Goal: Task Accomplishment & Management: Use online tool/utility

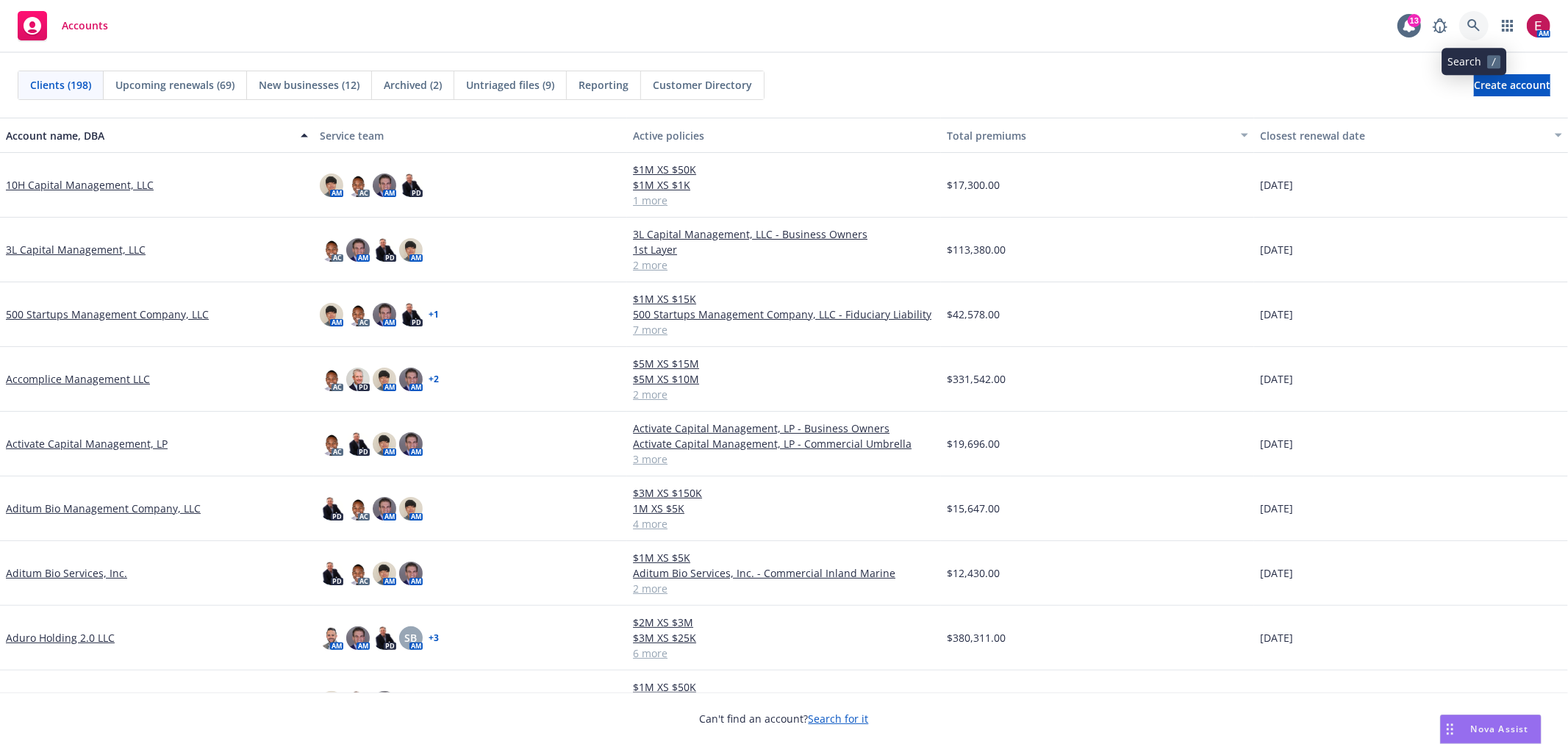
click at [1464, 23] on link at bounding box center [1473, 25] width 29 height 29
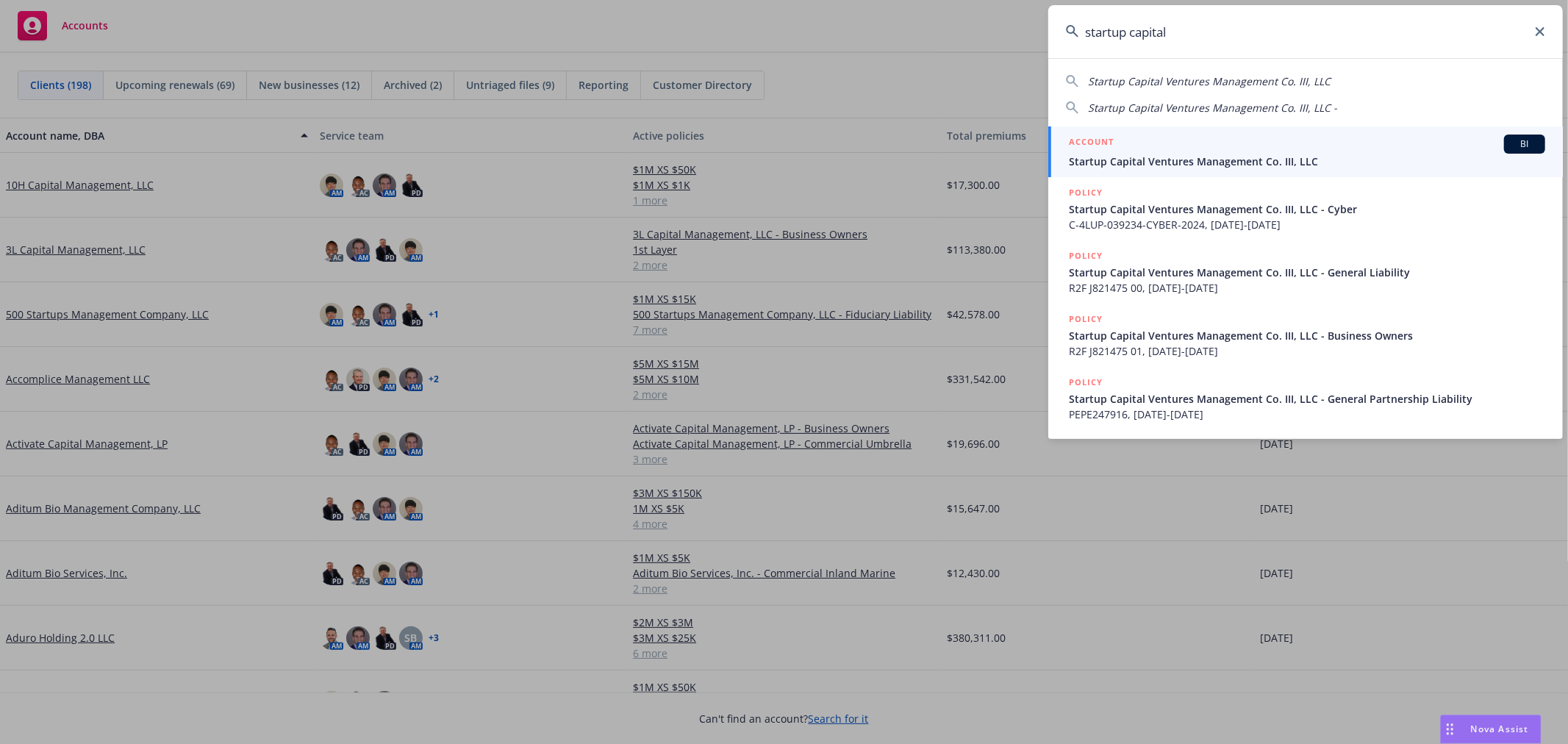
type input "startup capital"
click at [1174, 157] on span "Startup Capital Ventures Management Co. III, LLC" at bounding box center [1308, 161] width 476 height 15
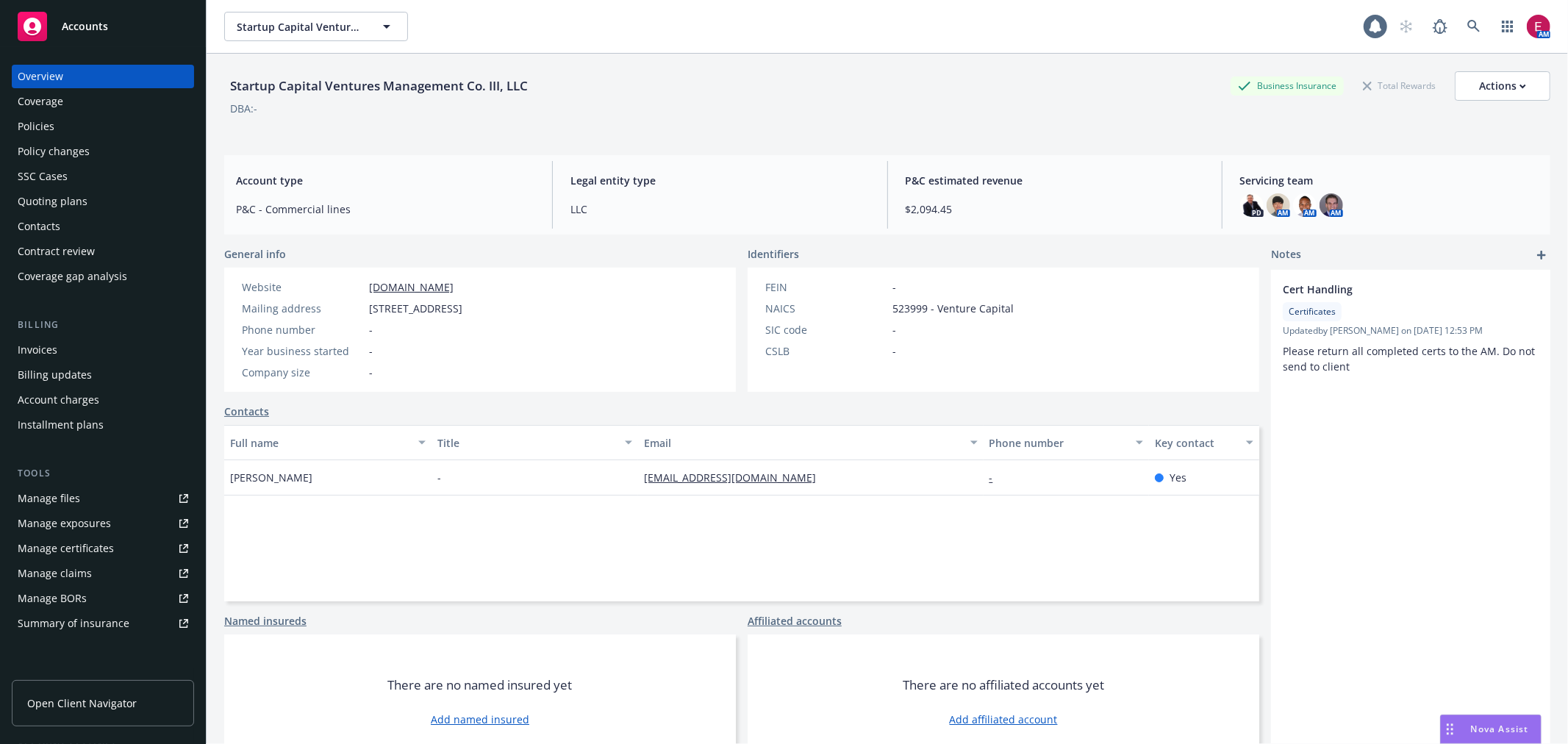
click at [54, 129] on div "Policies" at bounding box center [103, 127] width 170 height 23
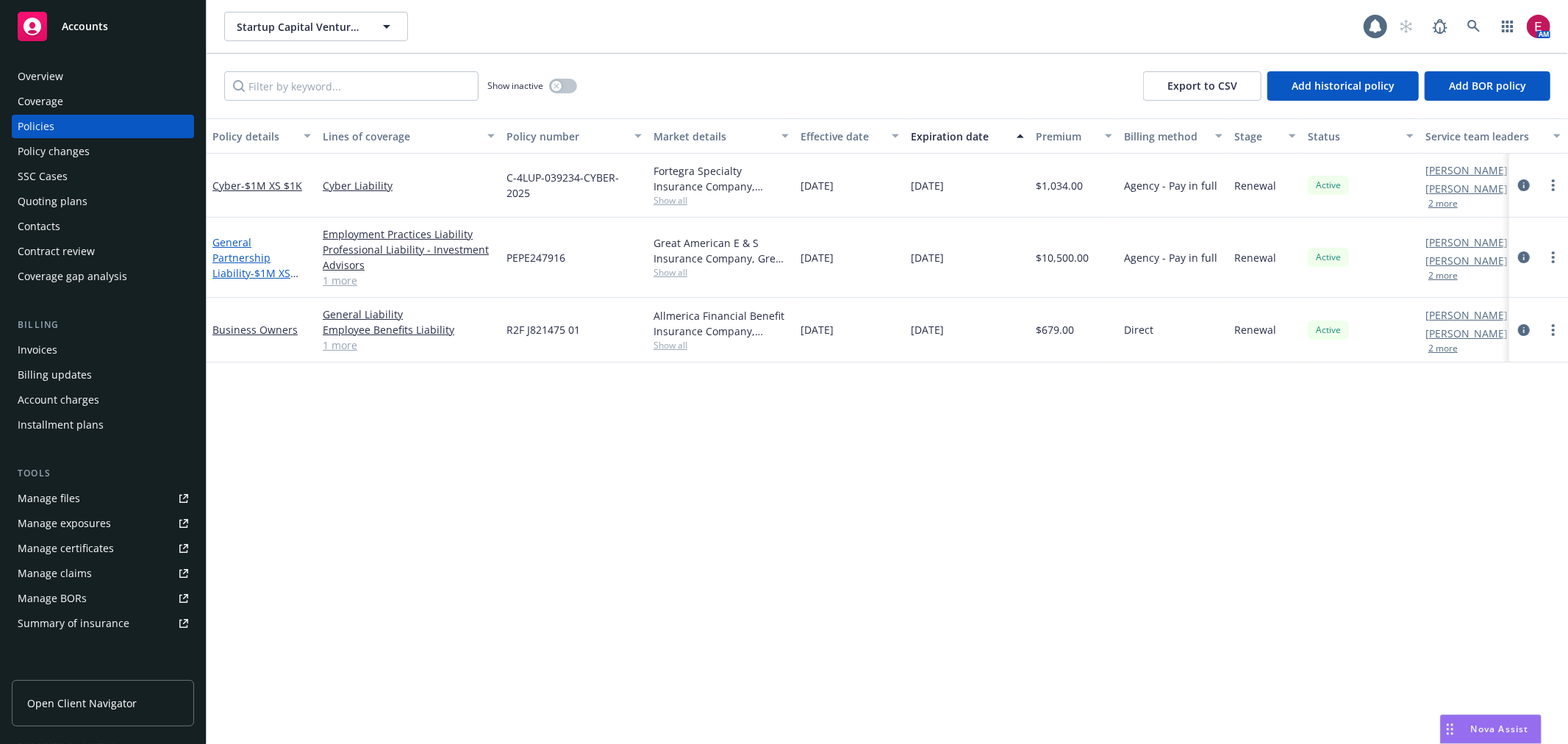
click at [266, 266] on span "- $1M XS $100K" at bounding box center [255, 280] width 86 height 29
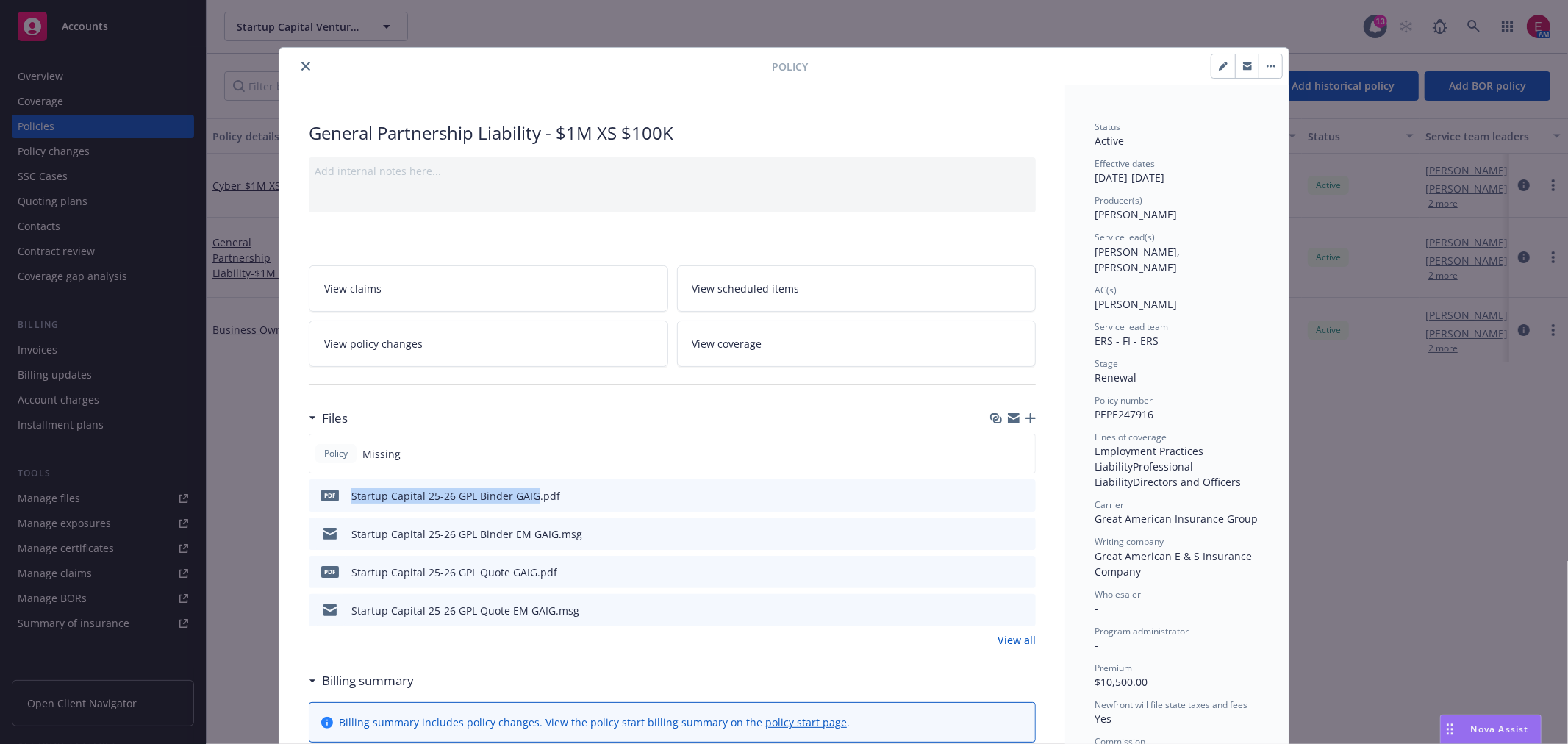
drag, startPoint x: 348, startPoint y: 494, endPoint x: 530, endPoint y: 493, distance: 182.0
click at [530, 493] on div "Startup Capital 25-26 GPL Binder GAIG.pdf" at bounding box center [456, 495] width 209 height 15
copy div "Startup Capital 25-26 GPL Binder GAIG"
click at [1026, 420] on icon "button" at bounding box center [1031, 418] width 11 height 11
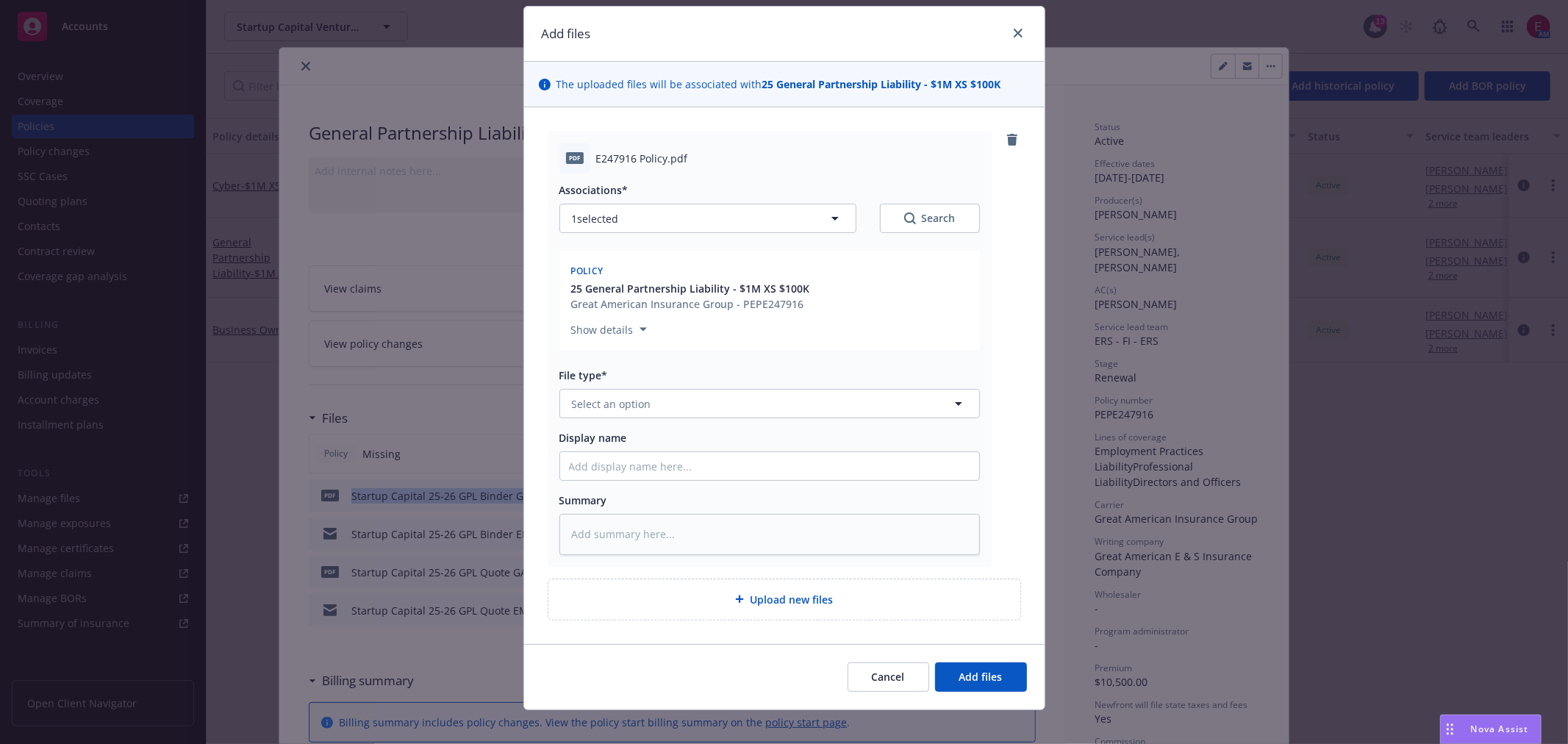
scroll to position [54, 0]
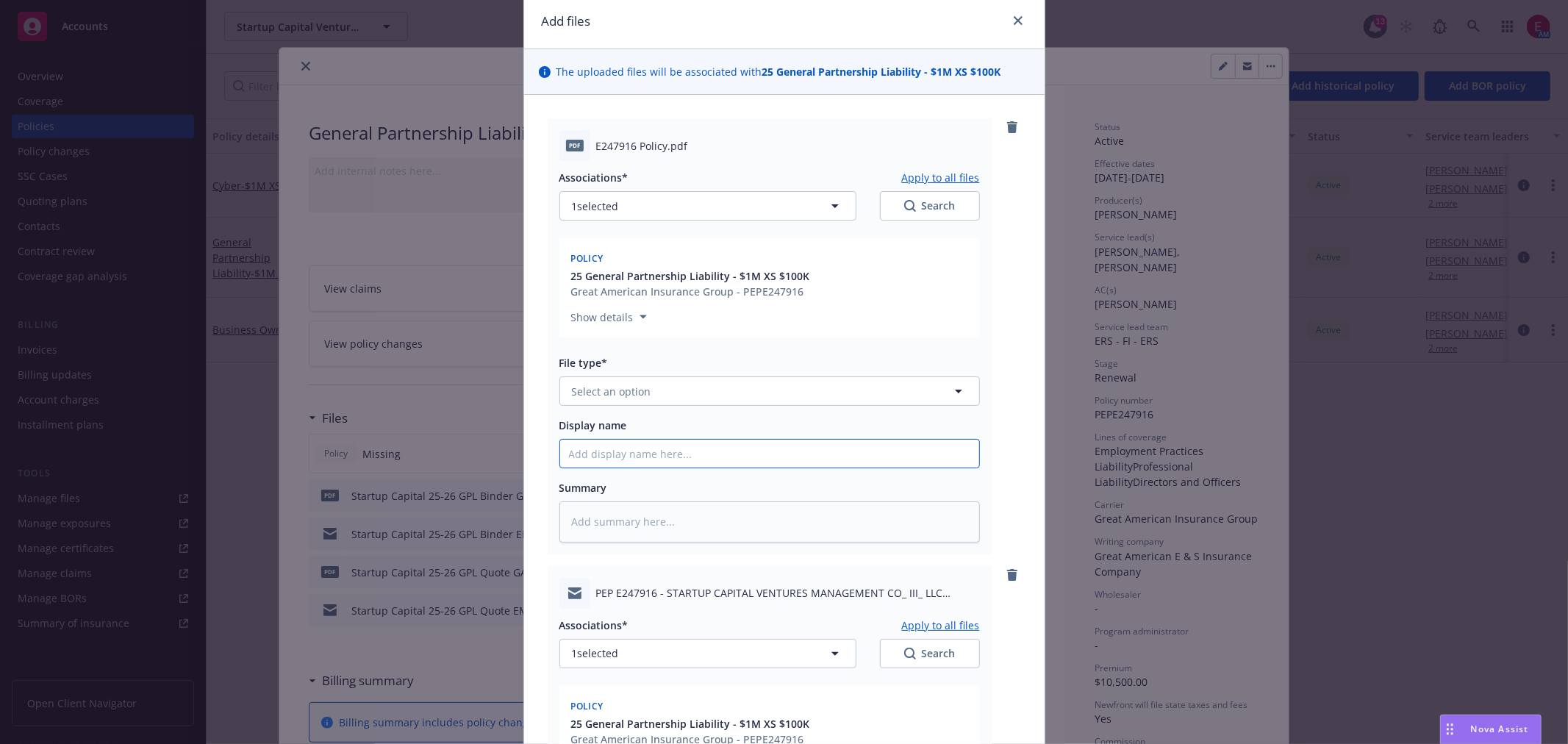
click at [675, 459] on input "Display name" at bounding box center [770, 453] width 419 height 28
paste input "Startup Capital 25-26 GPL Binder GAIG"
type textarea "x"
type input "Startup Capital 25-26 GPL Binder GAIG"
click at [700, 451] on input "Startup Capital 25-26 GPL Binder GAIG" at bounding box center [770, 453] width 419 height 28
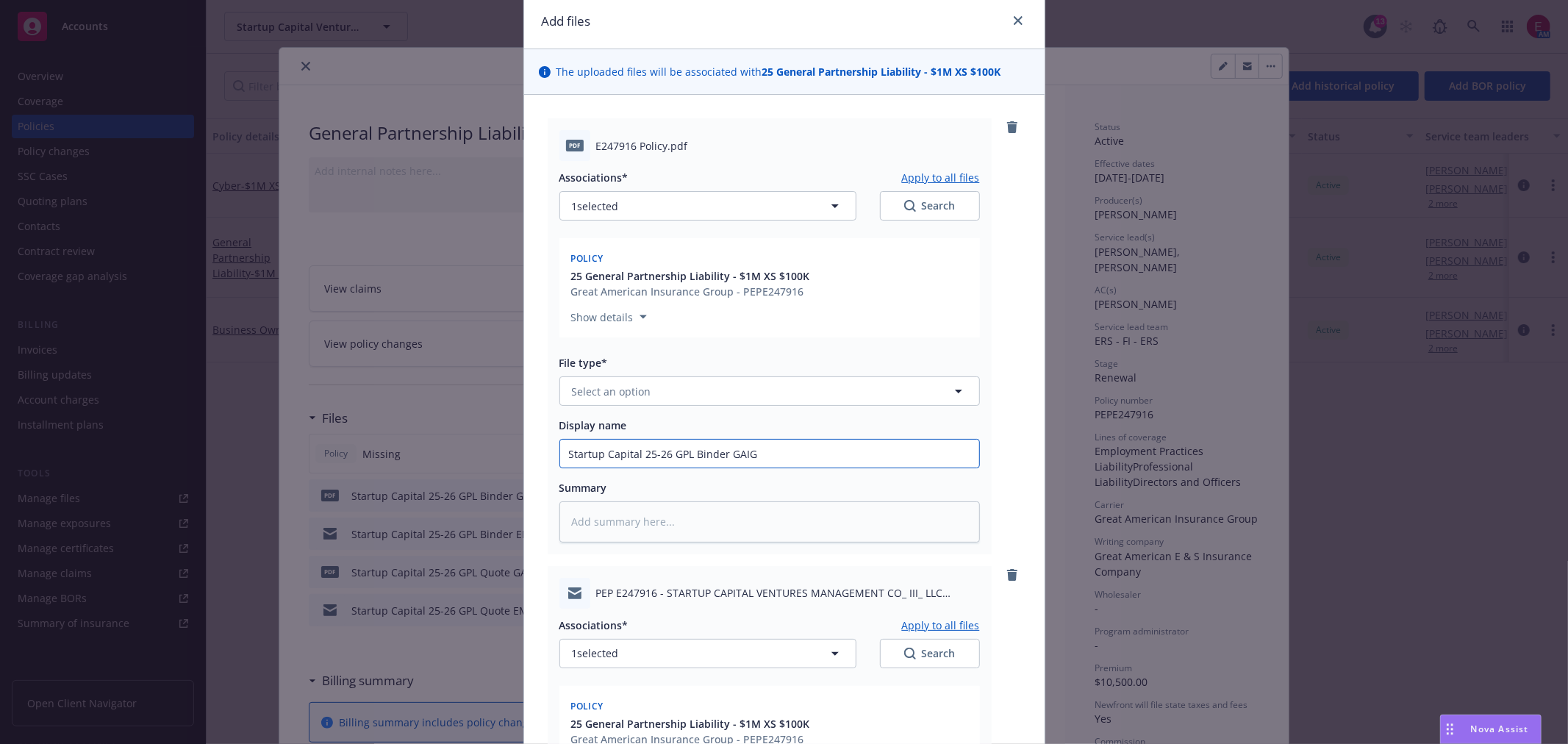
click at [700, 451] on input "Startup Capital 25-26 GPL Binder GAIG" at bounding box center [770, 453] width 419 height 28
type textarea "x"
type input "Startup Capital 25-26 GPL PGAIG"
type textarea "x"
type input "Startup Capital 25-26 GPL PoGAIG"
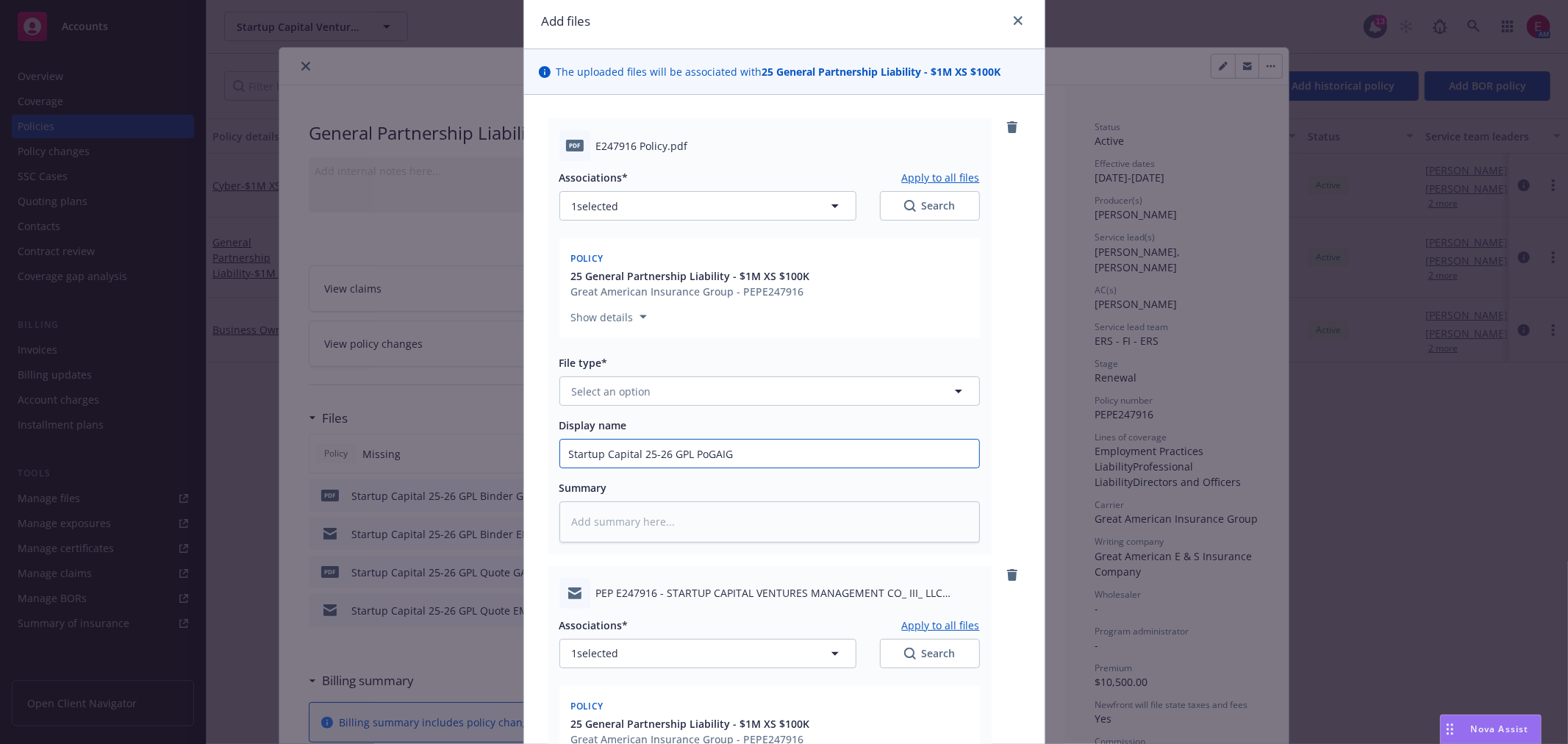
type textarea "x"
type input "Startup Capital 25-26 GPL PolGAIG"
type textarea "x"
type input "Startup Capital 25-26 GPL PoliGAIG"
type textarea "x"
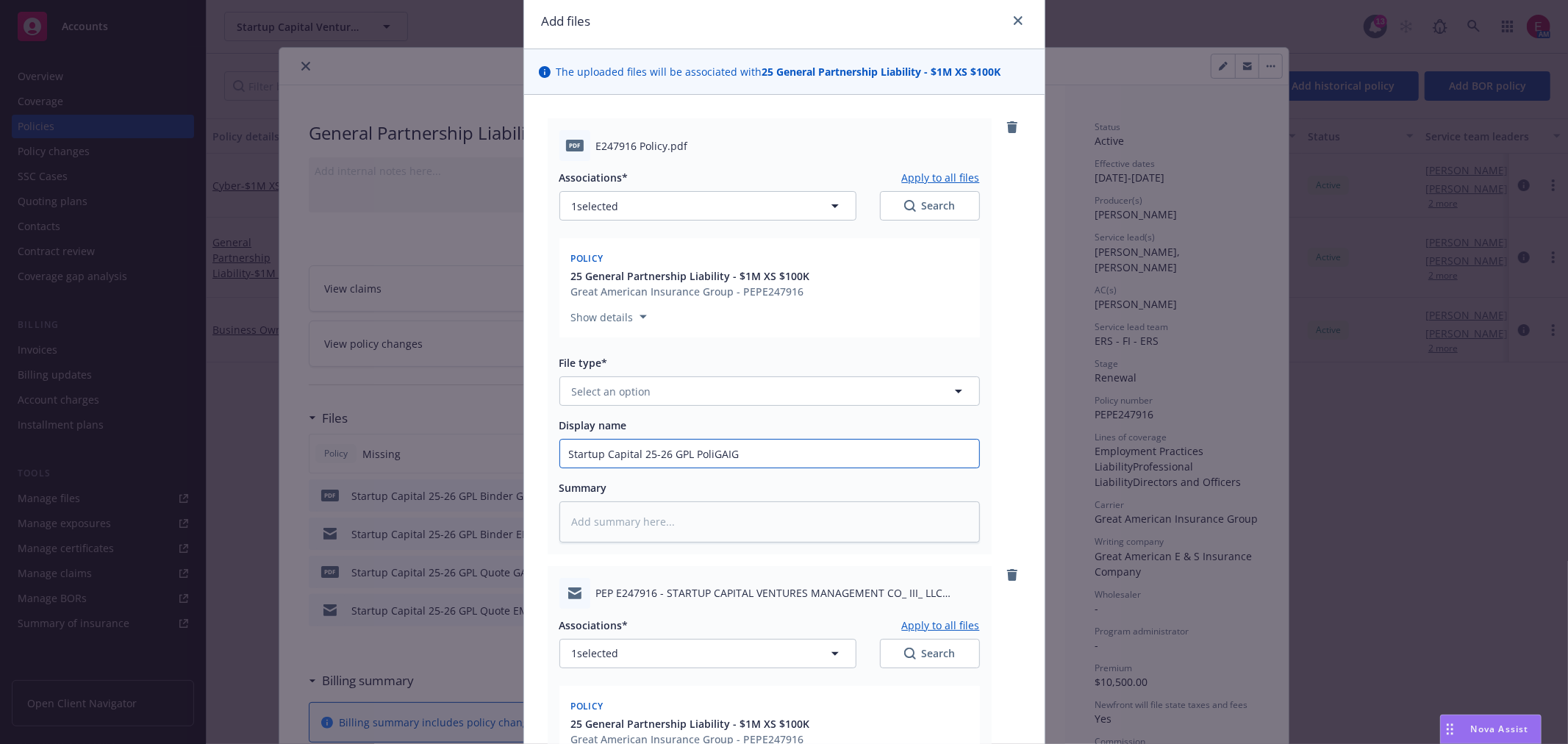
type input "Startup Capital 25-26 GPL PolicGAIG"
type textarea "x"
type input "Startup Capital 25-26 GPL PolicyGAIG"
type textarea "x"
drag, startPoint x: 763, startPoint y: 453, endPoint x: 311, endPoint y: 453, distance: 452.0
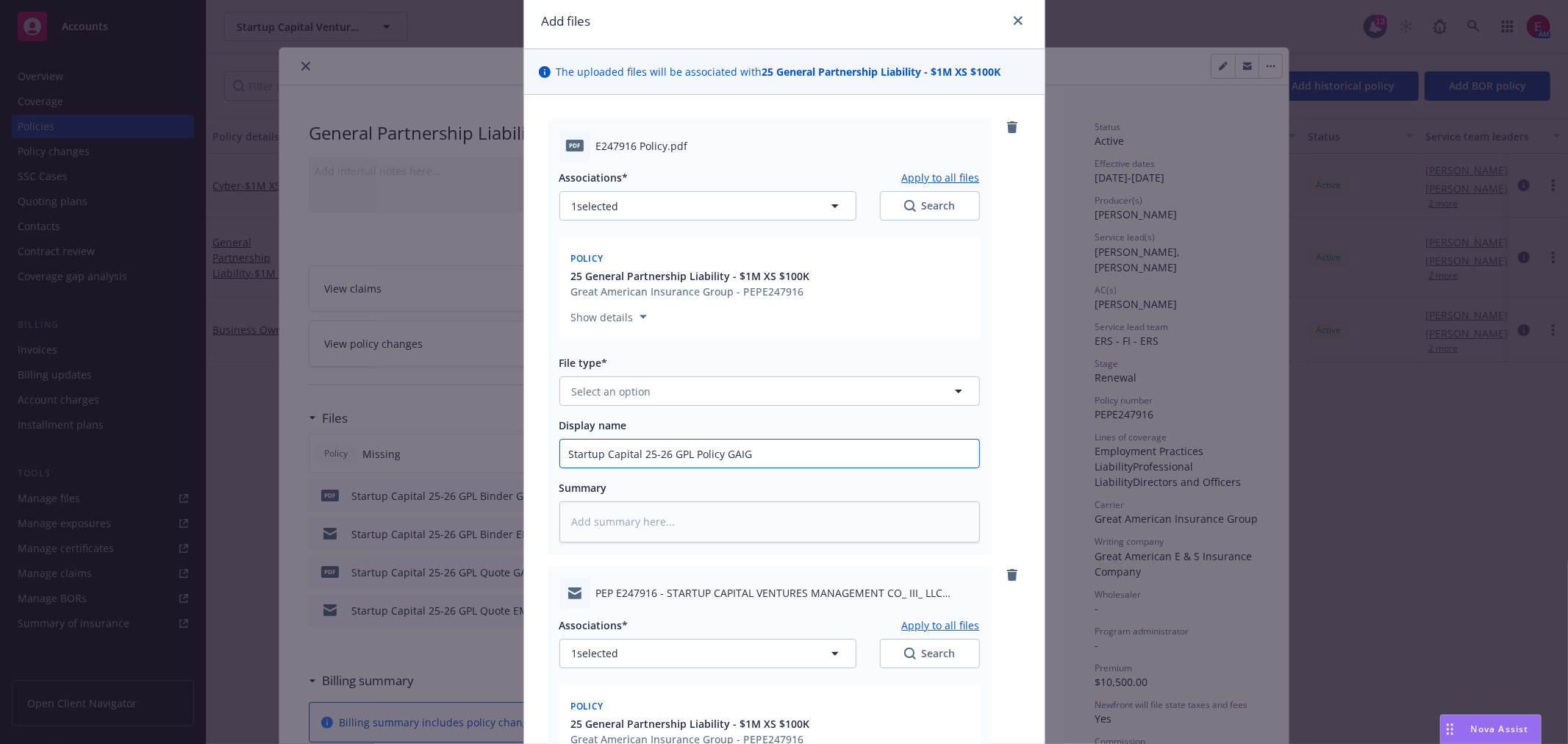
click at [311, 453] on div "Add files The uploaded files will be associated with 25 General Partnership Lia…" at bounding box center [784, 372] width 1568 height 744
type input "Startup Capital 25-26 GPL Policy GAIG"
click at [640, 392] on span "Select an option" at bounding box center [611, 391] width 79 height 15
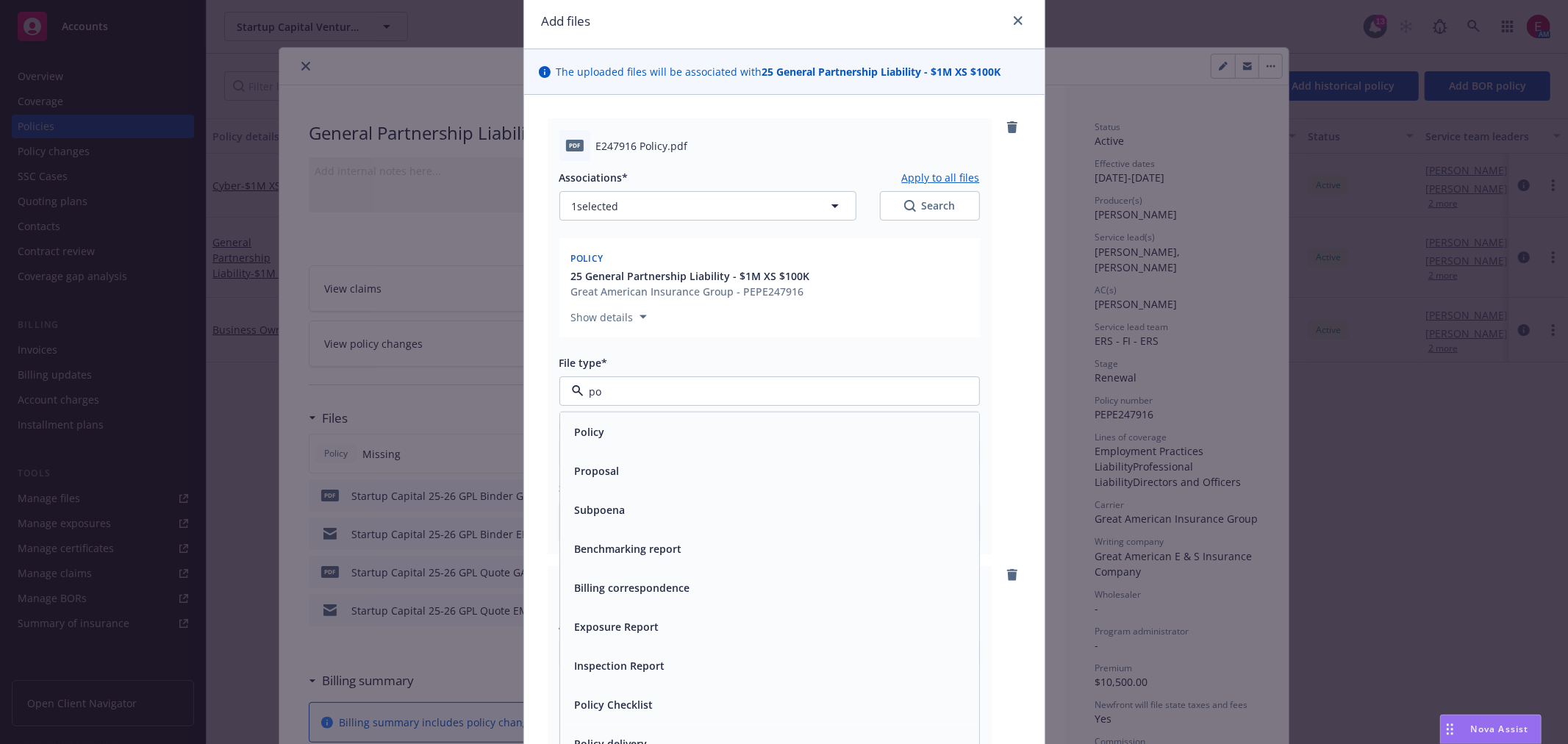
type input "pol"
click at [664, 412] on div "Policy" at bounding box center [770, 432] width 419 height 39
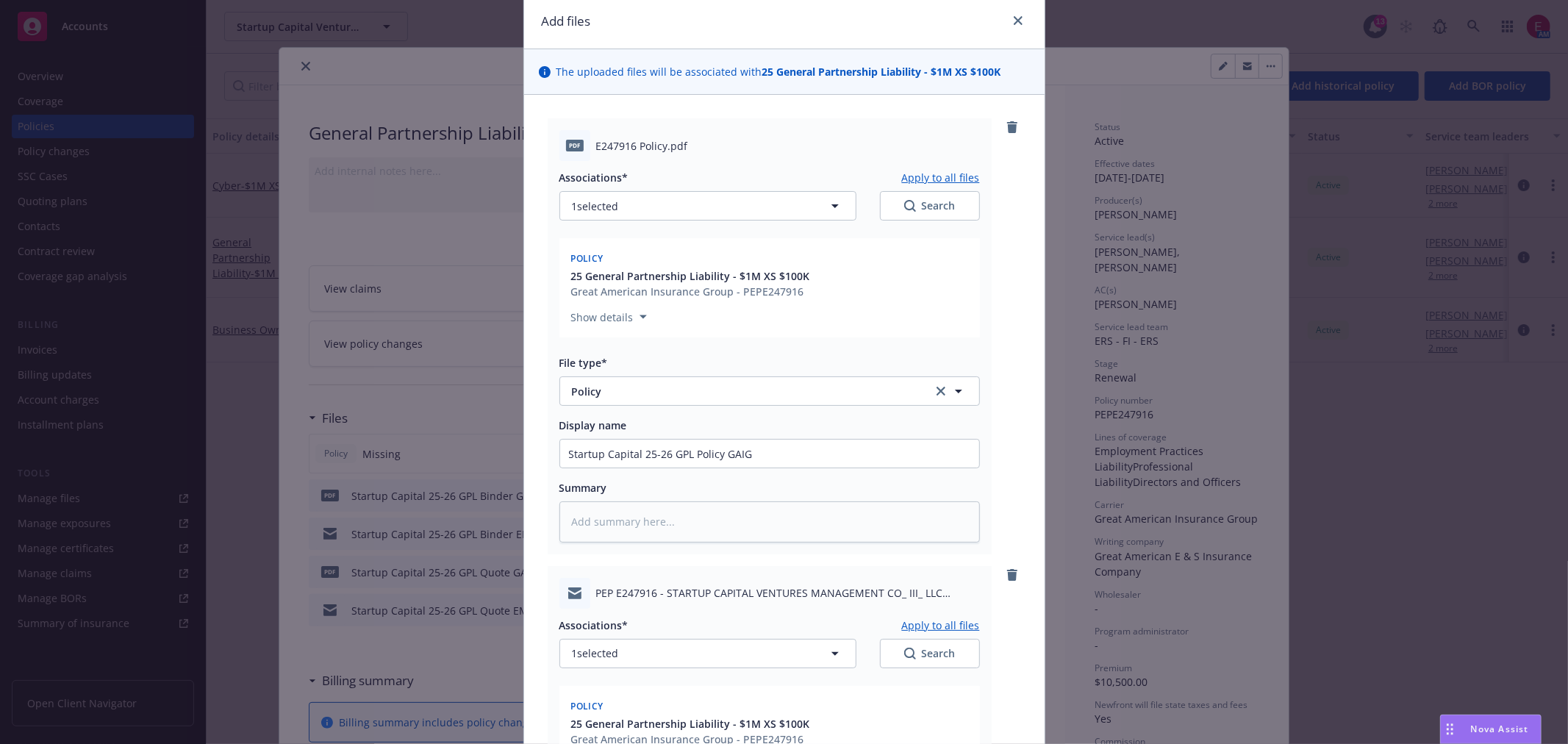
scroll to position [501, 0]
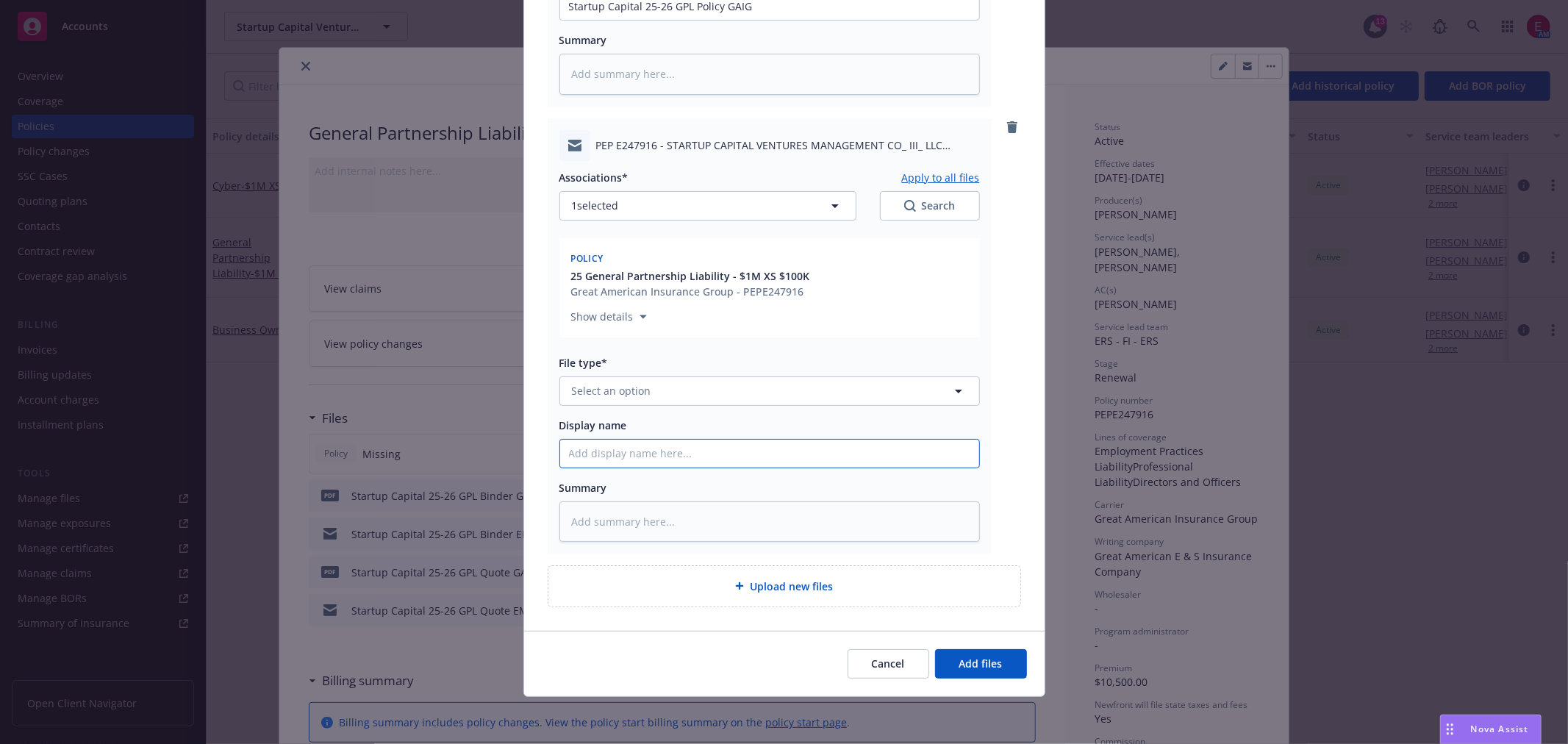
drag, startPoint x: 673, startPoint y: 463, endPoint x: 680, endPoint y: 456, distance: 9.9
click at [680, 20] on input "Display name" at bounding box center [770, 5] width 419 height 28
paste input "Startup Capital 25-26 GPL Policy GAIG"
type textarea "x"
type input "Startup Capital 25-26 GPL Policy GAIG"
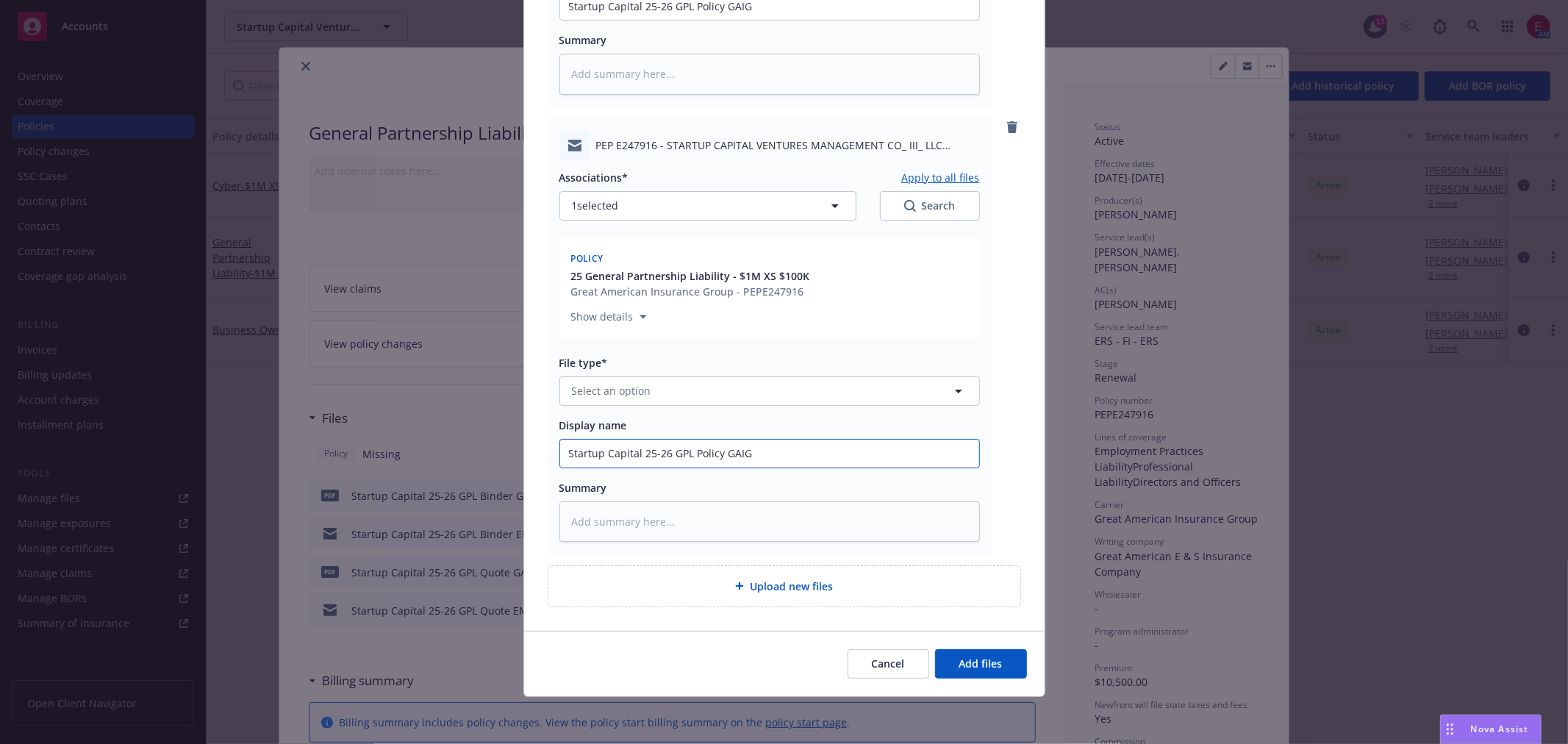
click at [722, 20] on input "Startup Capital 25-26 GPL Policy GAIG" at bounding box center [770, 5] width 419 height 28
type textarea "x"
type input "Startup Capital 25-26 GPL Policy EMGAIG"
type textarea "x"
type input "Startup Capital 25-26 GPL Policy EM GAIG"
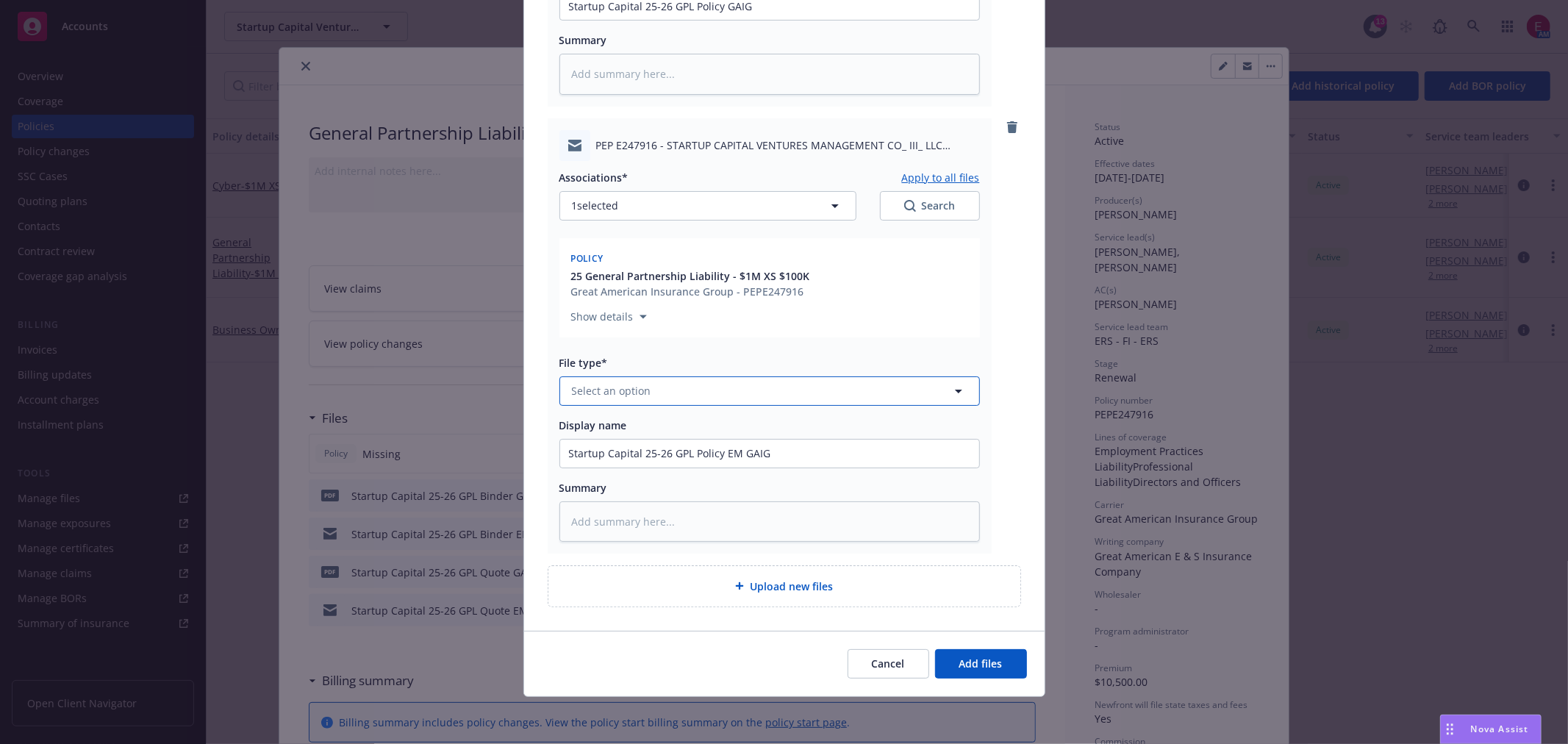
click at [737, 387] on button "Select an option" at bounding box center [770, 391] width 421 height 29
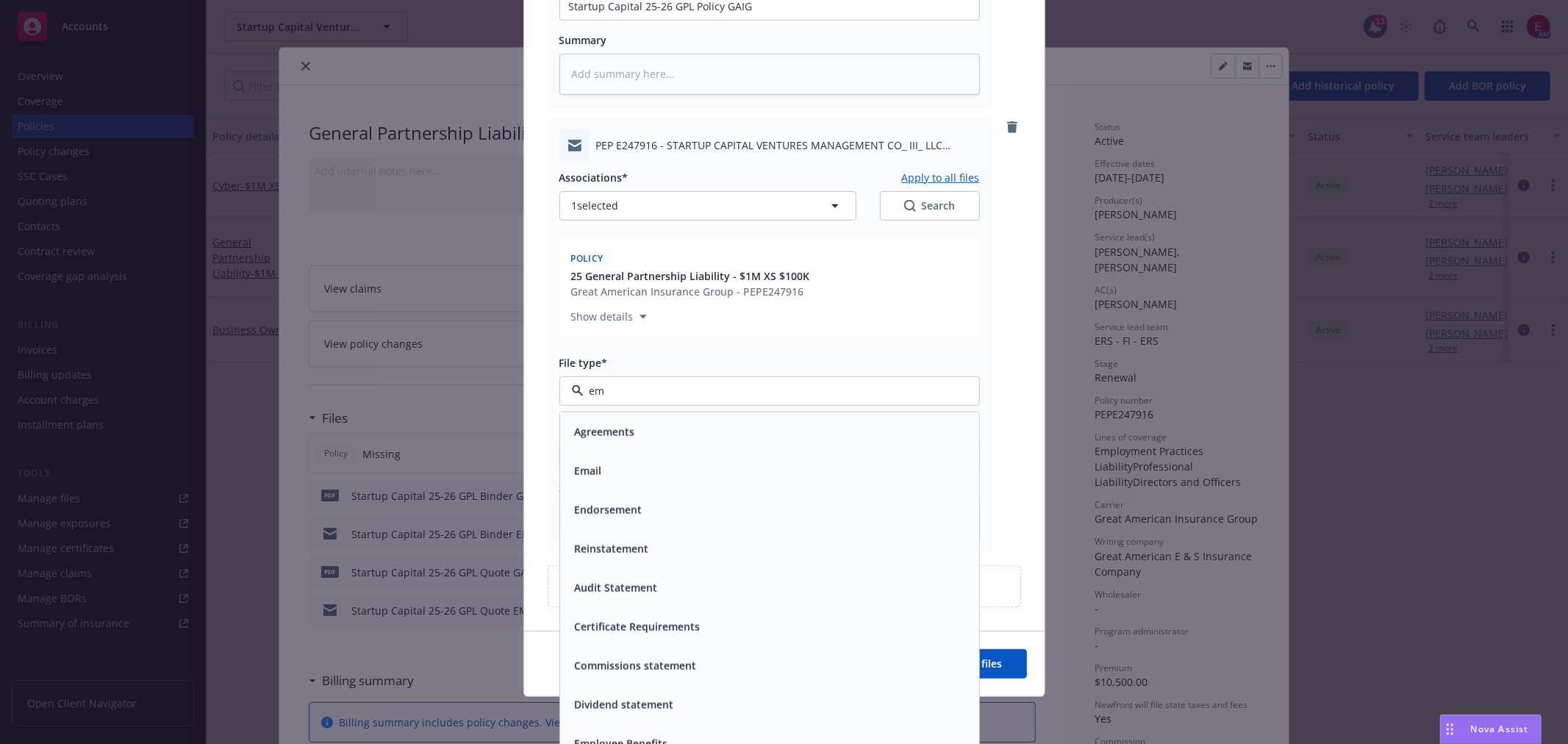
type input "ema"
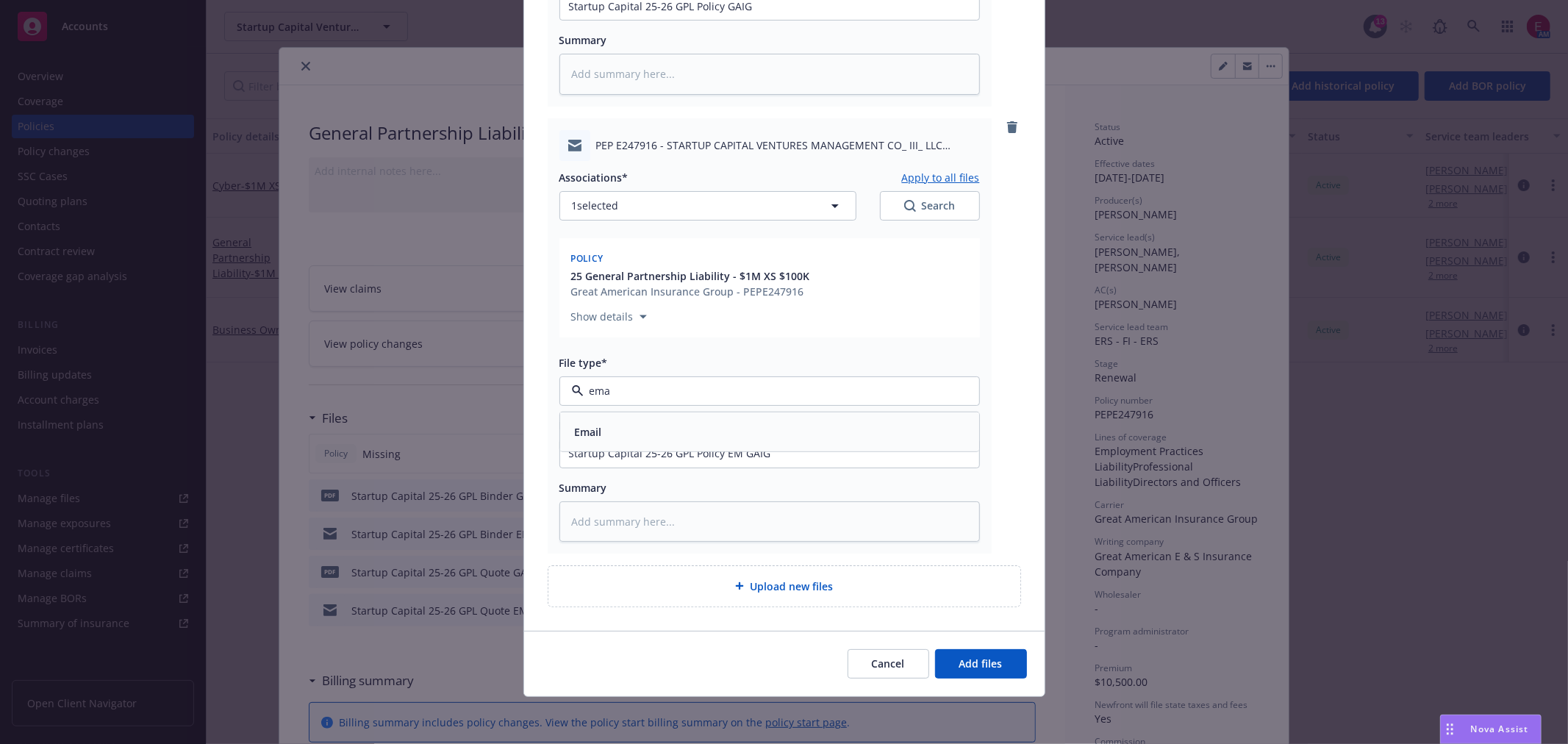
click at [715, 425] on div "Email" at bounding box center [770, 432] width 401 height 21
click at [990, 649] on button "Add files" at bounding box center [981, 664] width 92 height 29
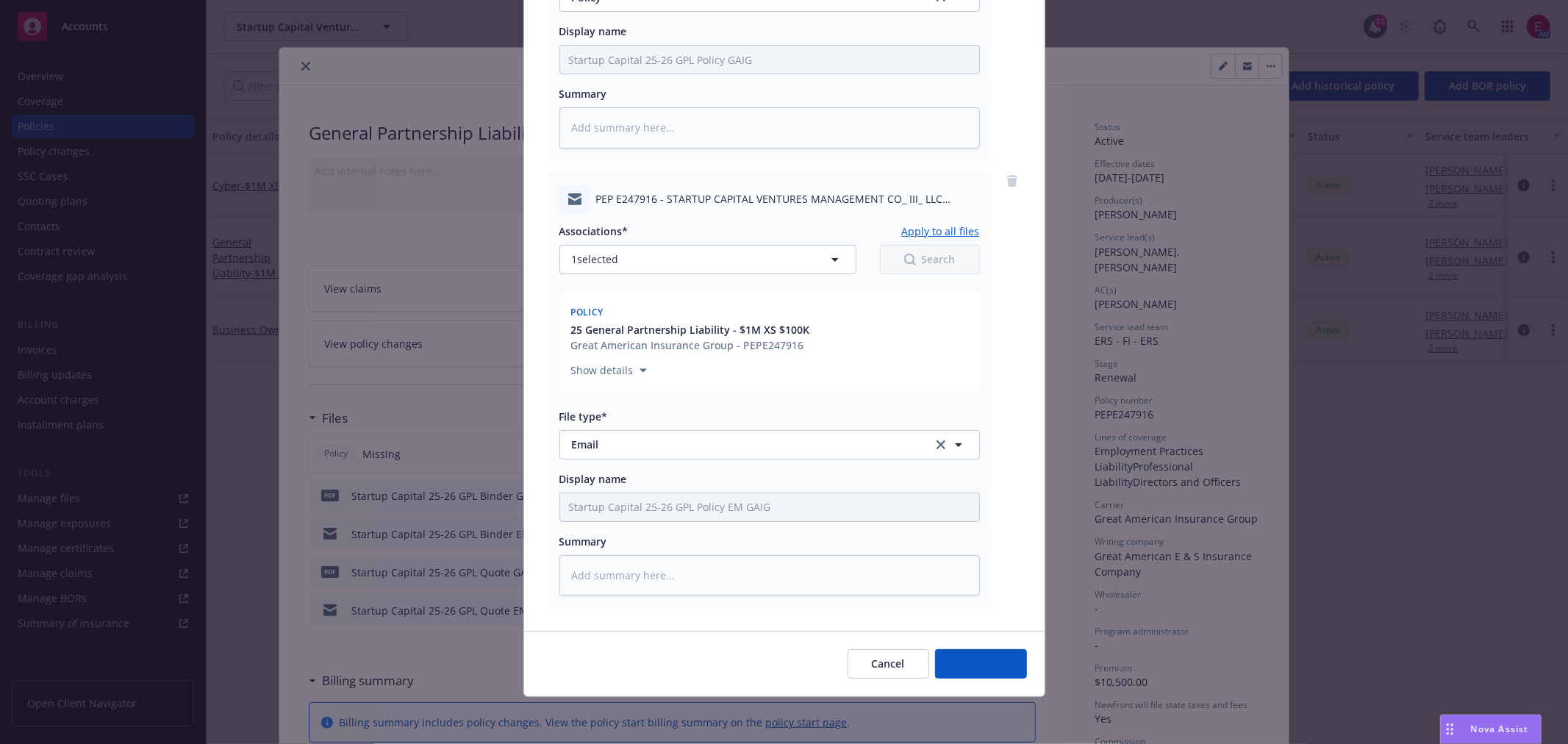
scroll to position [447, 0]
type textarea "x"
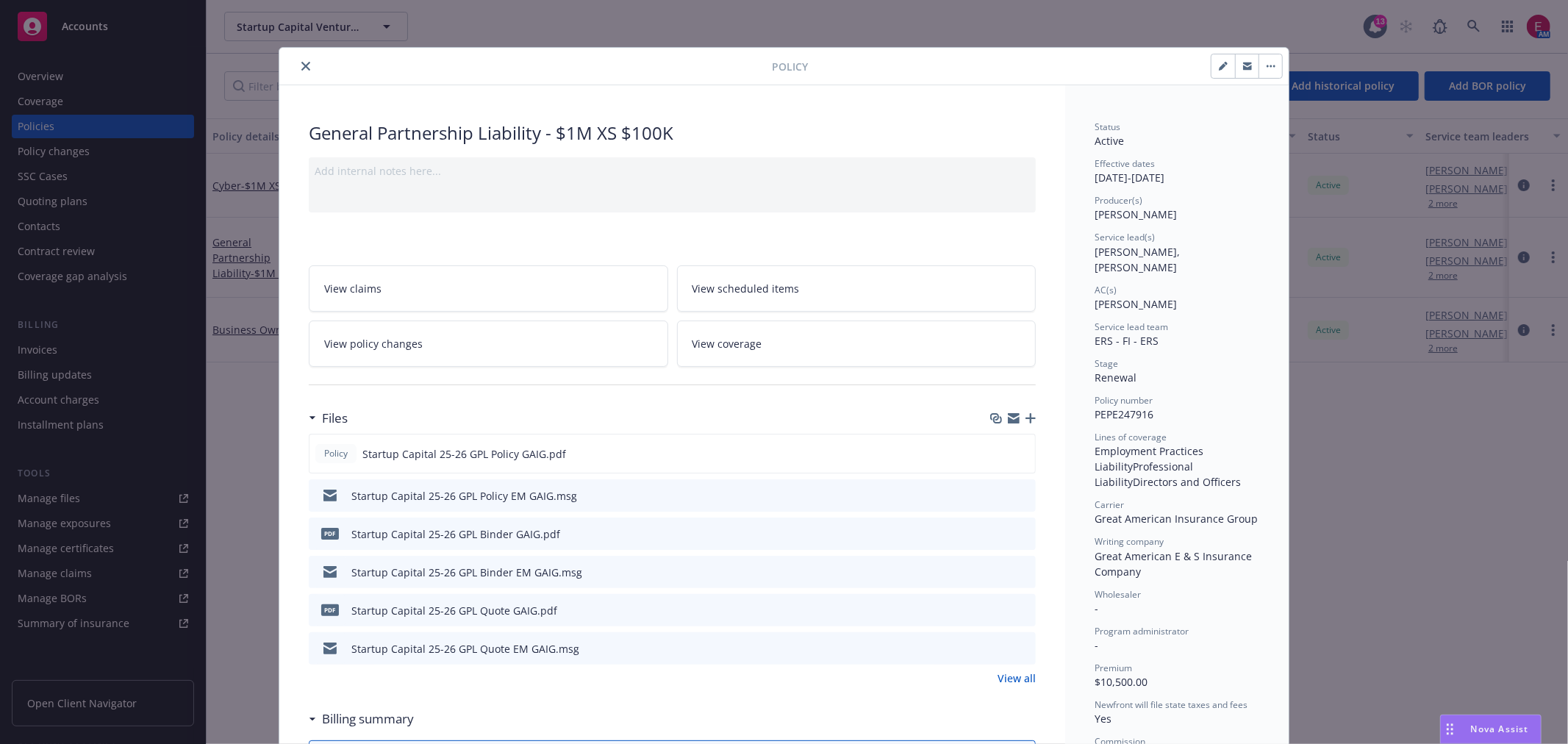
click at [313, 69] on div at bounding box center [529, 66] width 487 height 18
drag, startPoint x: 311, startPoint y: 69, endPoint x: 300, endPoint y: 66, distance: 11.4
click at [307, 69] on div at bounding box center [529, 66] width 487 height 18
click at [301, 66] on icon "close" at bounding box center [306, 66] width 9 height 9
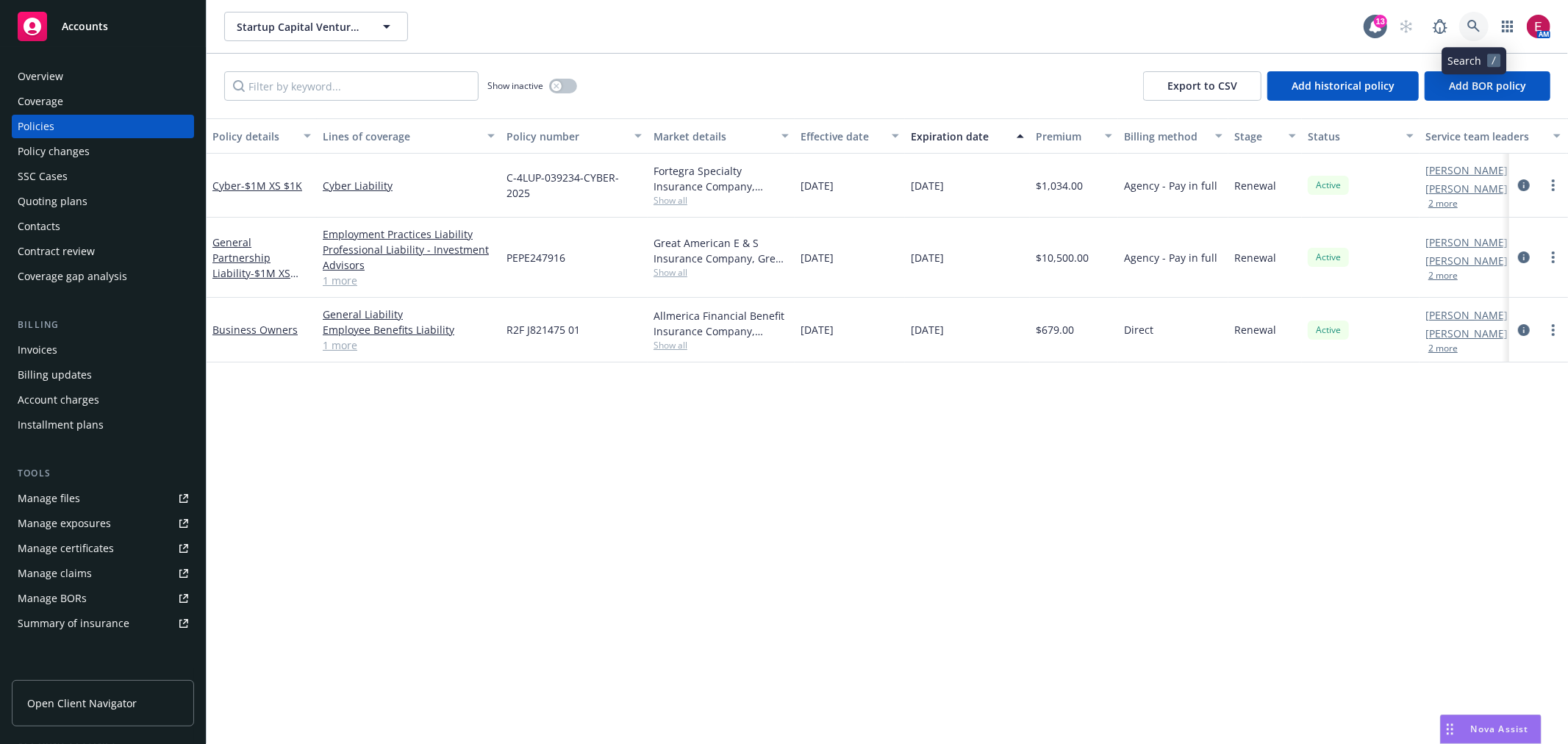
click at [1479, 21] on icon at bounding box center [1473, 26] width 13 height 13
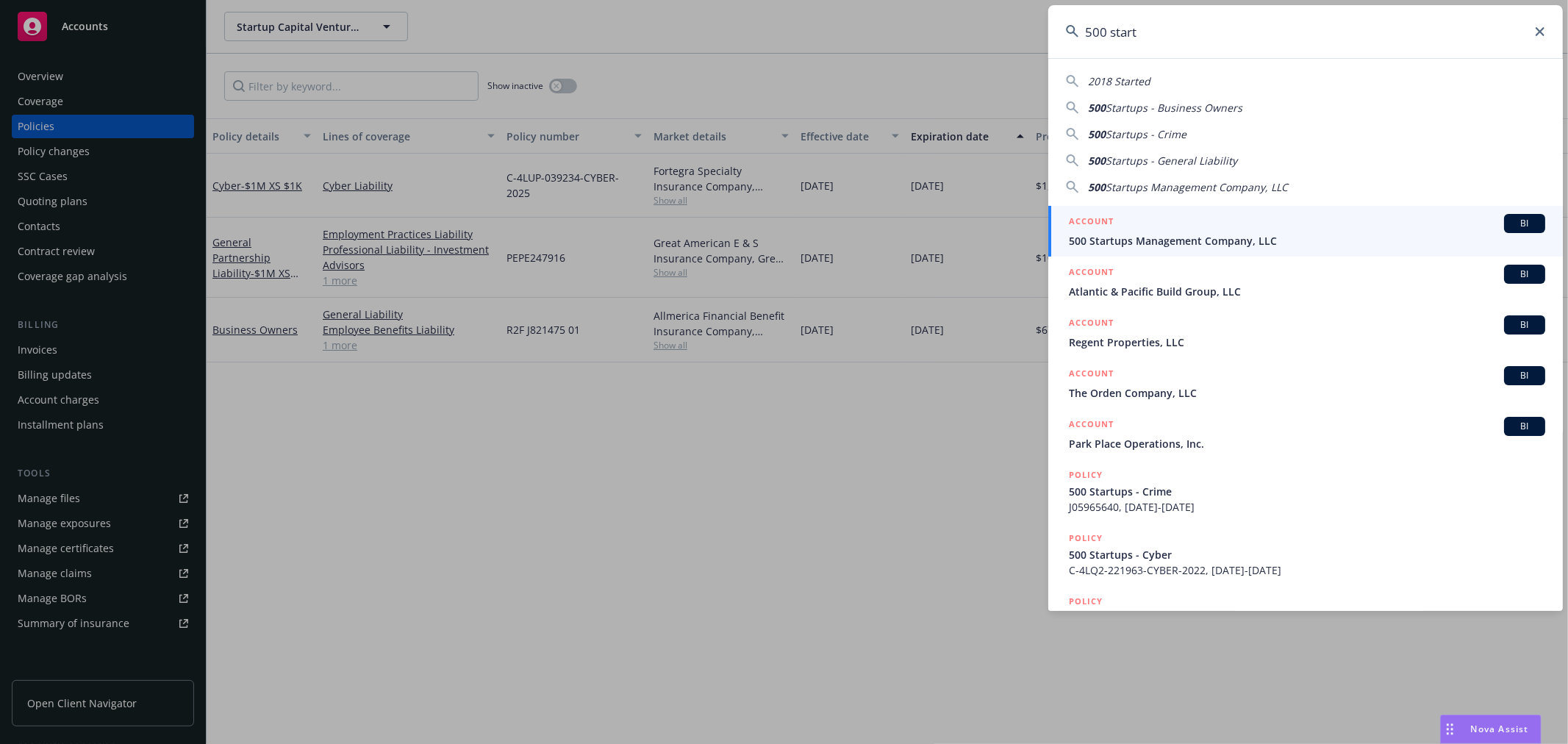
type input "500 start"
click at [1145, 241] on span "500 Startups Management Company, LLC" at bounding box center [1308, 240] width 476 height 15
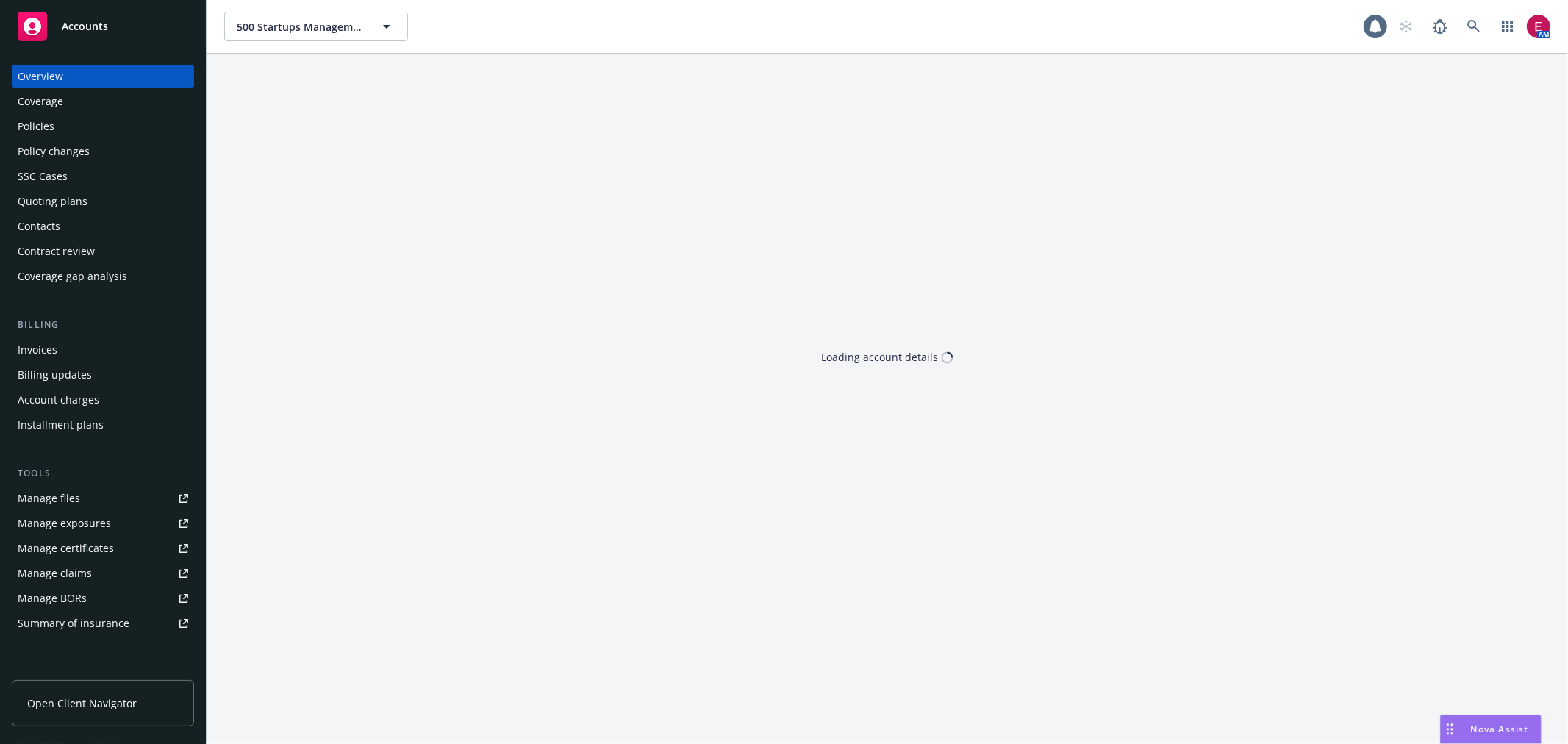
click at [107, 145] on div "Policy changes" at bounding box center [103, 152] width 170 height 23
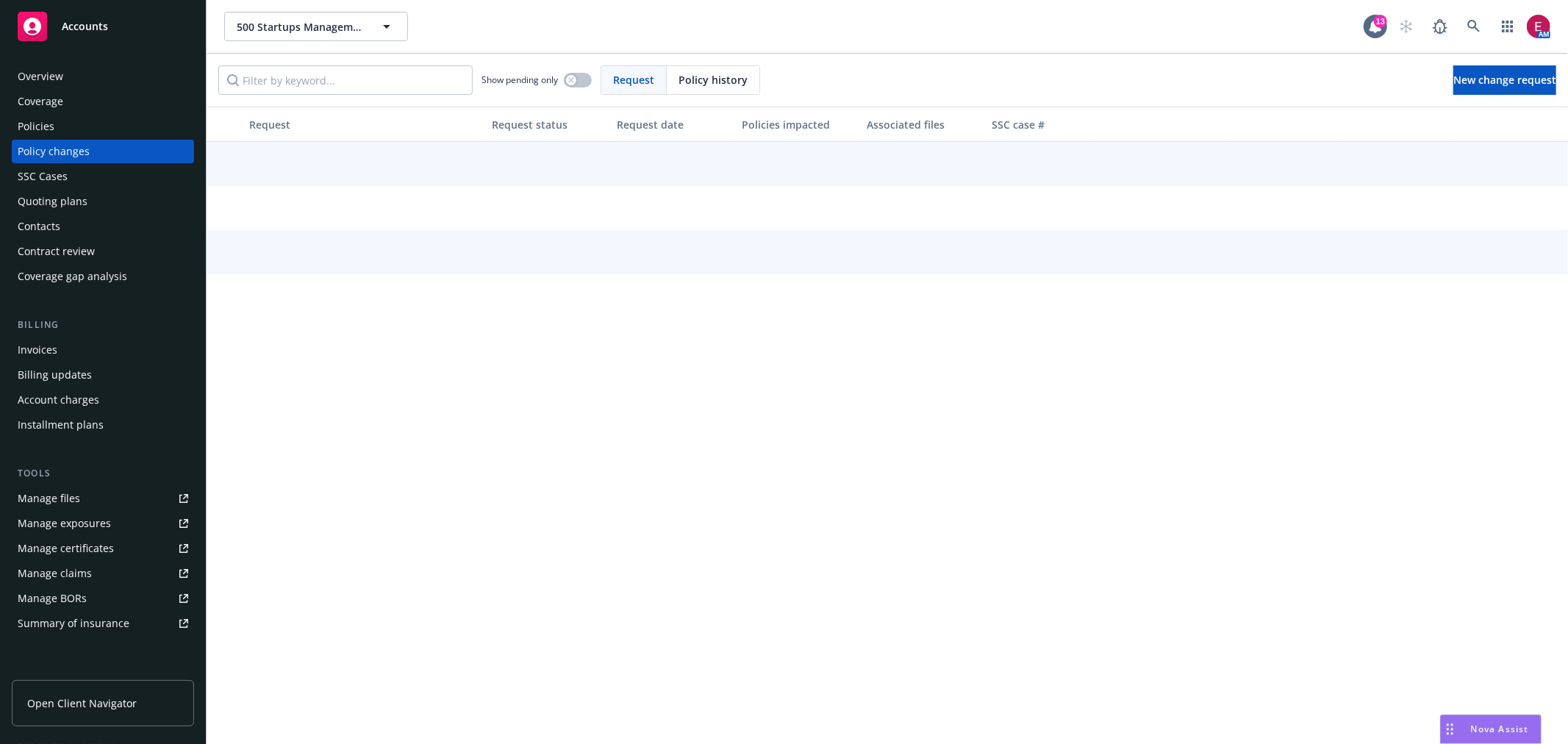
click at [97, 195] on div "Quoting plans" at bounding box center [103, 202] width 170 height 23
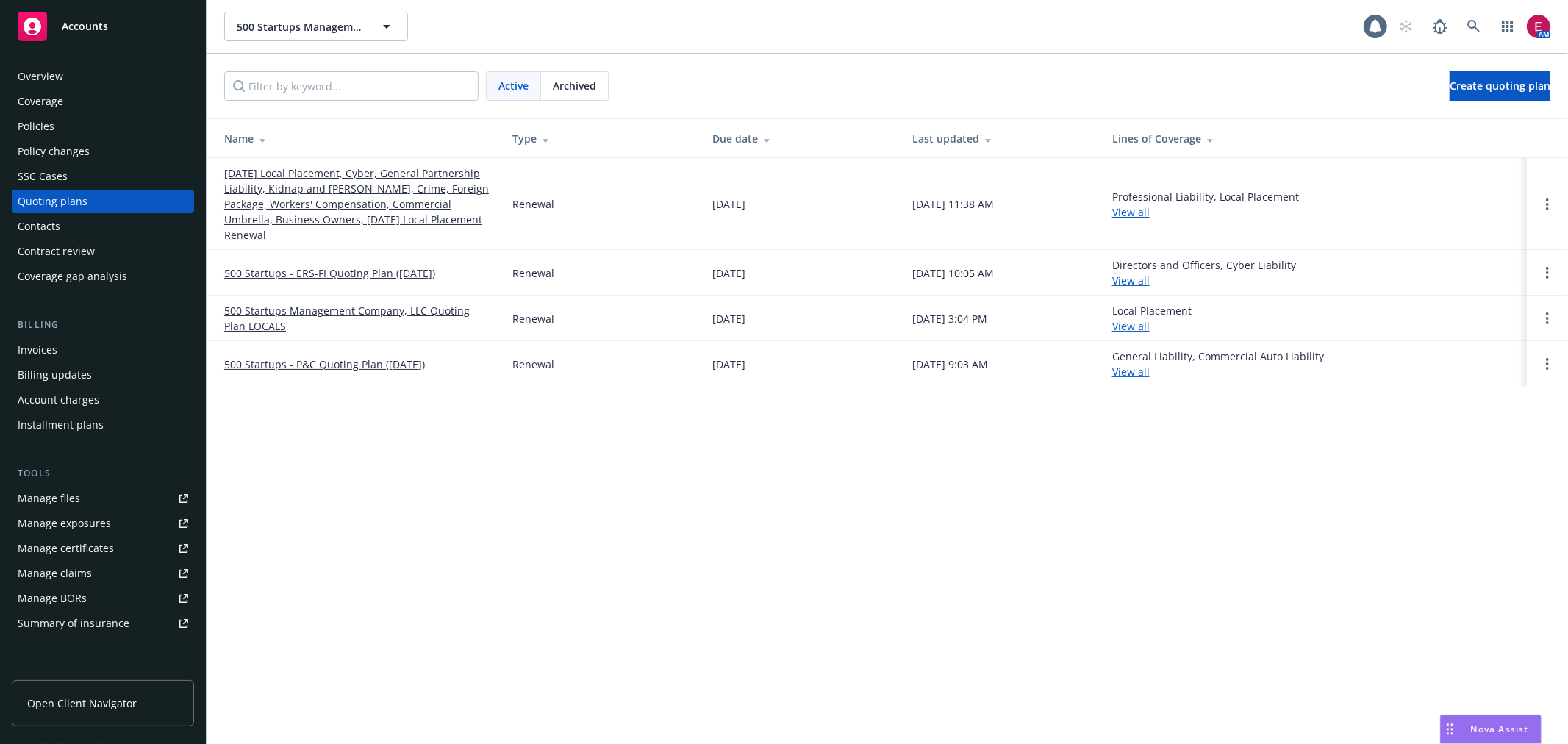
click at [57, 115] on div "Policies" at bounding box center [103, 127] width 170 height 23
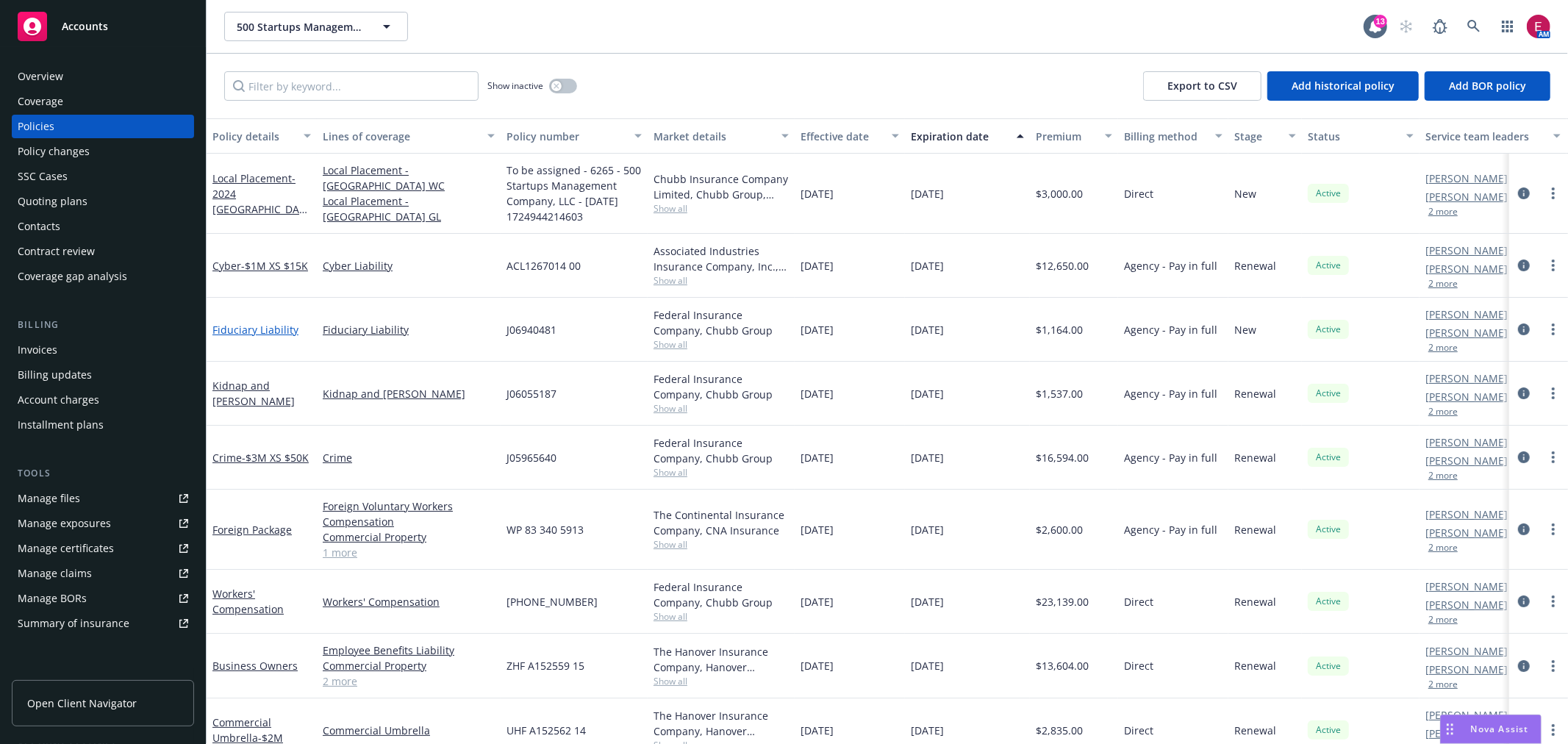
scroll to position [31, 0]
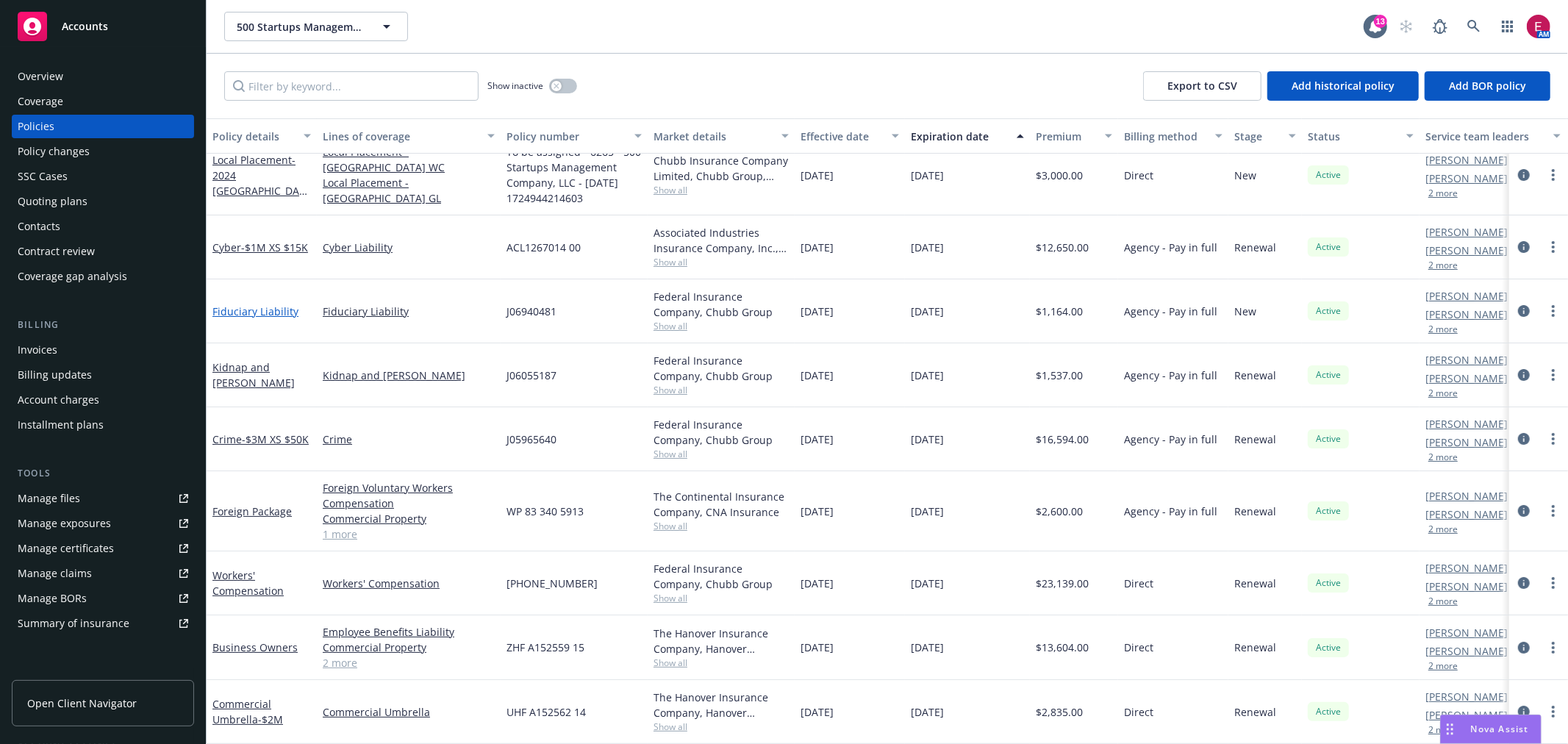
click at [233, 304] on link "Fiduciary Liability" at bounding box center [255, 311] width 86 height 14
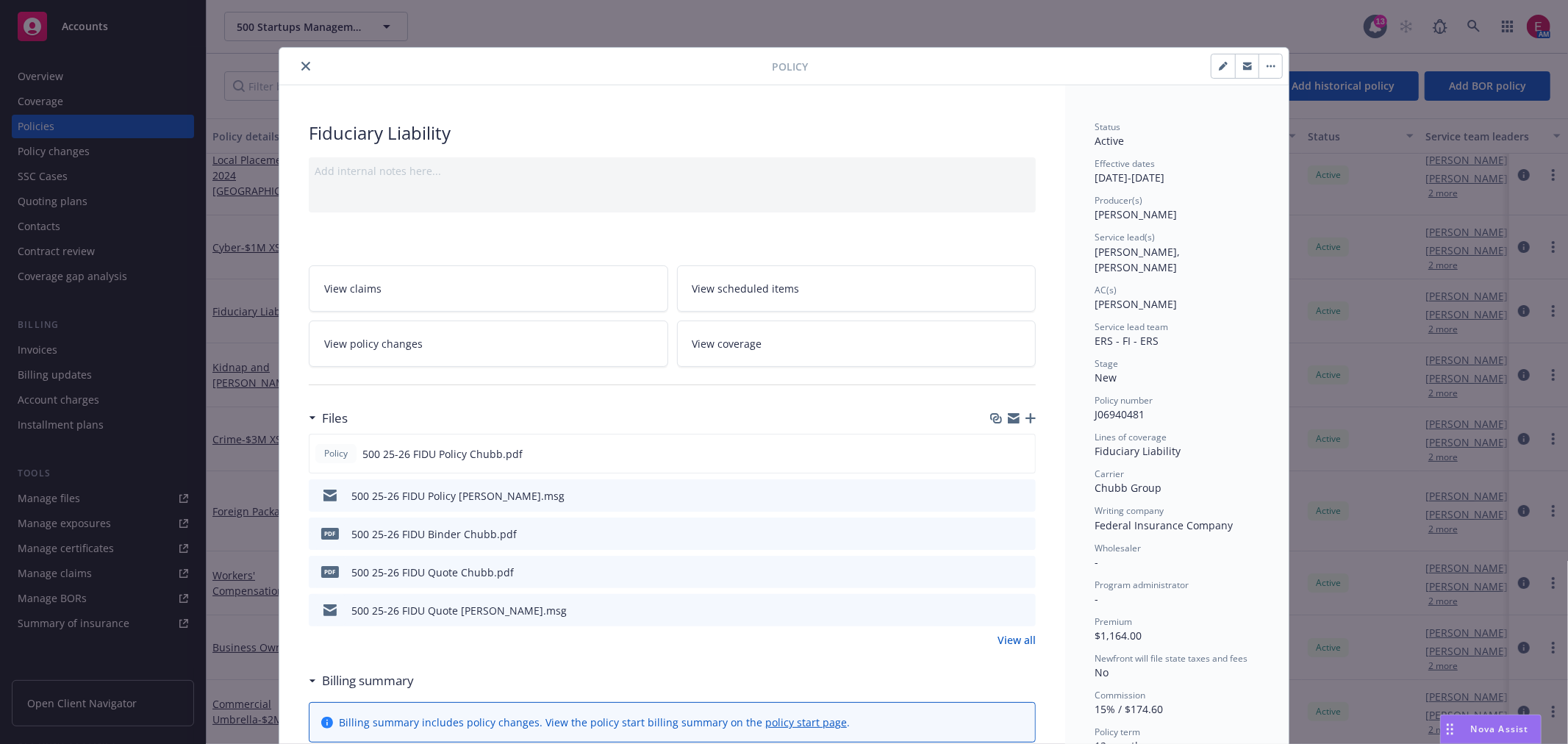
click at [300, 59] on button "close" at bounding box center [306, 66] width 18 height 18
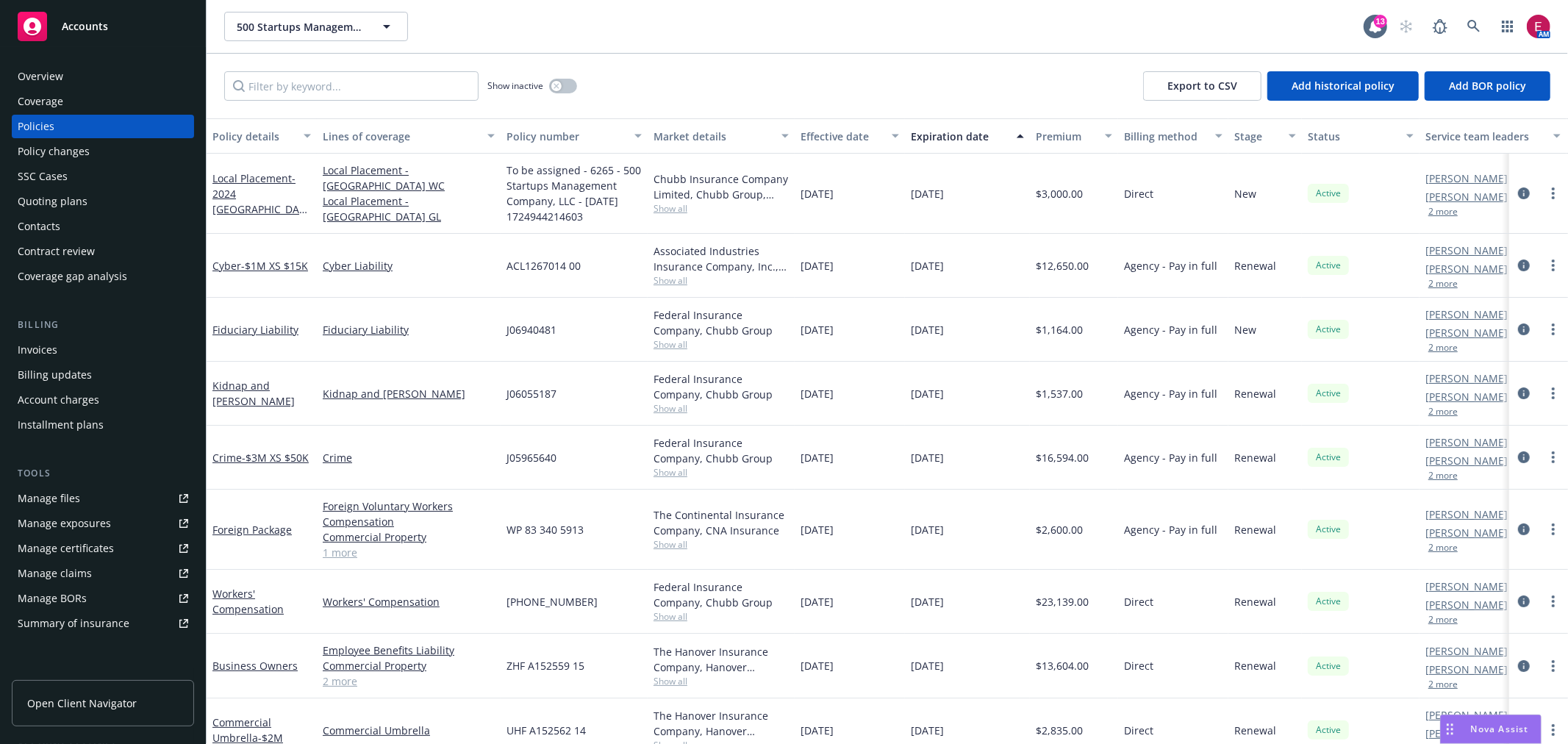
click at [114, 65] on div "Overview" at bounding box center [103, 77] width 170 height 23
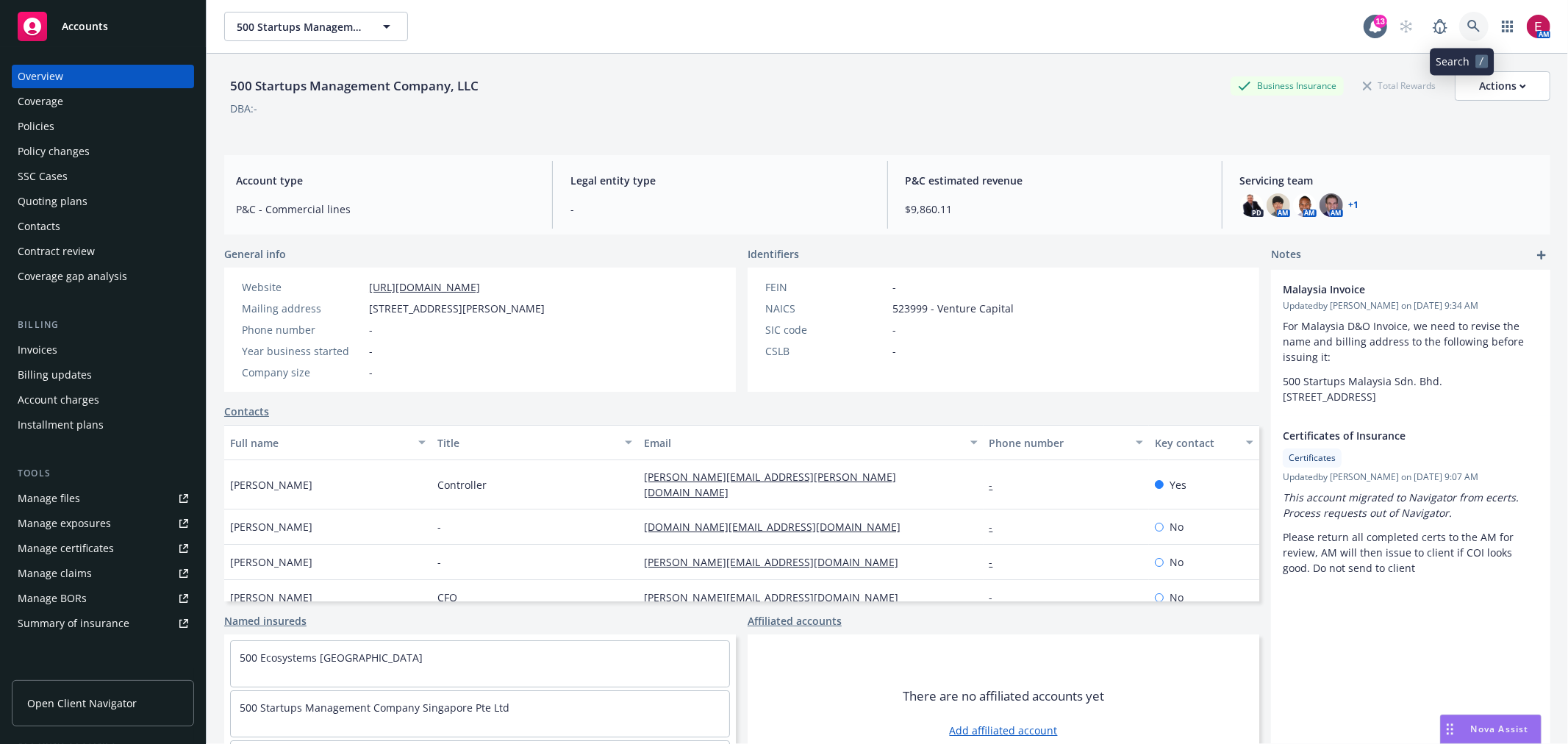
click at [1459, 18] on link at bounding box center [1473, 26] width 29 height 29
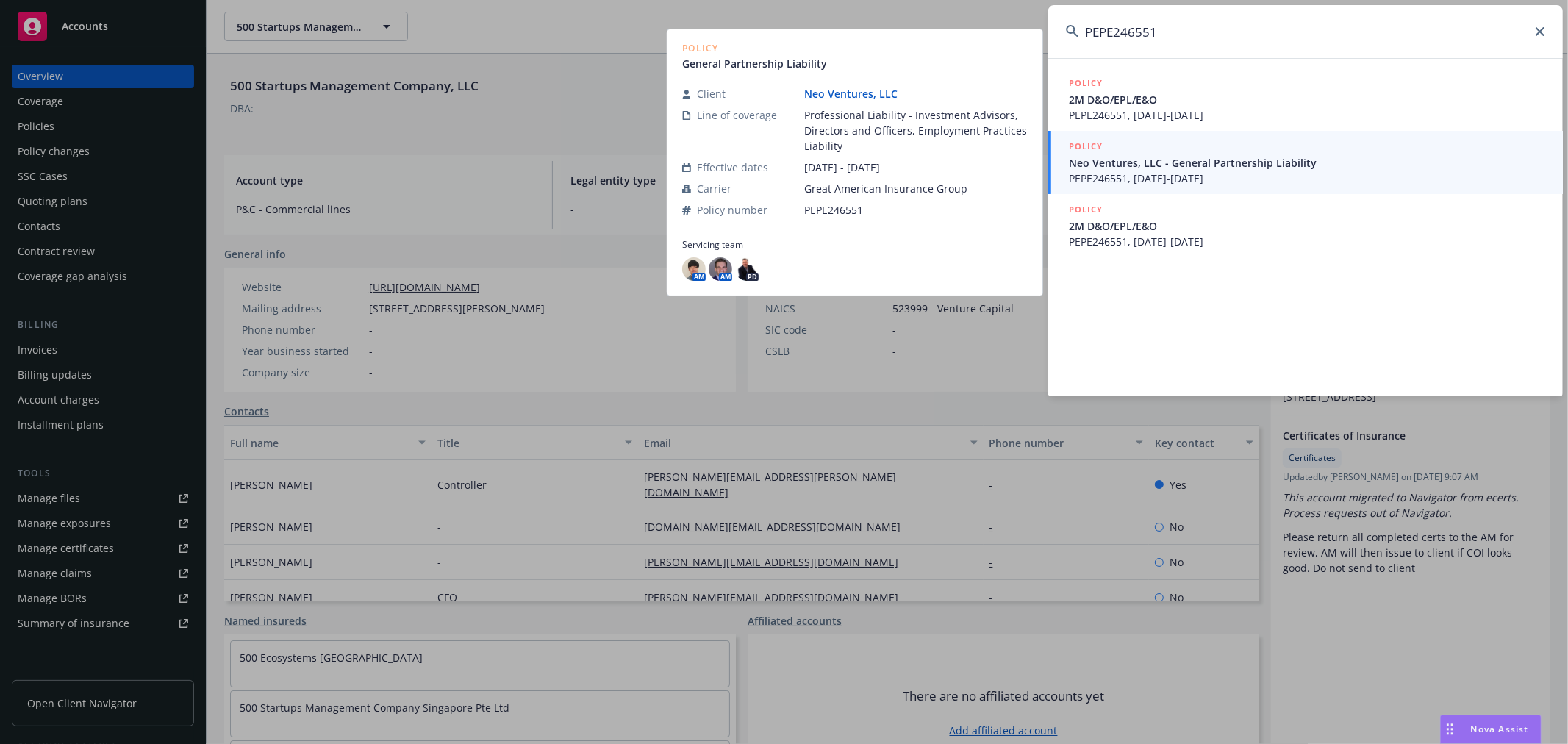
type input "PEPE246551"
click at [1226, 175] on span "PEPE246551, 08/06/2024-08/06/2025" at bounding box center [1308, 178] width 476 height 15
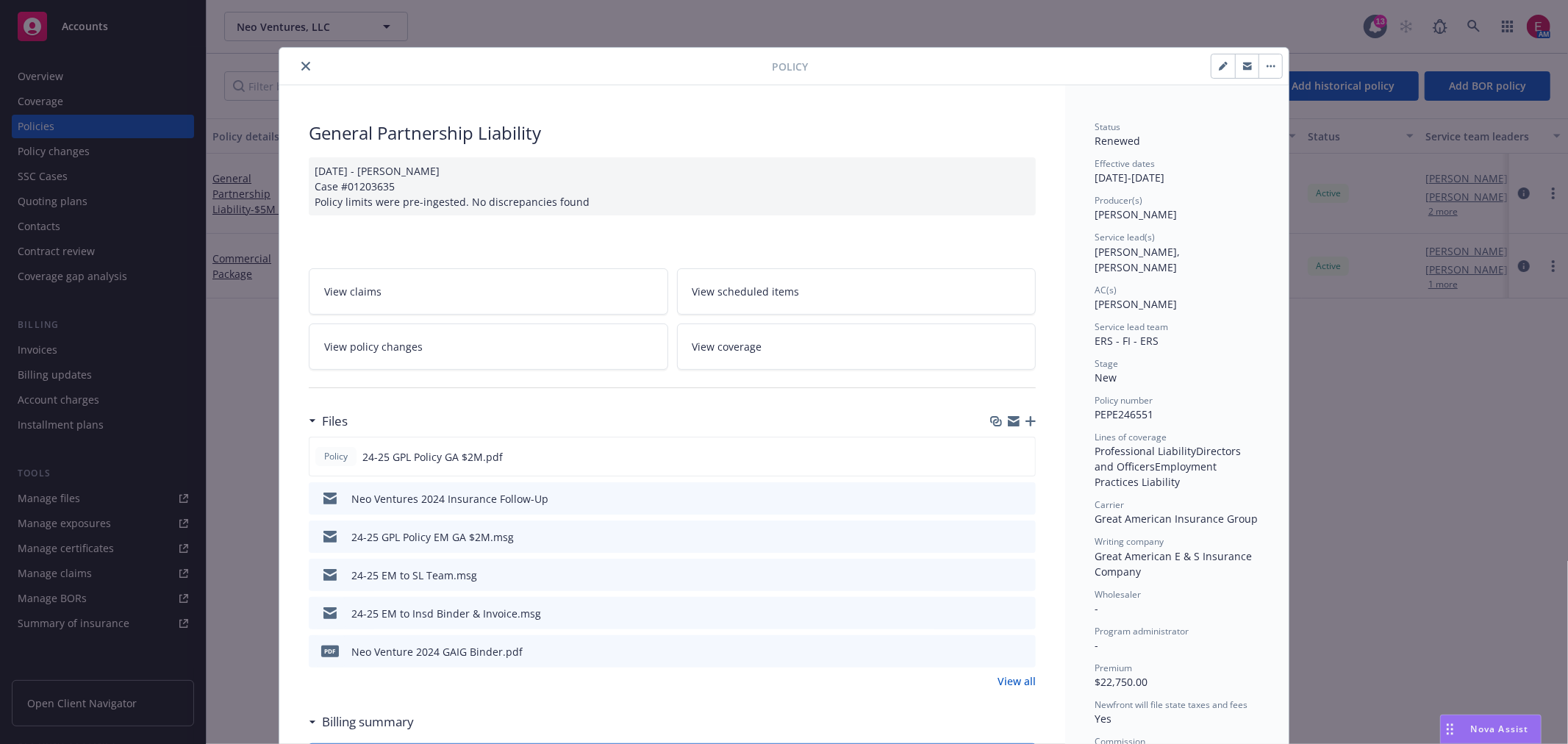
click at [301, 69] on icon "close" at bounding box center [306, 66] width 9 height 9
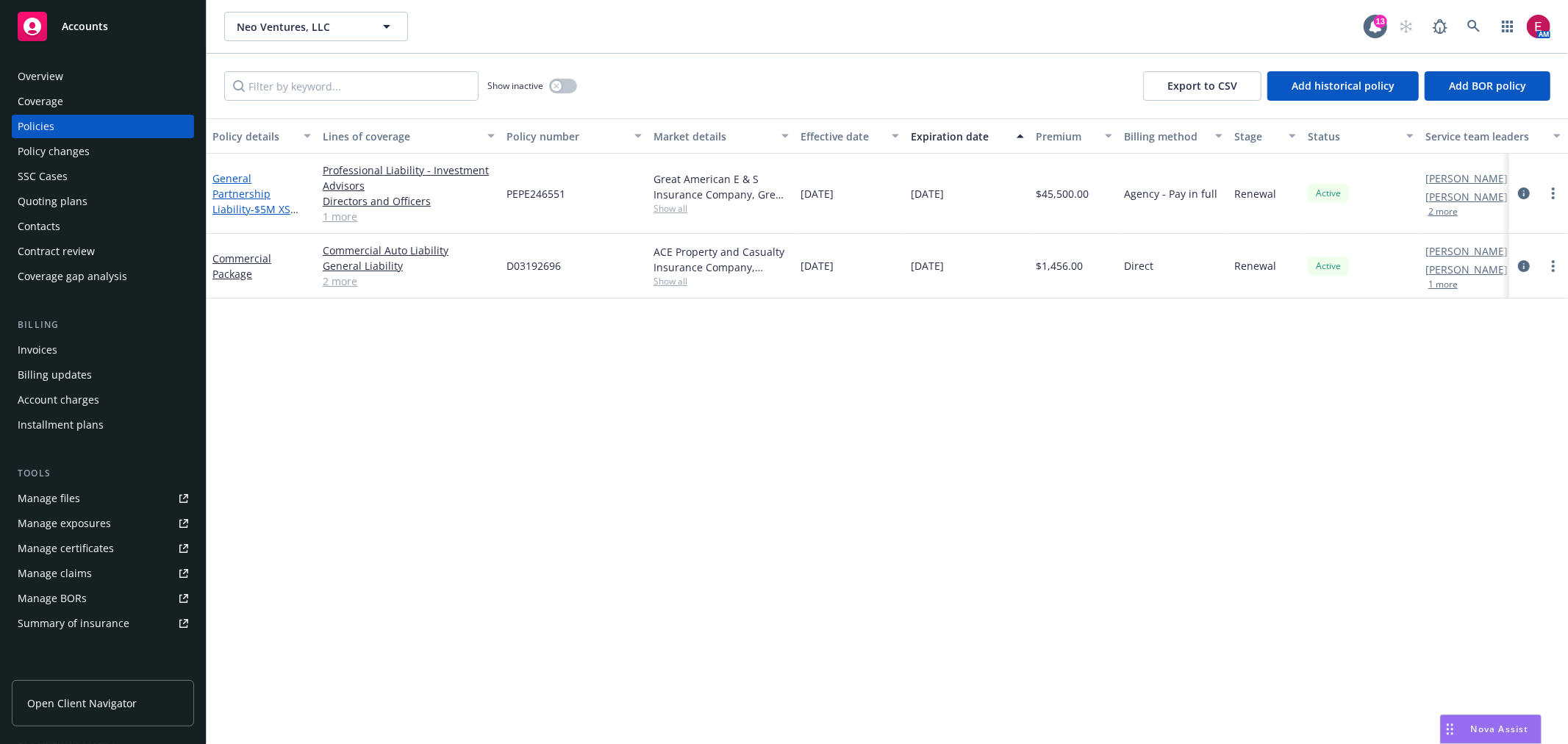
click at [243, 178] on link "General Partnership Liability - $5M XS $100K" at bounding box center [251, 202] width 78 height 61
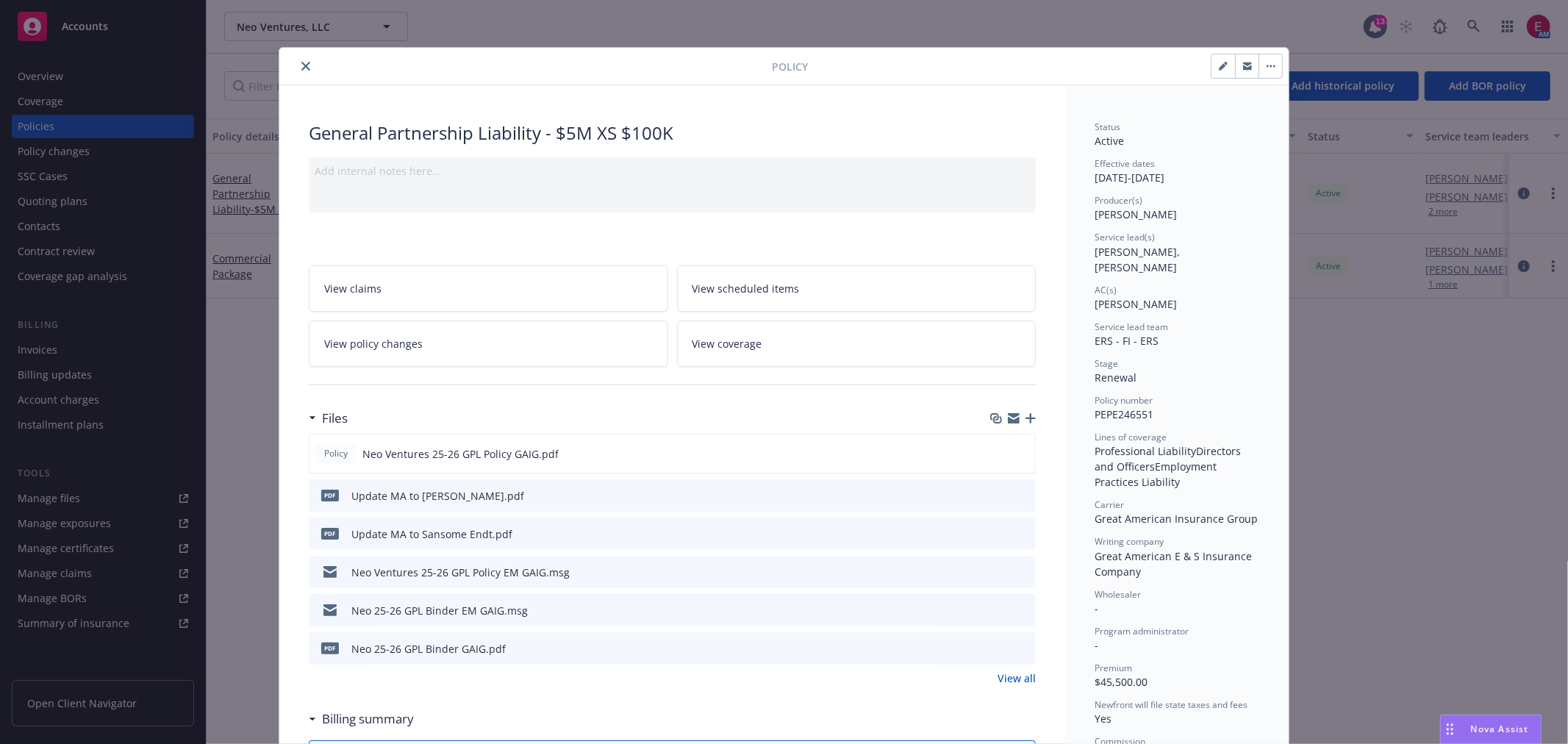
click at [301, 62] on icon "close" at bounding box center [306, 66] width 9 height 9
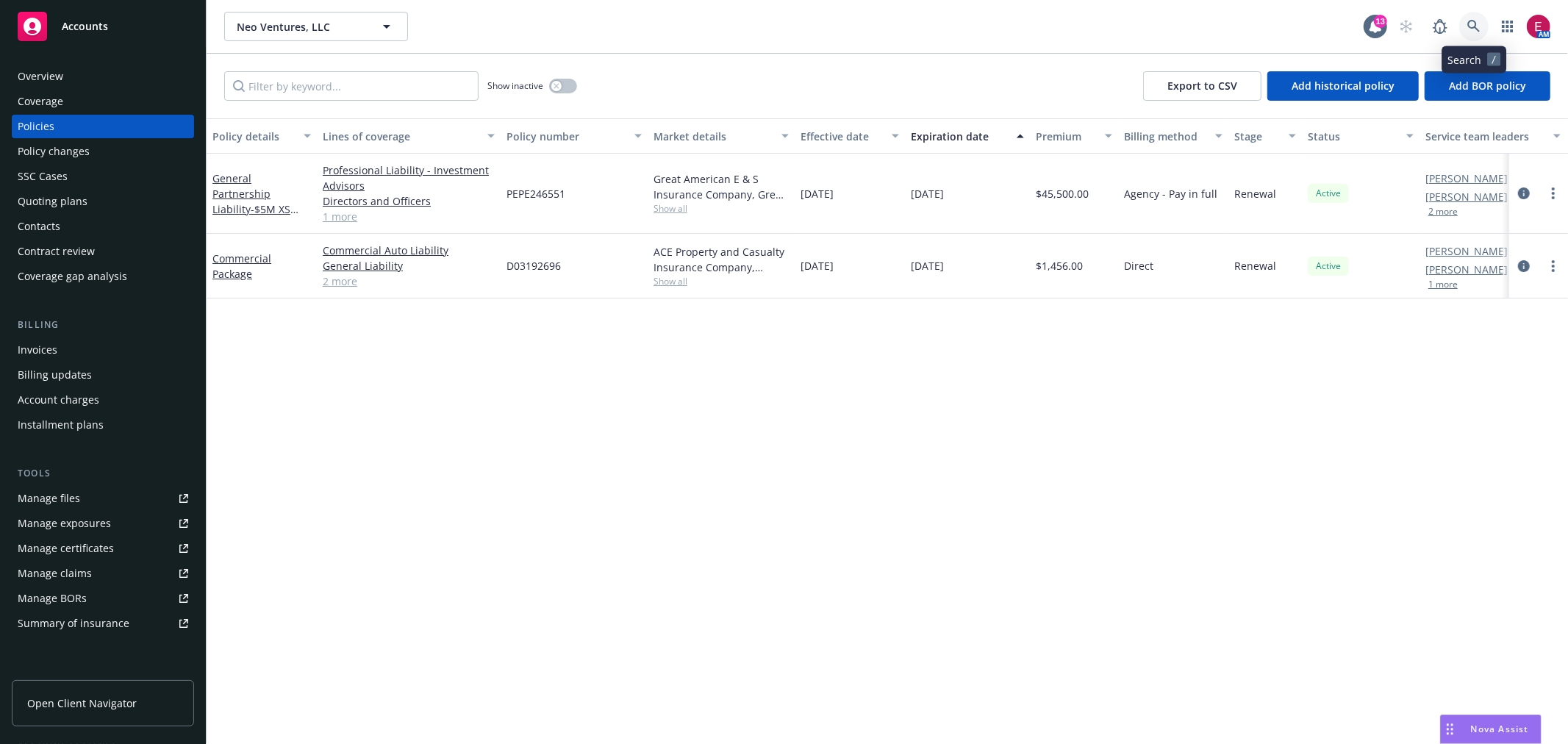
click at [1471, 23] on icon at bounding box center [1473, 26] width 13 height 13
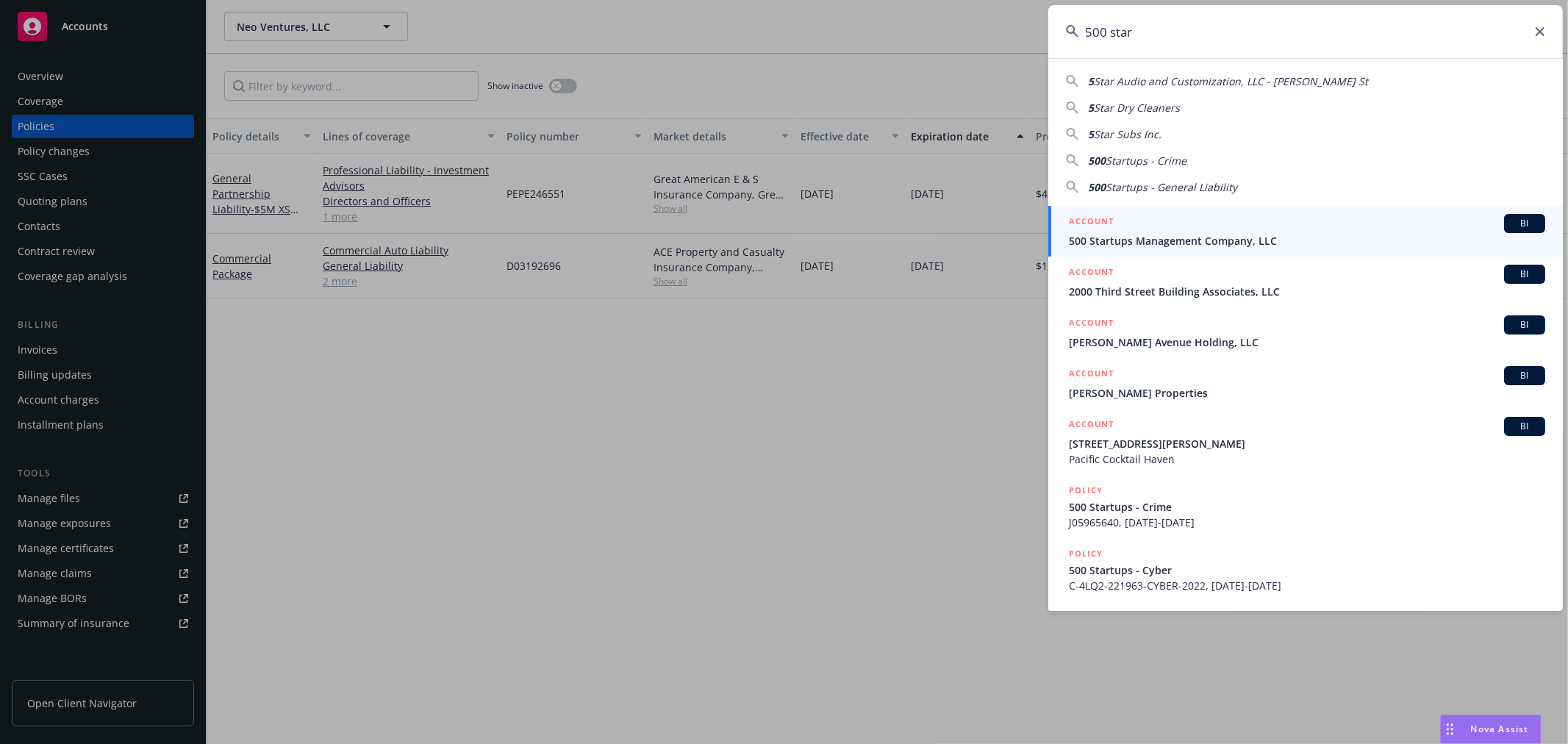
type input "500 star"
click at [1141, 230] on div "ACCOUNT BI" at bounding box center [1308, 223] width 476 height 19
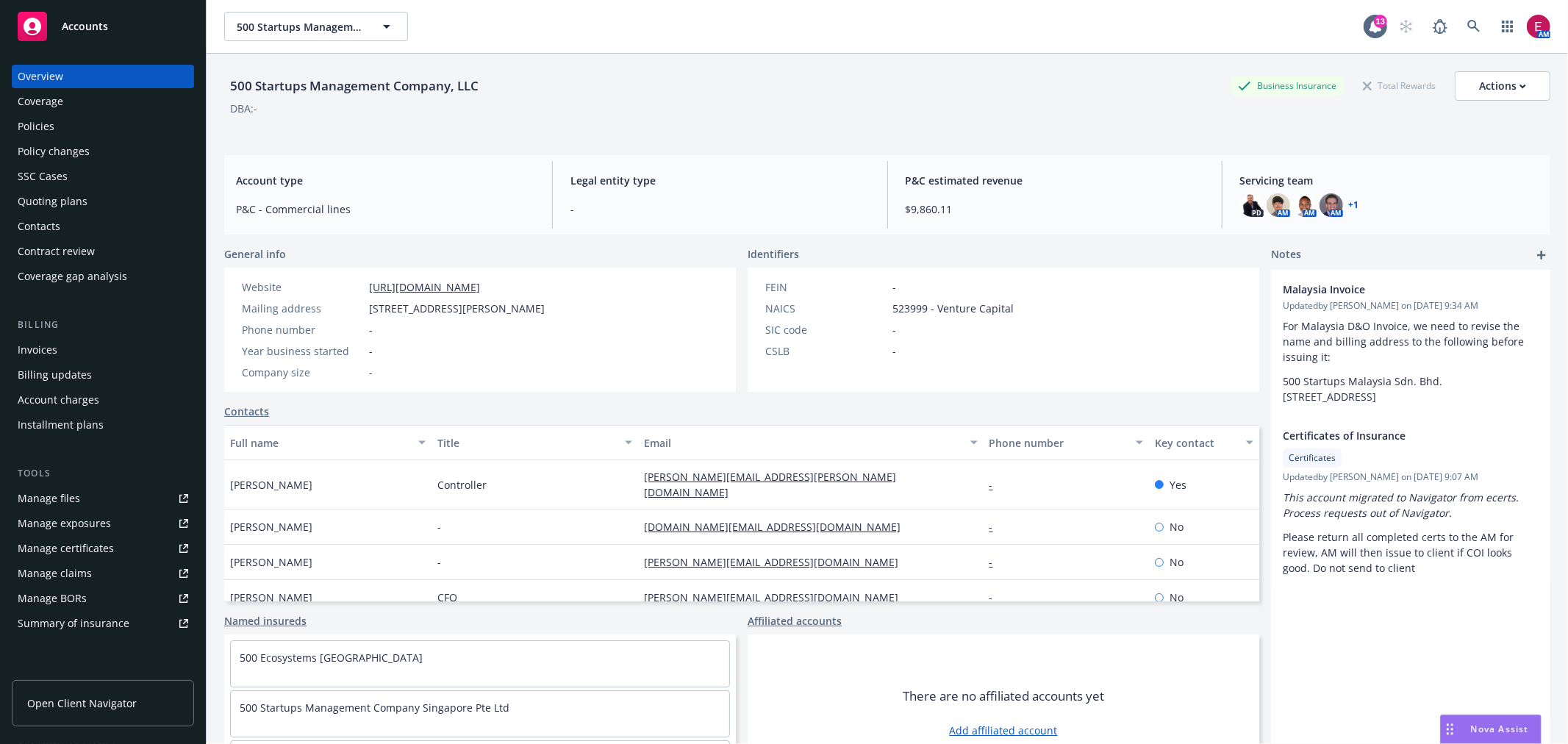
click at [53, 196] on div "Quoting plans" at bounding box center [53, 202] width 70 height 23
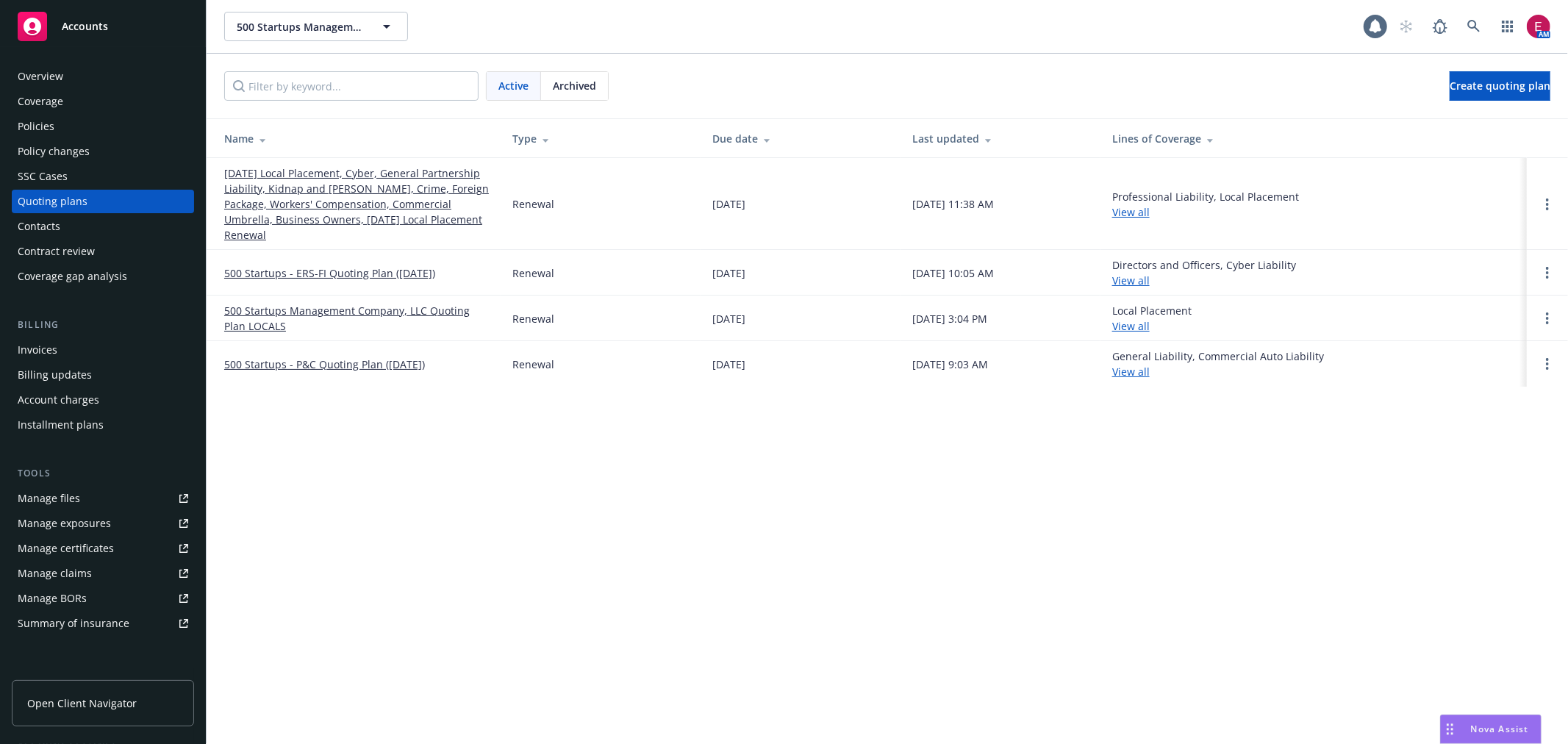
click at [299, 186] on link "08/20/25 Local Placement, Cyber, General Partnership Liability, Kidnap and Rans…" at bounding box center [356, 203] width 265 height 78
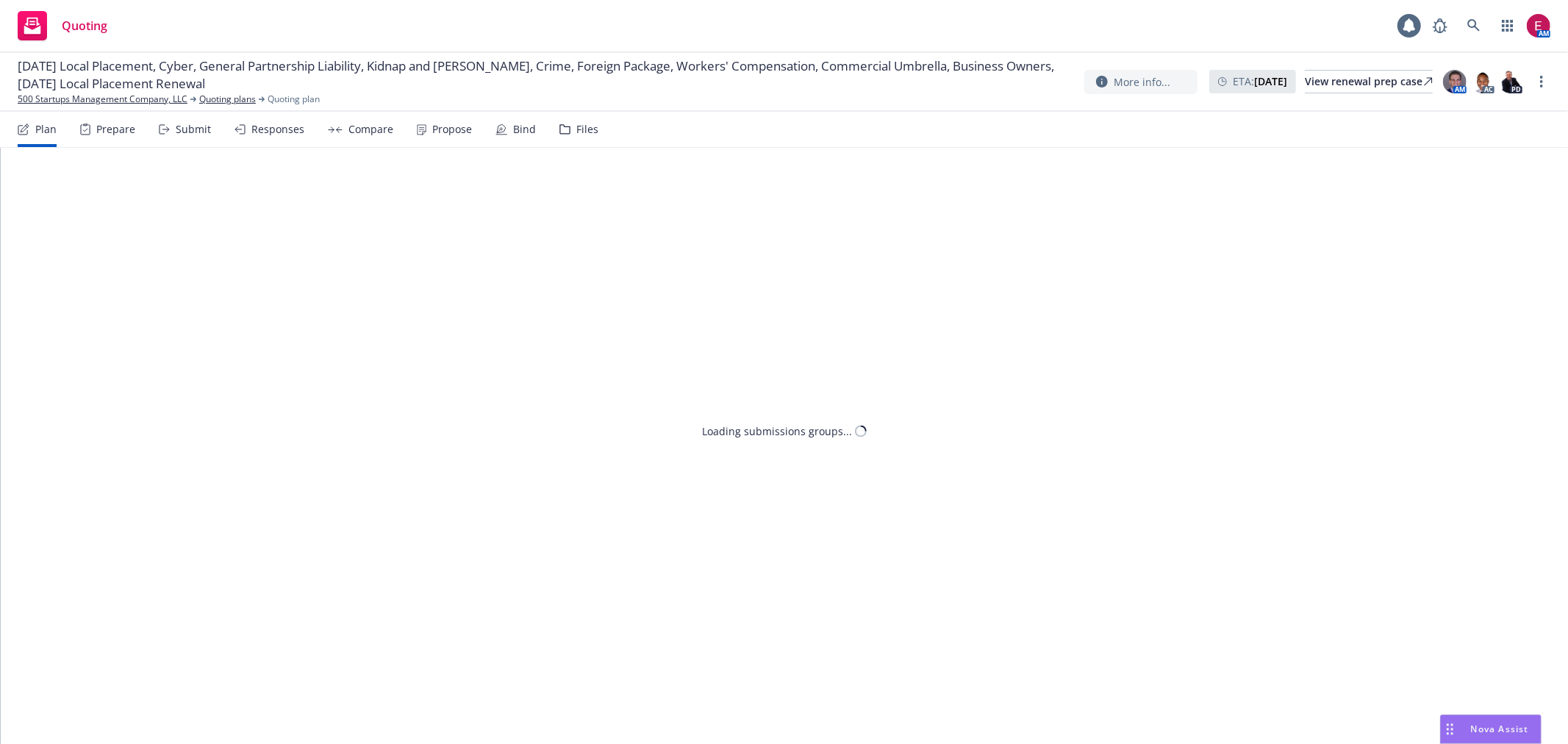
click at [530, 134] on div "Bind" at bounding box center [524, 128] width 23 height 12
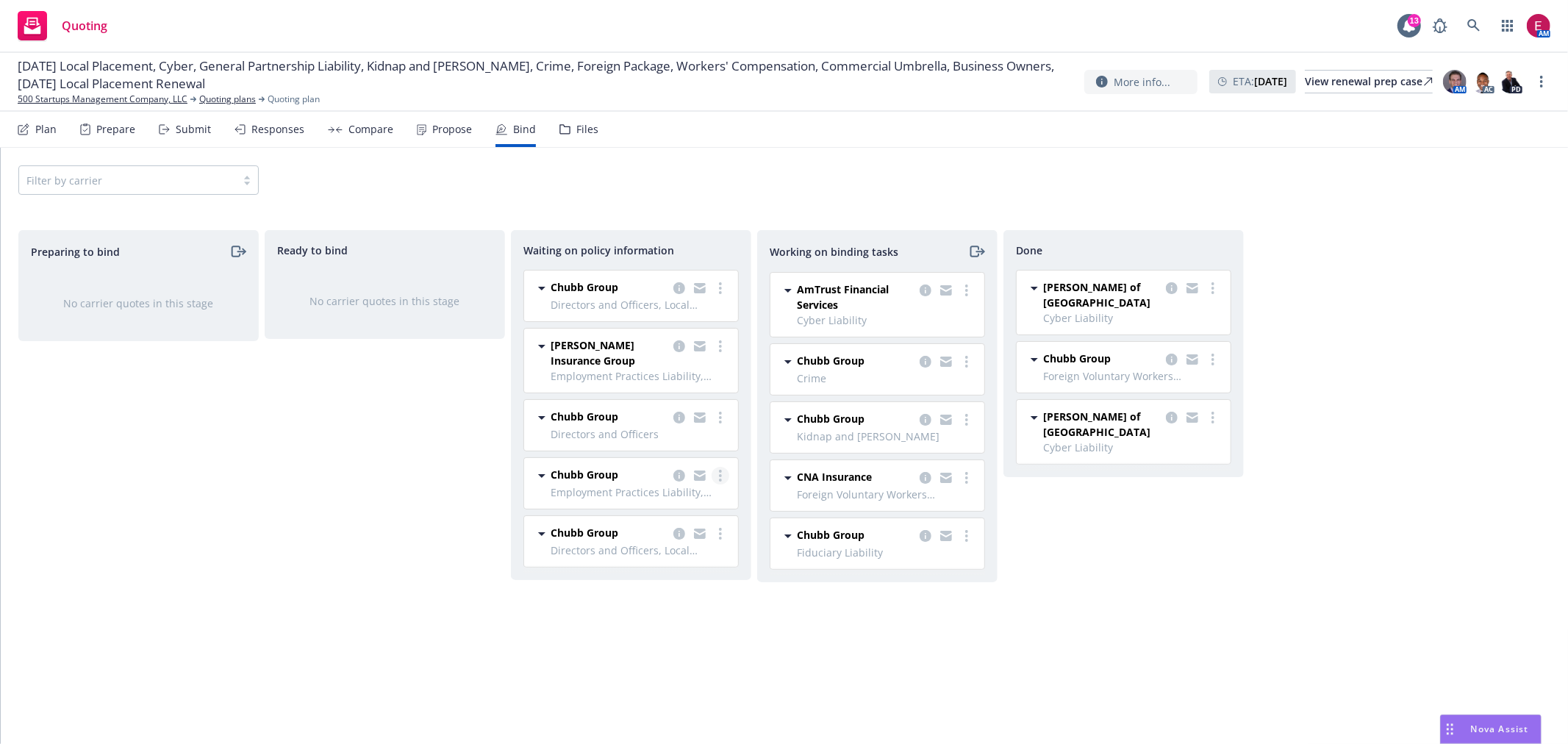
click at [721, 474] on icon "more" at bounding box center [720, 475] width 3 height 12
click at [684, 500] on span "Create policies" at bounding box center [649, 507] width 108 height 14
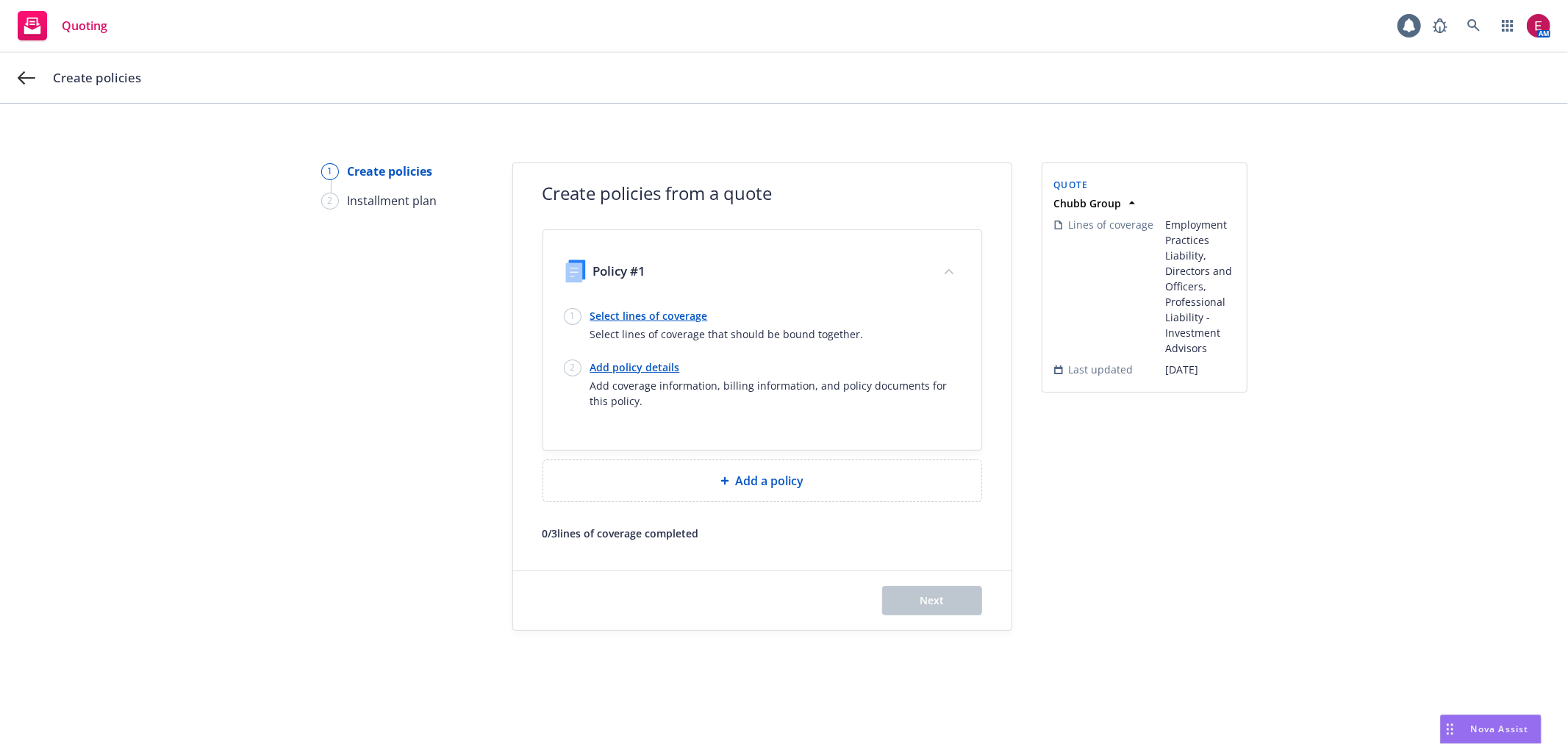
click at [635, 312] on link "Select lines of coverage" at bounding box center [727, 315] width 274 height 15
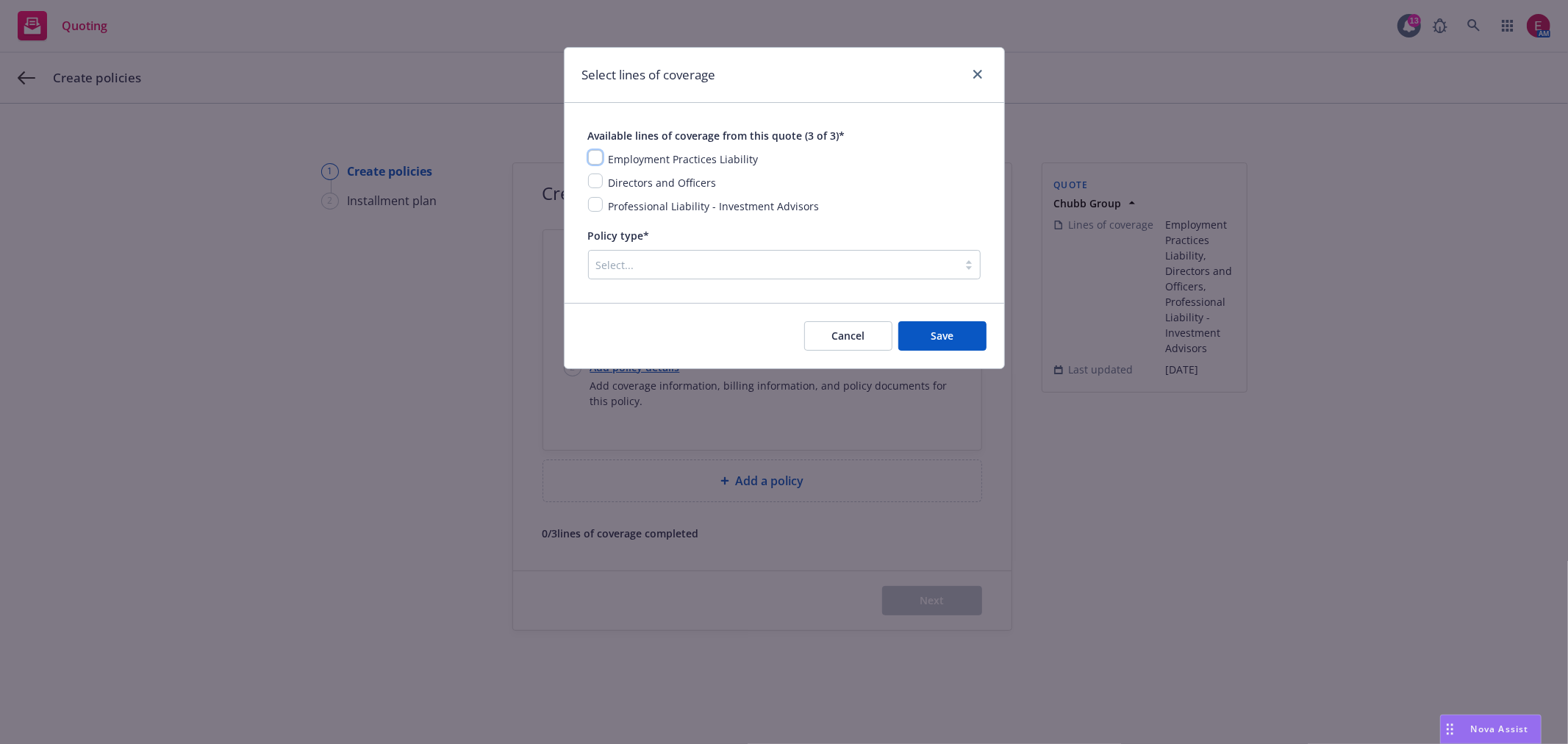
click at [593, 157] on input "checkbox" at bounding box center [595, 157] width 14 height 14
checkbox input "true"
click at [593, 184] on input "checkbox" at bounding box center [595, 181] width 14 height 14
checkbox input "true"
drag, startPoint x: 593, startPoint y: 208, endPoint x: 610, endPoint y: 233, distance: 30.2
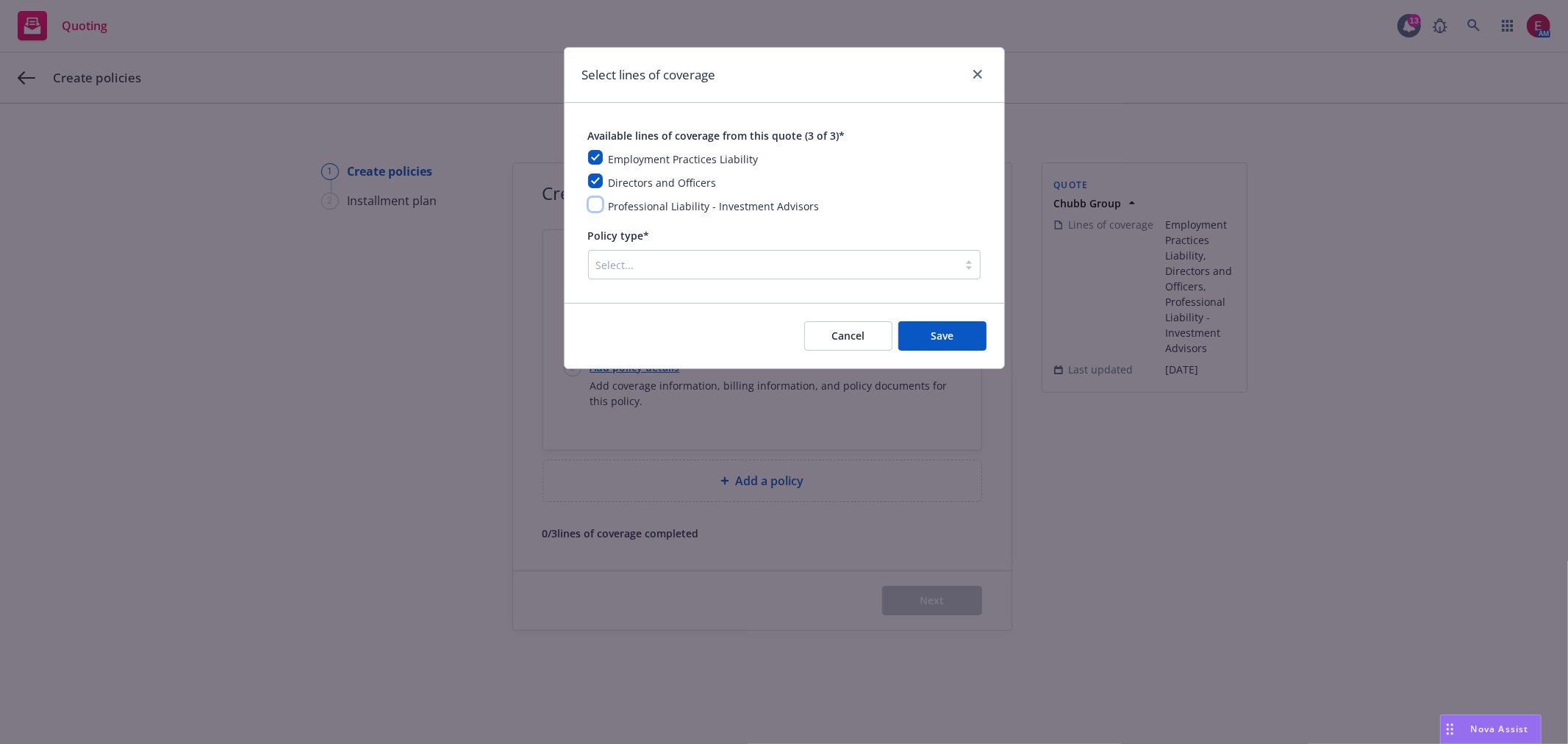
click at [593, 209] on input "checkbox" at bounding box center [595, 204] width 14 height 14
checkbox input "true"
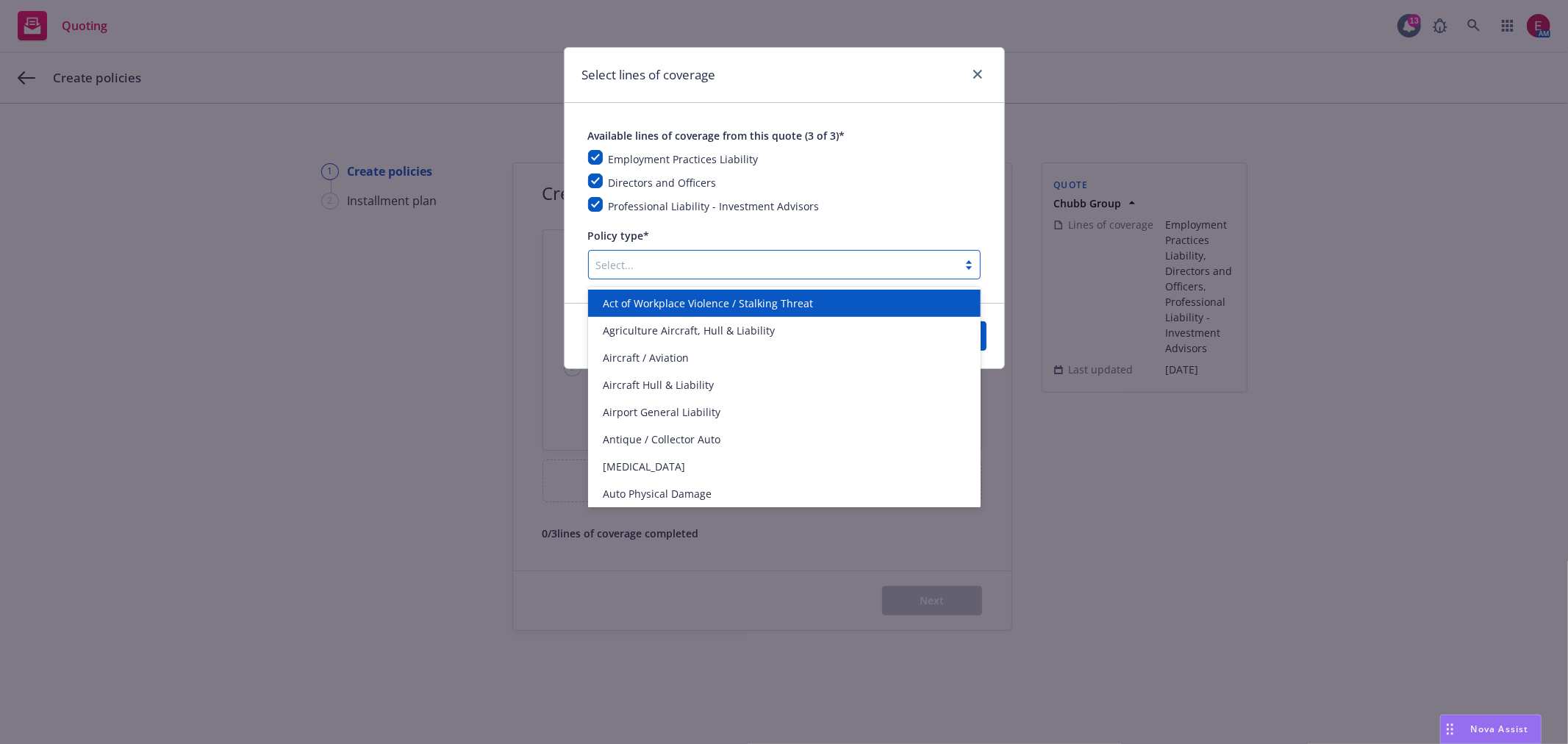
click at [646, 272] on div at bounding box center [773, 265] width 354 height 18
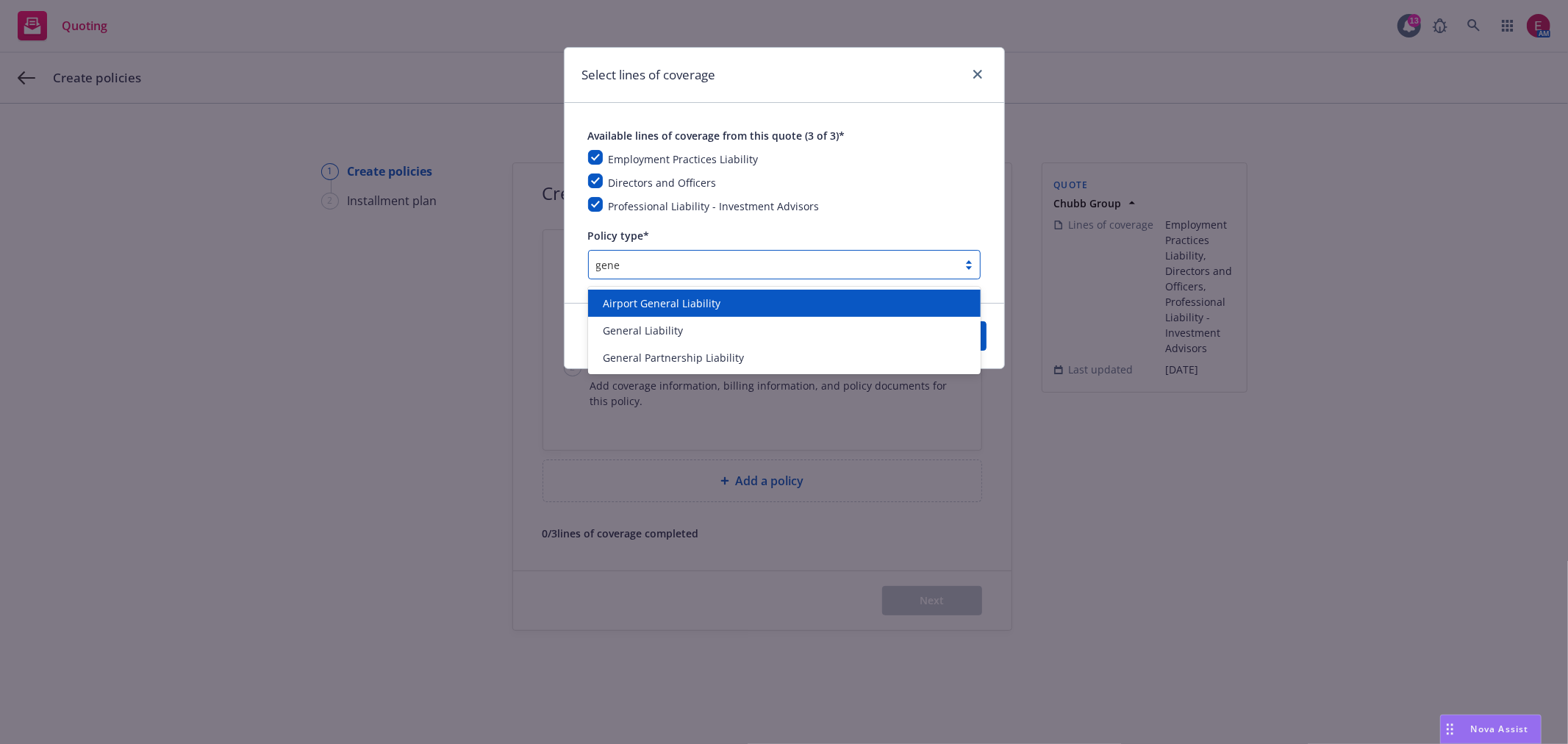
type input "gener"
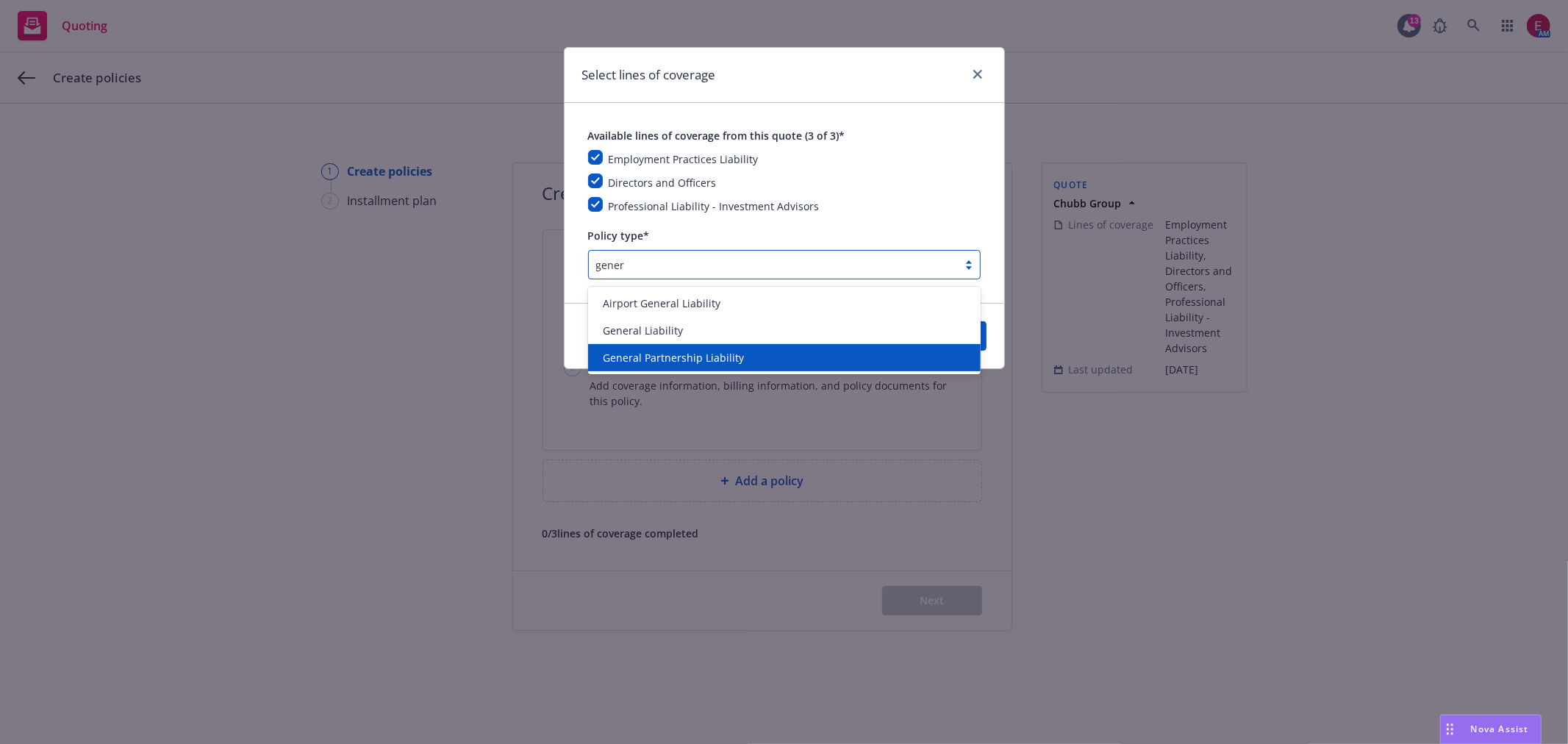
click at [709, 357] on span "General Partnership Liability" at bounding box center [673, 357] width 141 height 15
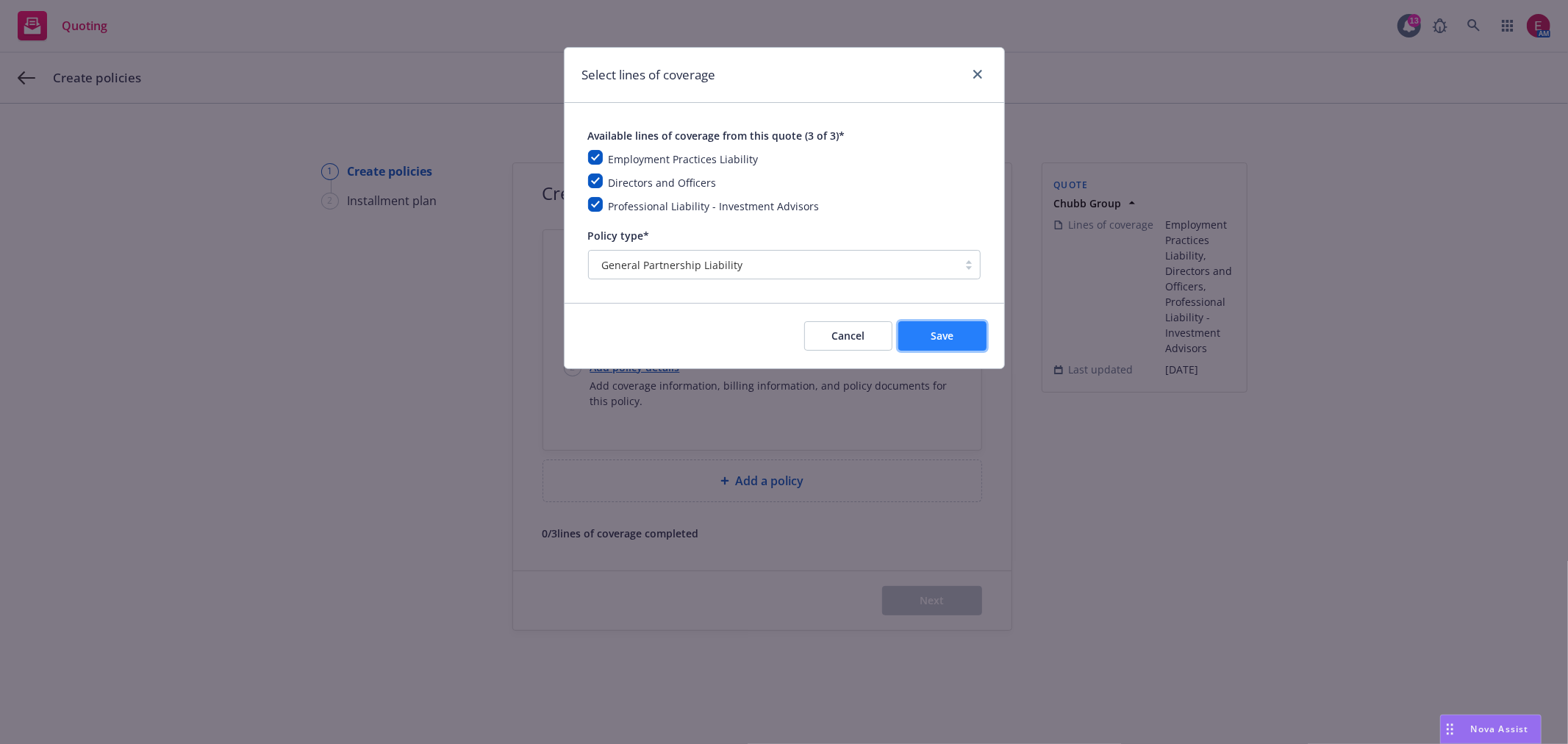
click at [953, 342] on button "Save" at bounding box center [942, 335] width 88 height 29
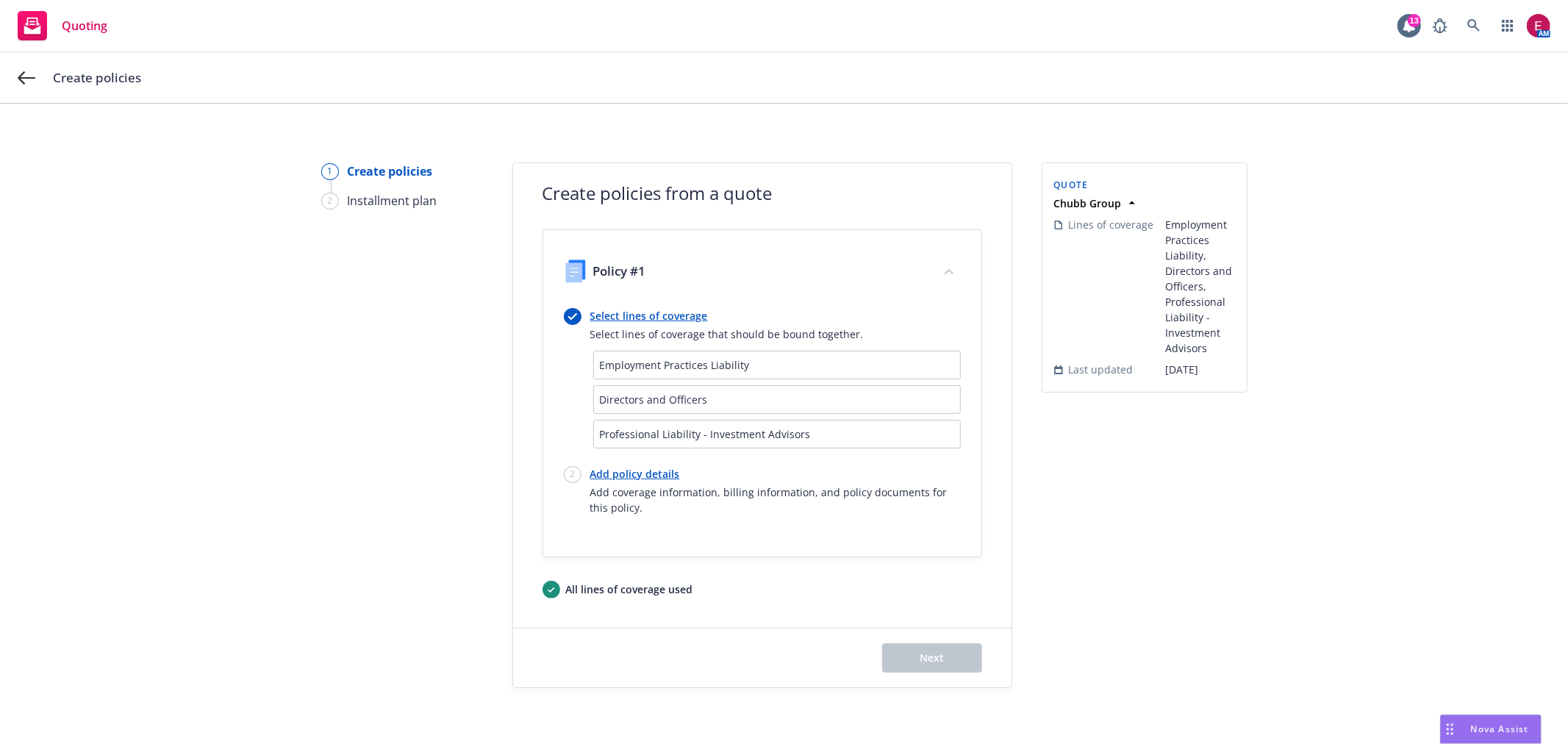
click at [638, 474] on link "Add policy details" at bounding box center [775, 474] width 370 height 15
select select "12"
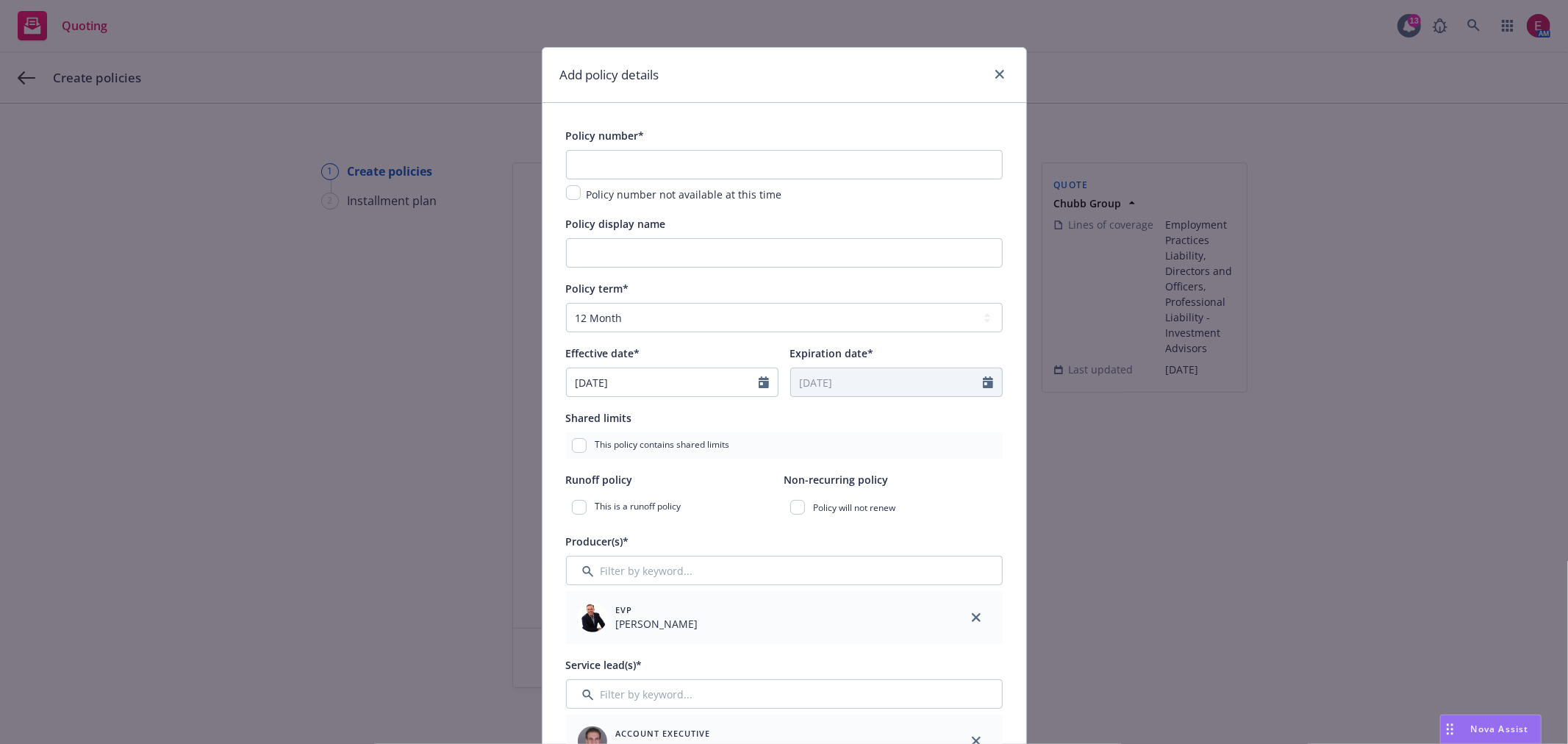
drag, startPoint x: 657, startPoint y: 145, endPoint x: 691, endPoint y: 178, distance: 47.4
click at [655, 153] on div "Policy number* Policy number not available at this time" at bounding box center [785, 165] width 437 height 77
click at [691, 178] on input "text" at bounding box center [785, 164] width 437 height 29
paste input "G46884395 007"
type input "G46884395 007"
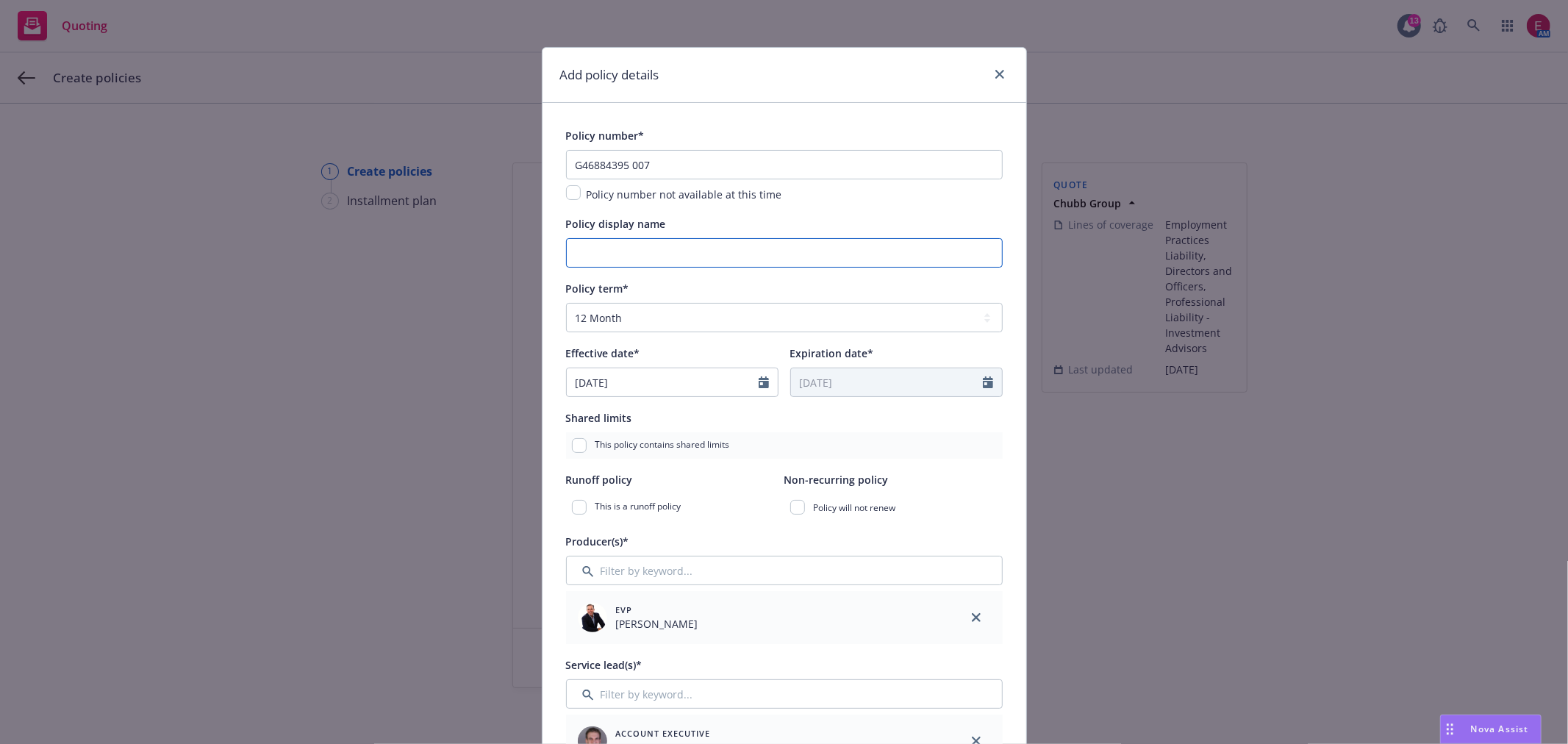
click at [691, 253] on input "Policy display name" at bounding box center [785, 252] width 437 height 29
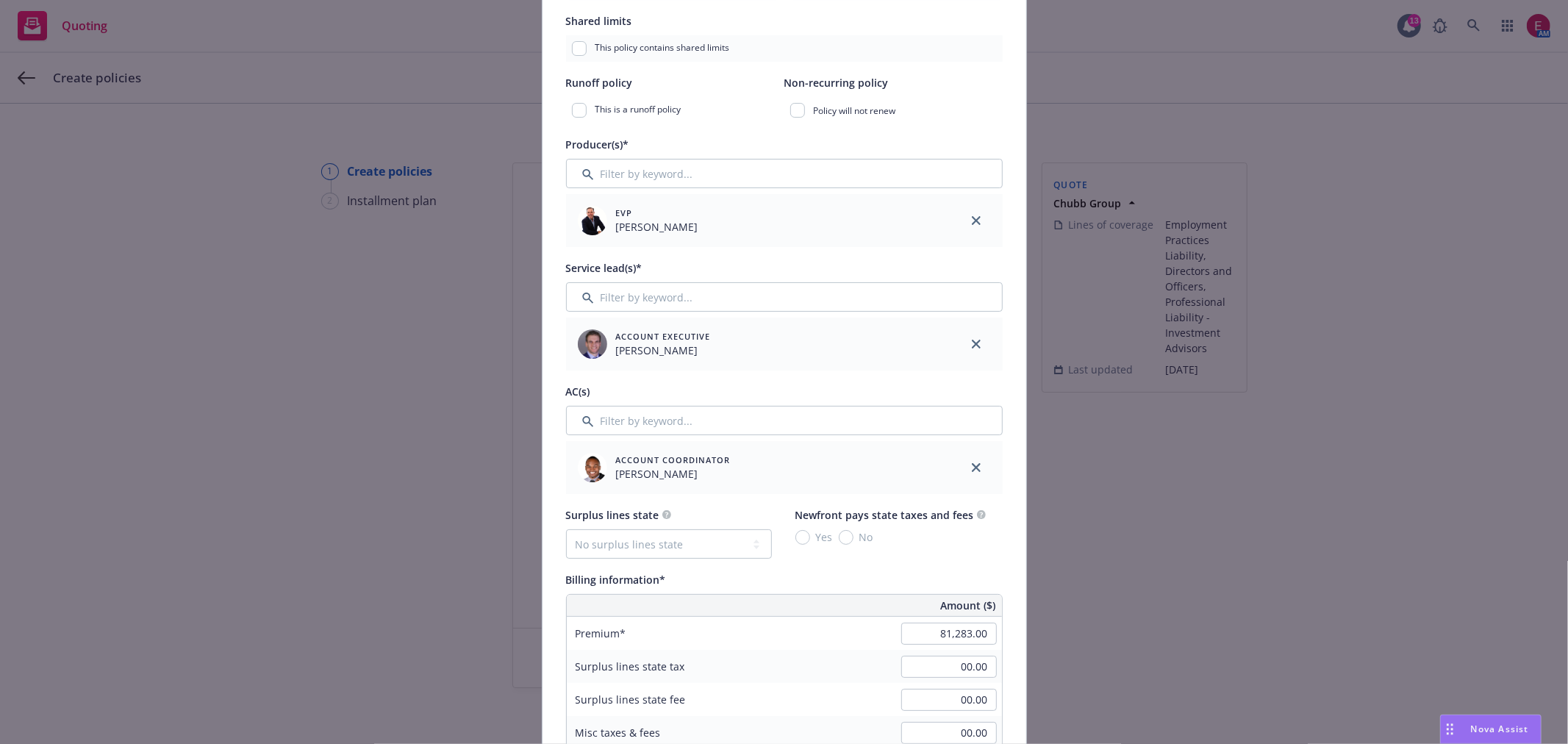
scroll to position [409, 0]
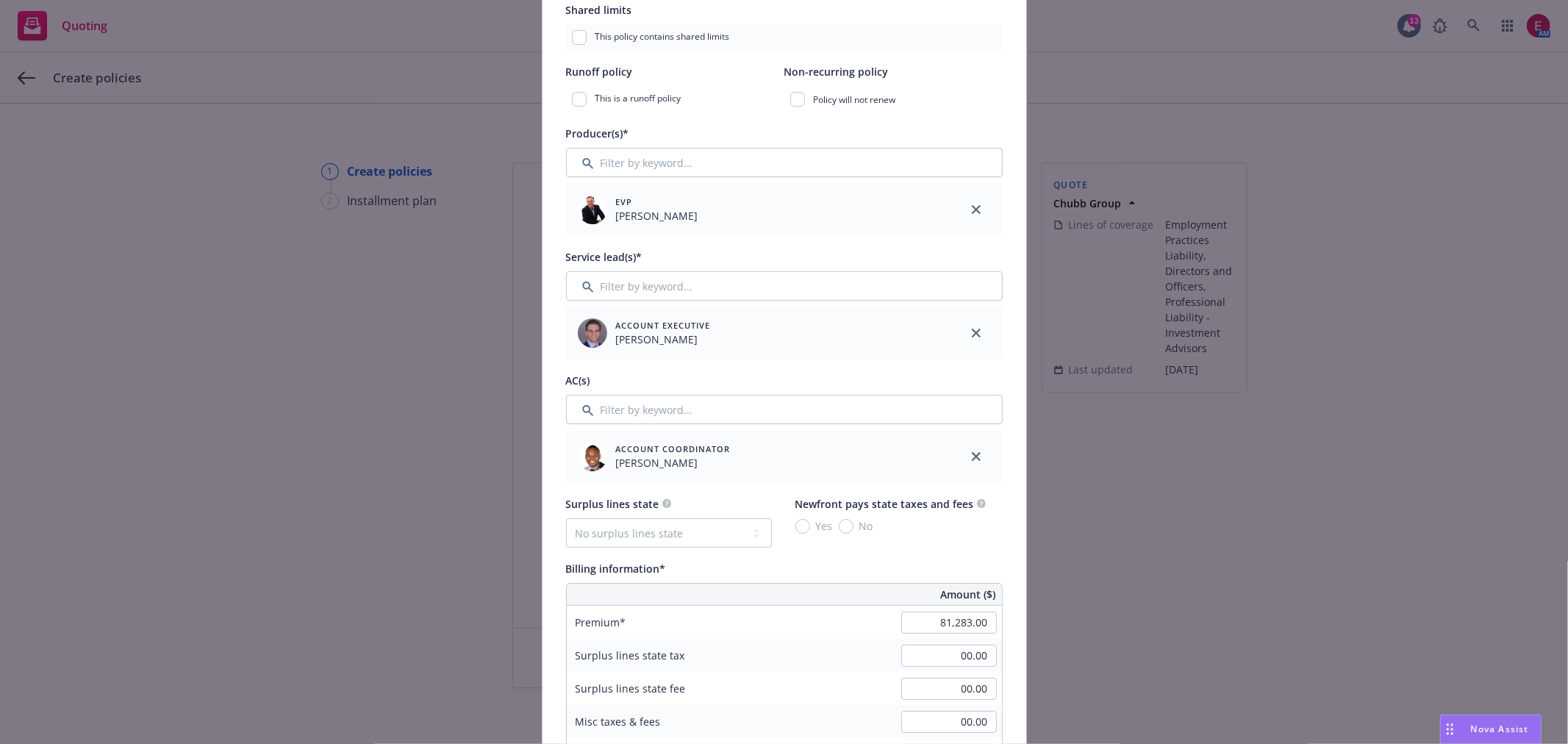
type input "$5M XS $250K"
click at [677, 299] on input "Filter by keyword..." at bounding box center [785, 285] width 437 height 29
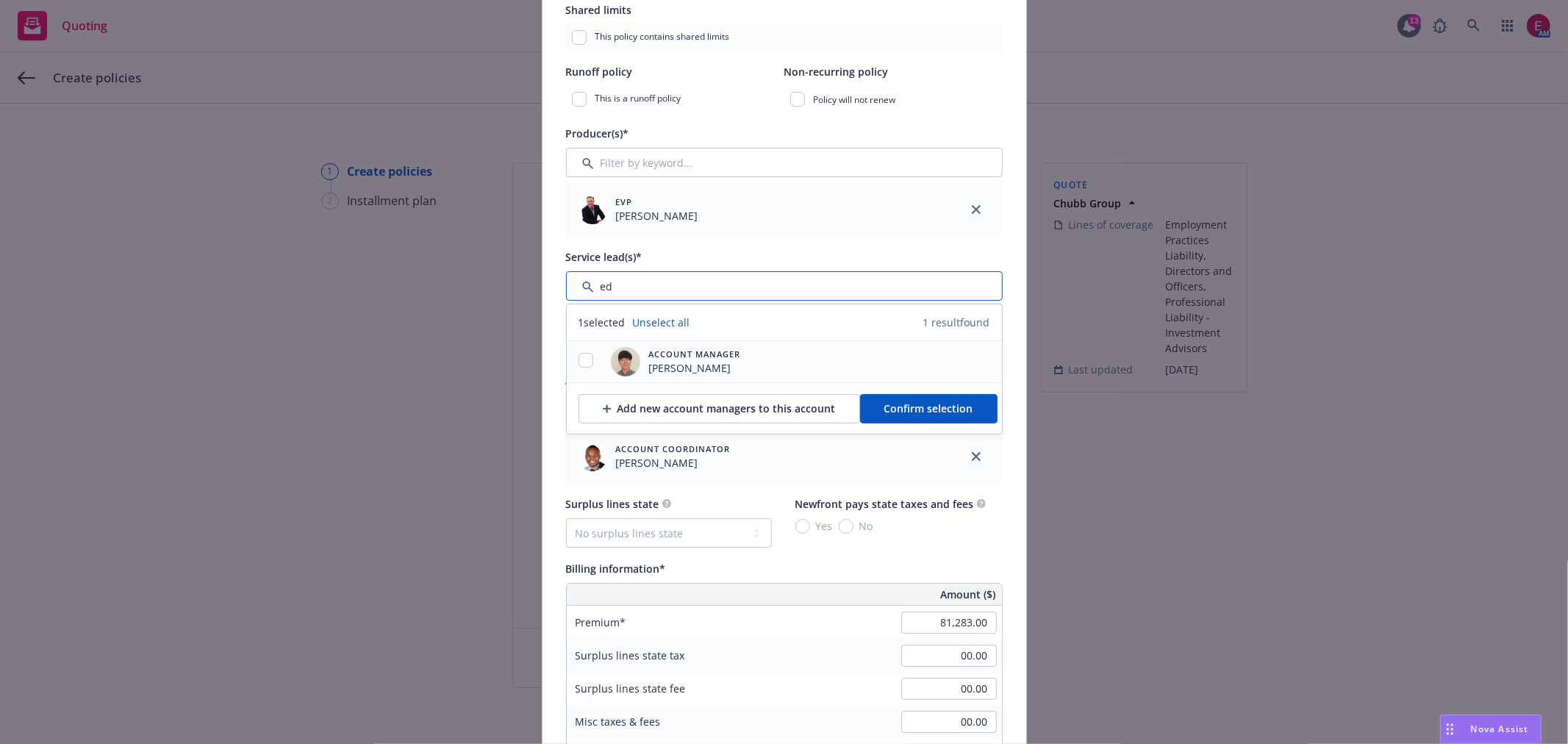
type input "ed"
click at [581, 364] on input "checkbox" at bounding box center [586, 360] width 14 height 14
checkbox input "true"
click at [897, 409] on span "Confirm selection" at bounding box center [929, 409] width 89 height 14
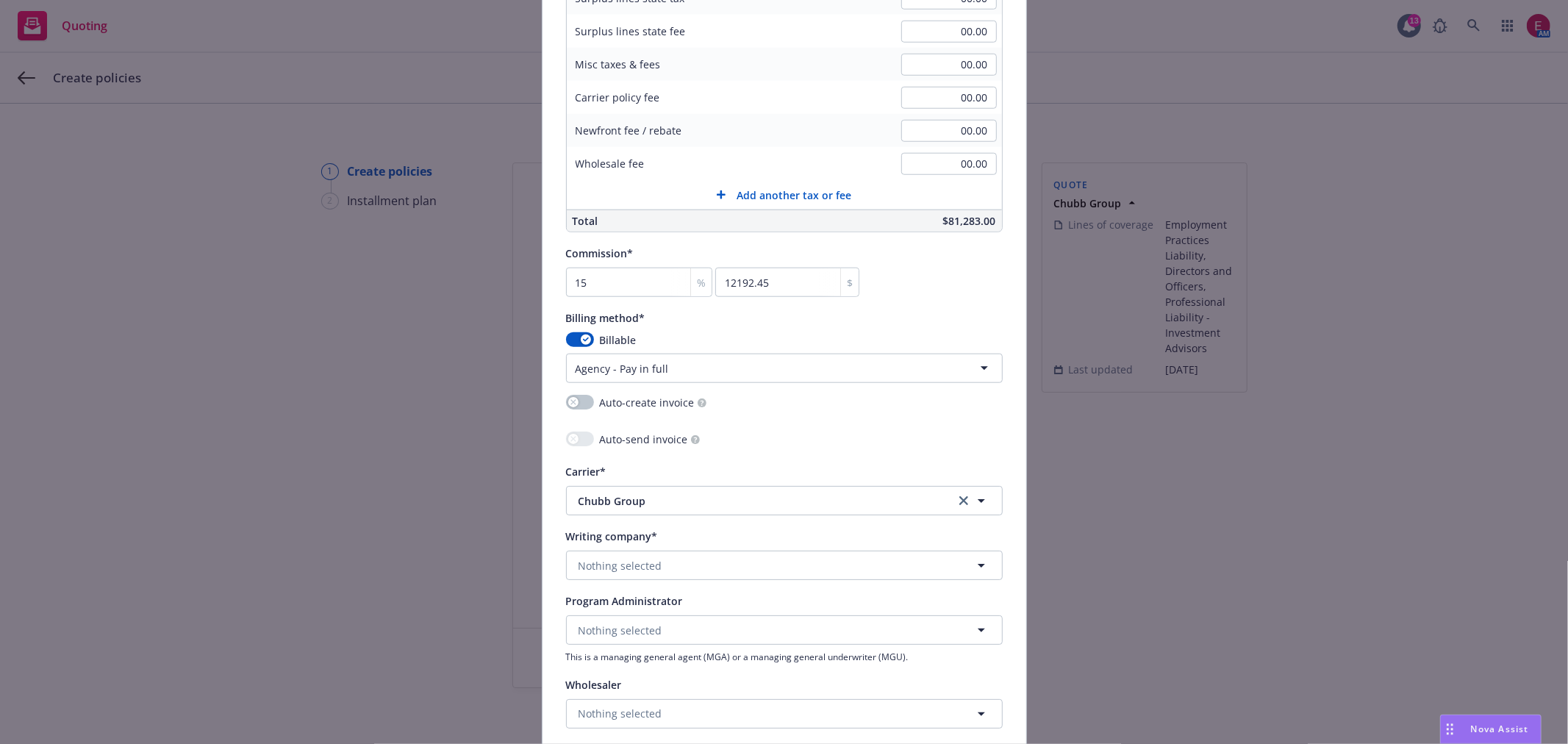
scroll to position [1144, 0]
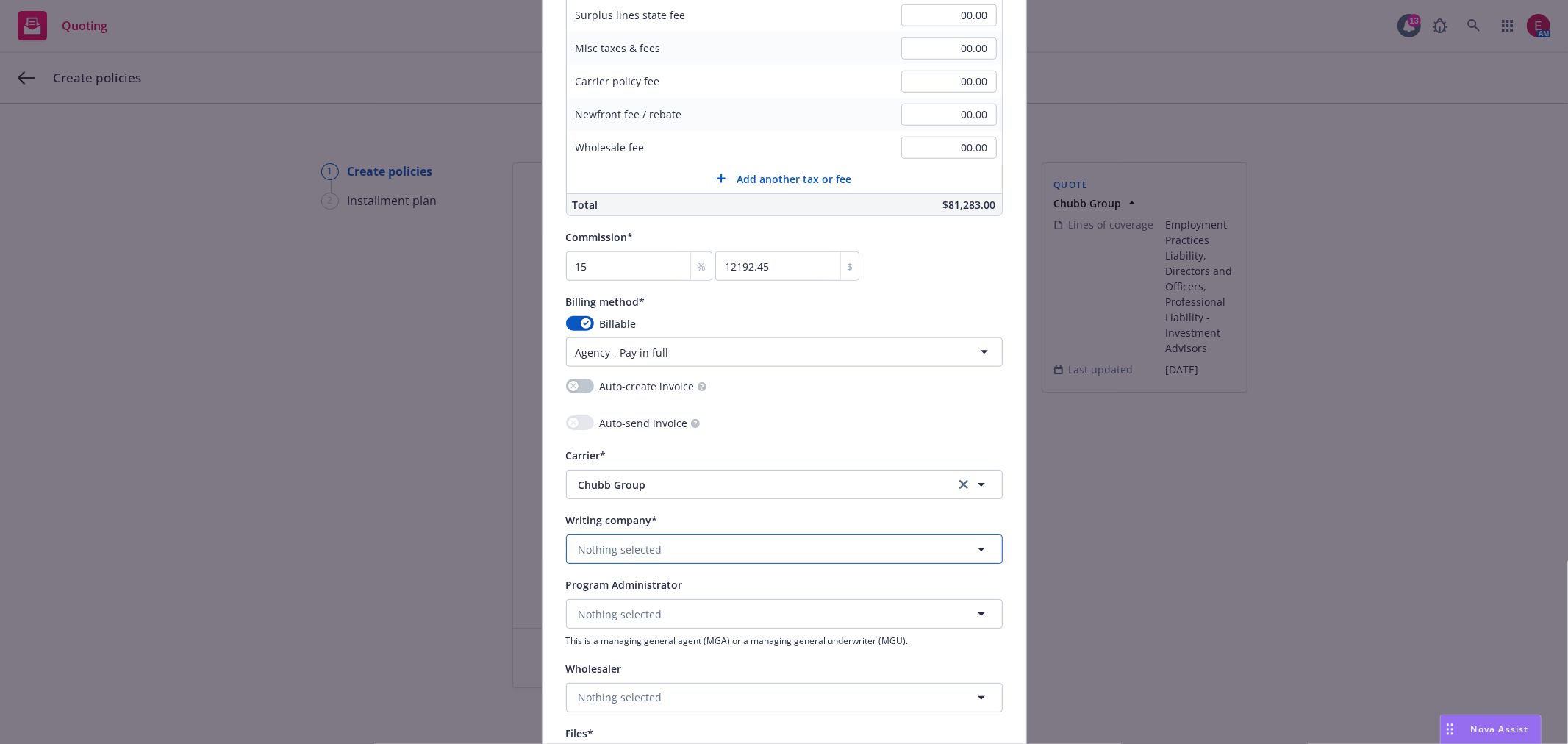
click at [656, 552] on button "Nothing selected" at bounding box center [785, 549] width 437 height 29
type input "fe"
click at [663, 498] on strong "Federal Insurance Company" at bounding box center [652, 493] width 140 height 14
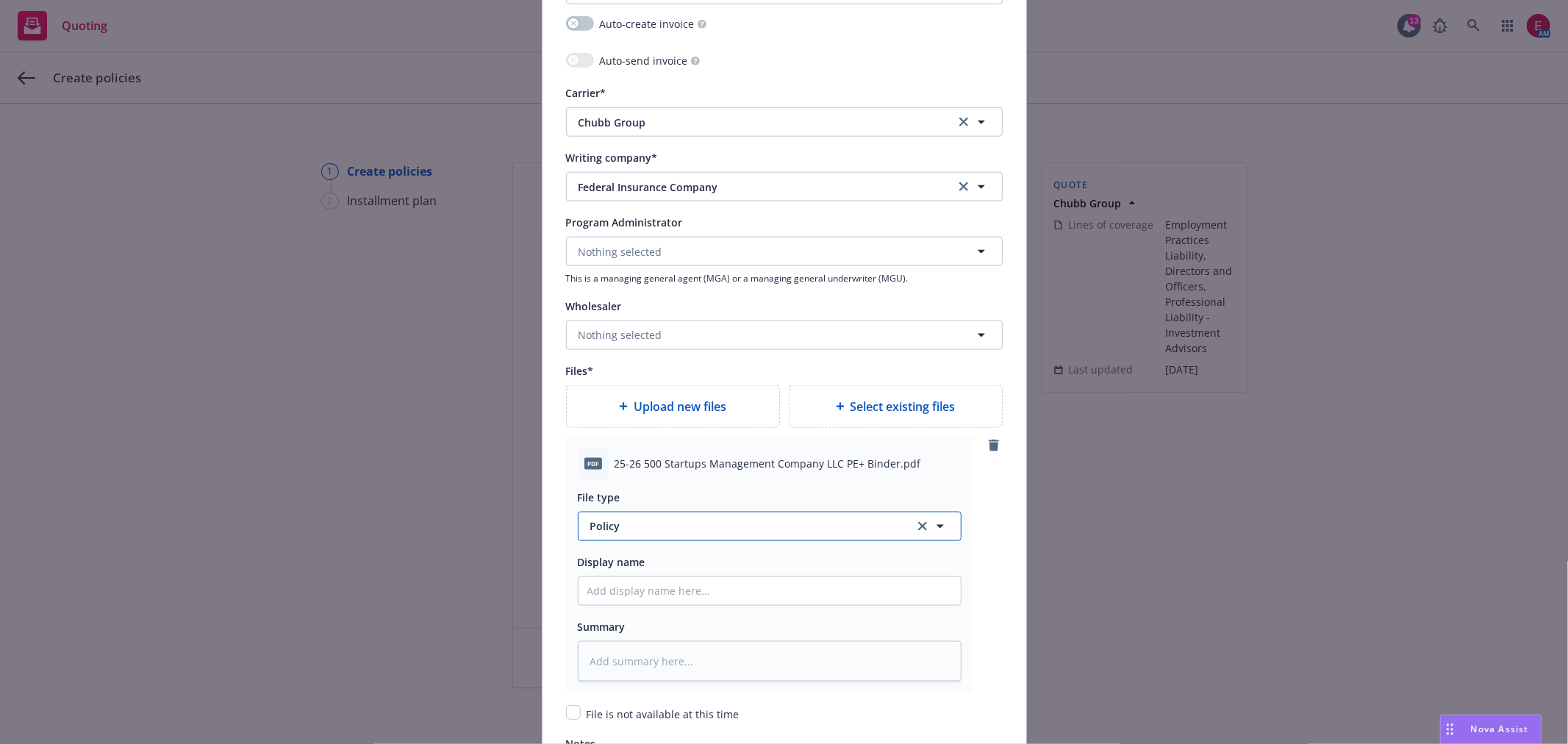
type textarea "x"
click at [671, 527] on span "Policy" at bounding box center [744, 525] width 308 height 15
type input "binder"
click at [638, 436] on div "Binder" at bounding box center [770, 447] width 383 height 39
click at [669, 598] on input "Policy display name" at bounding box center [770, 591] width 383 height 28
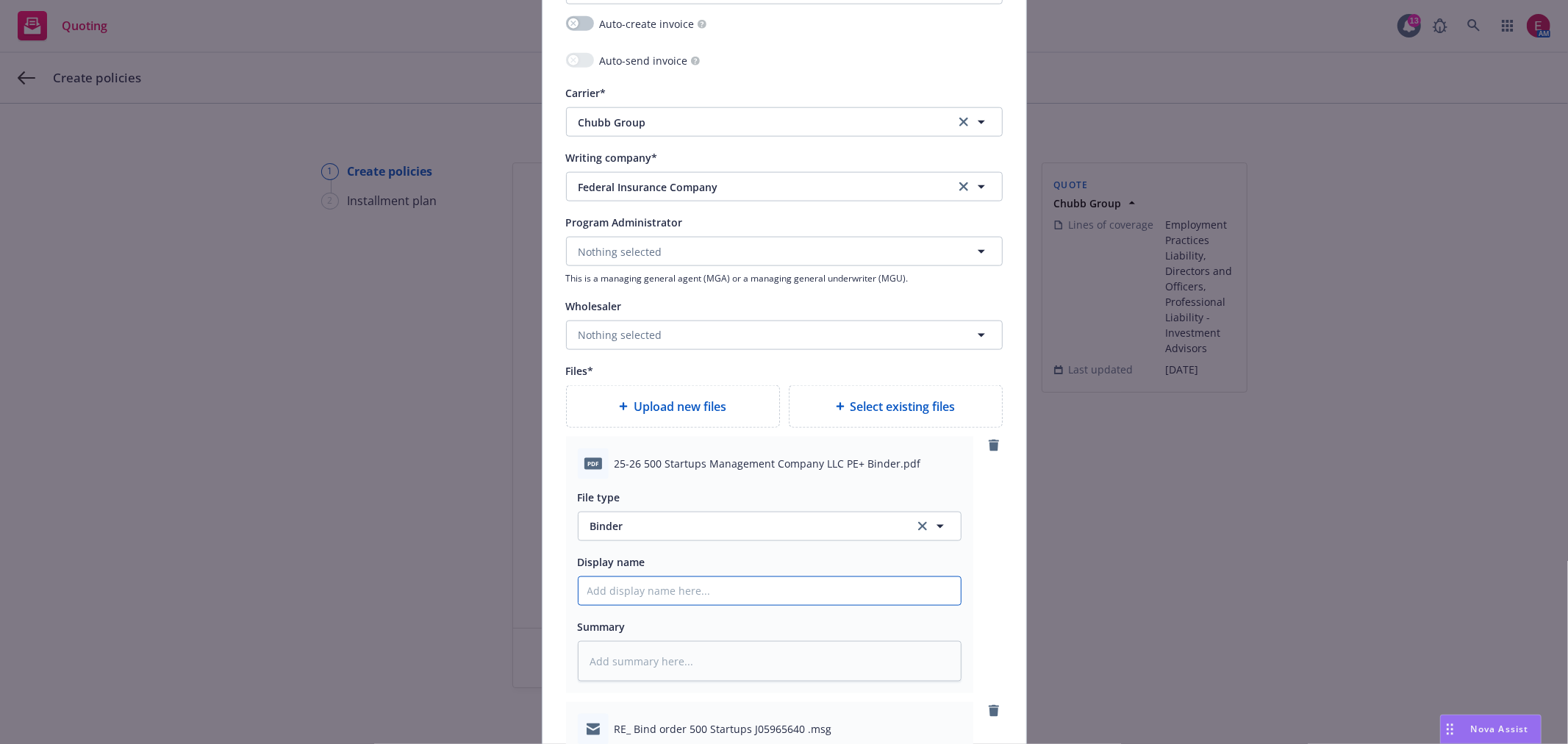
type textarea "x"
type input "5"
type textarea "x"
type input "50"
type textarea "x"
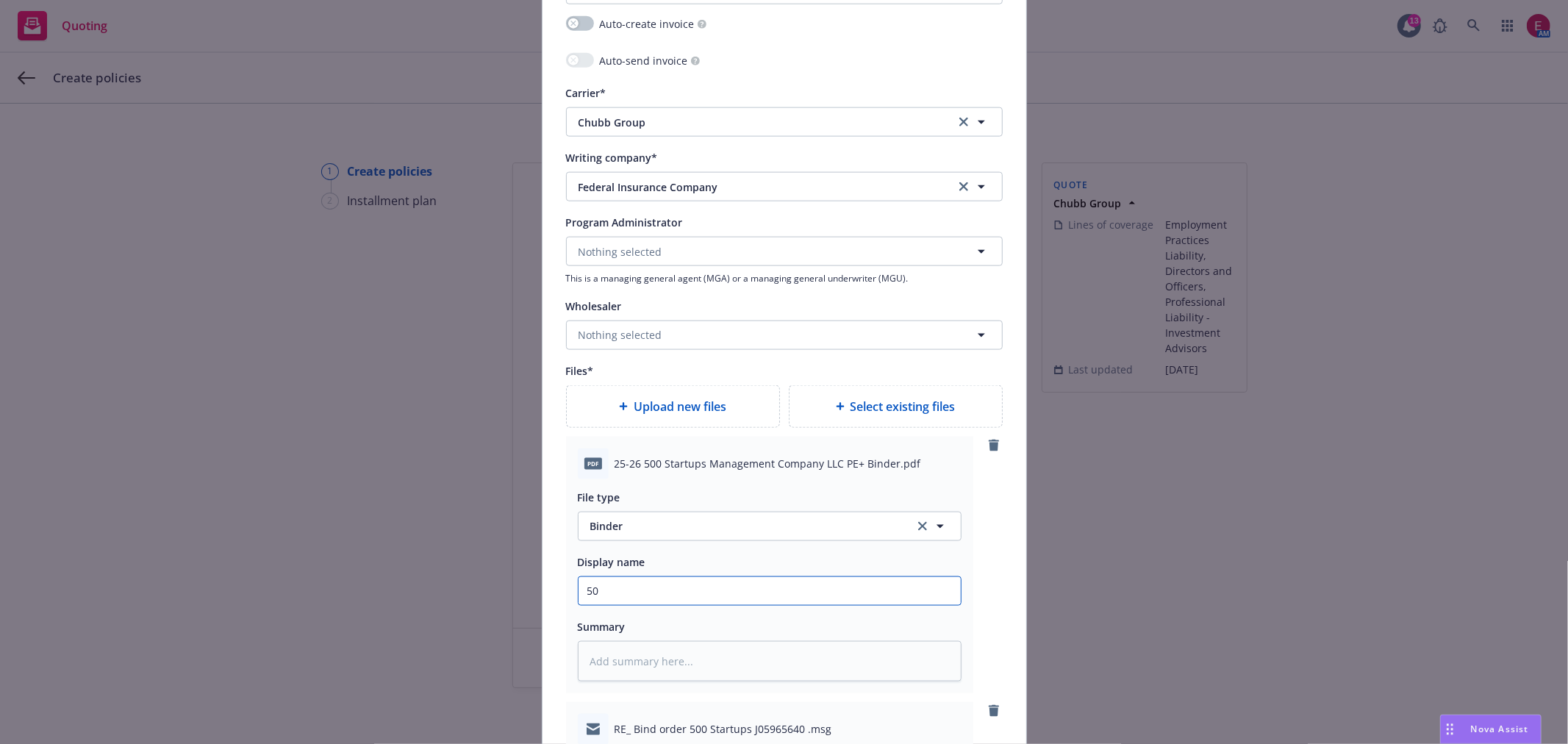
type input "500"
type textarea "x"
type input "500"
type textarea "x"
type input "500 2"
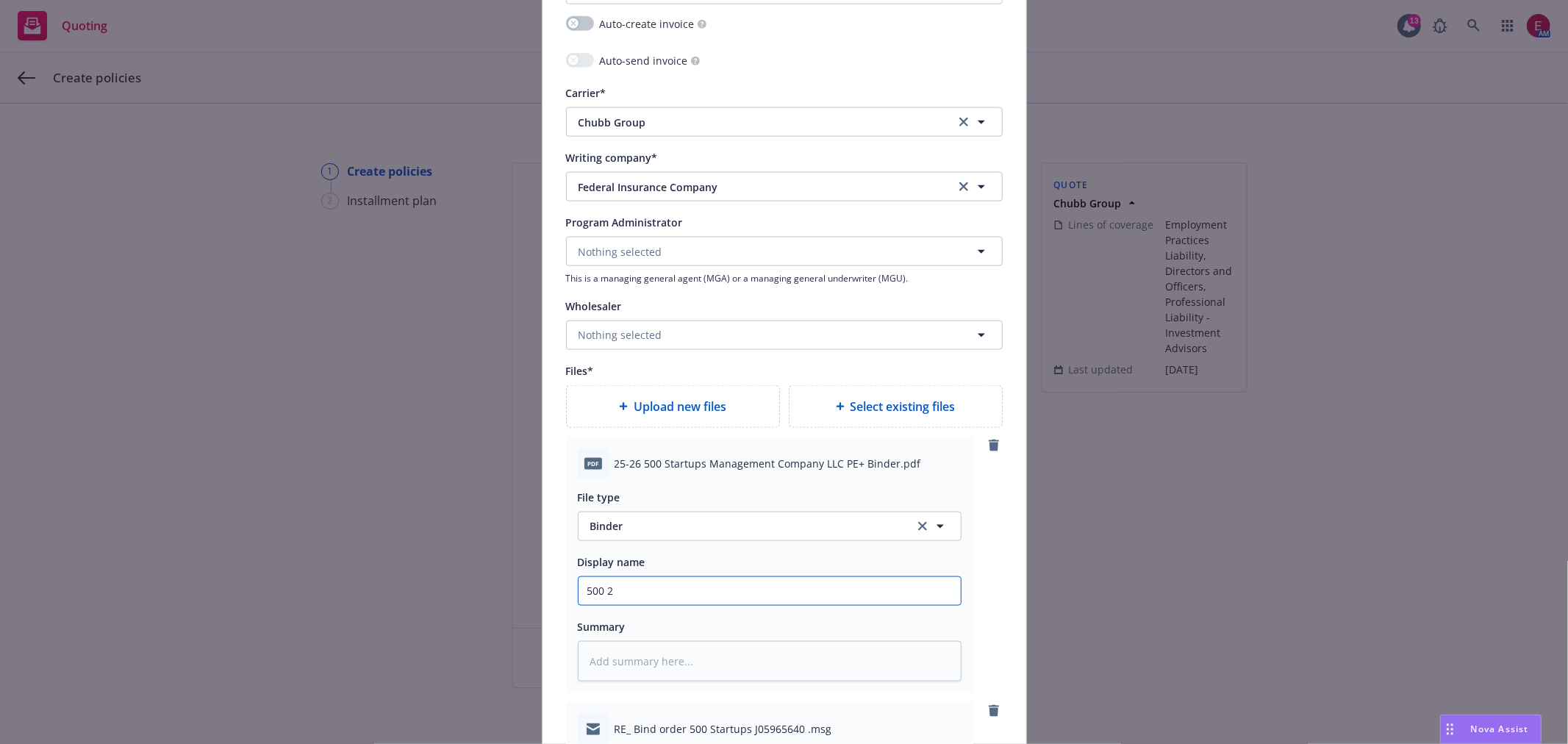
type textarea "x"
type input "500 25"
type textarea "x"
type input "500 25-2"
type textarea "x"
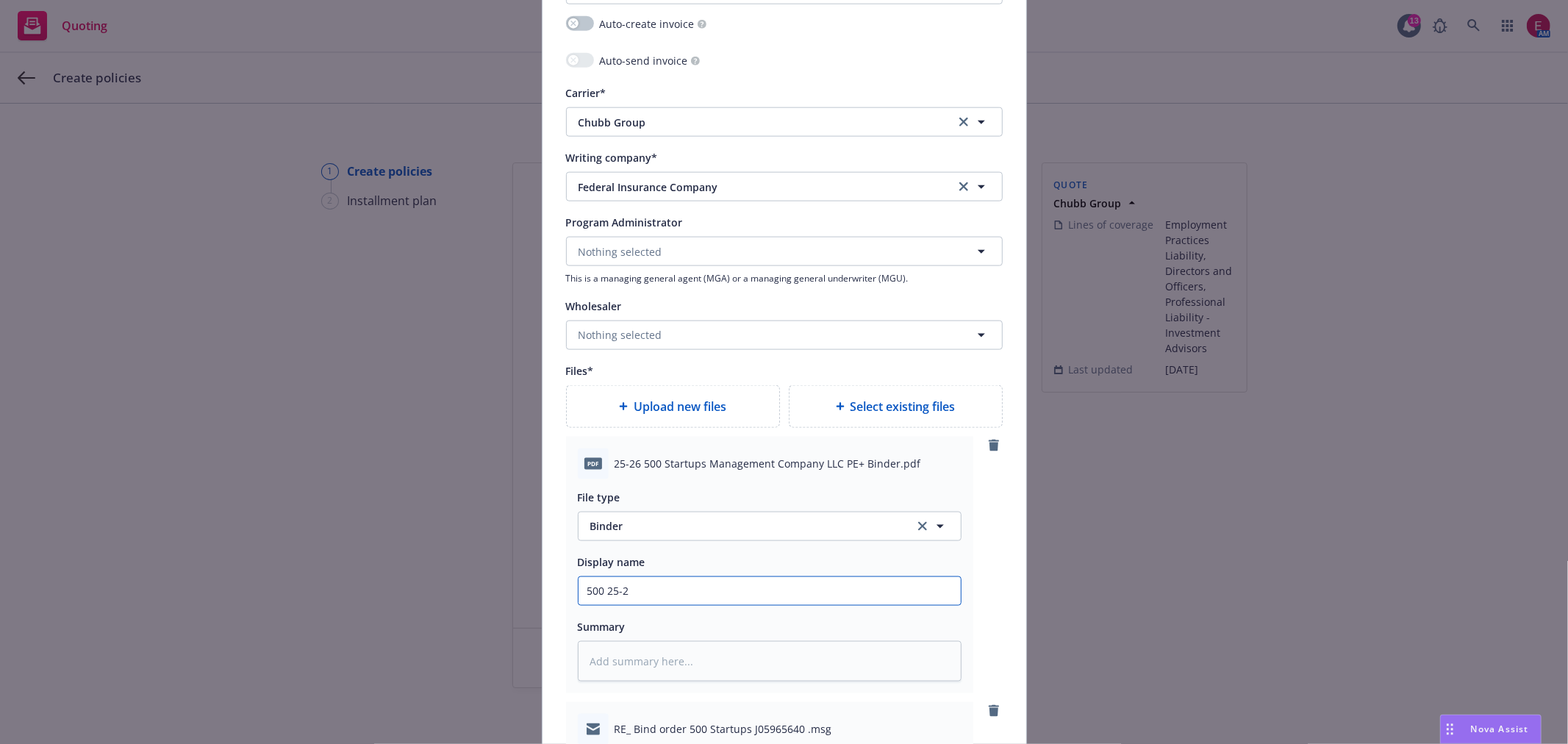
type input "500 25-26"
type textarea "x"
type input "500 25-26"
type textarea "x"
type input "500 25-26 G"
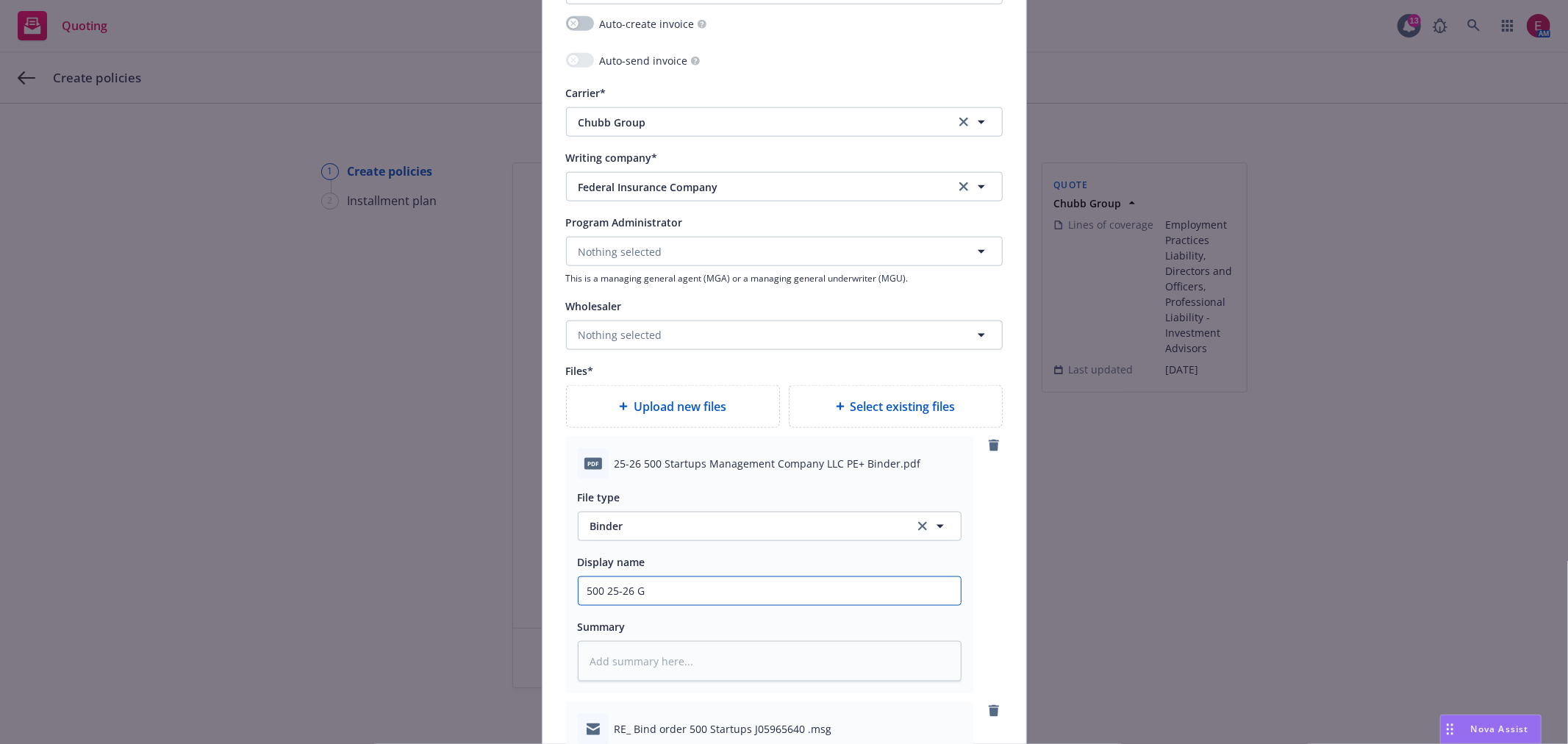
type textarea "x"
type input "500 25-26 GP"
type textarea "x"
type input "500 25-26 GPL"
type textarea "x"
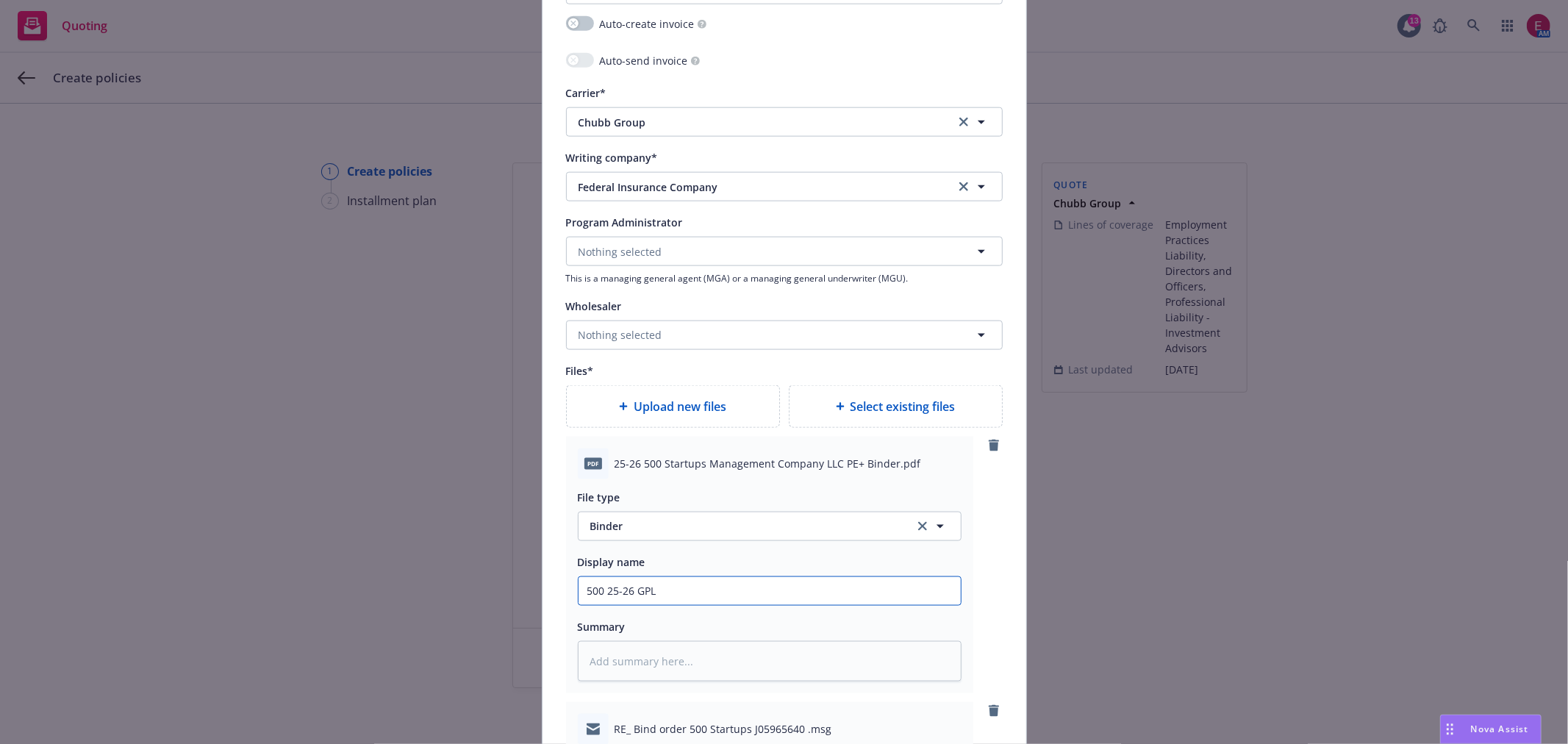
type input "500 25-26 GPL"
type textarea "x"
type input "500 25-26 GPL B"
type textarea "x"
type input "500 25-26 GPL Bi"
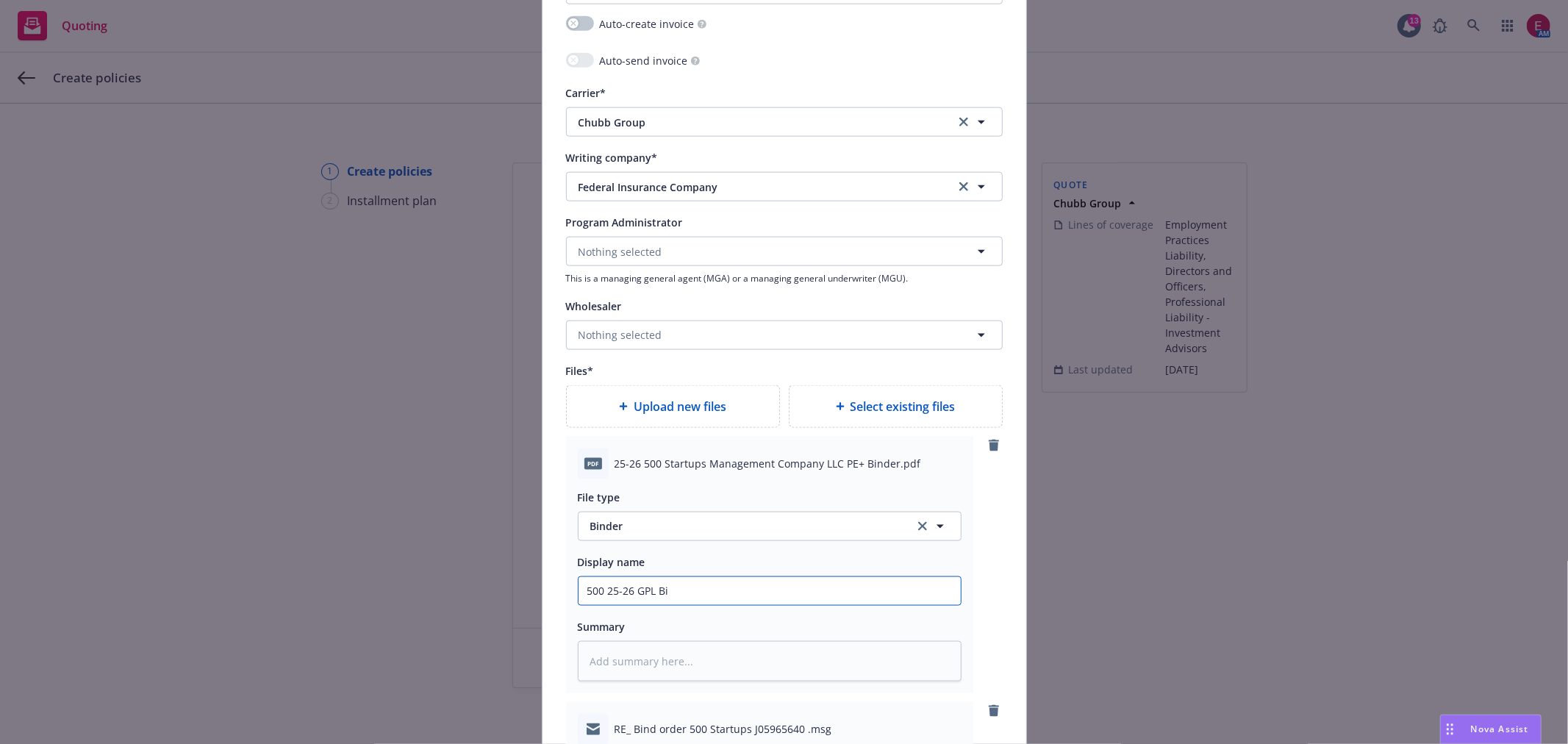
type textarea "x"
type input "500 25-26 GPL Bin"
type textarea "x"
type input "500 25-26 GPL Bind"
type textarea "x"
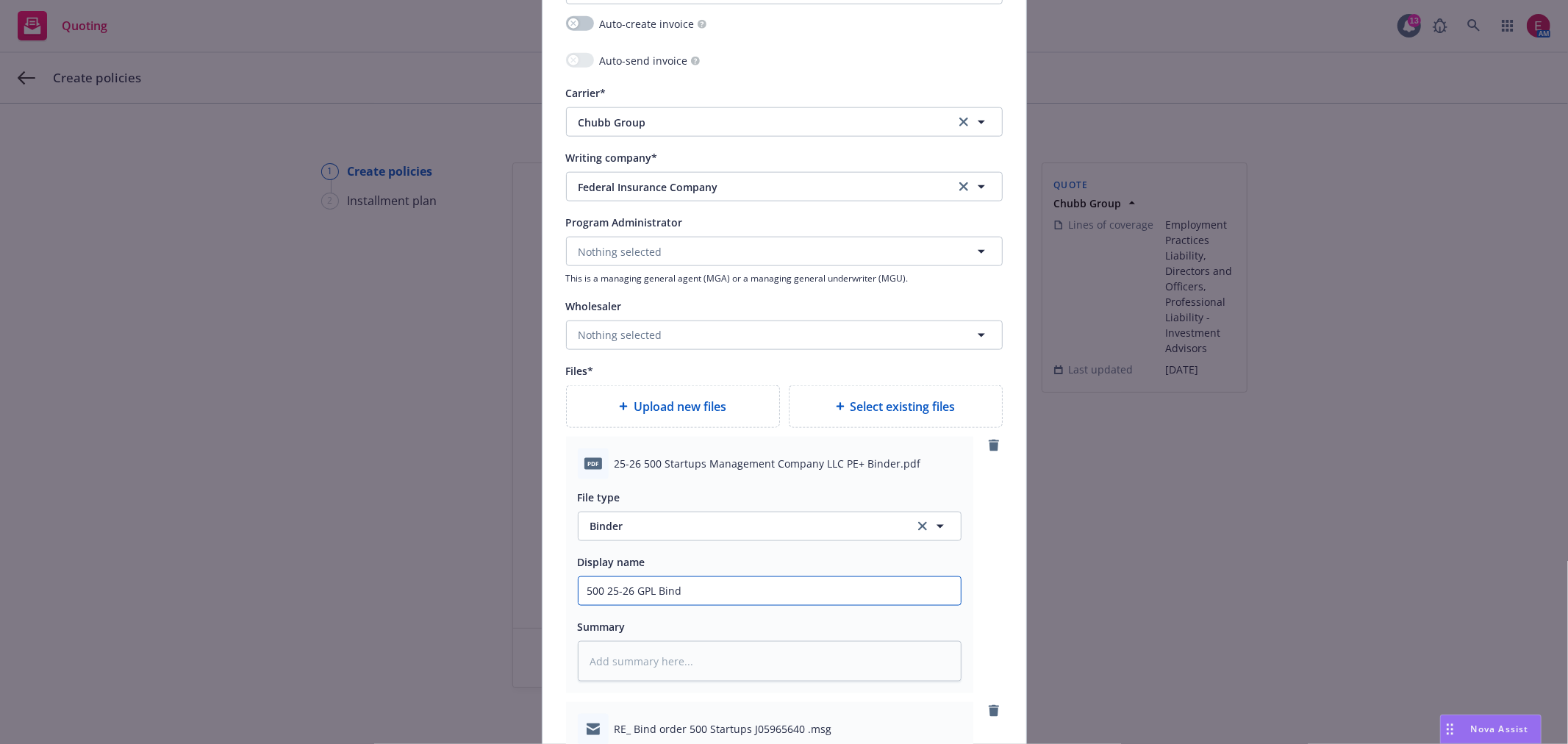
type input "500 25-26 GPL Binde"
type textarea "x"
type input "500 25-26 GPL Binder"
type textarea "x"
type input "500 25-26 GPL Binder"
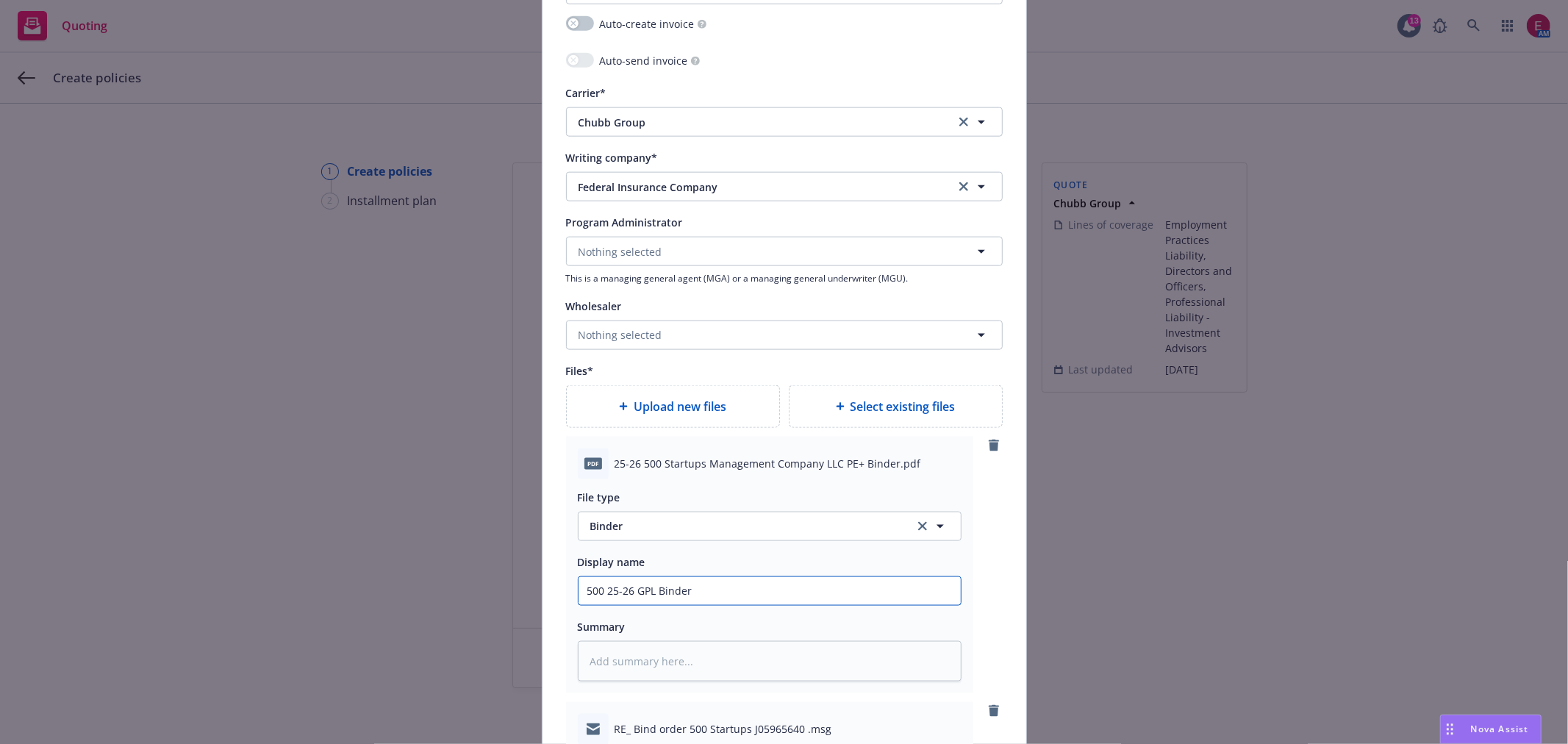
type textarea "x"
type input "500 25-26 GPL Binder C"
type textarea "x"
type input "500 25-26 GPL Binder Ch"
type textarea "x"
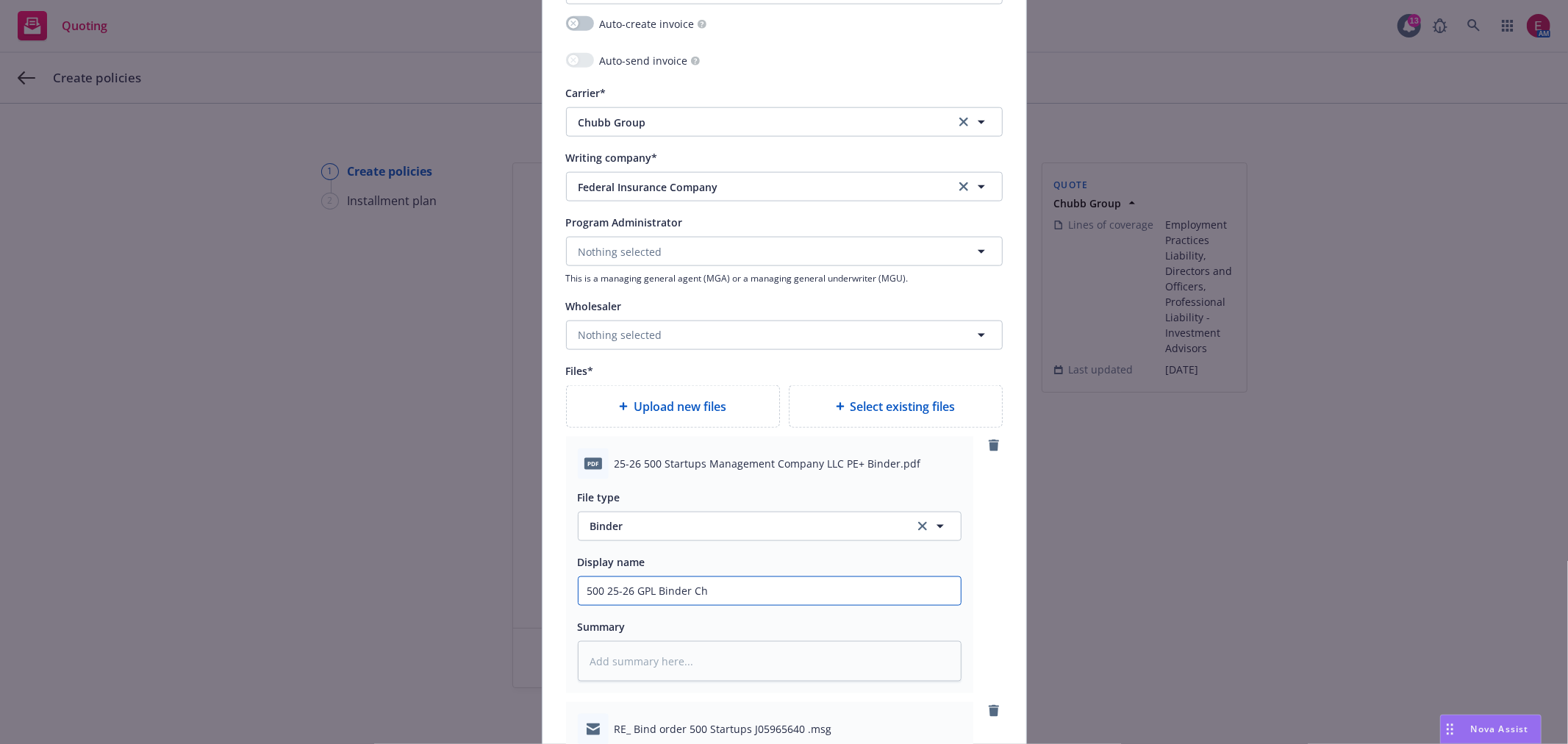
type input "500 25-26 GPL Binder Chu"
type textarea "x"
type input "500 25-26 GPL Binder Chub"
type textarea "x"
drag, startPoint x: 780, startPoint y: 586, endPoint x: 464, endPoint y: 603, distance: 316.5
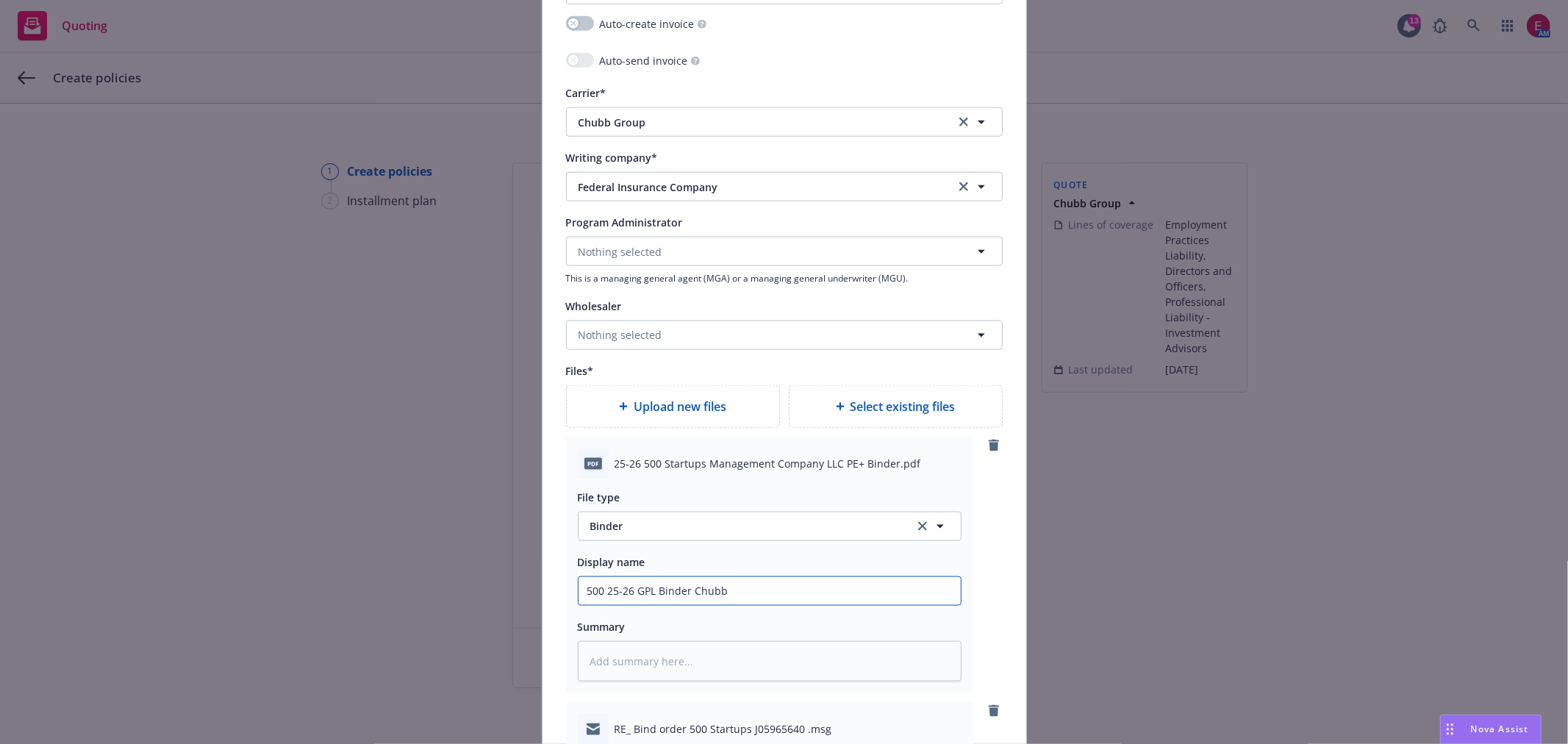
click at [421, 597] on div "Add policy details Policy number* G46884395 007 Policy number not available at …" at bounding box center [784, 372] width 1568 height 744
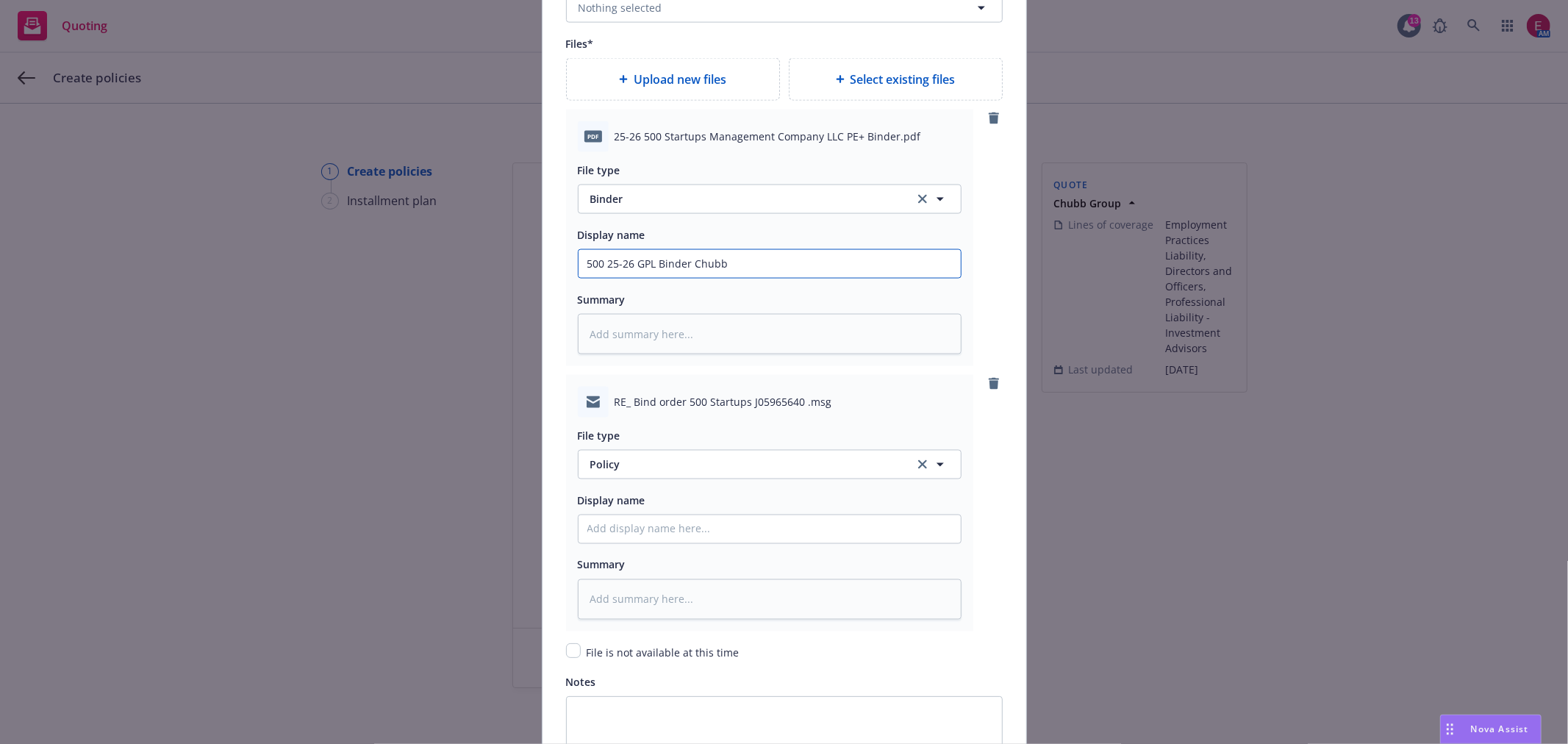
type input "500 25-26 GPL Binder Chubb"
click at [616, 278] on input "Policy display name" at bounding box center [770, 263] width 383 height 28
paste input "500 25-26 GPL Binder Chubb"
type textarea "x"
type input "500 25-26 GPL Binder Chubb"
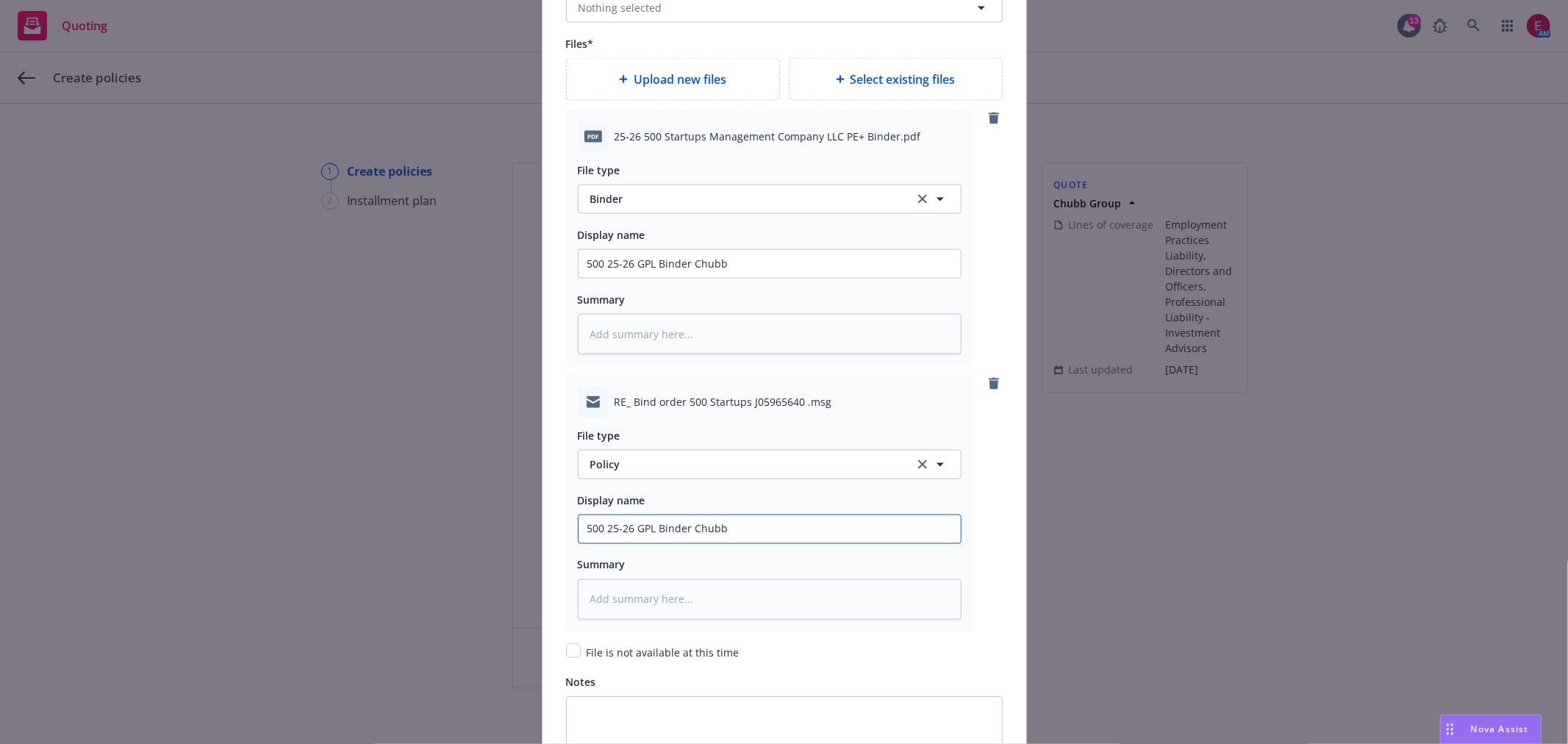
click at [684, 278] on input "500 25-26 GPL Binder Chubb" at bounding box center [770, 263] width 383 height 28
type textarea "x"
type input "500 25-26 GPL Binder Chubb"
type textarea "x"
type input "500 25-26 GPL Binder E Chubb"
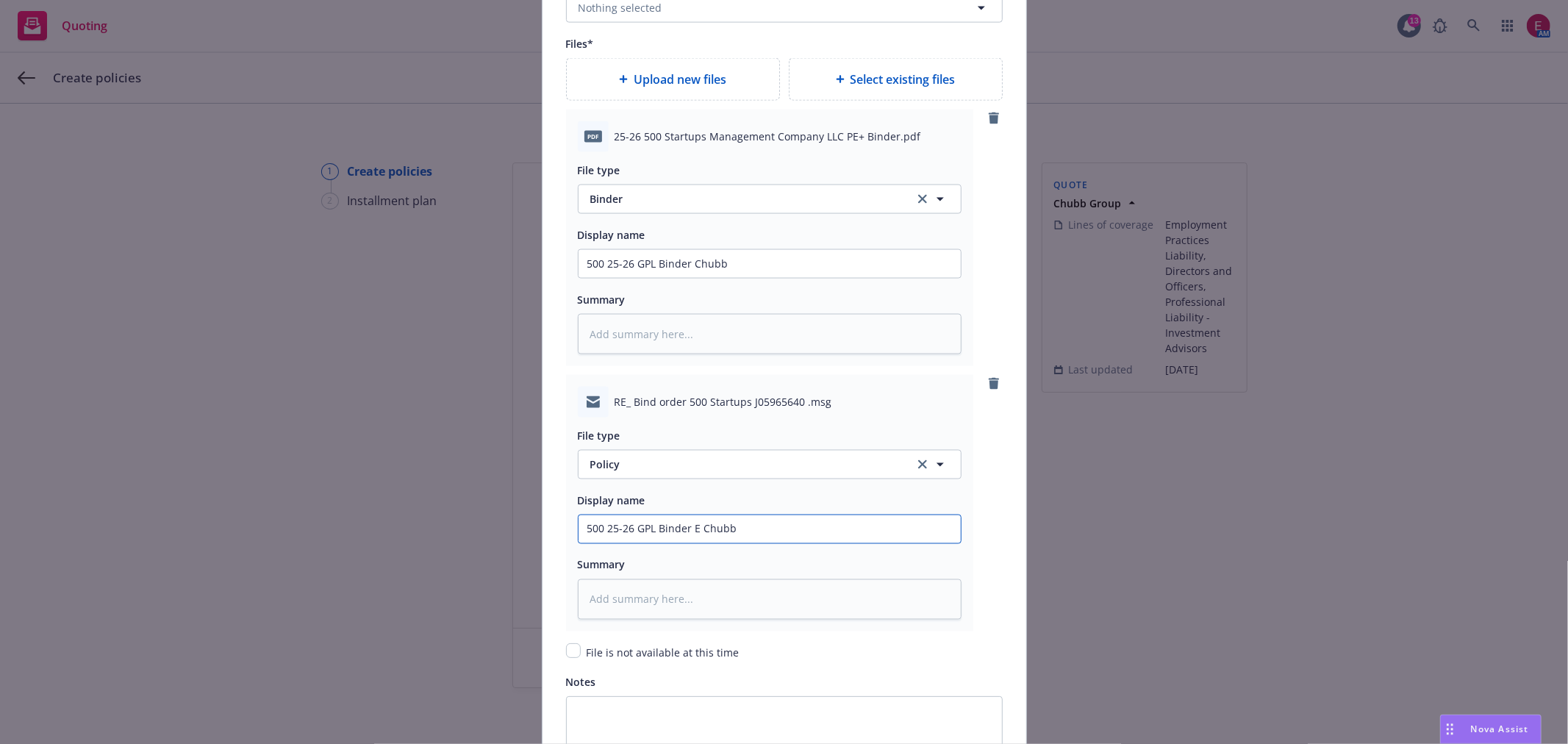
type textarea "x"
type input "500 25-26 GPL Binder EM Chubb"
click at [746, 462] on span "Policy" at bounding box center [744, 464] width 308 height 15
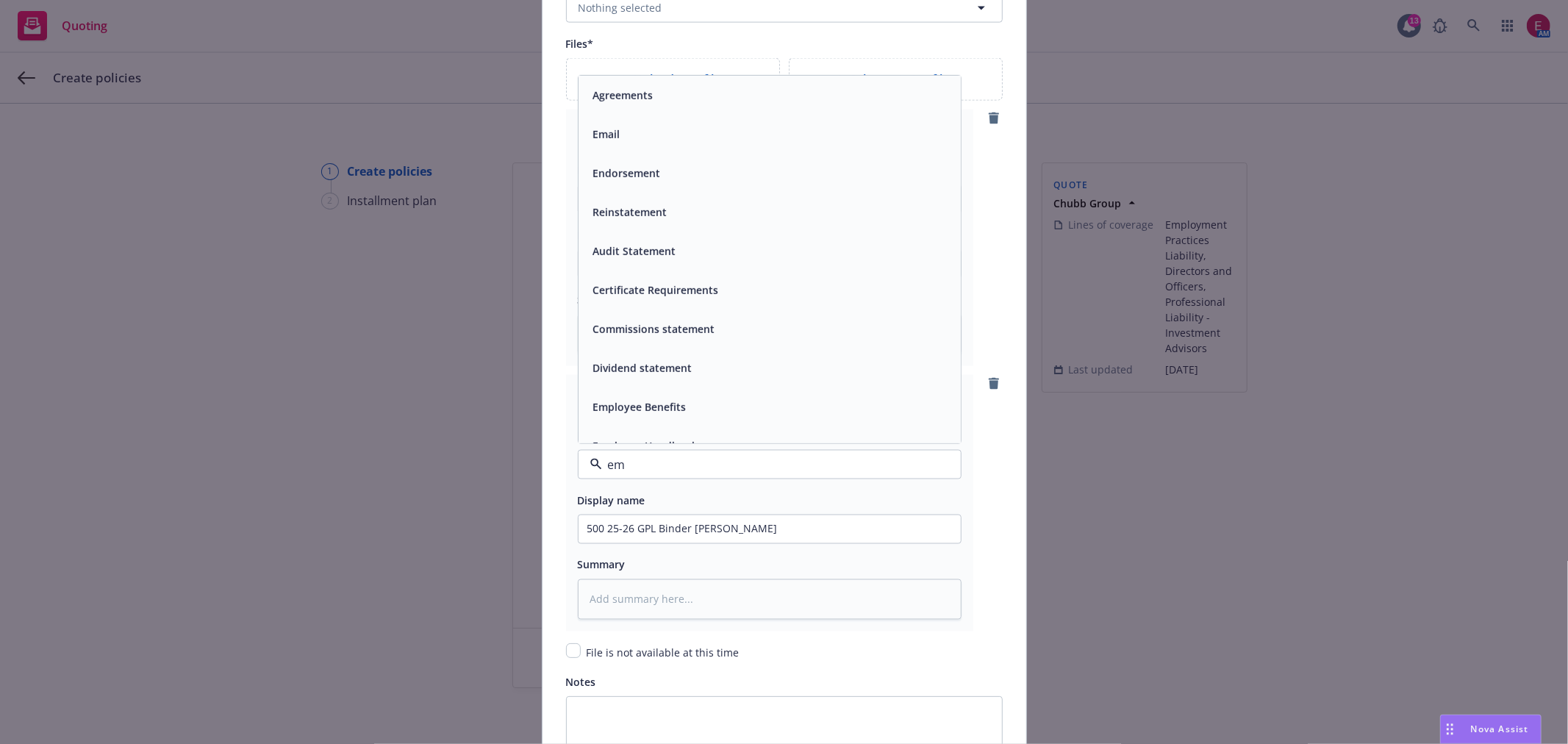
type input "ema"
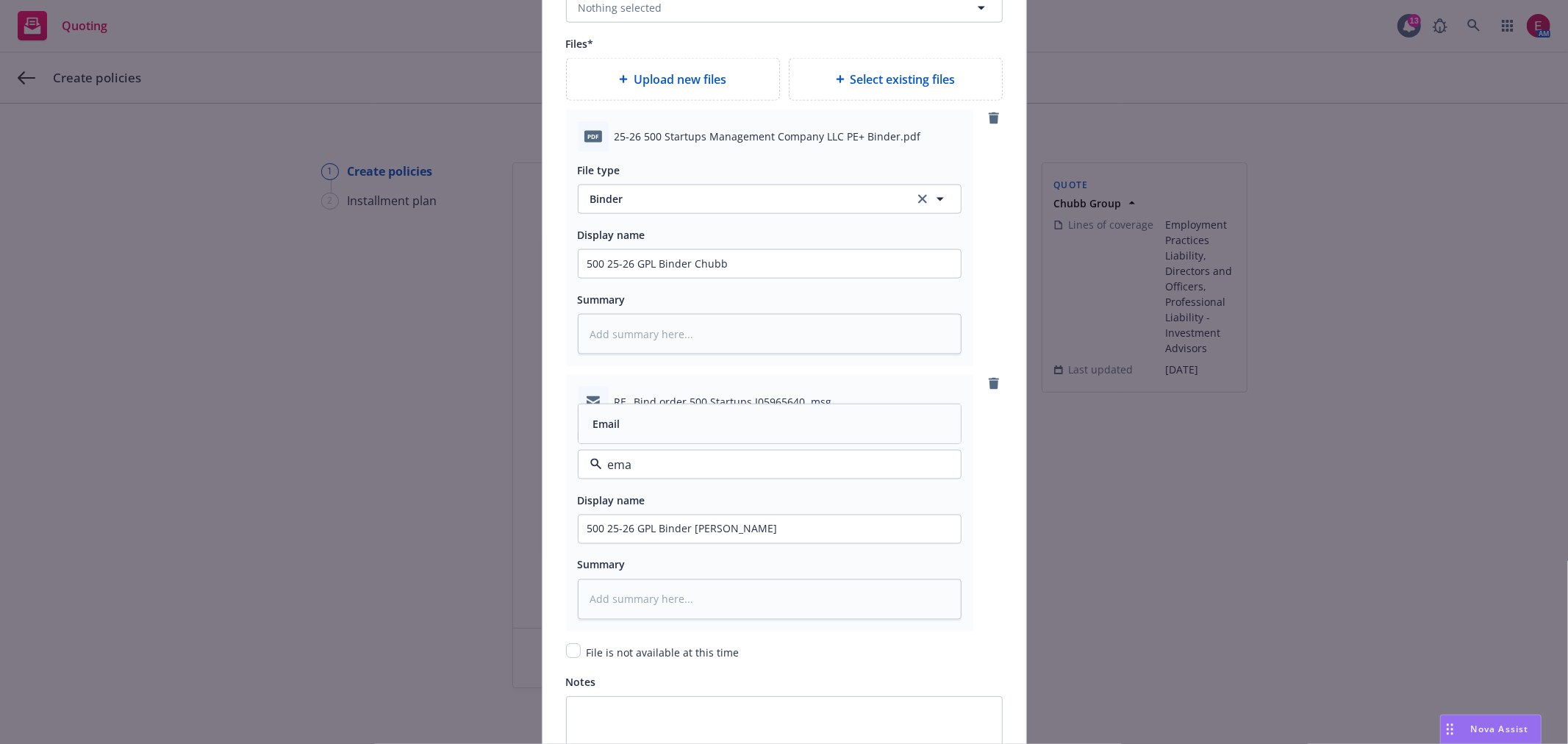
click at [747, 428] on div "Email" at bounding box center [770, 424] width 365 height 21
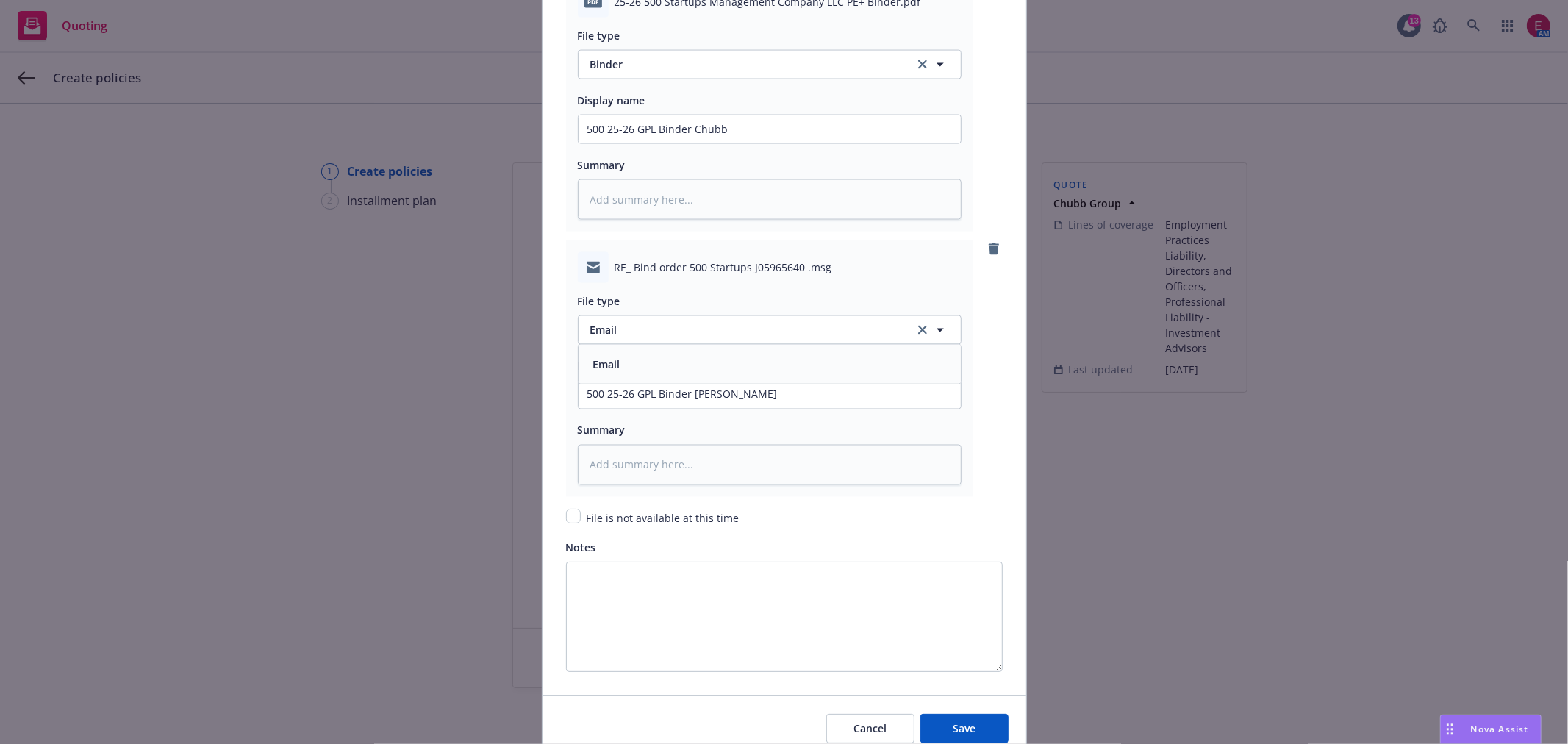
scroll to position [2039, 0]
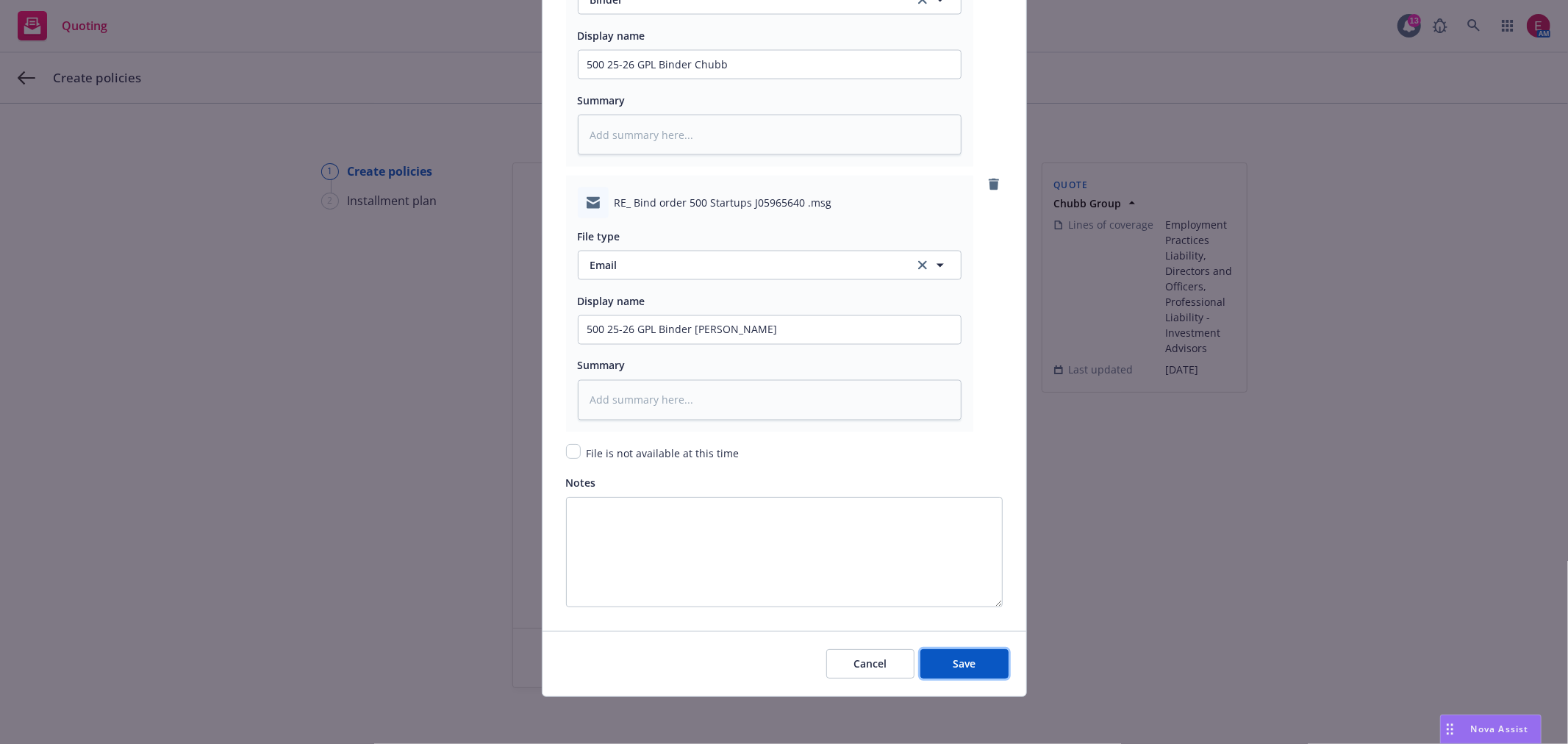
click at [971, 652] on button "Save" at bounding box center [964, 664] width 88 height 29
type textarea "x"
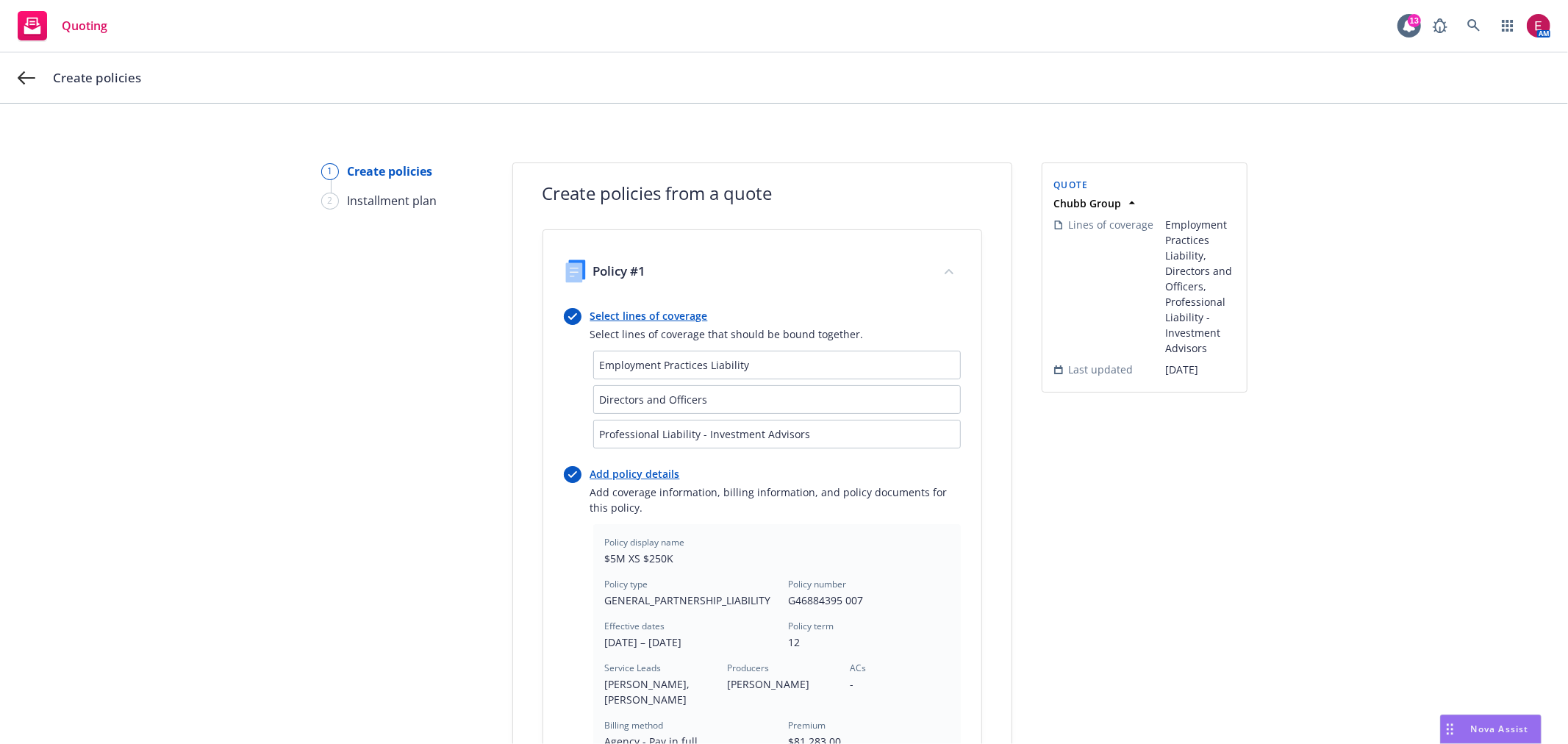
scroll to position [451, 0]
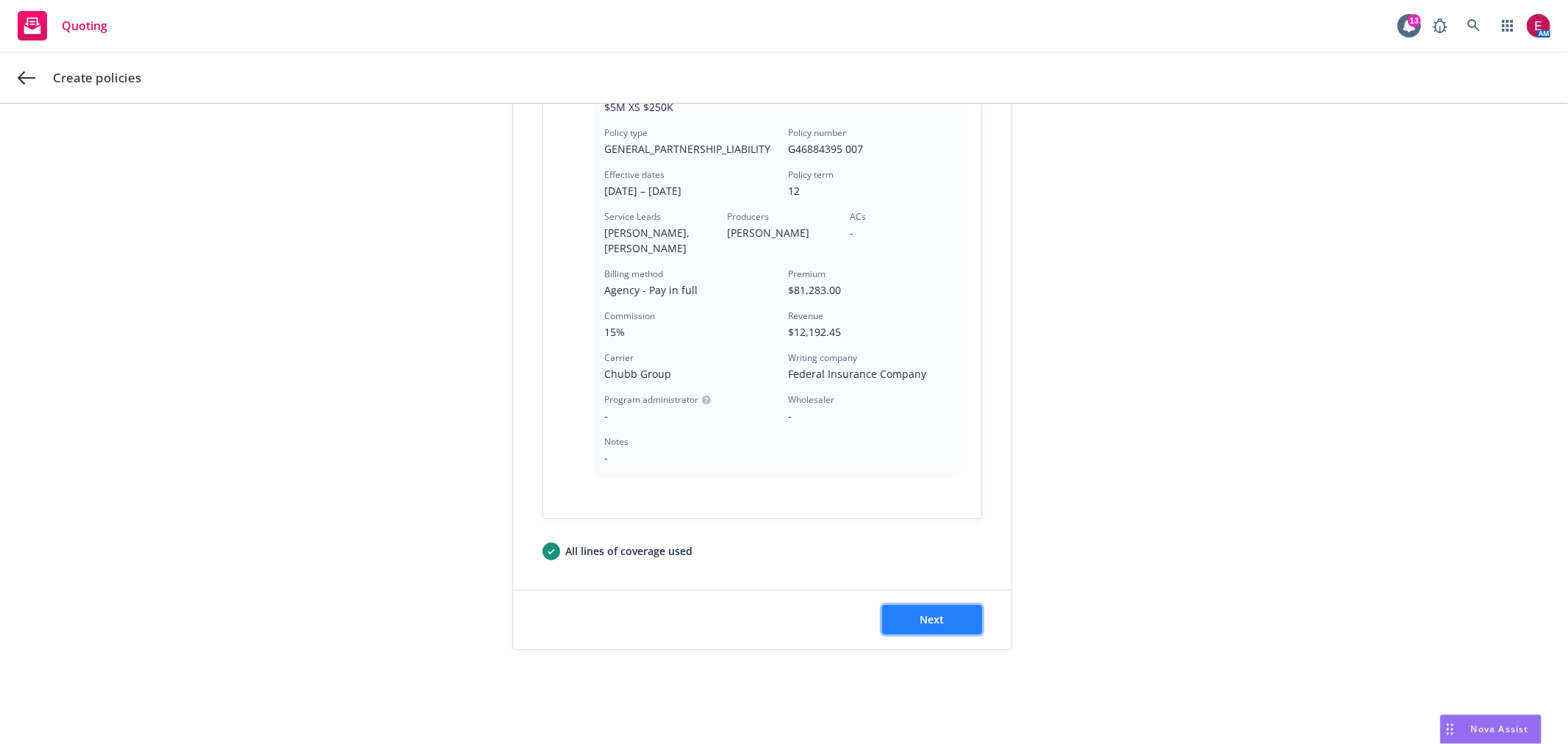
click at [927, 610] on button "Next" at bounding box center [932, 619] width 100 height 29
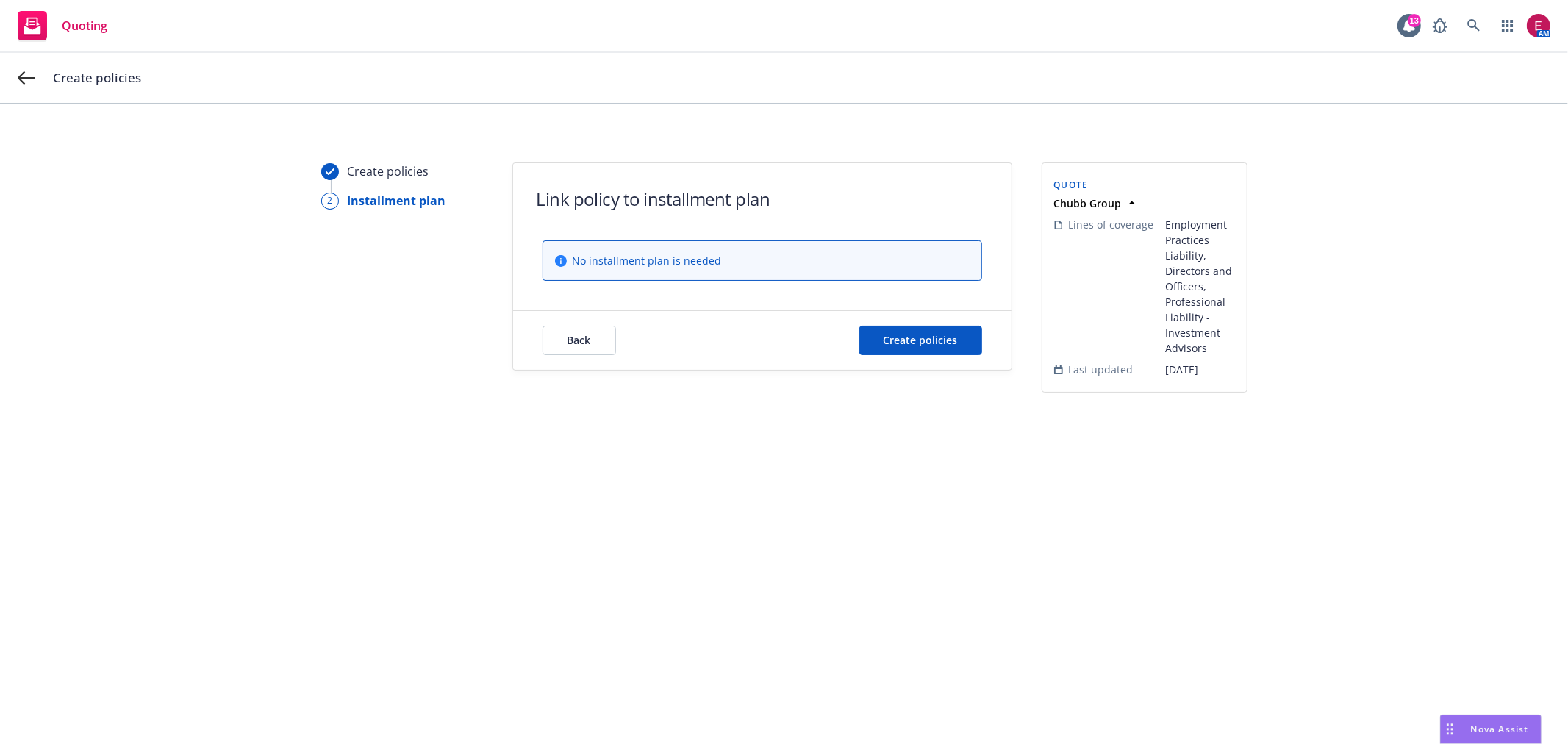
click at [885, 315] on div "Back Create policies" at bounding box center [762, 341] width 499 height 59
click at [897, 356] on div "Back Create policies" at bounding box center [762, 341] width 499 height 59
click at [904, 346] on span "Create policies" at bounding box center [920, 340] width 74 height 14
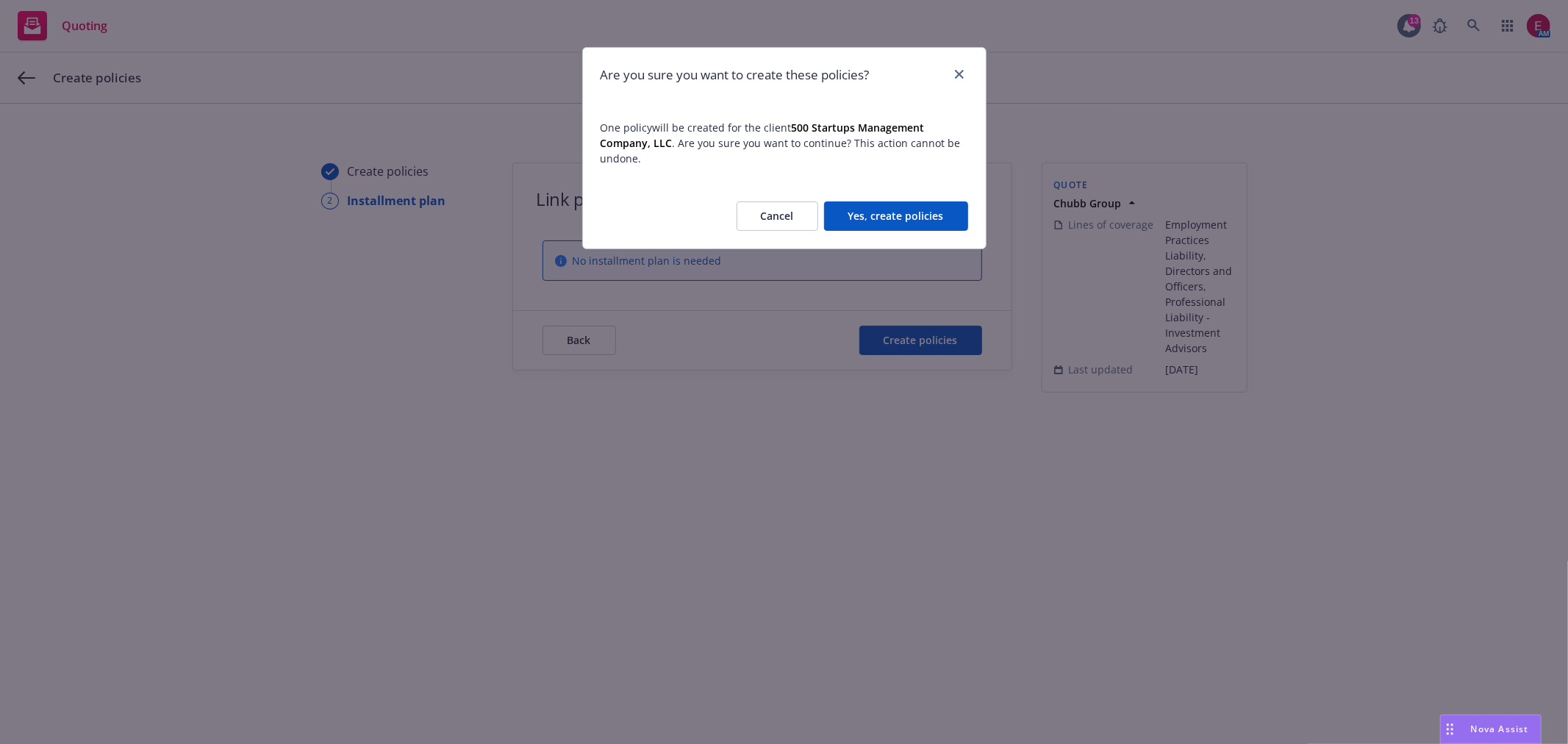
drag, startPoint x: 901, startPoint y: 226, endPoint x: 908, endPoint y: 222, distance: 8.1
click at [906, 223] on button "Yes, create policies" at bounding box center [896, 216] width 144 height 29
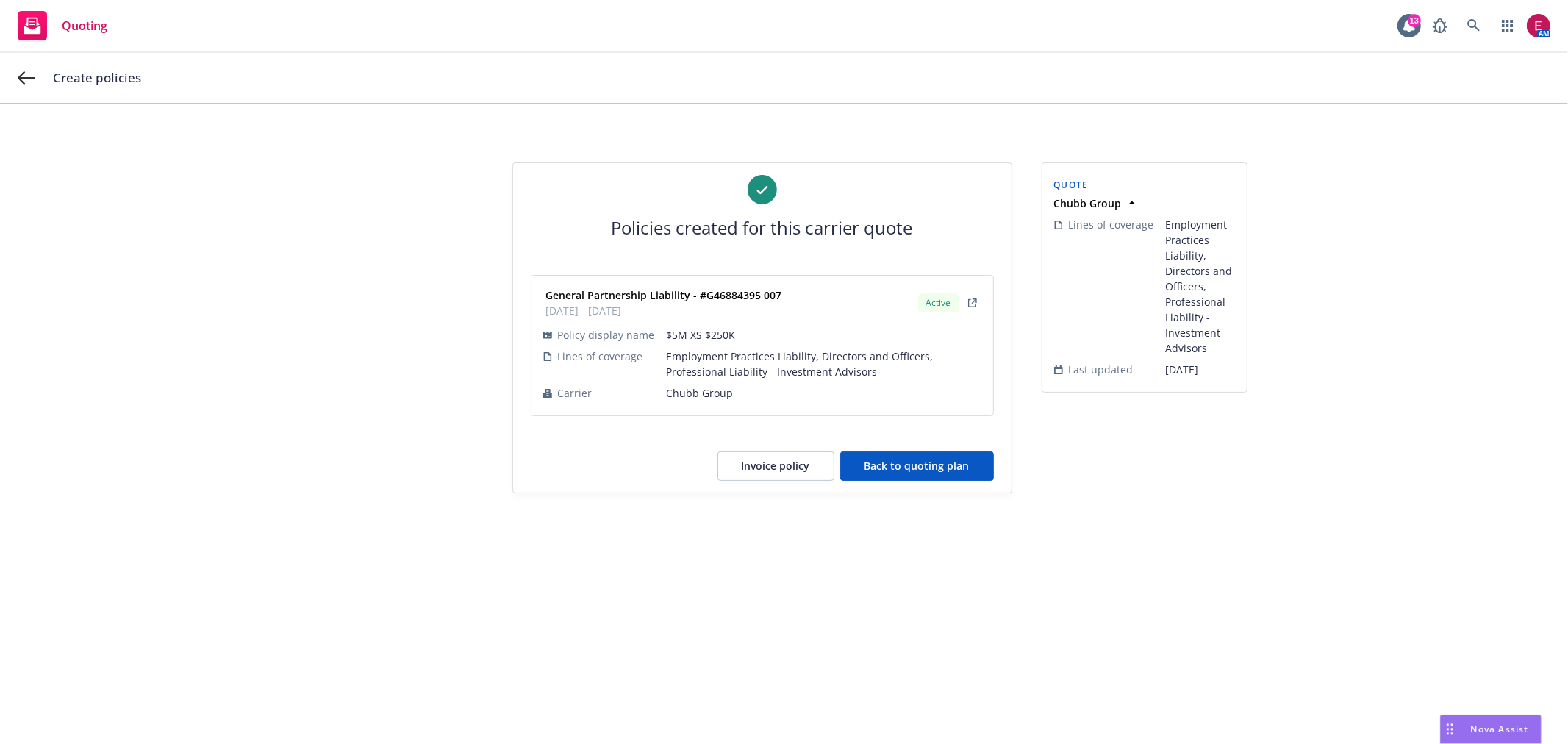
click at [956, 459] on button "Back to quoting plan" at bounding box center [917, 466] width 153 height 29
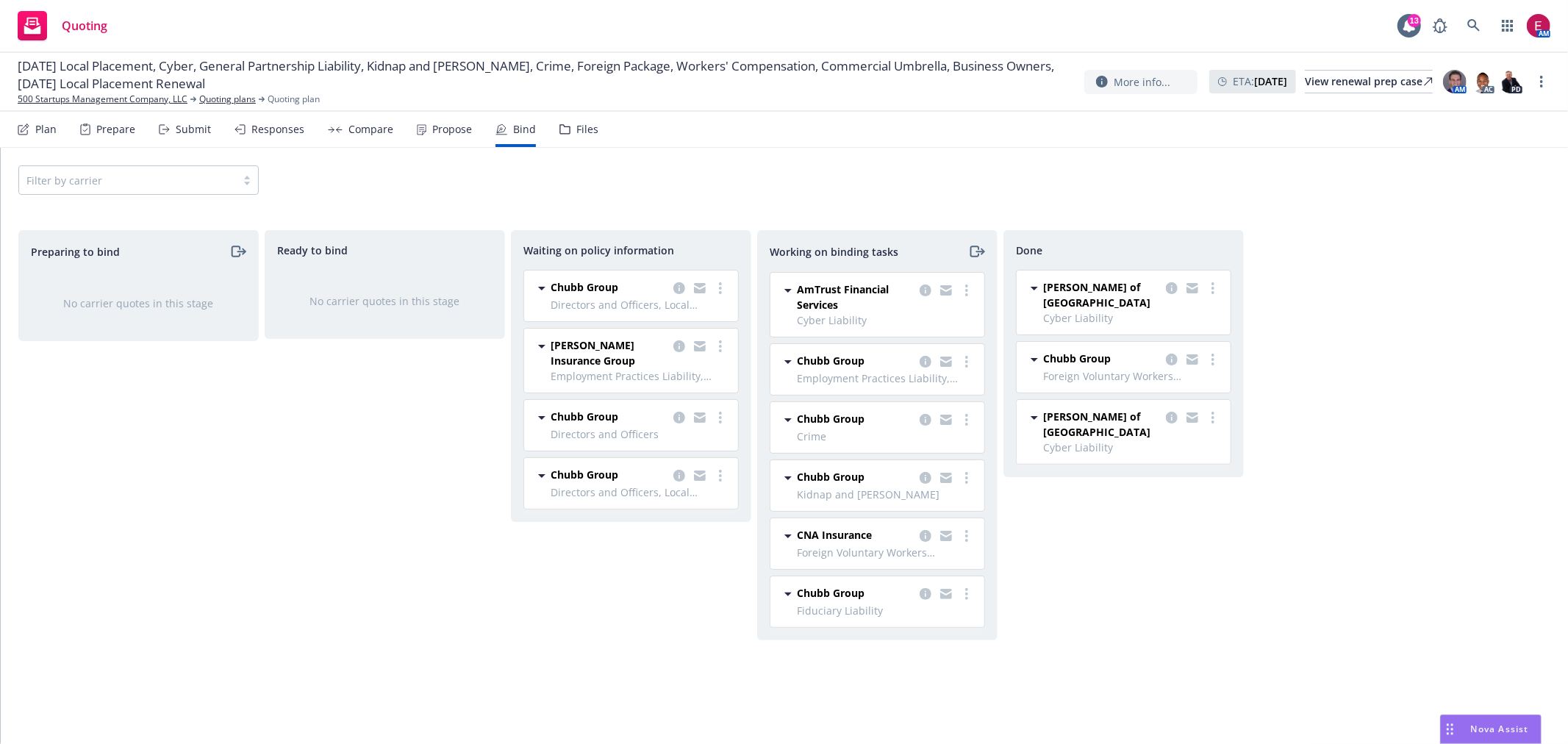
drag, startPoint x: 107, startPoint y: 101, endPoint x: 412, endPoint y: 62, distance: 307.5
click at [1475, 20] on icon at bounding box center [1473, 25] width 13 height 13
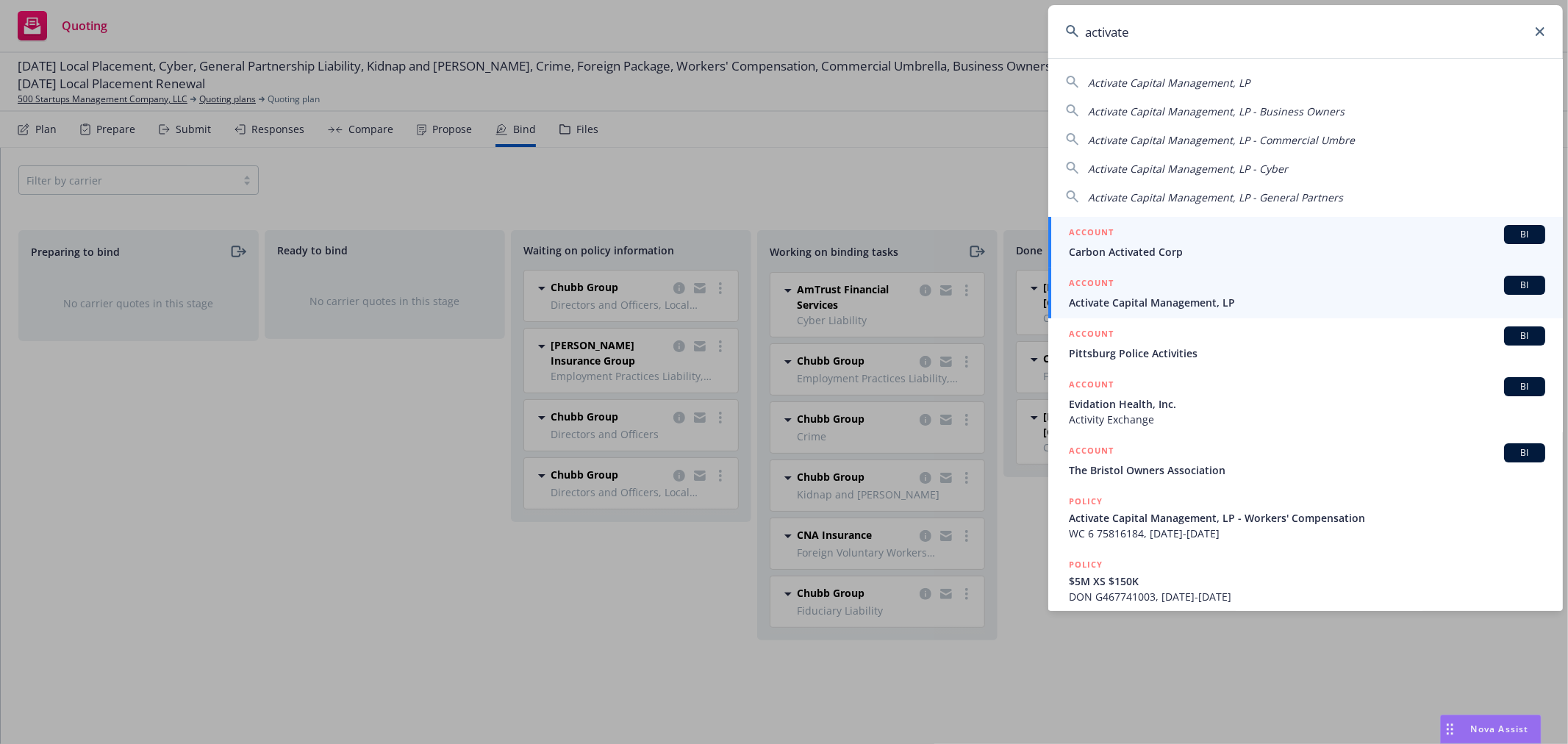
type input "activate"
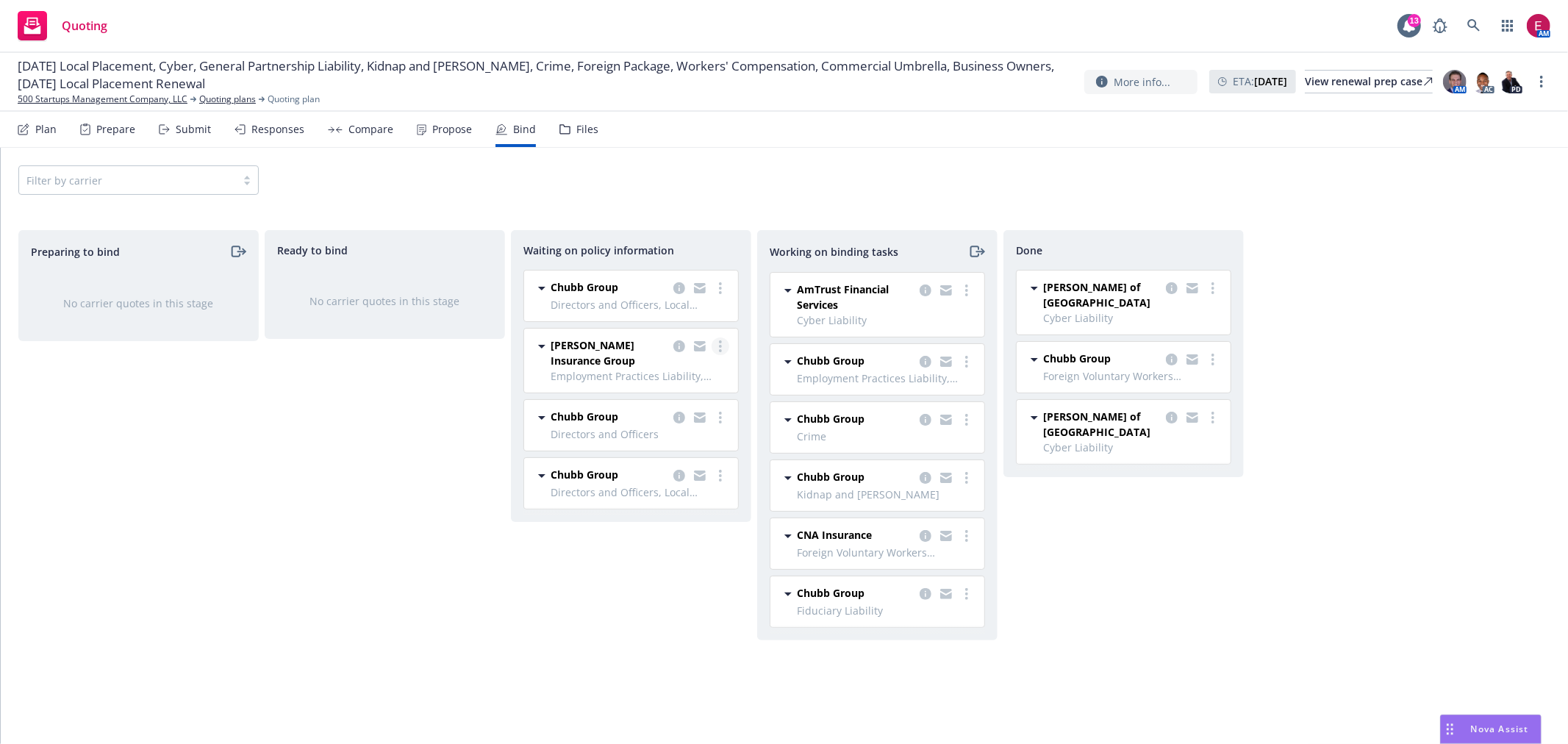
click at [722, 351] on circle "more" at bounding box center [720, 351] width 3 height 3
click at [696, 383] on span "Create policies" at bounding box center [649, 376] width 108 height 14
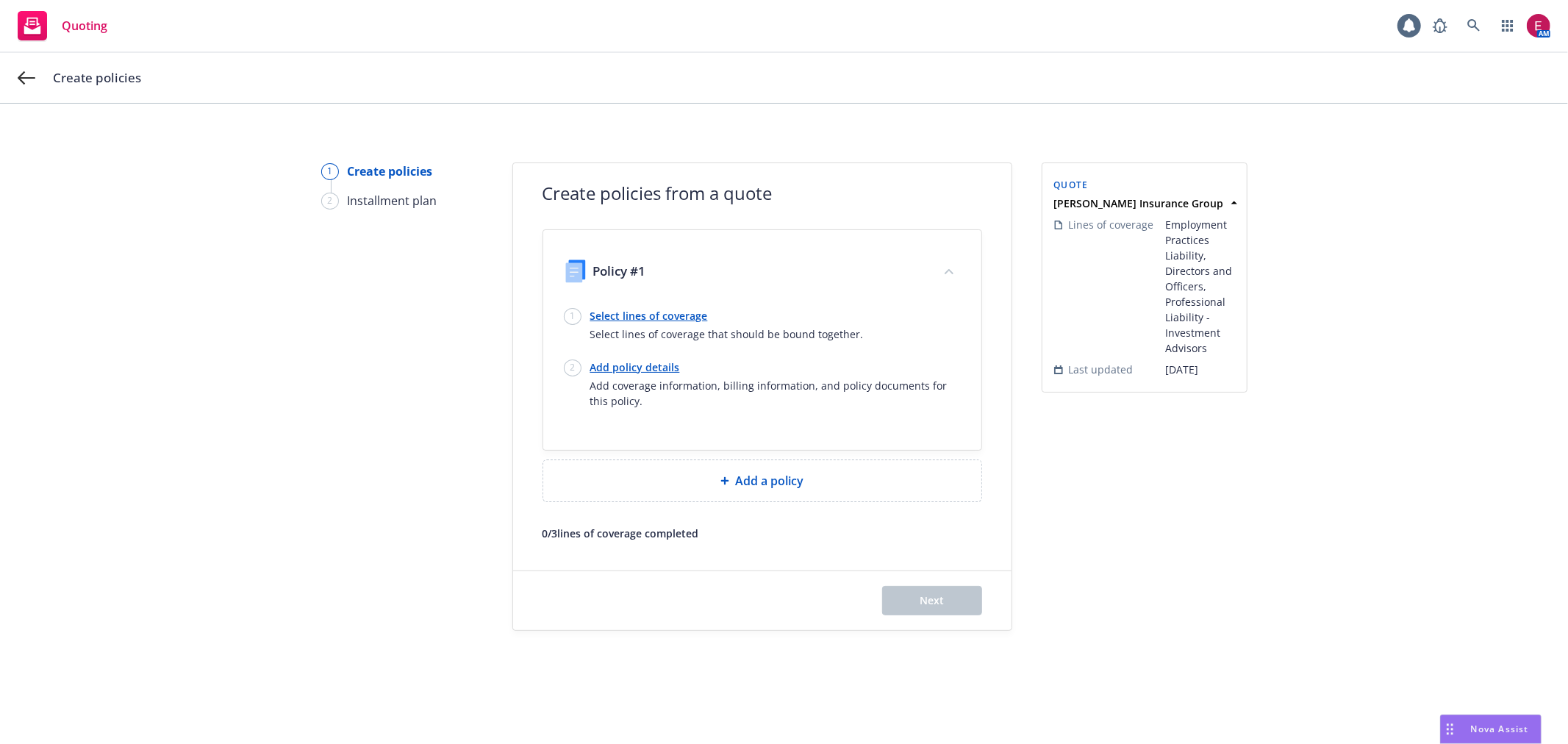
click at [623, 320] on link "Select lines of coverage" at bounding box center [727, 315] width 274 height 15
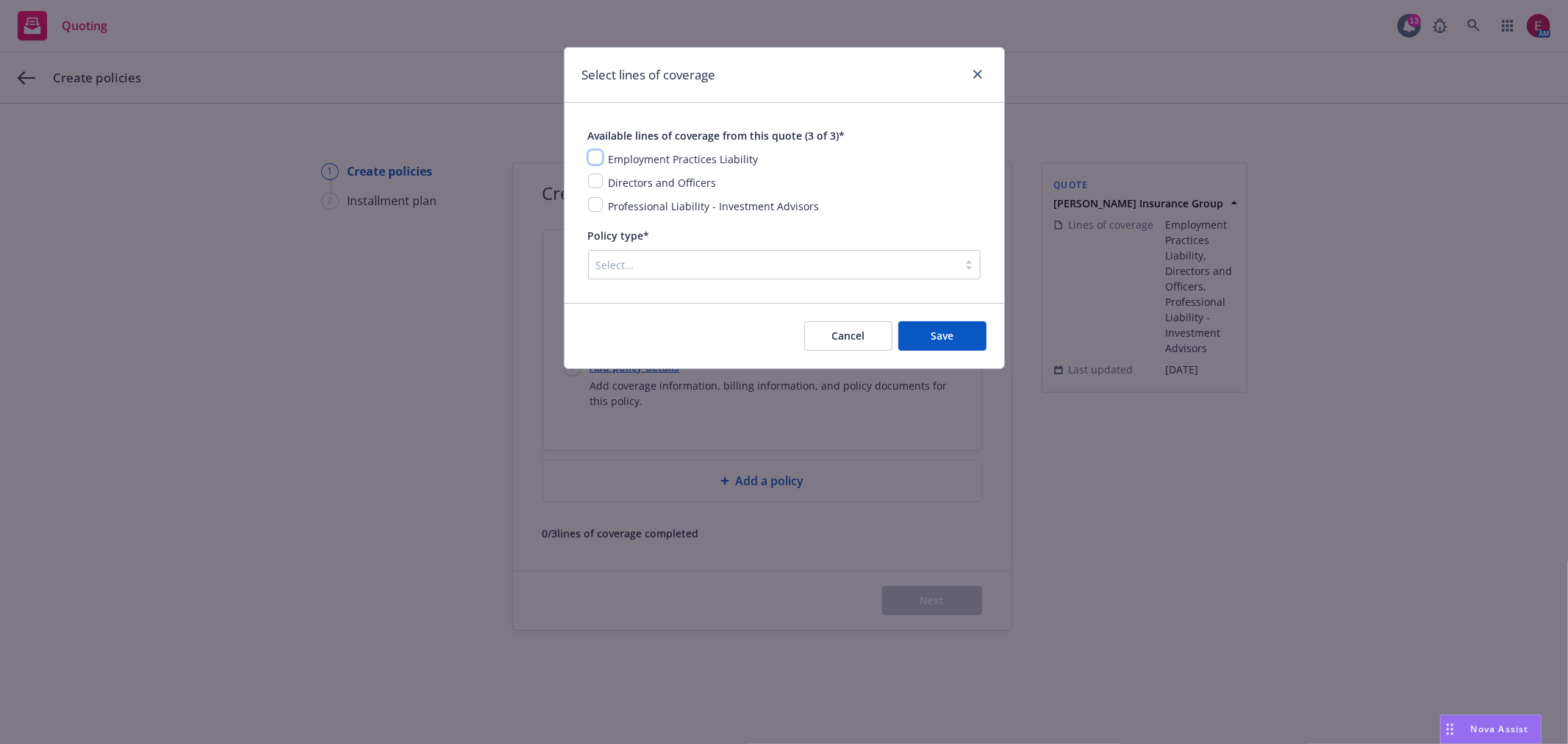
click at [597, 154] on input "checkbox" at bounding box center [595, 157] width 14 height 14
checkbox input "true"
click at [593, 175] on div "Employment Practices Liability Directors and Officers Professional Liability - …" at bounding box center [784, 182] width 392 height 65
click at [597, 189] on div "Directors and Officers" at bounding box center [784, 183] width 392 height 18
drag, startPoint x: 594, startPoint y: 171, endPoint x: 597, endPoint y: 199, distance: 28.2
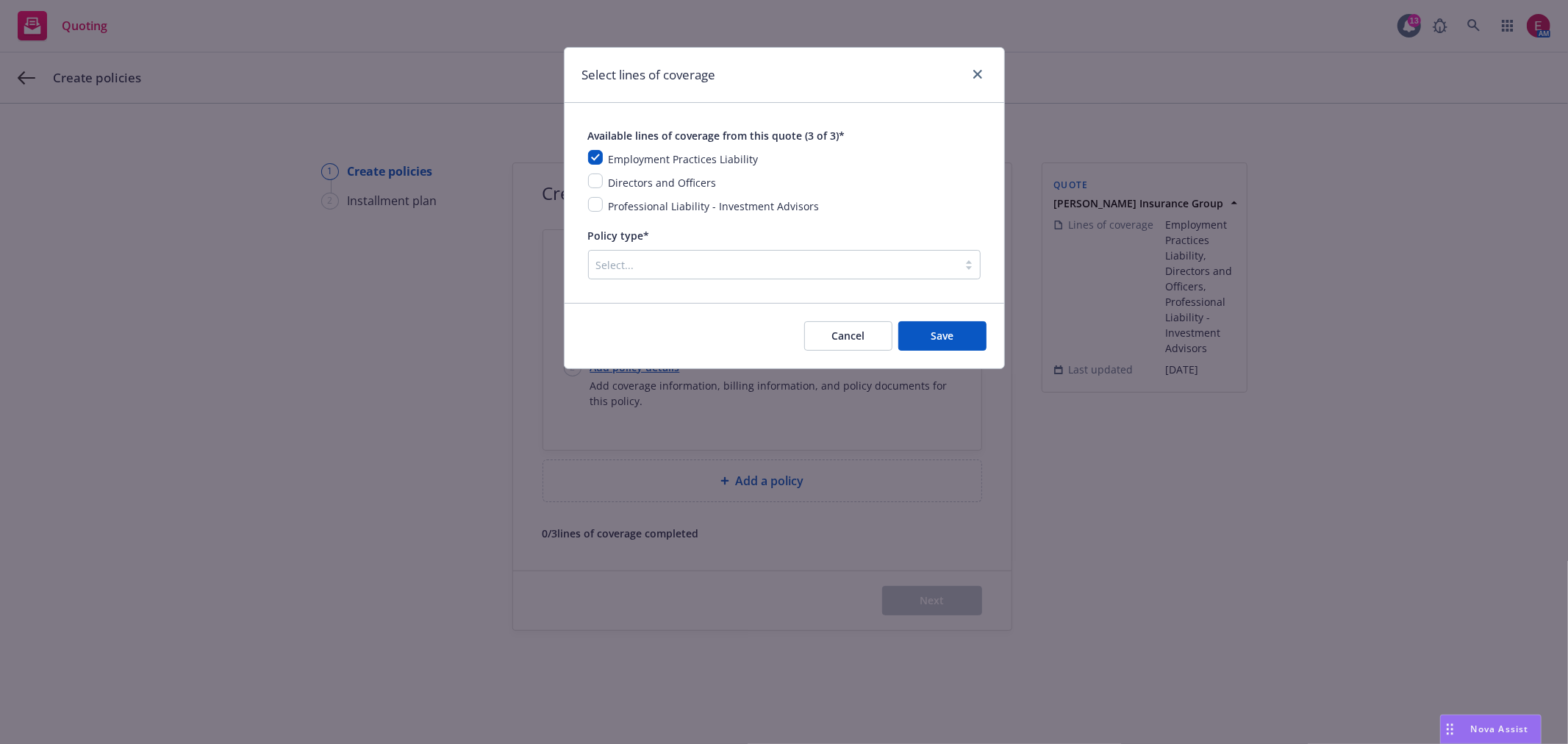
click at [594, 193] on div "Employment Practices Liability Directors and Officers Professional Liability - …" at bounding box center [784, 182] width 392 height 65
click at [597, 185] on input "checkbox" at bounding box center [595, 181] width 14 height 14
checkbox input "true"
drag, startPoint x: 598, startPoint y: 207, endPoint x: 650, endPoint y: 260, distance: 74.2
click at [598, 209] on input "checkbox" at bounding box center [595, 204] width 14 height 14
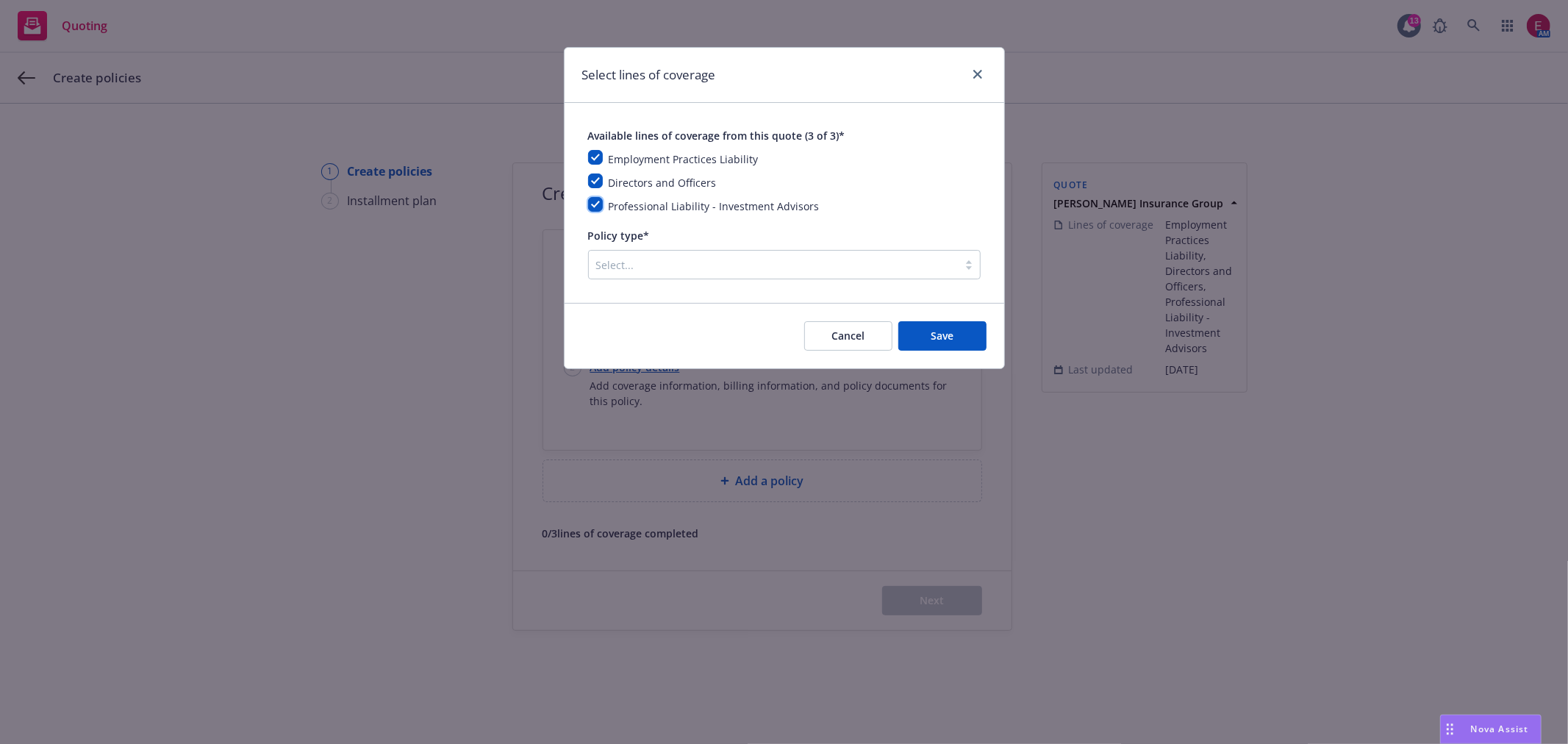
checkbox input "true"
click at [659, 265] on div at bounding box center [773, 265] width 354 height 18
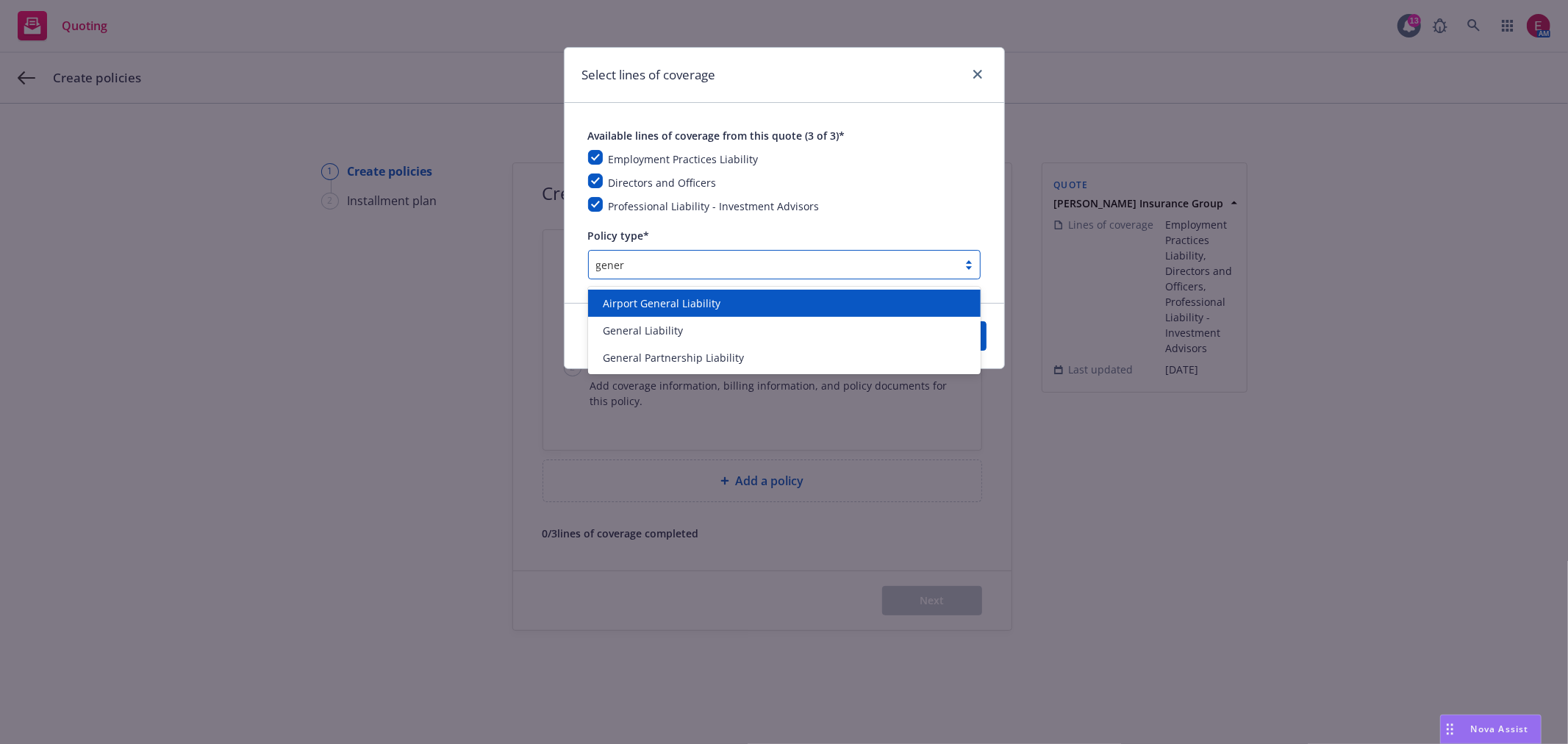
type input "genera"
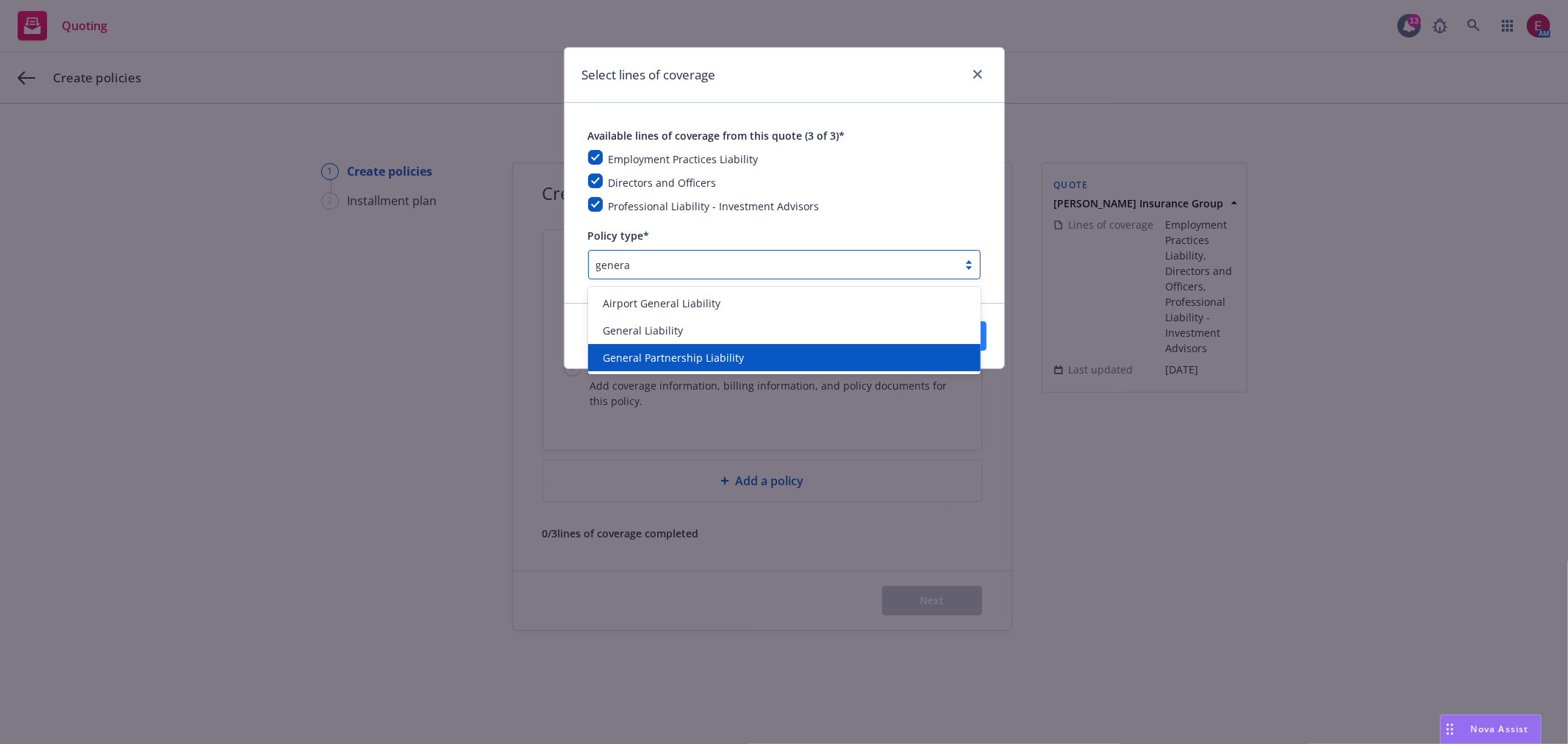
drag, startPoint x: 687, startPoint y: 355, endPoint x: 902, endPoint y: 345, distance: 215.2
click at [689, 356] on span "General Partnership Liability" at bounding box center [673, 357] width 141 height 15
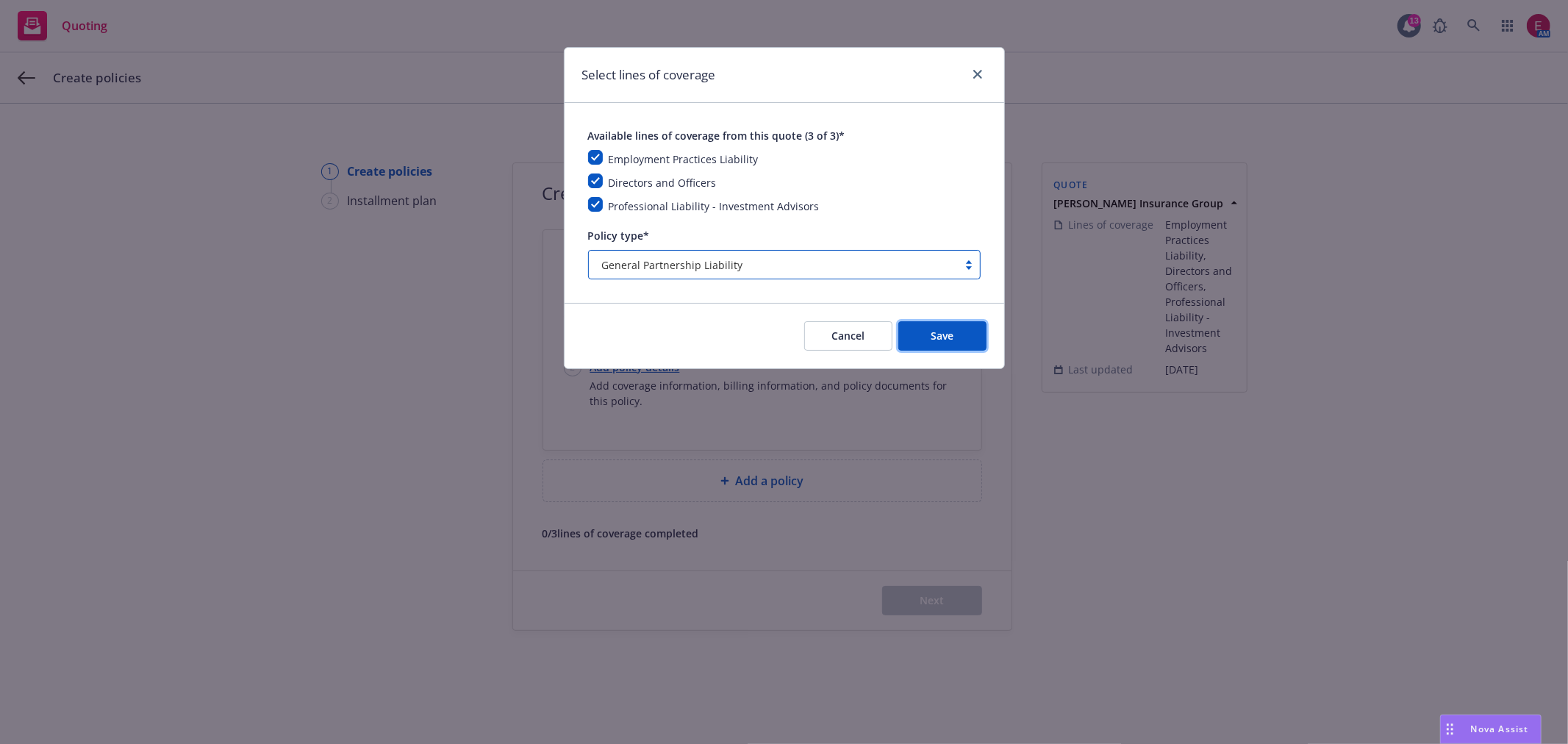
drag, startPoint x: 904, startPoint y: 345, endPoint x: 921, endPoint y: 335, distance: 19.7
click at [916, 338] on button "Save" at bounding box center [942, 335] width 88 height 29
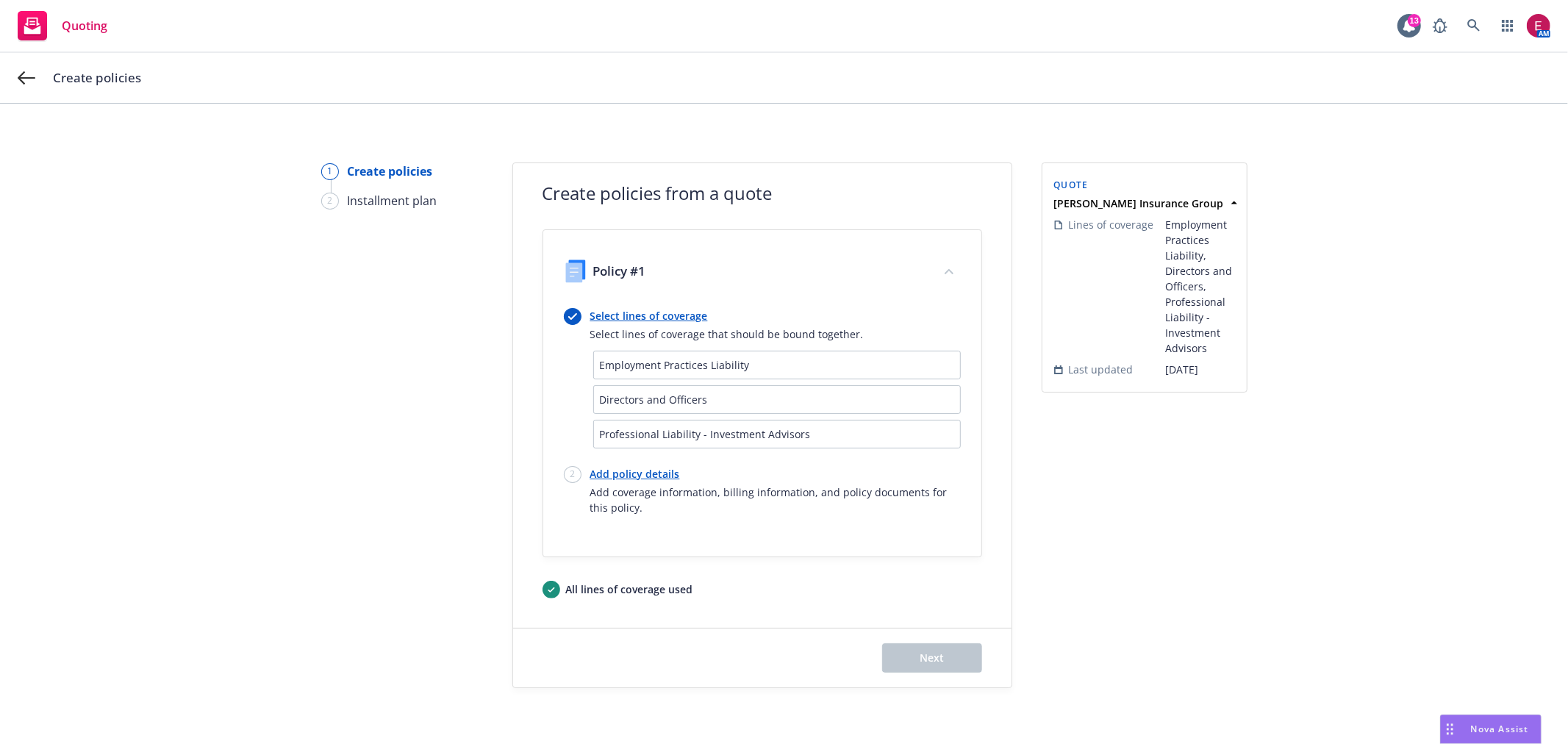
click at [623, 475] on link "Add policy details" at bounding box center [775, 474] width 370 height 15
select select "12"
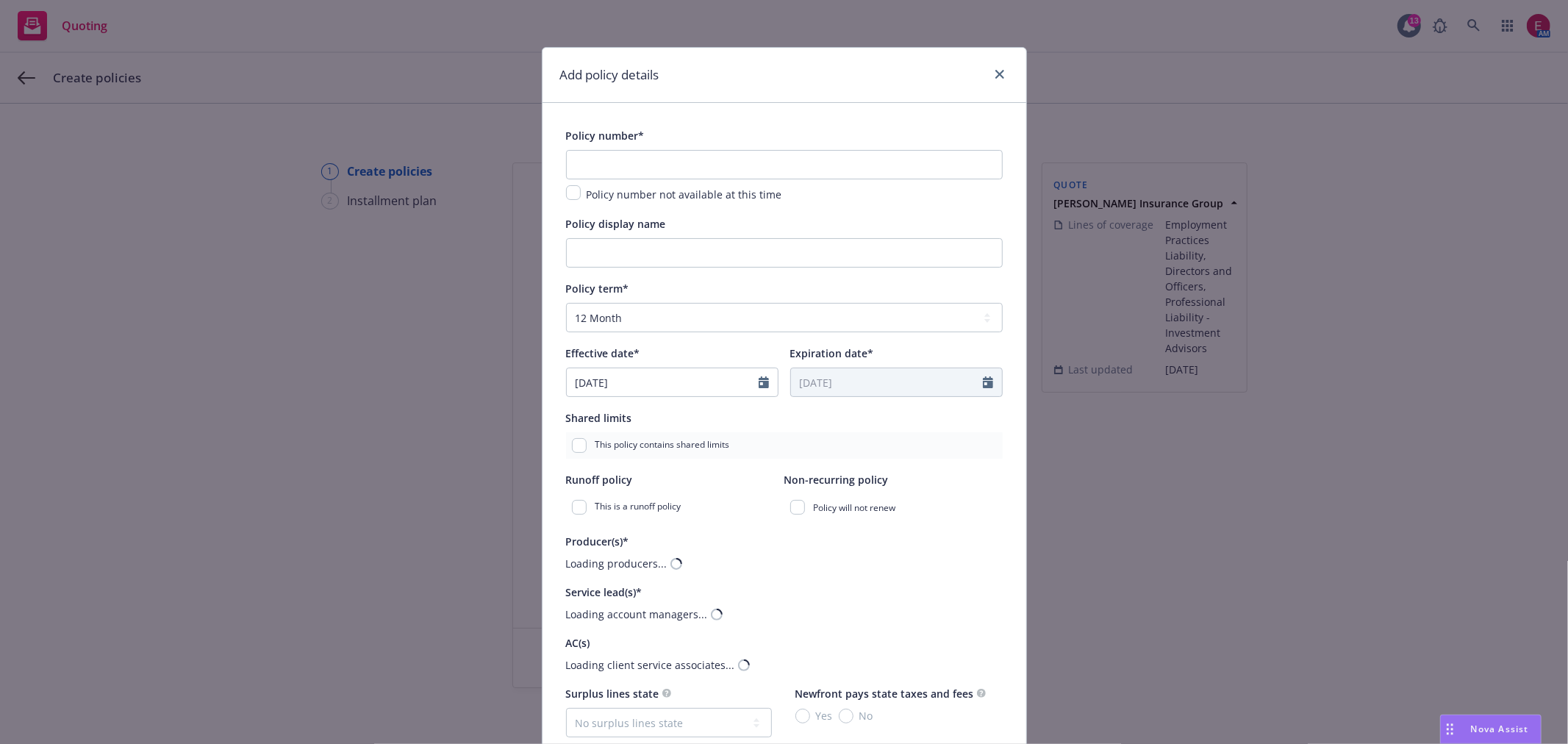
click at [645, 149] on div "Policy number* Policy number not available at this time" at bounding box center [785, 165] width 437 height 77
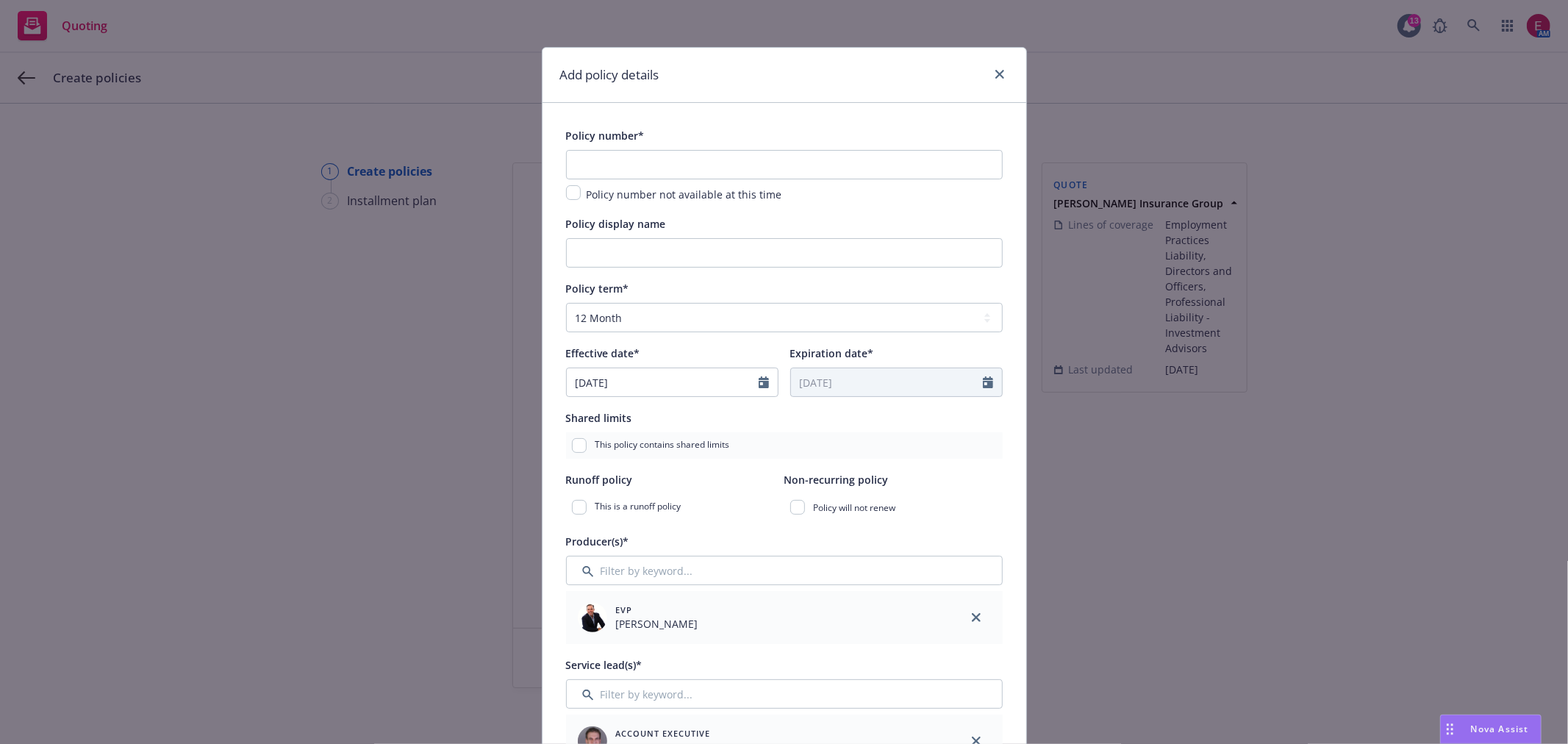
click at [758, 67] on div "Add policy details" at bounding box center [784, 76] width 483 height 55
drag, startPoint x: 697, startPoint y: 175, endPoint x: 699, endPoint y: 165, distance: 10.2
click at [698, 172] on input "text" at bounding box center [785, 164] width 437 height 29
paste input "HN-0303-13339"
type input "HN-0303-13339"
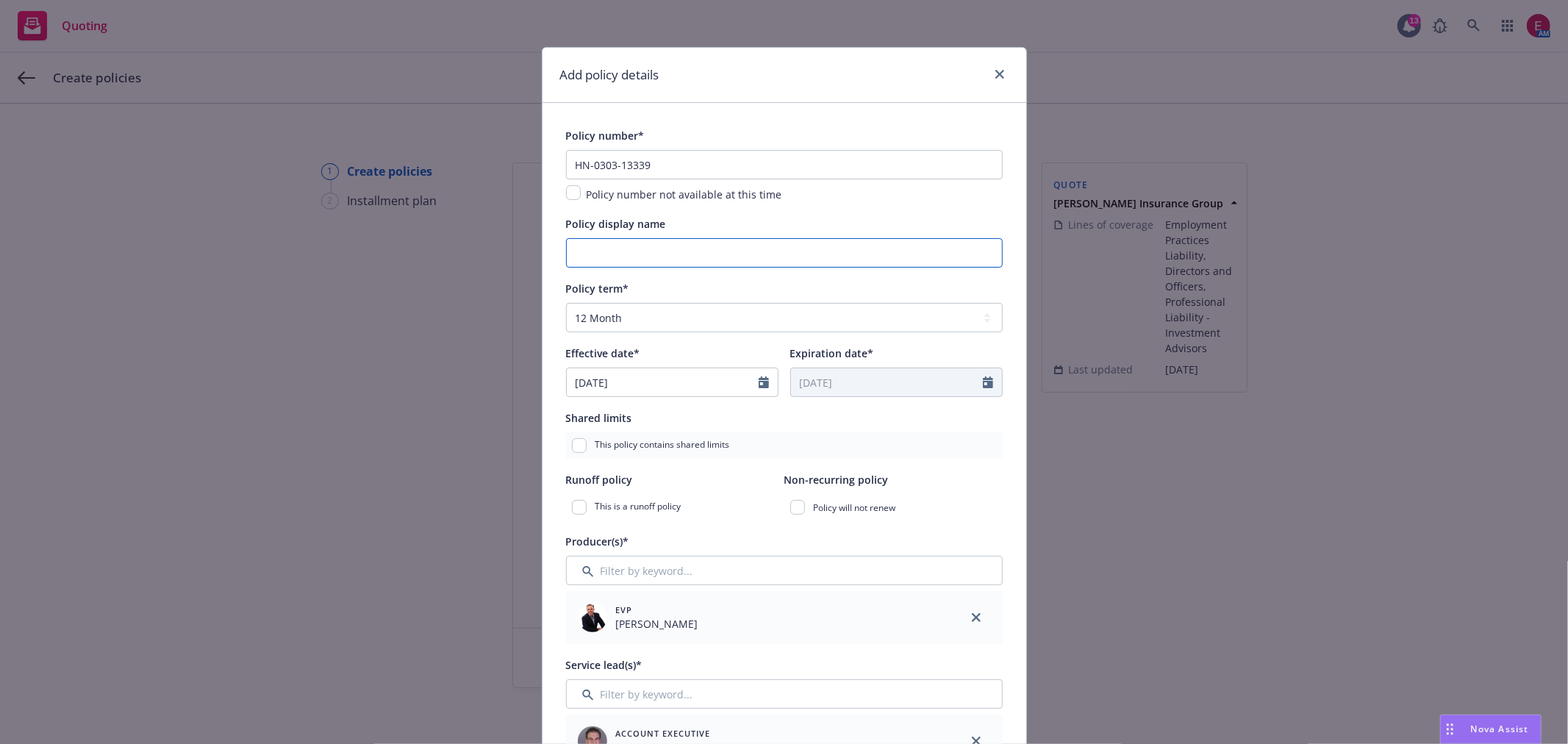
click at [676, 252] on input "Policy display name" at bounding box center [785, 252] width 437 height 29
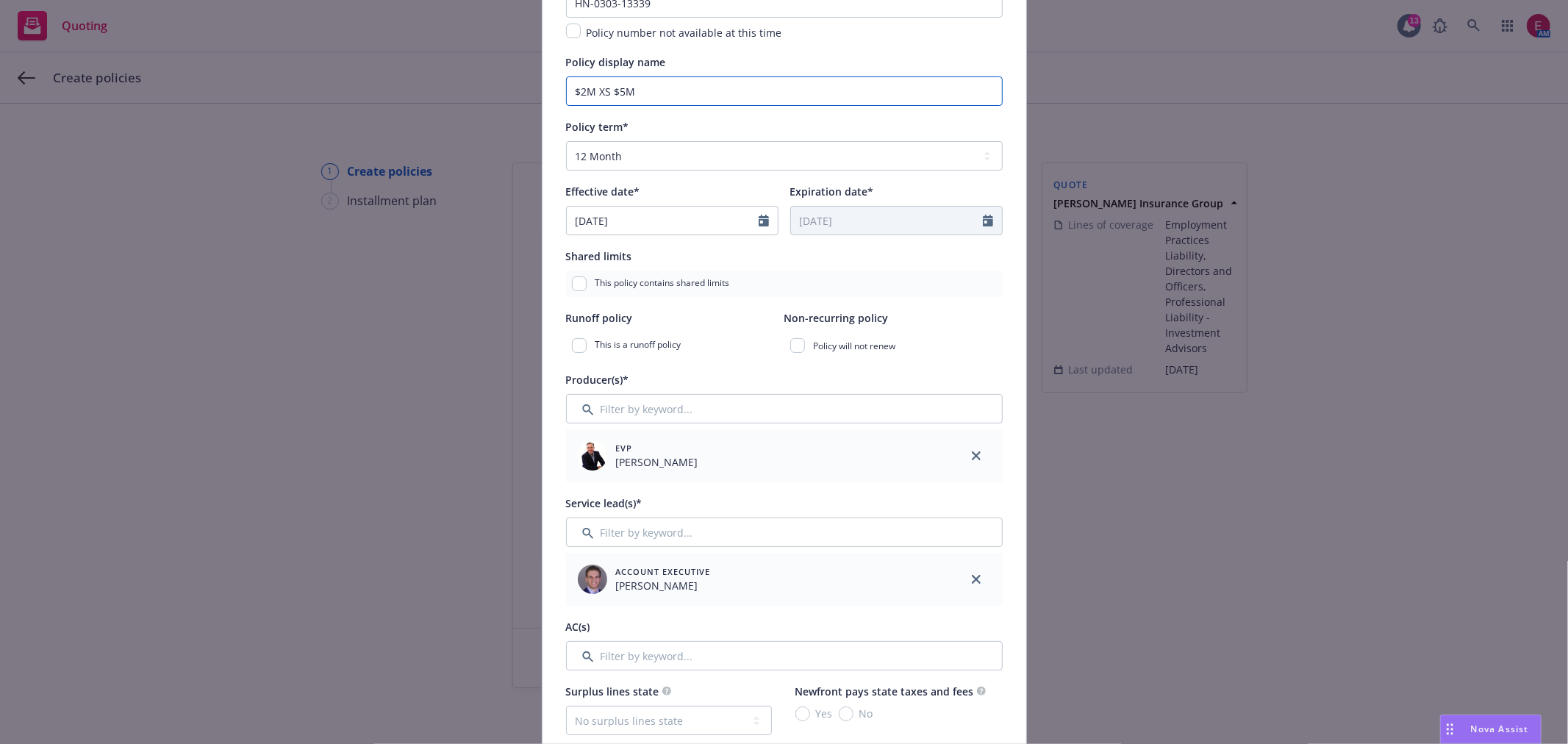
scroll to position [245, 0]
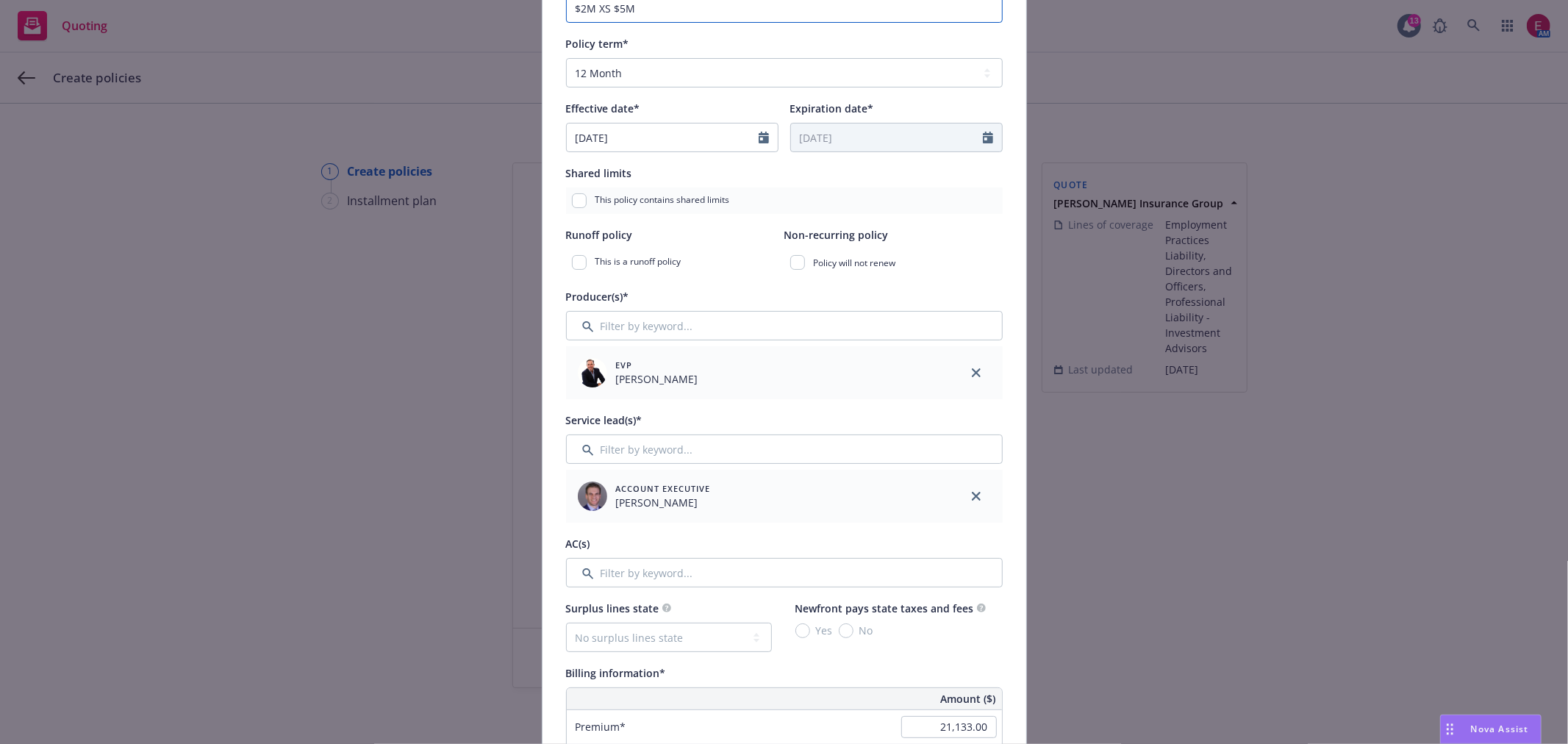
type input "$2M XS $5M"
click at [678, 452] on input "Filter by keyword..." at bounding box center [785, 449] width 437 height 29
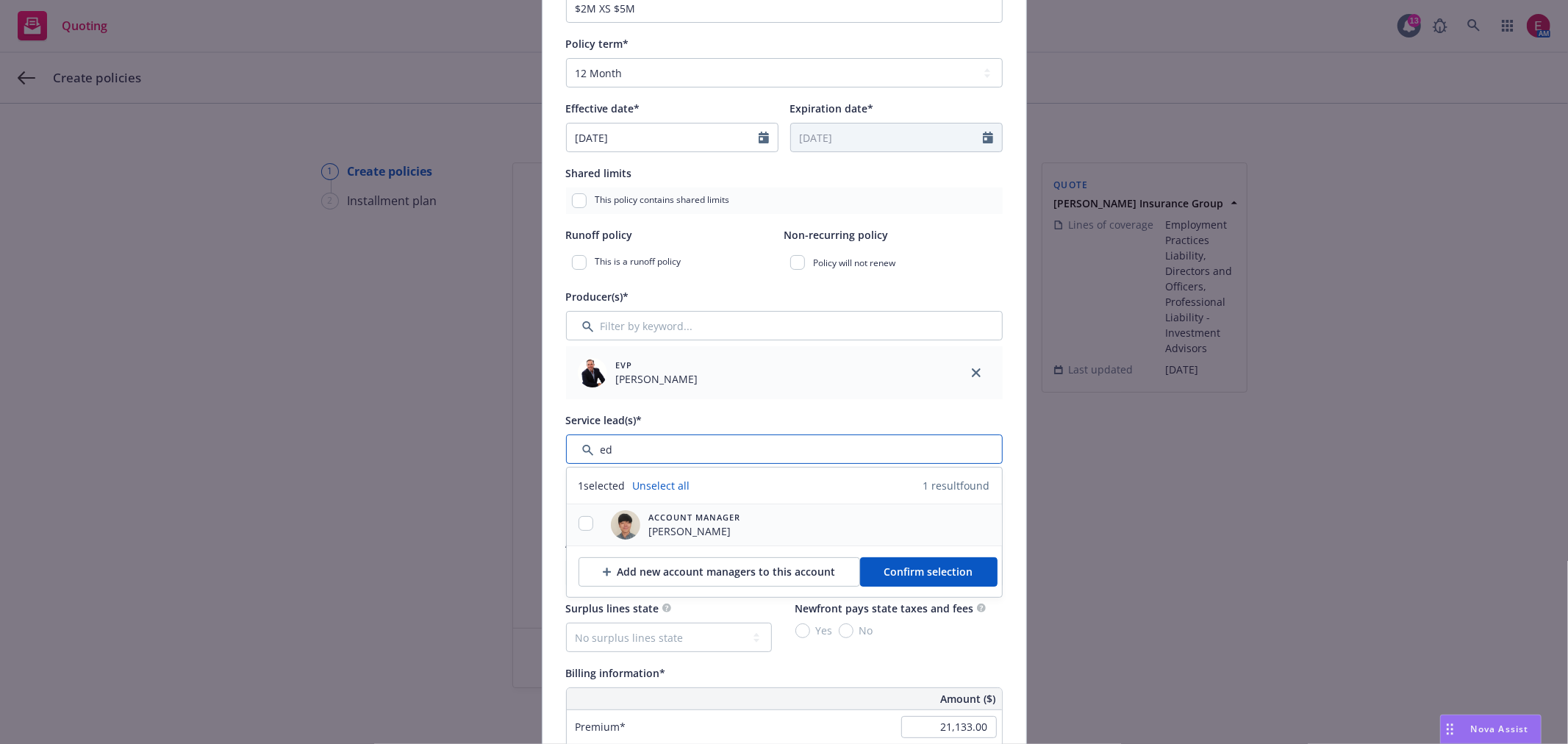
type input "ed"
click at [582, 525] on input "checkbox" at bounding box center [586, 524] width 14 height 14
checkbox input "true"
click at [943, 571] on span "Confirm selection" at bounding box center [929, 572] width 89 height 14
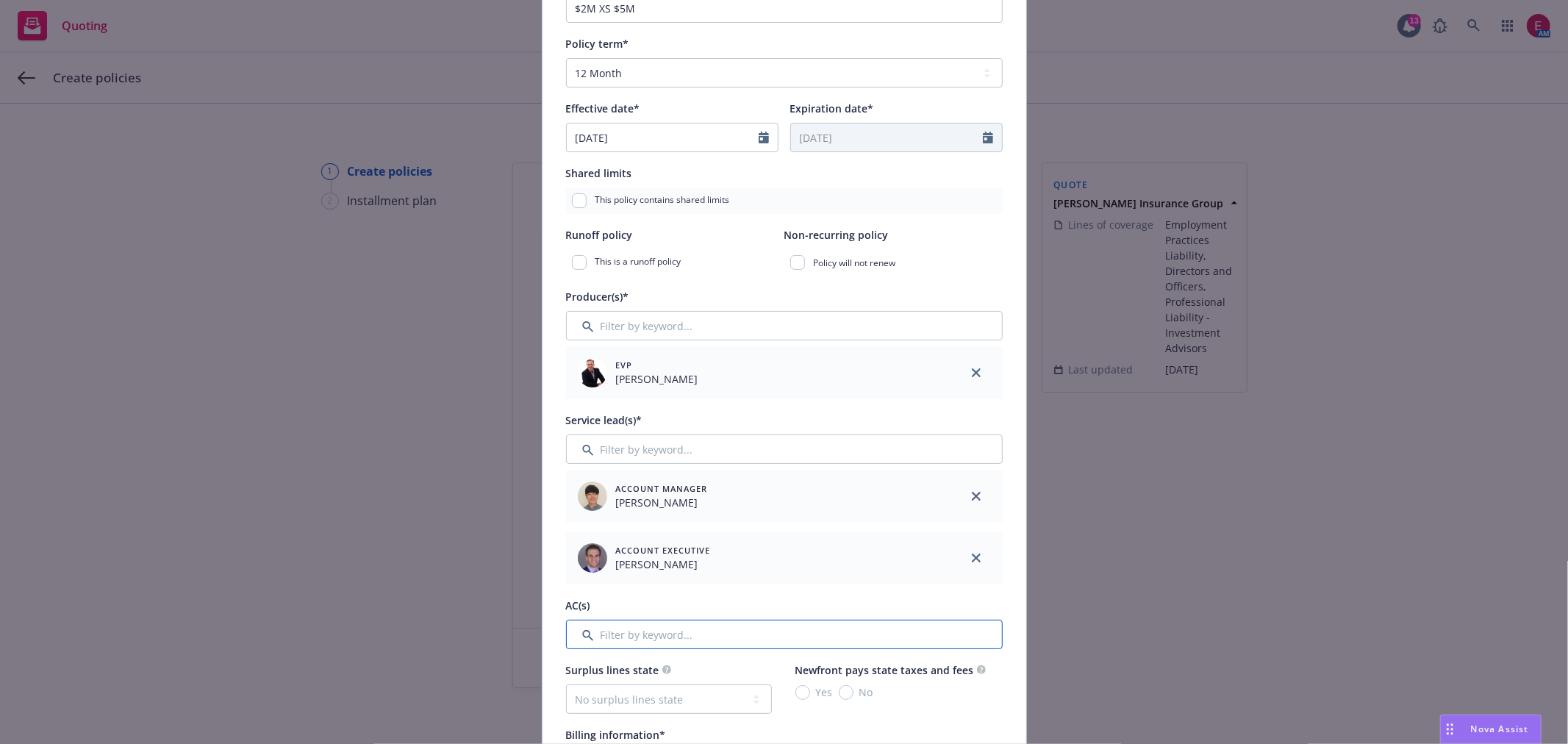
click at [655, 641] on input "Filter by keyword..." at bounding box center [785, 634] width 437 height 29
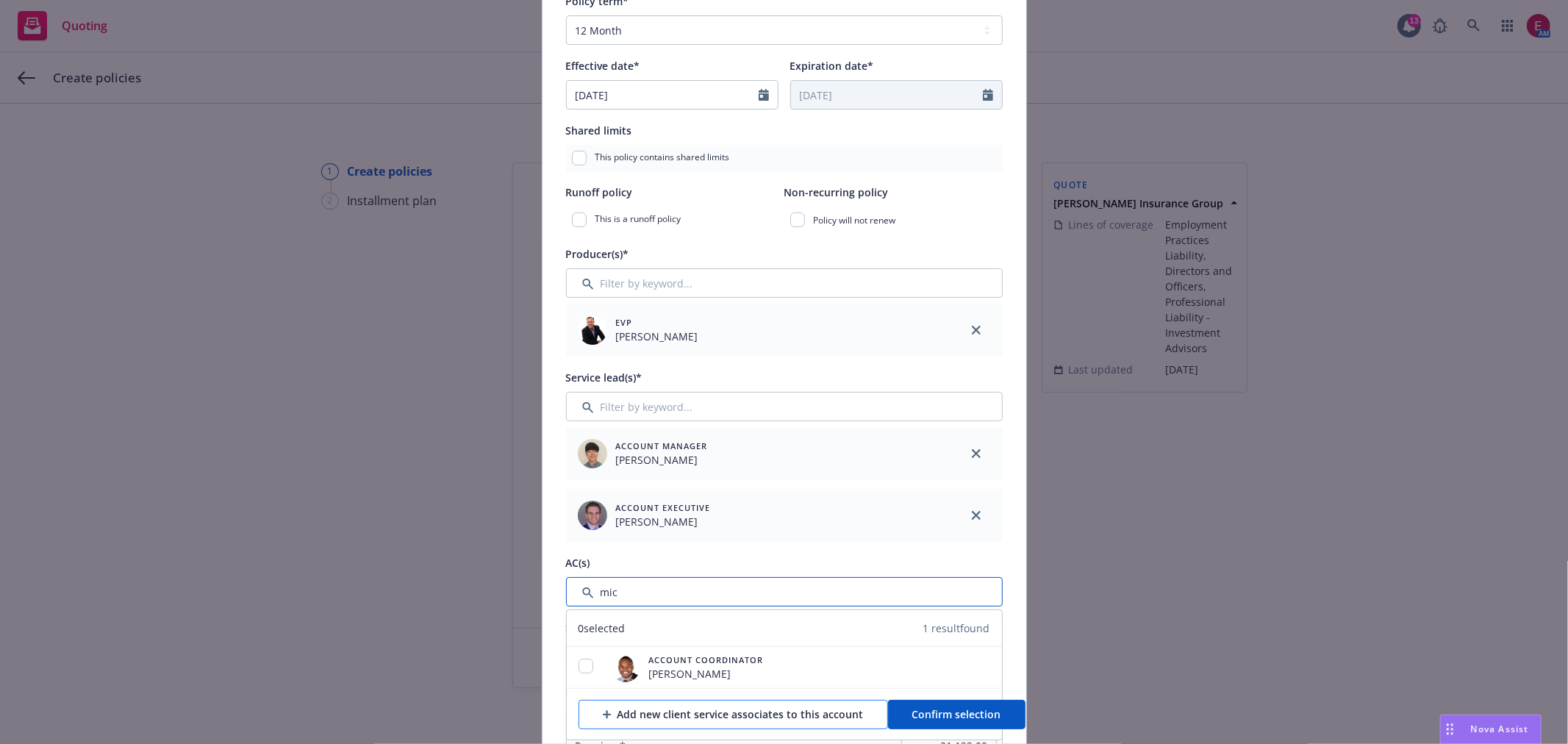
scroll to position [327, 0]
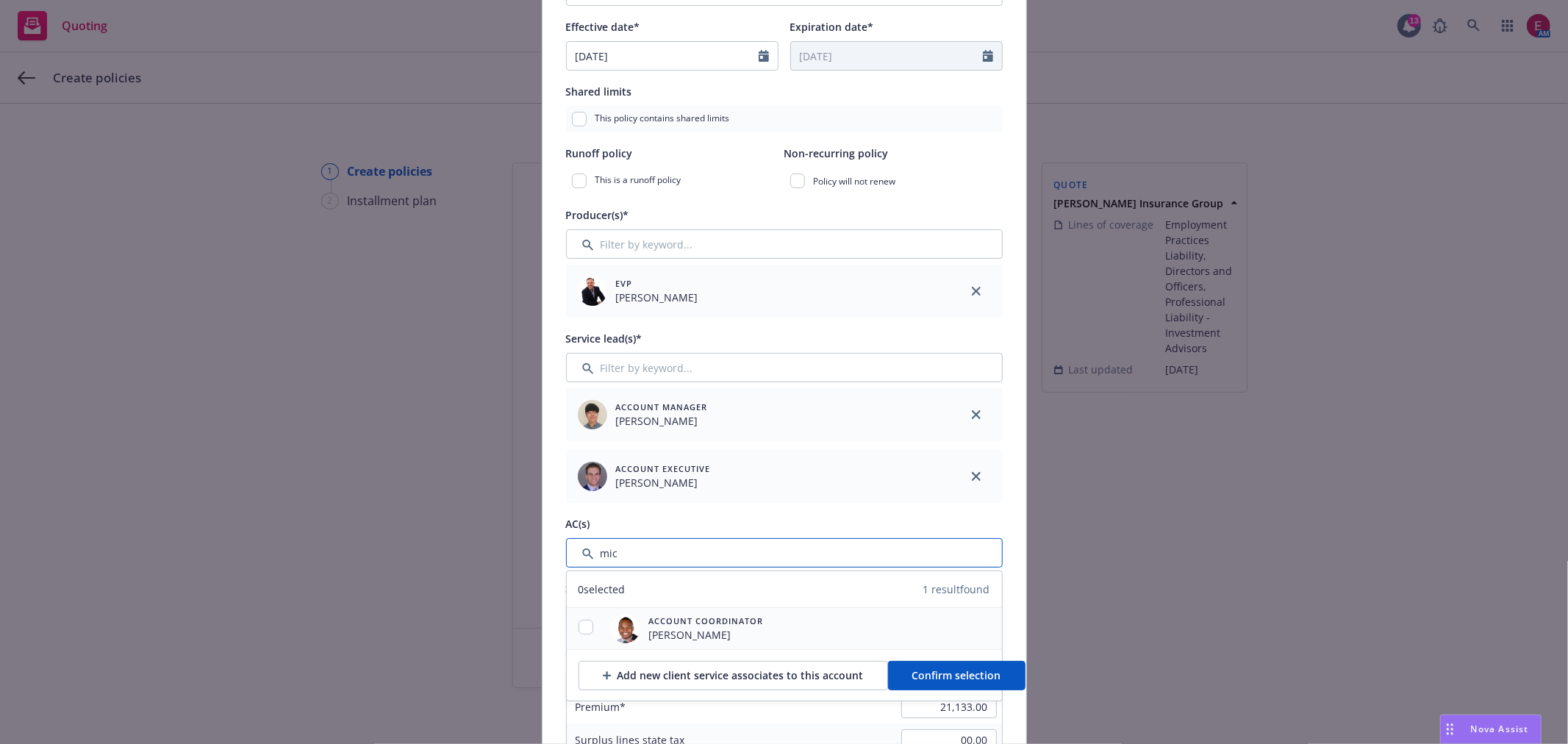
type input "mic"
click at [580, 631] on input "checkbox" at bounding box center [586, 627] width 14 height 14
checkbox input "true"
click at [982, 685] on button "Confirm selection" at bounding box center [957, 675] width 137 height 29
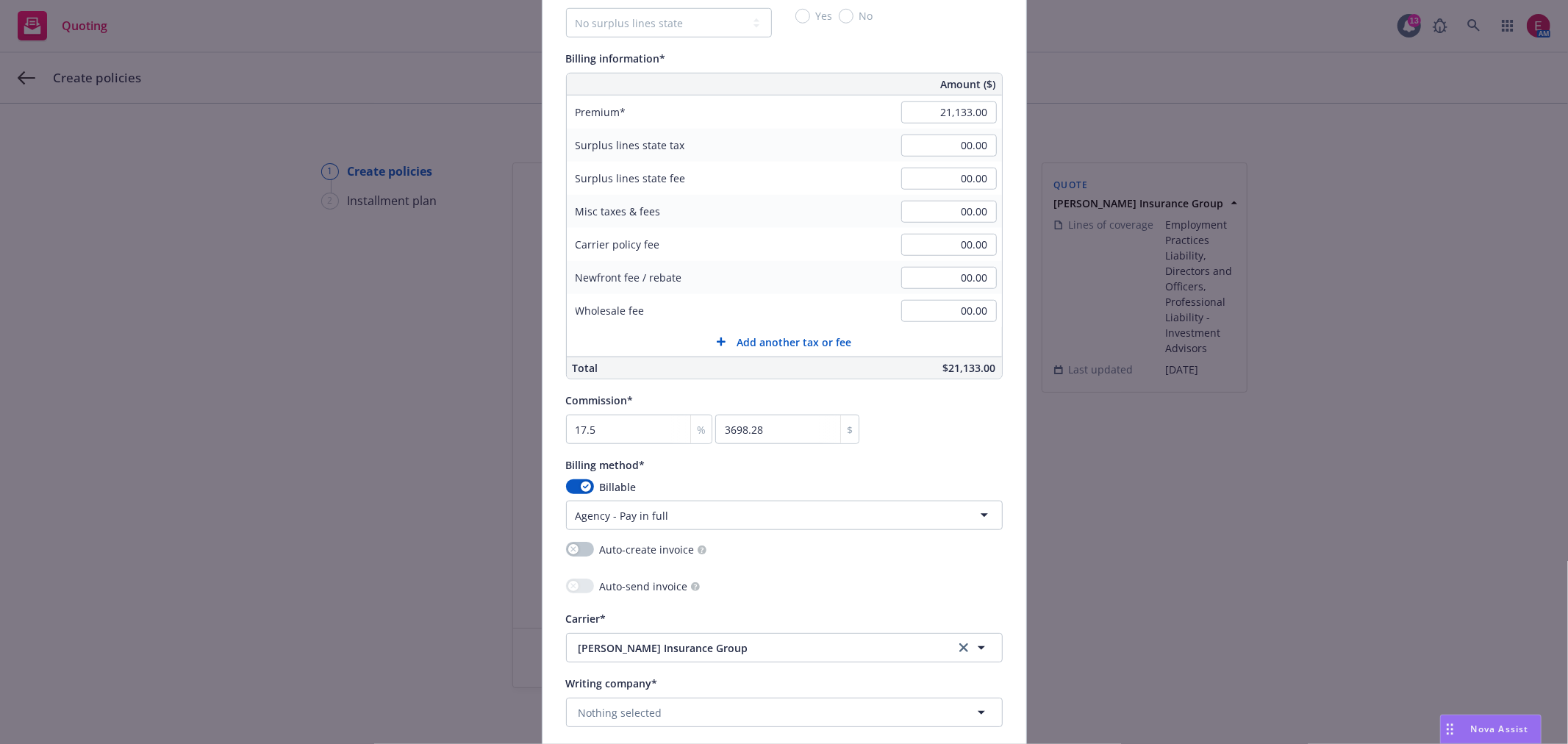
scroll to position [1225, 0]
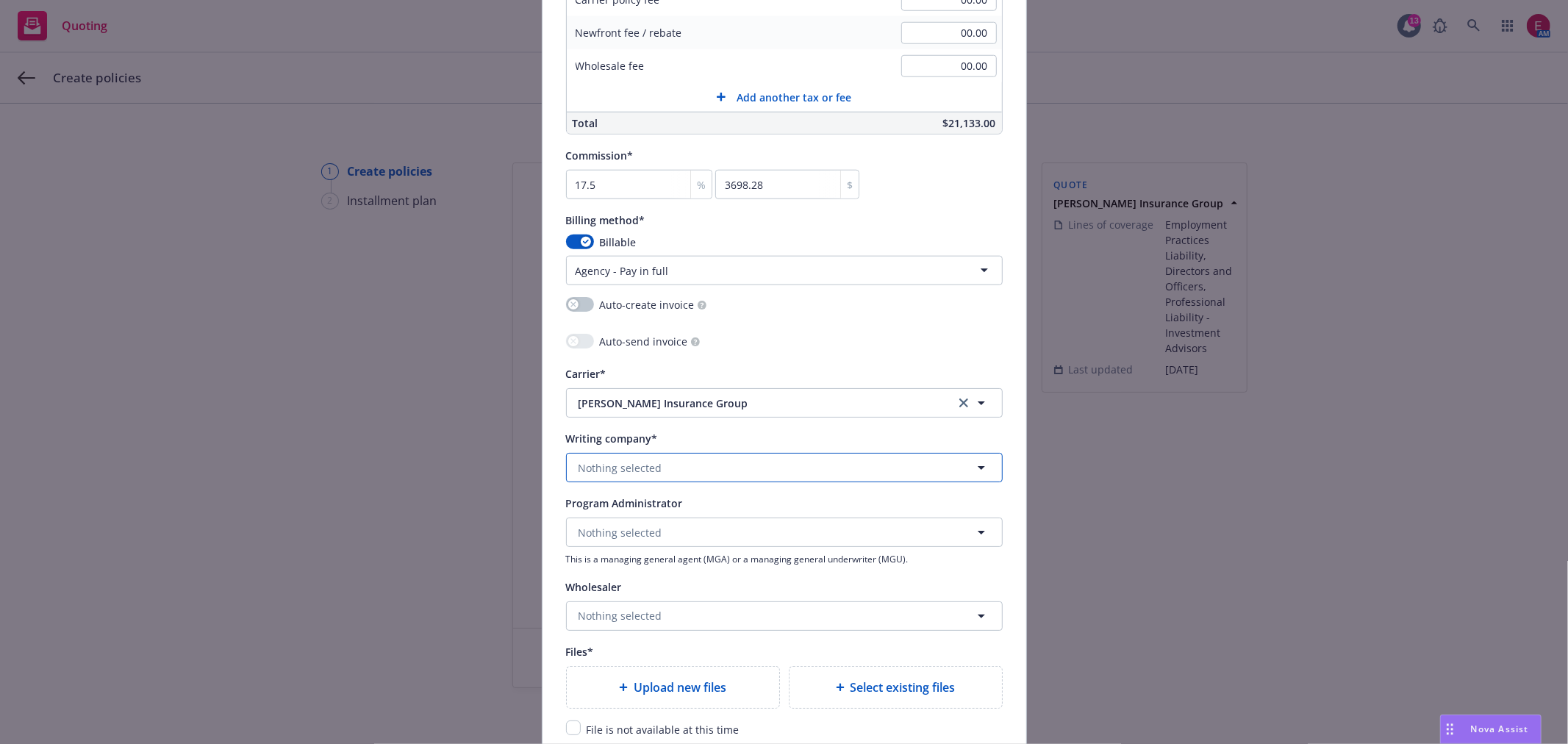
click at [647, 457] on button "Nothing selected" at bounding box center [785, 467] width 437 height 29
type input "hu"
click at [656, 512] on strong "Hudson Insurance Company" at bounding box center [675, 509] width 186 height 14
type textarea "x"
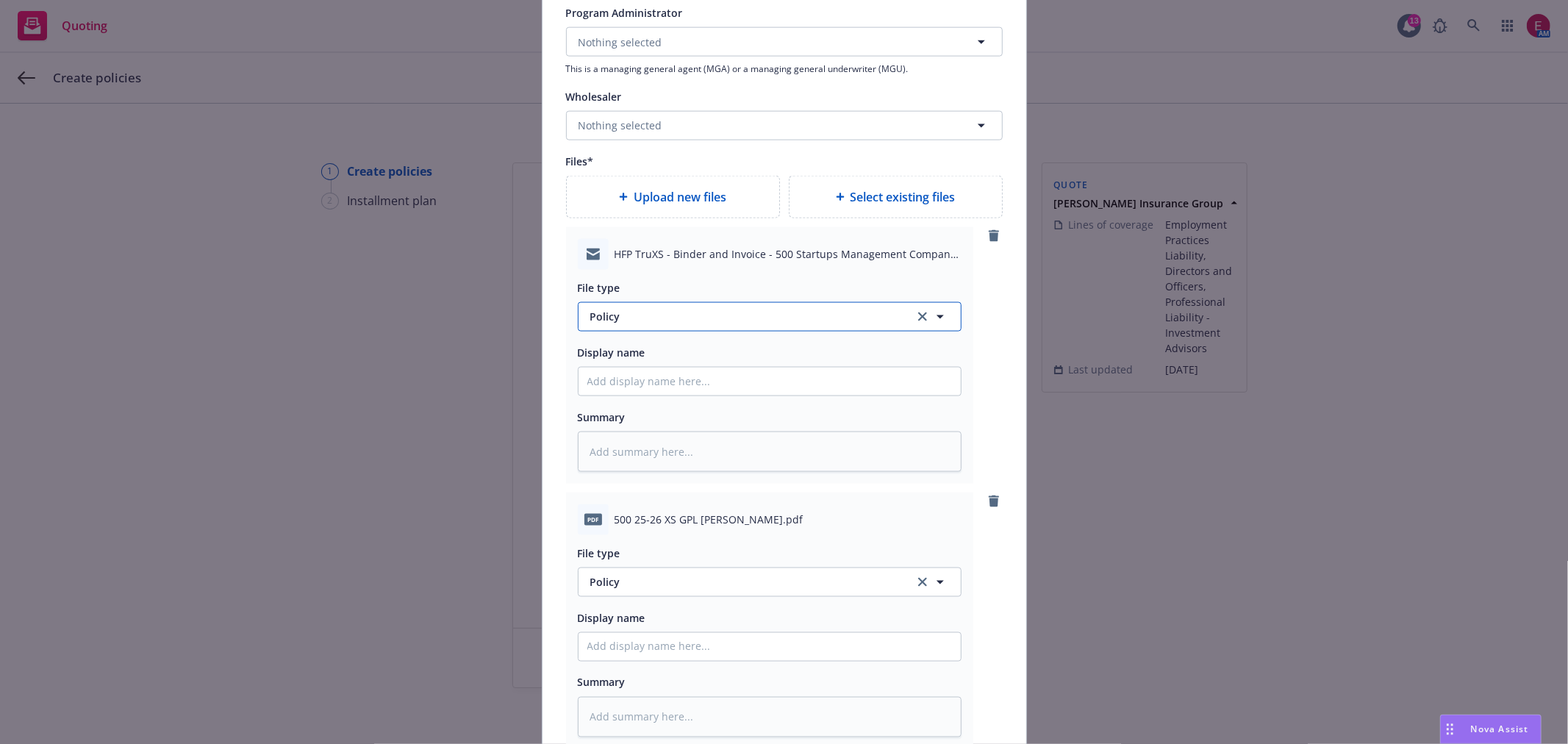
click at [627, 325] on span "Policy" at bounding box center [744, 316] width 308 height 15
type input "ema"
click at [671, 347] on div "Email" at bounding box center [770, 357] width 383 height 39
type textarea "x"
click at [645, 589] on span "Policy" at bounding box center [744, 582] width 308 height 15
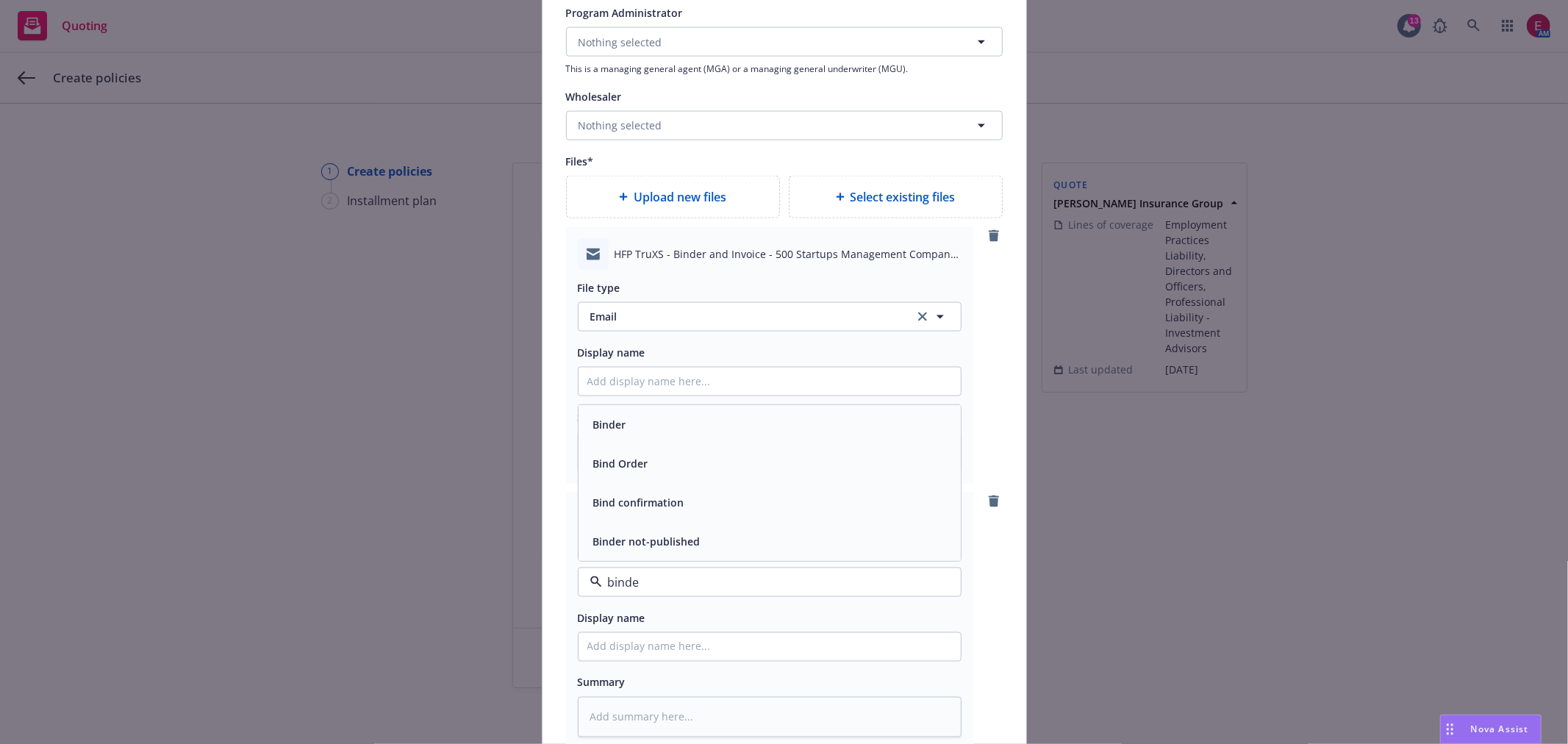
type input "binder"
click at [646, 512] on div "Binder" at bounding box center [770, 502] width 365 height 21
type textarea "x"
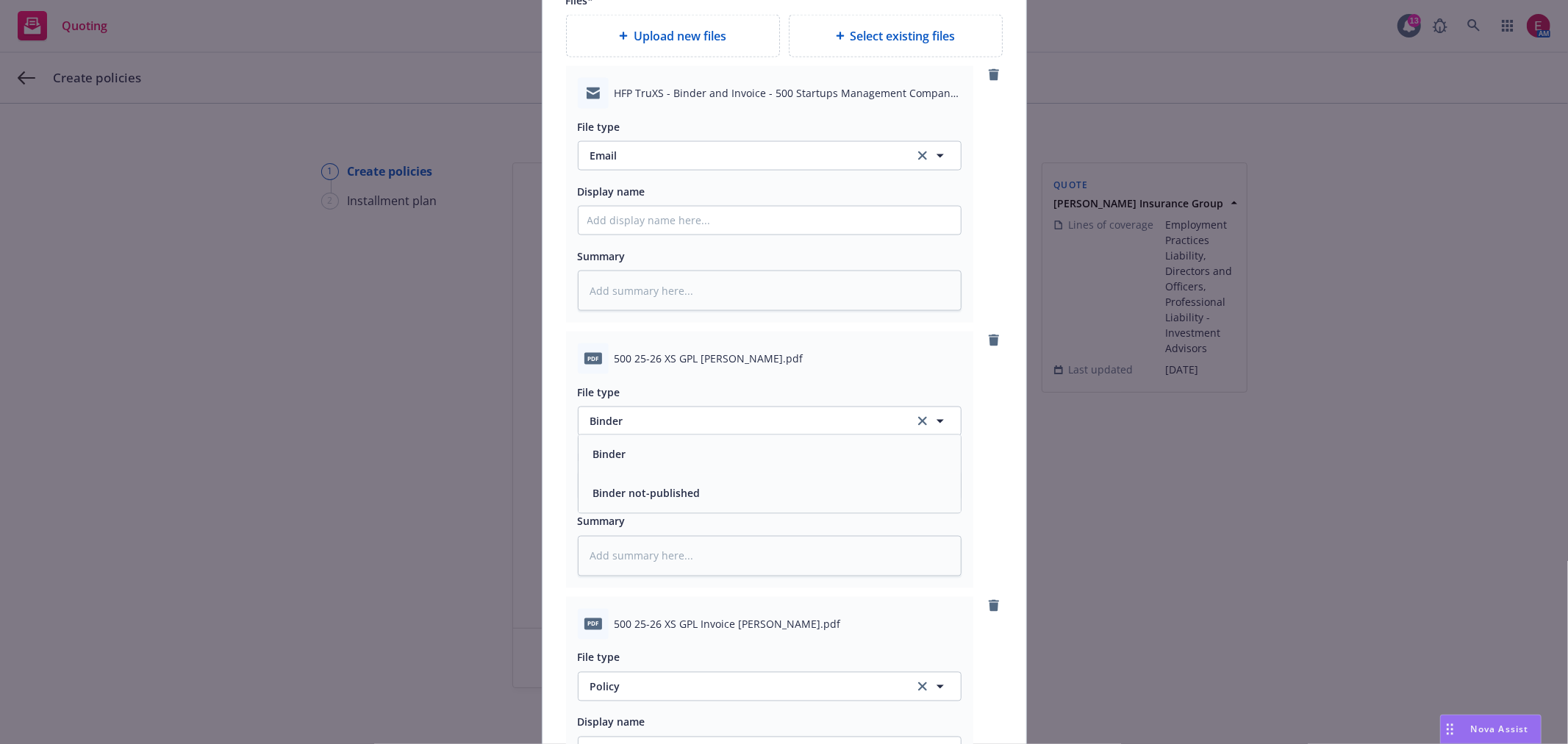
scroll to position [2042, 0]
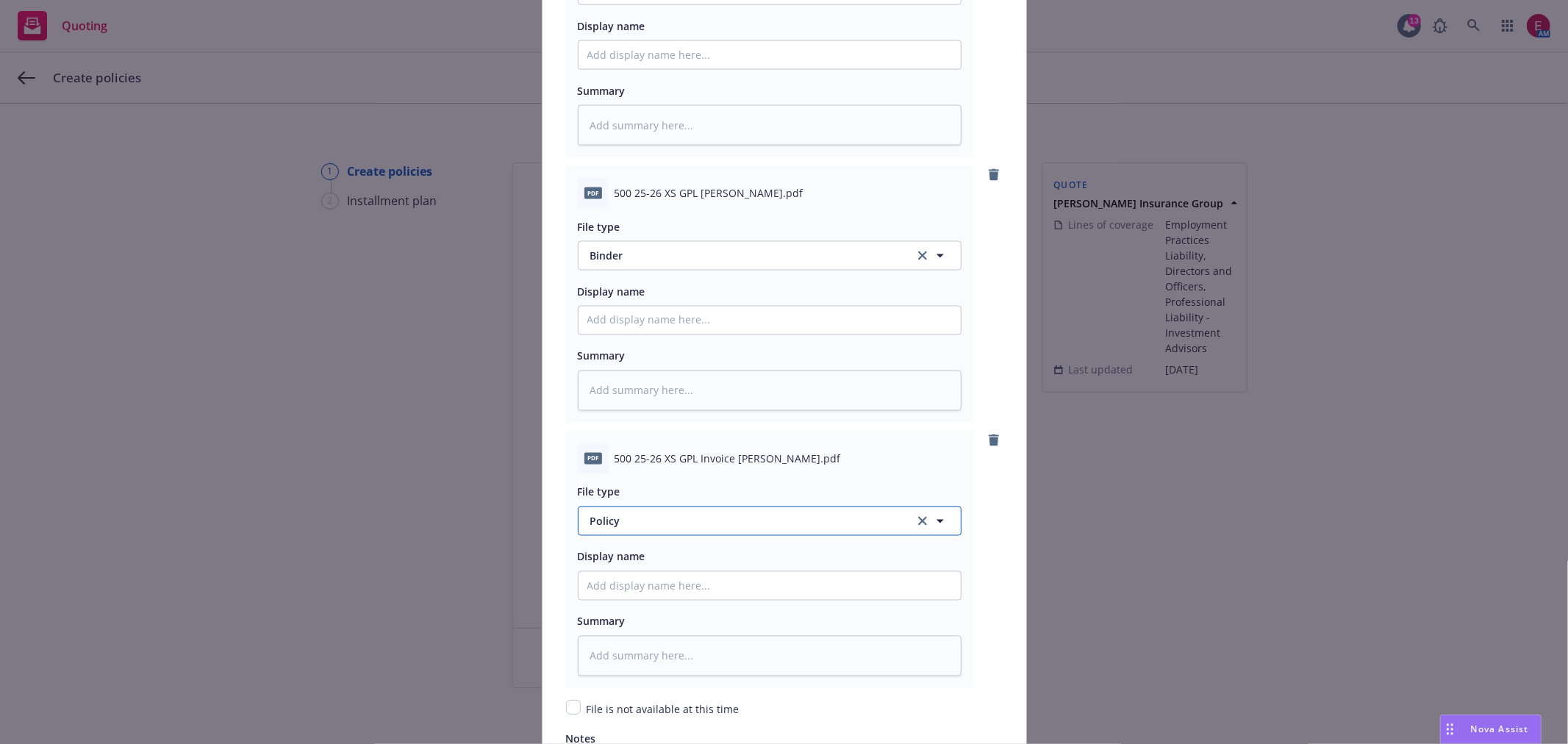
click at [655, 525] on span "Policy" at bounding box center [744, 521] width 308 height 15
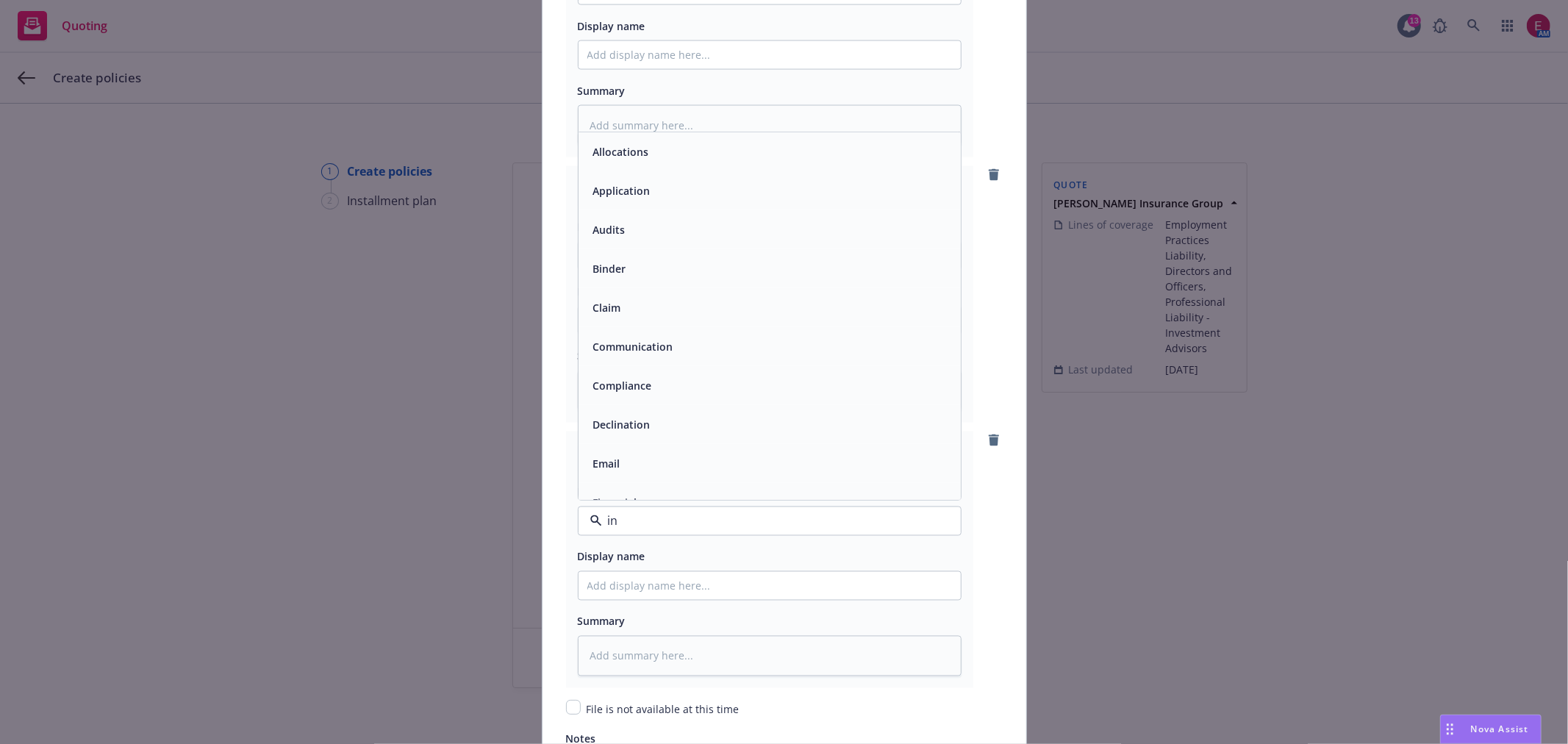
type input "inv"
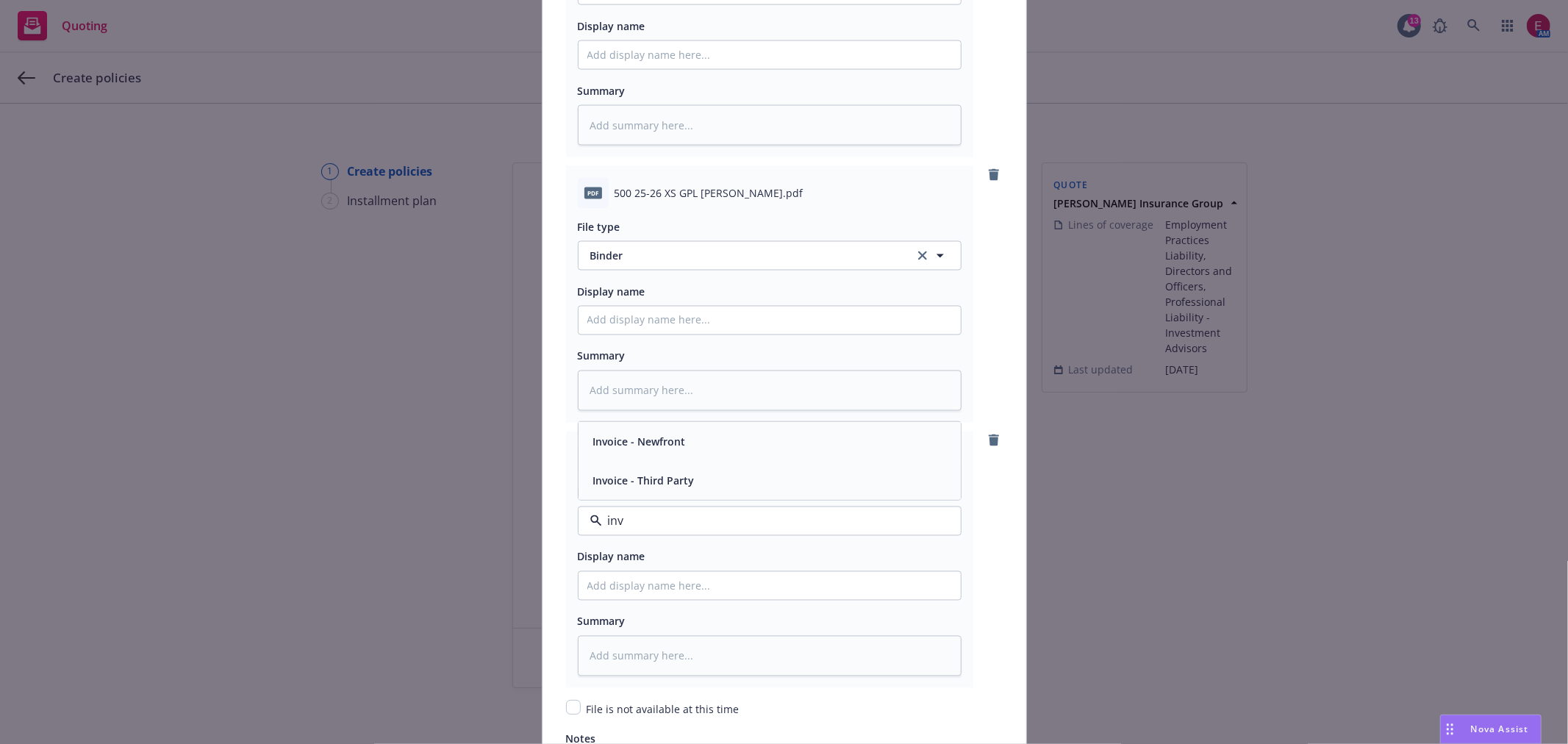
click at [652, 484] on span "Invoice - Third Party" at bounding box center [644, 480] width 102 height 15
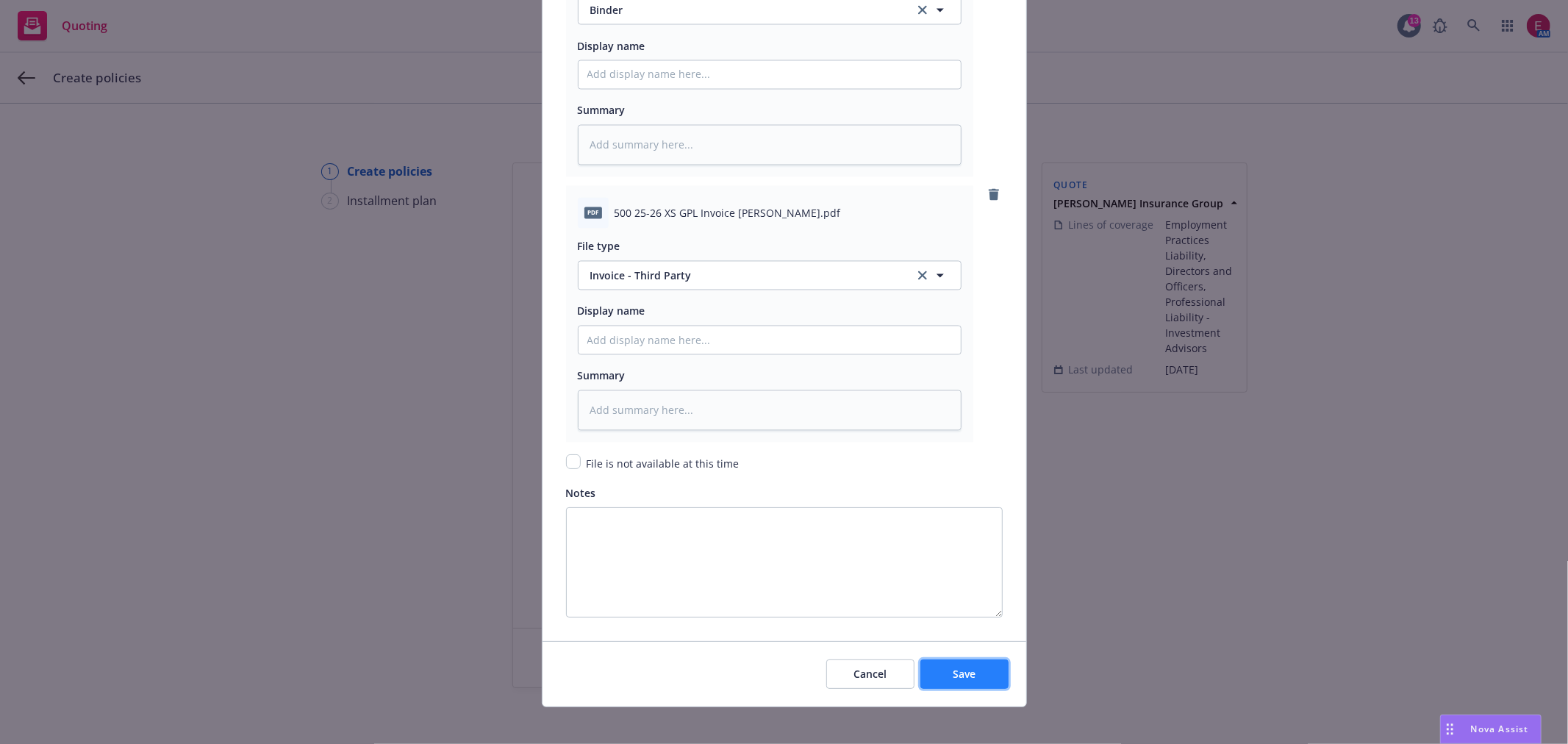
click at [953, 681] on span "Save" at bounding box center [964, 674] width 23 height 14
type textarea "x"
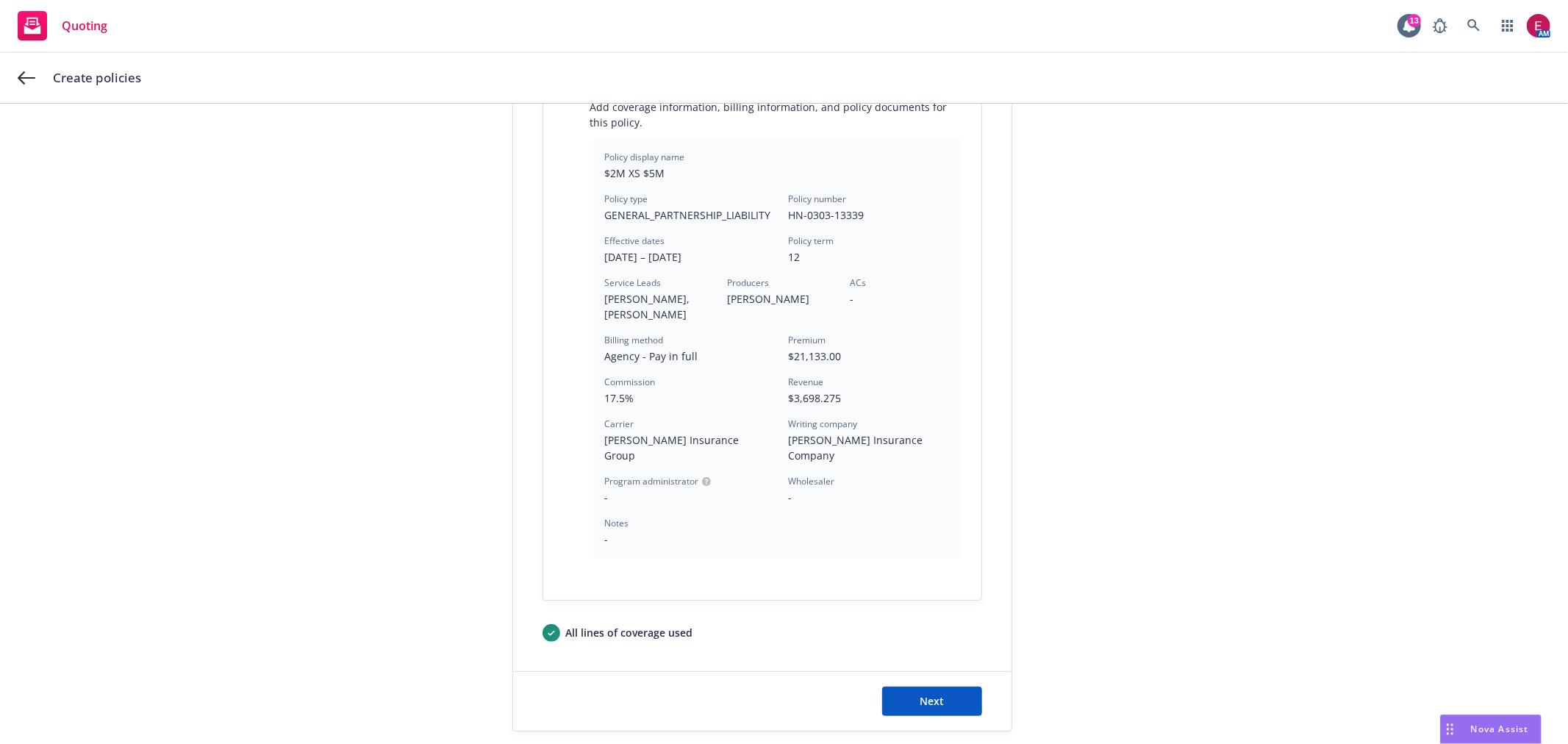
scroll to position [451, 0]
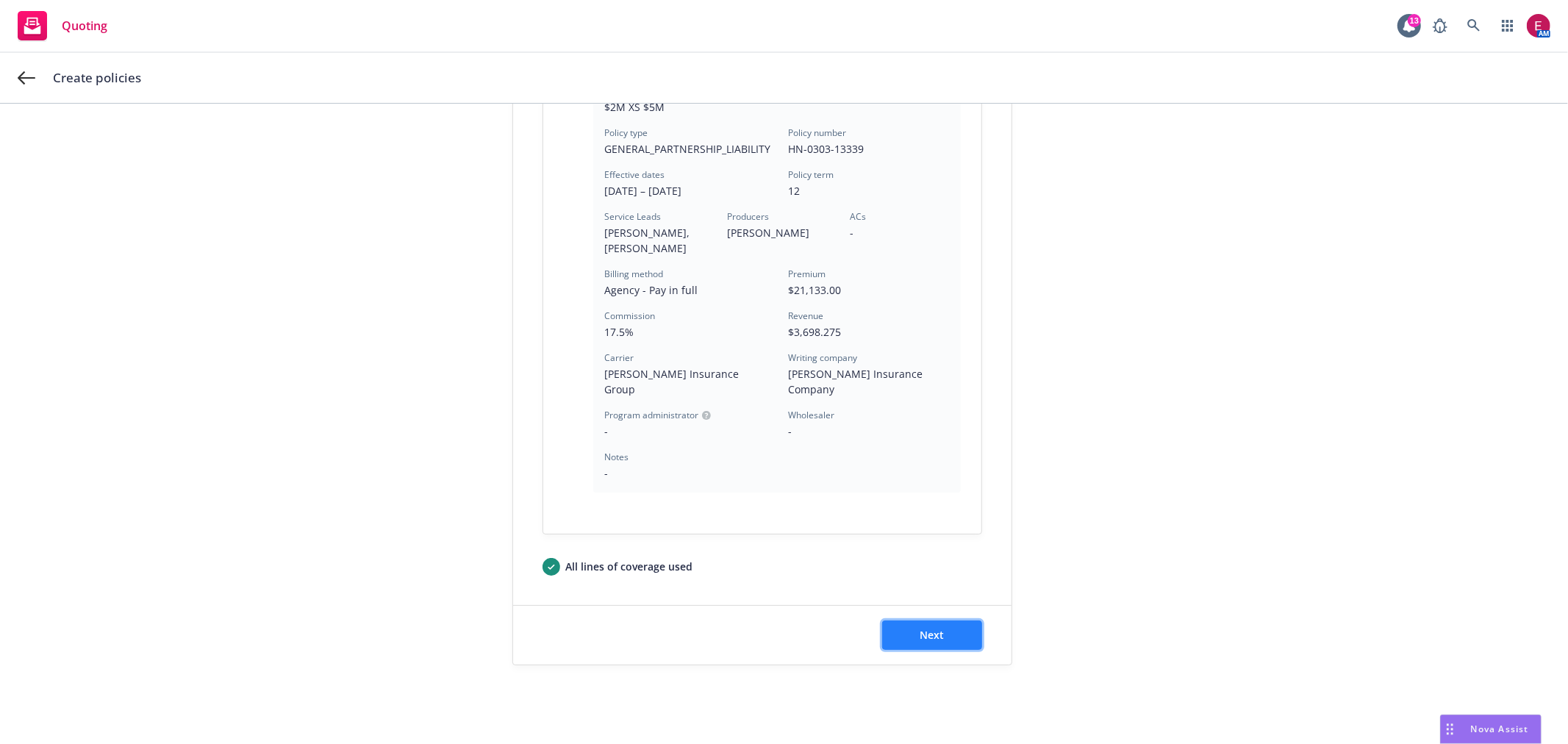
click at [956, 622] on button "Next" at bounding box center [932, 635] width 100 height 29
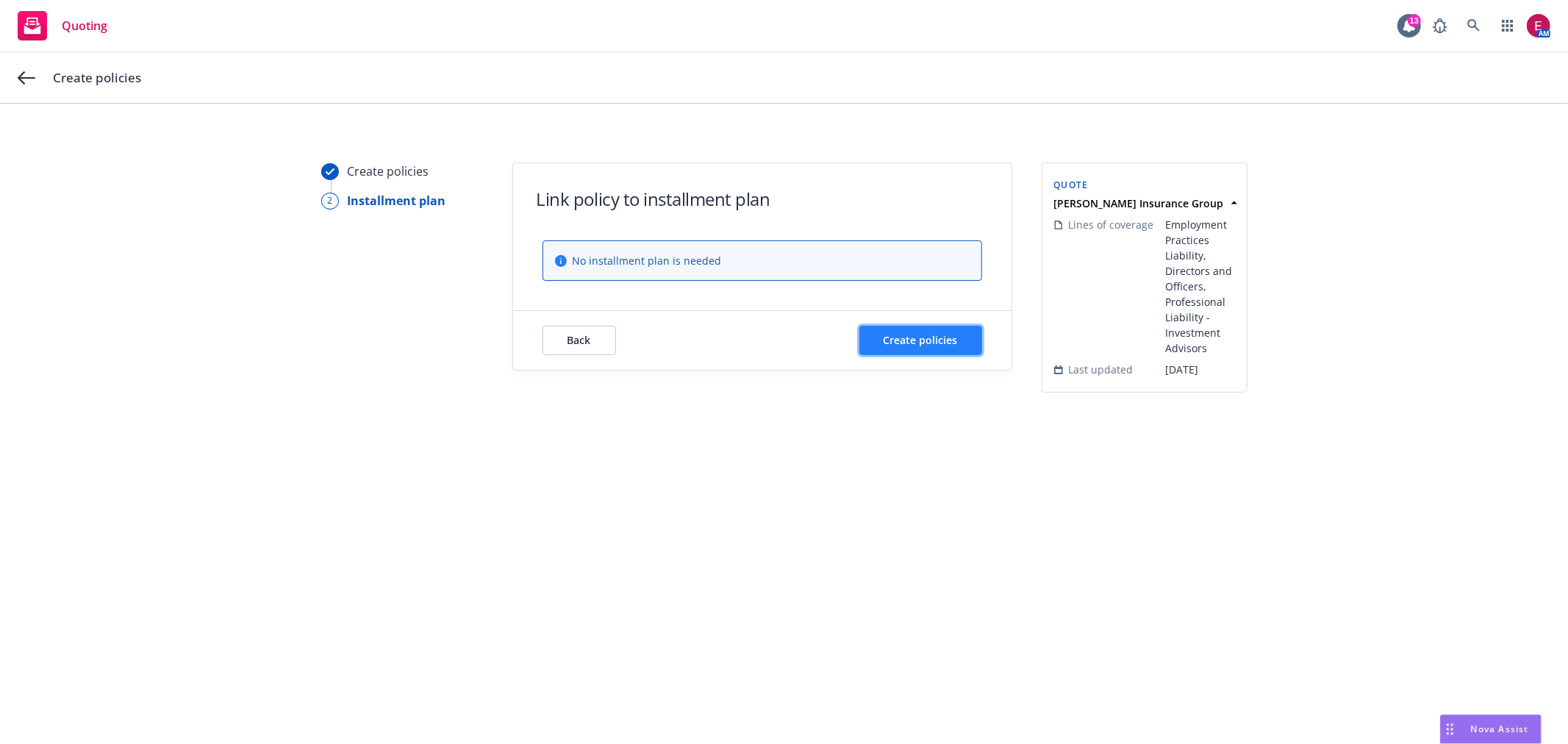
click at [894, 348] on button "Create policies" at bounding box center [921, 340] width 123 height 29
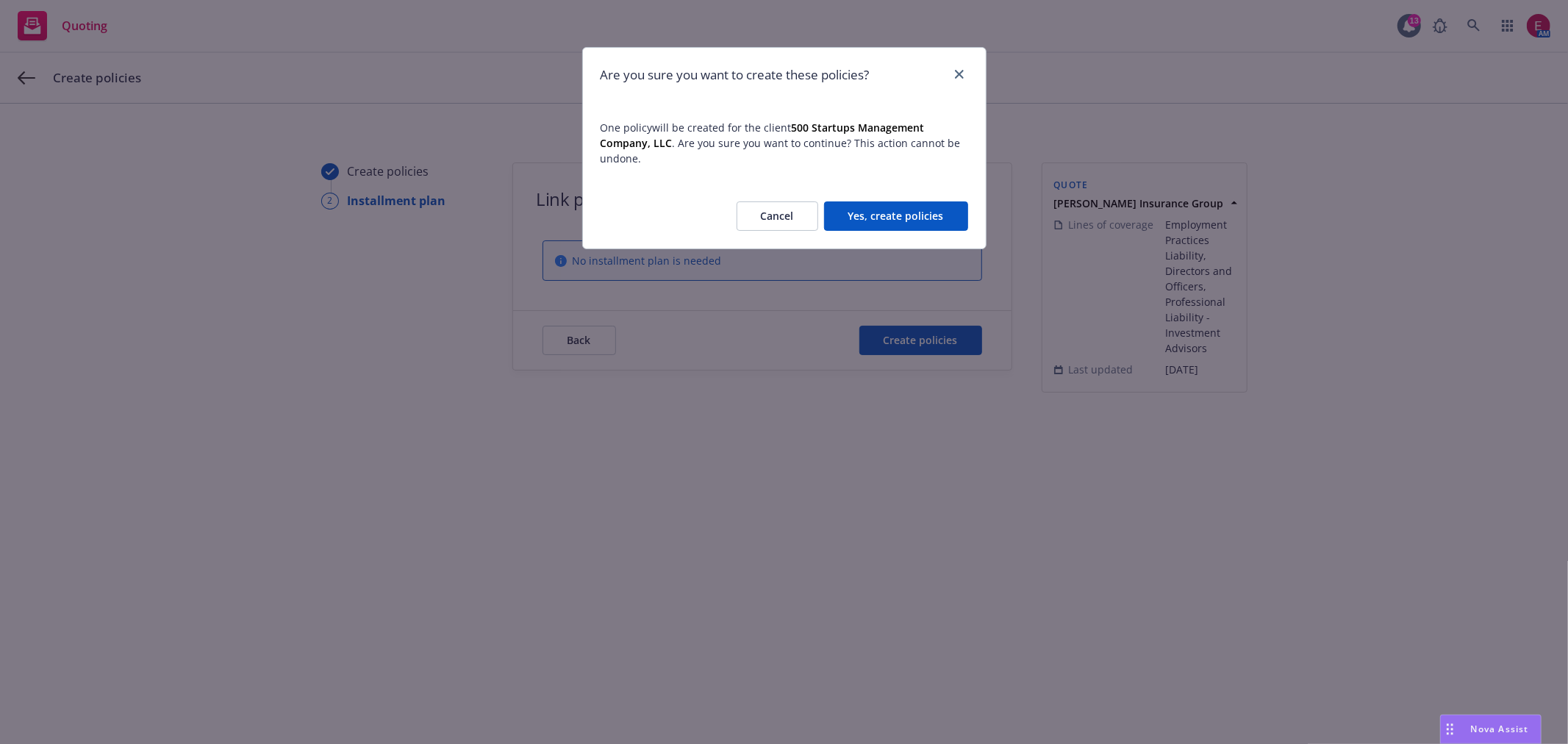
click at [877, 214] on button "Yes, create policies" at bounding box center [896, 216] width 144 height 29
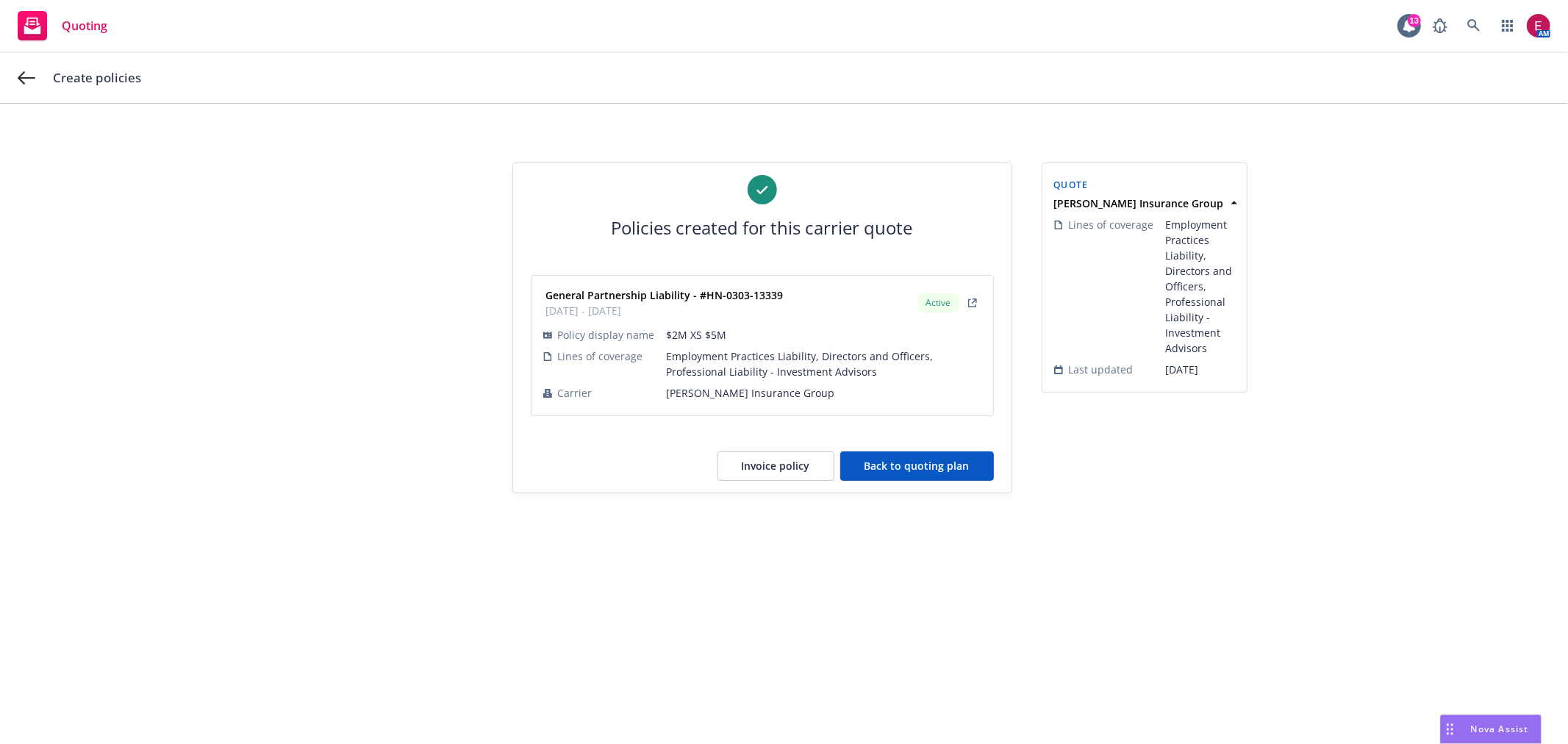
click at [937, 463] on button "Back to quoting plan" at bounding box center [917, 466] width 153 height 29
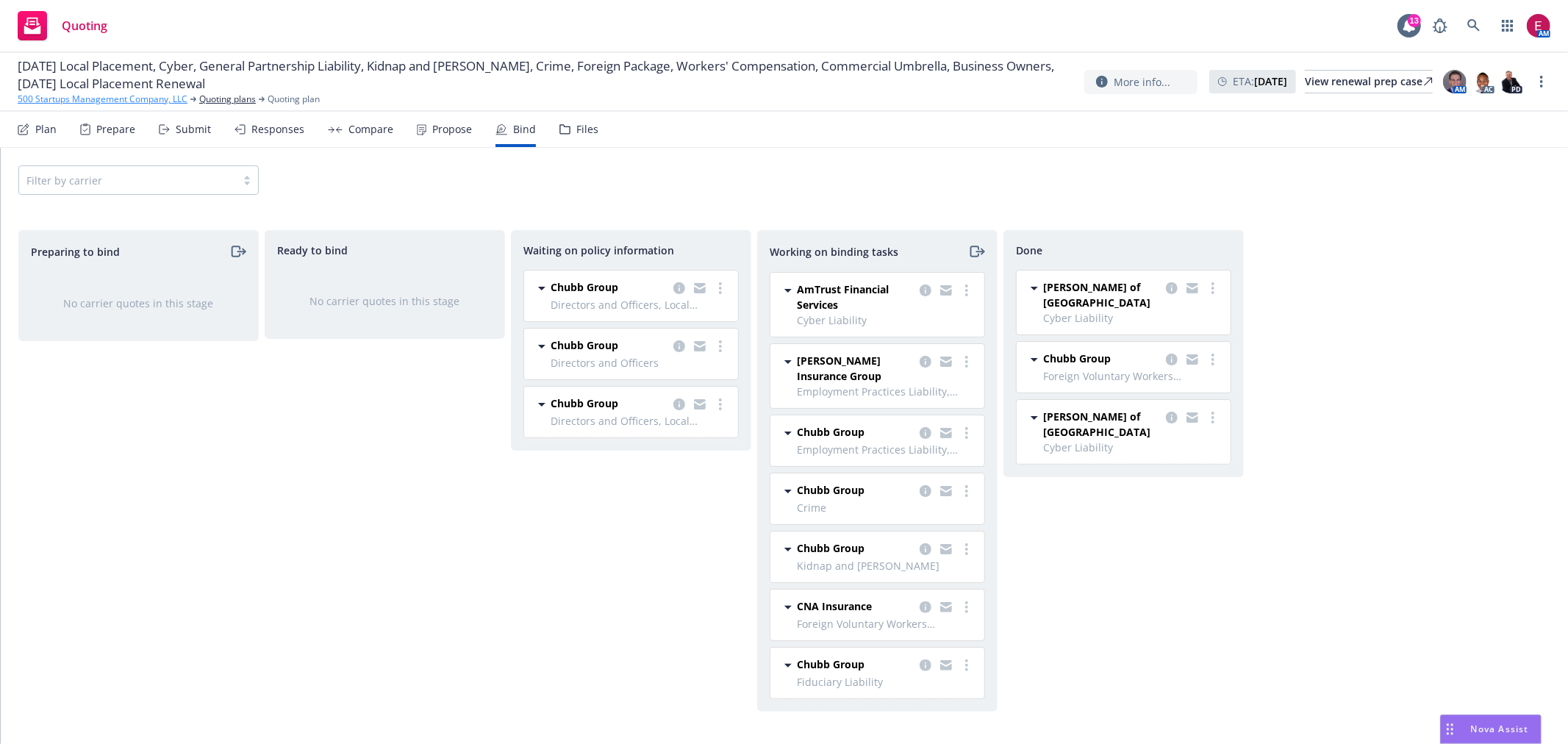
click at [102, 101] on link "500 Startups Management Company, LLC" at bounding box center [103, 99] width 169 height 13
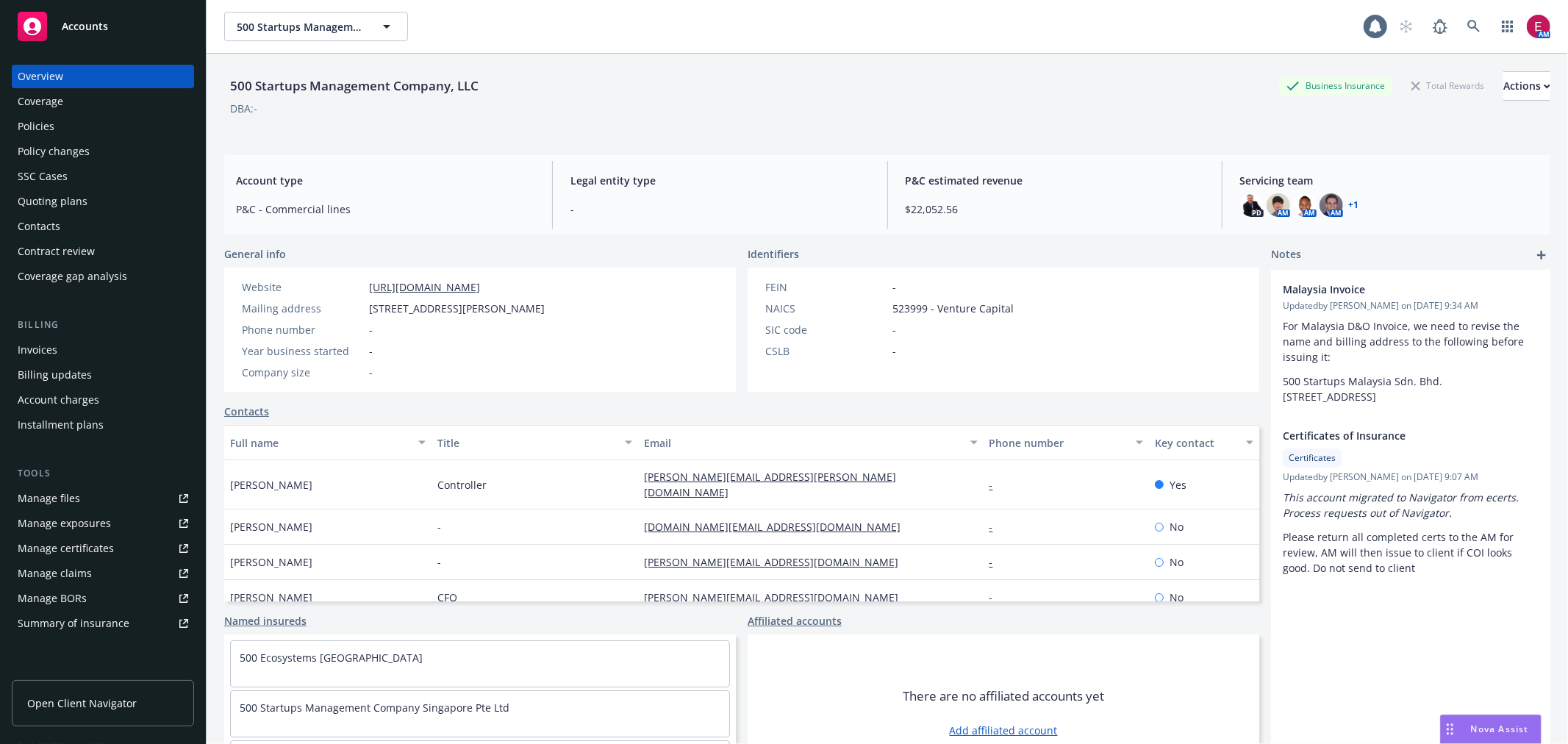
click at [45, 136] on div "Policies" at bounding box center [36, 127] width 37 height 23
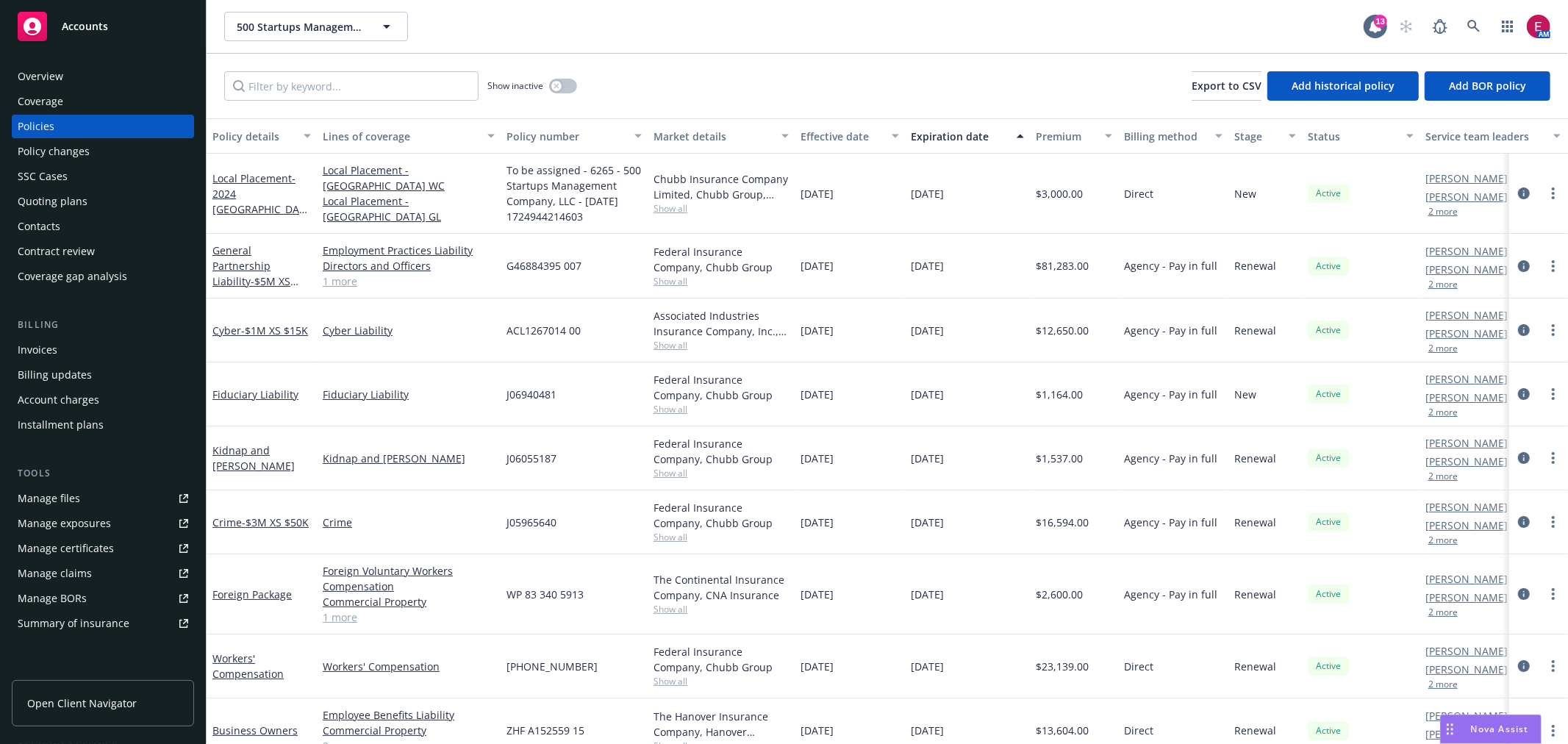
click at [232, 521] on div "Crime - $3M XS $50K" at bounding box center [261, 522] width 98 height 15
click at [232, 516] on link "Crime - $3M XS $50K" at bounding box center [260, 523] width 96 height 14
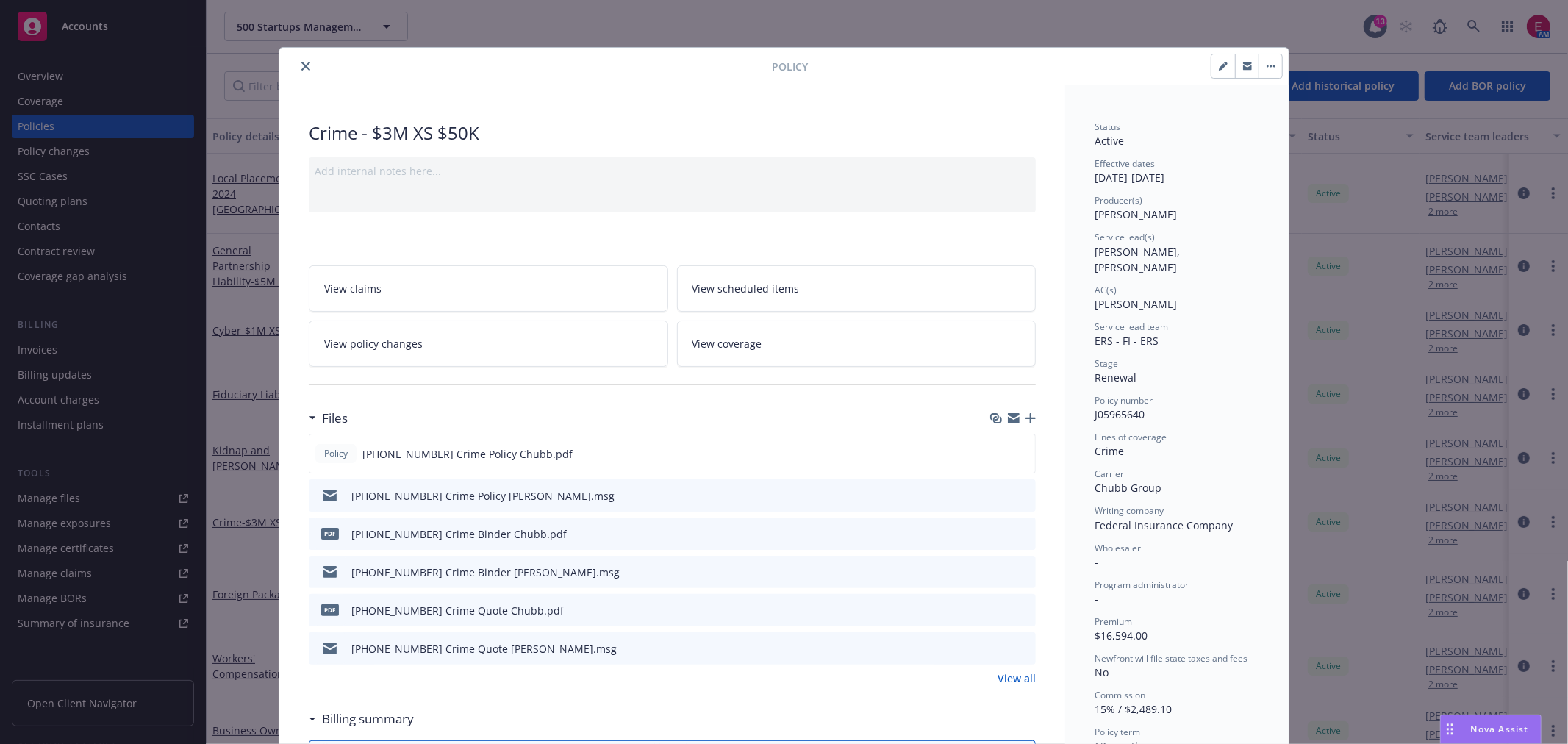
click at [301, 69] on icon "close" at bounding box center [306, 66] width 9 height 9
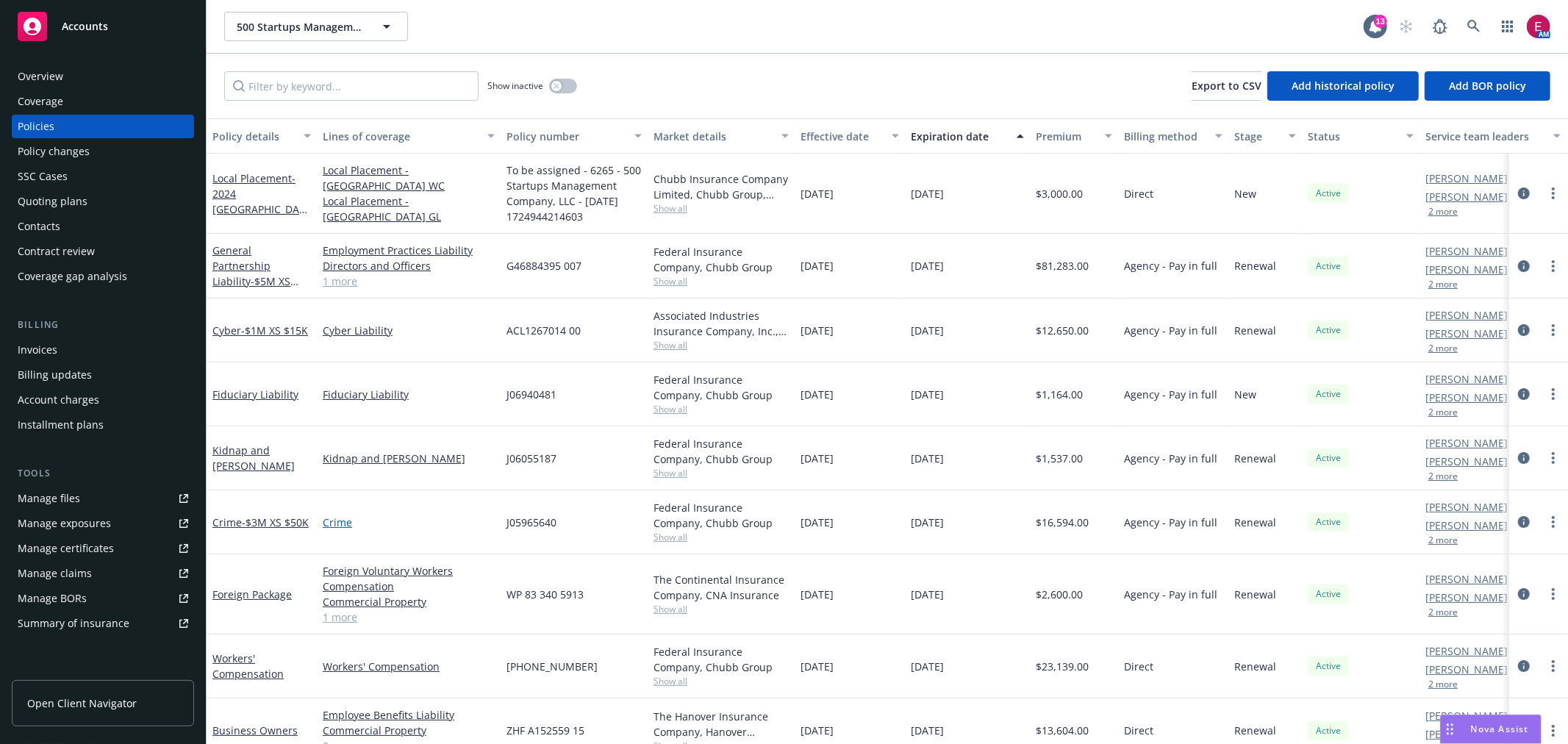
click at [340, 523] on link "Crime" at bounding box center [409, 522] width 172 height 15
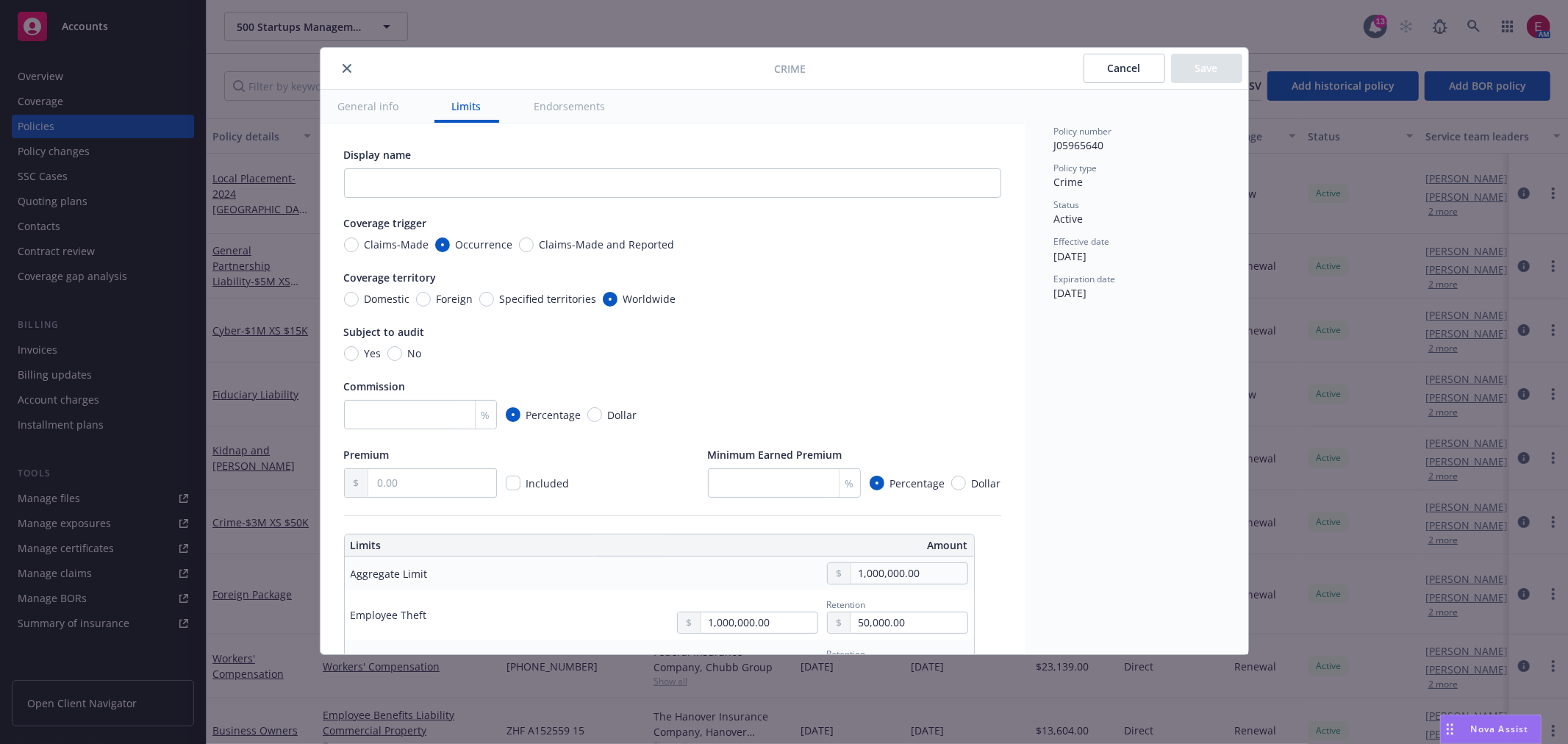
click at [342, 62] on button "close" at bounding box center [347, 69] width 18 height 18
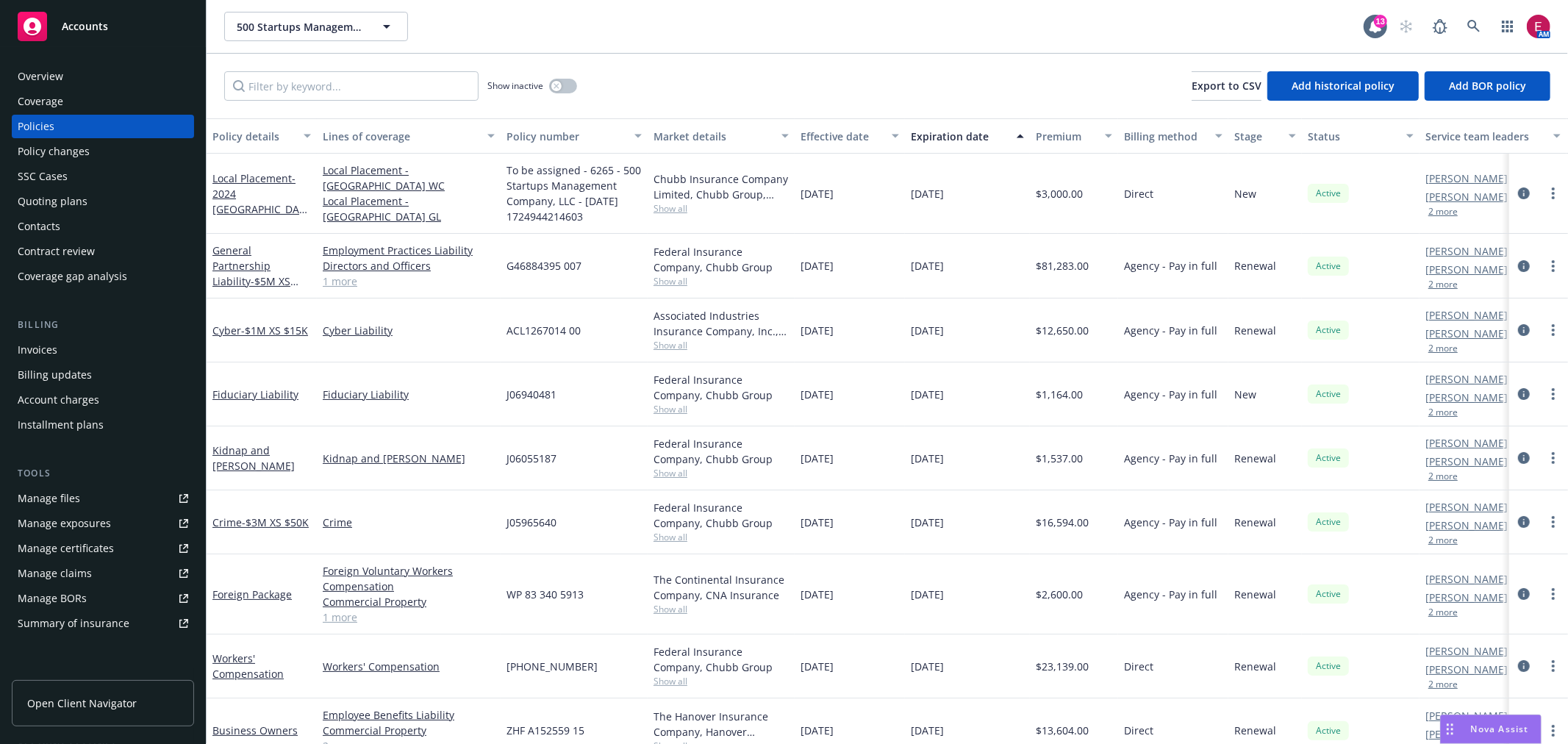
click at [83, 72] on div "Overview" at bounding box center [103, 77] width 170 height 23
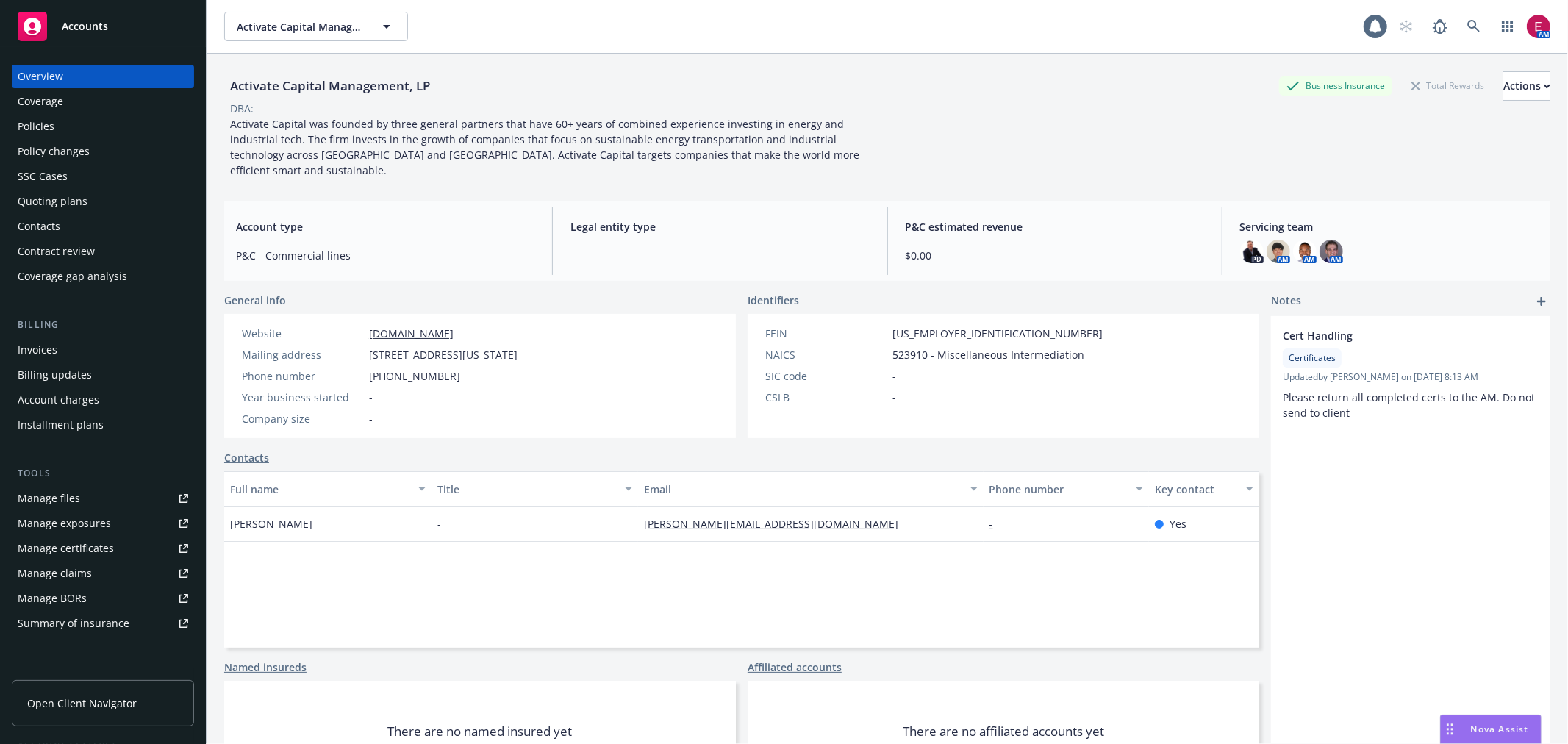
click at [103, 194] on div "Quoting plans" at bounding box center [103, 202] width 170 height 23
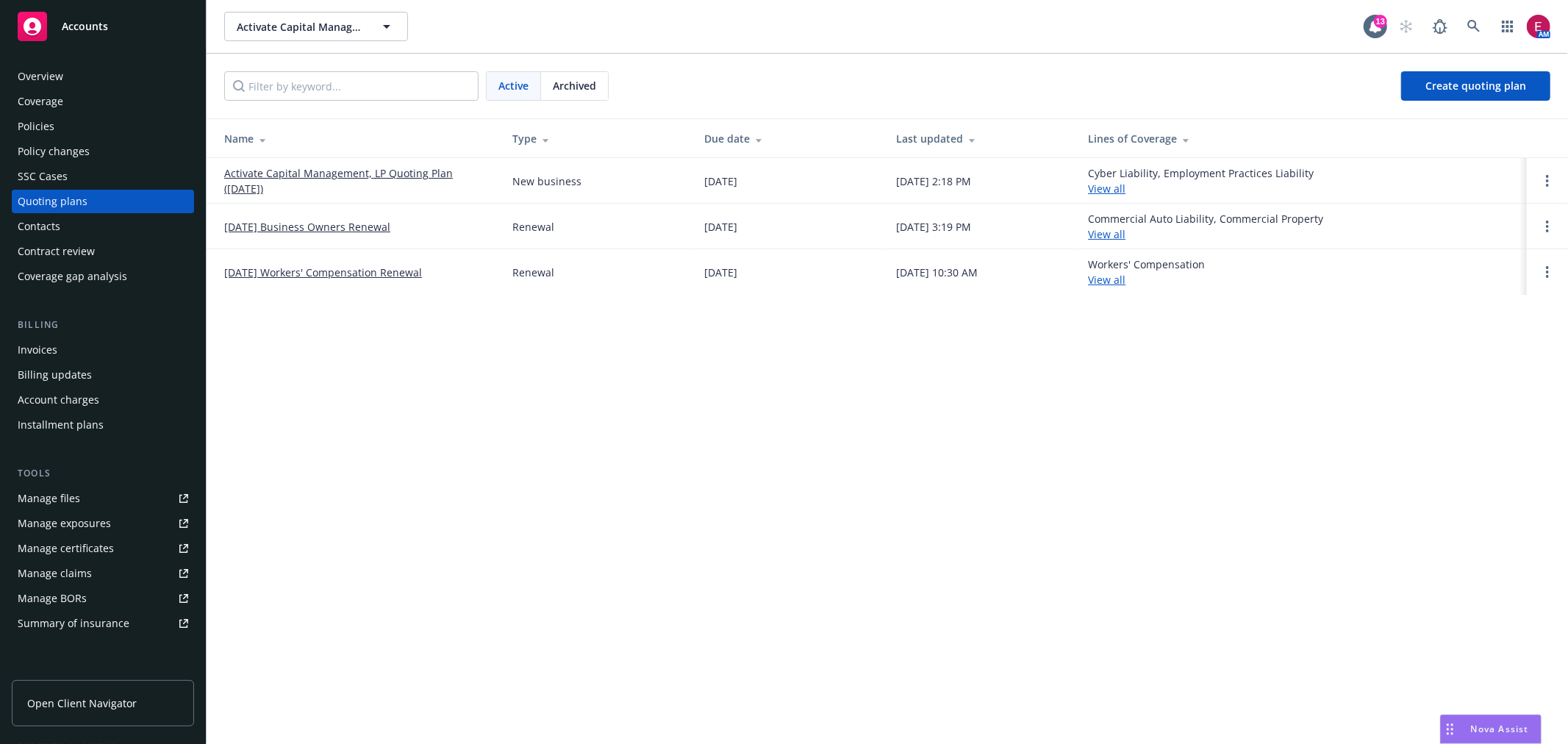
click at [403, 169] on link "Activate Capital Management, LP Quoting Plan (2025-08-31)" at bounding box center [356, 180] width 265 height 31
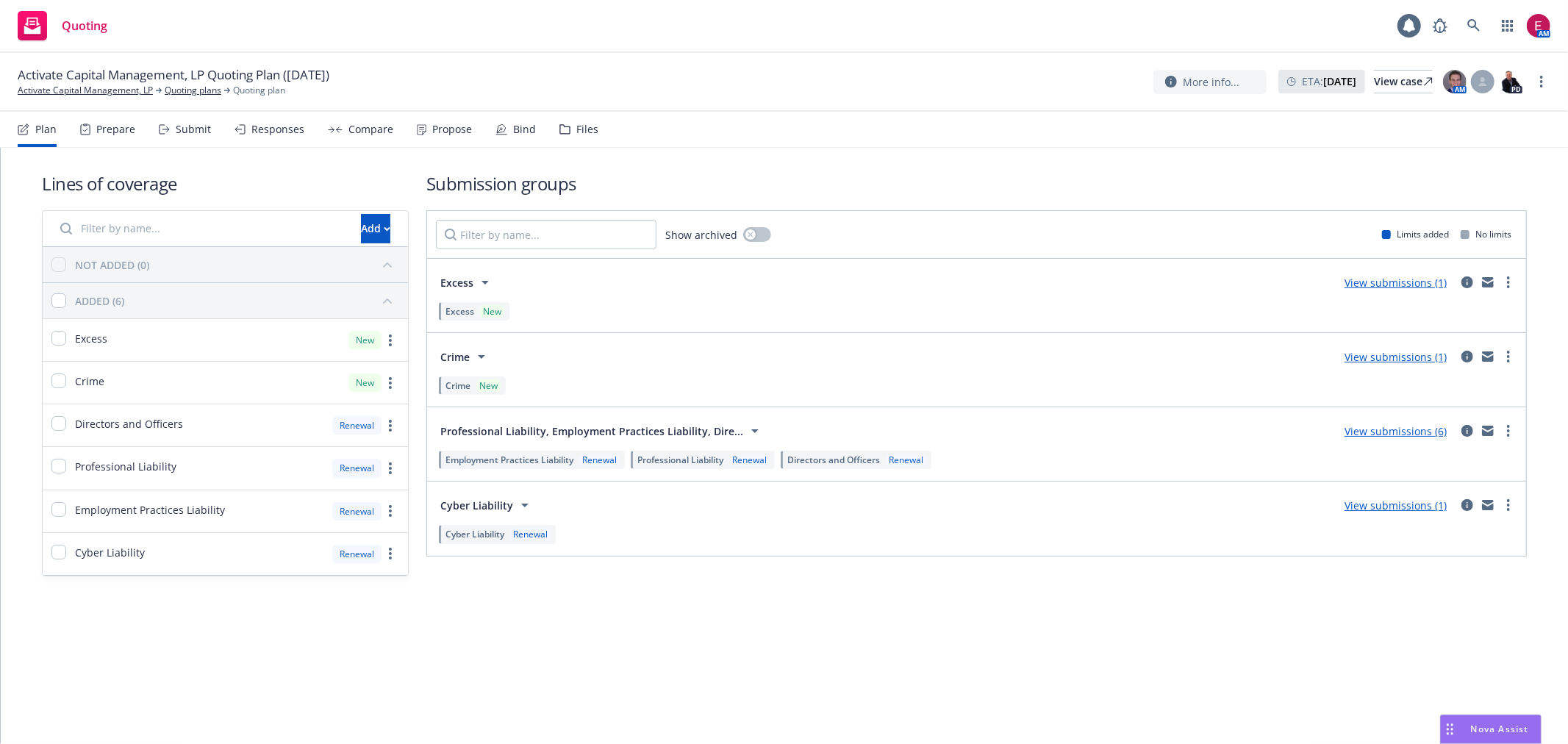
click at [177, 131] on div "Submit" at bounding box center [194, 128] width 36 height 12
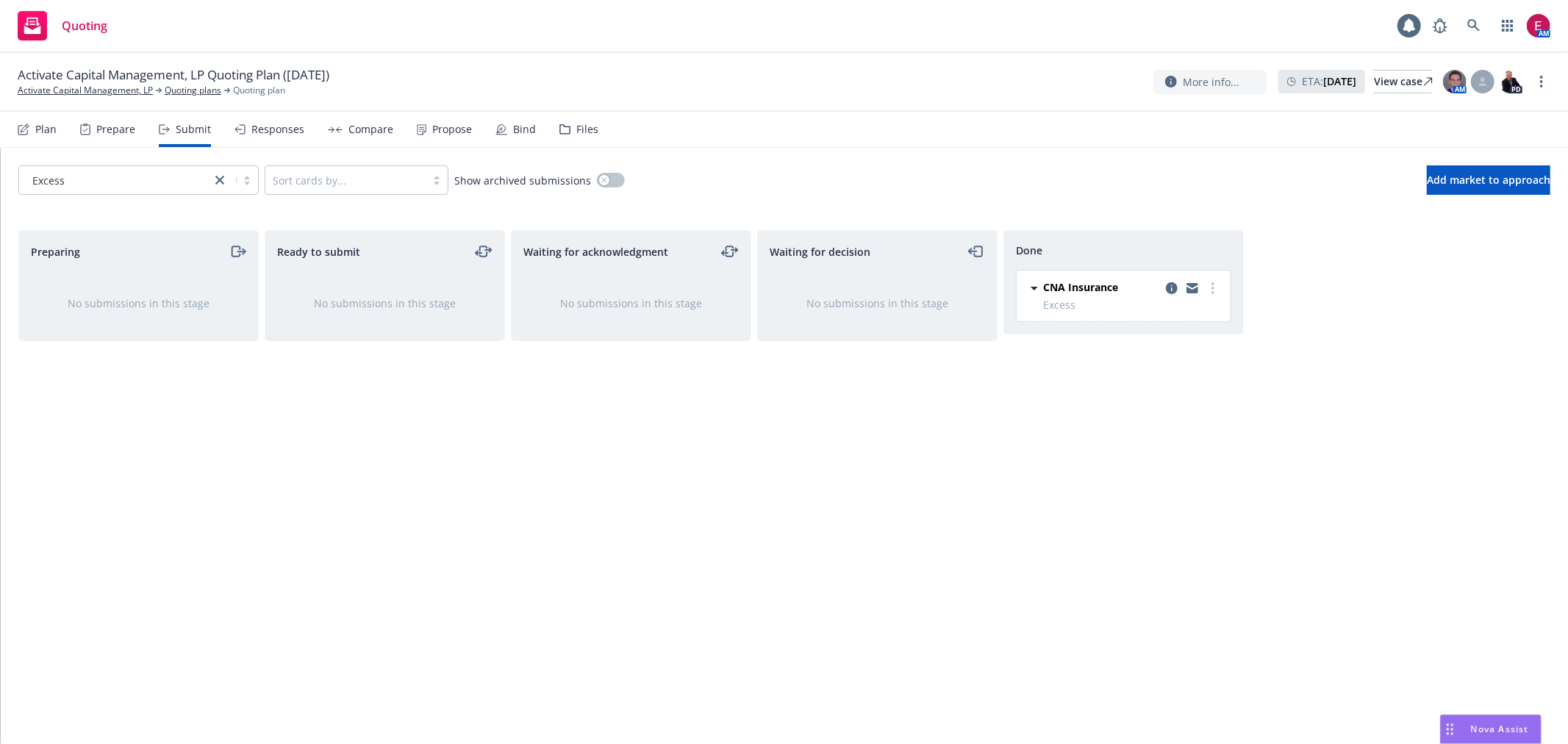
click at [406, 125] on div "Plan Prepare Submit Responses Compare Propose Bind Files" at bounding box center [308, 129] width 581 height 36
click at [423, 123] on div "Propose" at bounding box center [444, 129] width 55 height 36
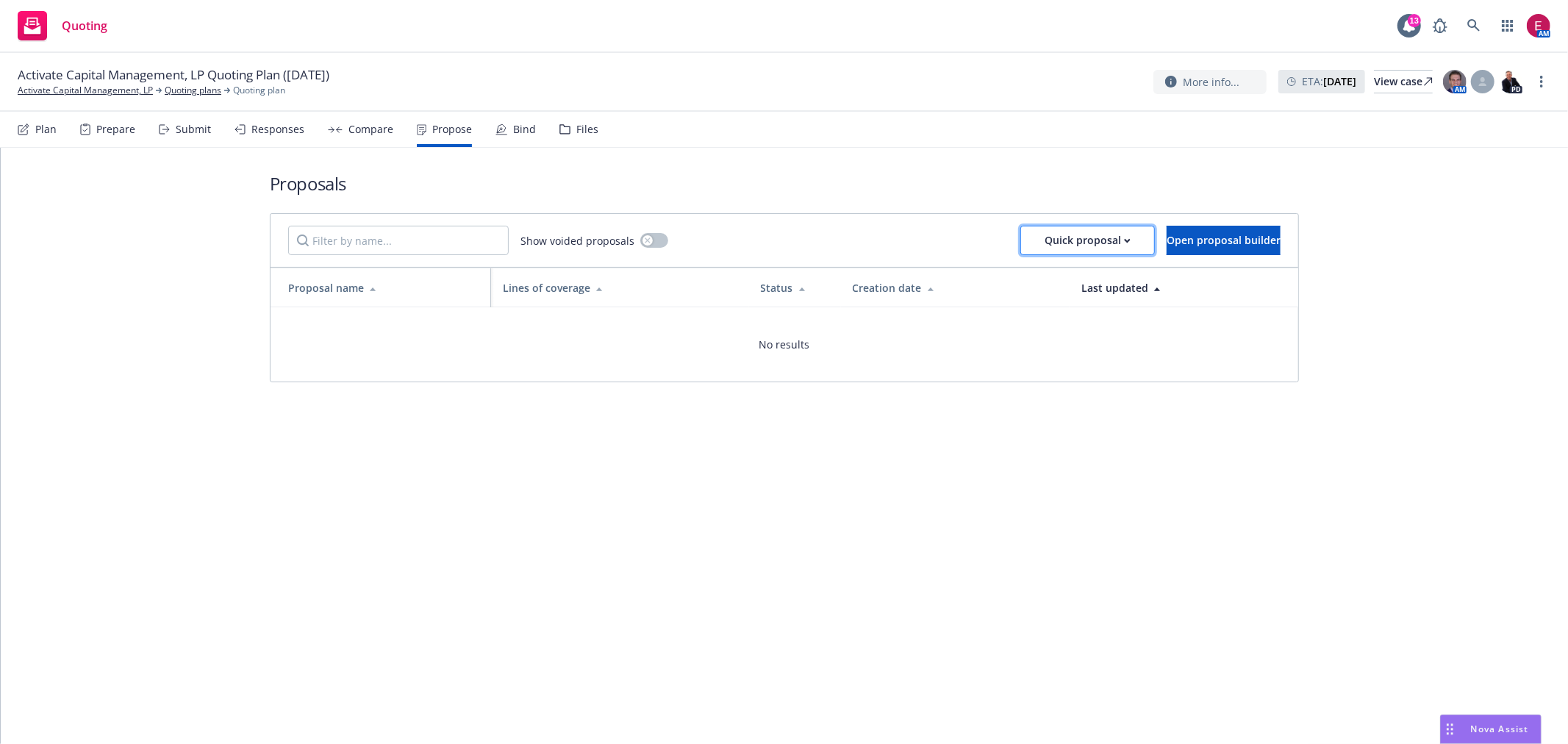
click at [1046, 226] on button "Quick proposal" at bounding box center [1087, 240] width 135 height 29
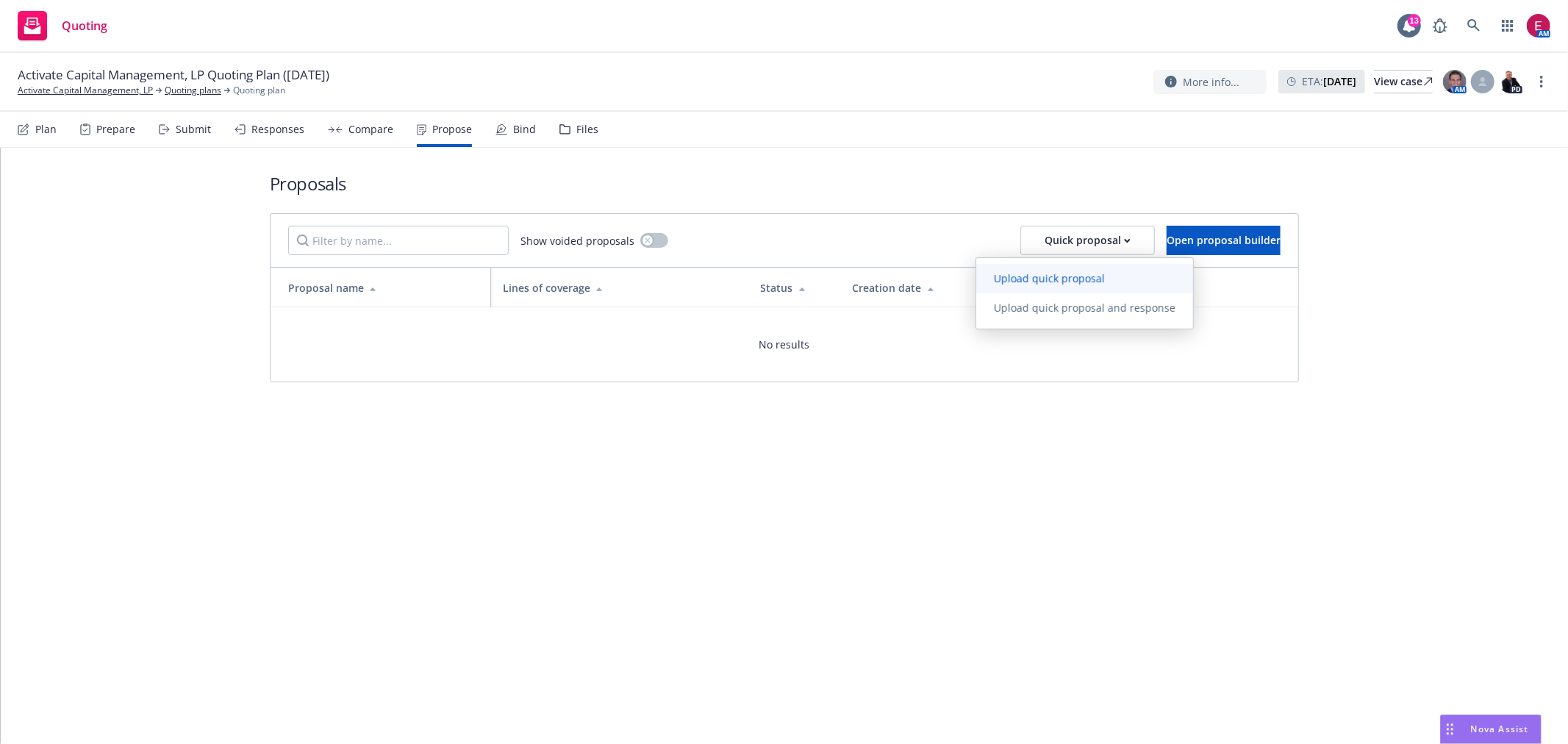
click at [1049, 274] on span "Upload quick proposal" at bounding box center [1050, 278] width 146 height 14
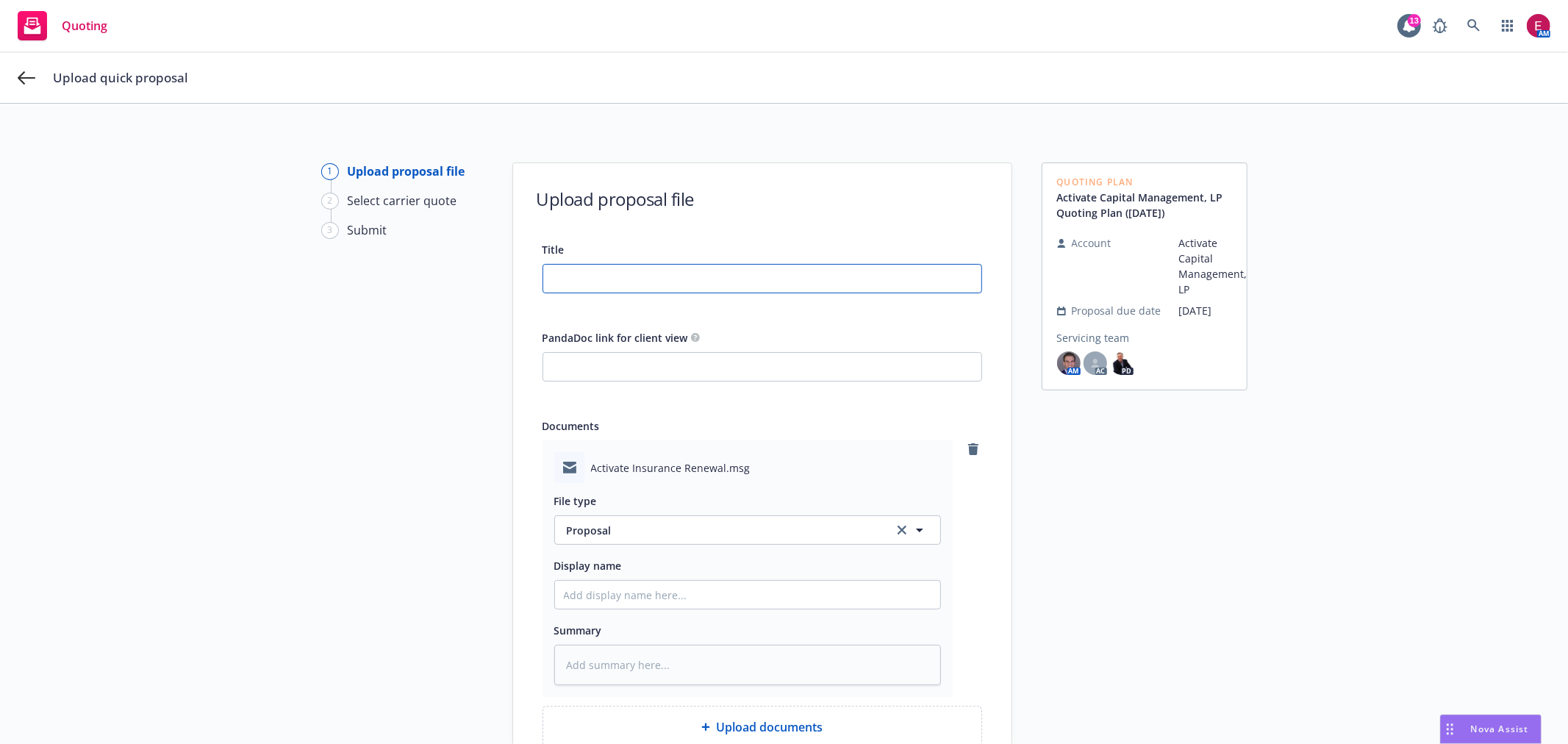
click at [621, 272] on input "Title" at bounding box center [762, 278] width 438 height 28
type input "A"
type textarea "x"
type input "Ac"
type textarea "x"
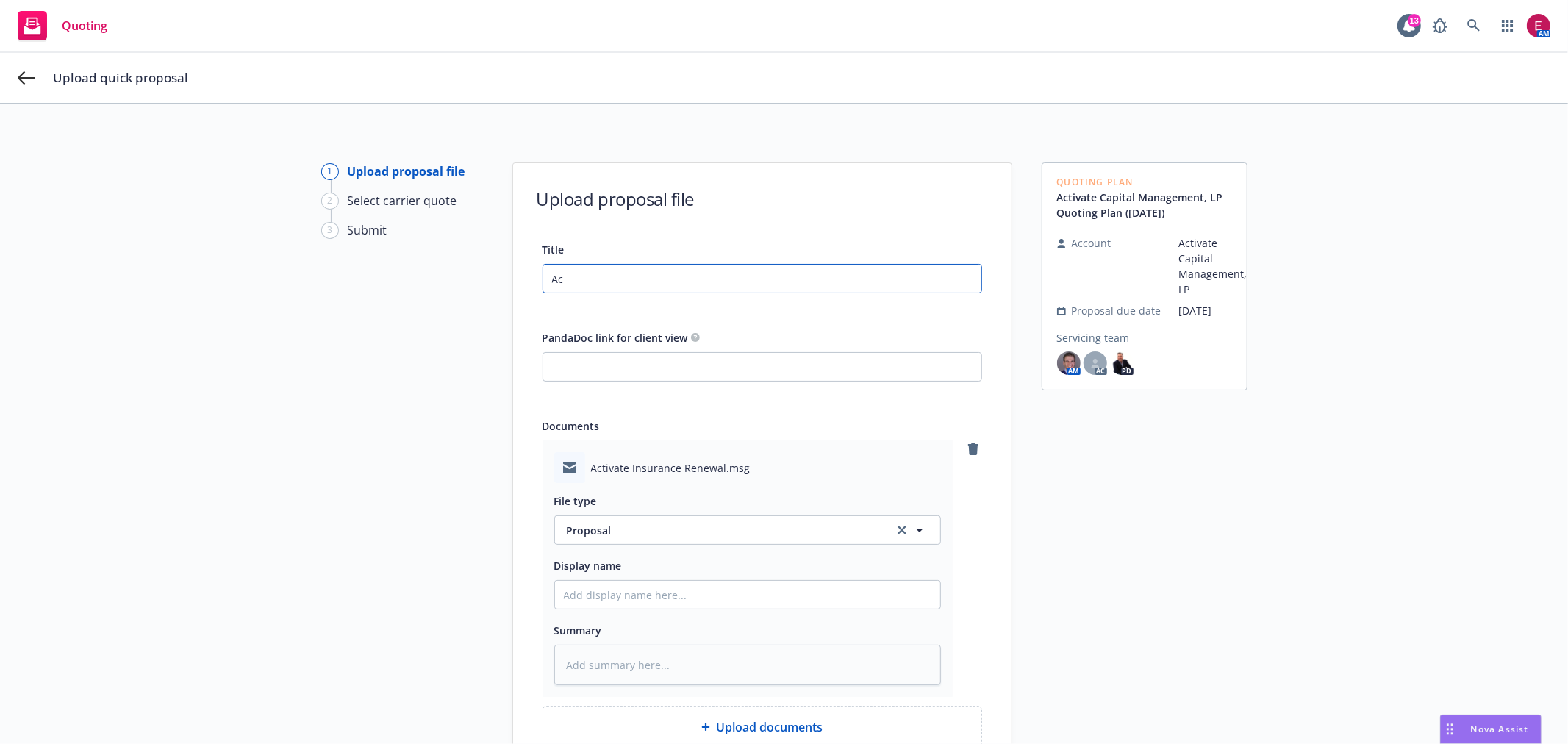
type input "Act"
type textarea "x"
type input "Actv"
type textarea "x"
type input "Act"
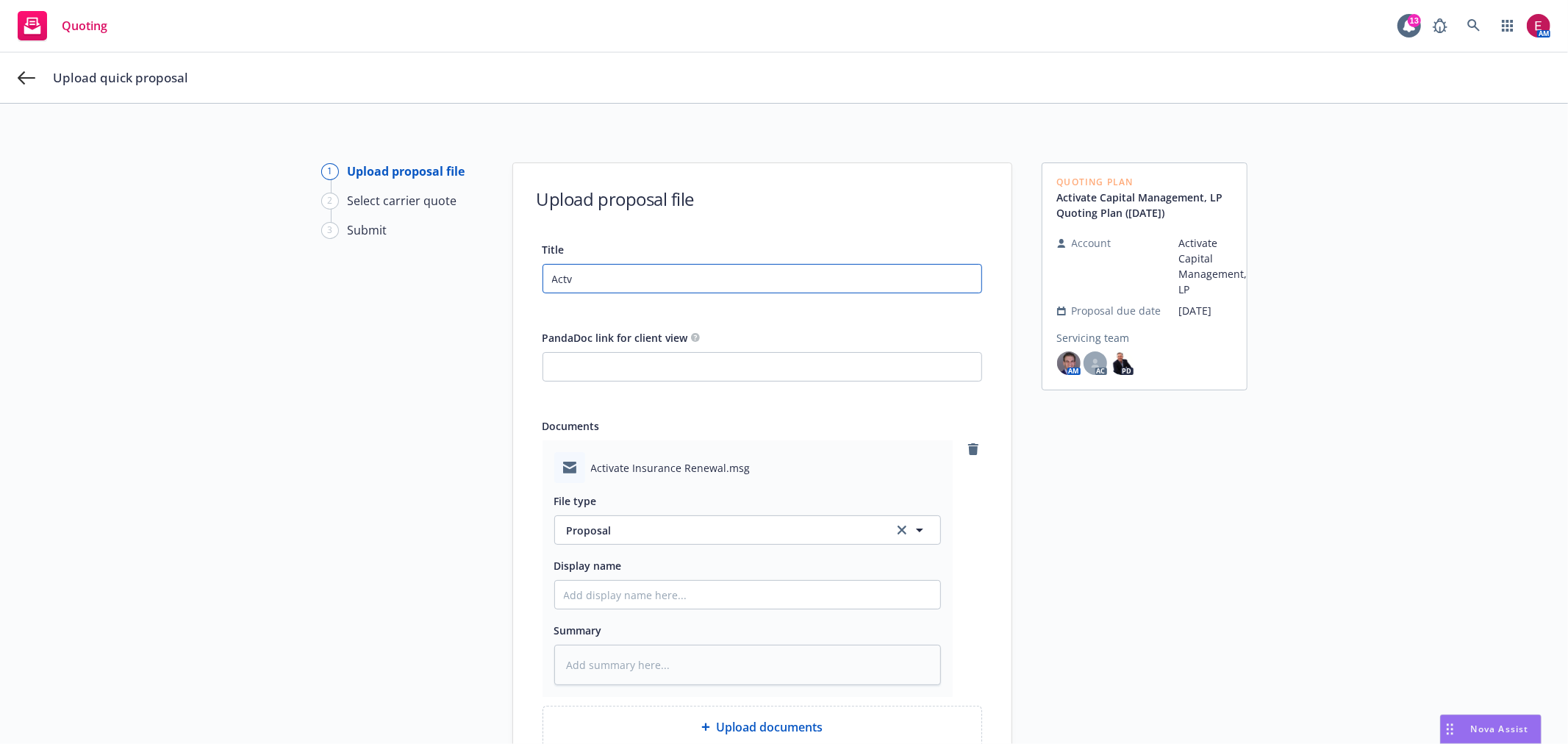
type textarea "x"
type input "Acti"
type textarea "x"
type input "Activ"
type textarea "x"
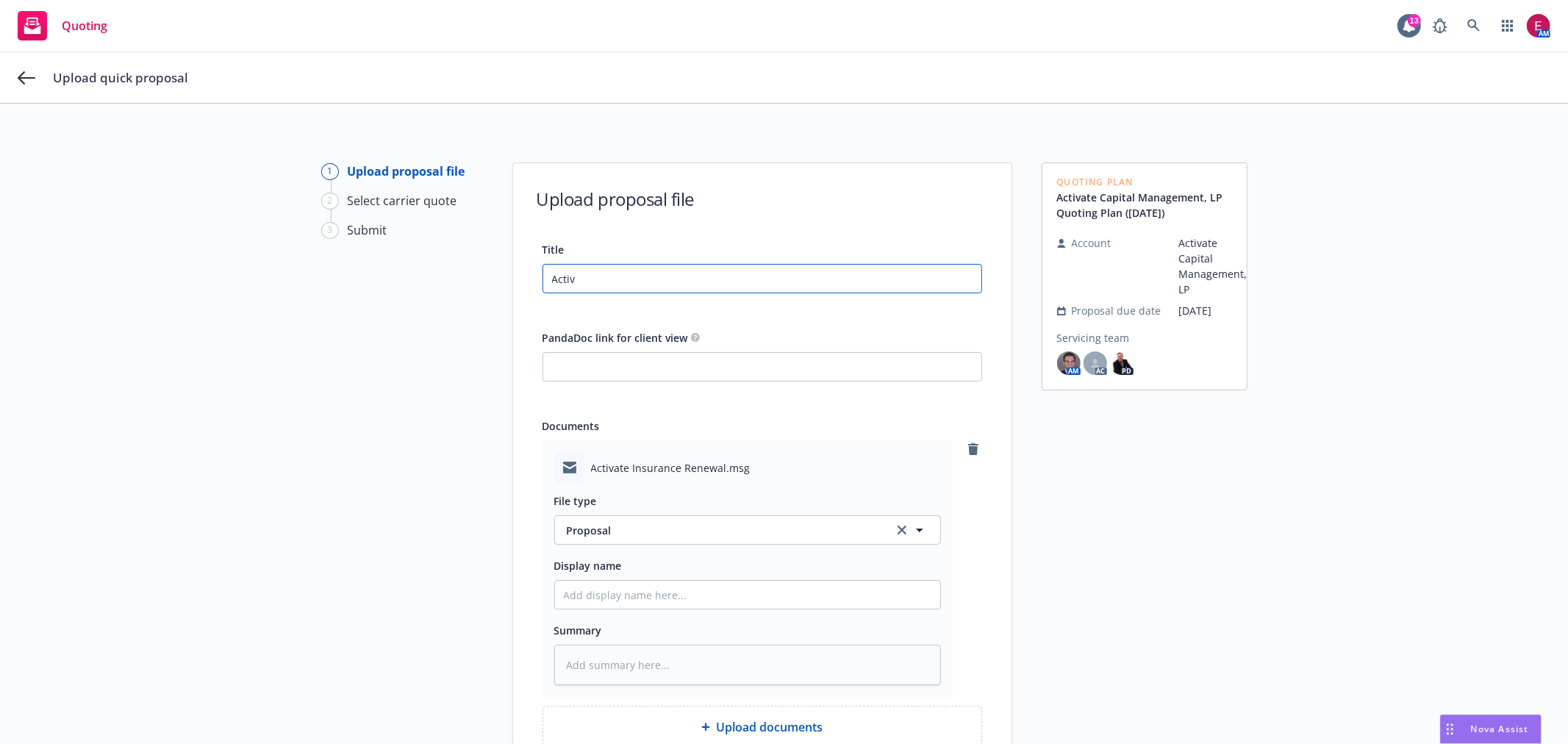
type input "Activa"
type textarea "x"
type input "Activat"
type textarea "x"
type input "Activate"
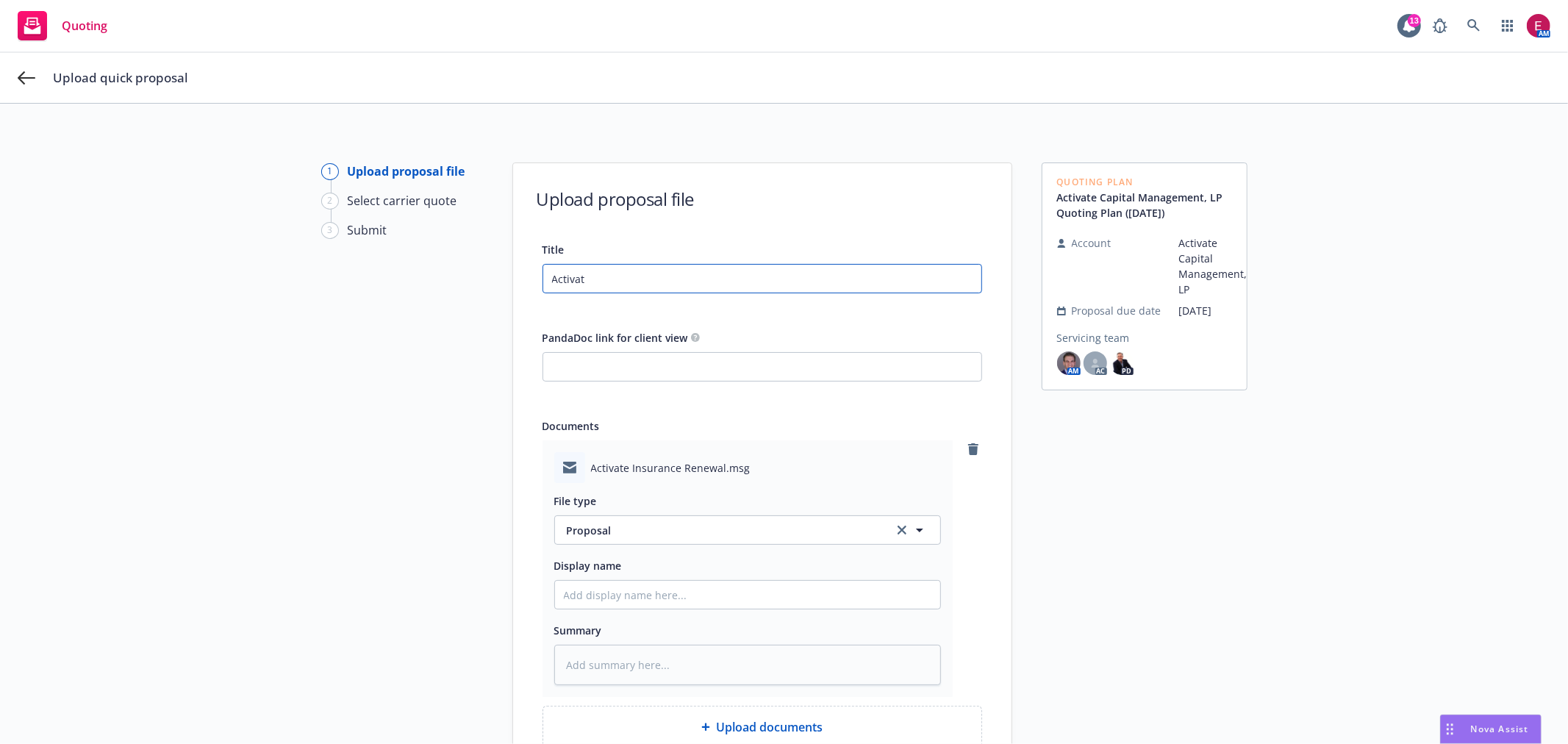
type textarea "x"
type input "Activate"
type textarea "x"
type input "Activate 2"
type textarea "x"
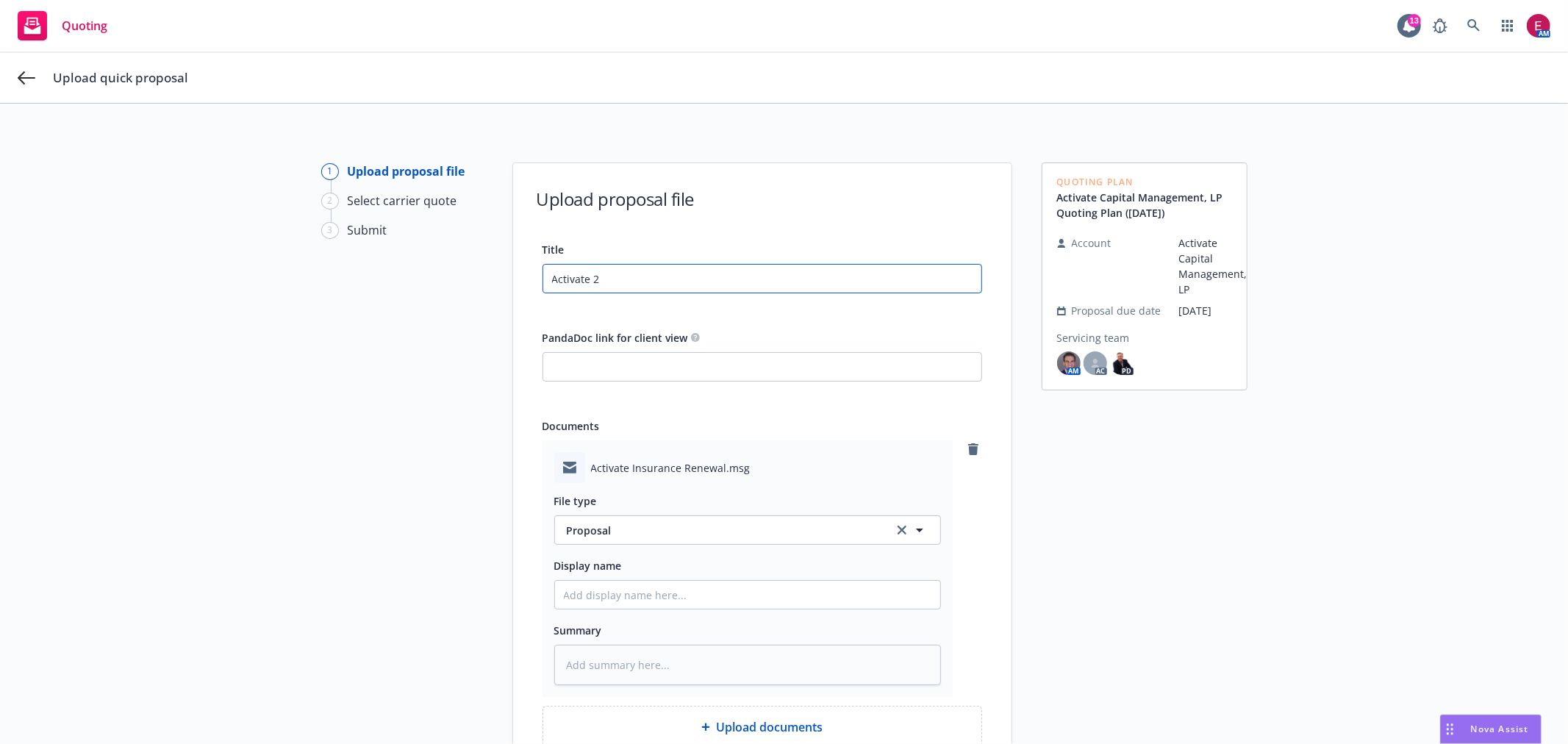
type input "Activate 25"
type textarea "x"
type input "Activate 25-"
type textarea "x"
type input "Activate 25-2"
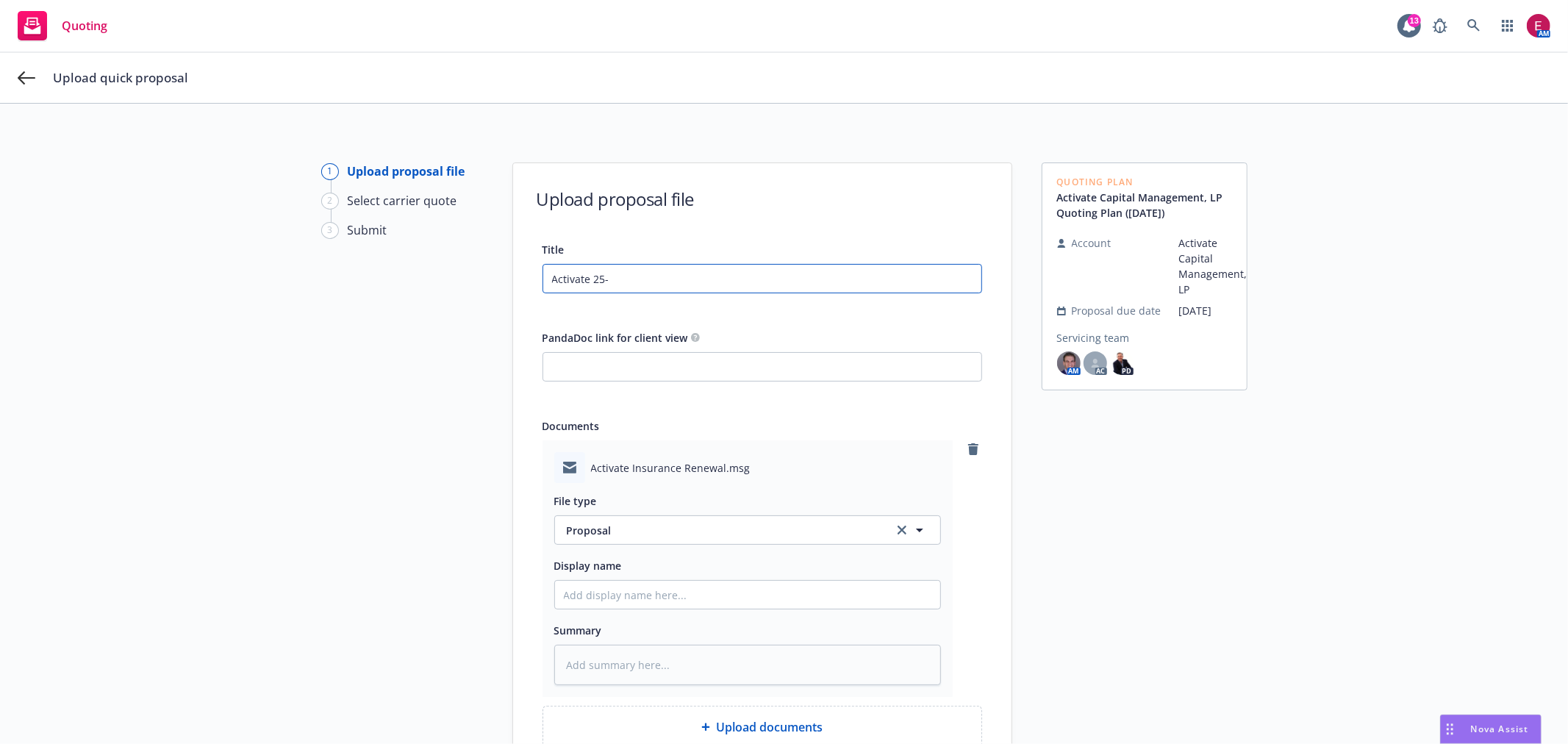
type textarea "x"
type input "Activate 25-26"
type textarea "x"
type input "Activate 25-26"
type textarea "x"
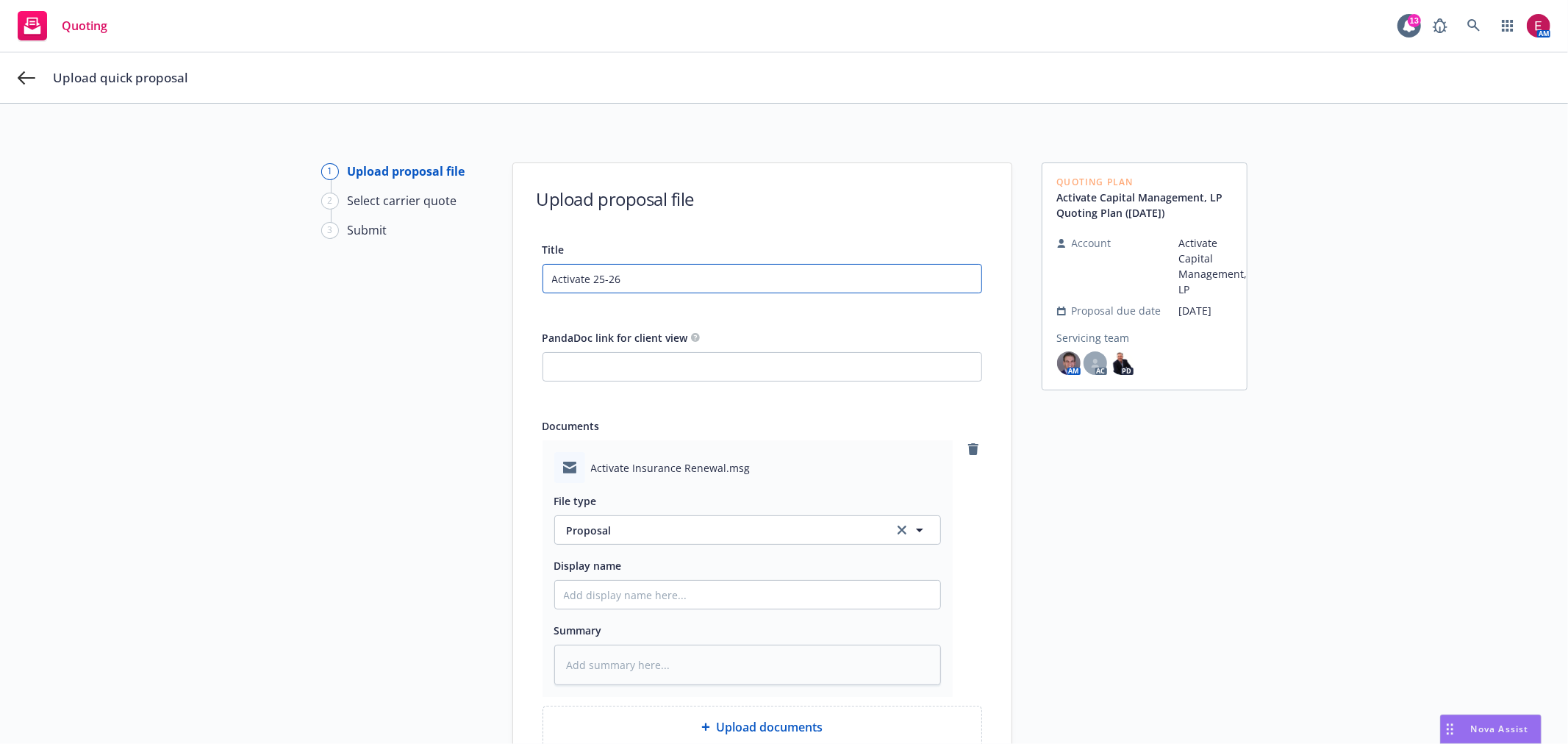
type input "Activate 25-26 I"
type textarea "x"
type input "Activate 25-26 In"
type textarea "x"
type input "Activate 25-26 Ins"
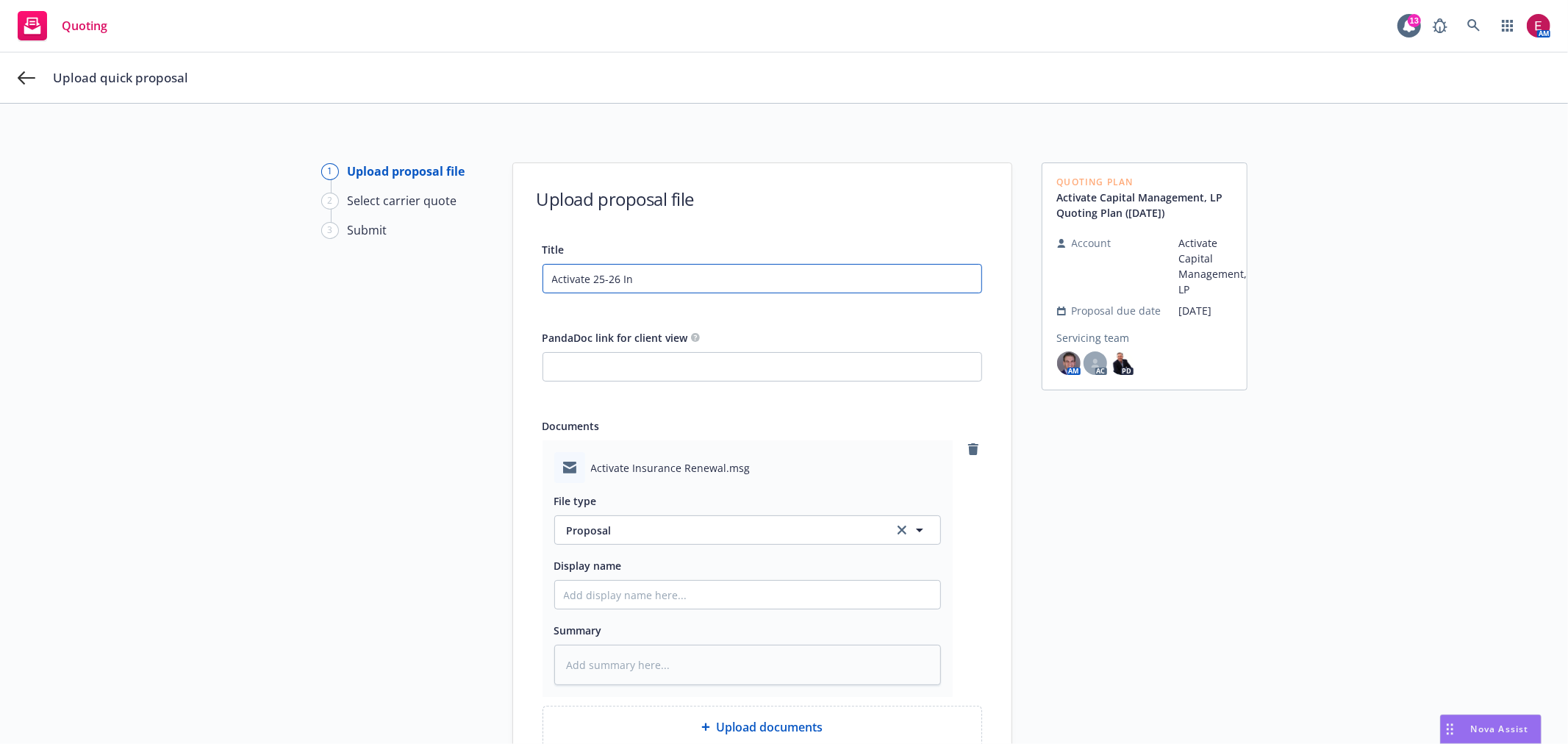
type textarea "x"
type input "Activate 25-26 Insu"
type textarea "x"
type input "Activate 25-26 Insur"
type textarea "x"
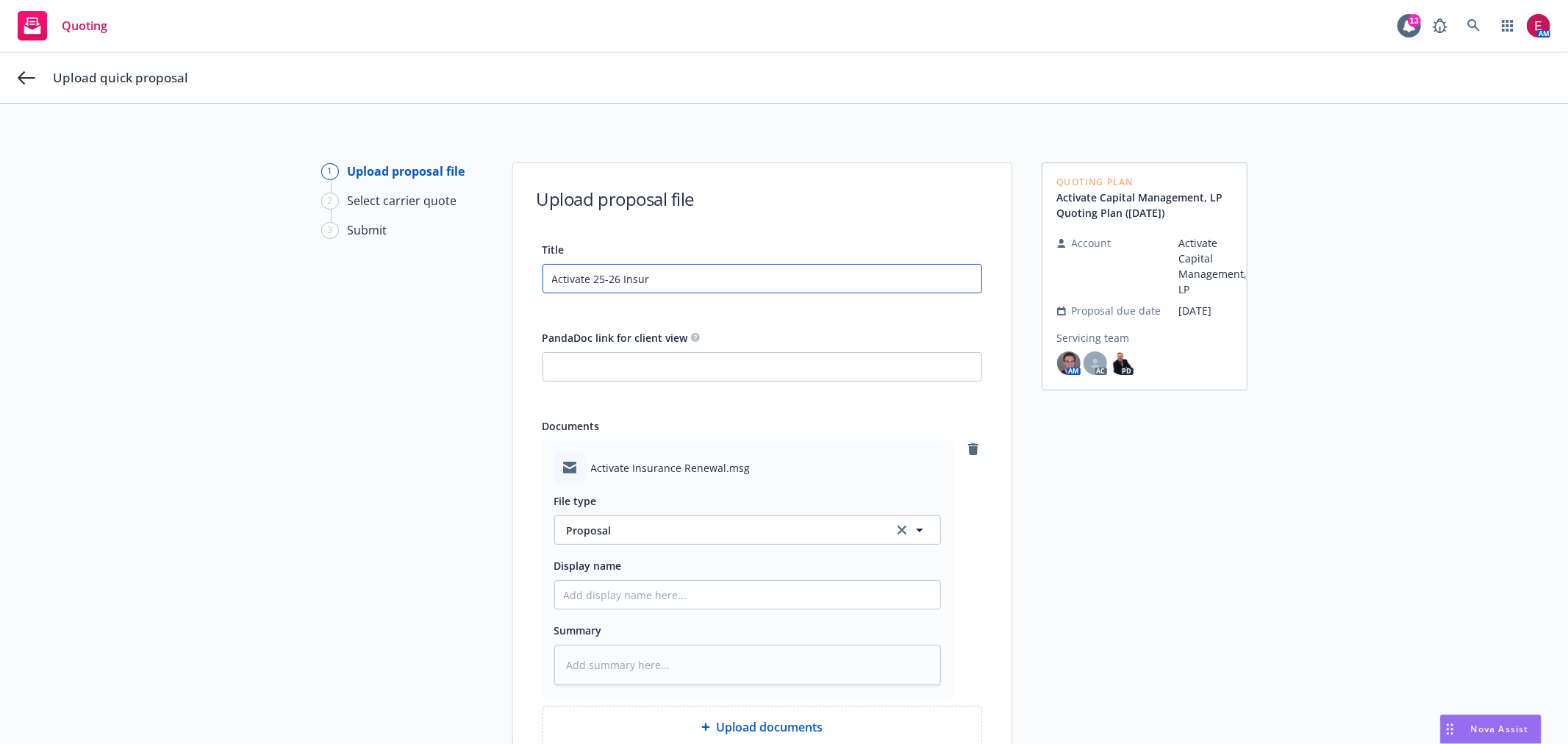
type input "Activate 25-26 Insura"
type textarea "x"
type input "Activate 25-26 Insuran"
type textarea "x"
type input "Activate 25-26 Insuranc"
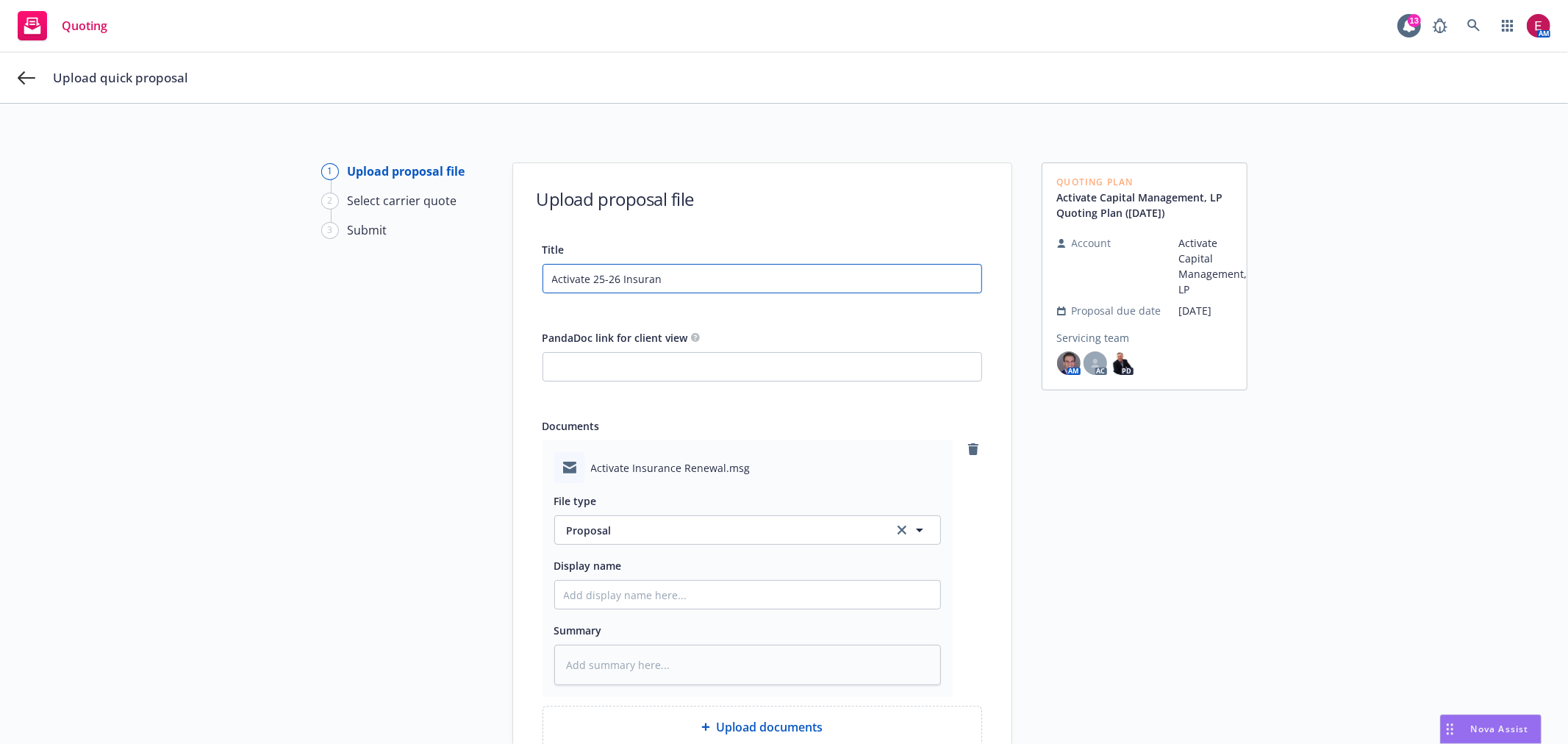
type textarea "x"
type input "Activate 25-26 Insurance"
type textarea "x"
type input "Activate 25-26 Insurance"
type textarea "x"
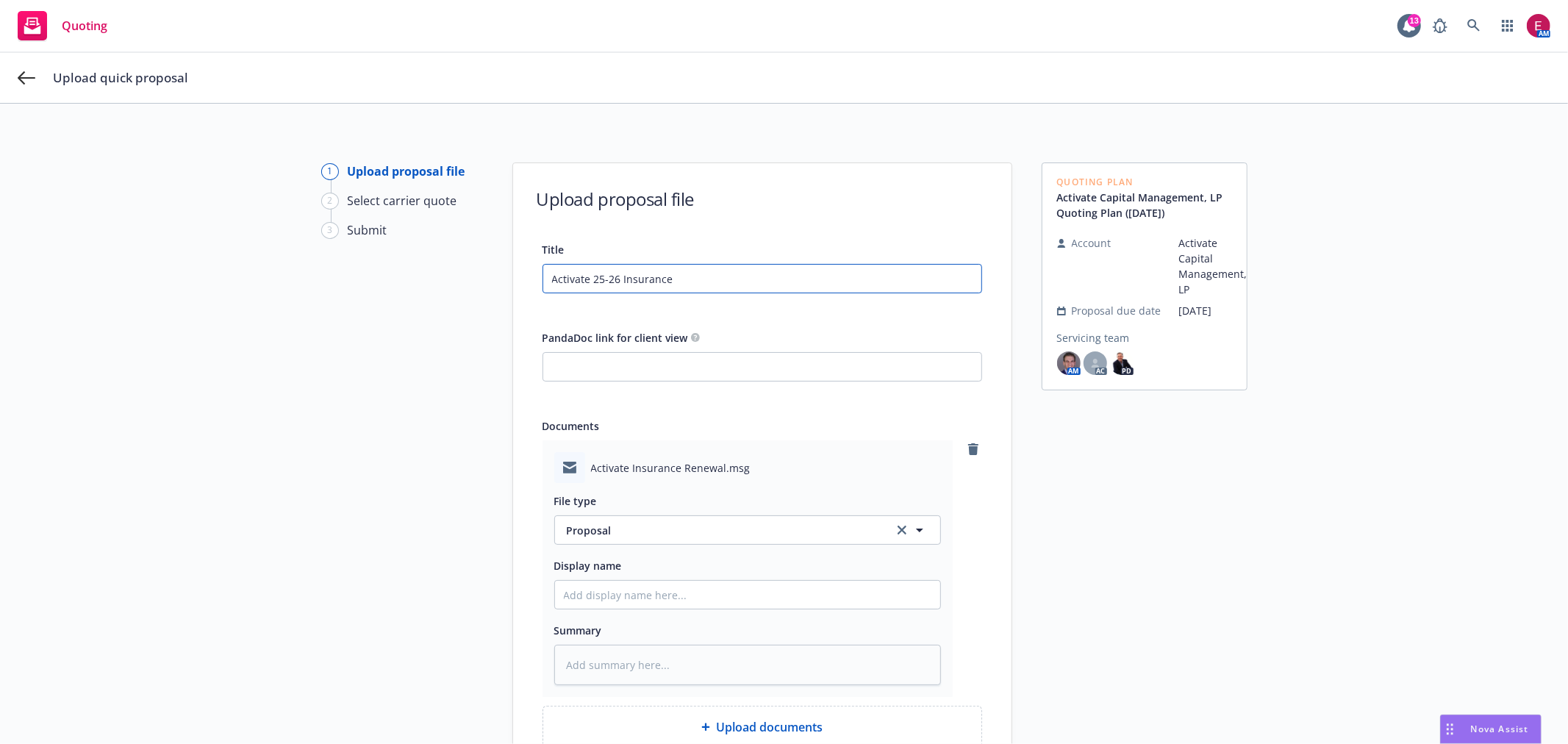
type input "Activate 25-26 Insurance P"
type textarea "x"
type input "Activate 25-26 Insurance Pr"
type textarea "x"
type input "Activate 25-26 Insurance Pro"
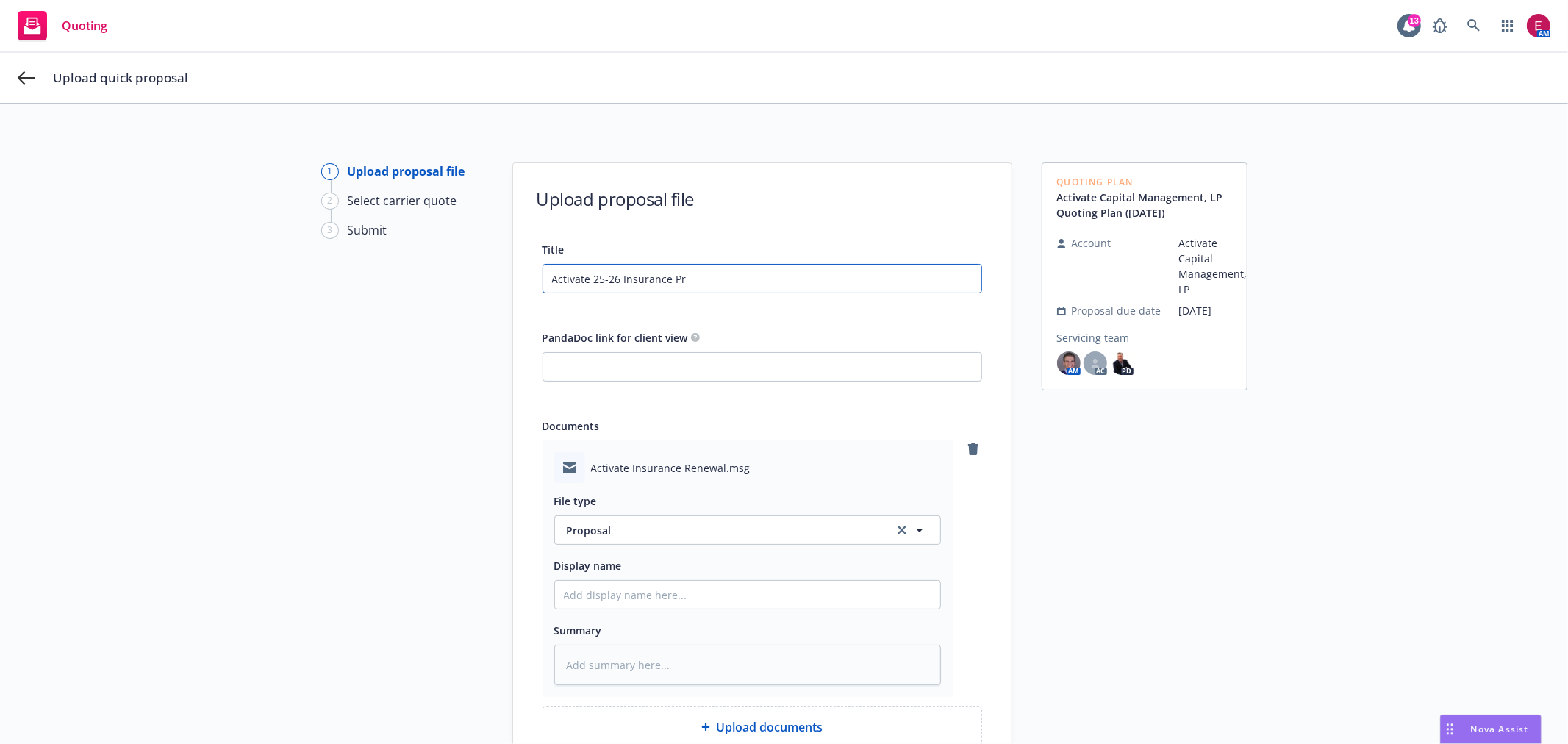
type textarea "x"
type input "Activate 25-26 Insurance Prop"
type textarea "x"
type input "Activate 25-26 Insurance Propo"
type textarea "x"
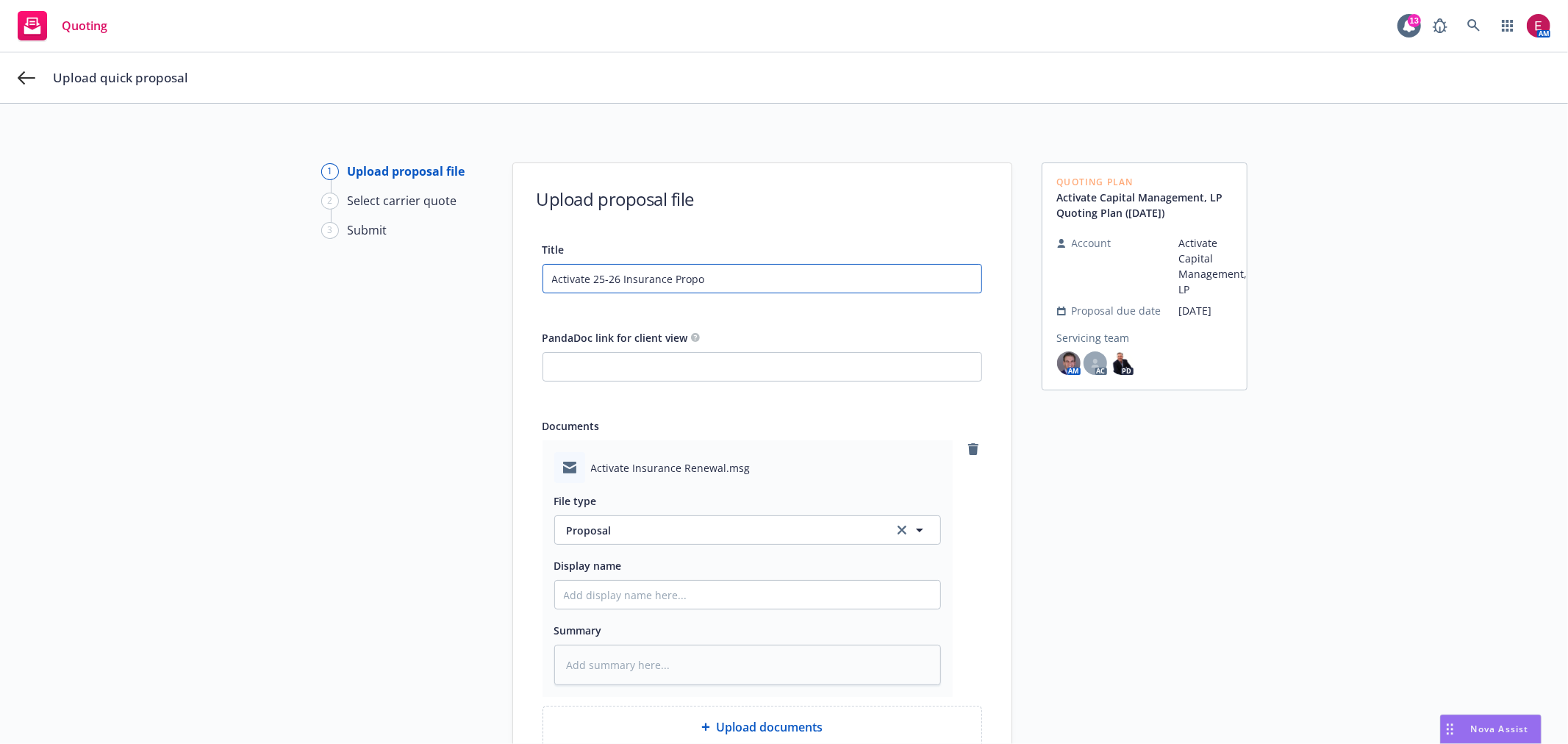
type input "Activate 25-26 Insurance Propos"
type textarea "x"
type input "Activate 25-26 Insurance Proposa"
type textarea "x"
type input "Activate 25-26 Insurance Proposal;"
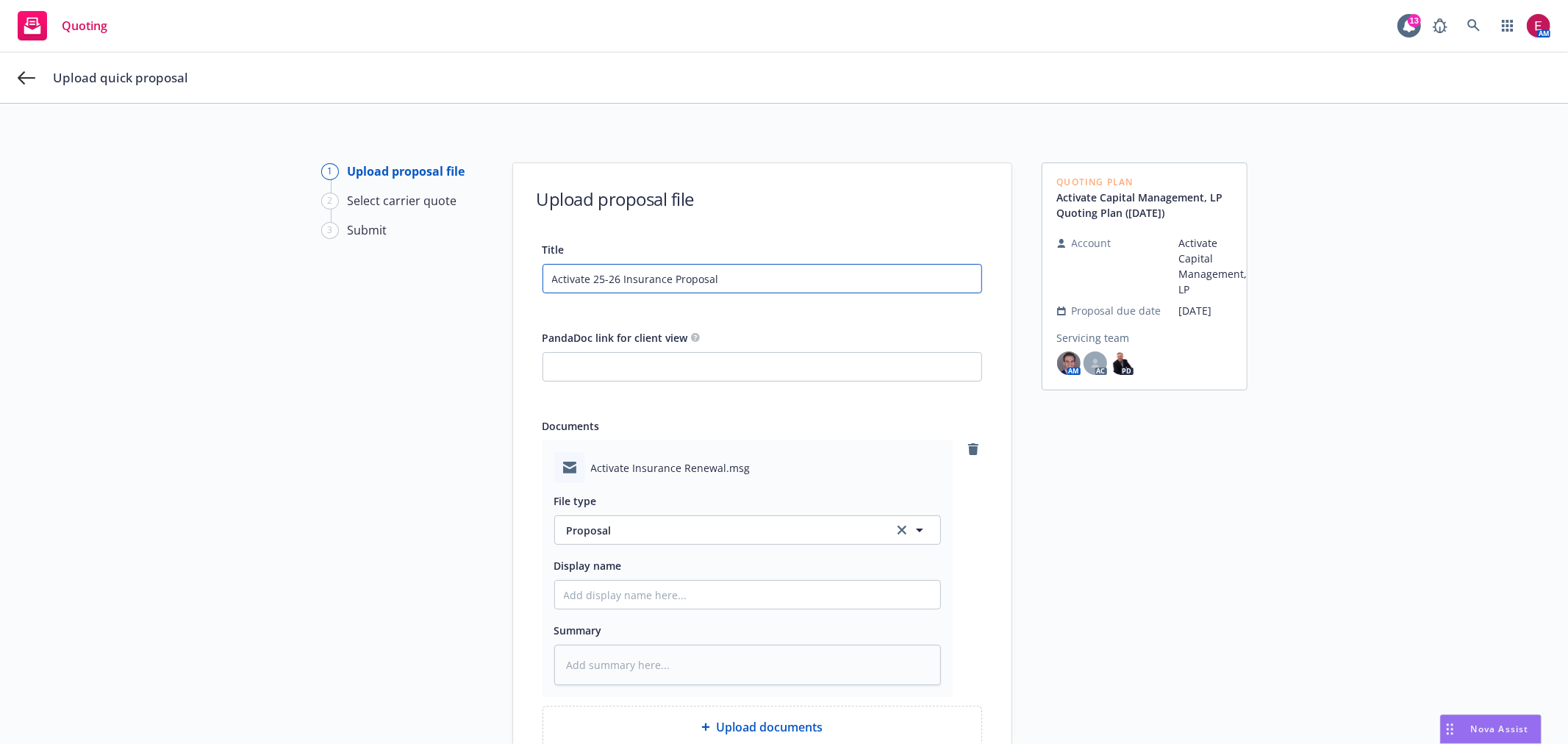
type textarea "x"
type input "Activate 25-26 Insurance Proposal"
type textarea "x"
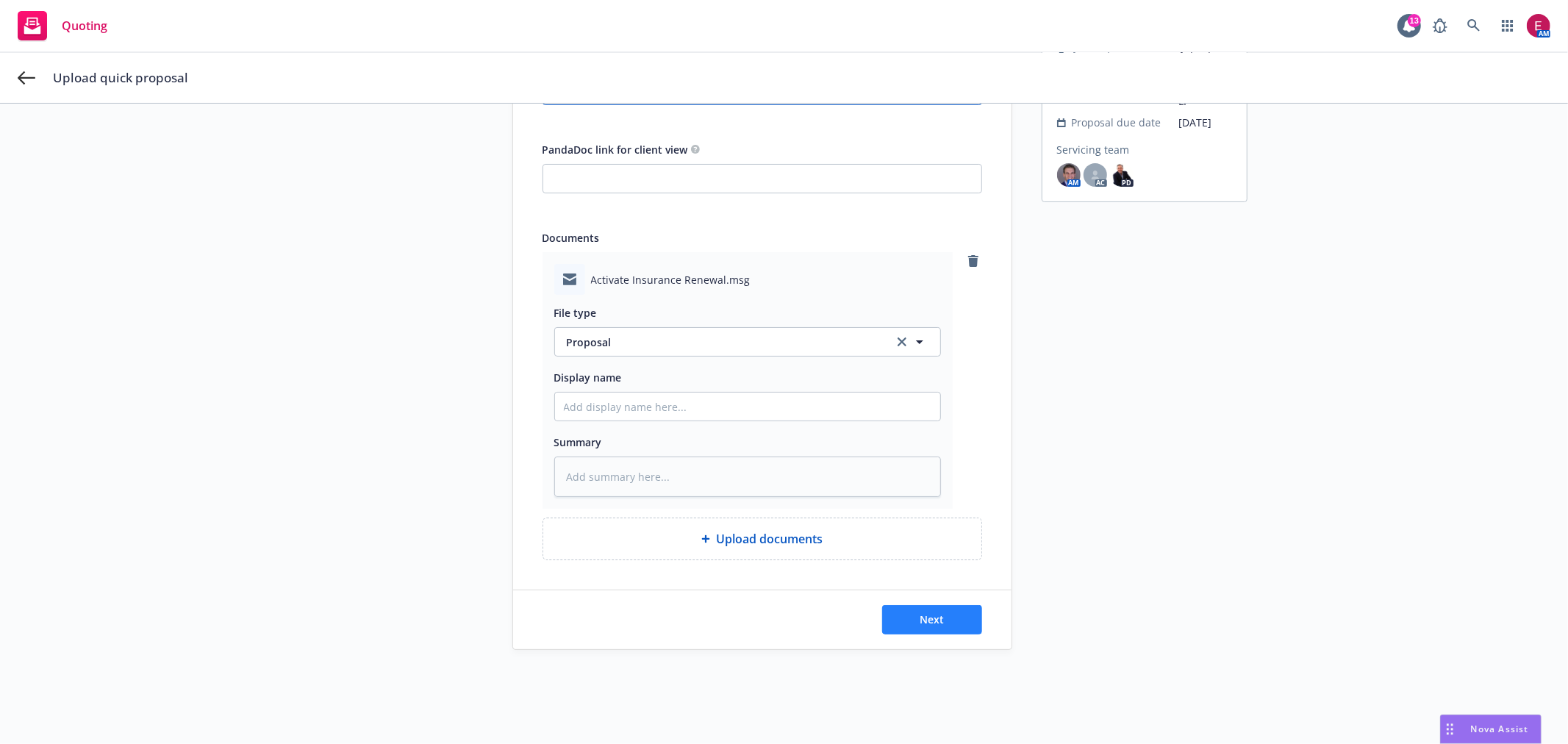
type input "Activate 25-26 Insurance Proposal"
click at [937, 630] on button "Next" at bounding box center [932, 619] width 100 height 29
type textarea "x"
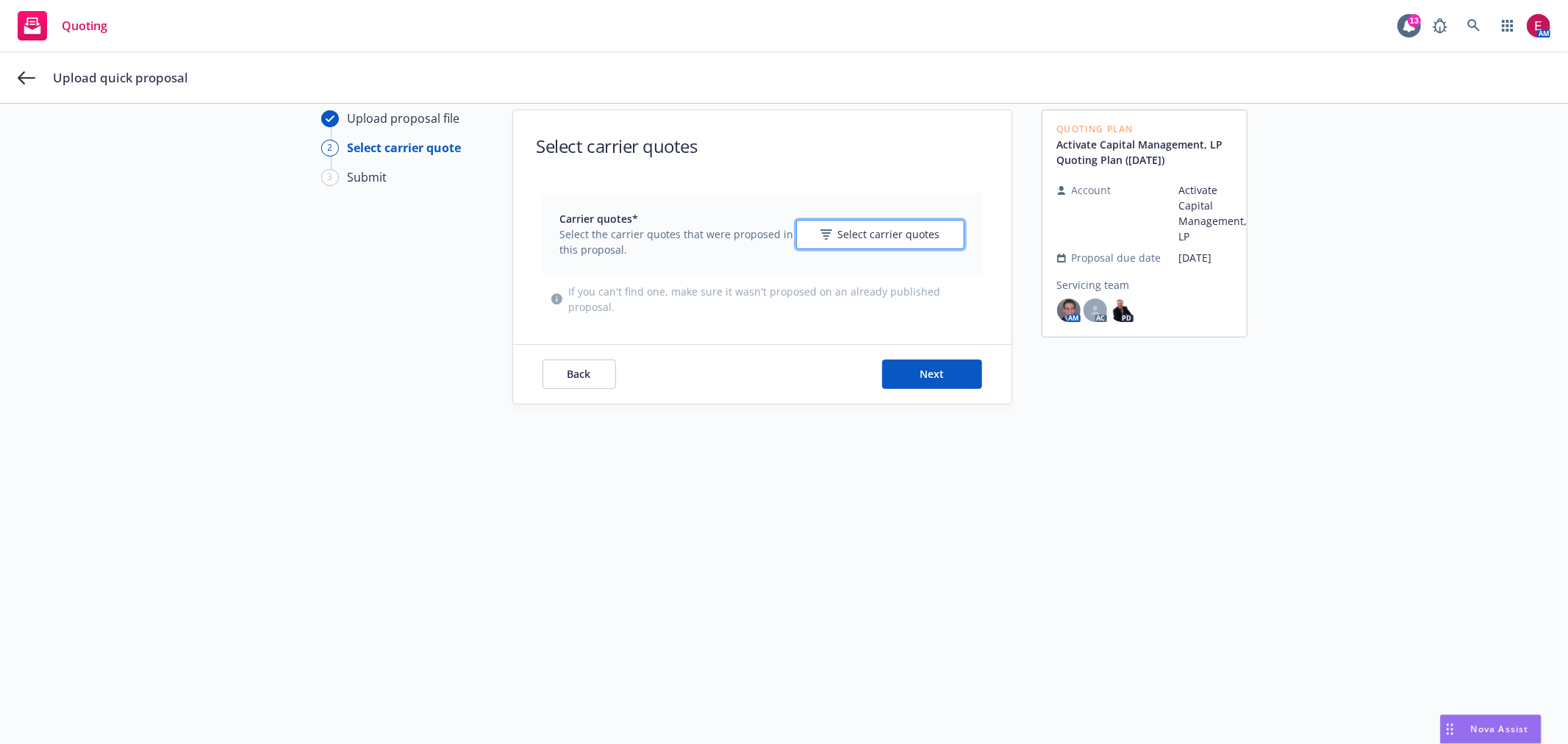
click at [868, 245] on button "Select carrier quotes" at bounding box center [880, 234] width 169 height 29
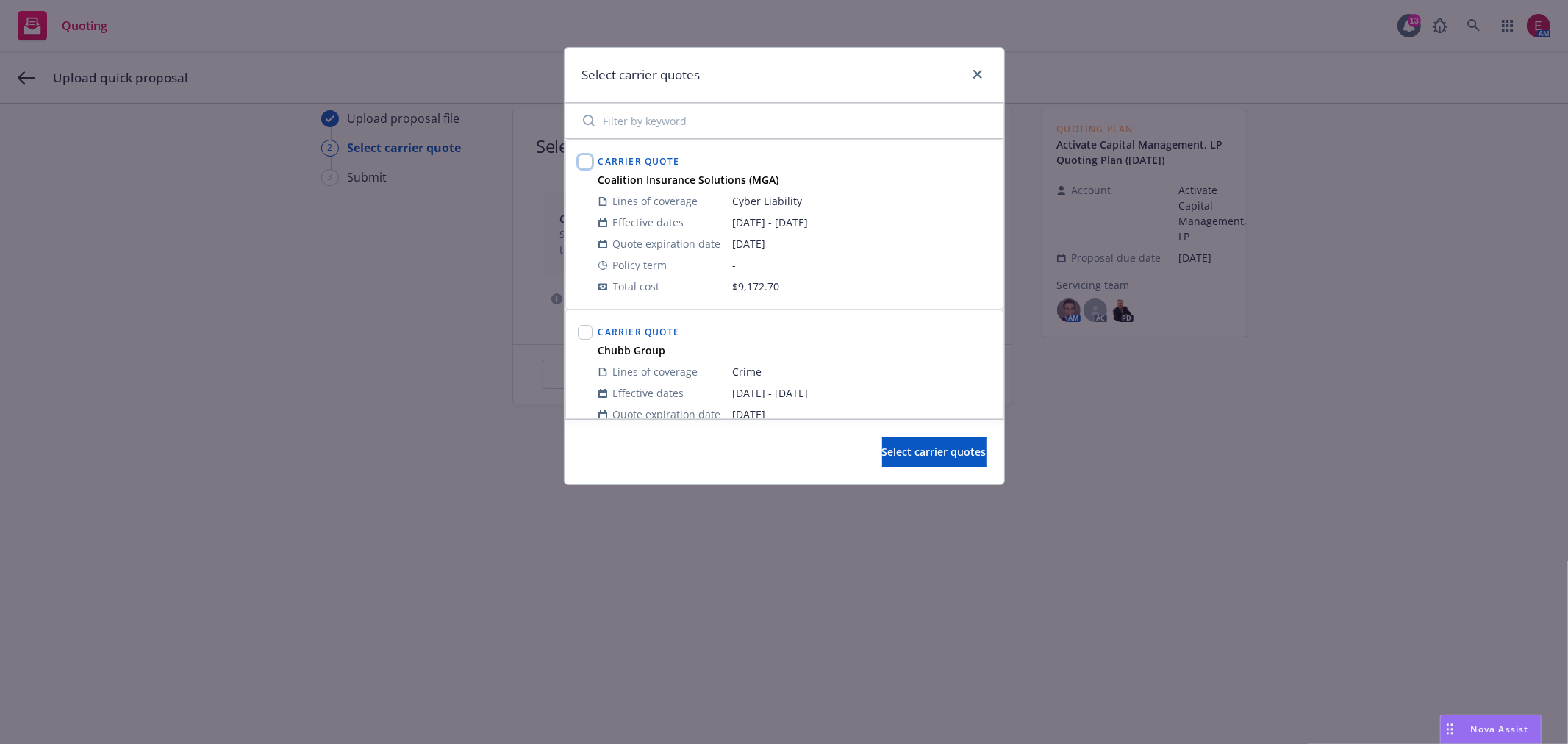
click at [578, 156] on input "checkbox" at bounding box center [585, 161] width 14 height 14
checkbox input "true"
click at [575, 332] on div at bounding box center [585, 395] width 21 height 152
click at [584, 332] on input "checkbox" at bounding box center [585, 332] width 14 height 14
checkbox input "true"
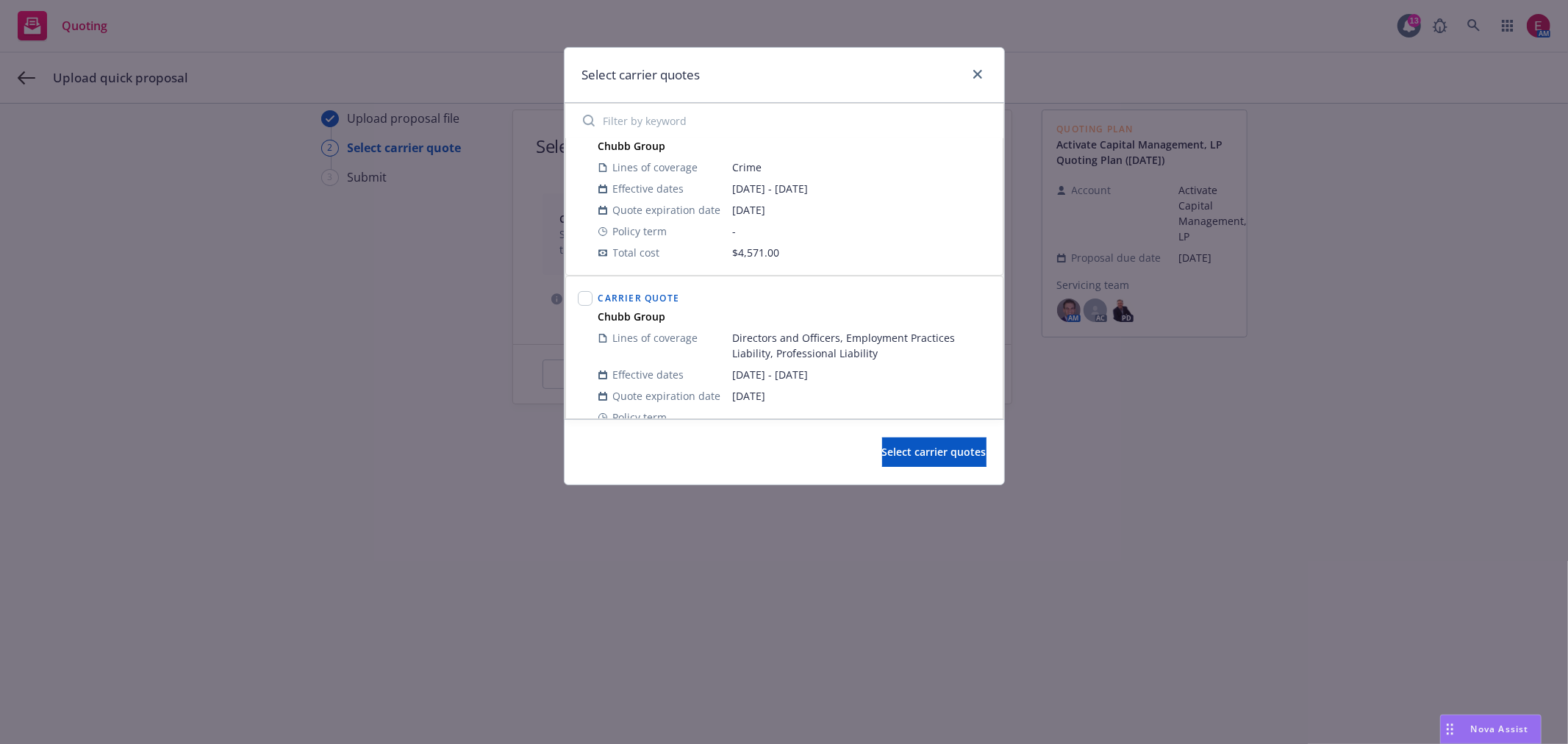
scroll to position [245, 0]
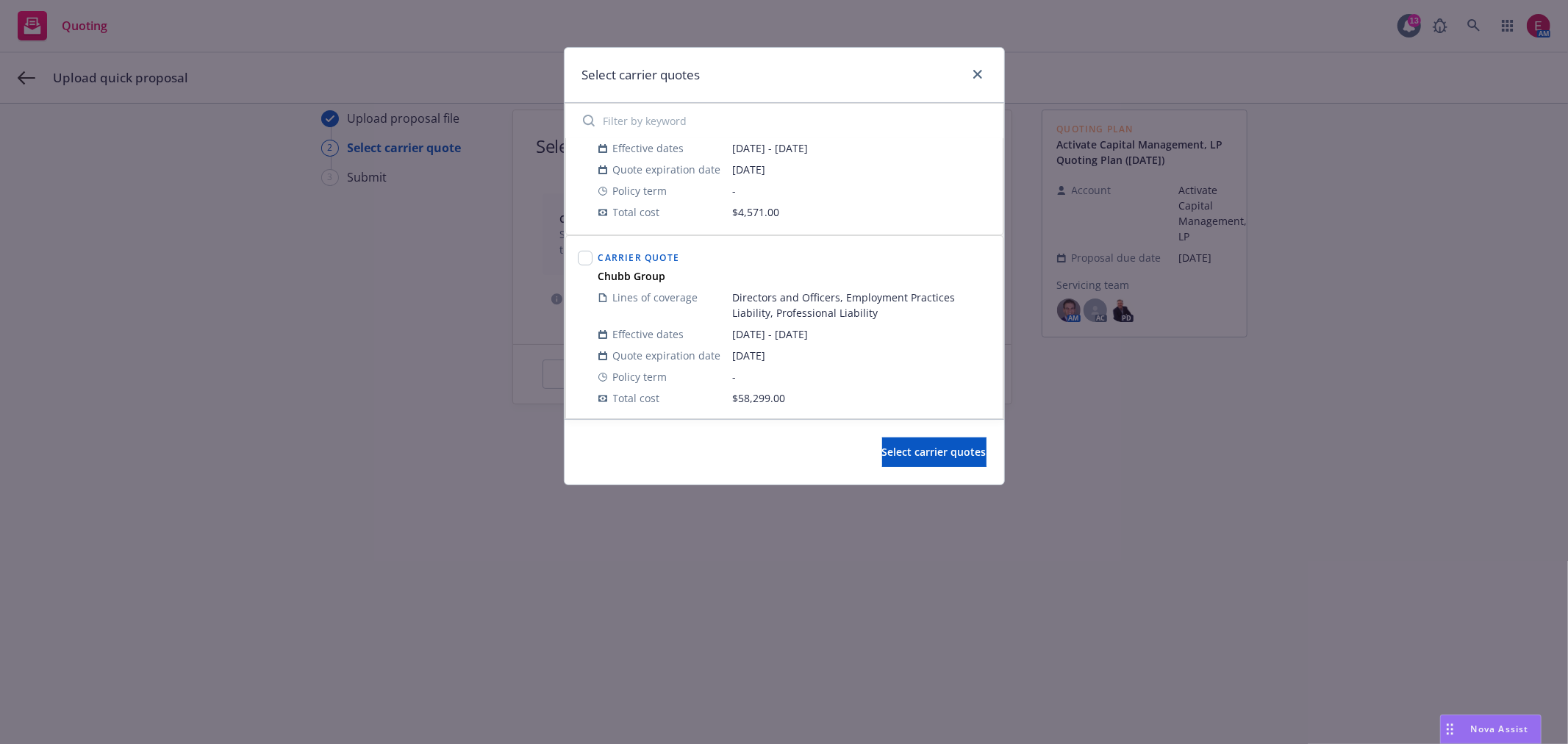
click at [581, 250] on div at bounding box center [585, 258] width 14 height 21
click at [581, 258] on input "checkbox" at bounding box center [585, 258] width 14 height 14
checkbox input "true"
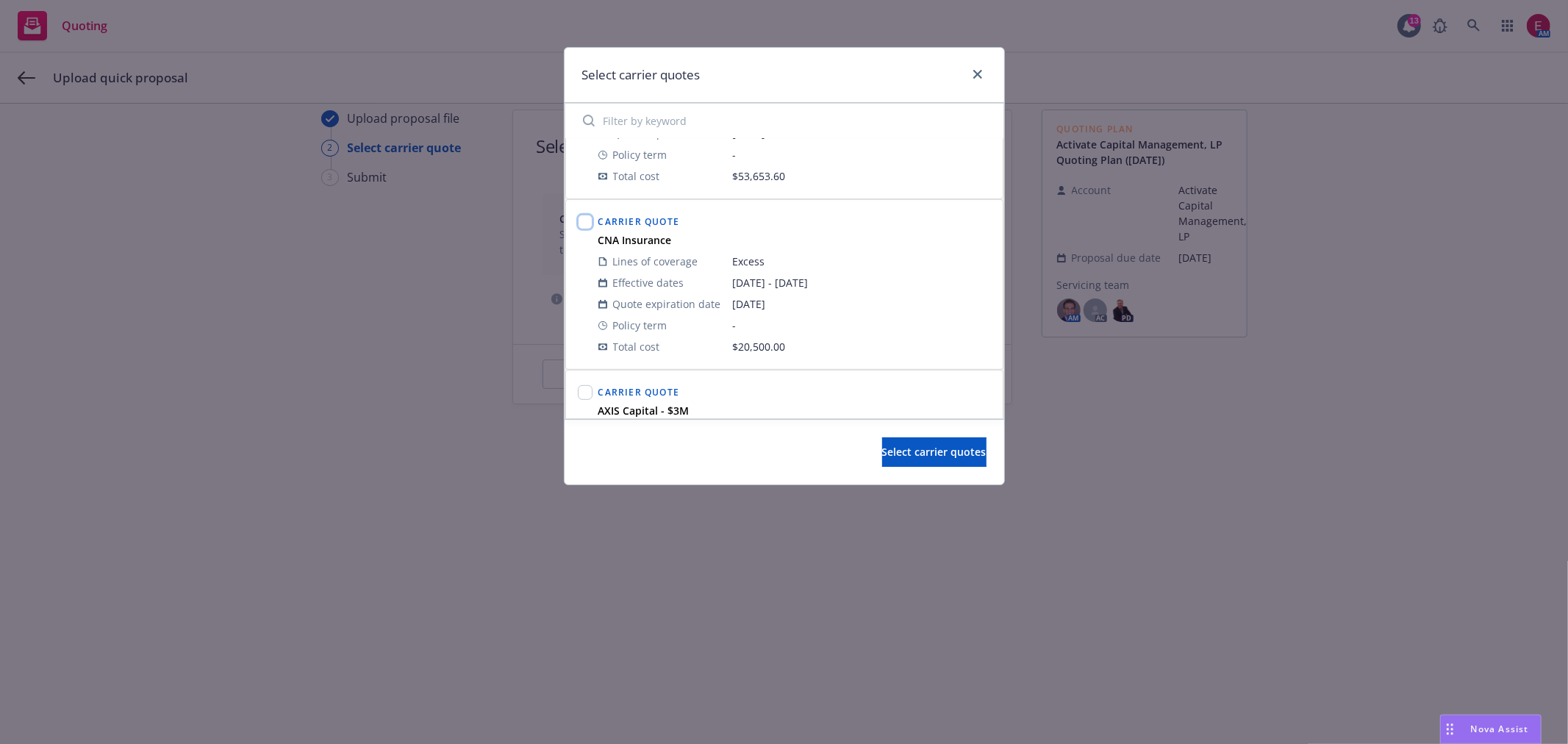
click at [587, 221] on input "checkbox" at bounding box center [585, 222] width 14 height 14
checkbox input "true"
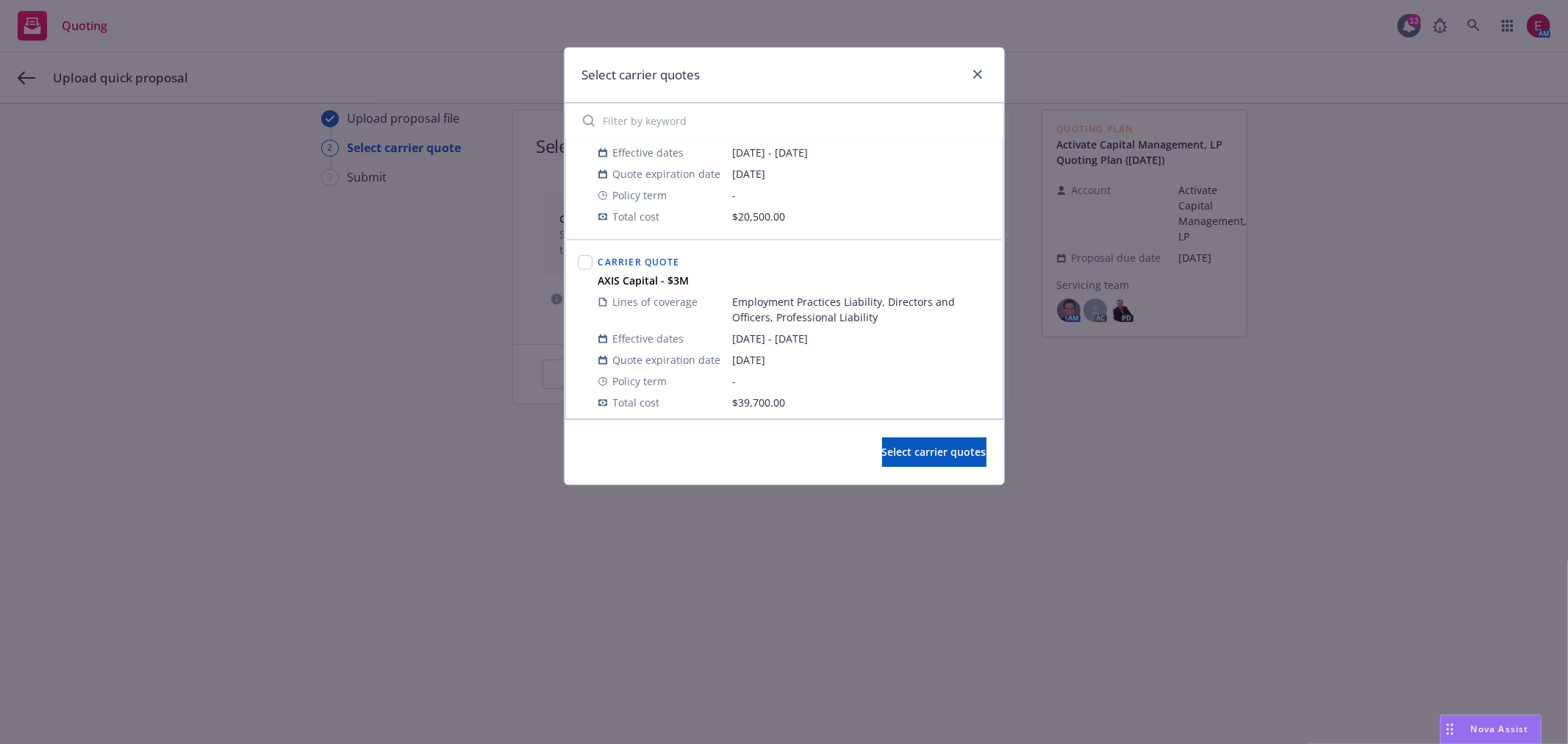
scroll to position [790, 0]
click at [882, 442] on button "Select carrier quotes" at bounding box center [934, 451] width 104 height 29
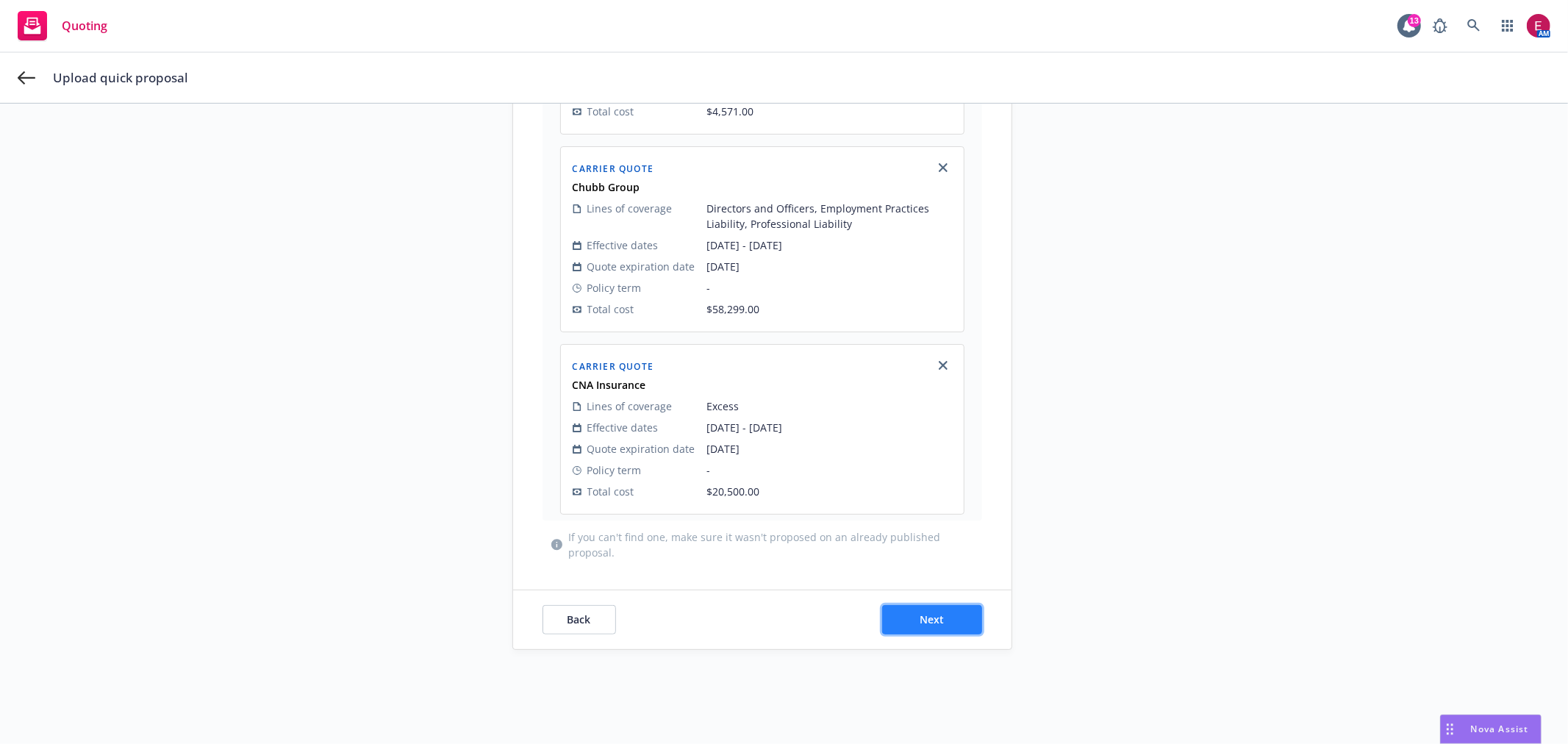
click at [931, 620] on span "Next" at bounding box center [931, 620] width 24 height 14
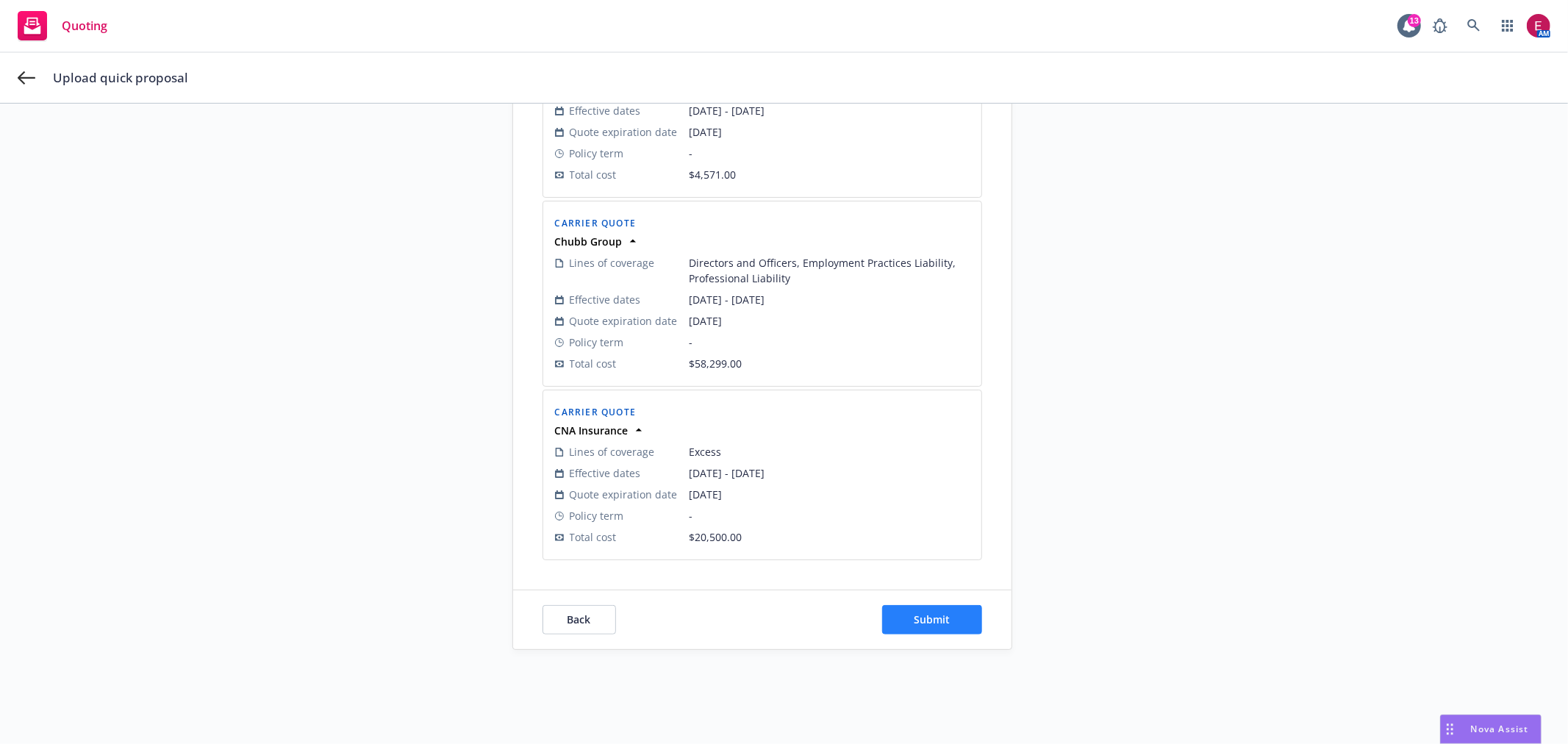
drag, startPoint x: 928, startPoint y: 638, endPoint x: 944, endPoint y: 624, distance: 21.3
click at [931, 631] on div "Back Submit" at bounding box center [762, 620] width 499 height 59
click at [944, 623] on button "Submit" at bounding box center [932, 619] width 100 height 29
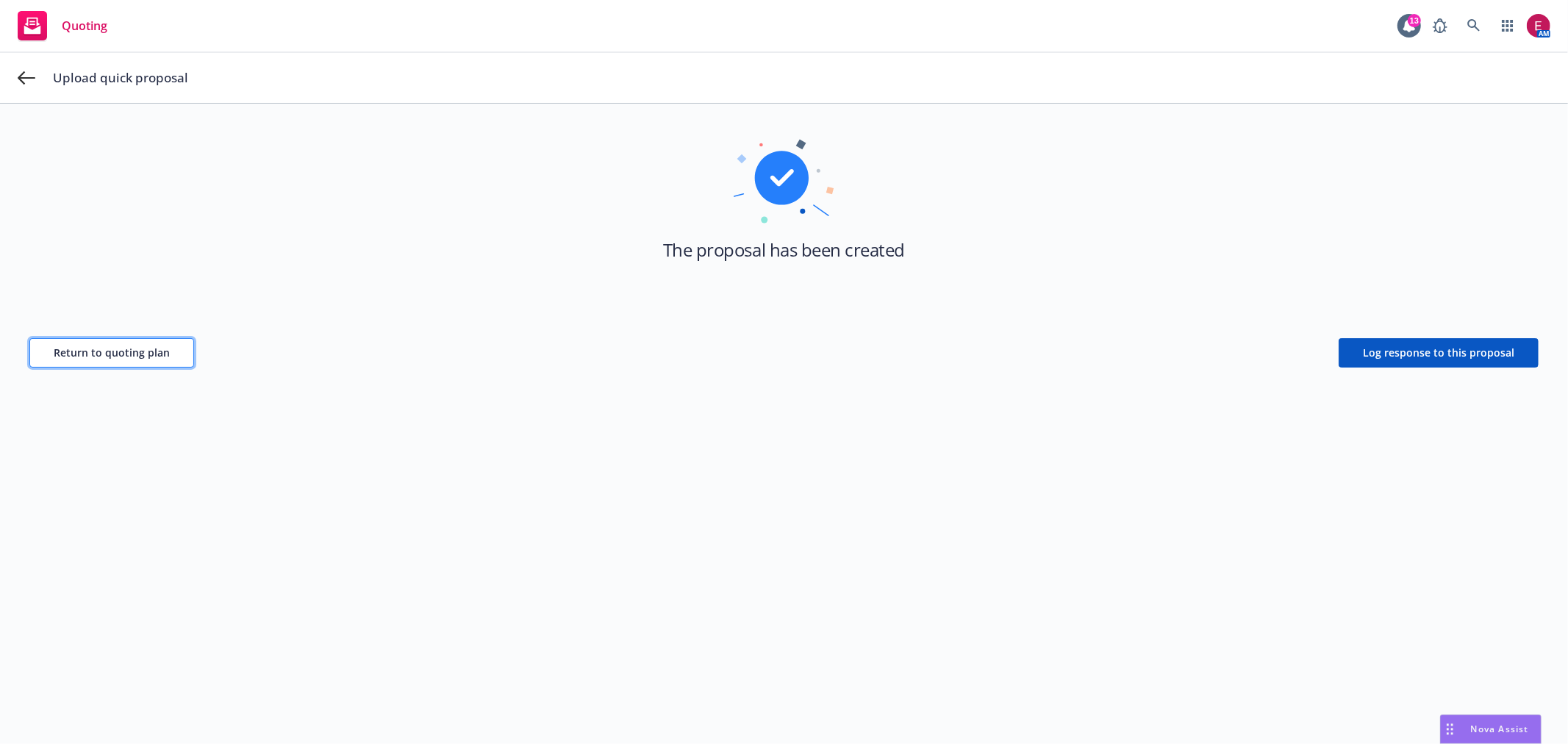
click at [48, 356] on button "Return to quoting plan" at bounding box center [111, 352] width 165 height 29
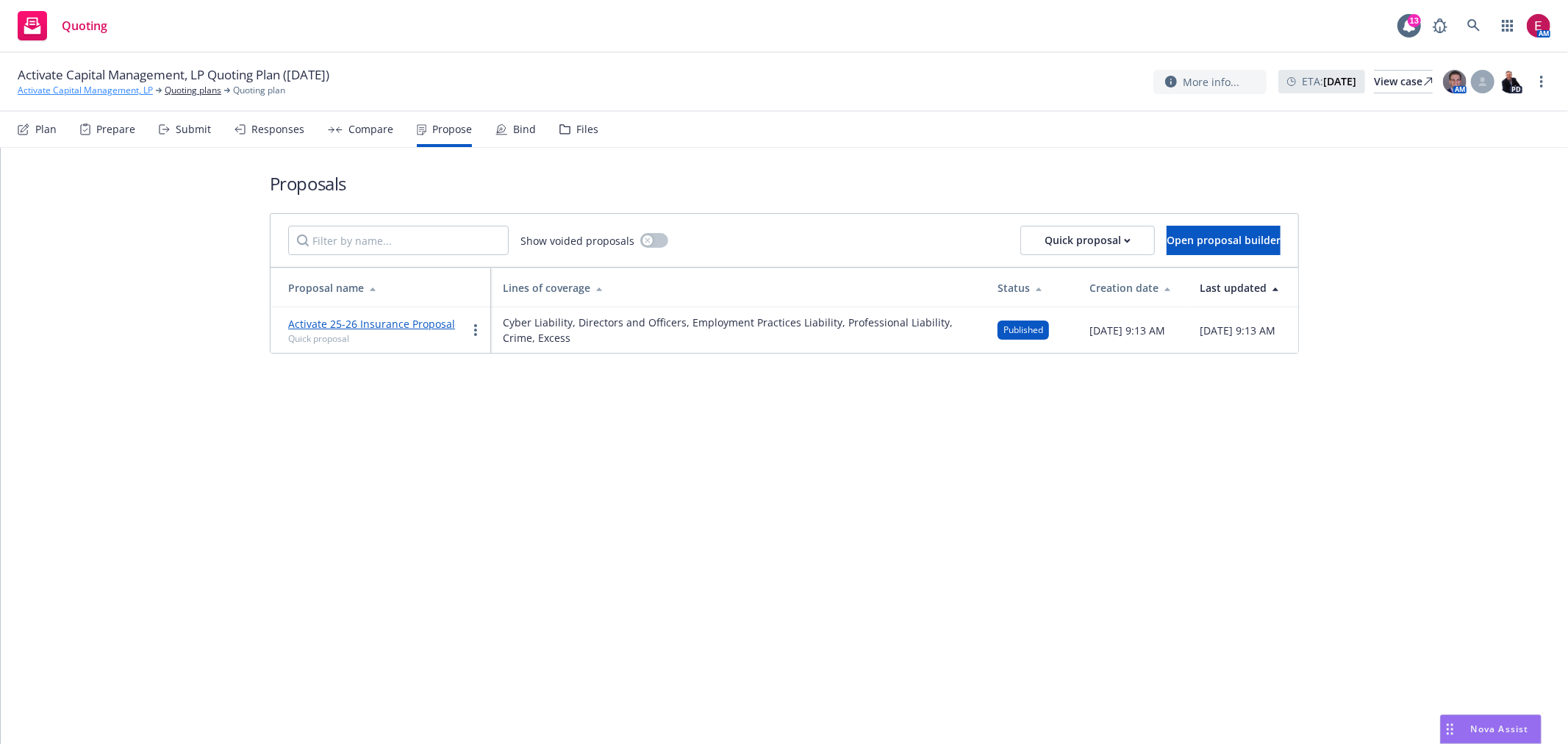
click at [133, 91] on link "Activate Capital Management, LP" at bounding box center [86, 90] width 136 height 13
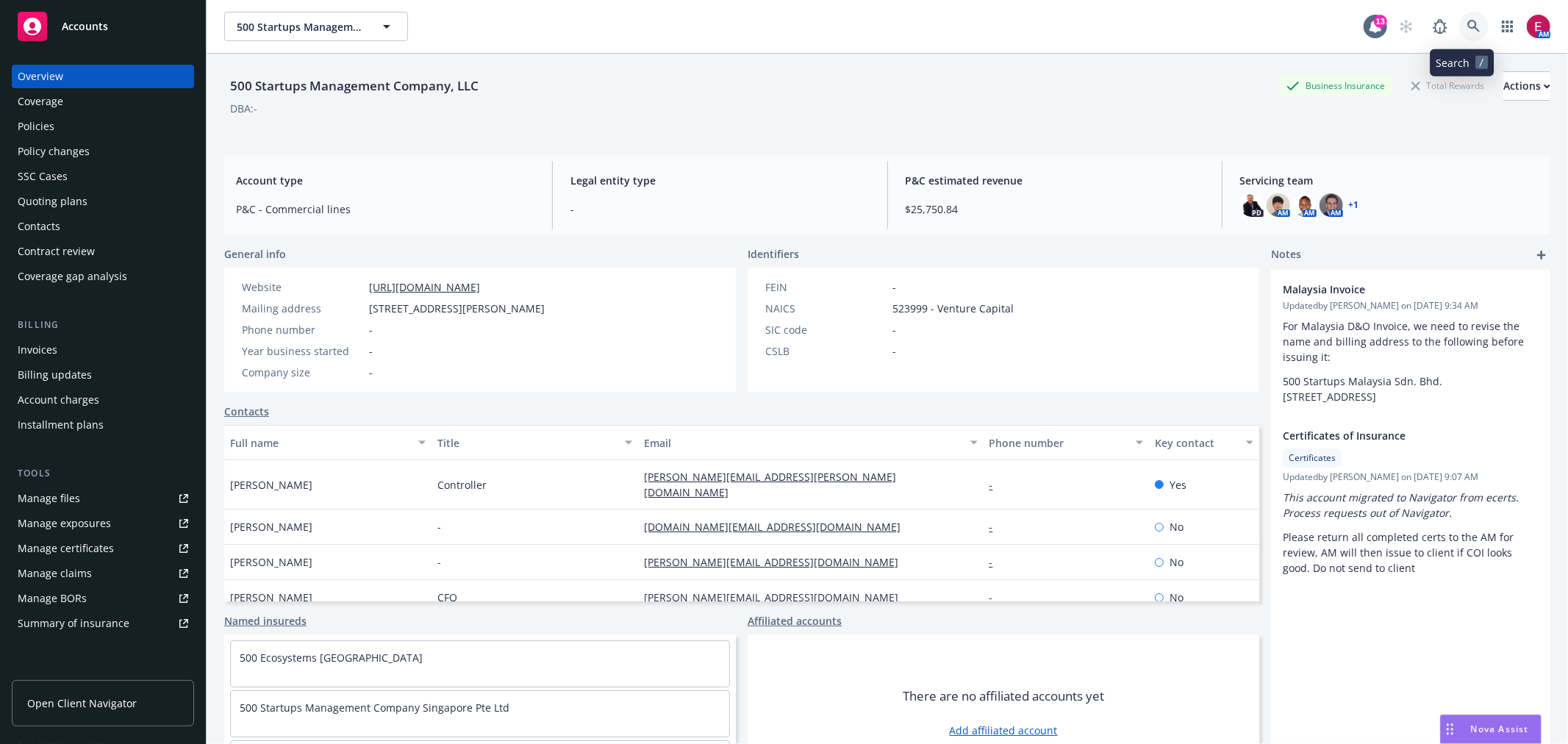
click at [1467, 24] on icon at bounding box center [1473, 26] width 13 height 13
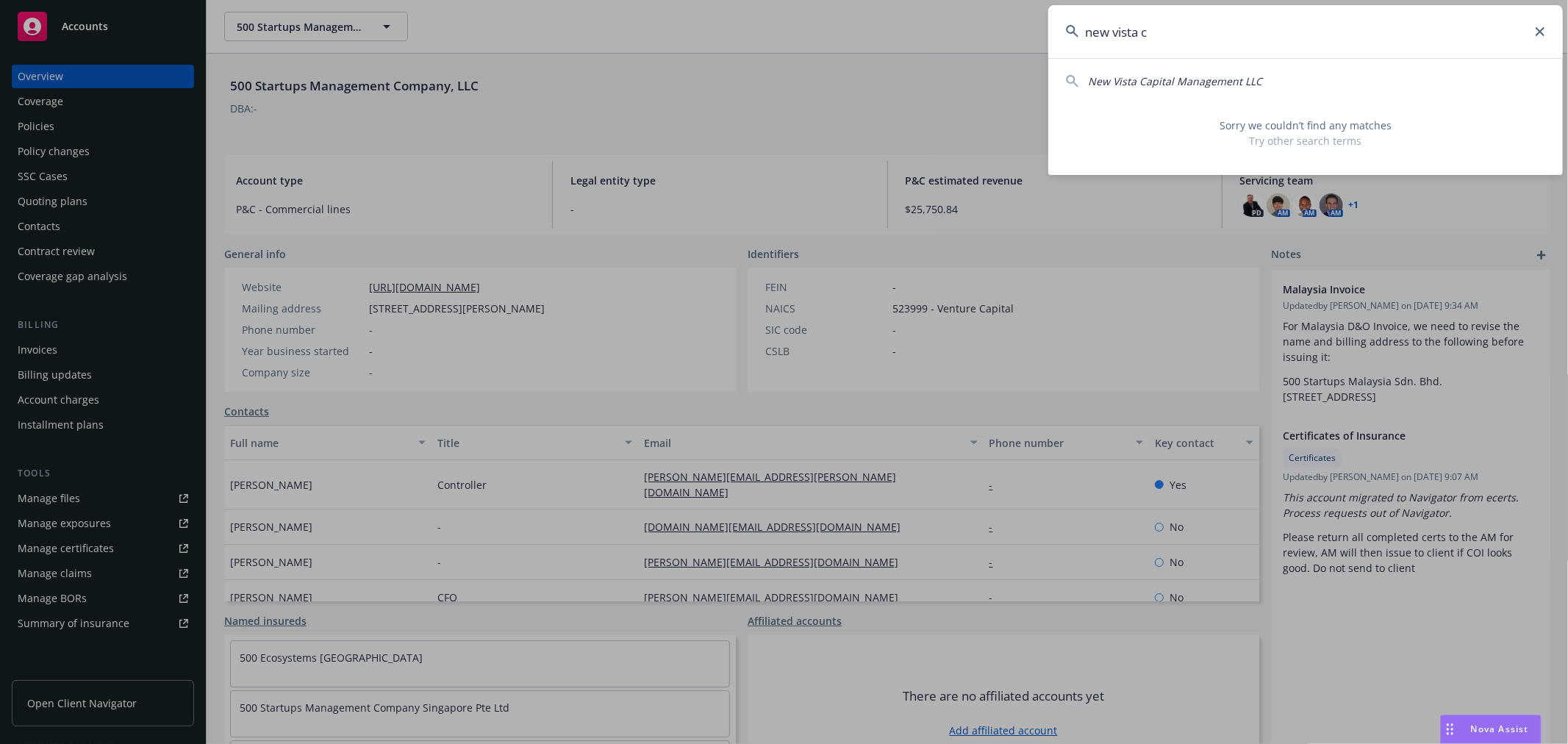
click at [1184, 79] on span "New Vista Capital Management LLC" at bounding box center [1175, 81] width 174 height 14
type input "New Vista Capital Management LLC"
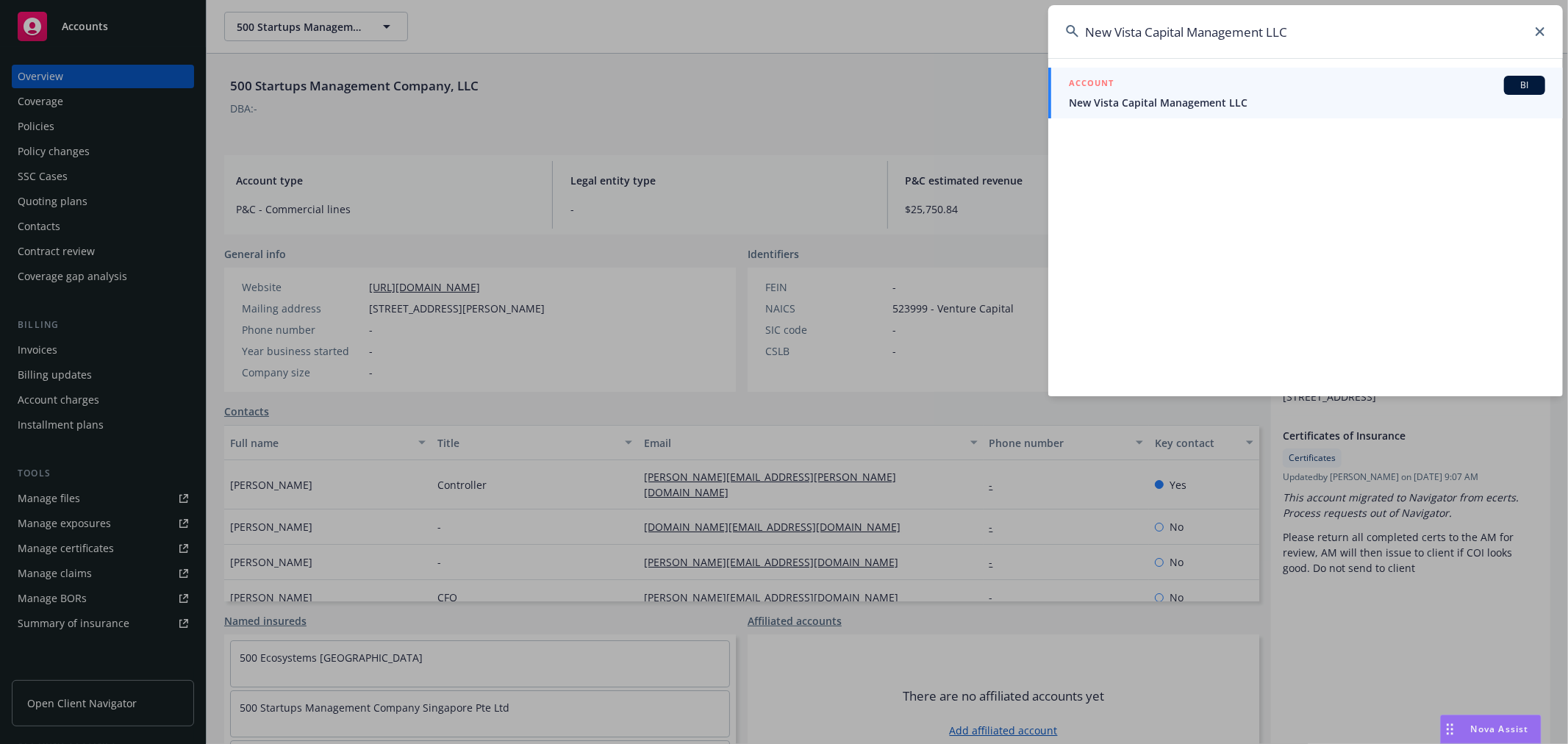
click at [1168, 98] on div "ACCOUNT BI New Vista Capital Management LLC" at bounding box center [1308, 93] width 476 height 35
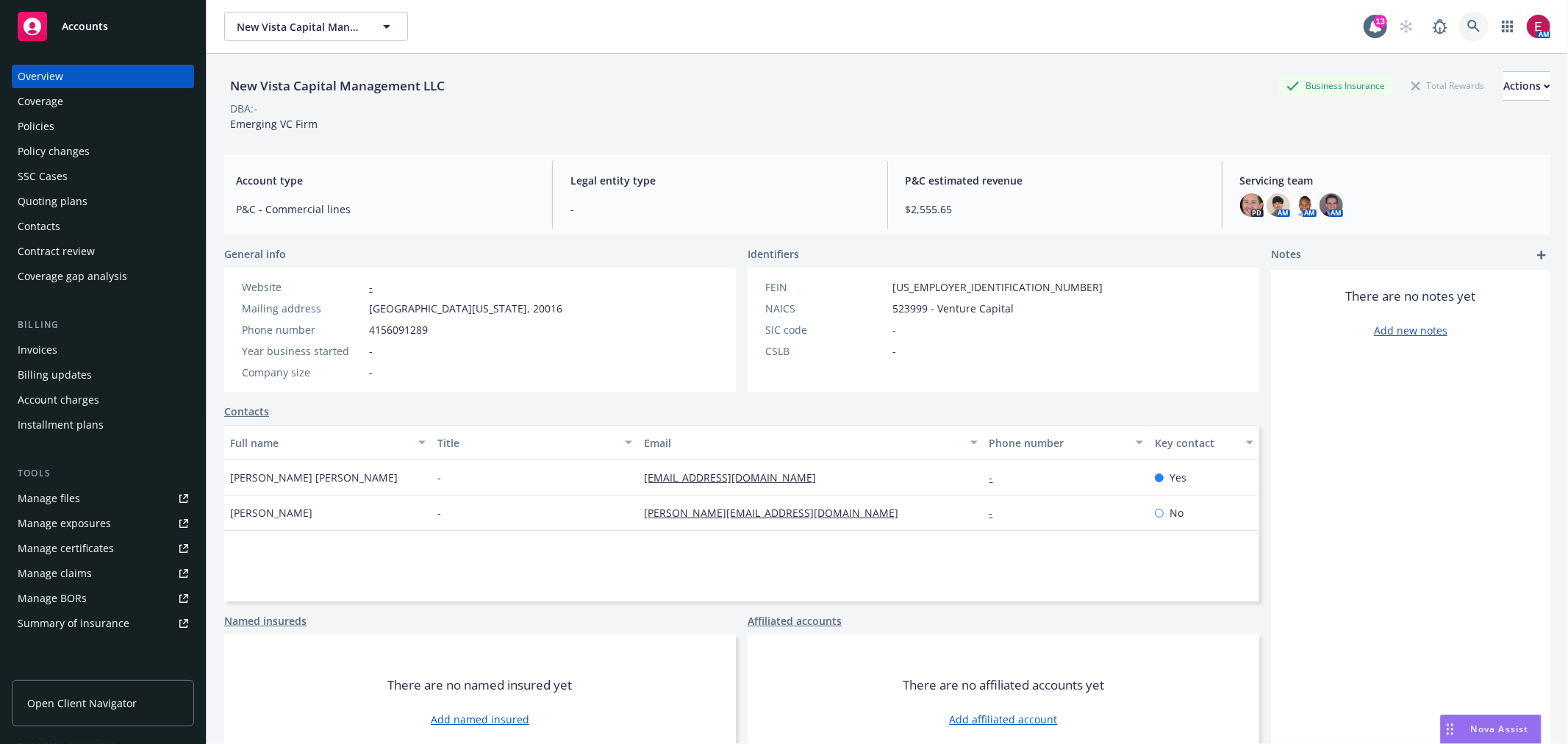
click at [1459, 28] on link at bounding box center [1473, 26] width 29 height 29
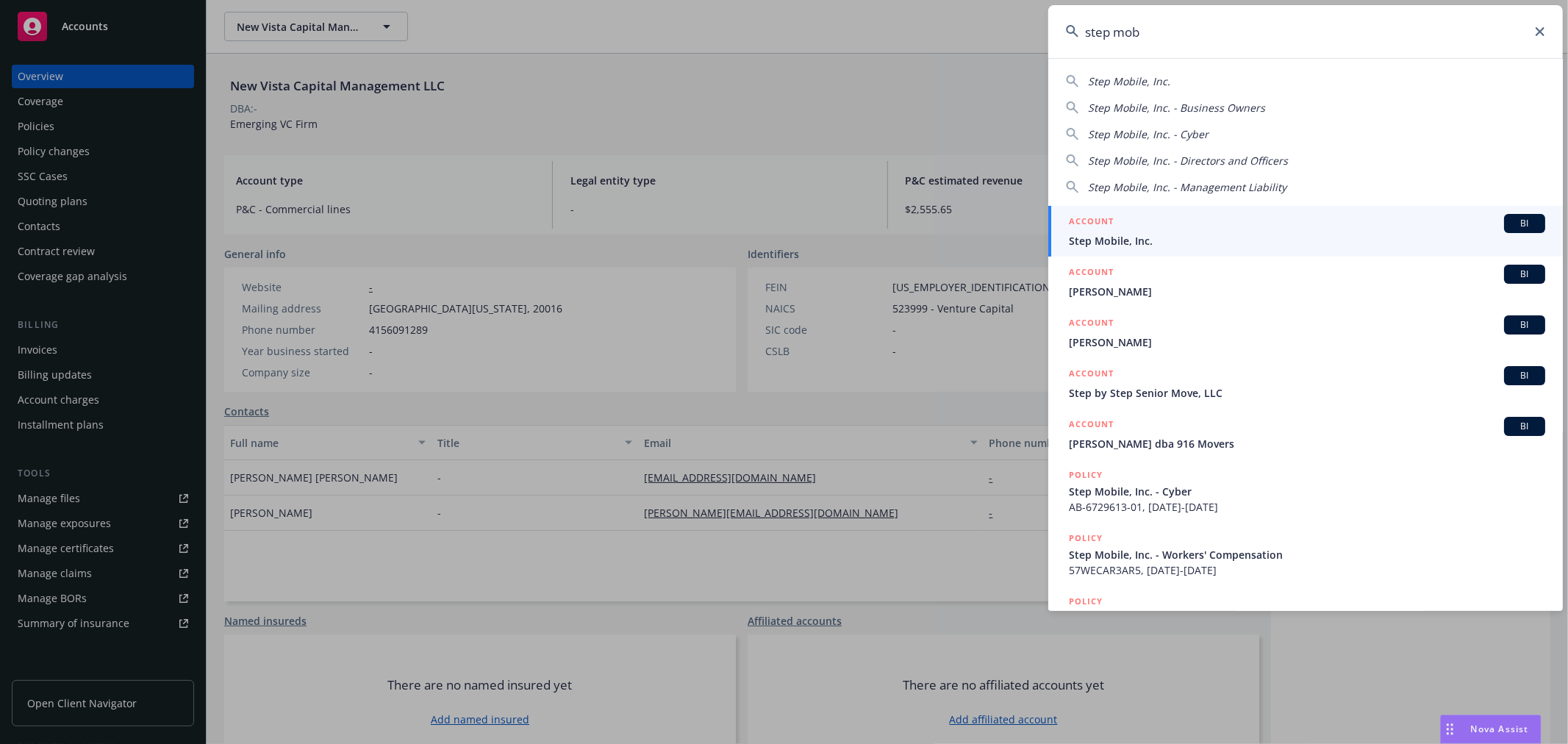
type input "step mob"
click at [1262, 228] on div "ACCOUNT BI" at bounding box center [1308, 223] width 476 height 19
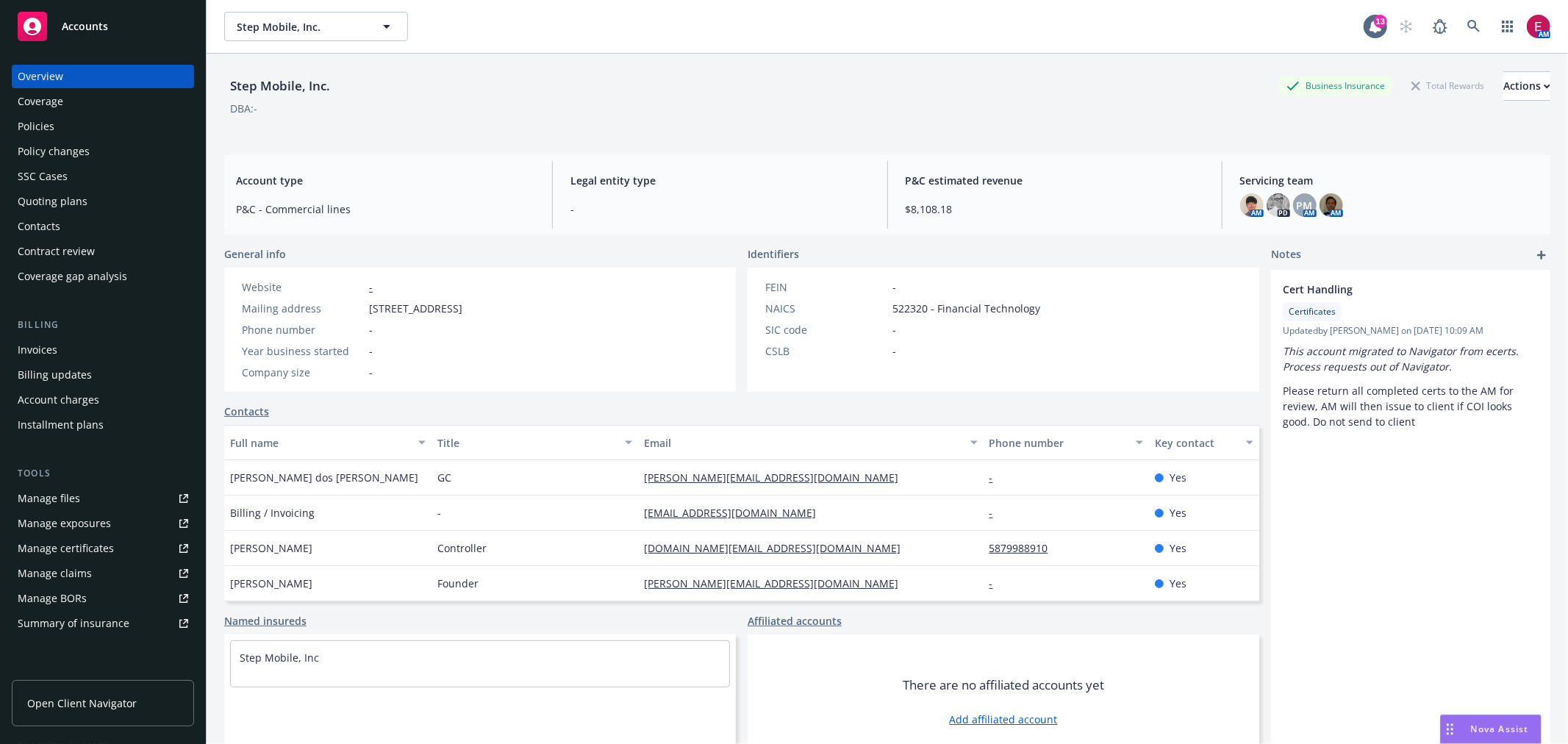
click at [88, 123] on div "Policies" at bounding box center [103, 127] width 170 height 23
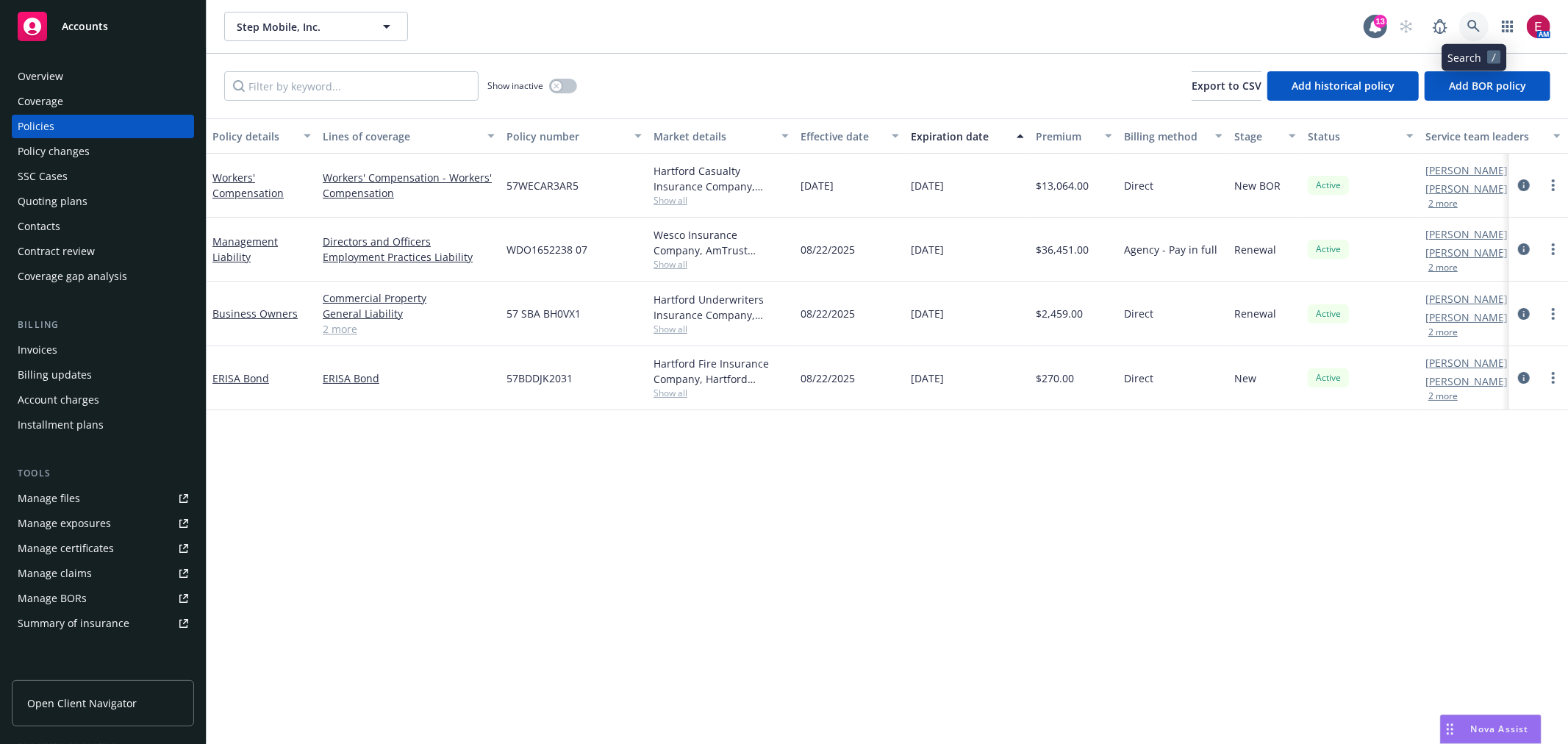
click at [1473, 19] on link at bounding box center [1473, 26] width 29 height 29
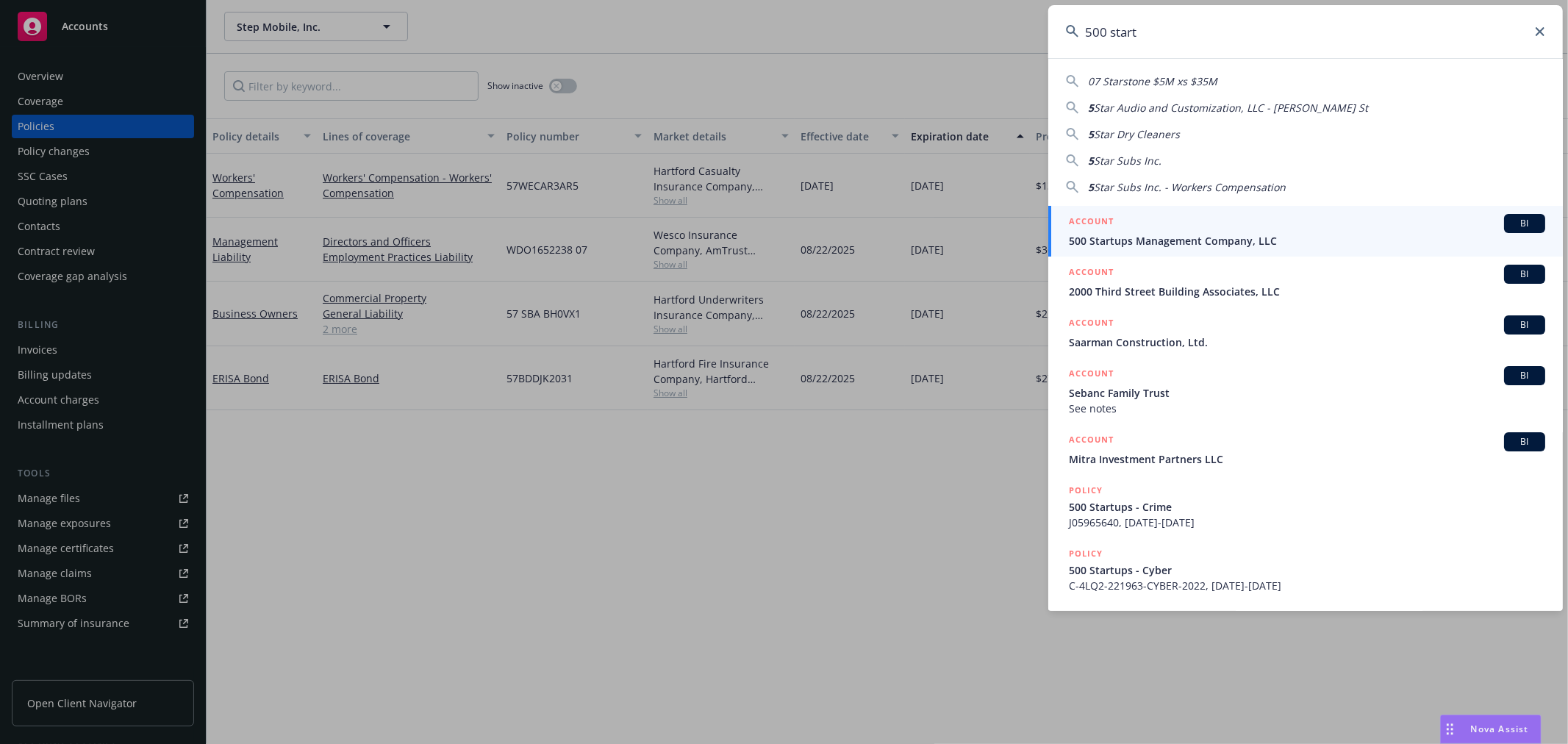
type input "500 start"
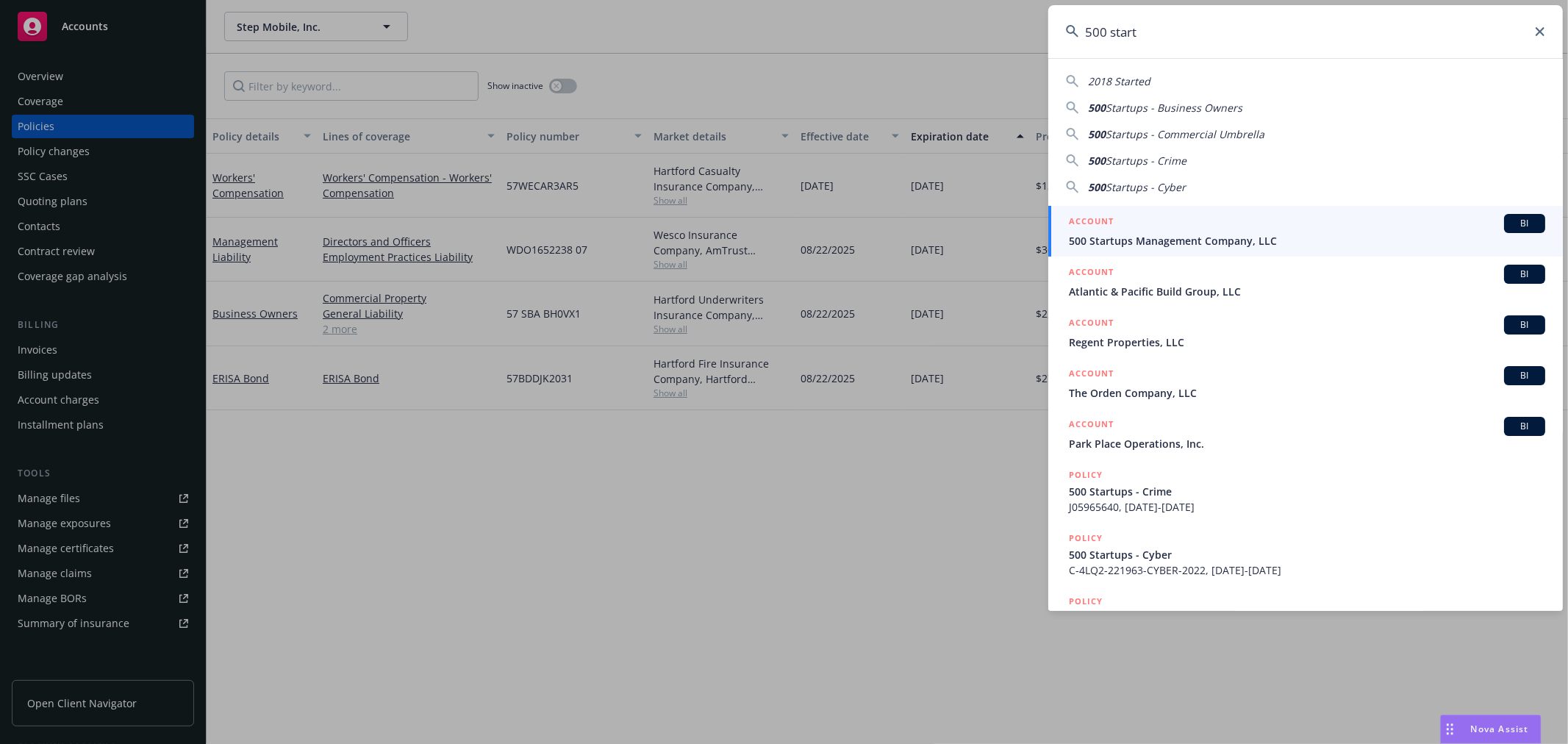
click at [1199, 234] on span "500 Startups Management Company, LLC" at bounding box center [1308, 240] width 476 height 15
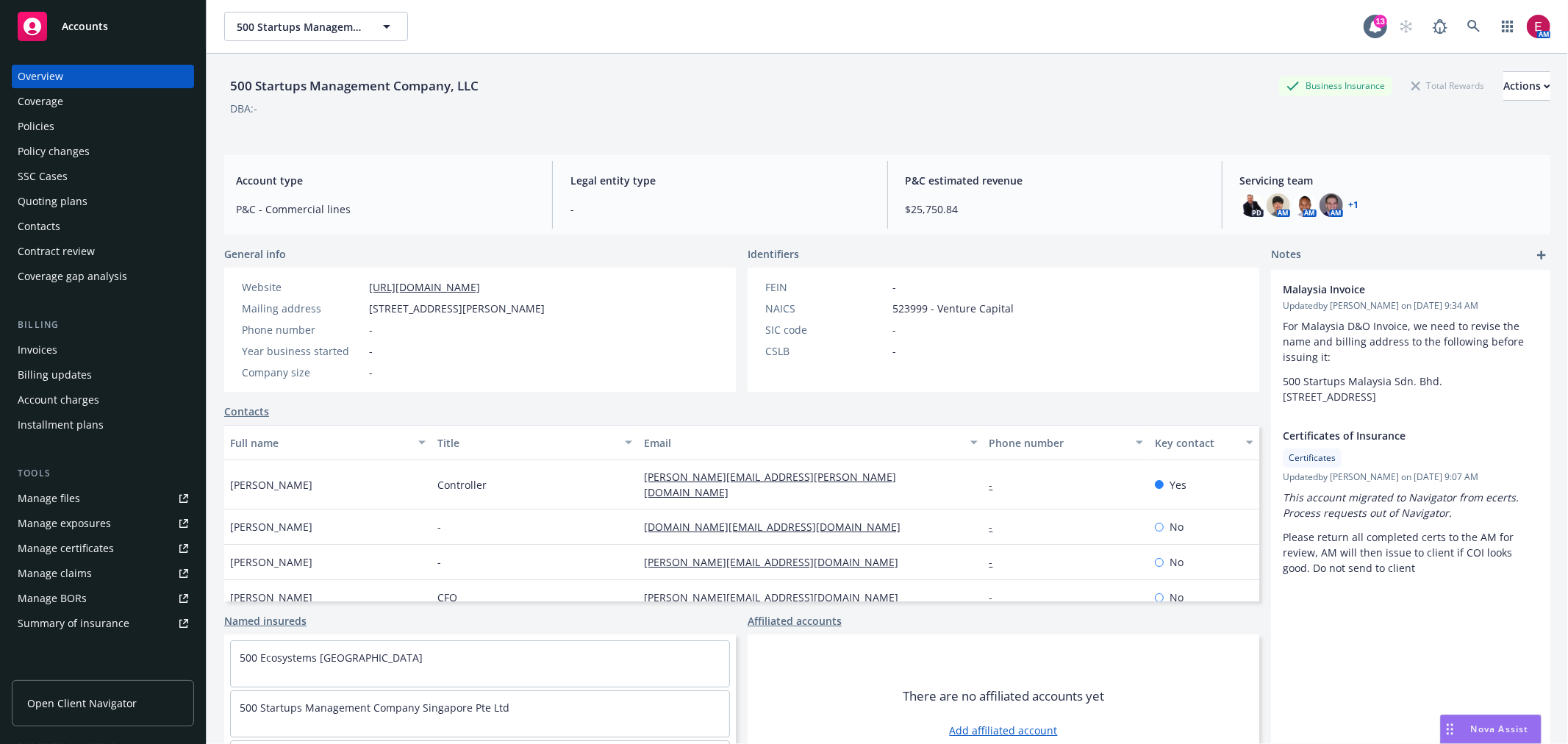
click at [62, 115] on div "Policies" at bounding box center [103, 127] width 170 height 23
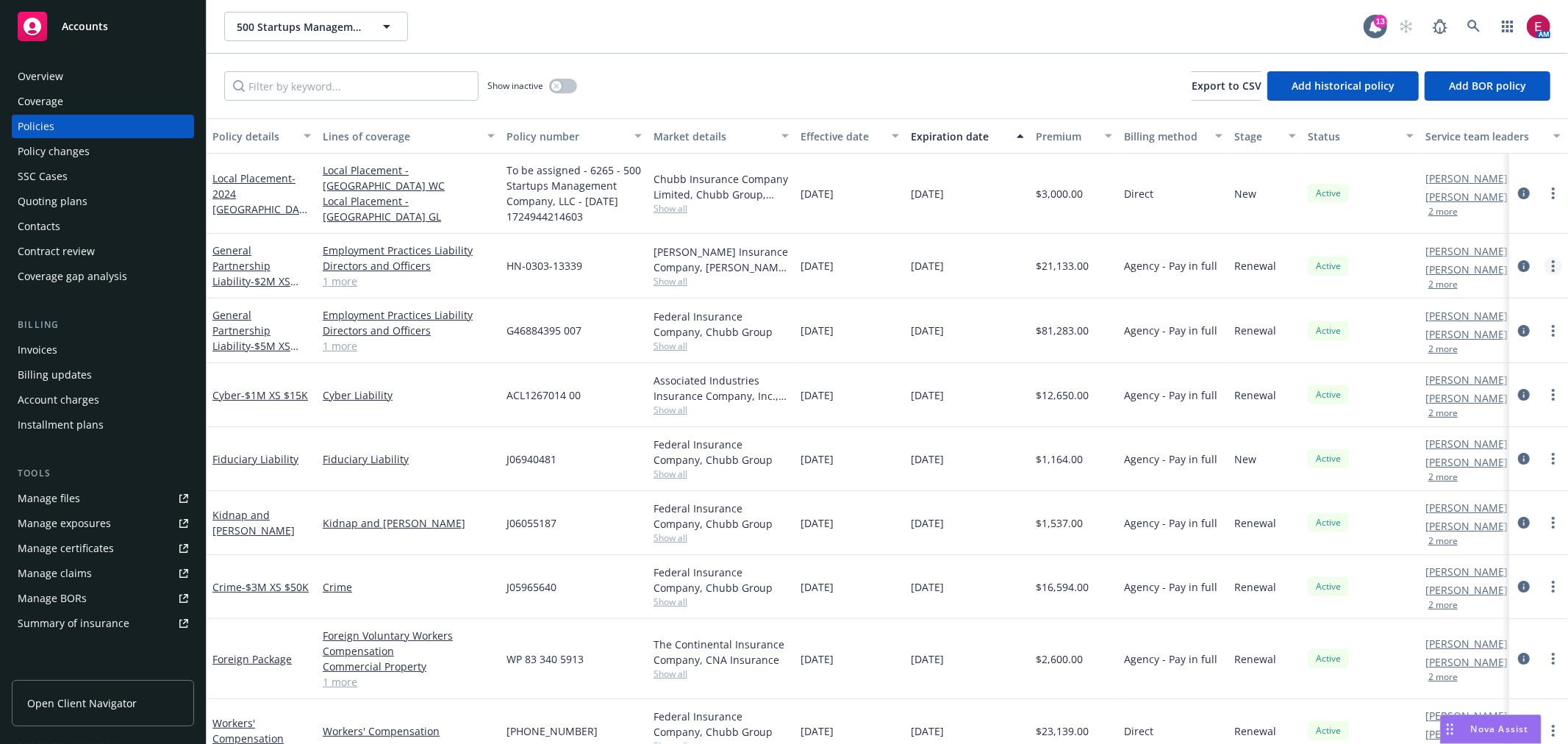
click at [1552, 263] on icon "more" at bounding box center [1553, 266] width 3 height 12
click at [1483, 291] on link "Manage lines of coverage" at bounding box center [1464, 295] width 173 height 29
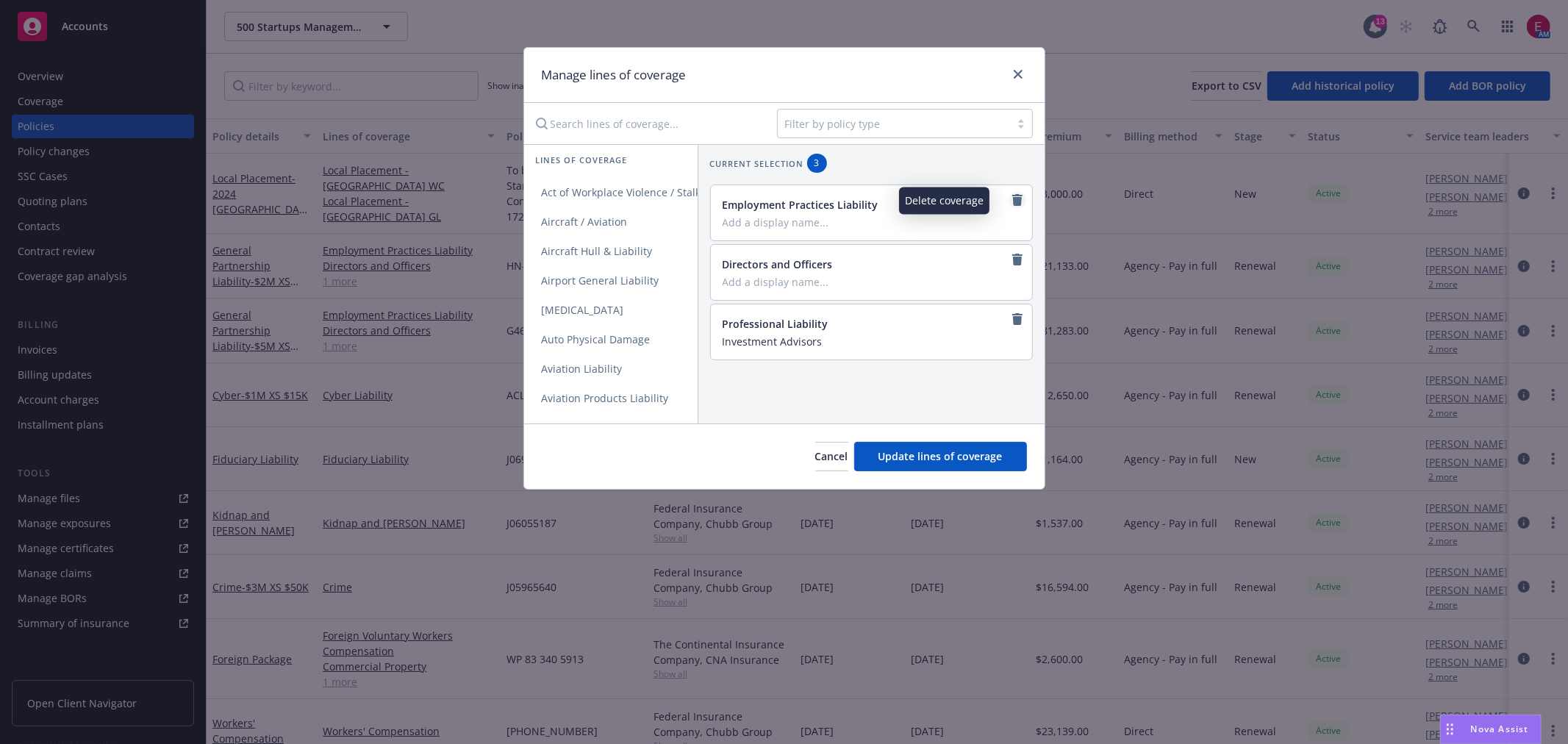
click at [1011, 201] on icon "remove" at bounding box center [1017, 200] width 12 height 12
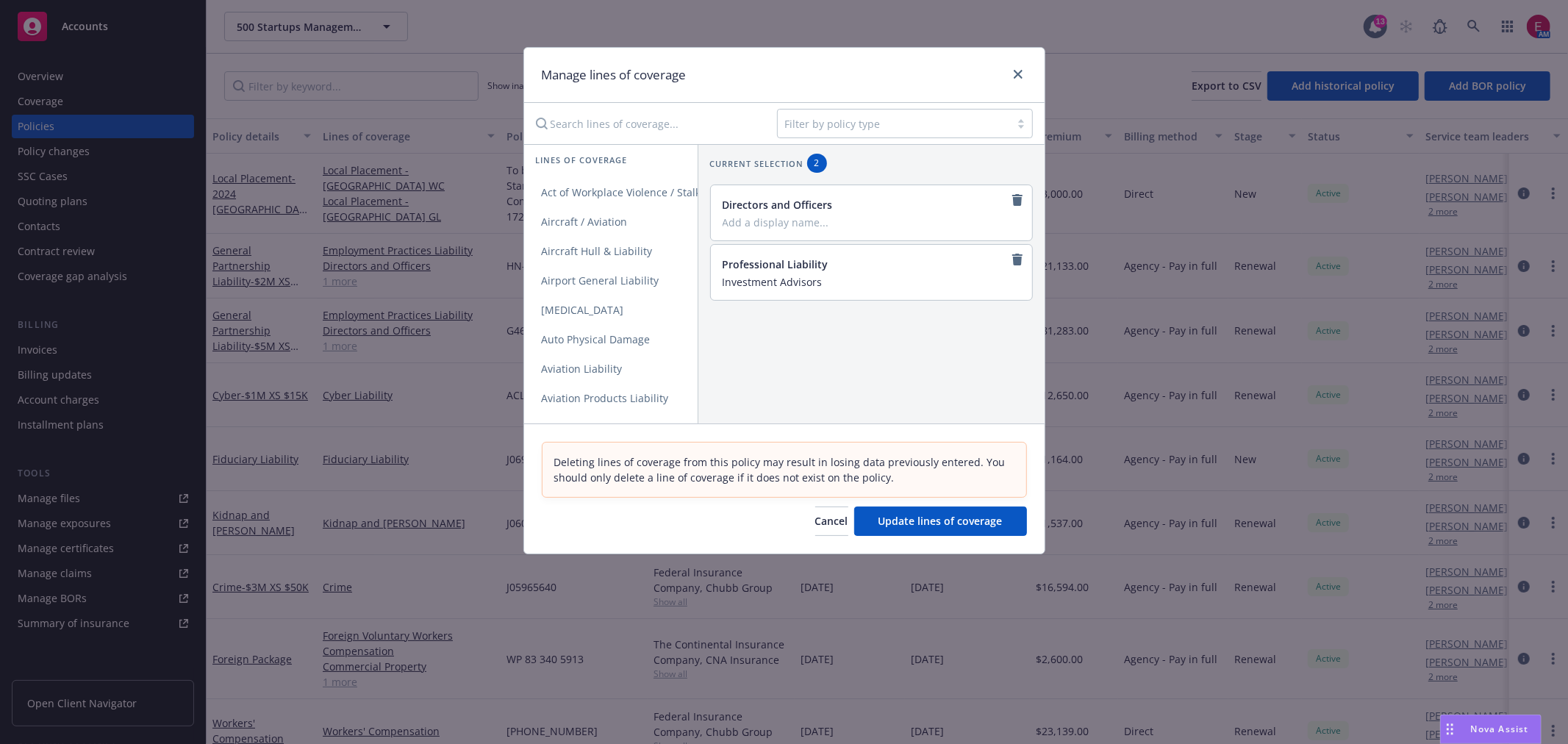
click at [1011, 201] on icon "remove" at bounding box center [1017, 200] width 12 height 12
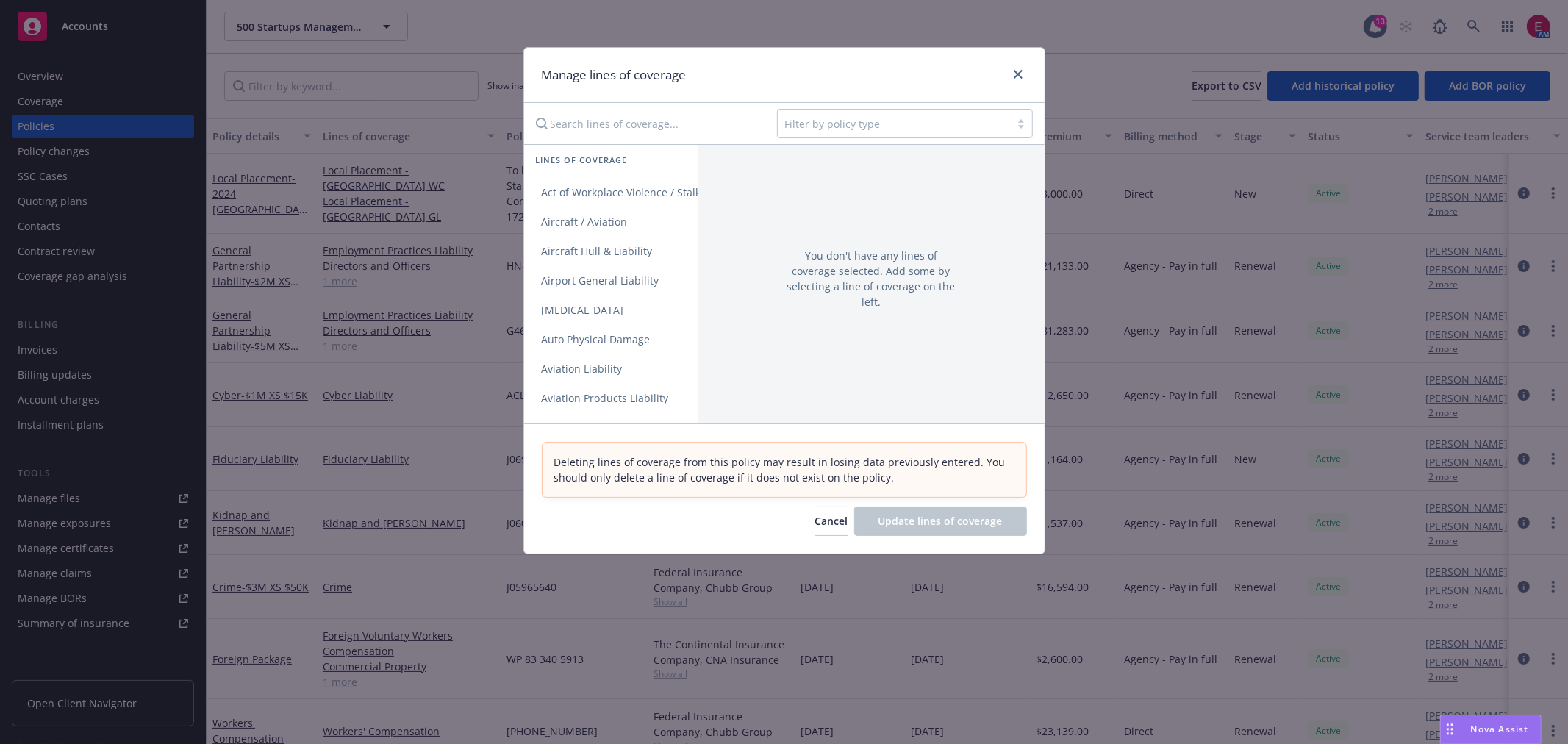
click at [681, 127] on input "Search lines of coverage..." at bounding box center [646, 123] width 238 height 29
type input "exce"
click at [625, 197] on link "Excess" at bounding box center [611, 192] width 174 height 29
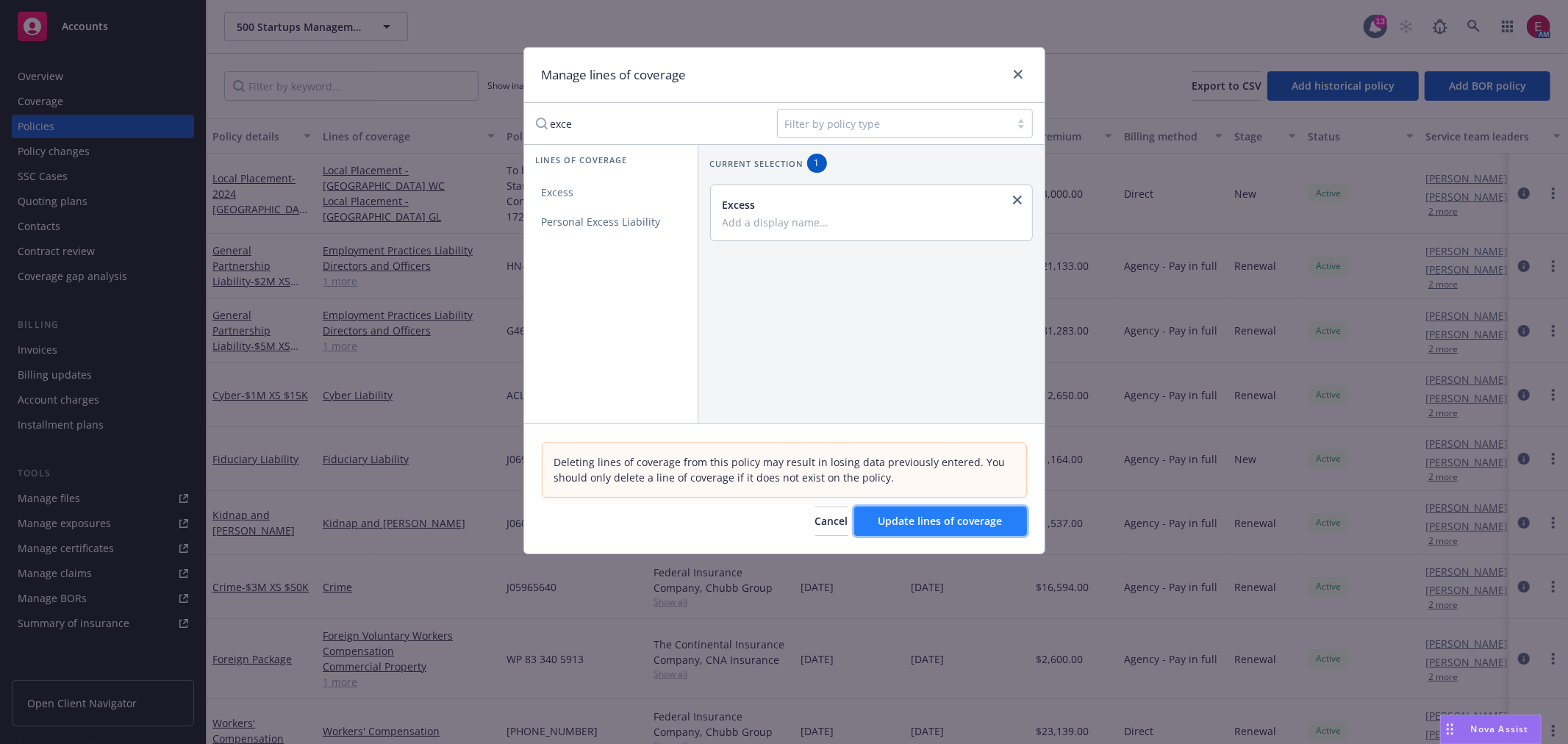
click at [936, 518] on span "Update lines of coverage" at bounding box center [940, 521] width 124 height 14
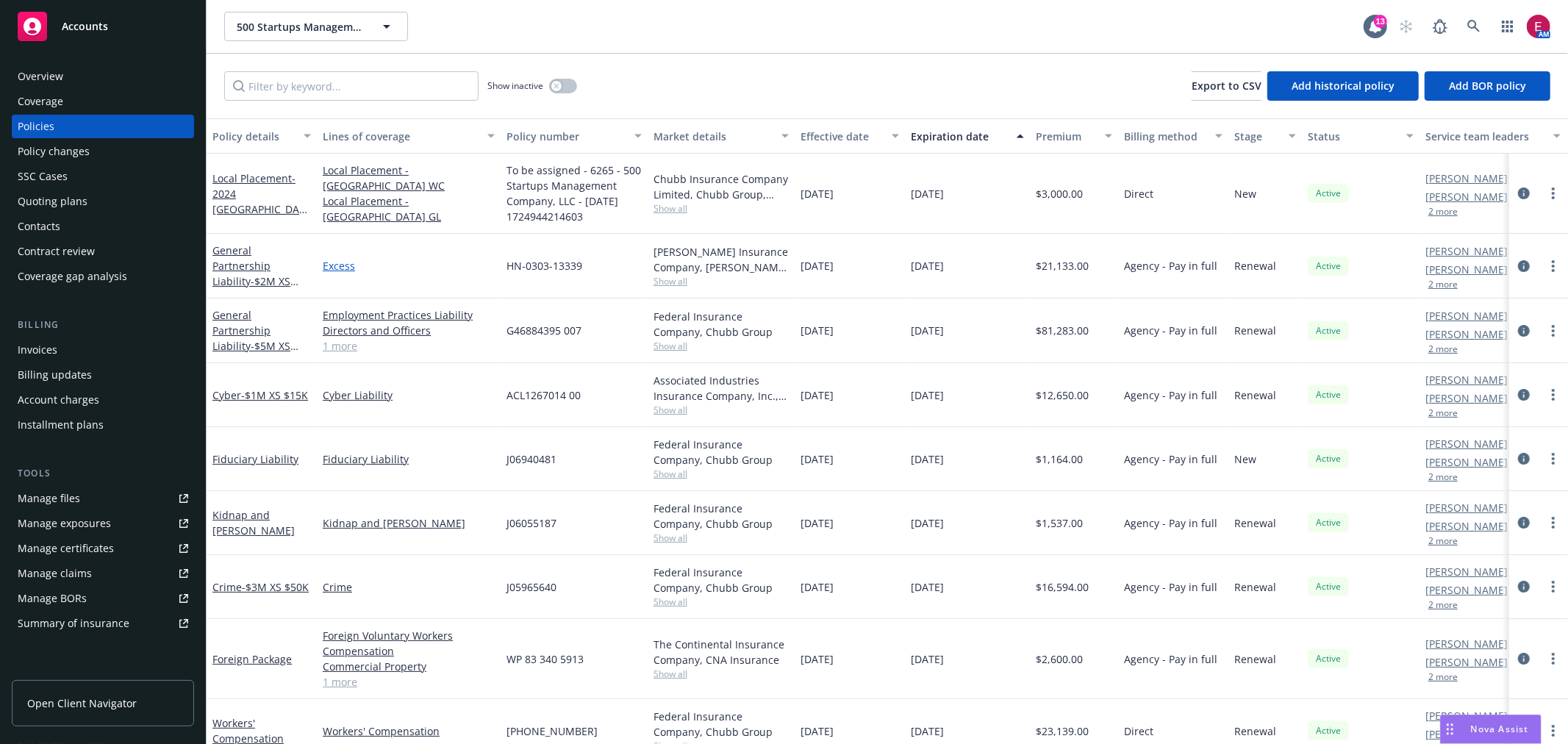
click at [347, 266] on link "Excess" at bounding box center [409, 265] width 172 height 15
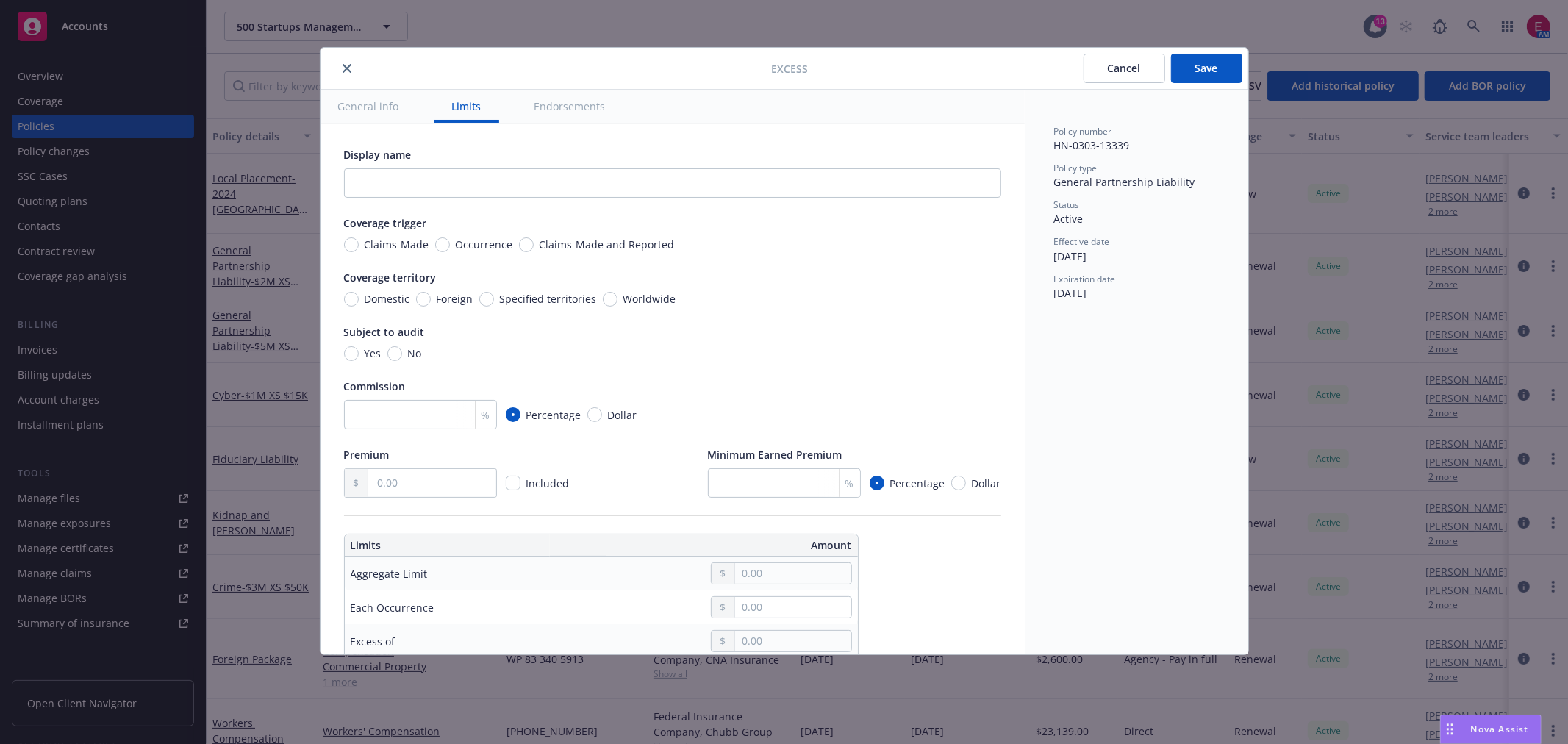
click at [336, 245] on div "Display name Coverage trigger Claims-Made Occurrence Claims-Made and Reported C…" at bounding box center [673, 704] width 705 height 1161
click at [400, 245] on span "Claims-Made" at bounding box center [397, 244] width 65 height 15
click at [359, 245] on input "Claims-Made" at bounding box center [351, 244] width 14 height 14
radio input "true"
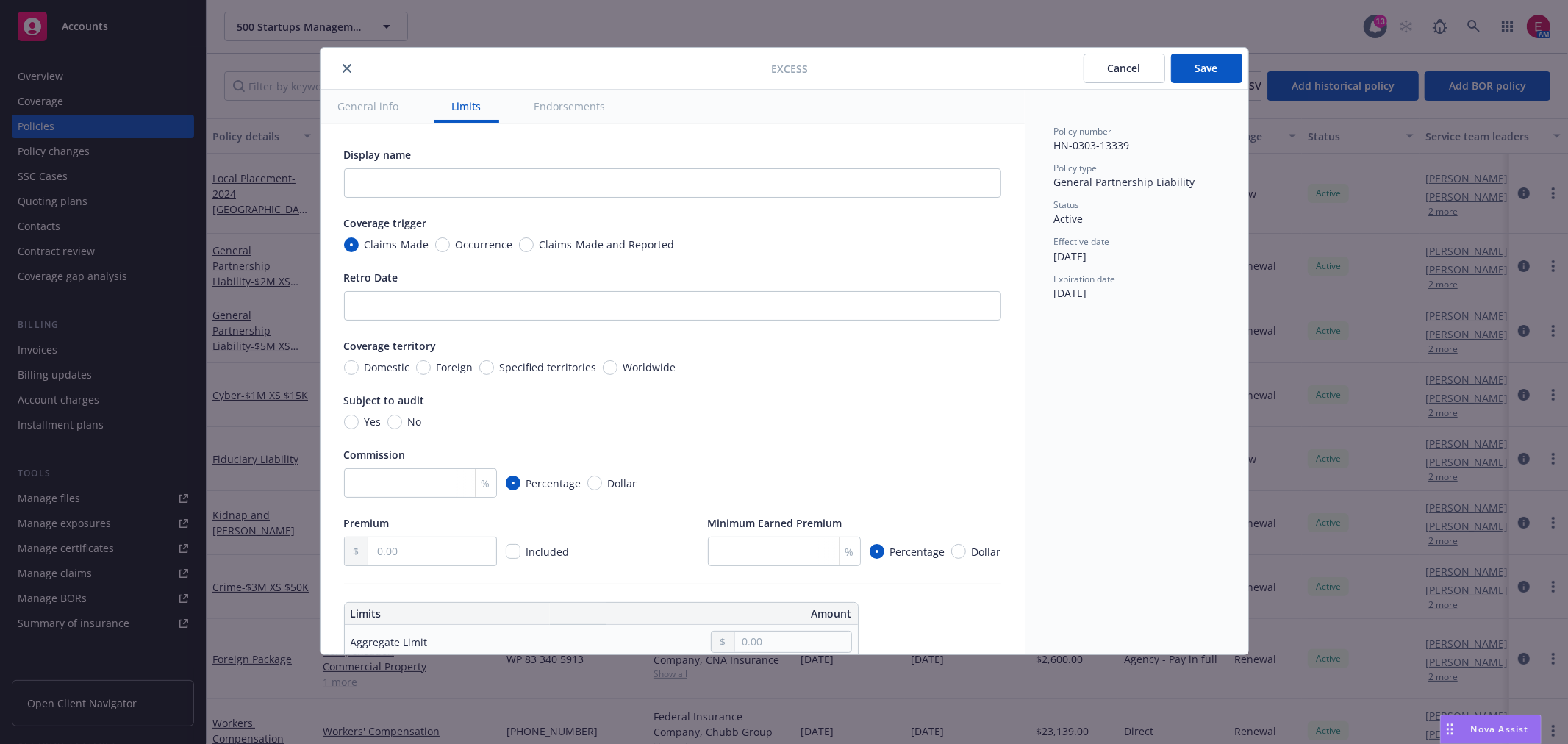
click at [642, 363] on span "Worldwide" at bounding box center [649, 367] width 53 height 15
click at [617, 363] on input "Worldwide" at bounding box center [610, 368] width 14 height 14
radio input "true"
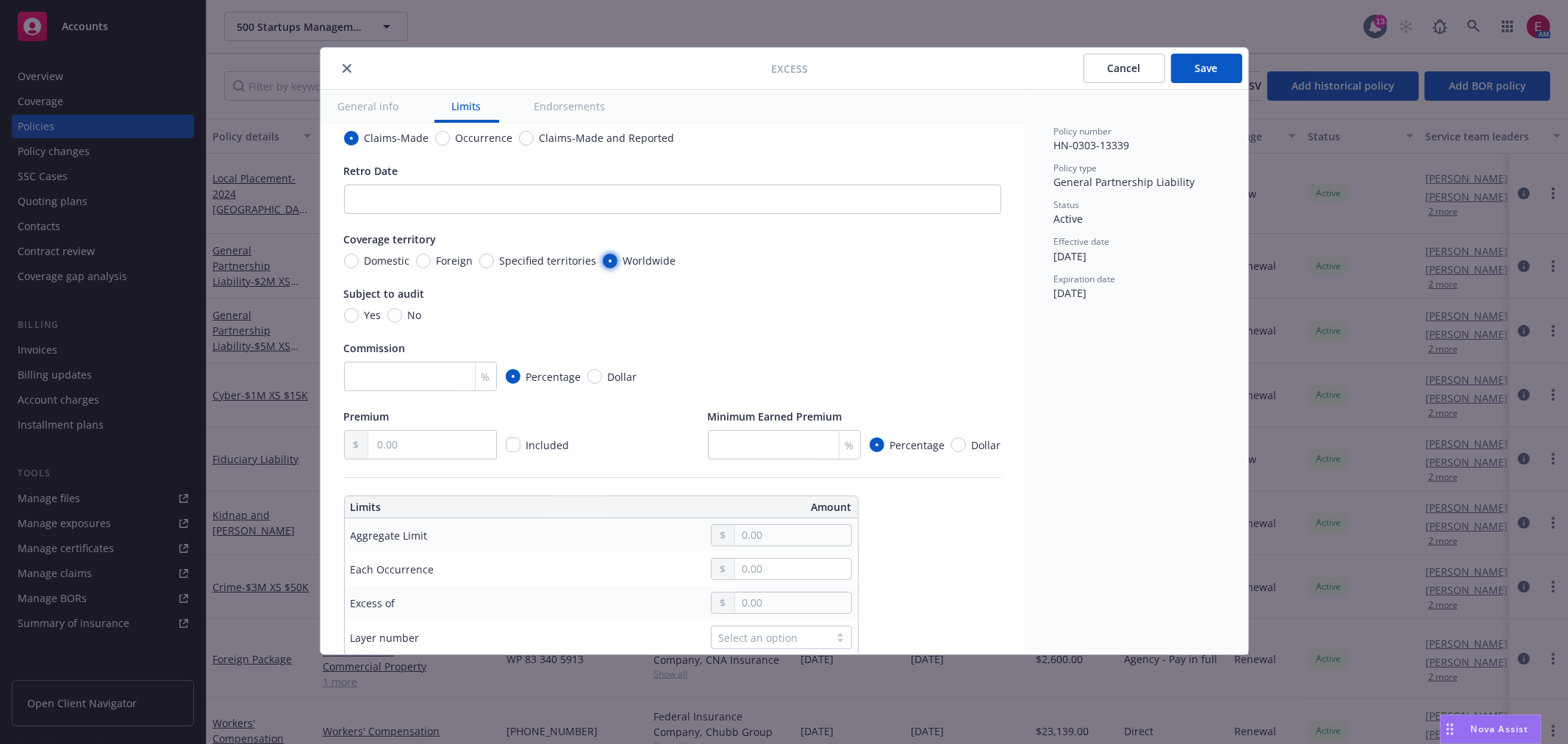
scroll to position [327, 0]
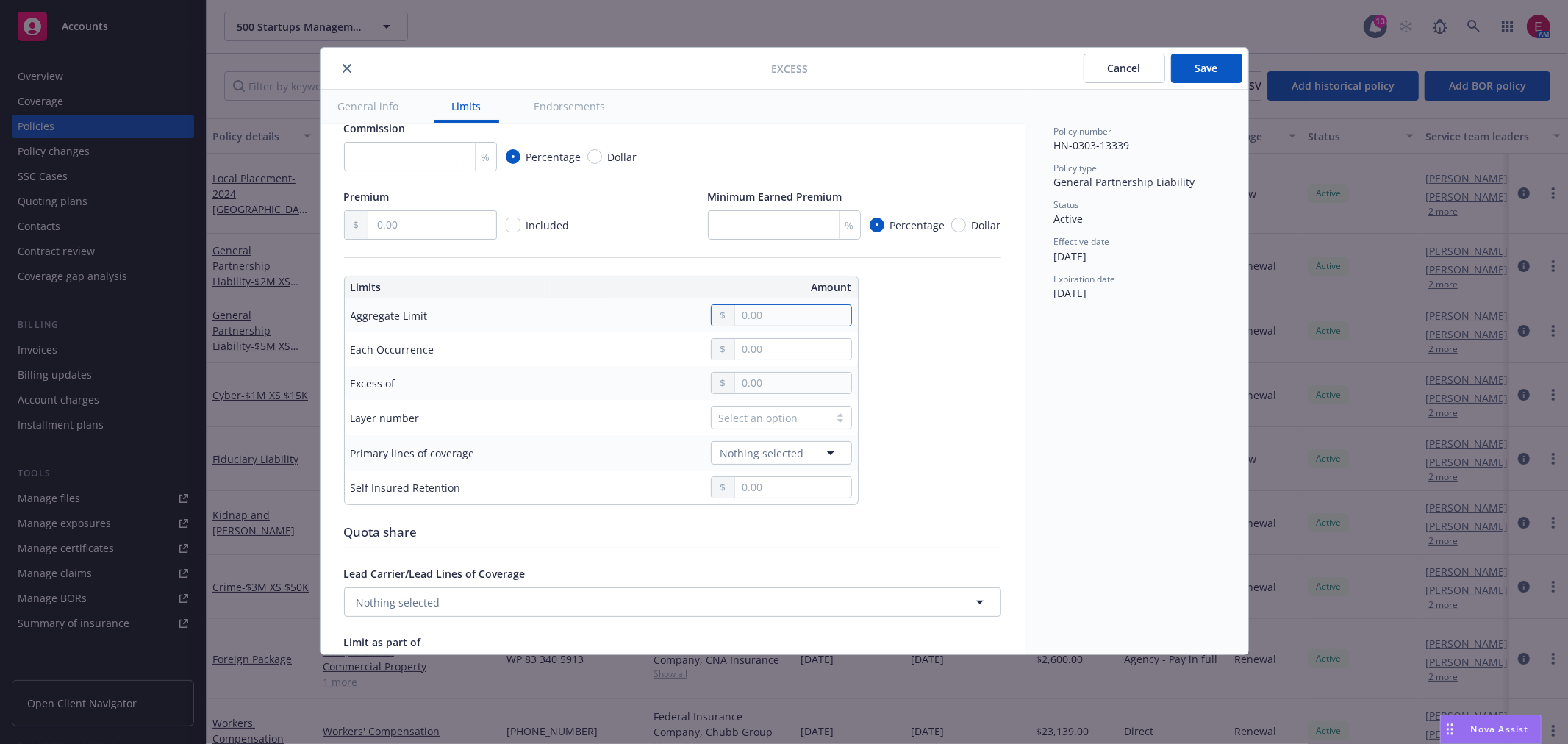
click at [754, 306] on input "text" at bounding box center [792, 315] width 115 height 21
type input "2,000,000.00"
click at [788, 408] on button "$2,000,000.00" at bounding box center [788, 405] width 127 height 28
click at [755, 335] on td at bounding box center [712, 350] width 293 height 34
click at [758, 343] on input "text" at bounding box center [792, 349] width 115 height 21
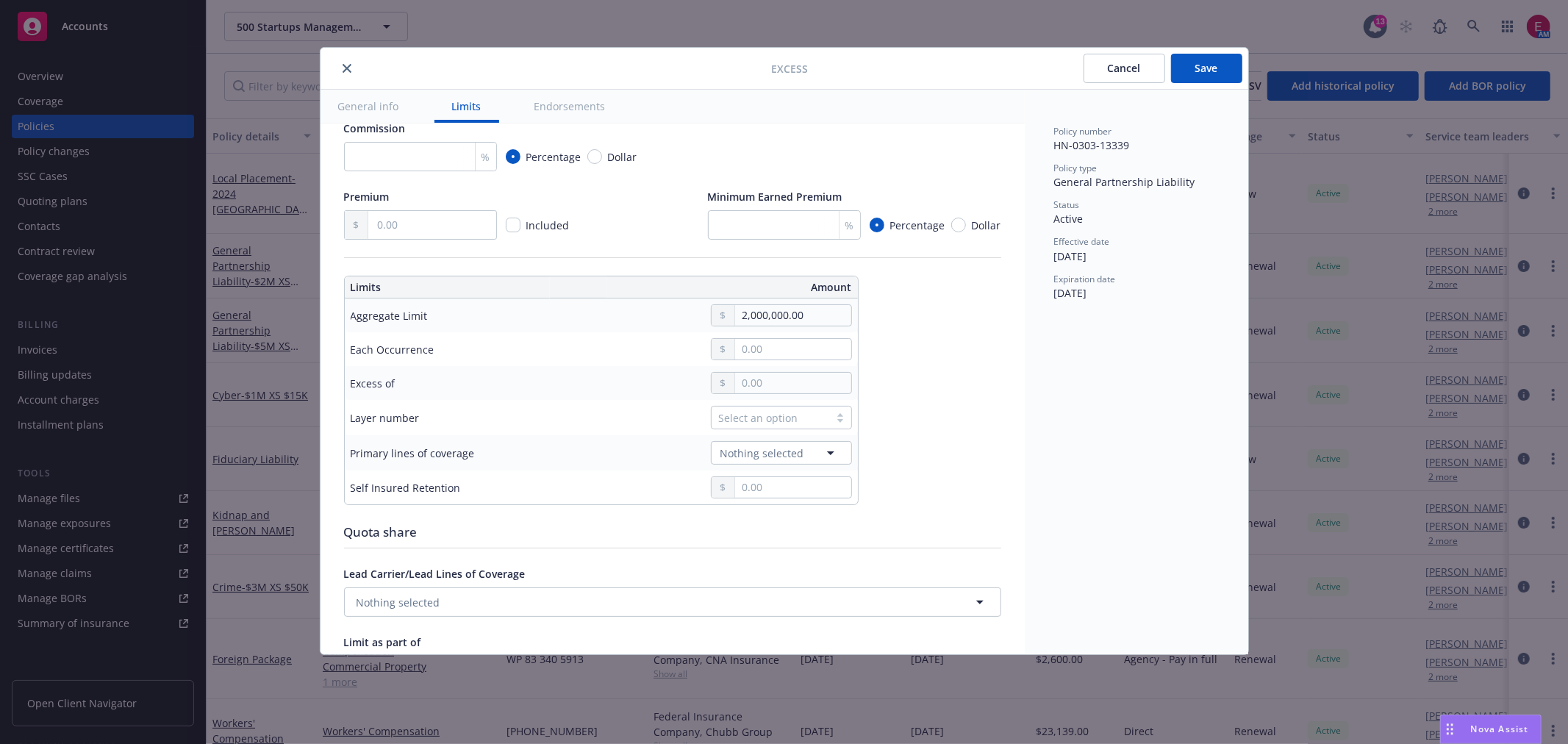
type input "2,000,000.00"
click at [773, 436] on button "$2,000,000.00" at bounding box center [788, 441] width 127 height 28
click at [753, 359] on div "2,000,000.00" at bounding box center [781, 349] width 141 height 22
click at [760, 384] on input "text" at bounding box center [792, 383] width 115 height 21
type input "$2M excess of $5M"
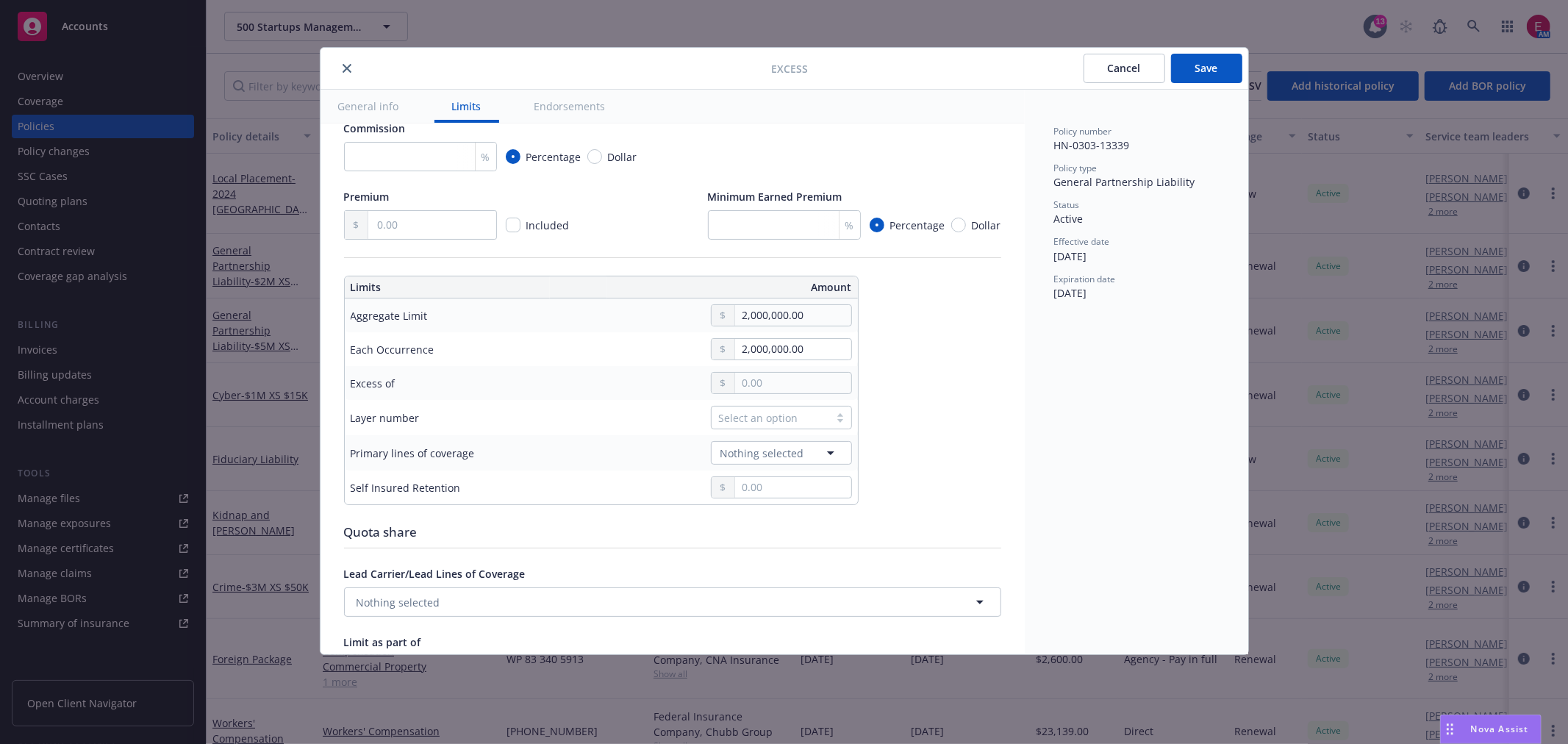
type input "5,000,000.00"
click at [785, 501] on button "$5,000,000.00" at bounding box center [788, 501] width 127 height 28
click at [772, 415] on div "Select an option" at bounding box center [770, 417] width 103 height 15
click at [760, 486] on div "01" at bounding box center [781, 478] width 123 height 15
click at [767, 446] on span "Nothing selected" at bounding box center [763, 453] width 84 height 15
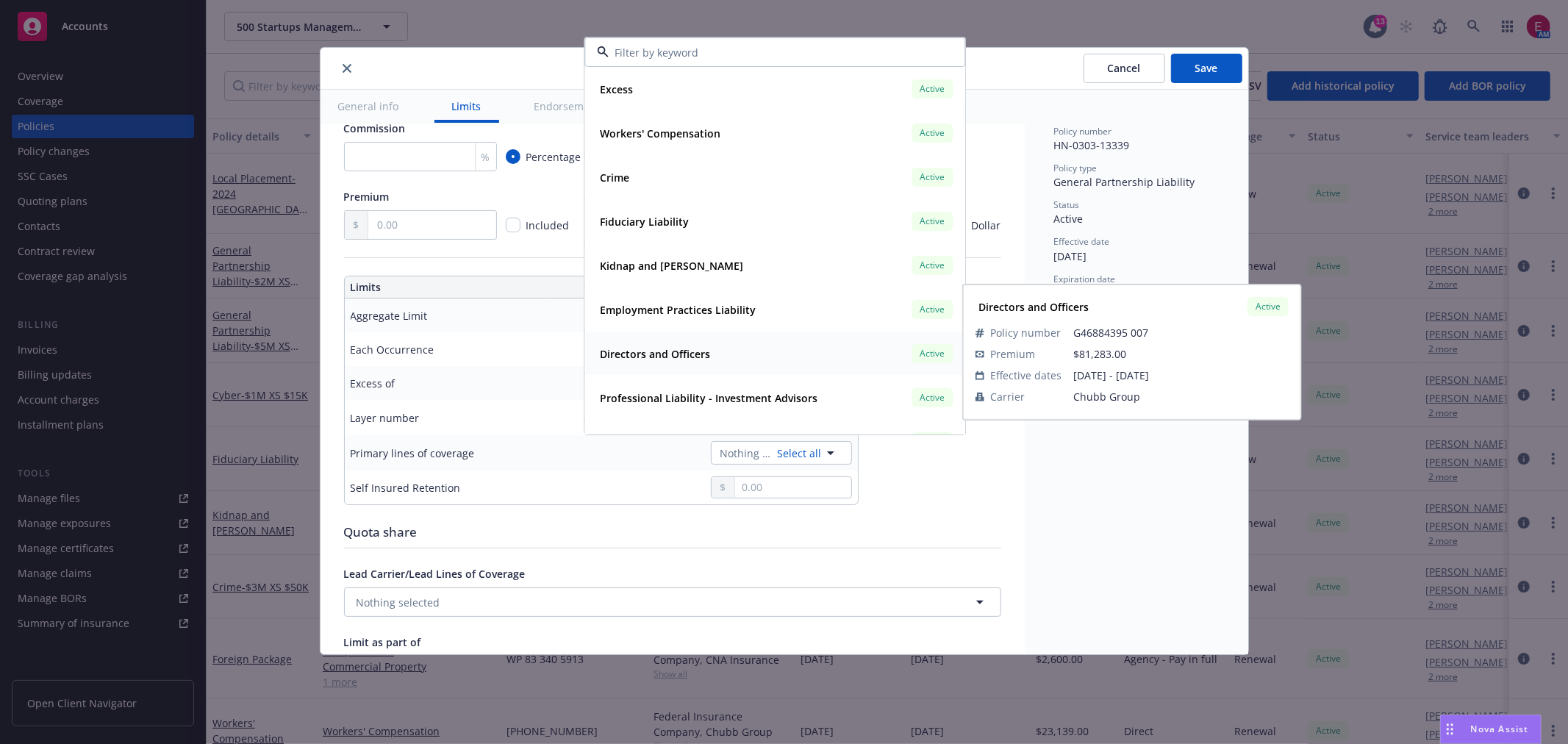
click at [703, 350] on strong "Directors and Officers" at bounding box center [656, 354] width 111 height 14
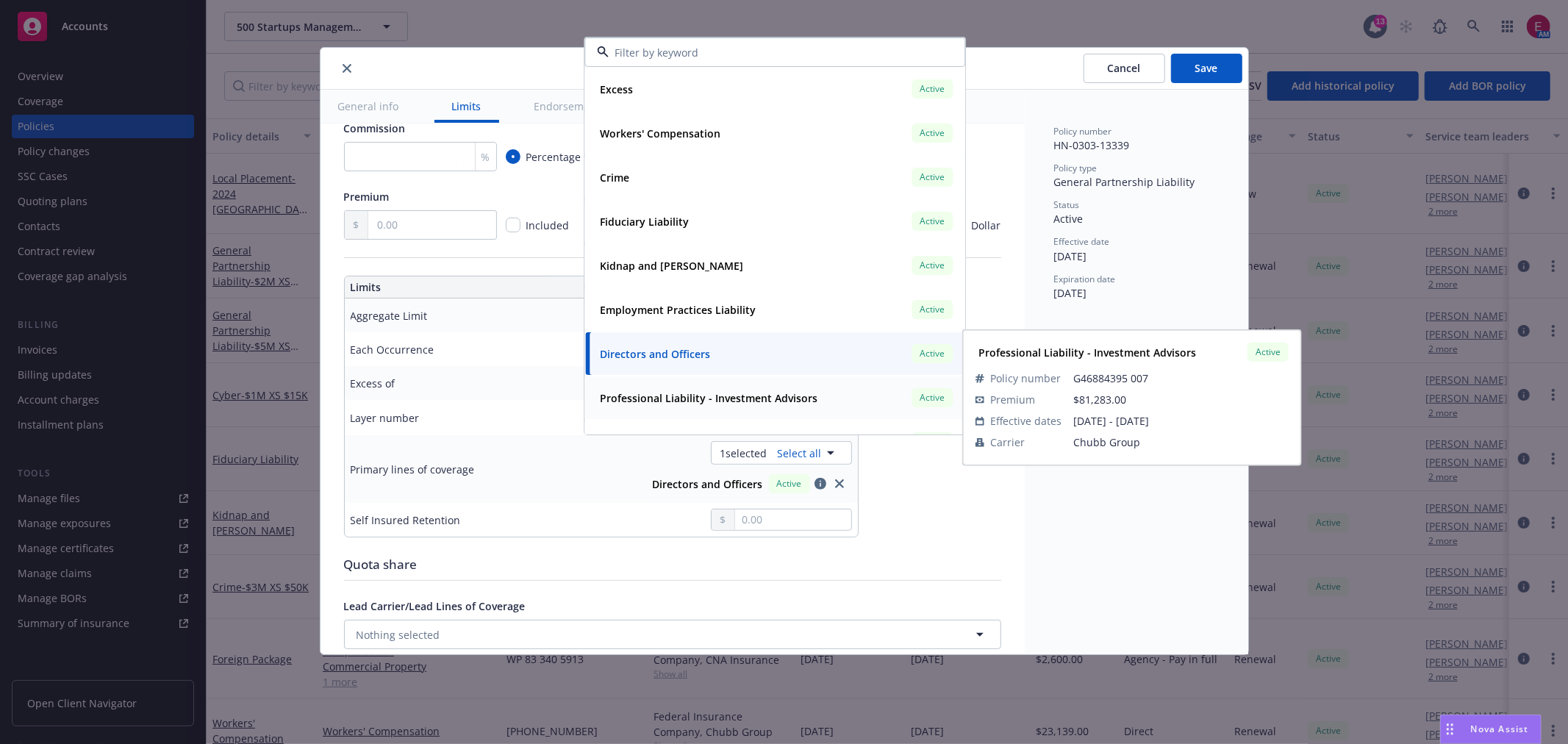
drag, startPoint x: 698, startPoint y: 393, endPoint x: 708, endPoint y: 333, distance: 60.8
click at [698, 392] on strong "Professional Liability - Investment Advisors" at bounding box center [709, 399] width 218 height 14
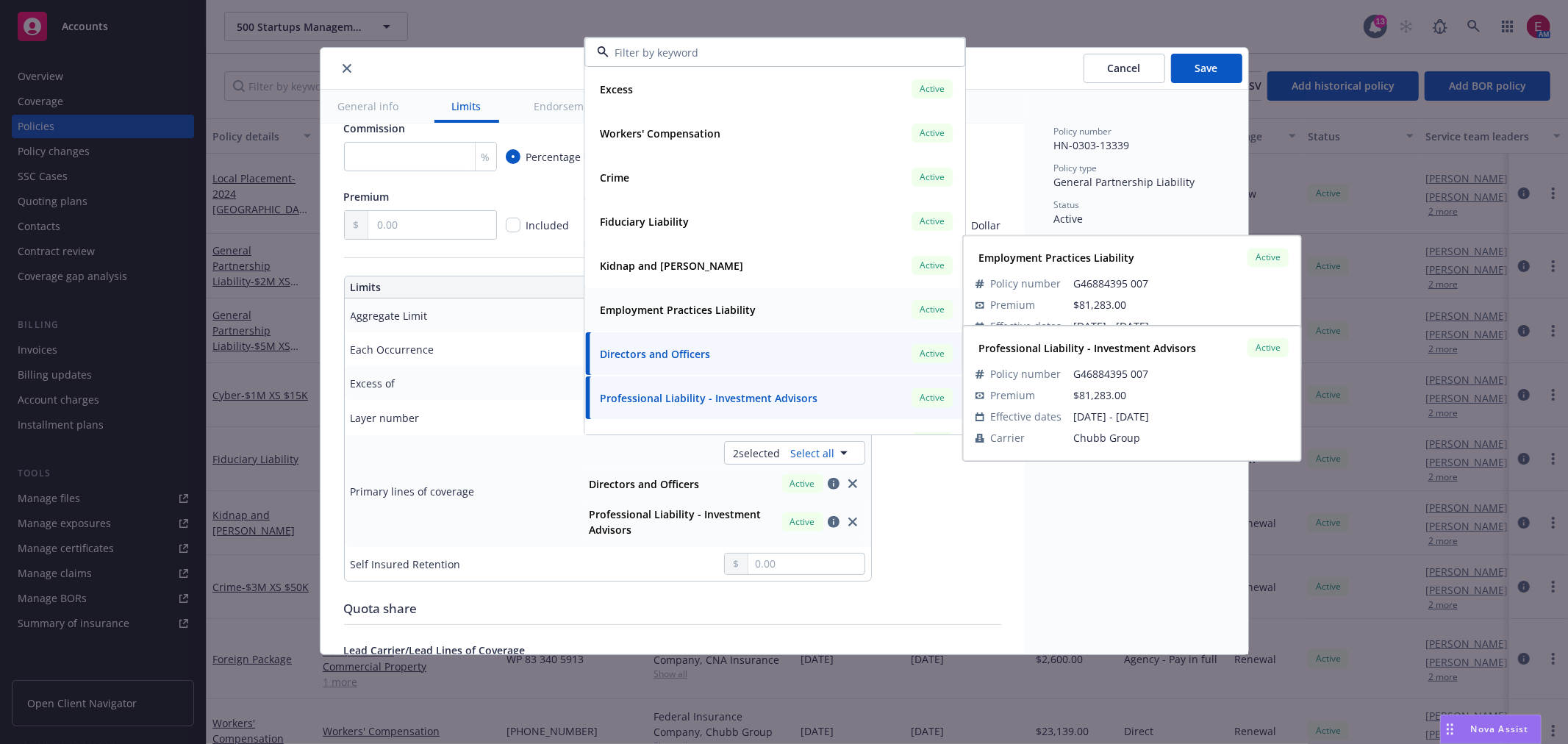
click at [711, 318] on div "Employment Practices Liability" at bounding box center [676, 310] width 165 height 21
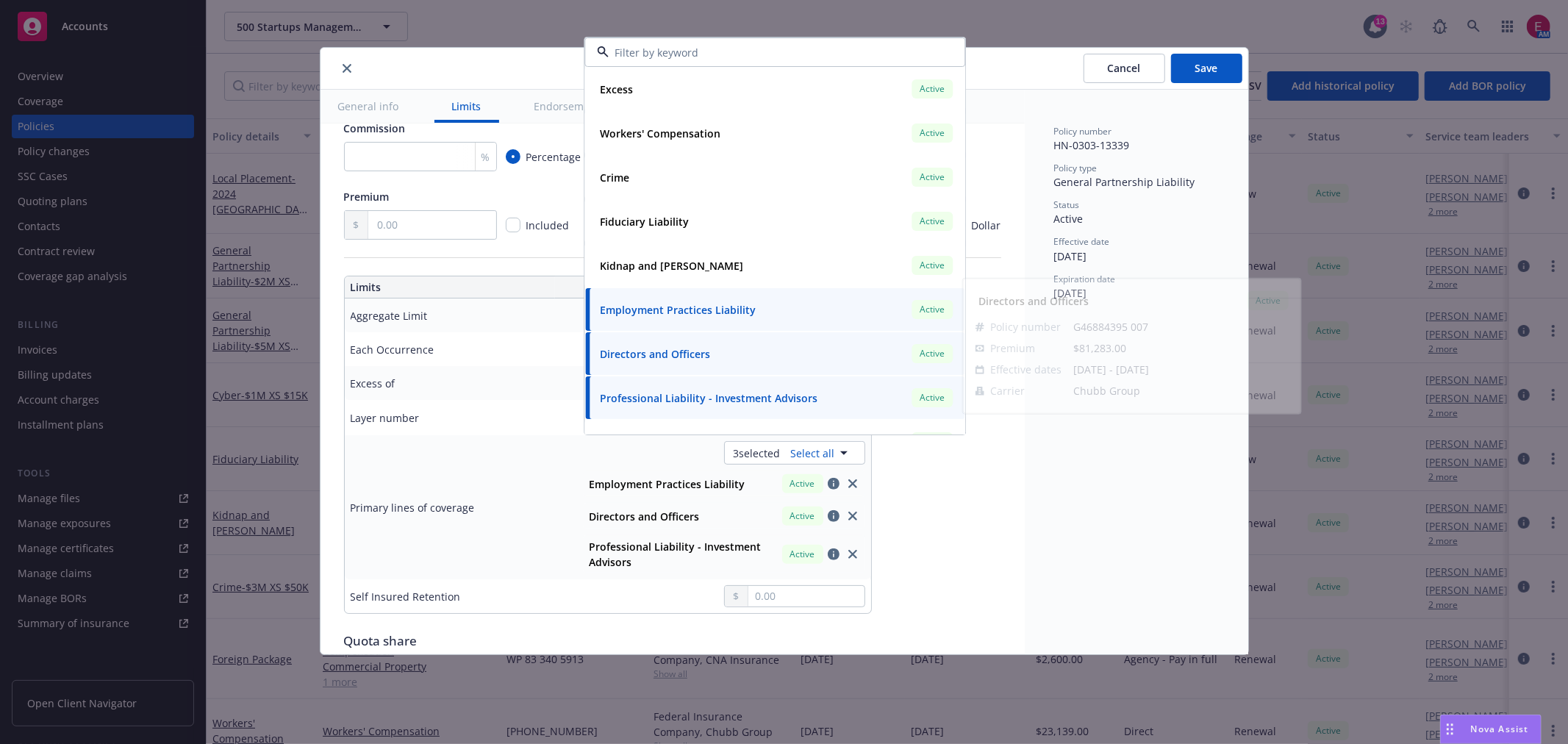
type input "General Partnership Liability $2M excess of $5M"
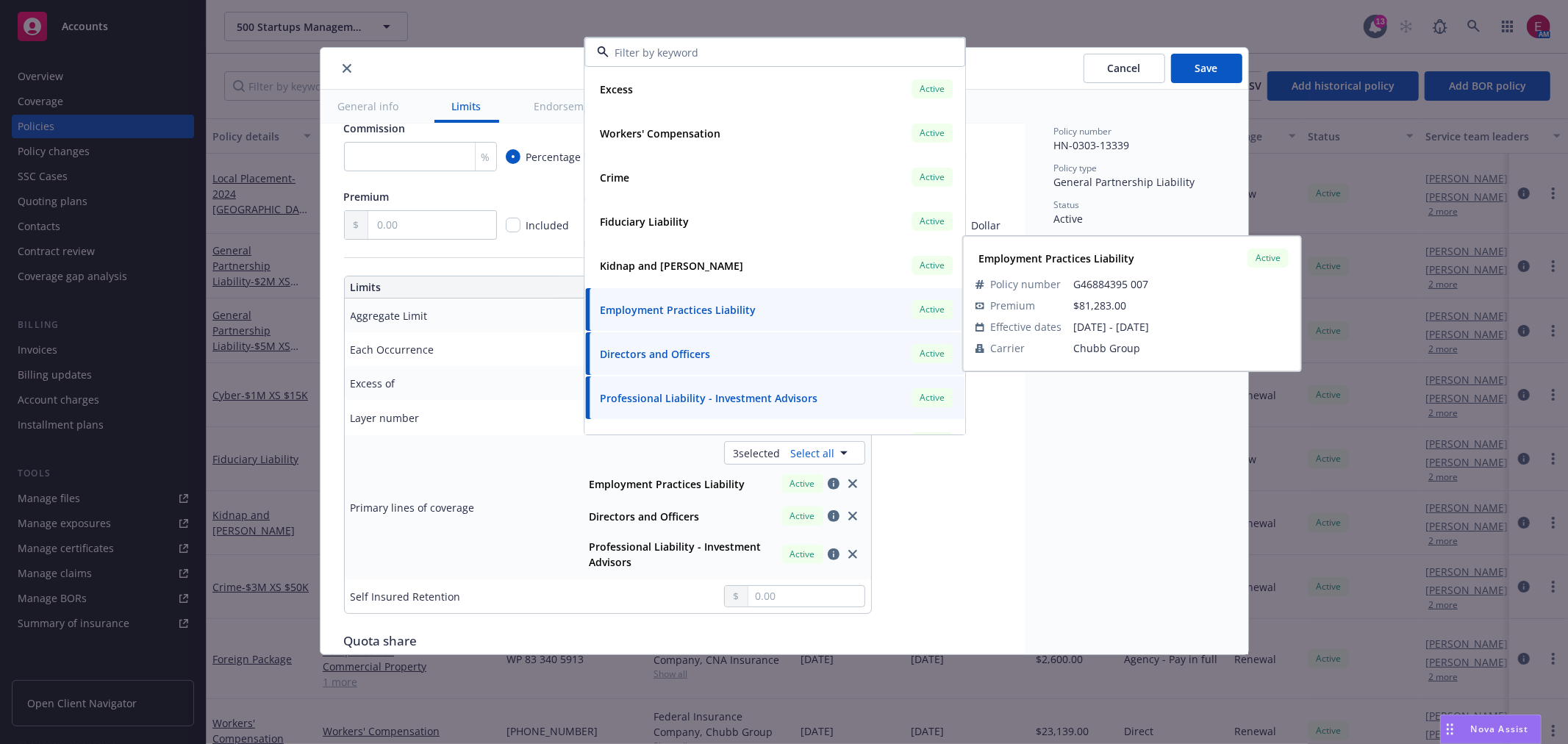
click at [914, 508] on div "Display name General Partnership Liability $2M excess of $5M Coverage trigger C…" at bounding box center [673, 467] width 657 height 1292
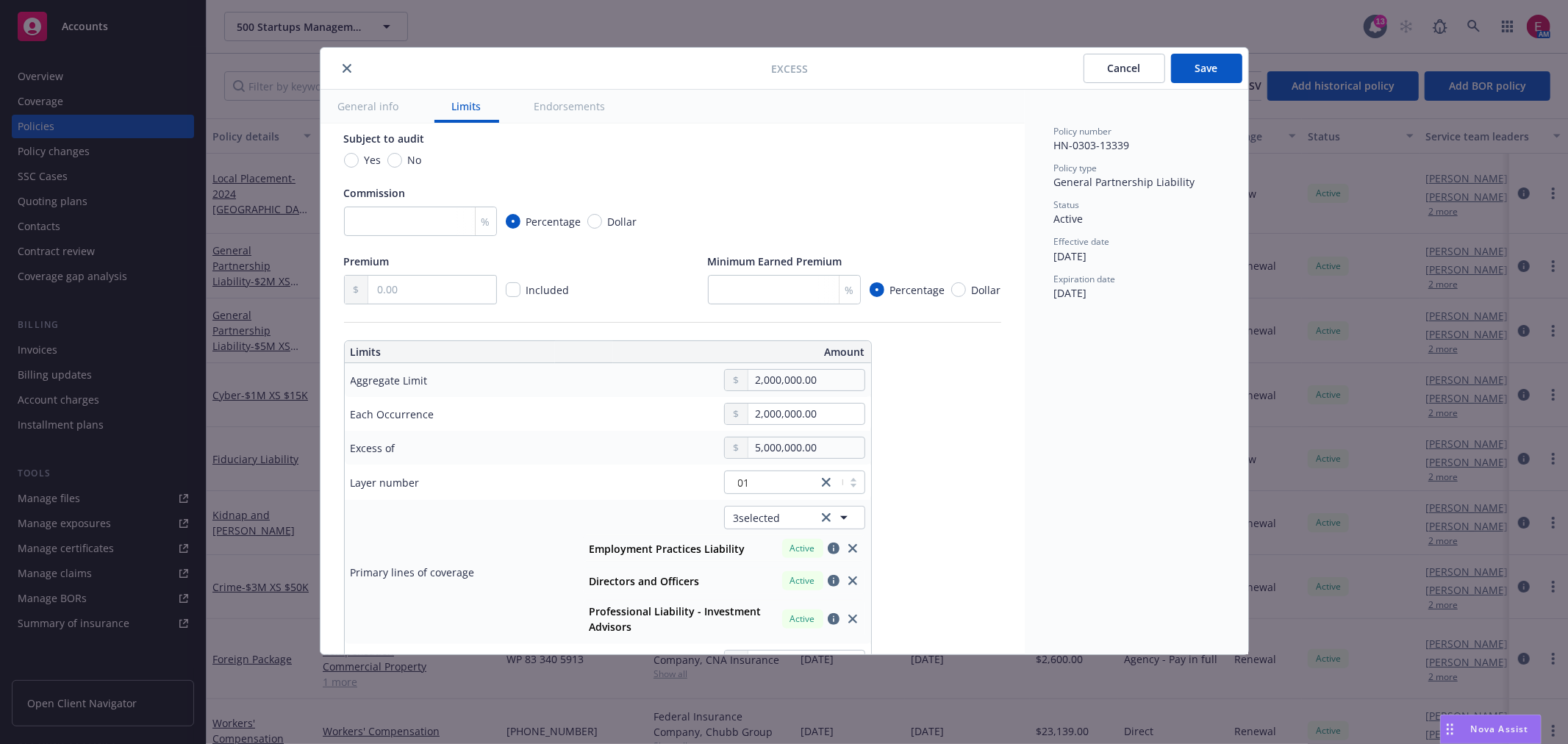
scroll to position [245, 0]
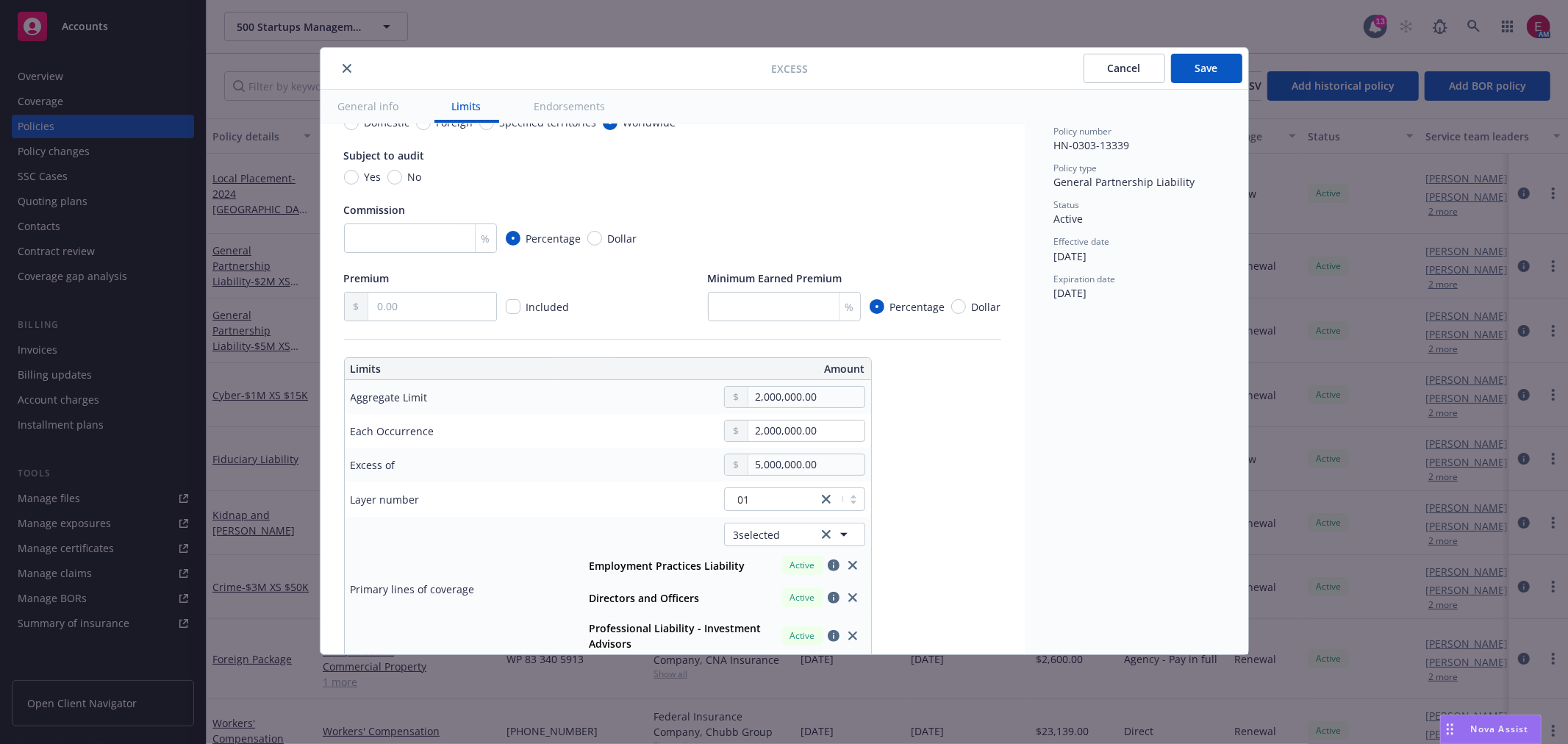
drag, startPoint x: 1183, startPoint y: 82, endPoint x: 1197, endPoint y: 74, distance: 16.1
click at [1184, 79] on button "Save" at bounding box center [1207, 68] width 71 height 29
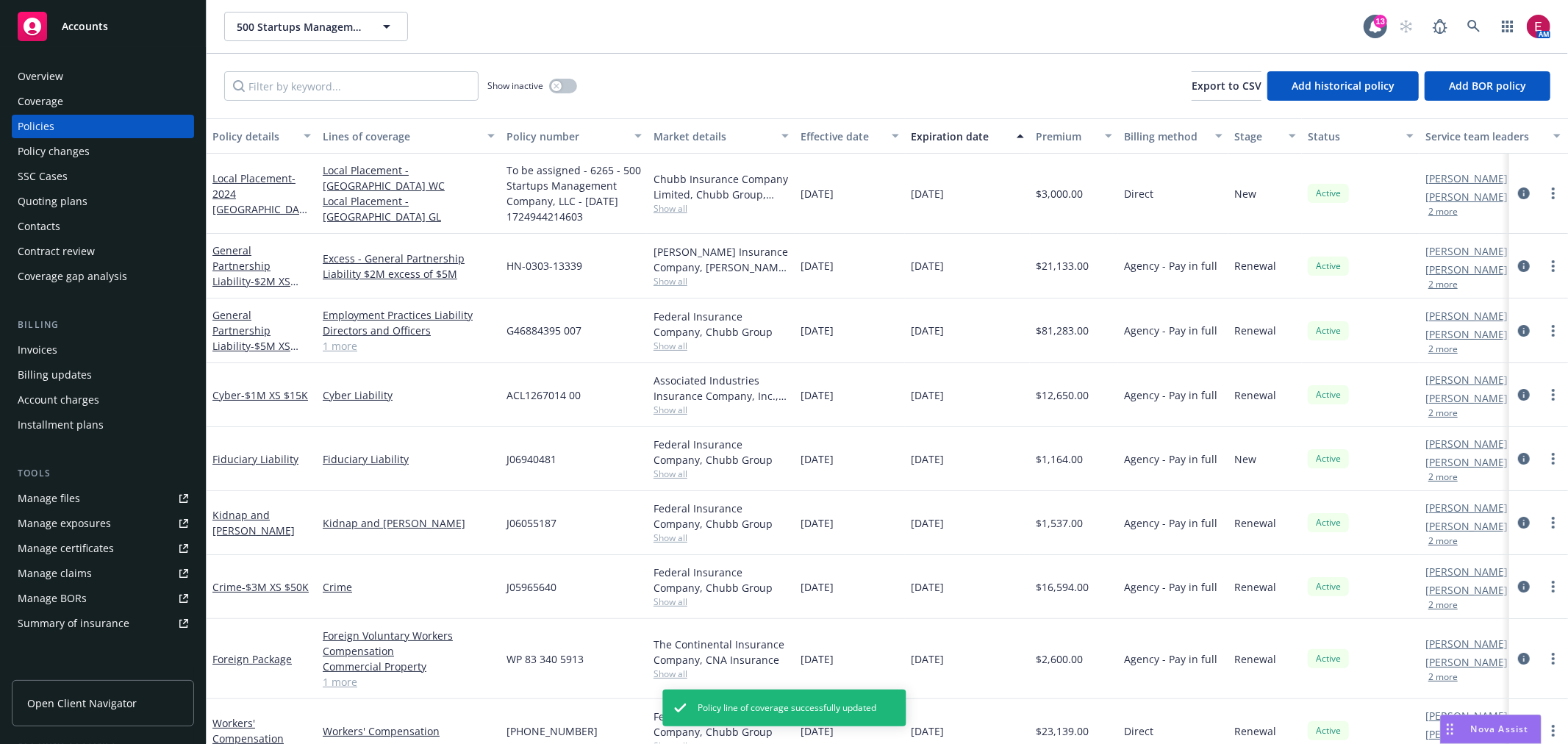
click at [344, 342] on link "1 more" at bounding box center [409, 345] width 172 height 15
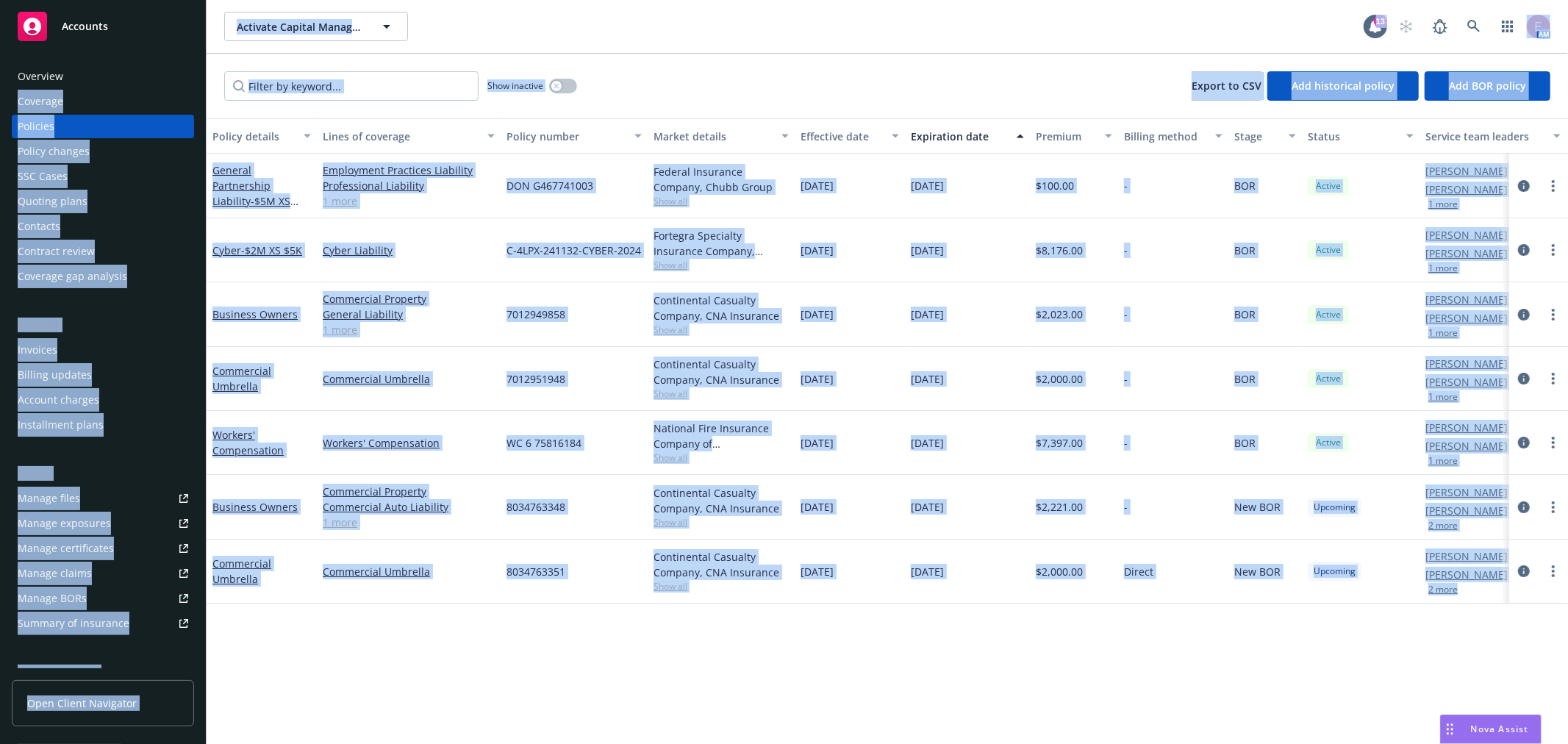
drag, startPoint x: 1542, startPoint y: 618, endPoint x: 313, endPoint y: 73, distance: 1344.4
click at [178, 75] on div "Accounts Overview Coverage Policies Policy changes SSC Cases Quoting plans Cont…" at bounding box center [784, 372] width 1568 height 744
click at [682, 70] on div "Show inactive Export to CSV Add historical policy Add BOR policy" at bounding box center [887, 86] width 1362 height 65
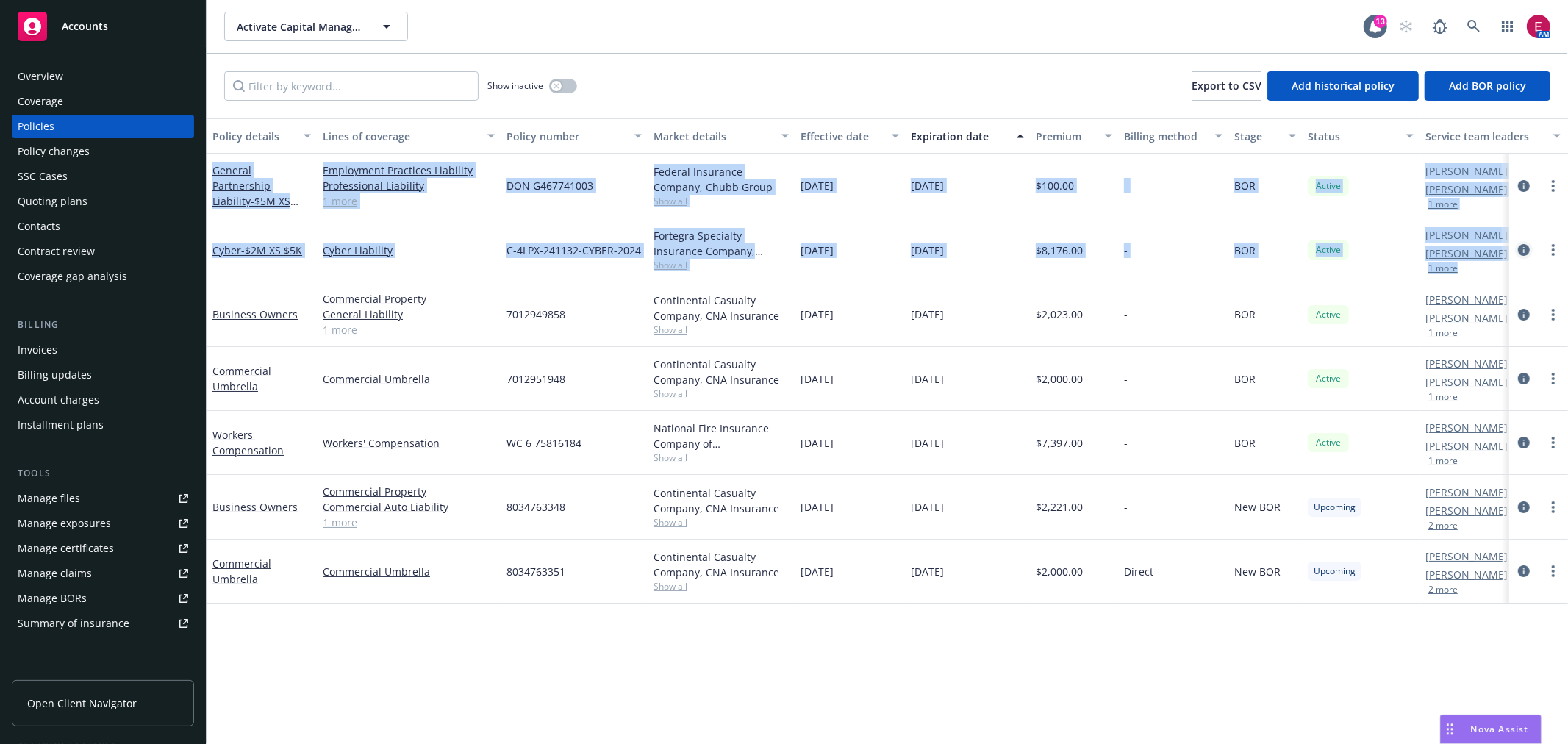
drag, startPoint x: 211, startPoint y: 161, endPoint x: 1523, endPoint y: 253, distance: 1315.2
click at [1523, 252] on div "General Partnership Liability - $5M XS $150K Employment Practices Liability Pro…" at bounding box center [916, 360] width 1419 height 412
click at [1006, 206] on div "[DATE]" at bounding box center [968, 186] width 125 height 65
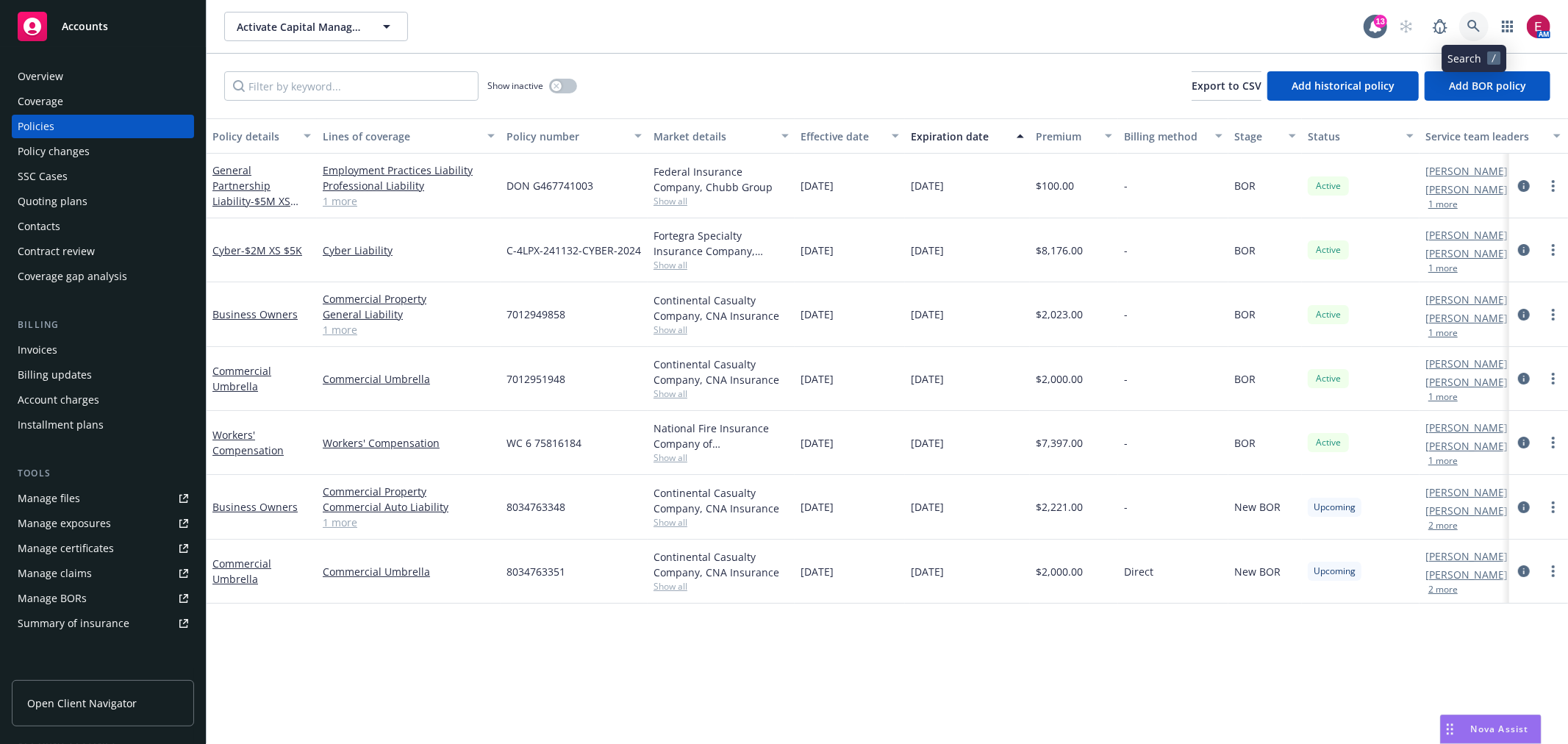
click at [1481, 21] on link at bounding box center [1473, 26] width 29 height 29
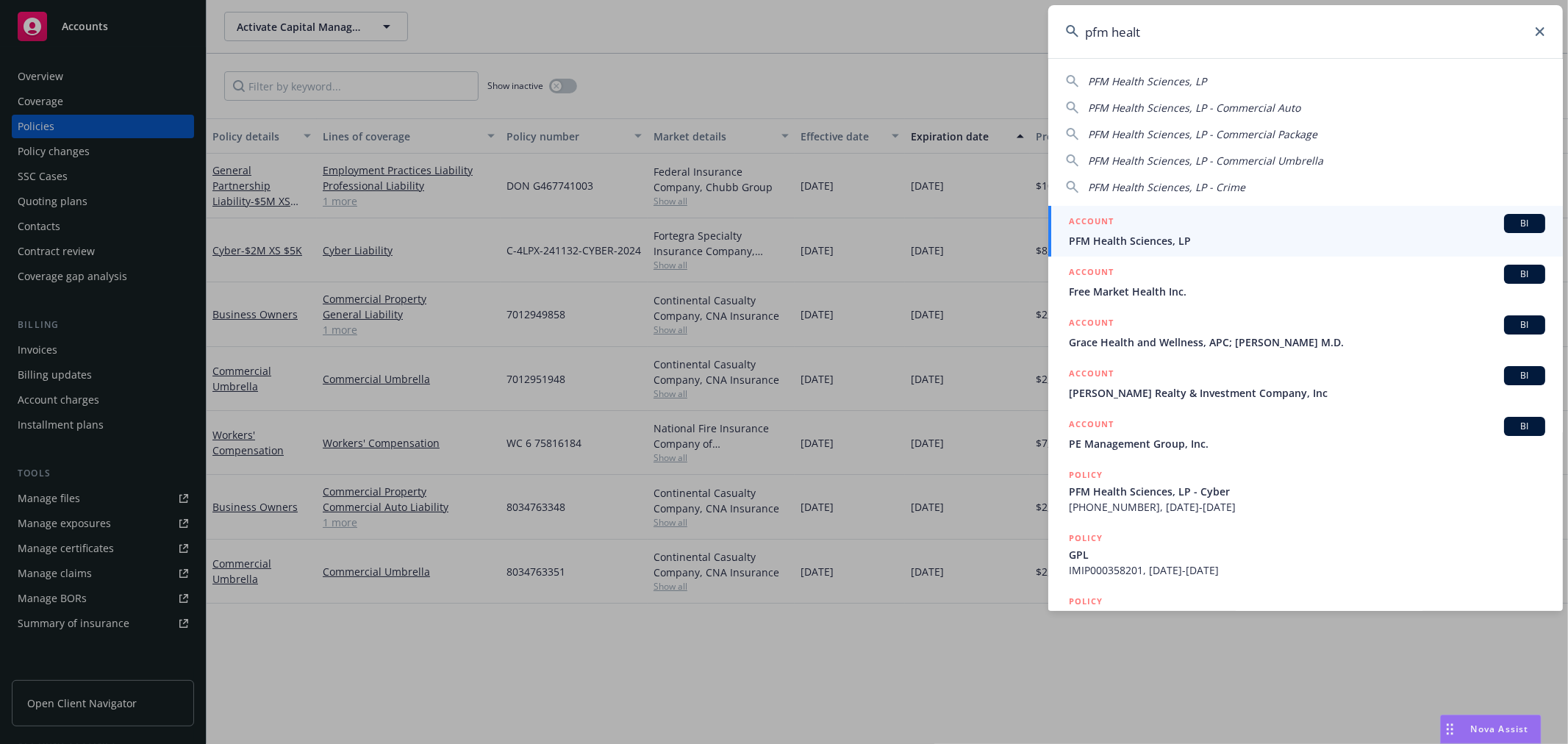
click at [1315, 16] on input "pfm healt" at bounding box center [1306, 31] width 515 height 53
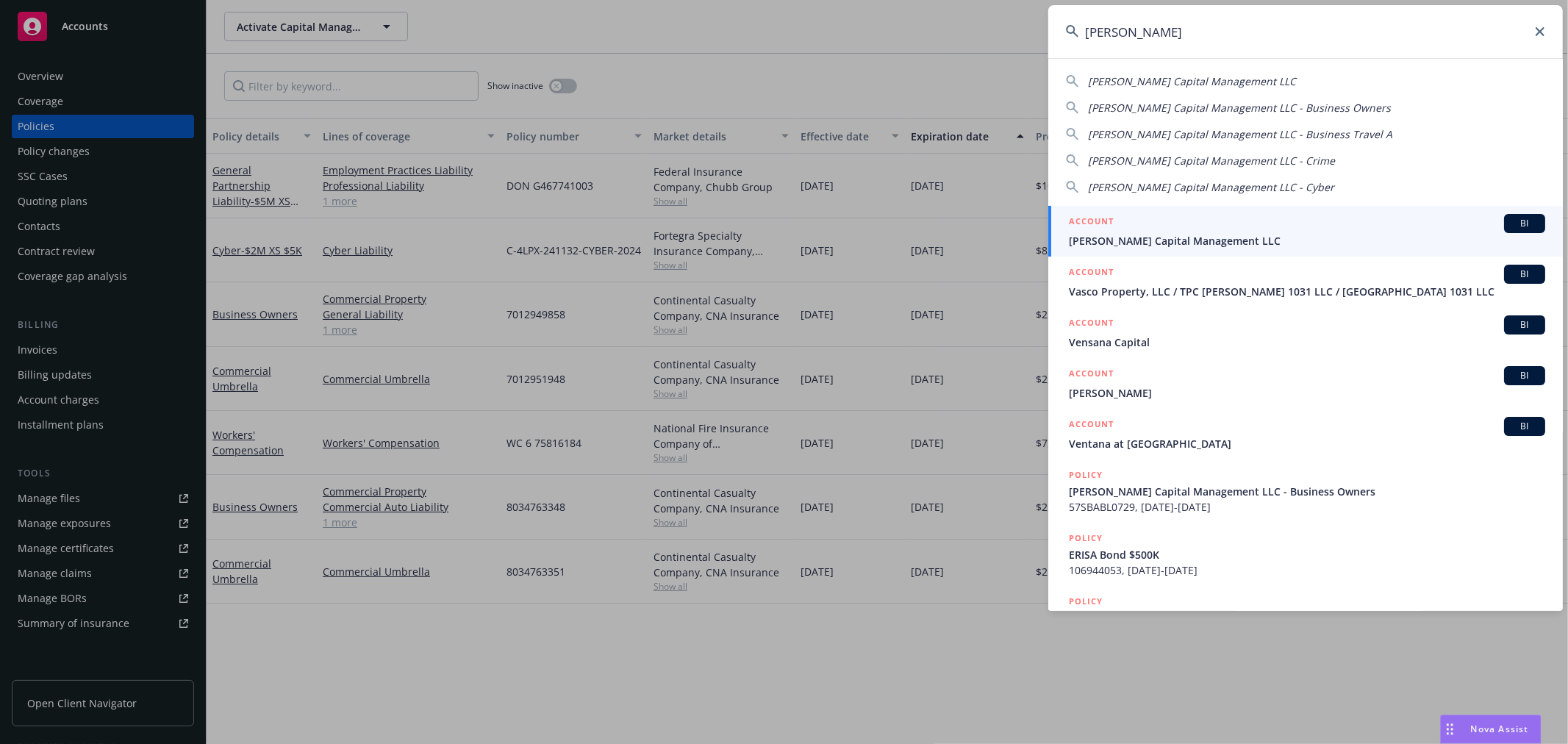
type input "[PERSON_NAME]"
click at [1195, 231] on div "ACCOUNT BI" at bounding box center [1308, 223] width 476 height 19
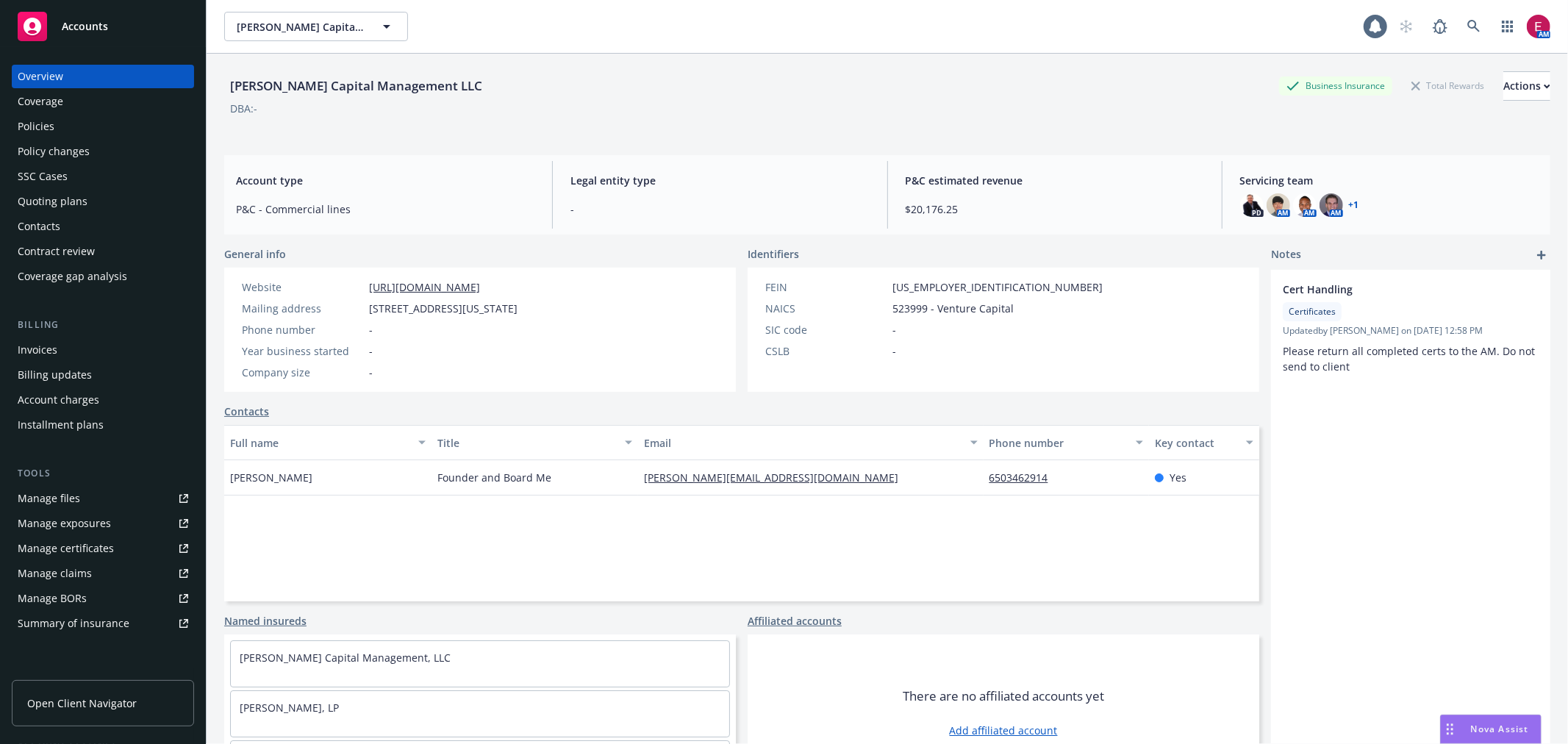
click at [61, 116] on div "Policies" at bounding box center [103, 127] width 170 height 23
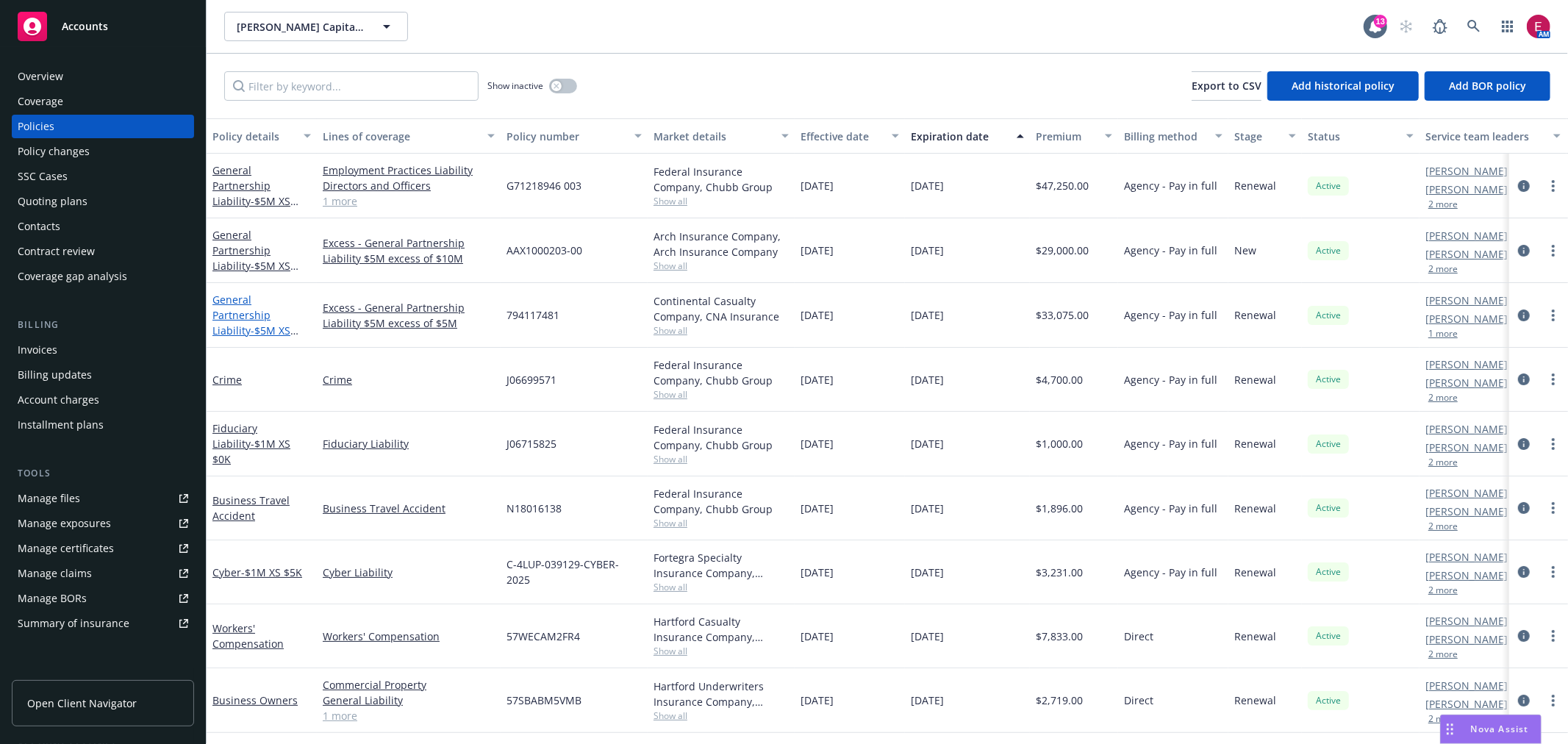
click at [268, 293] on link "General Partnership Liability - $5M XS $5M" at bounding box center [251, 323] width 78 height 61
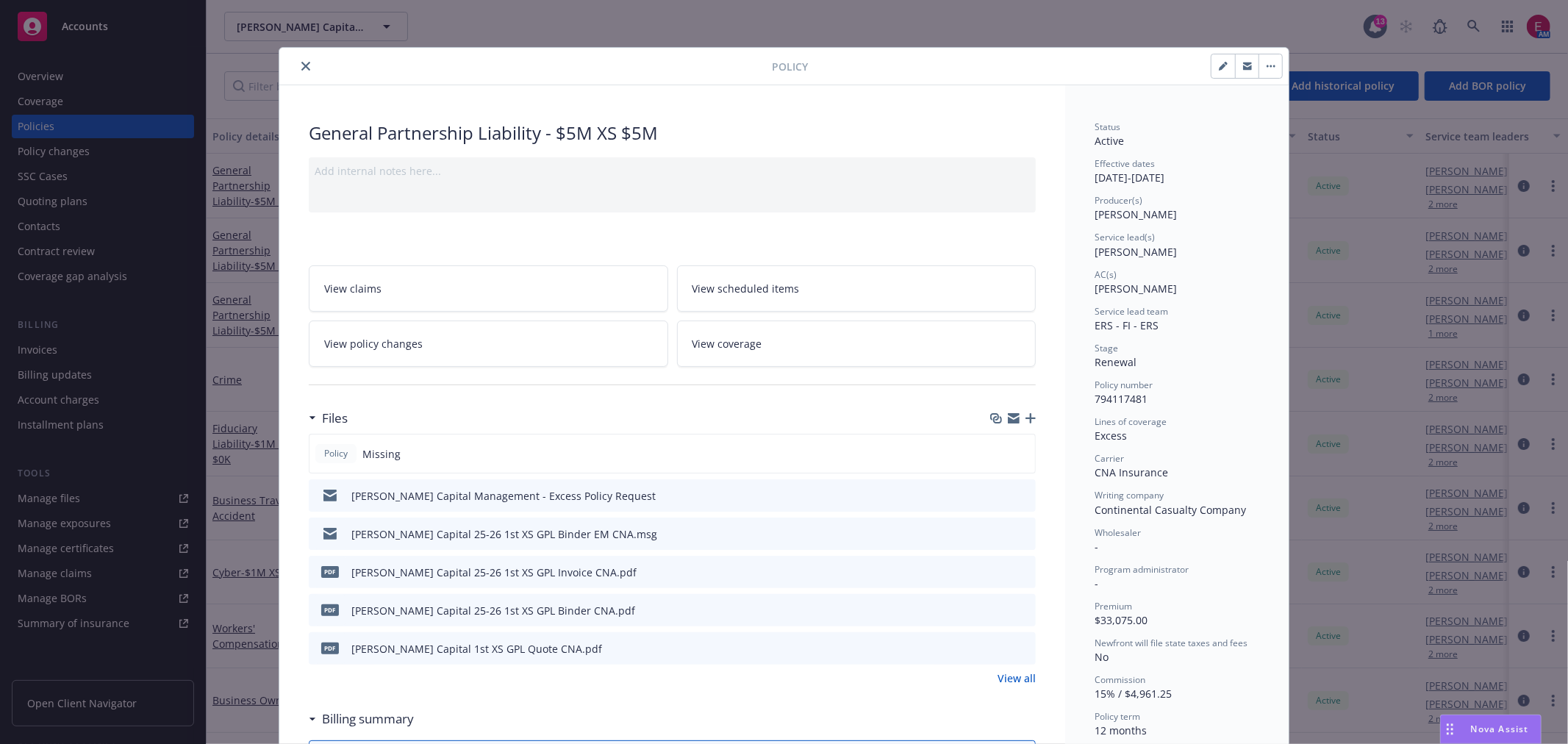
click at [1015, 491] on icon "preview file" at bounding box center [1021, 495] width 13 height 11
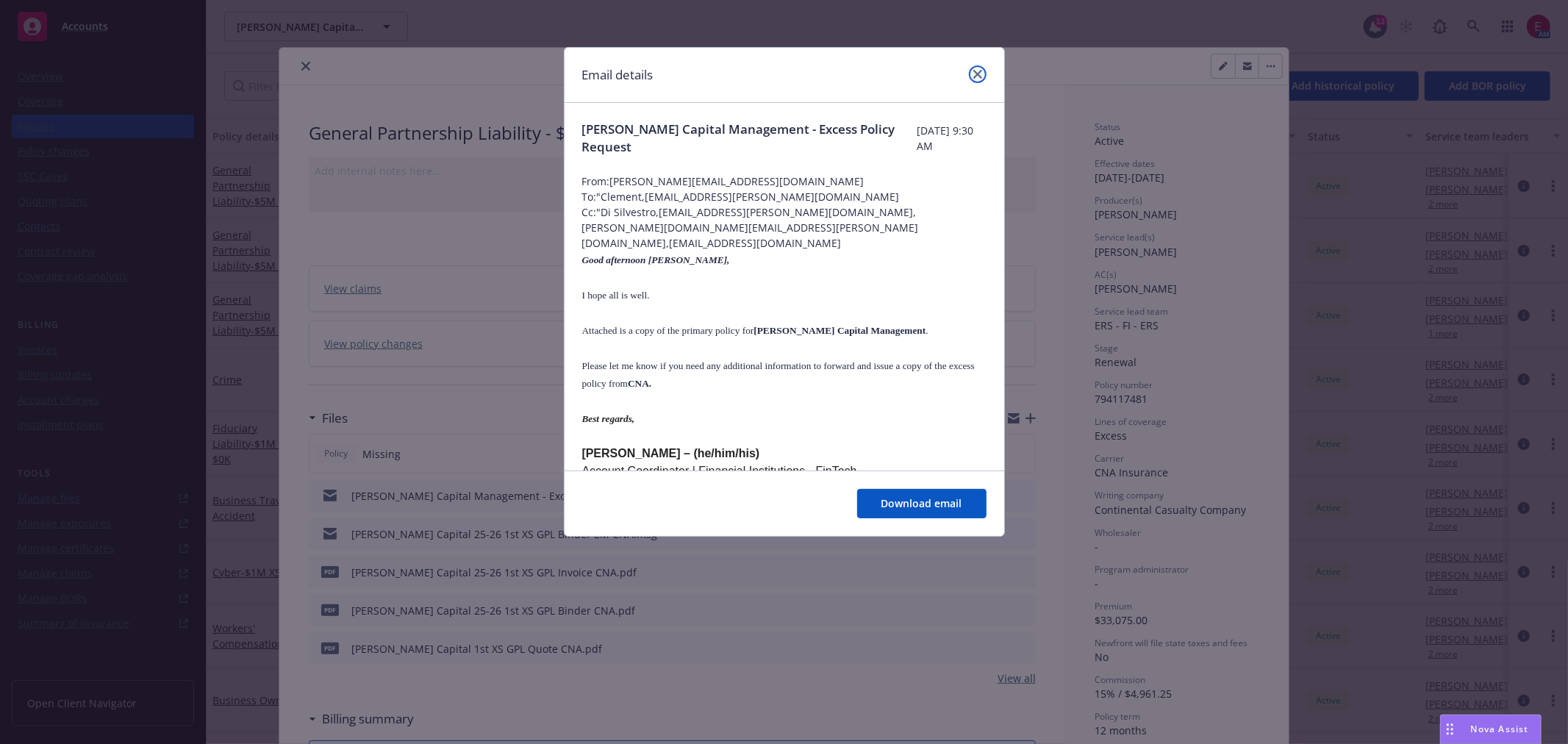
click at [979, 73] on icon "close" at bounding box center [978, 74] width 9 height 9
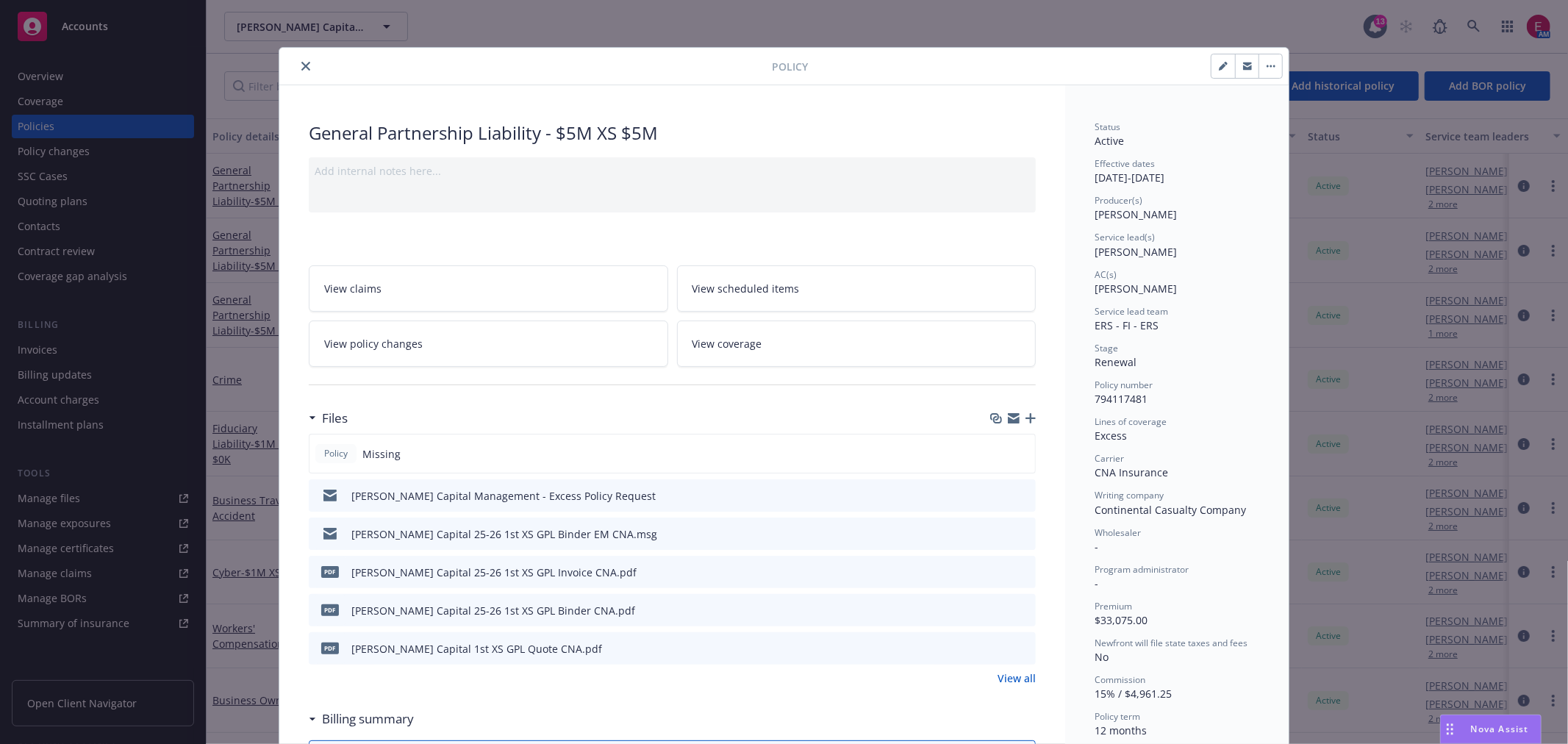
click at [1015, 533] on icon "preview file" at bounding box center [1021, 533] width 13 height 11
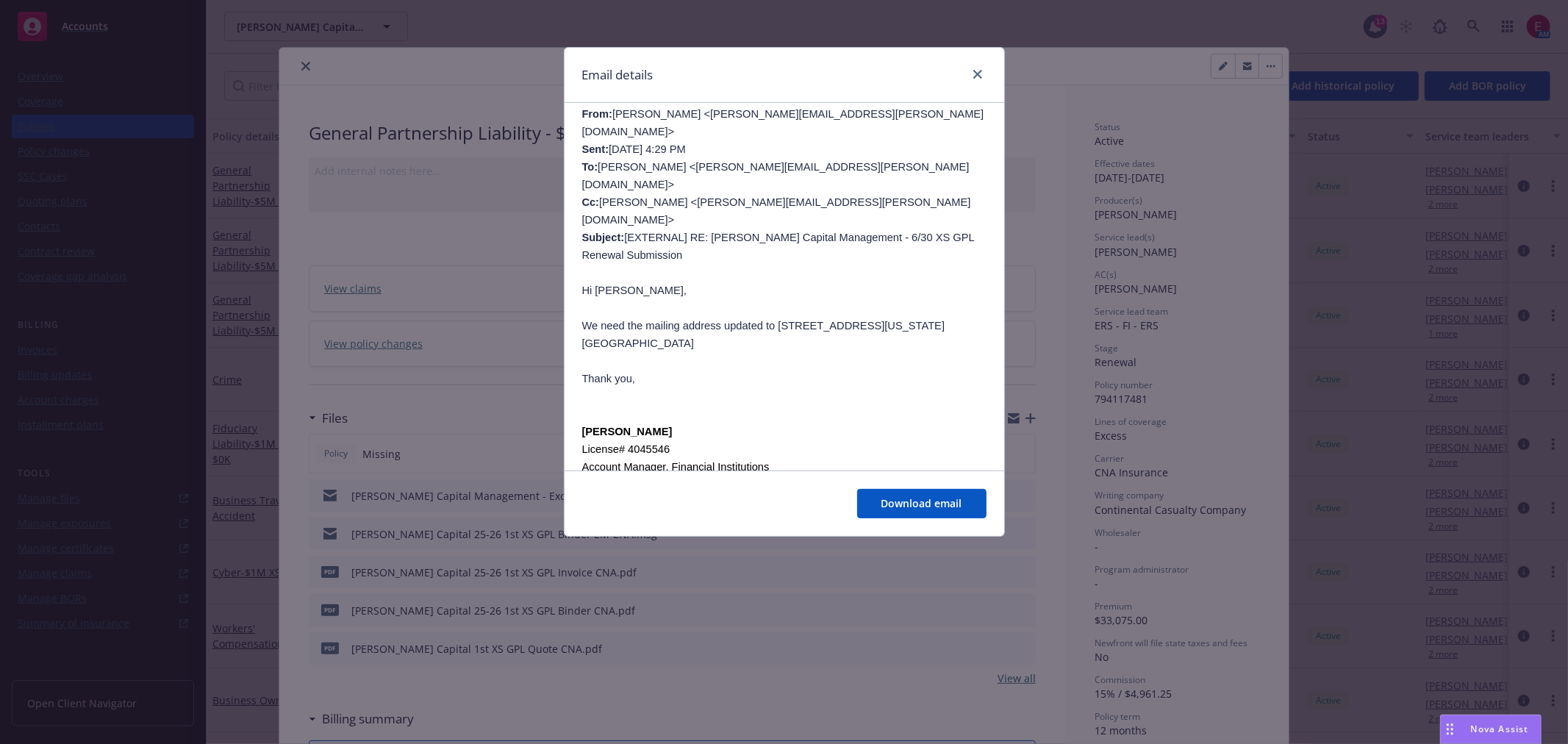
scroll to position [327, 0]
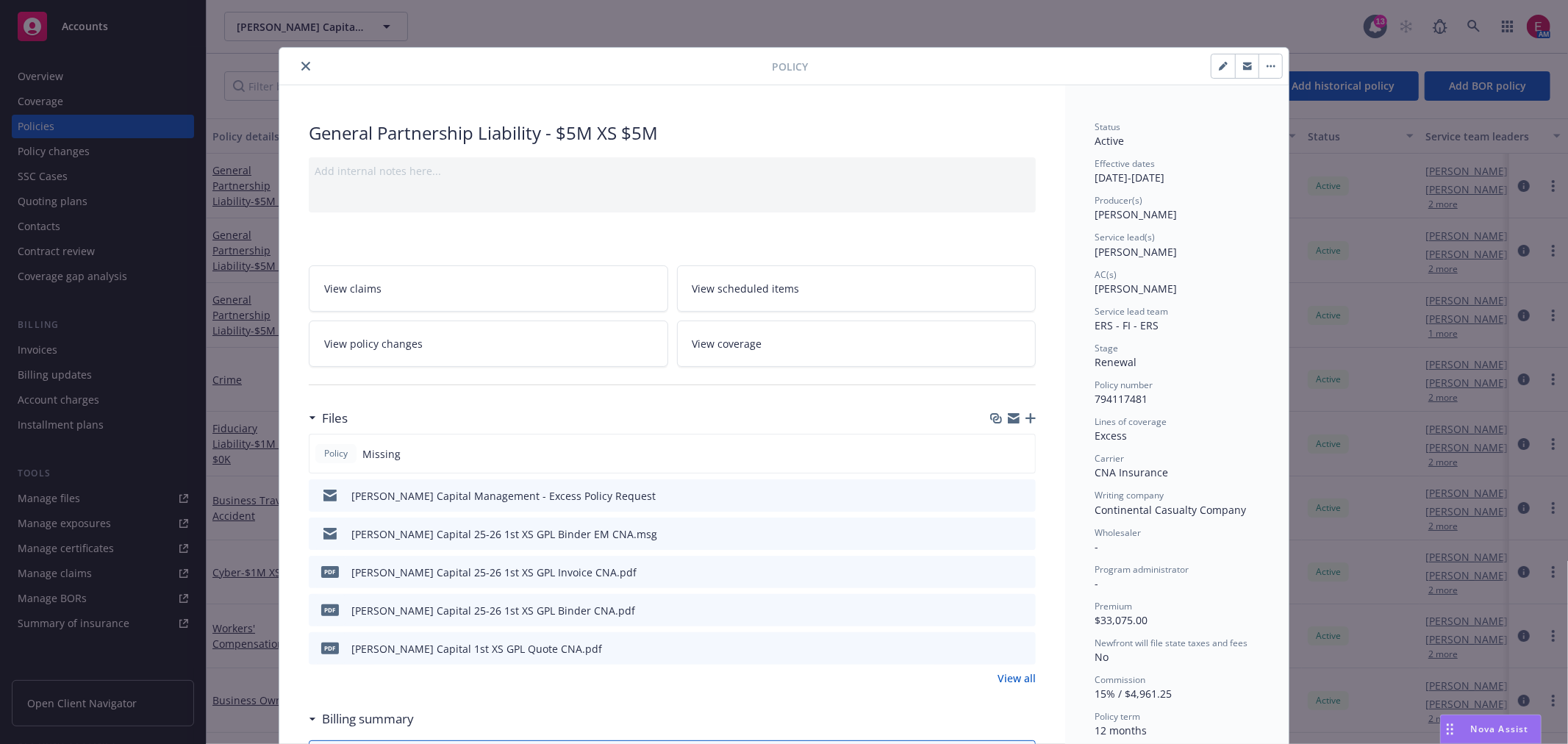
click at [297, 61] on button "close" at bounding box center [306, 66] width 18 height 18
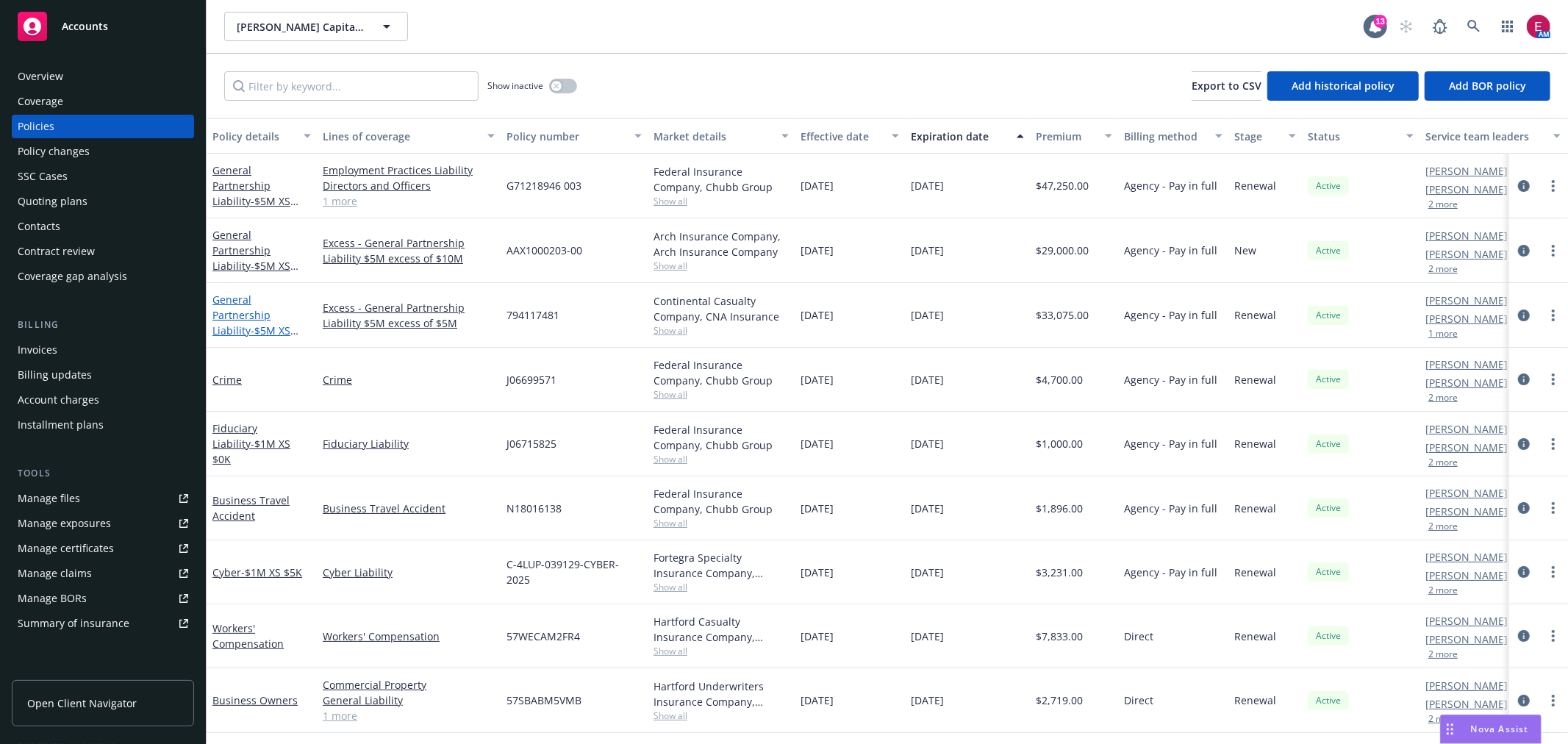
click at [267, 324] on span "- $5M XS $5M" at bounding box center [255, 338] width 86 height 29
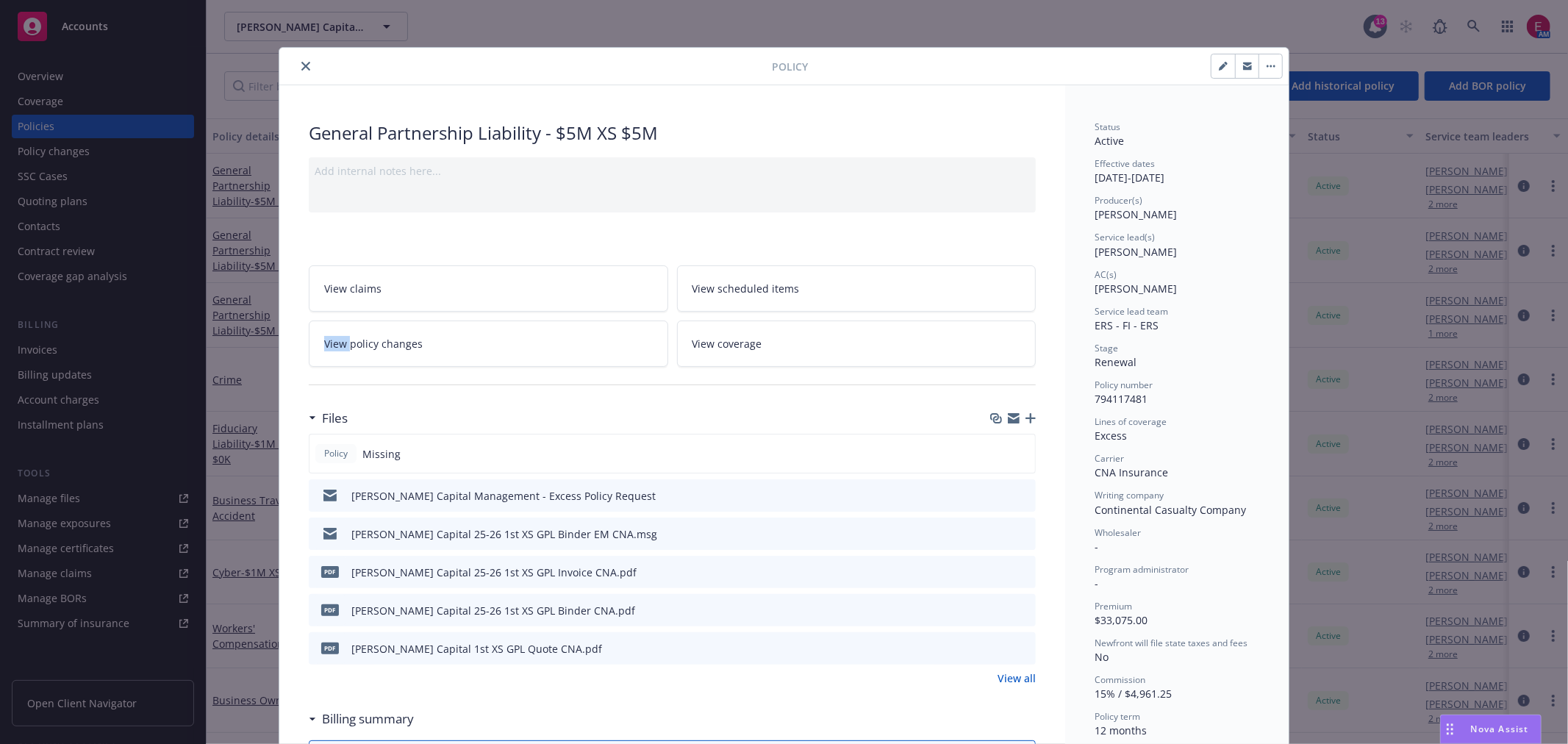
click at [267, 315] on div "Policy General Partnership Liability - $5M XS $5M Add internal notes here... Vi…" at bounding box center [784, 372] width 1568 height 744
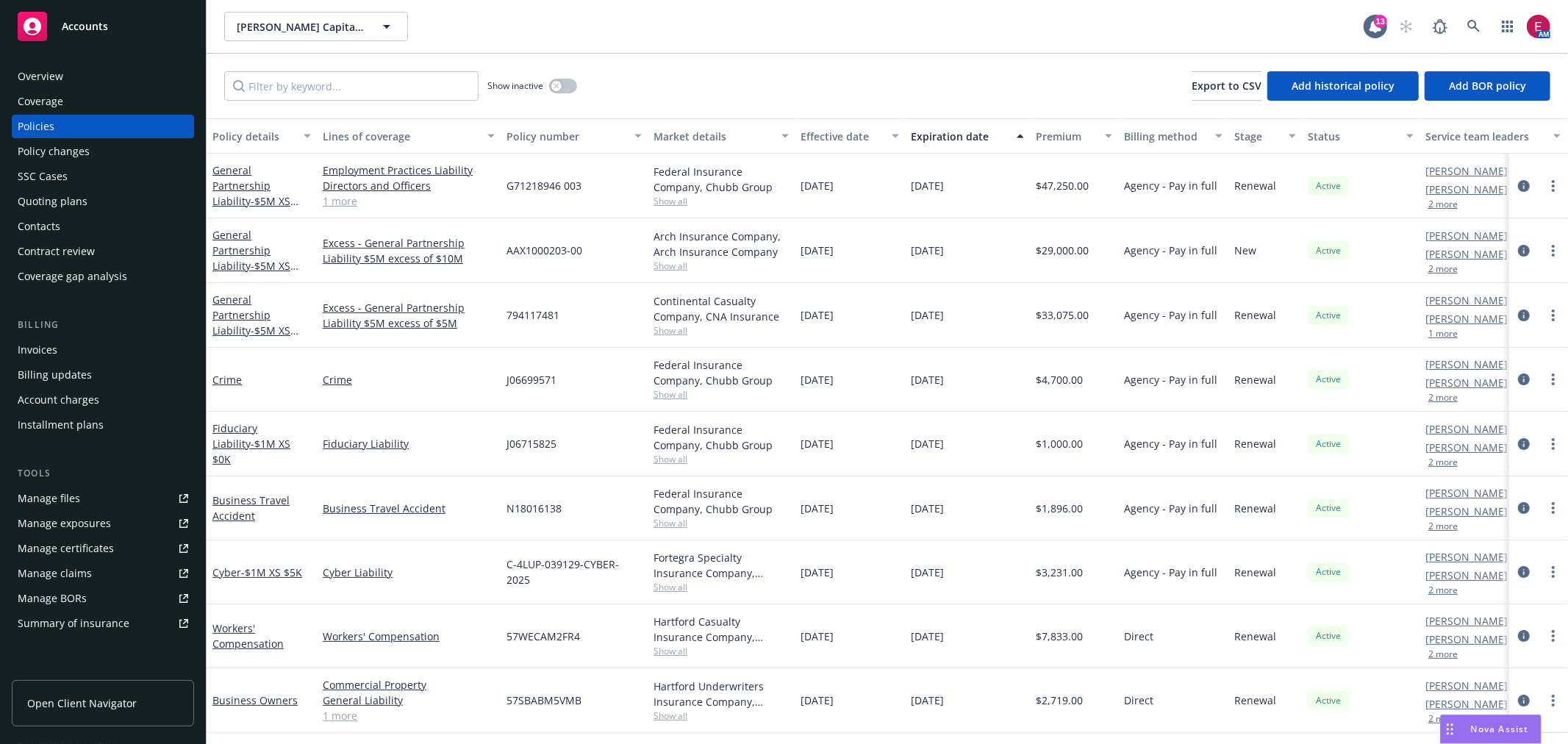
click at [229, 200] on span "- $5M XS $150K" at bounding box center [255, 209] width 86 height 29
click at [246, 186] on link "General Partnership Liability - $5M XS $150K" at bounding box center [251, 194] width 78 height 61
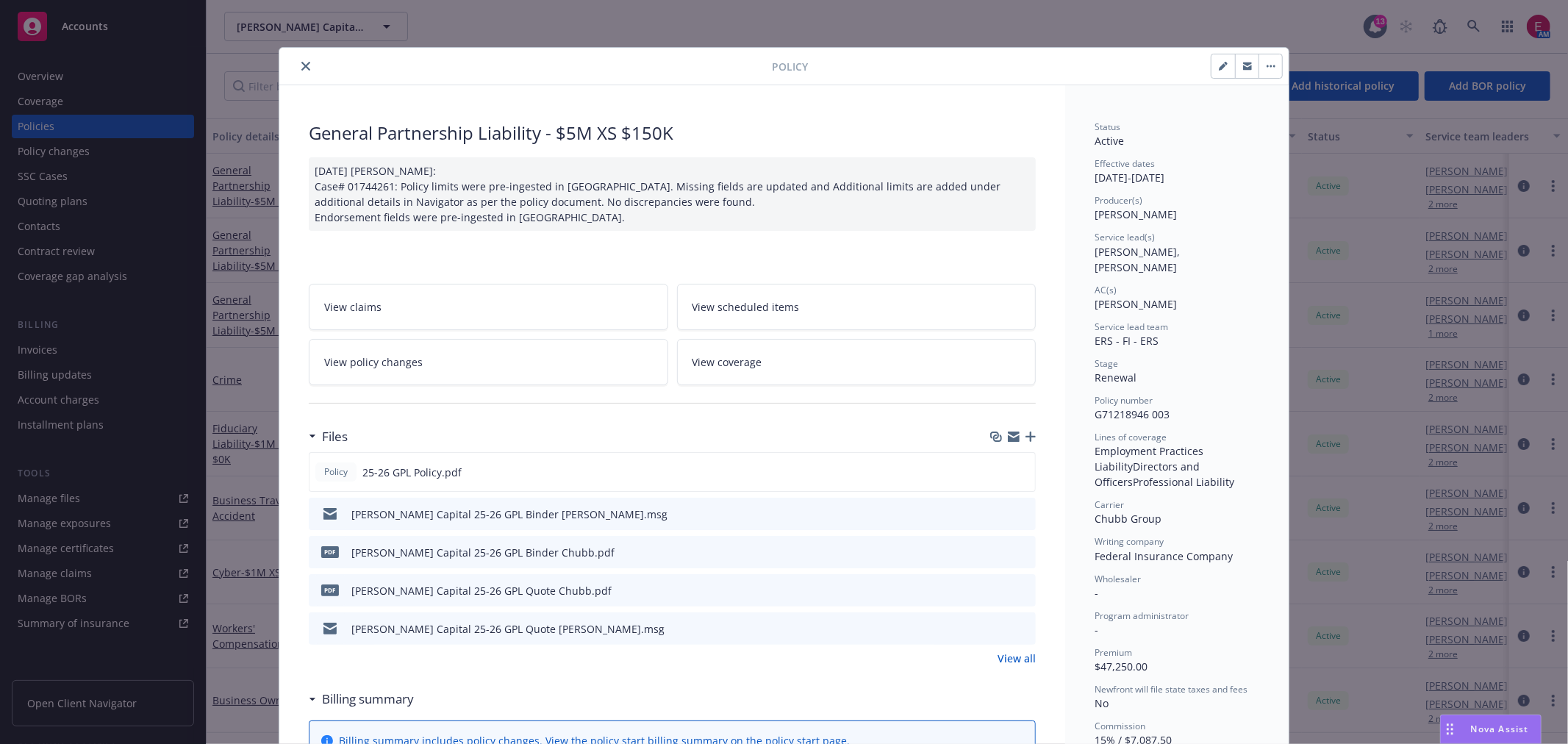
scroll to position [44, 0]
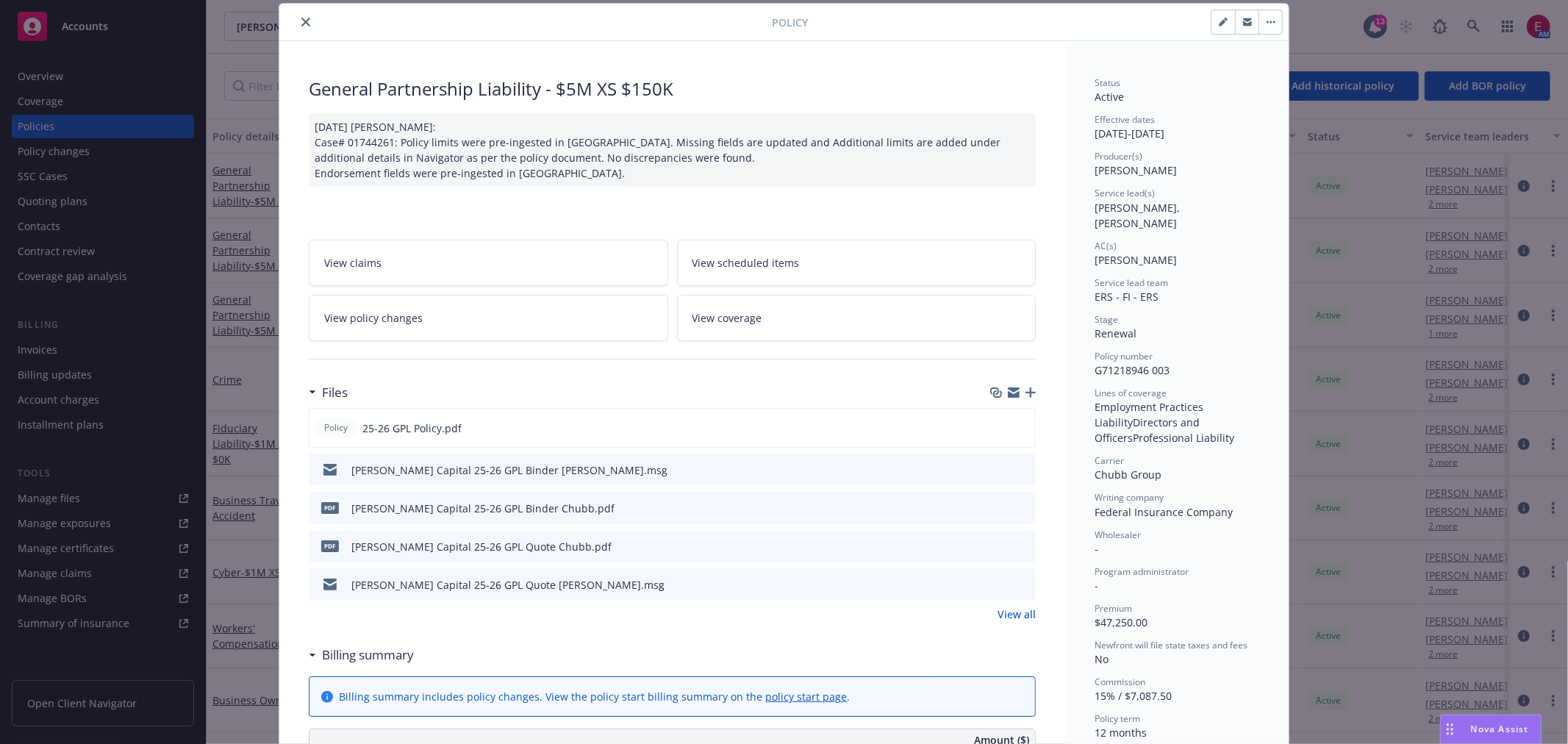
click at [1019, 468] on icon "preview file" at bounding box center [1021, 469] width 13 height 11
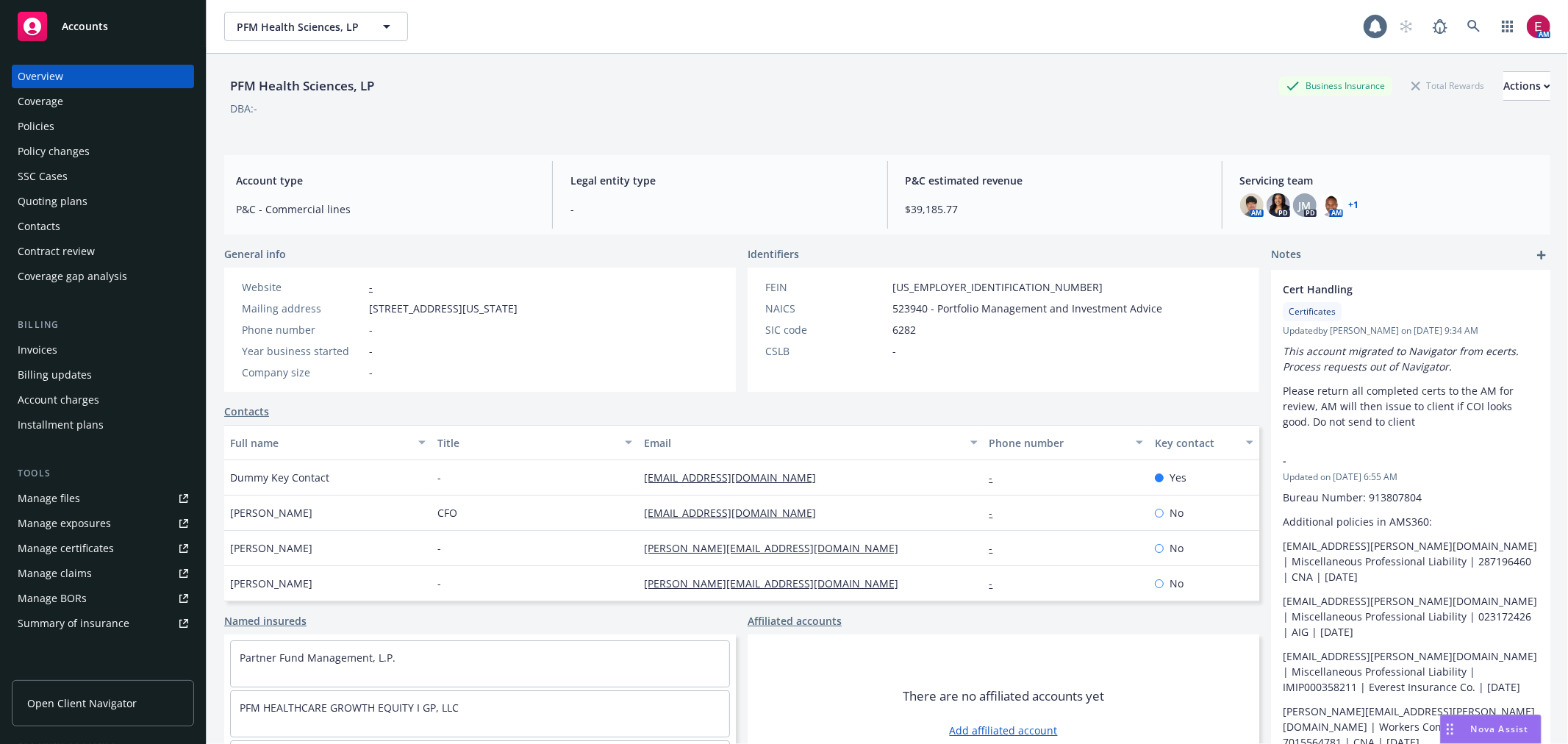
click at [61, 210] on div "Quoting plans" at bounding box center [53, 202] width 70 height 23
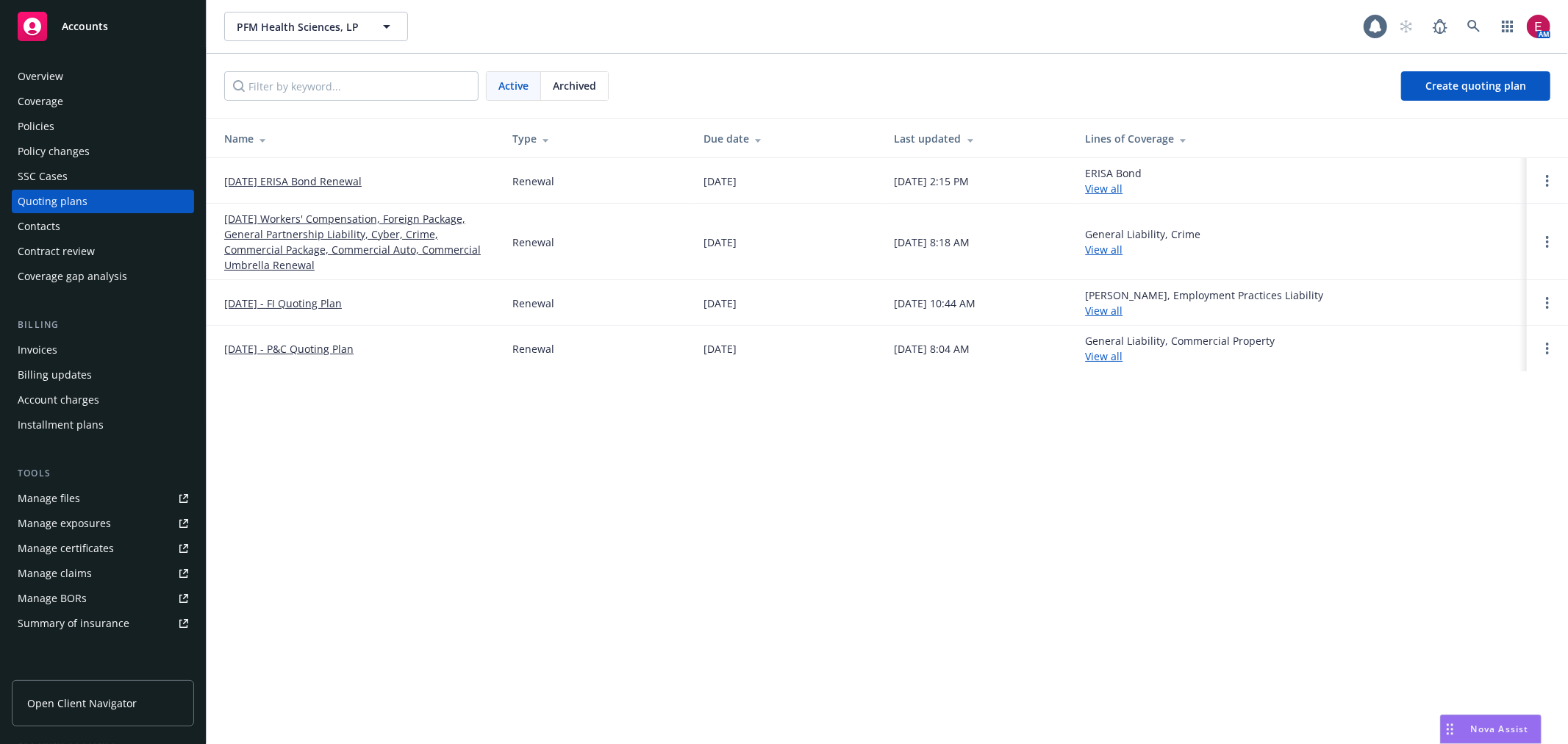
click at [71, 120] on div "Policies" at bounding box center [103, 127] width 170 height 23
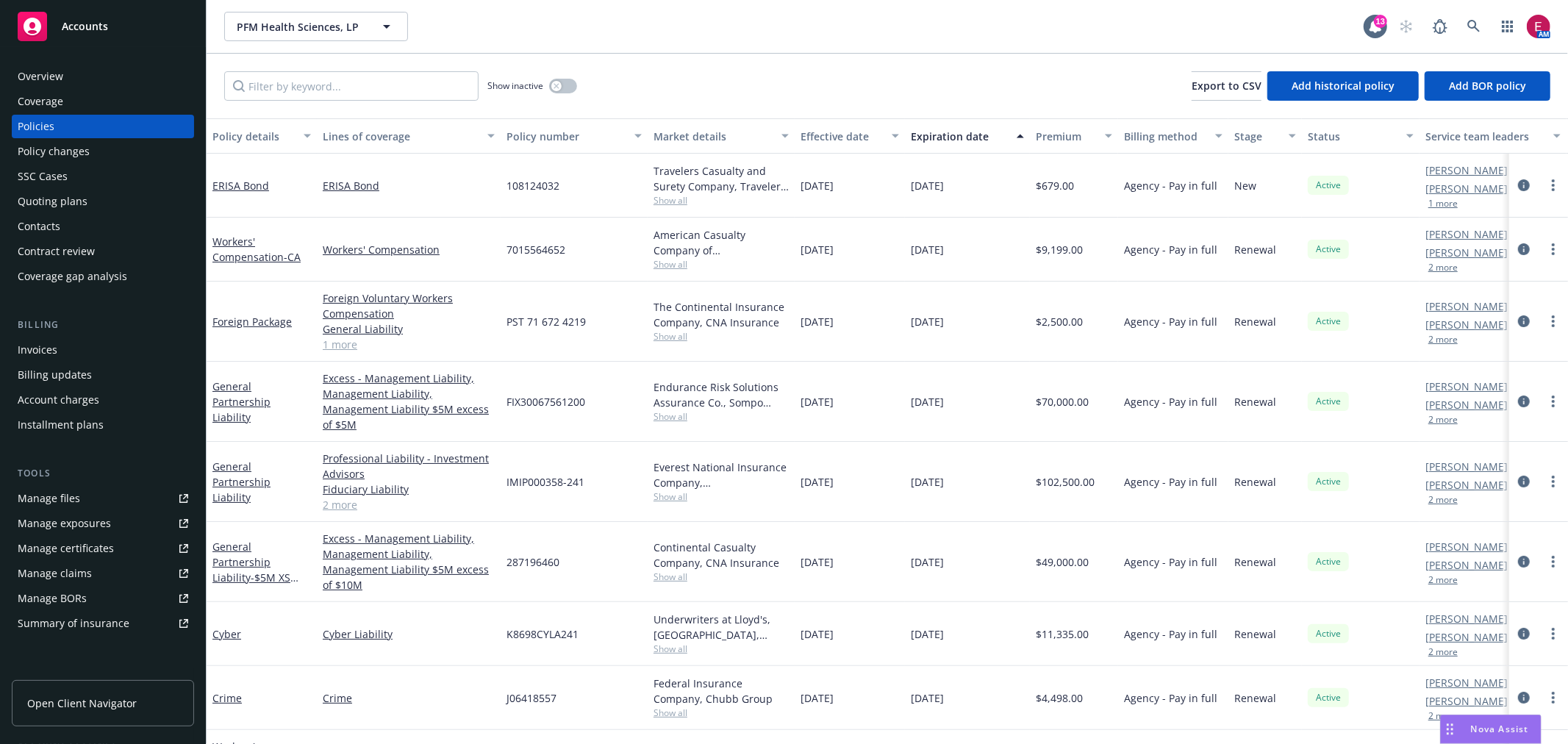
click at [527, 181] on span "108124032" at bounding box center [532, 185] width 53 height 15
copy span "108124032"
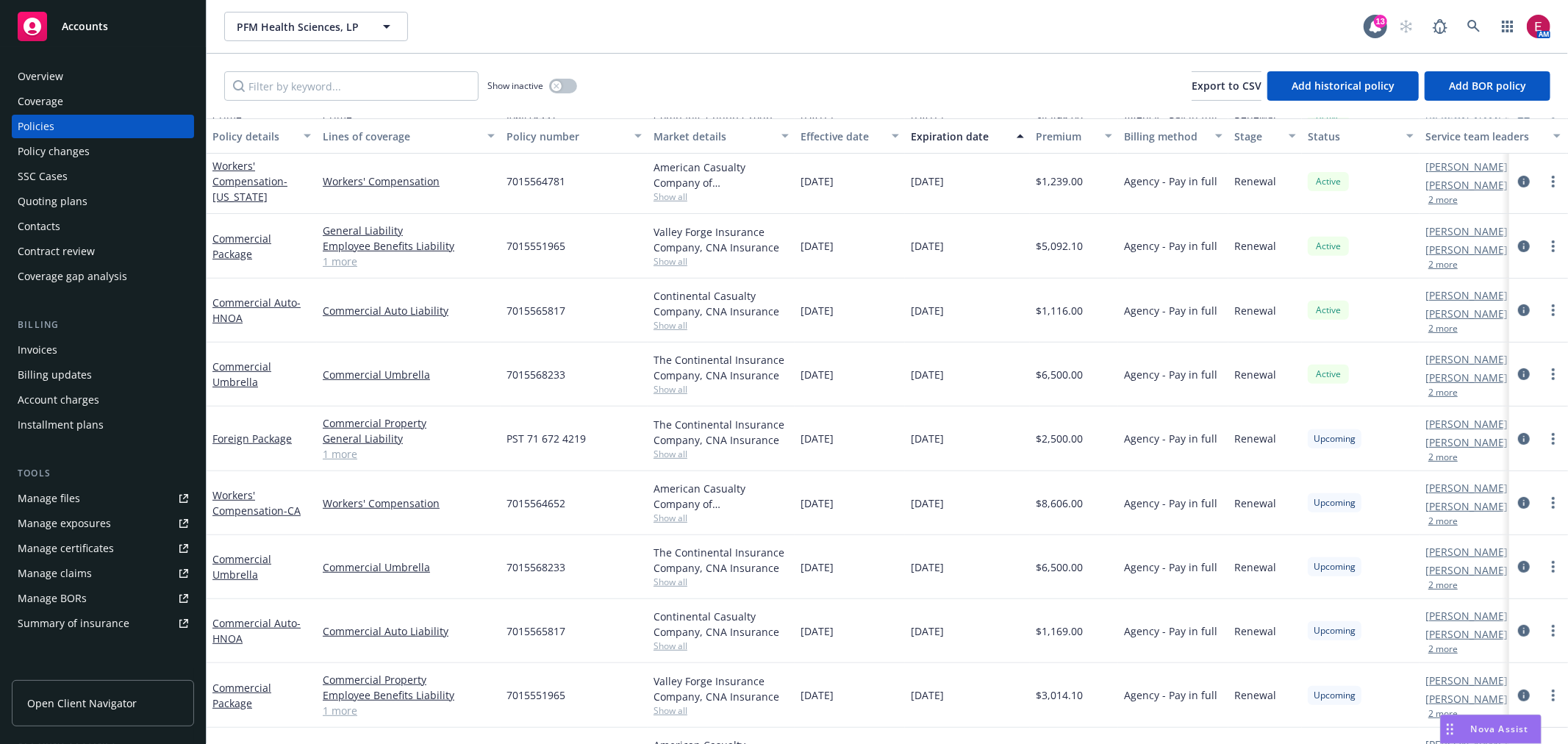
scroll to position [537, 0]
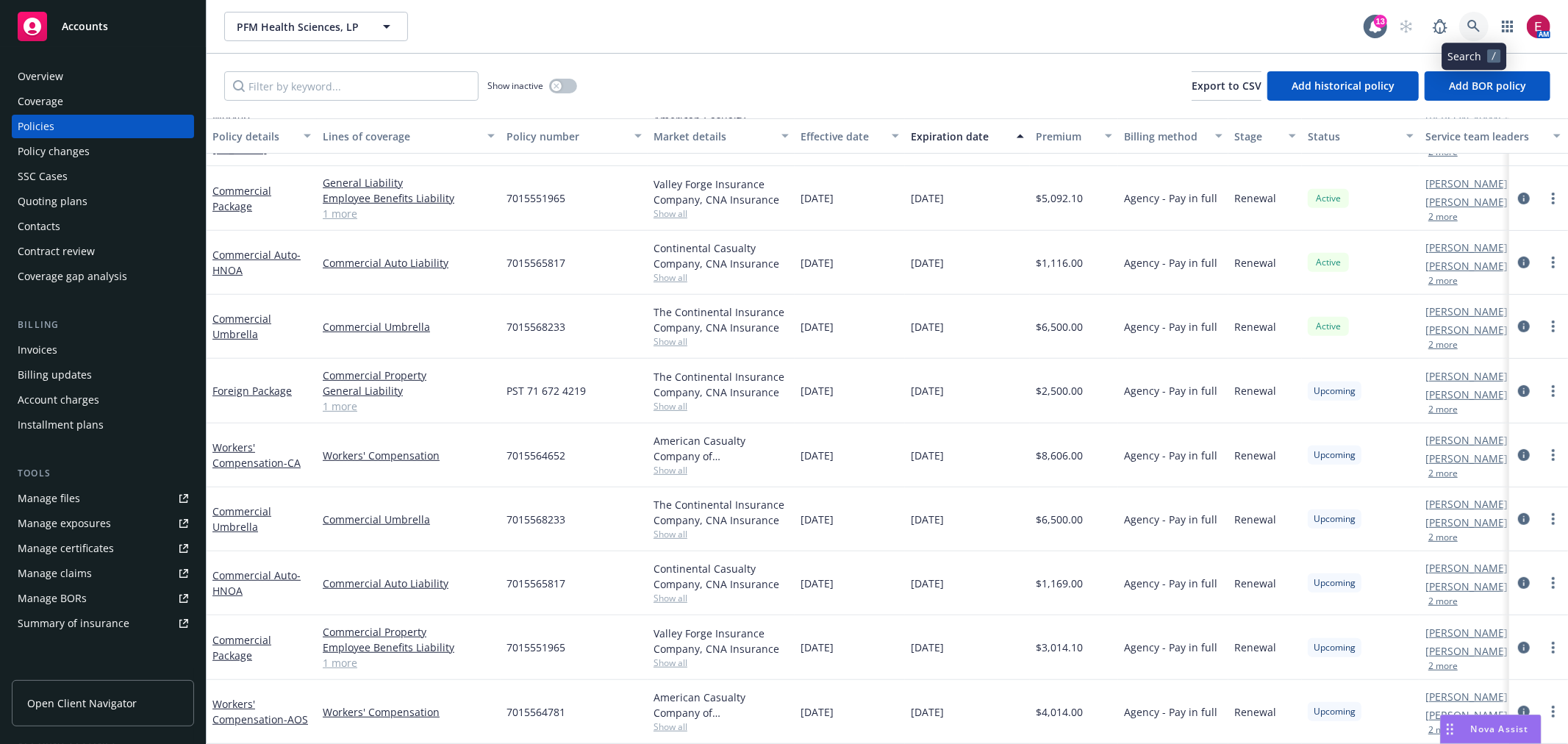
click at [1467, 22] on icon at bounding box center [1473, 26] width 13 height 13
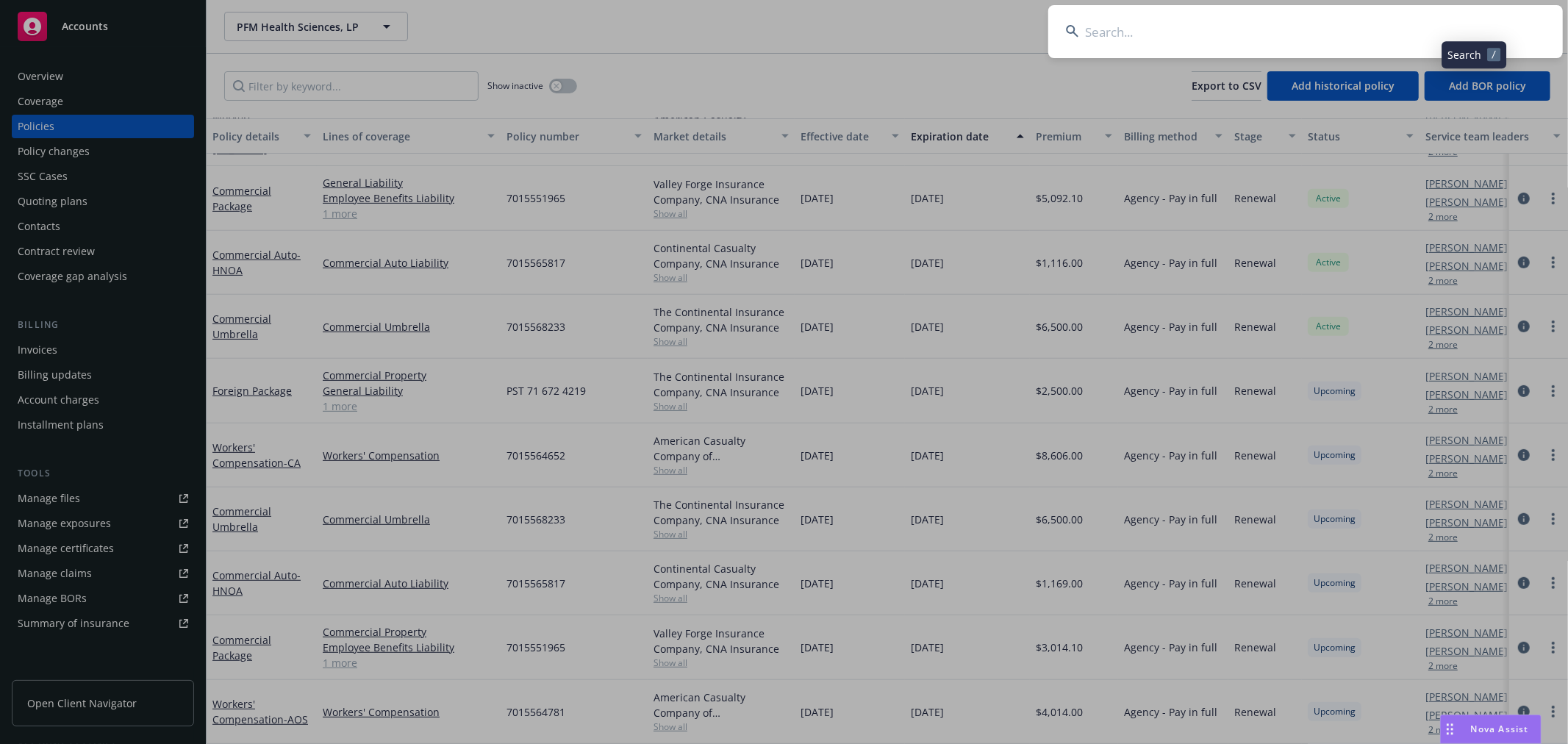
type input "y"
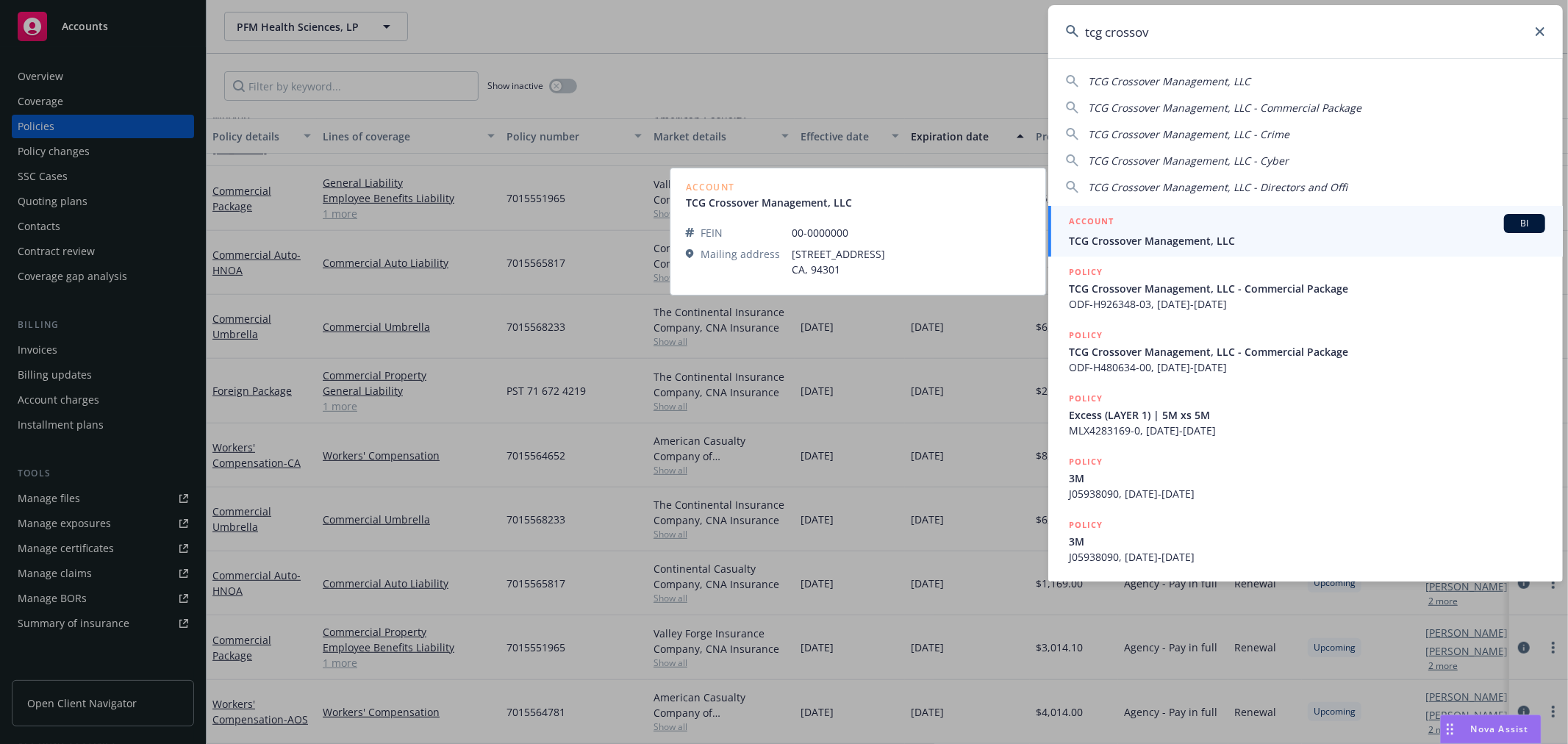
type input "tcg crossov"
click at [1200, 228] on div "ACCOUNT BI" at bounding box center [1308, 223] width 476 height 19
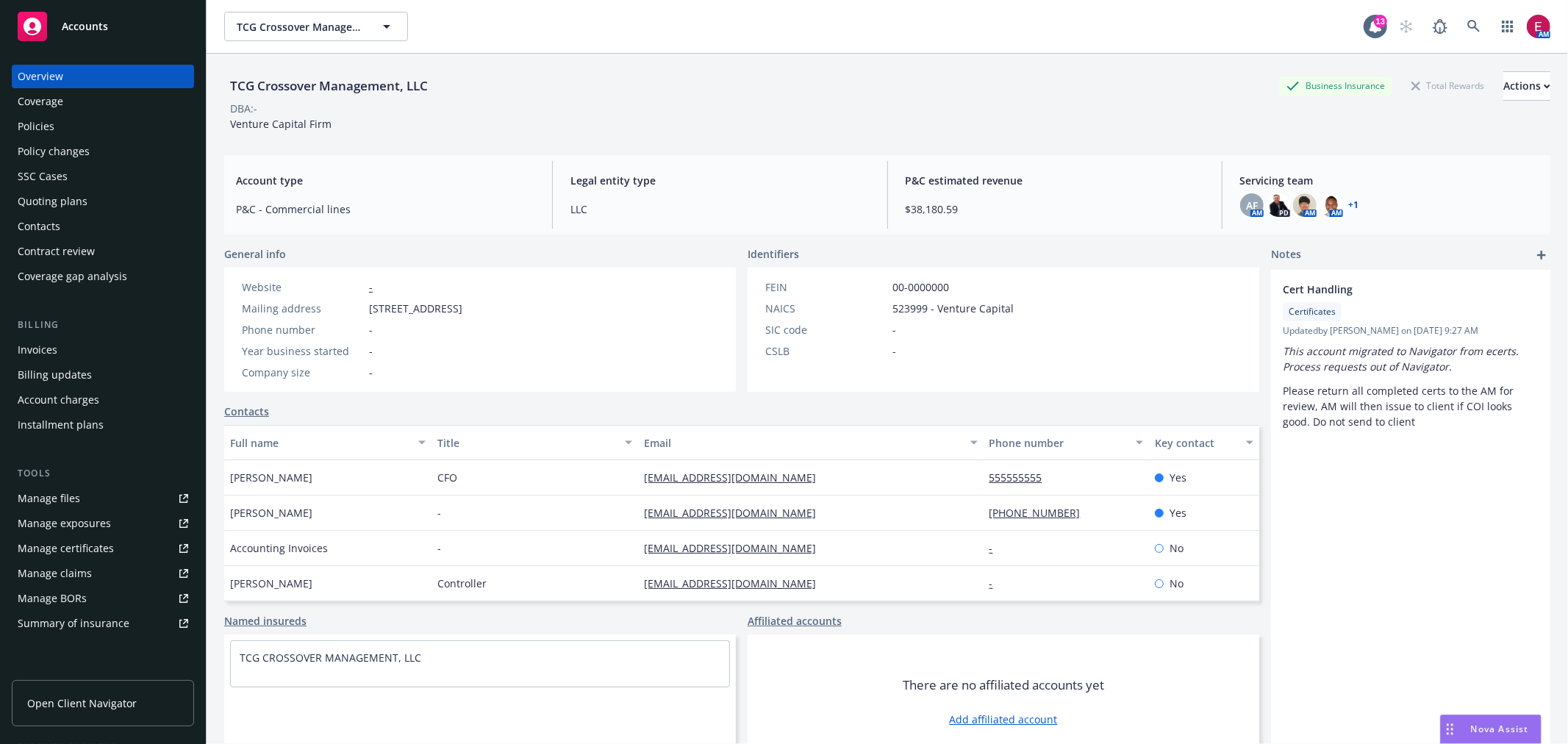
click at [98, 115] on div "Policies" at bounding box center [103, 127] width 170 height 23
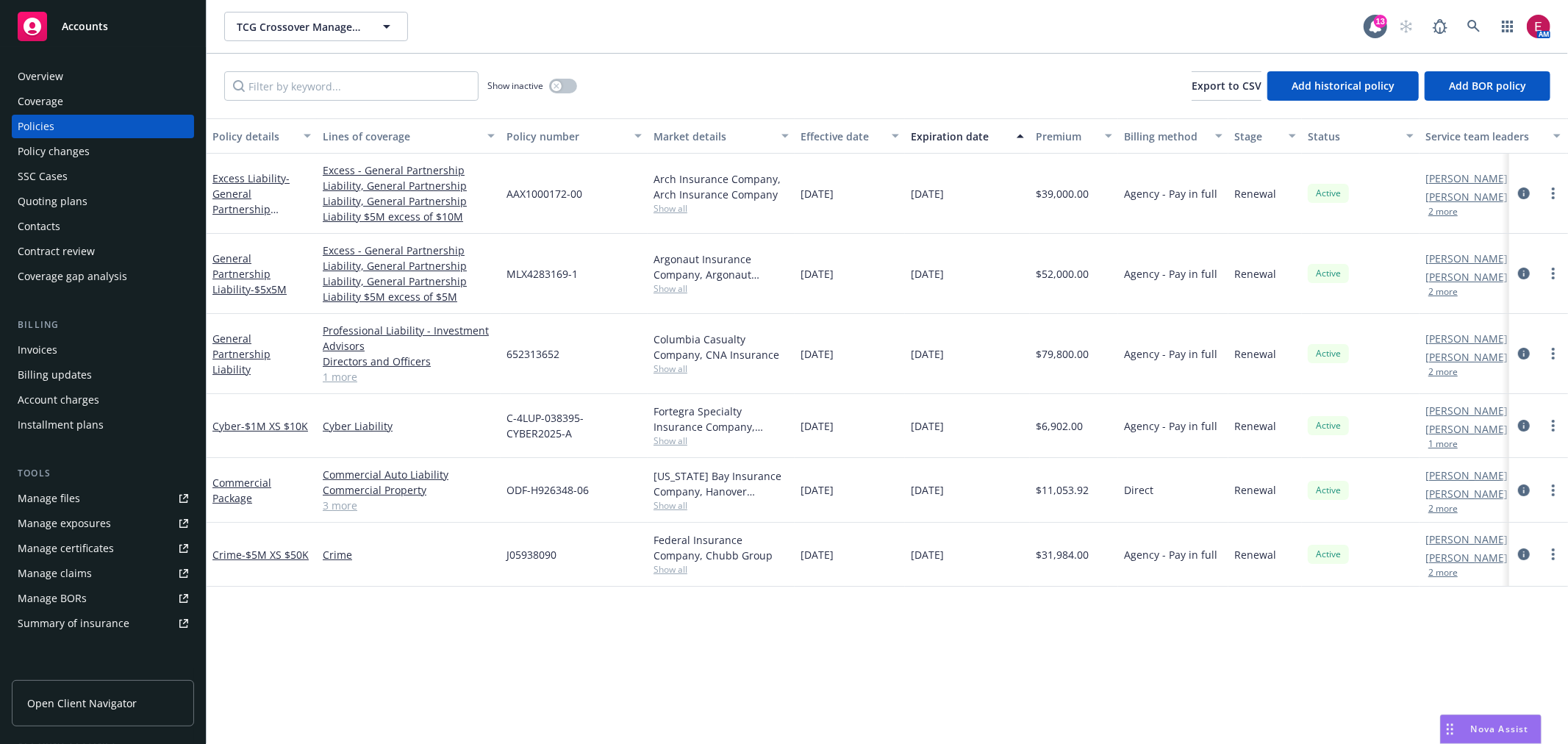
click at [60, 74] on div "Overview" at bounding box center [40, 77] width 45 height 23
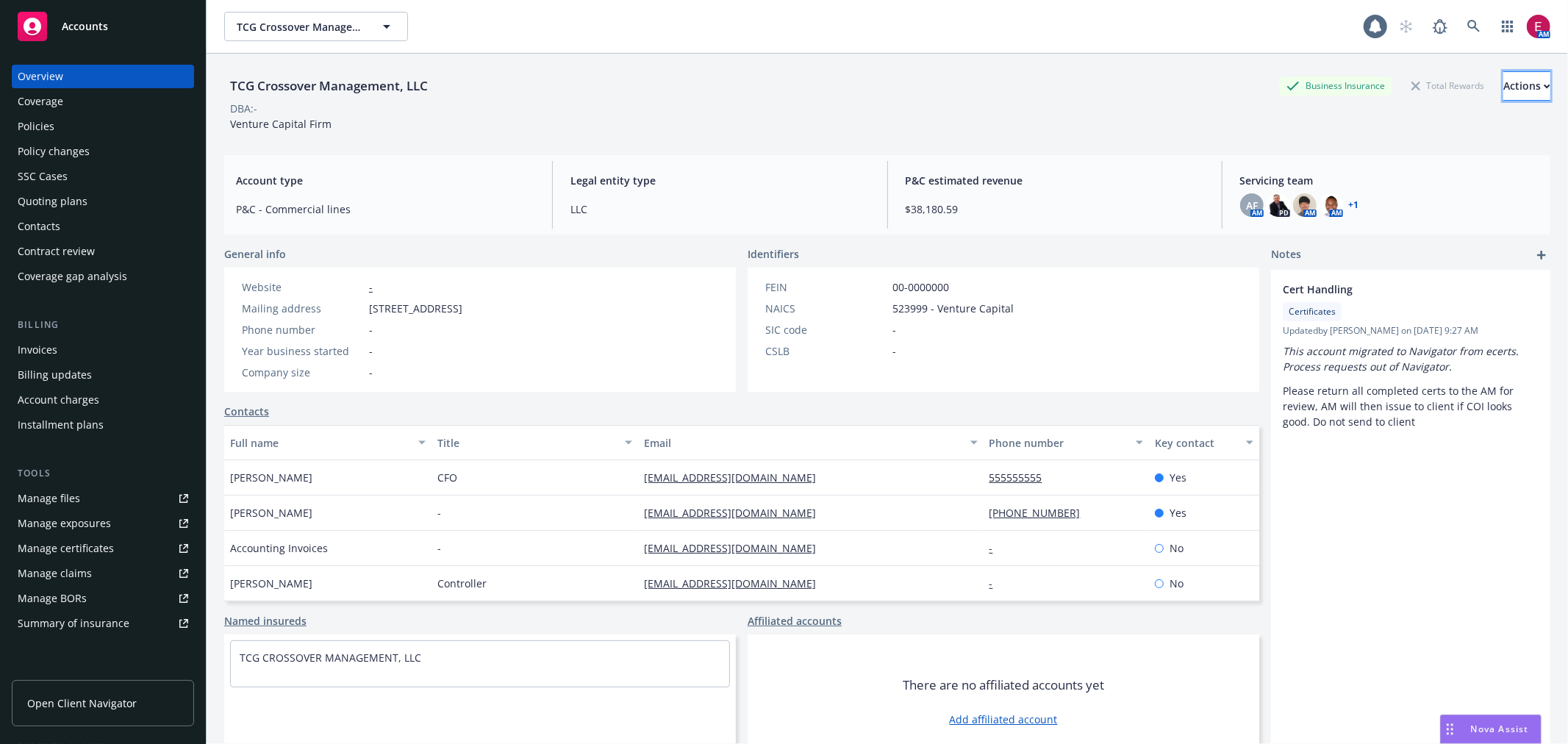
click at [1504, 76] on div "Actions" at bounding box center [1527, 86] width 47 height 28
click at [1507, 725] on span "Nova Assist" at bounding box center [1500, 729] width 58 height 12
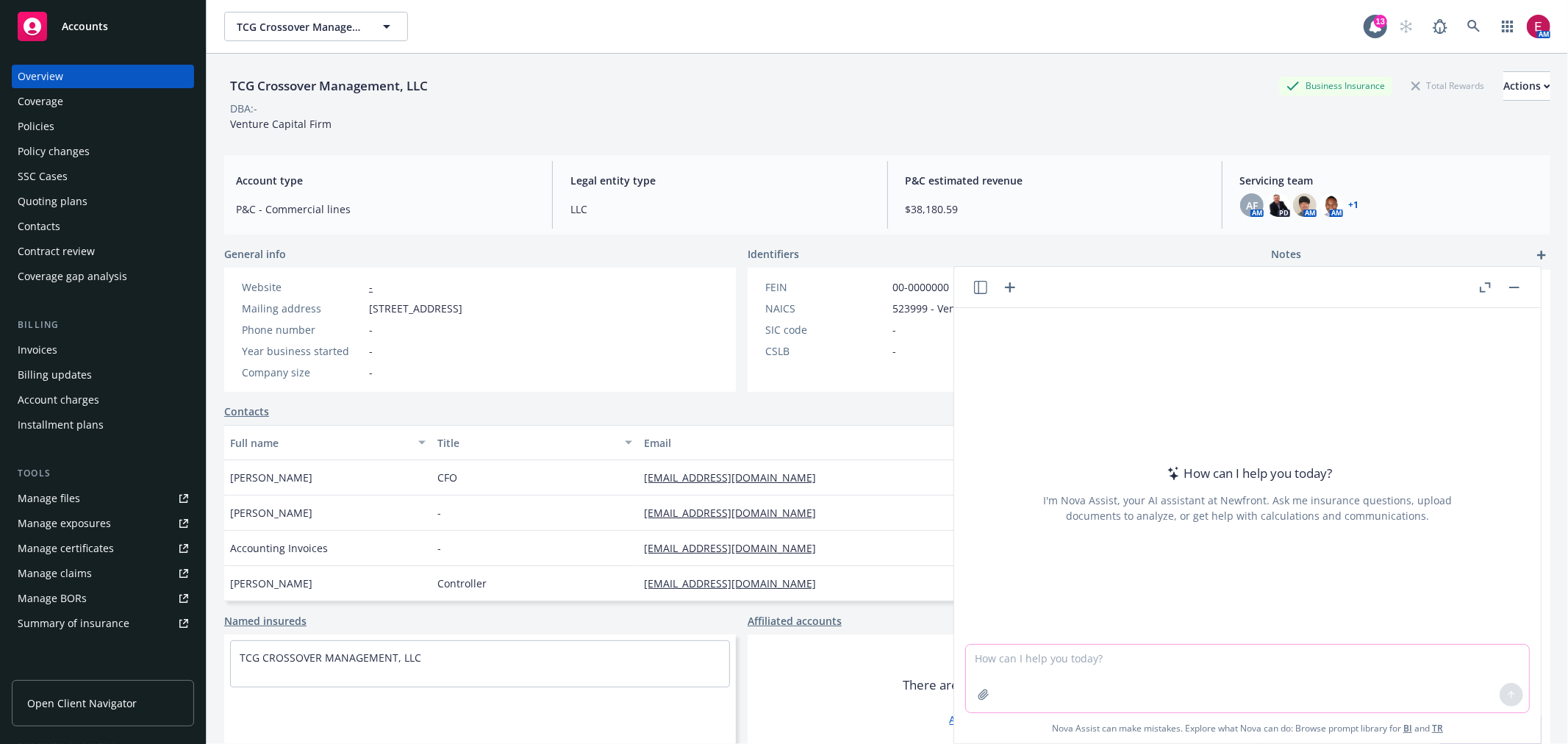
click at [1183, 657] on textarea at bounding box center [1247, 679] width 563 height 68
type textarea "Create an Acord 125, 126, 131, and 140 using the TCG Crossover's commercial pac…"
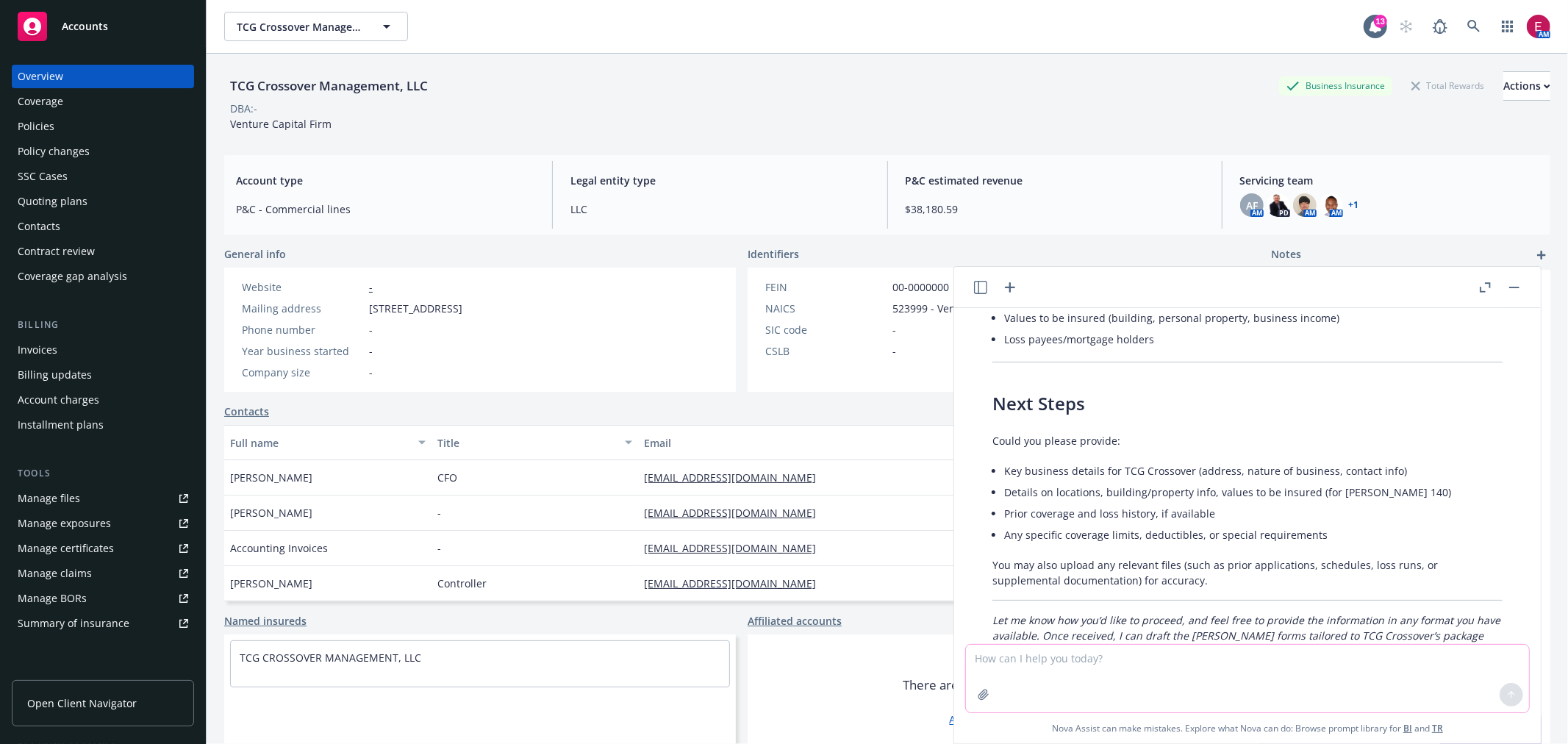
scroll to position [766, 0]
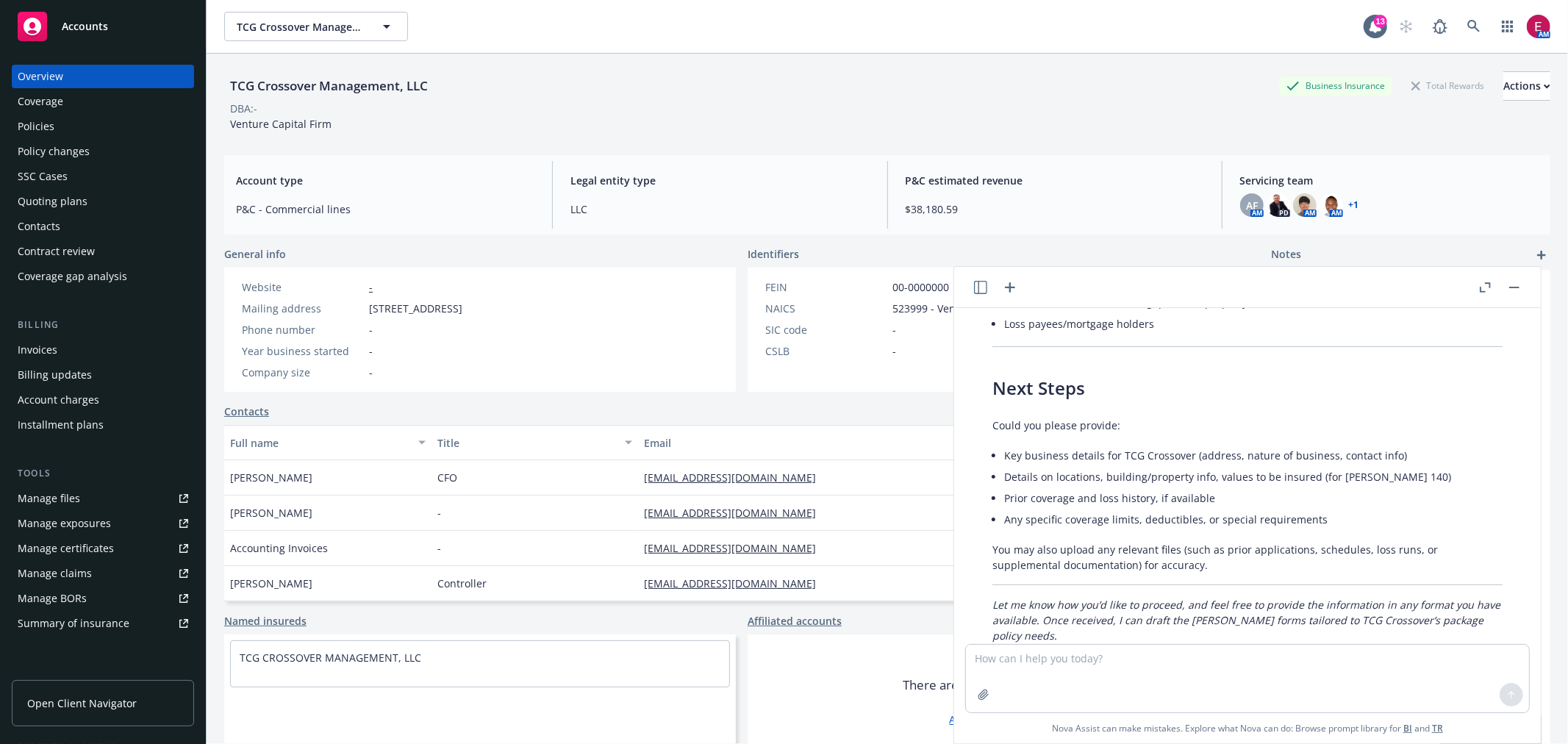
click at [430, 306] on span "705 High St, Palo Alto, CA, 94301" at bounding box center [416, 308] width 94 height 15
copy span "705 High St, Palo Alto, CA, 94301"
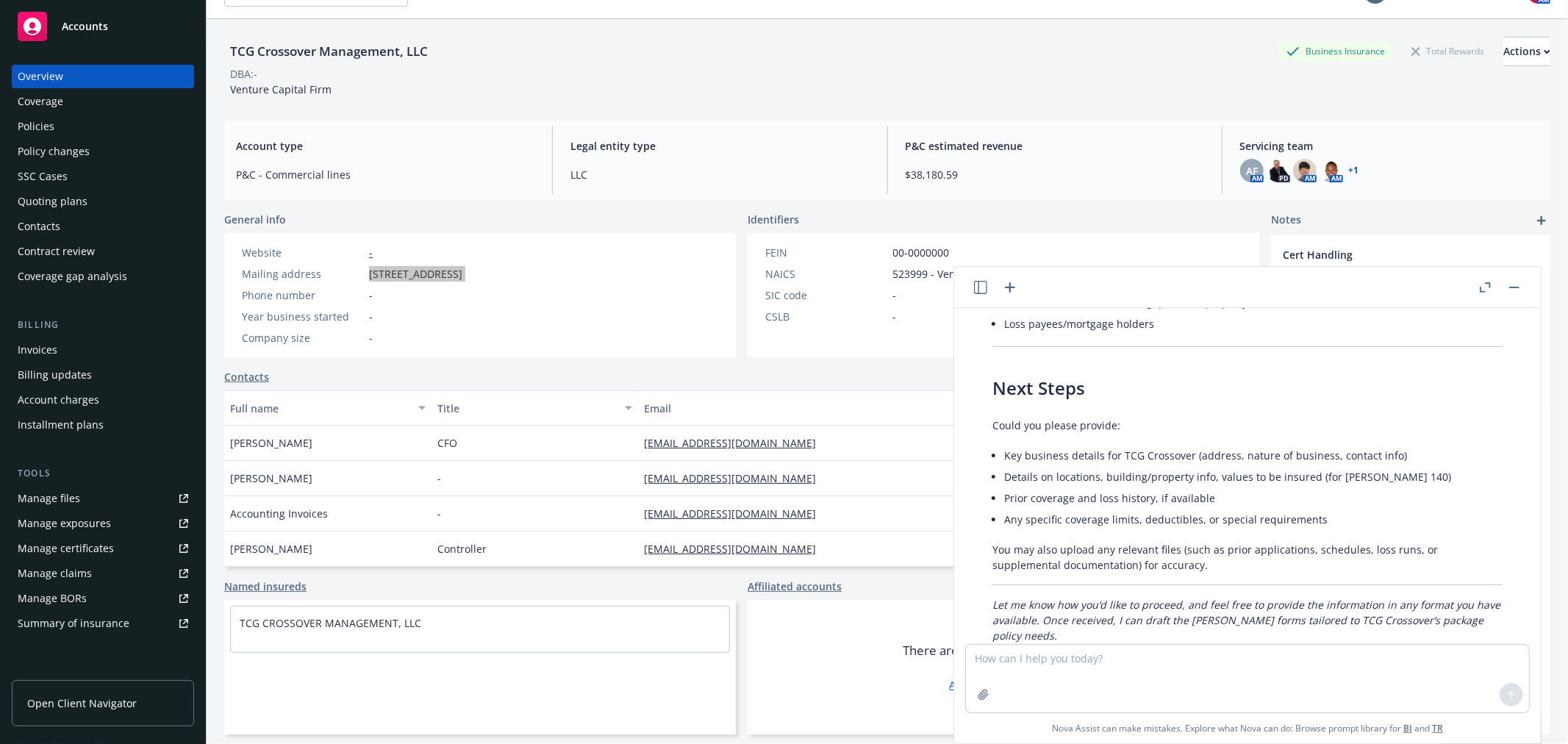
scroll to position [54, 0]
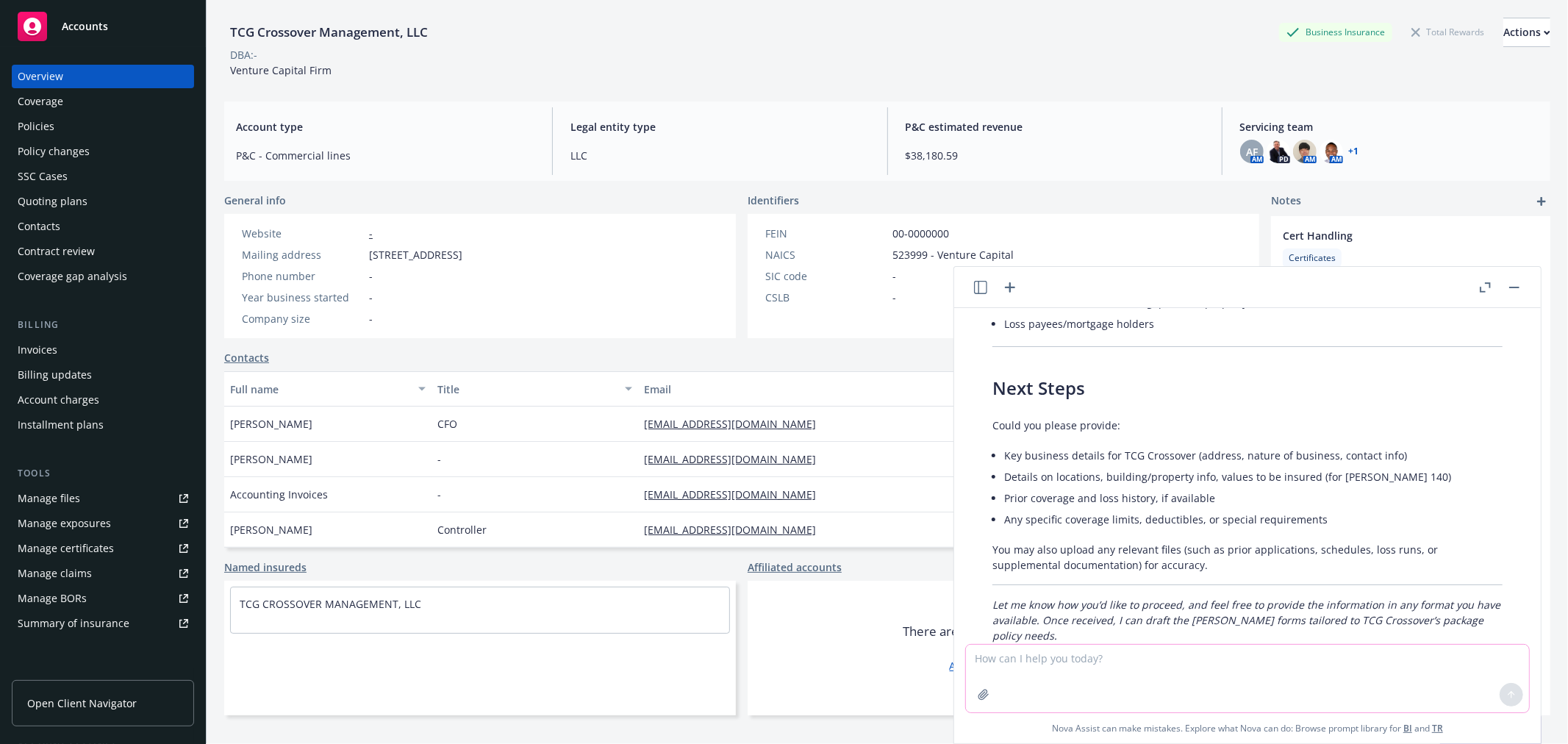
click at [1057, 656] on textarea at bounding box center [1247, 679] width 563 height 68
type textarea "4 Locations:"
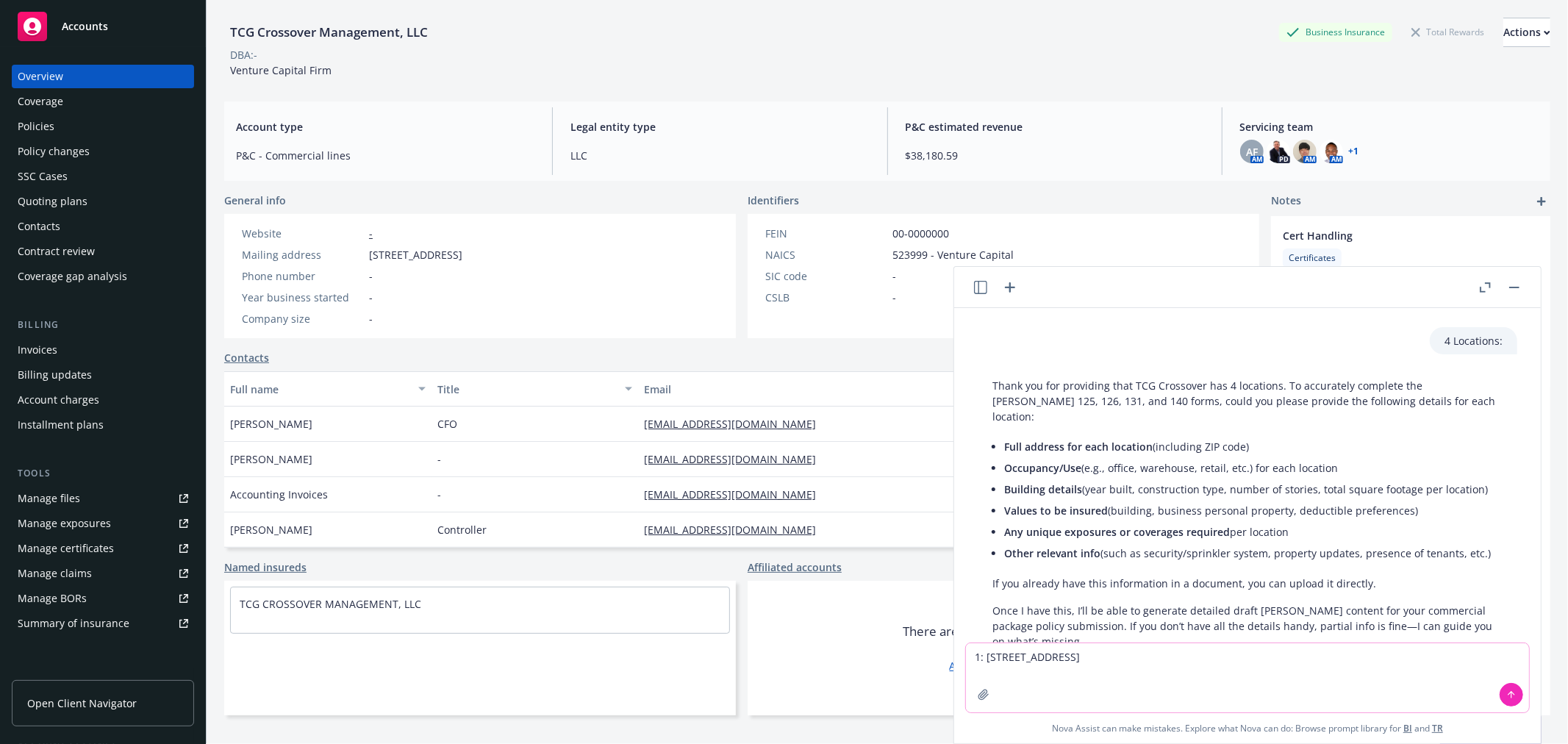
scroll to position [1112, 0]
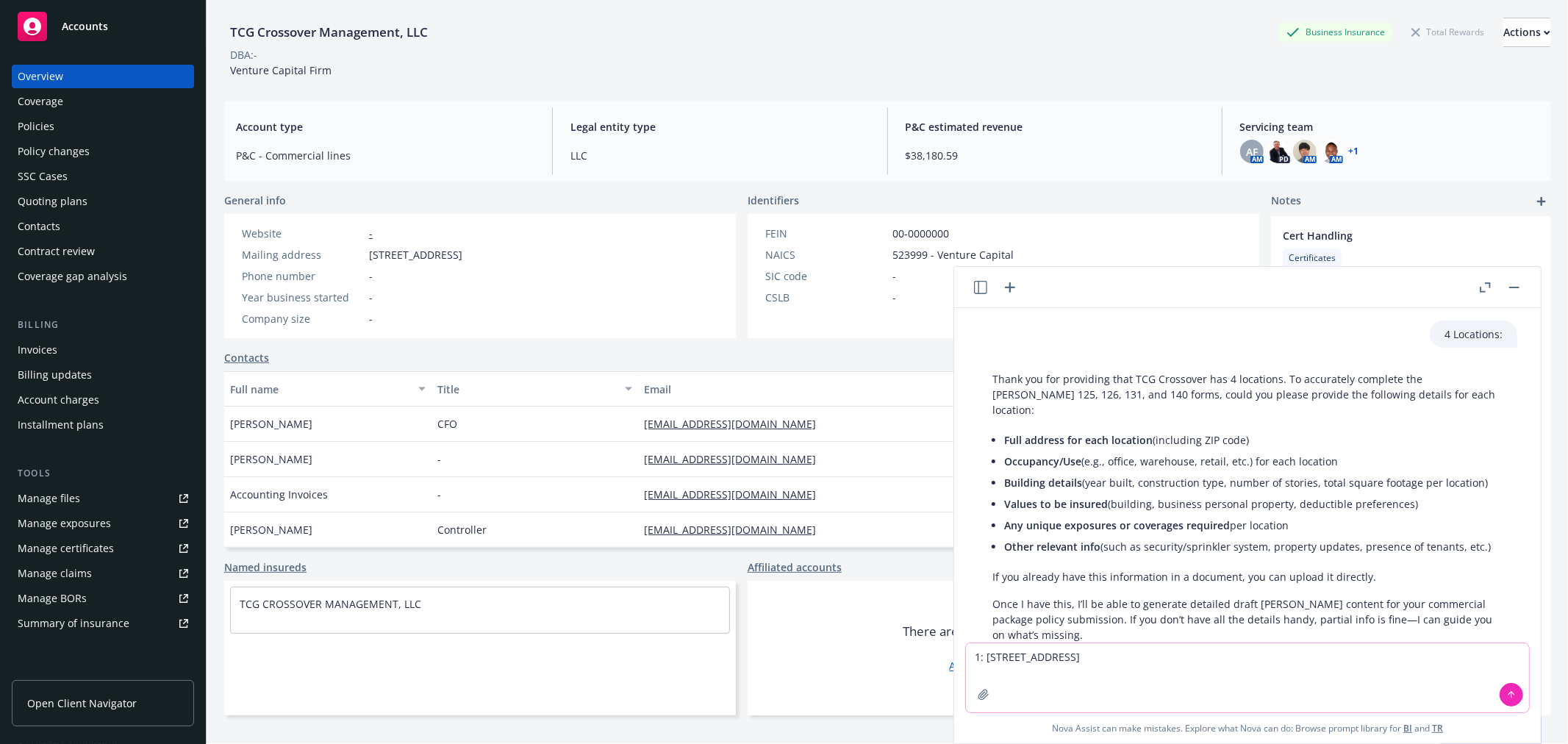
drag, startPoint x: 1066, startPoint y: 662, endPoint x: 983, endPoint y: 662, distance: 83.0
click at [983, 662] on textarea "1: 705 High Street" at bounding box center [1247, 677] width 563 height 69
paste textarea "705 HIGH ST, PALO ALTO, CA 94301"
click at [1223, 660] on textarea "1: 705 HIGH ST, PALO ALTO, CA 94301; 2:" at bounding box center [1247, 677] width 563 height 69
paste textarea "106 W 56TH ST, FLOOR 19, NEW YORK, NY 10019"
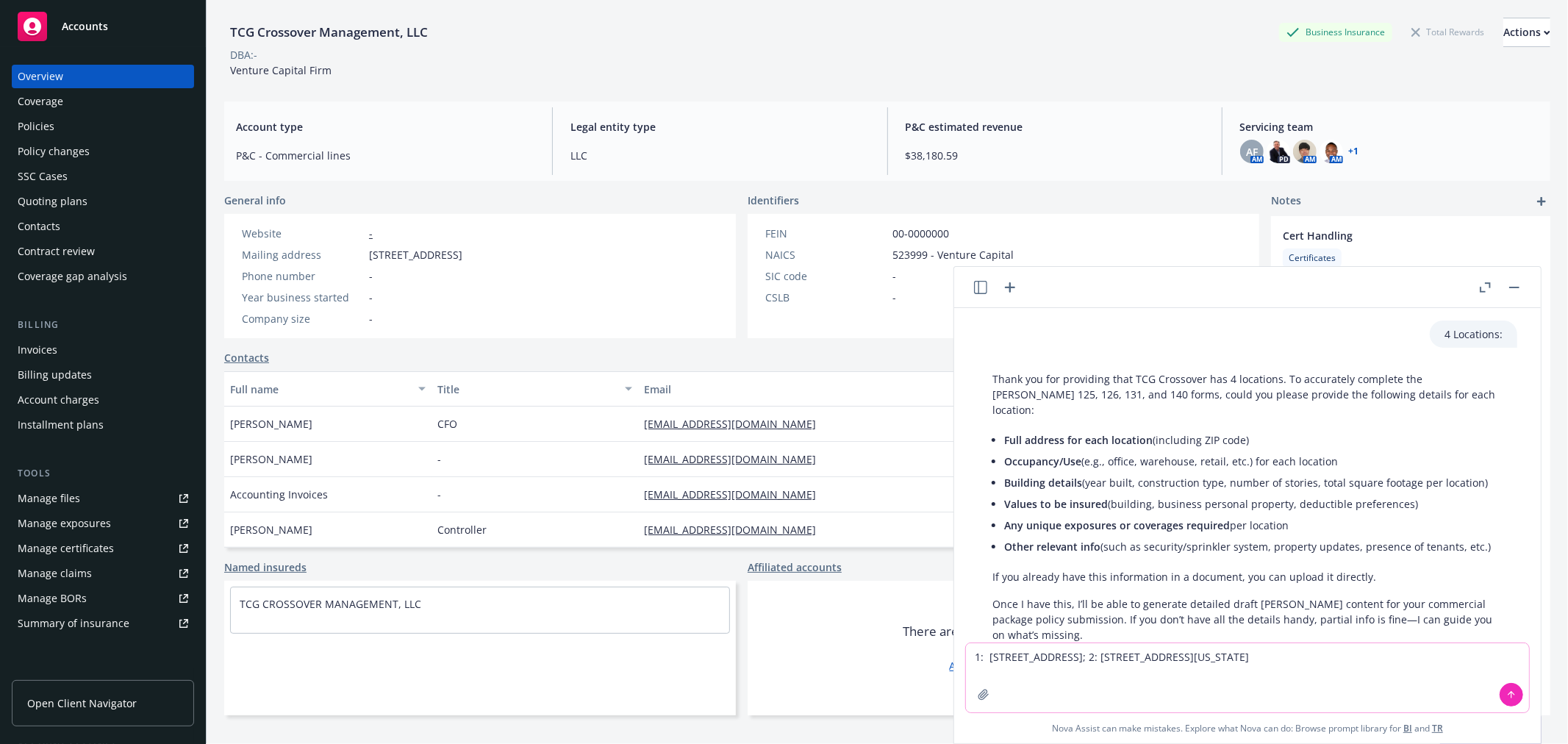
click at [1423, 657] on textarea "1: 705 HIGH ST, PALO ALTO, CA 94301; 2: 106 W 56TH ST, FLOOR 19, NEW YORK, NY 1…" at bounding box center [1247, 677] width 563 height 69
paste textarea "ONE LETTERMAN DRIVE, SAN FRANCISCO, CA 94129"
click at [1174, 675] on textarea "1: 705 HIGH ST, PALO ALTO, CA 94301; 2: 106 W 56TH ST, FLOOR 19, NEW YORK, NY 1…" at bounding box center [1247, 677] width 563 height 69
paste textarea "245 LYTTON AVE, SUITE 350, PALO ALTO, CA 94301"
click at [1483, 672] on textarea "1: 705 HIGH ST, PALO ALTO, CA 94301; 2: 106 W 56TH ST, FLOOR 19, NEW YORK, NY 1…" at bounding box center [1247, 677] width 563 height 69
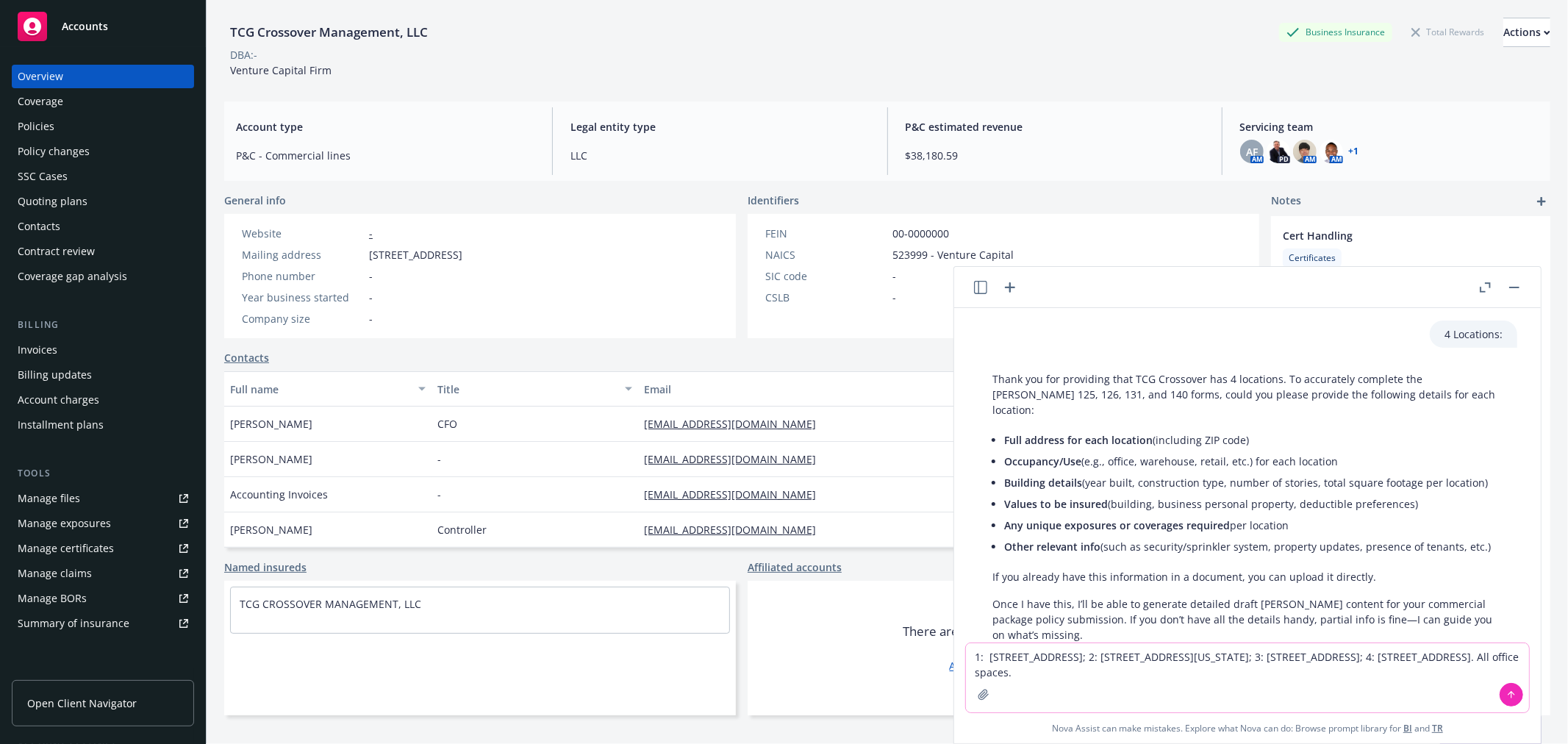
drag, startPoint x: 1151, startPoint y: 656, endPoint x: 1170, endPoint y: 653, distance: 19.2
click at [1151, 656] on textarea "1: 705 HIGH ST, PALO ALTO, CA 94301; 2: 106 W 56TH ST, FLOOR 19, NEW YORK, NY 1…" at bounding box center [1247, 677] width 563 height 69
click at [1486, 665] on textarea "1: 705 HIGH ST, PALO ALTO, CA 94301; 2: 106 W 56TH ST, FLOOR 19, NEW YORK, NY 1…" at bounding box center [1247, 677] width 563 height 69
click at [1166, 658] on textarea "1: 705 HIGH ST, PALO ALTO, CA 94301; 2: 106 W 56TH ST, FLOOR 19, NEW YORK, NY 1…" at bounding box center [1247, 677] width 563 height 69
drag, startPoint x: 1160, startPoint y: 638, endPoint x: 1033, endPoint y: 657, distance: 128.4
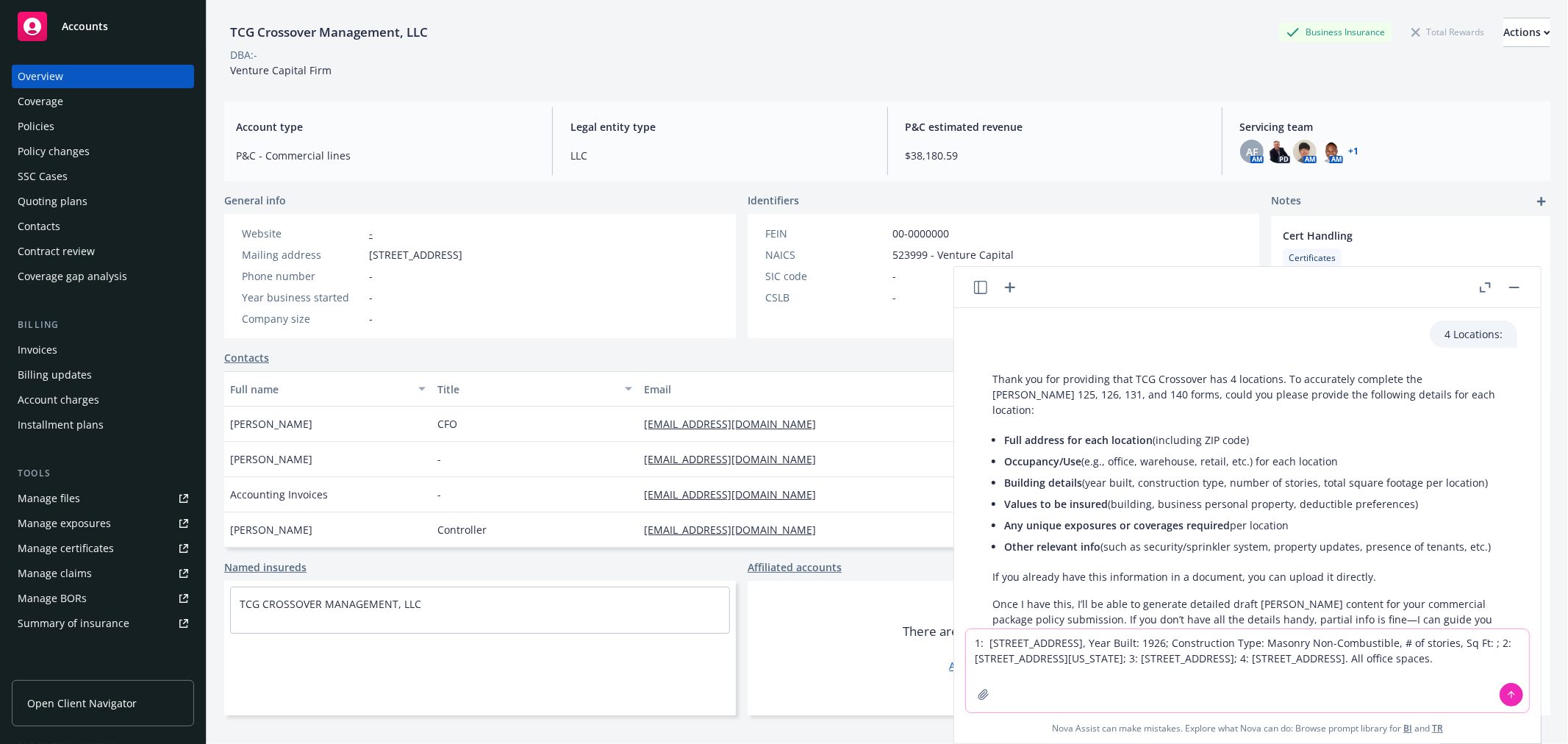
click at [1033, 657] on textarea "1: 705 HIGH ST, PALO ALTO, CA 94301, Year Built: 1926; Construction Type: Mason…" at bounding box center [1247, 671] width 563 height 83
drag, startPoint x: 1158, startPoint y: 640, endPoint x: 1062, endPoint y: 653, distance: 96.9
click at [1062, 653] on textarea "1: 705 HIGH ST, PALO ALTO, CA 94301, Year Built: 1926; Construction Type: Mason…" at bounding box center [1247, 671] width 563 height 83
click at [1312, 658] on textarea "1: 705 HIGH ST, PALO ALTO, CA 94301, Year Built: 1926; Construction Type: Mason…" at bounding box center [1247, 671] width 563 height 83
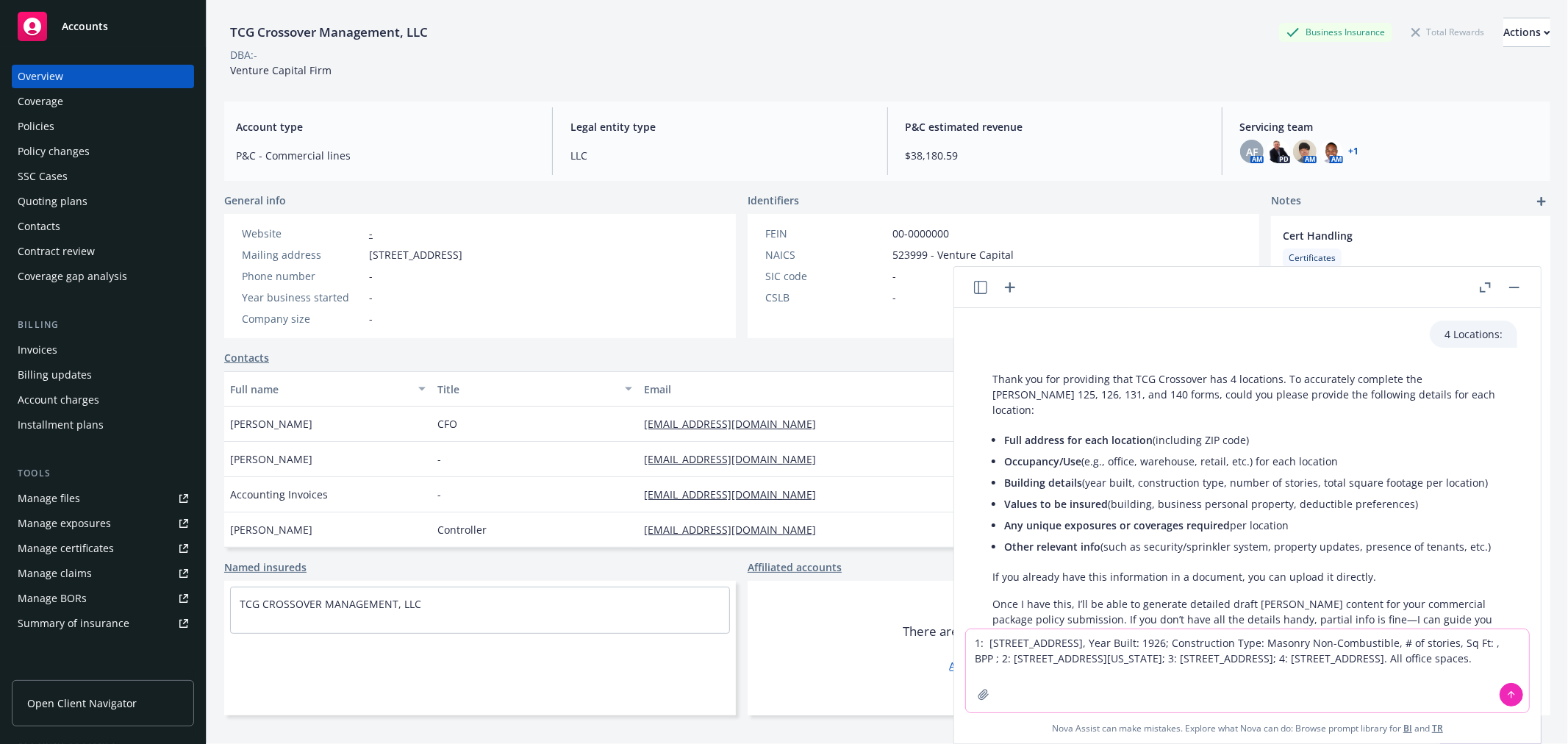
paste textarea "Year Built: 1926; Construction Type: Masonry Non-Combustible, # of stories, Sq …"
click at [1311, 642] on textarea "1: 705 HIGH ST, PALO ALTO, CA 94301, Year Built: 1926; Construction Type: Mason…" at bounding box center [1247, 663] width 563 height 98
click at [1480, 656] on textarea "1: 705 HIGH ST, PALO ALTO, CA 94301, Year Built: 1926; Construction Type: Mason…" at bounding box center [1247, 663] width 563 height 98
paste textarea "Year Built: 1926; Construction Type: Masonry Non-Combustible, # of stories, Sq …"
click at [1095, 673] on textarea "1: 705 HIGH ST, PALO ALTO, CA 94301, Year Built: 1926; Construction Type: Mason…" at bounding box center [1247, 656] width 563 height 114
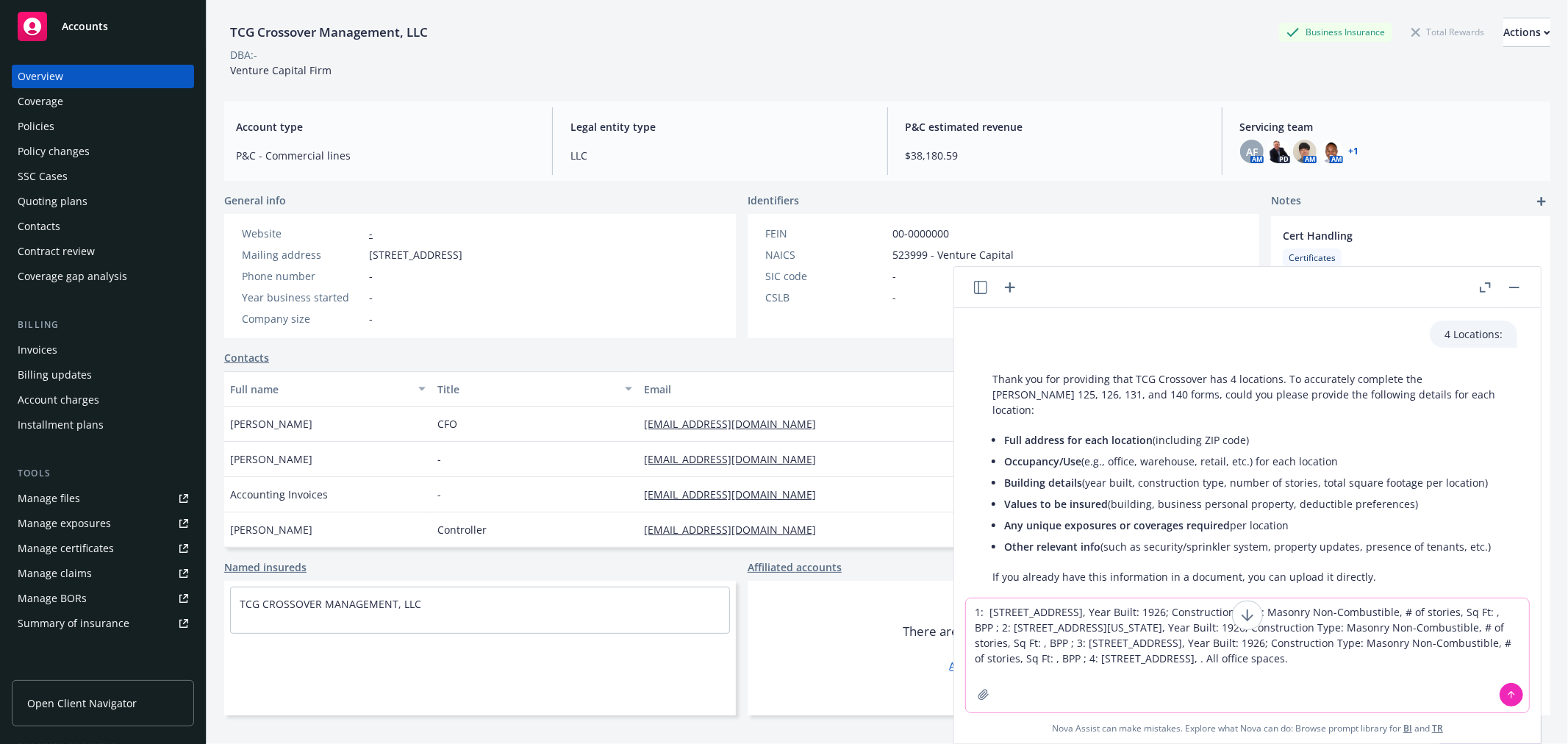
paste textarea "Year Built: 1926; Construction Type: Masonry Non-Combustible, # of stories, Sq …"
click at [1057, 608] on textarea "1: 705 HIGH ST, PALO ALTO, CA 94301, Year Built: 1926; Construction Type: Mason…" at bounding box center [1247, 648] width 563 height 129
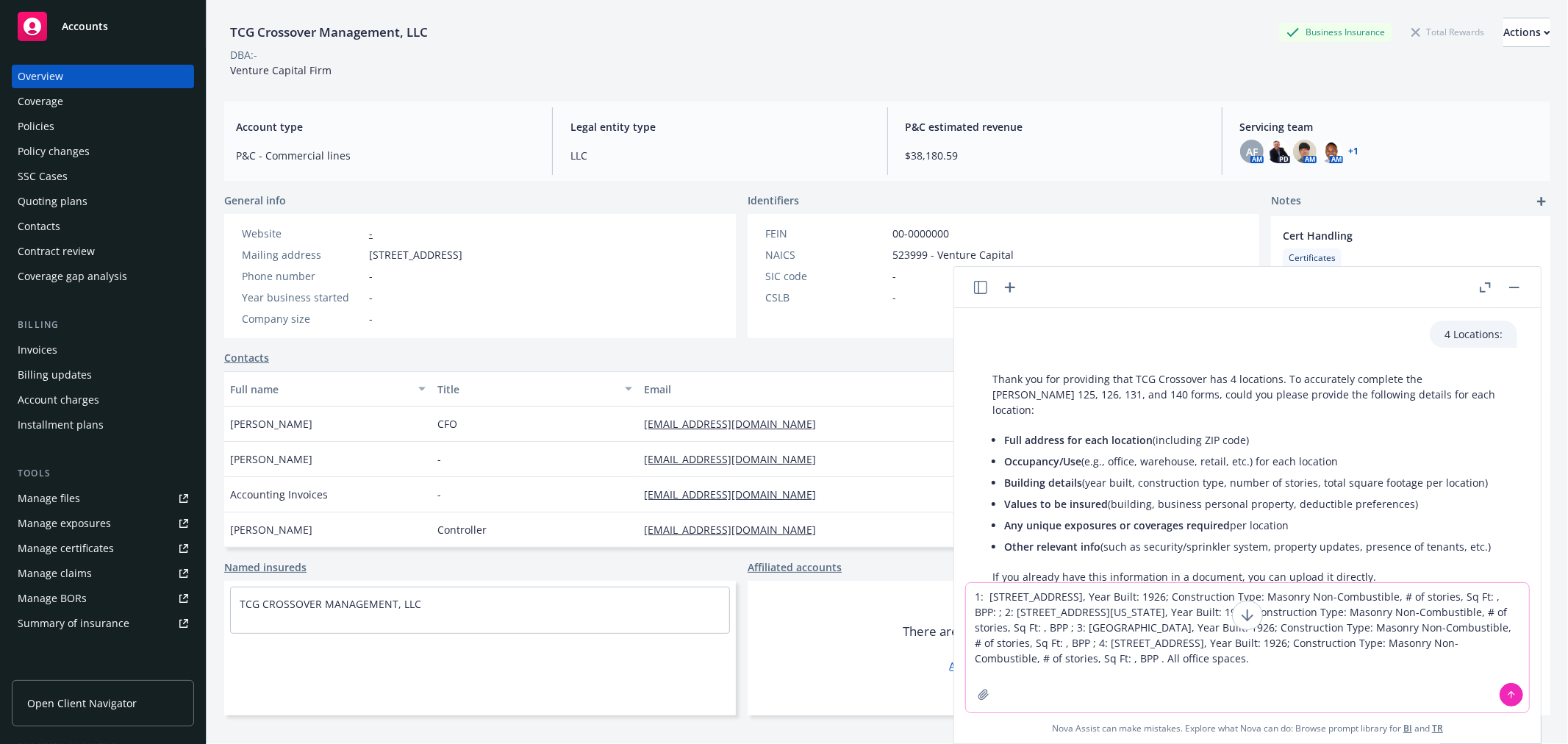
click at [1052, 613] on textarea "1: 705 HIGH ST, PALO ALTO, CA 94301, Year Built: 1926; Construction Type: Mason…" at bounding box center [1247, 648] width 563 height 129
click at [1239, 613] on icon at bounding box center [1248, 616] width 18 height 18
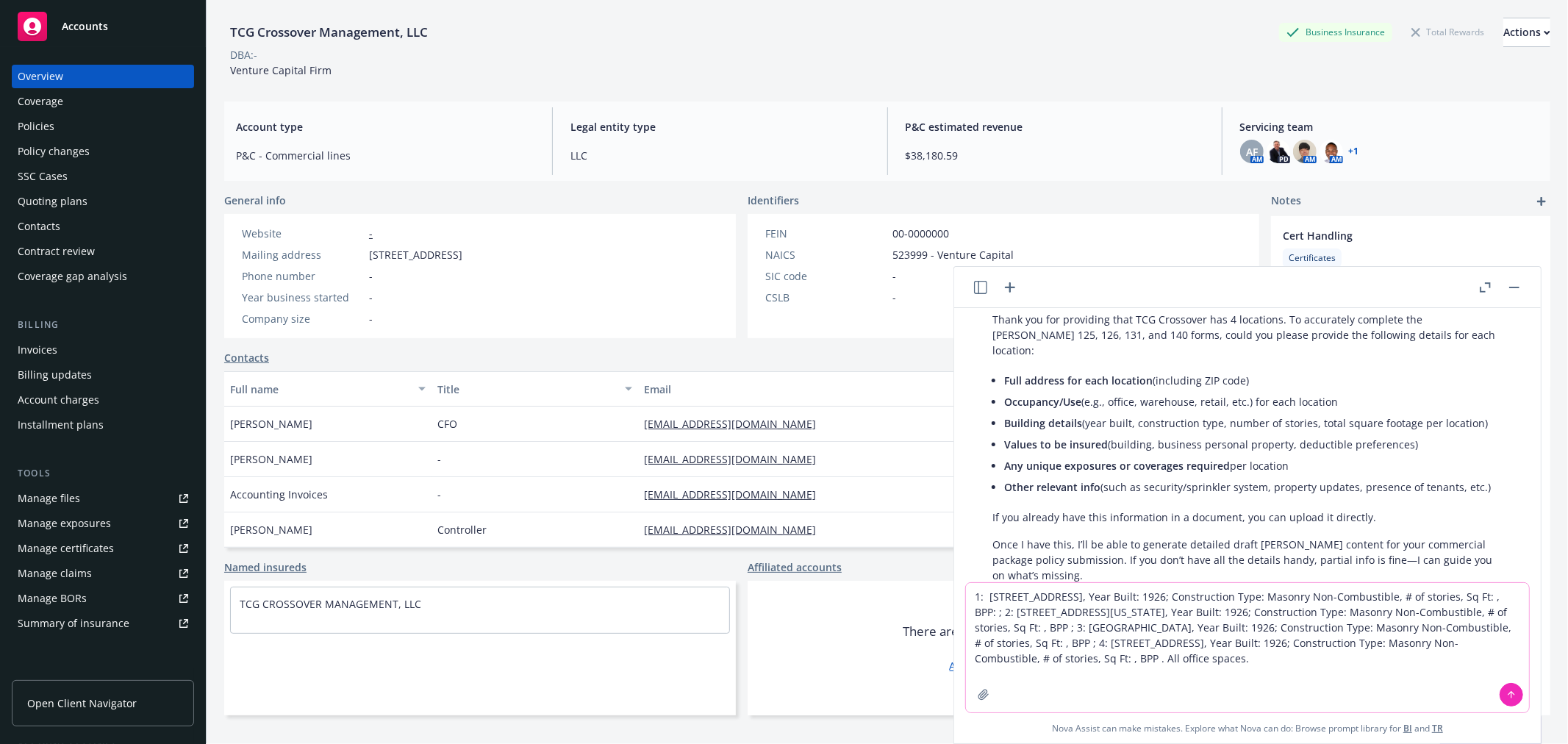
scroll to position [1173, 0]
click at [1062, 612] on textarea "1: 705 HIGH ST, PALO ALTO, CA 94301, Year Built: 1926; Construction Type: Mason…" at bounding box center [1247, 648] width 563 height 129
click at [1245, 628] on textarea "1: 705 HIGH ST, PALO ALTO, CA 94301, Year Built: 1926; Construction Type: Mason…" at bounding box center [1247, 648] width 563 height 129
click at [1439, 641] on textarea "1: 705 HIGH ST, PALO ALTO, CA 94301, Year Built: 1926; Construction Type: Mason…" at bounding box center [1247, 648] width 563 height 129
click at [1147, 668] on textarea "1: 705 HIGH ST, PALO ALTO, CA 94301, Year Built: 1926; Construction Type: Mason…" at bounding box center [1247, 648] width 563 height 129
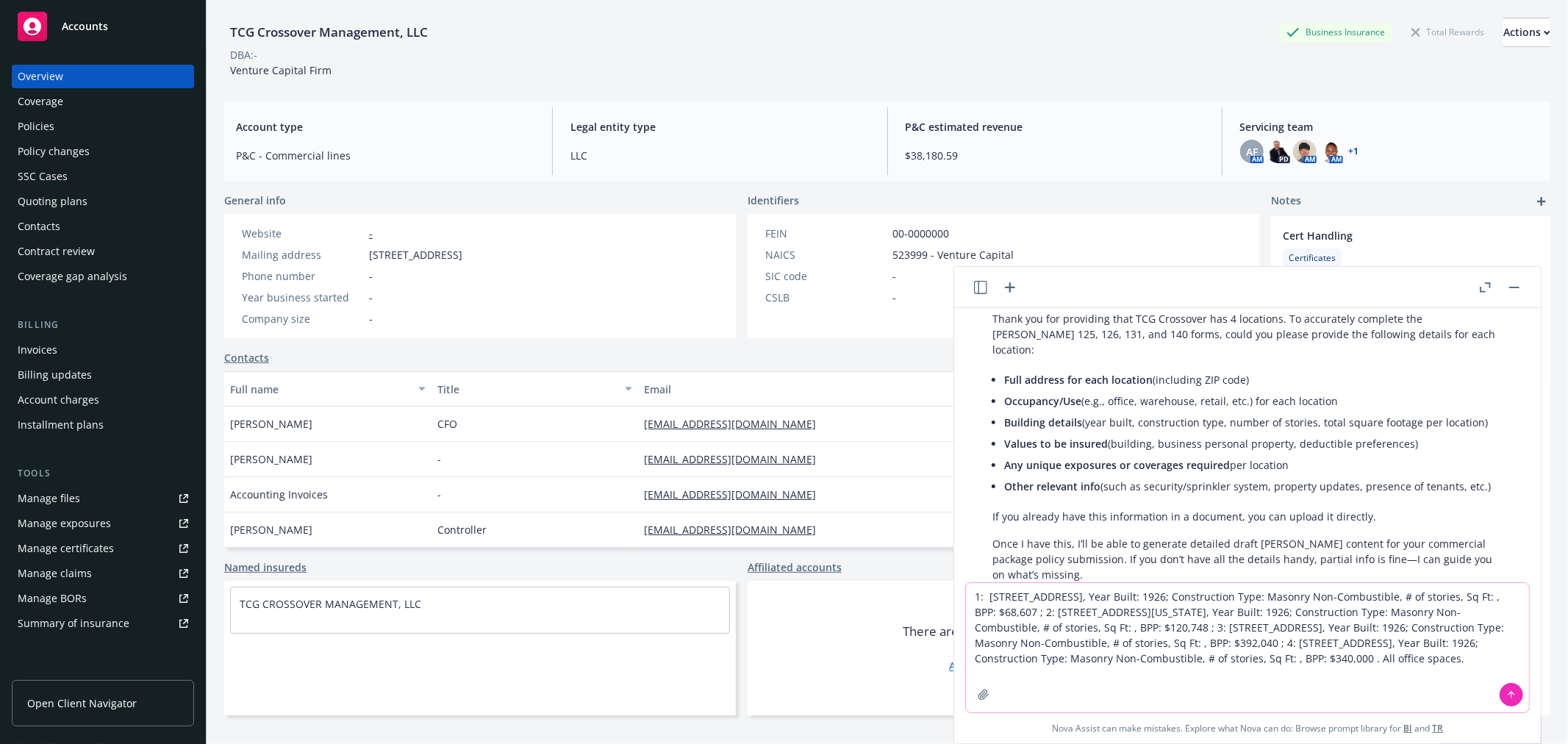
click at [1297, 678] on textarea "1: 705 HIGH ST, PALO ALTO, CA 94301, Year Built: 1926; Construction Type: Mason…" at bounding box center [1247, 648] width 563 height 129
click at [1429, 610] on textarea "1: 705 HIGH ST, PALO ALTO, CA 94301, Year Built: 1926; Construction Type: Mason…" at bounding box center [1247, 648] width 563 height 129
drag, startPoint x: 998, startPoint y: 626, endPoint x: 1128, endPoint y: 623, distance: 130.0
click at [1128, 623] on textarea "1: 705 HIGH ST, PALO ALTO, CA 94301, Year Built: 1926; Construction Type: Mason…" at bounding box center [1247, 648] width 563 height 129
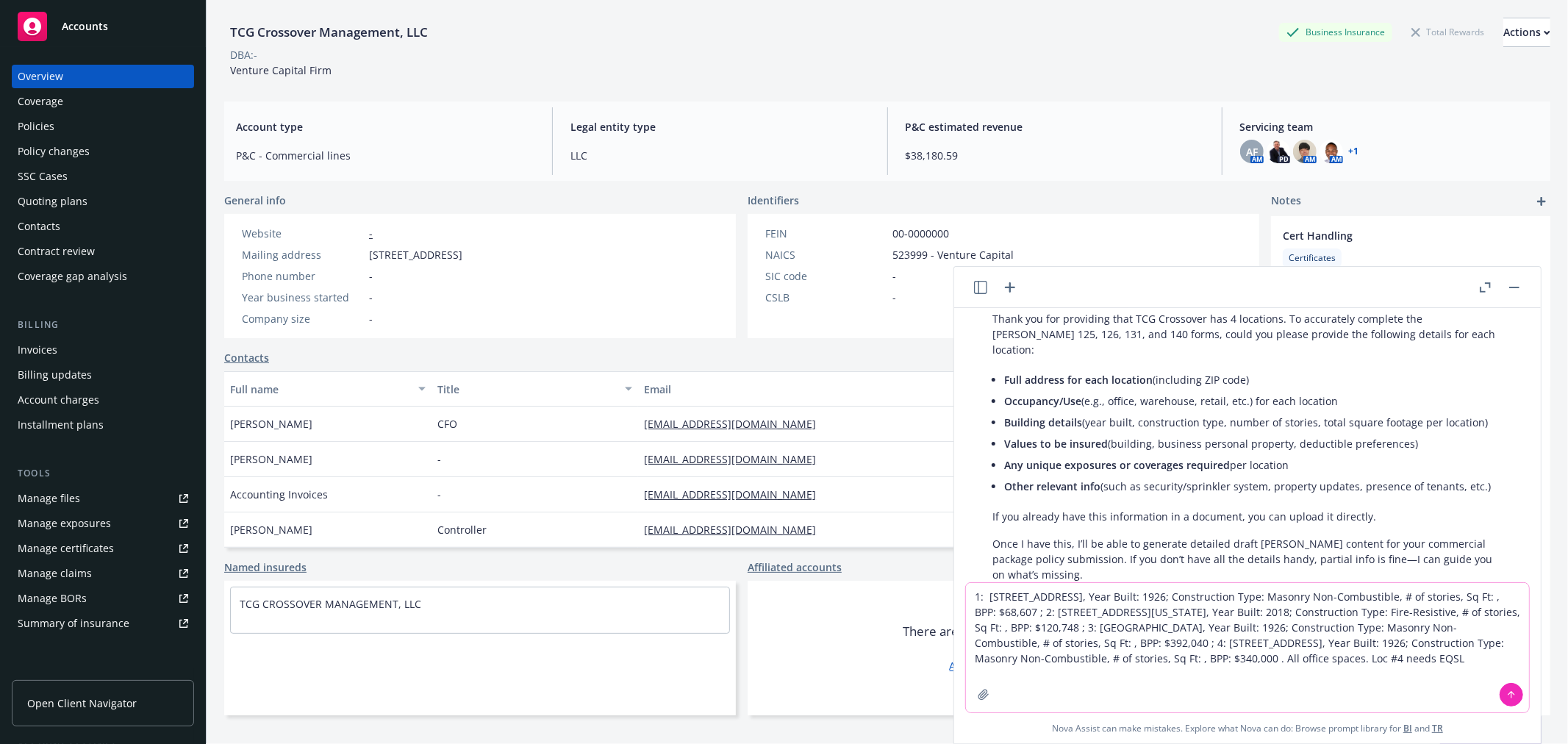
click at [1032, 639] on textarea "1: 705 HIGH ST, PALO ALTO, CA 94301, Year Built: 1926; Construction Type: Mason…" at bounding box center [1247, 648] width 563 height 129
drag, startPoint x: 1145, startPoint y: 641, endPoint x: 1270, endPoint y: 635, distance: 125.1
click at [1270, 635] on textarea "1: 705 HIGH ST, PALO ALTO, CA 94301, Year Built: 1926; Construction Type: Mason…" at bounding box center [1247, 648] width 563 height 129
click at [1226, 656] on textarea "1: 705 HIGH ST, PALO ALTO, CA 94301, Year Built: 1926; Construction Type: Mason…" at bounding box center [1247, 648] width 563 height 129
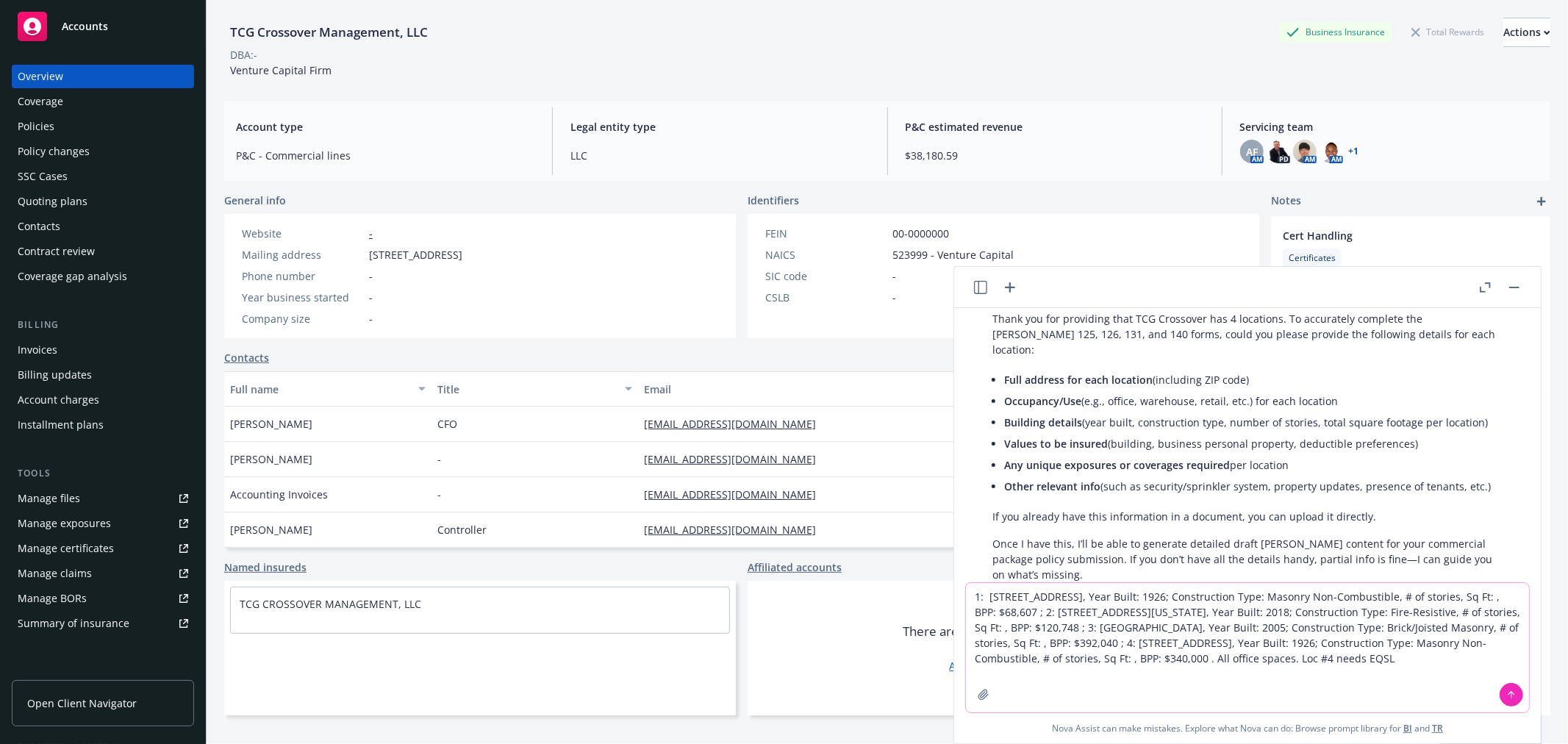
click at [1226, 656] on textarea "1: 705 HIGH ST, PALO ALTO, CA 94301, Year Built: 1926; Construction Type: Mason…" at bounding box center [1247, 648] width 563 height 129
drag, startPoint x: 1145, startPoint y: 641, endPoint x: 1245, endPoint y: 641, distance: 100.0
click at [1245, 641] on textarea "1: 705 HIGH ST, PALO ALTO, CA 94301, Year Built: 1926; Construction Type: Mason…" at bounding box center [1247, 648] width 563 height 129
drag, startPoint x: 1333, startPoint y: 660, endPoint x: 1457, endPoint y: 656, distance: 124.1
click at [1457, 656] on textarea "1: 705 HIGH ST, PALO ALTO, CA 94301, Year Built: 1926; Construction Type: Mason…" at bounding box center [1247, 648] width 563 height 129
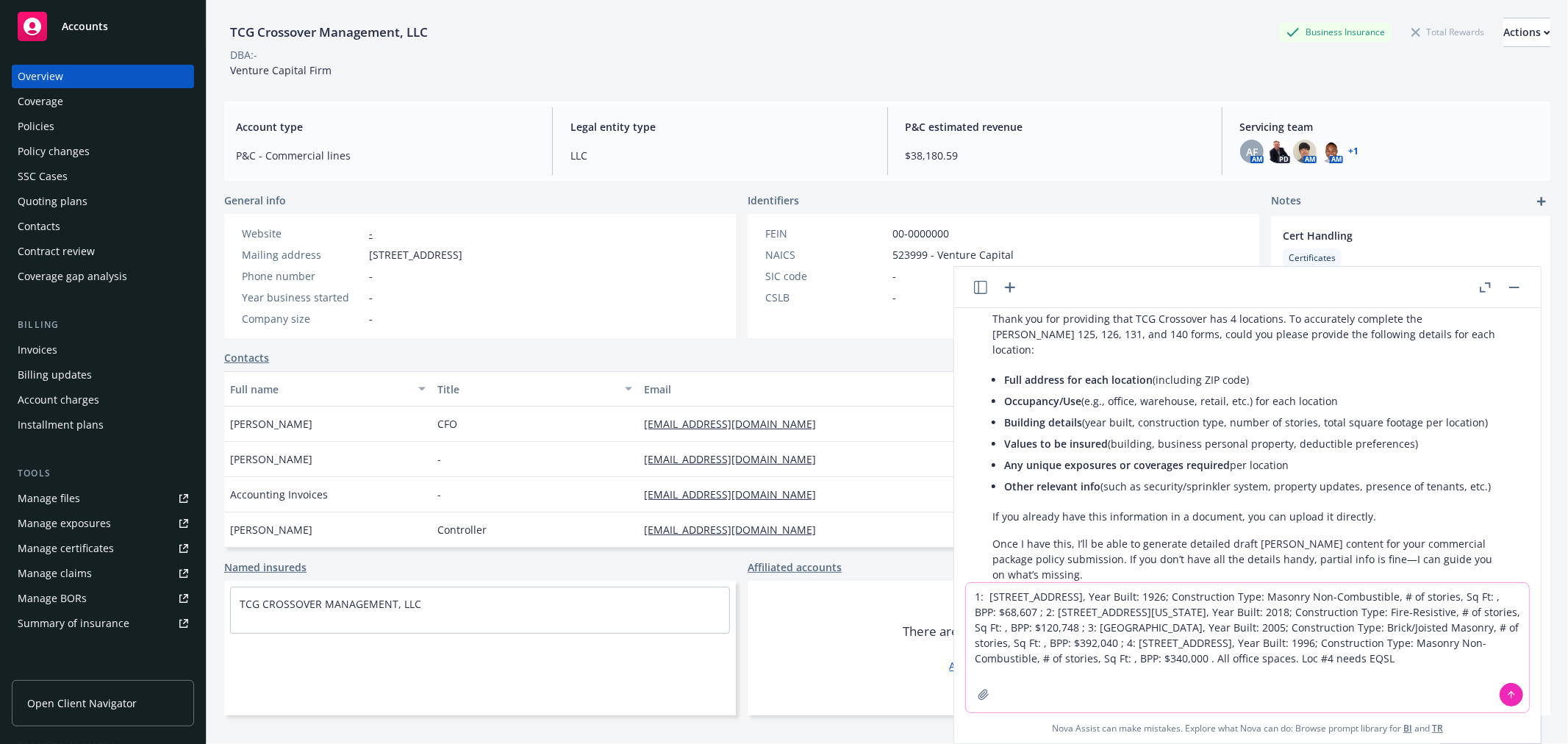
paste textarea "Brick/Joisted Masonry"
click at [1270, 669] on textarea "1: 705 HIGH ST, PALO ALTO, CA 94301, Year Built: 1926; Construction Type: Mason…" at bounding box center [1247, 648] width 563 height 129
click at [1290, 676] on textarea "1: 705 HIGH ST, PALO ALTO, CA 94301, Year Built: 1926; Construction Type: Mason…" at bounding box center [1247, 648] width 563 height 129
click at [1373, 674] on textarea "1: 705 HIGH ST, PALO ALTO, CA 94301, Year Built: 1926; Construction Type: Mason…" at bounding box center [1247, 648] width 563 height 129
click at [1414, 682] on textarea "1: 705 HIGH ST, PALO ALTO, CA 94301, Year Built: 1926; Construction Type: Mason…" at bounding box center [1247, 648] width 563 height 129
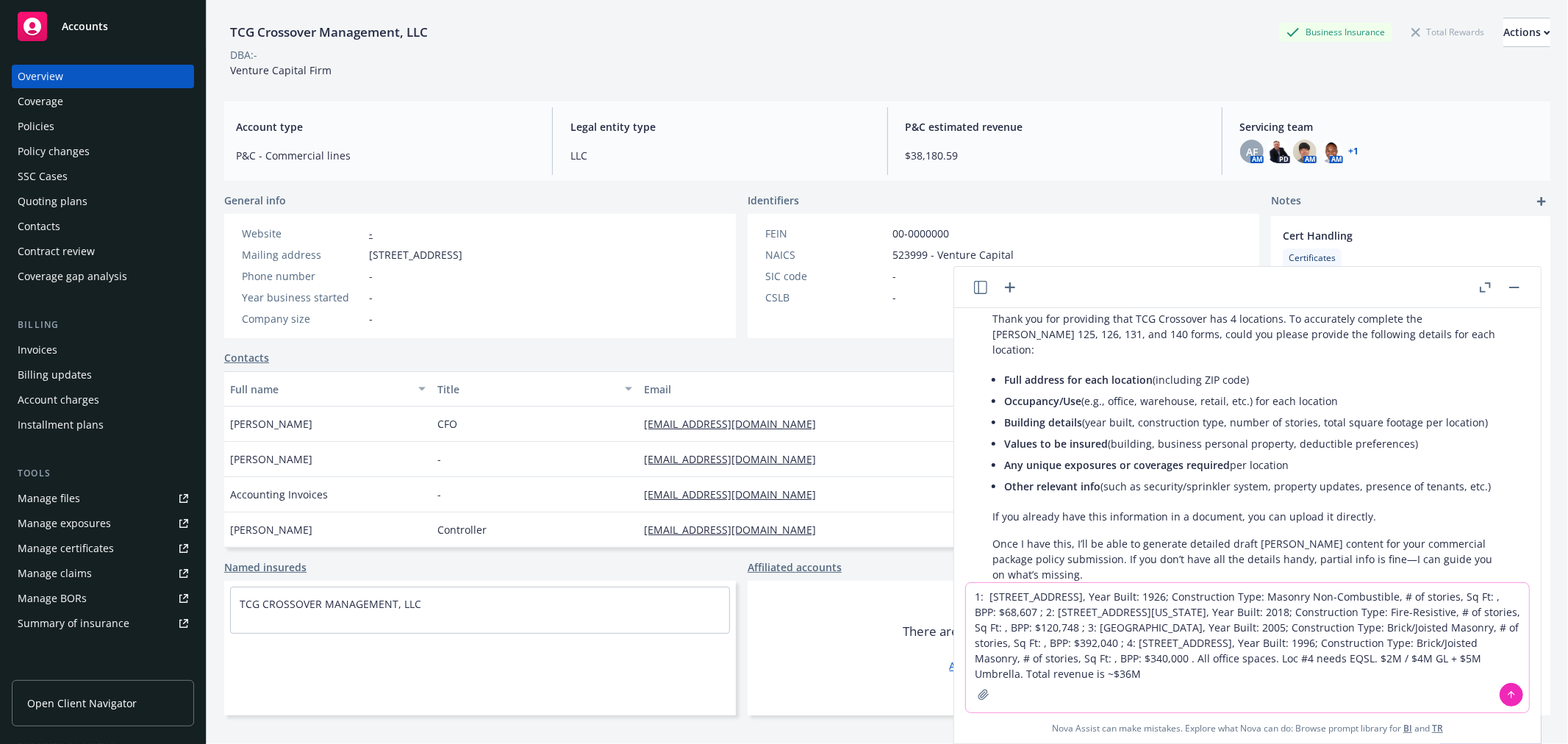
click at [1027, 611] on textarea "1: 705 HIGH ST, PALO ALTO, CA 94301, Year Built: 1926; Construction Type: Mason…" at bounding box center [1247, 648] width 563 height 129
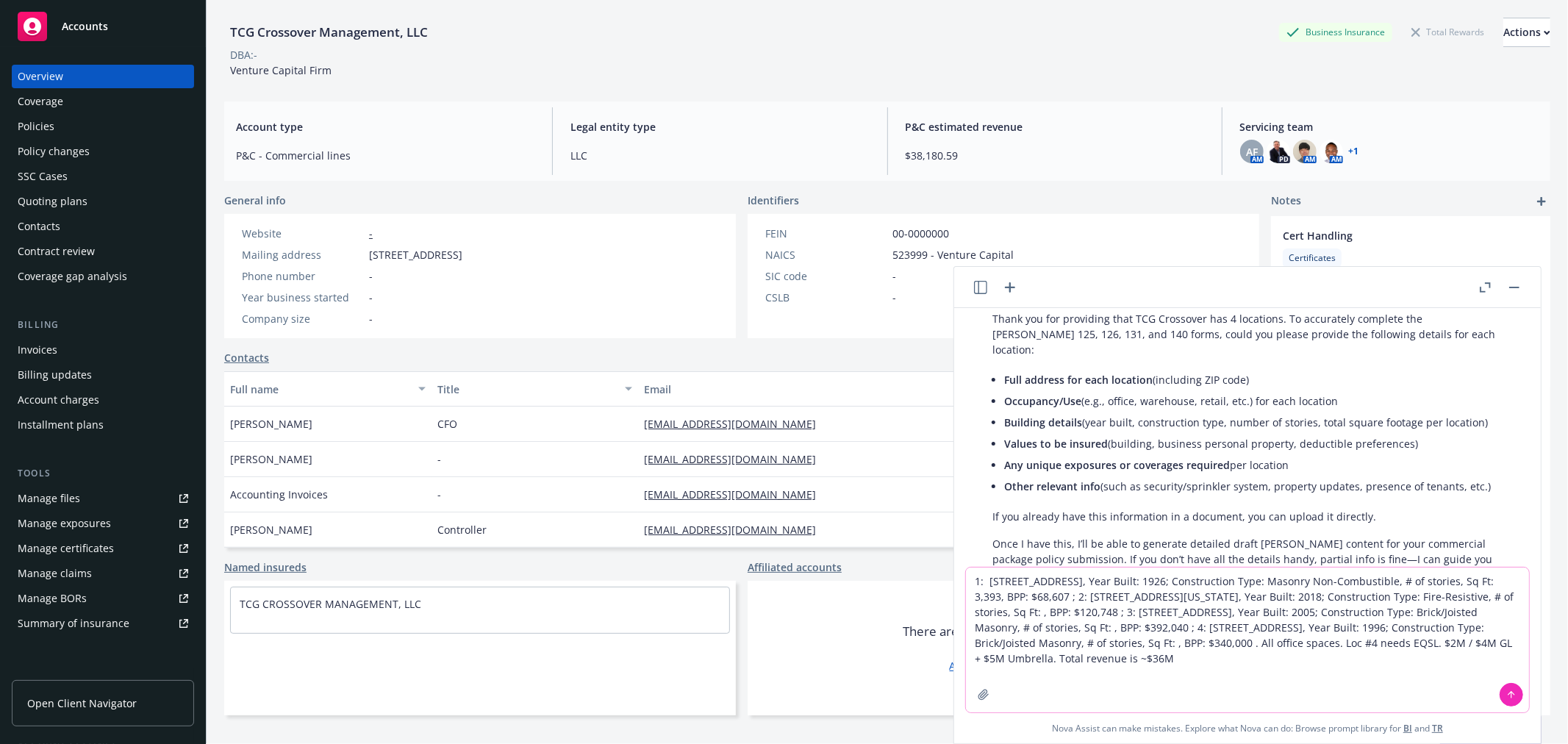
click at [1125, 625] on textarea "1: 705 HIGH ST, PALO ALTO, CA 94301, Year Built: 1926; Construction Type: Mason…" at bounding box center [1247, 640] width 563 height 145
click at [1471, 581] on textarea "1: 705 HIGH ST, PALO ALTO, CA 94301, Year Built: 1926; Construction Type: Mason…" at bounding box center [1247, 640] width 563 height 145
drag, startPoint x: 1459, startPoint y: 581, endPoint x: 1003, endPoint y: 596, distance: 456.2
click at [1003, 596] on textarea "1: 705 HIGH ST, PALO ALTO, CA 94301, Year Built: 1926; Construction Type: Mason…" at bounding box center [1247, 640] width 563 height 145
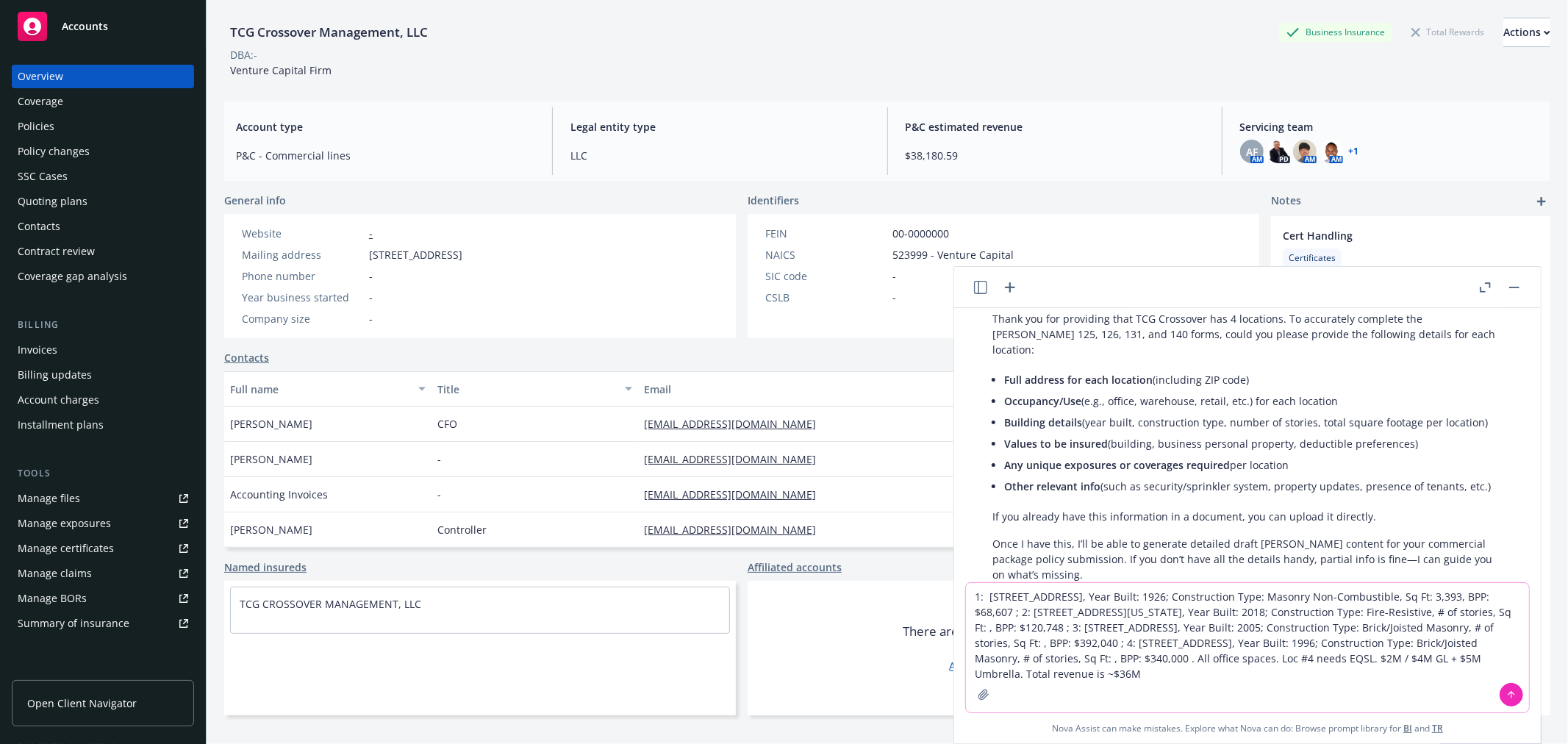
drag, startPoint x: 1037, startPoint y: 626, endPoint x: 1096, endPoint y: 626, distance: 59.0
click at [1096, 626] on textarea "1: 705 HIGH ST, PALO ALTO, CA 94301, Year Built: 1926; Construction Type: Mason…" at bounding box center [1247, 648] width 563 height 129
click at [1060, 630] on textarea "1: 705 HIGH ST, PALO ALTO, CA 94301, Year Built: 1926; Construction Type: Mason…" at bounding box center [1247, 648] width 563 height 129
click at [1288, 645] on textarea "1: 705 HIGH ST, PALO ALTO, CA 94301, Year Built: 1926; Construction Type: Mason…" at bounding box center [1247, 648] width 563 height 129
drag, startPoint x: 1195, startPoint y: 642, endPoint x: 1254, endPoint y: 638, distance: 59.1
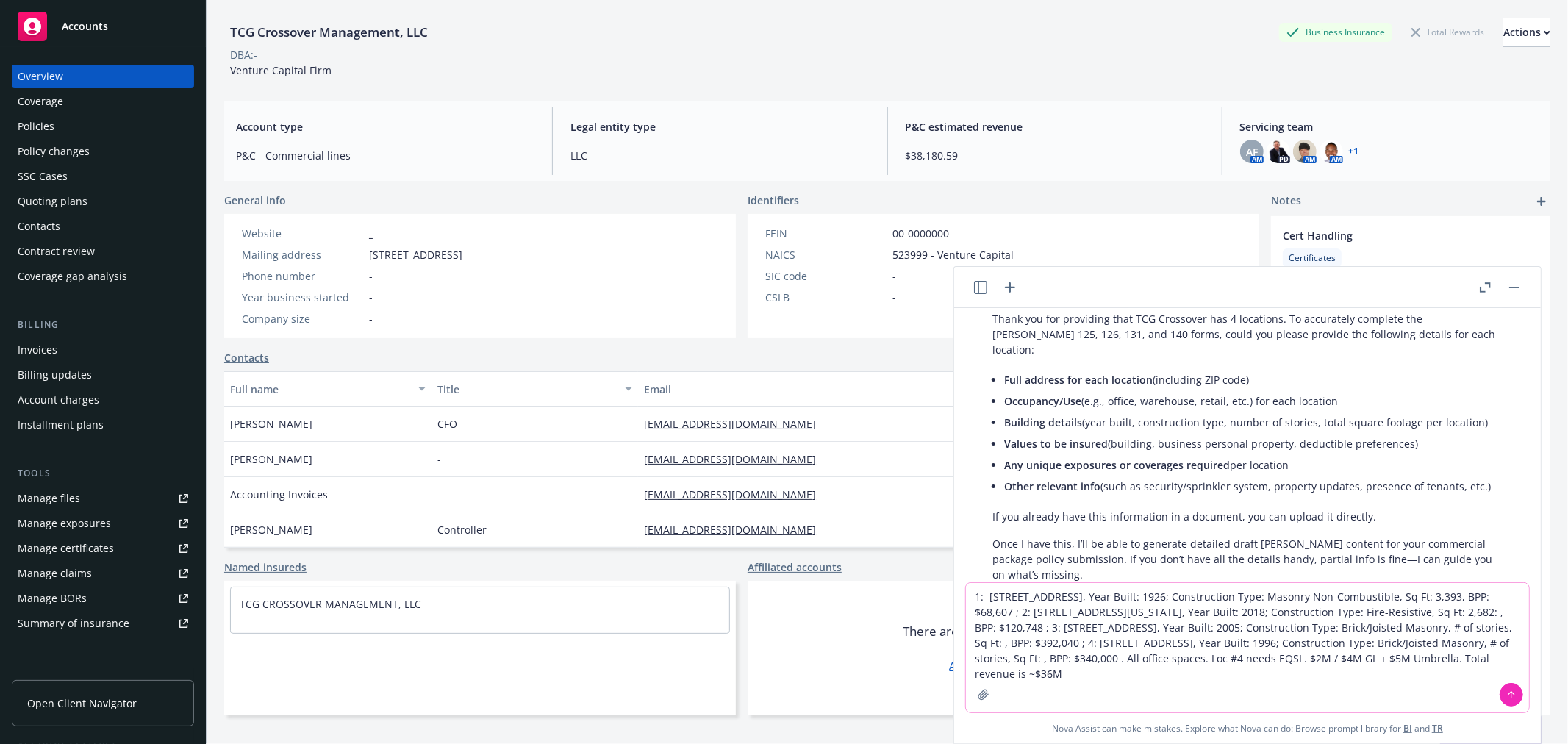
click at [1254, 638] on textarea "1: 705 HIGH ST, PALO ALTO, CA 94301, Year Built: 1926; Construction Type: Mason…" at bounding box center [1247, 648] width 563 height 129
click at [1228, 641] on textarea "1: 705 HIGH ST, PALO ALTO, CA 94301, Year Built: 1926; Construction Type: Mason…" at bounding box center [1247, 648] width 563 height 129
drag, startPoint x: 1361, startPoint y: 656, endPoint x: 1421, endPoint y: 651, distance: 60.2
click at [1421, 651] on textarea "1: 705 HIGH ST, PALO ALTO, CA 94301, Year Built: 1926; Construction Type: Mason…" at bounding box center [1247, 648] width 563 height 129
drag, startPoint x: 1391, startPoint y: 656, endPoint x: 1399, endPoint y: 653, distance: 8.5
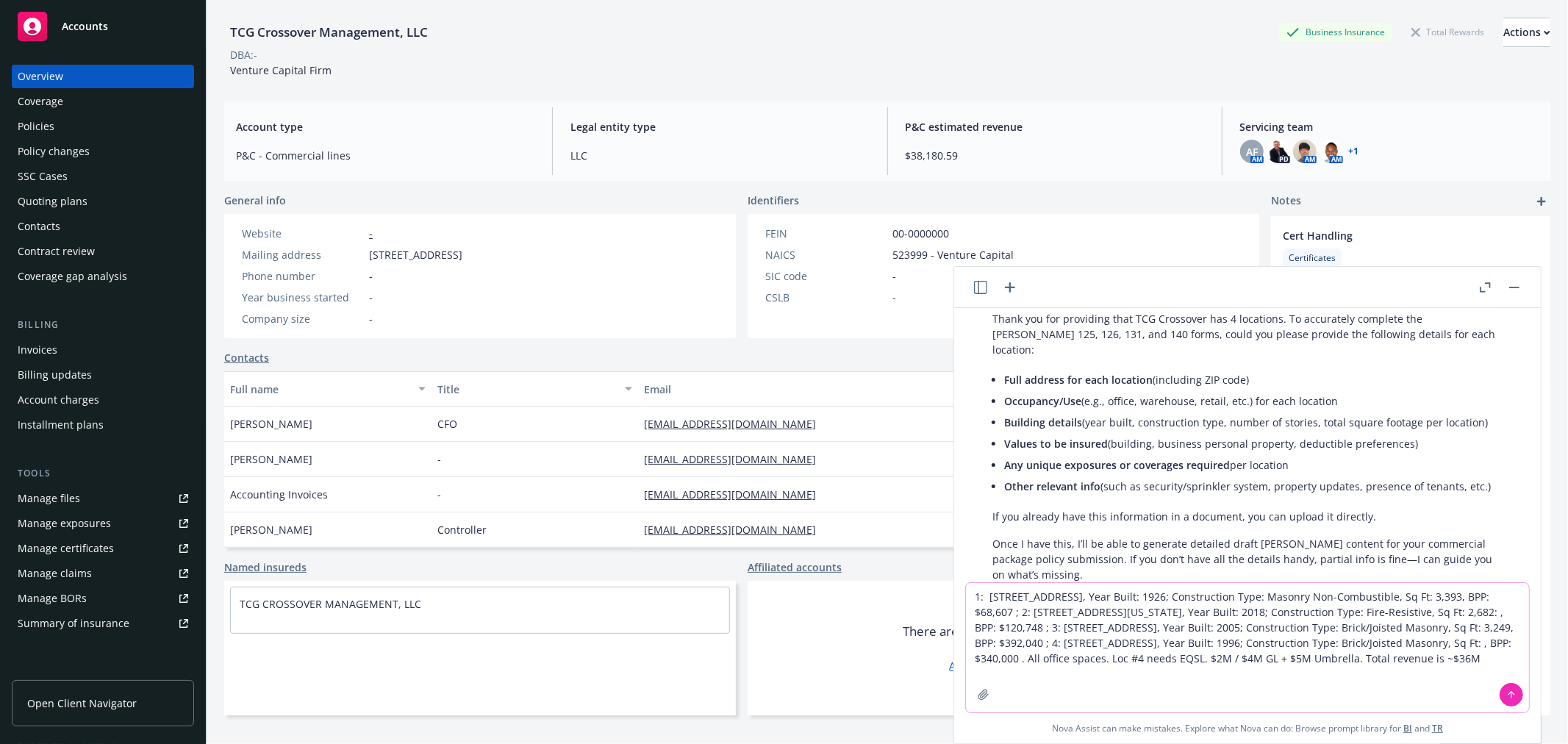
click at [1391, 656] on textarea "1: 705 HIGH ST, PALO ALTO, CA 94301, Year Built: 1926; Construction Type: Mason…" at bounding box center [1247, 648] width 563 height 129
click at [1437, 677] on textarea "1: 705 HIGH ST, PALO ALTO, CA 94301, Year Built: 1926; Construction Type: Mason…" at bounding box center [1247, 648] width 563 height 129
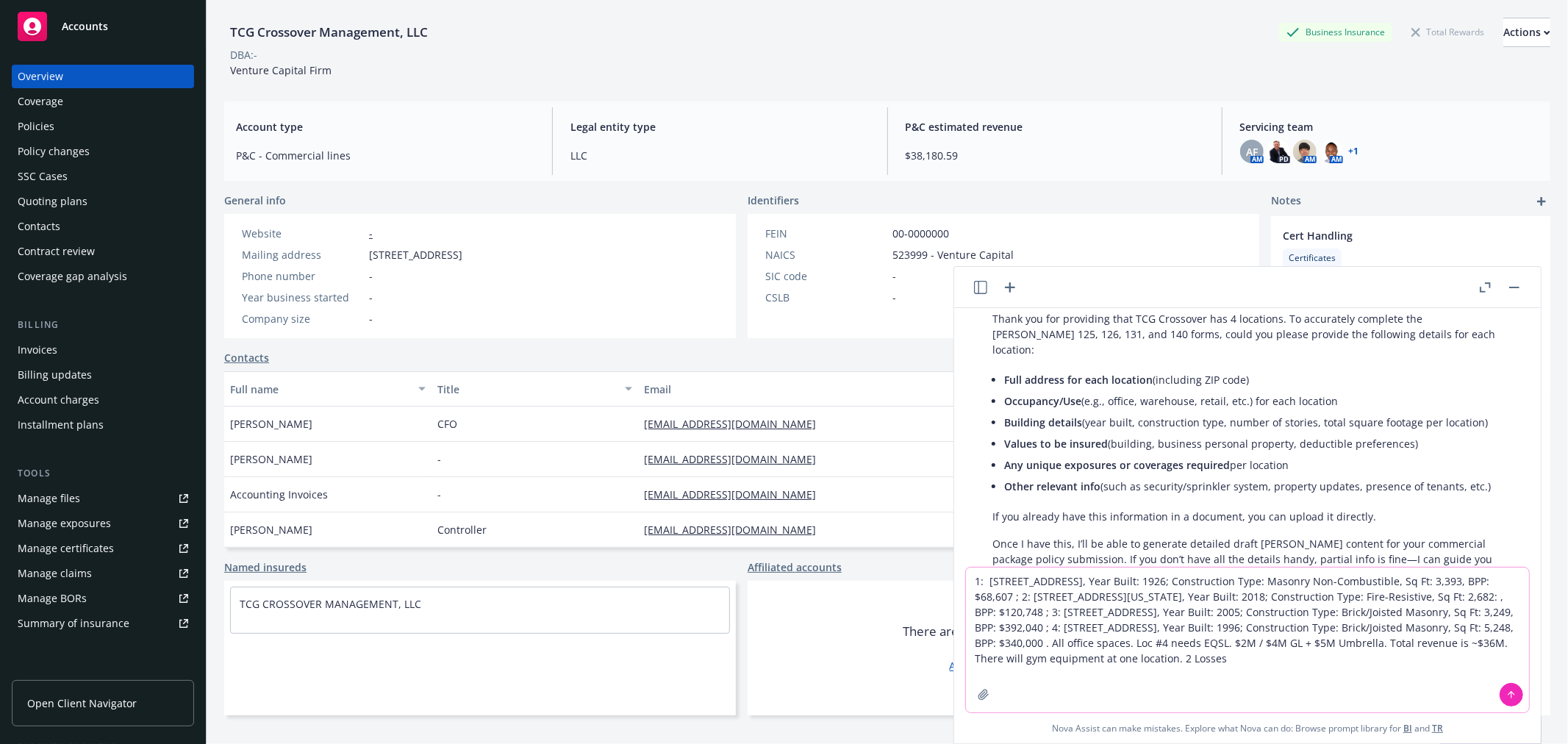
drag, startPoint x: 1197, startPoint y: 681, endPoint x: 1561, endPoint y: 467, distance: 422.2
click at [868, 524] on body "Accounts Overview Coverage Policies Policy changes SSC Cases Quoting plans Cont…" at bounding box center [784, 372] width 1568 height 744
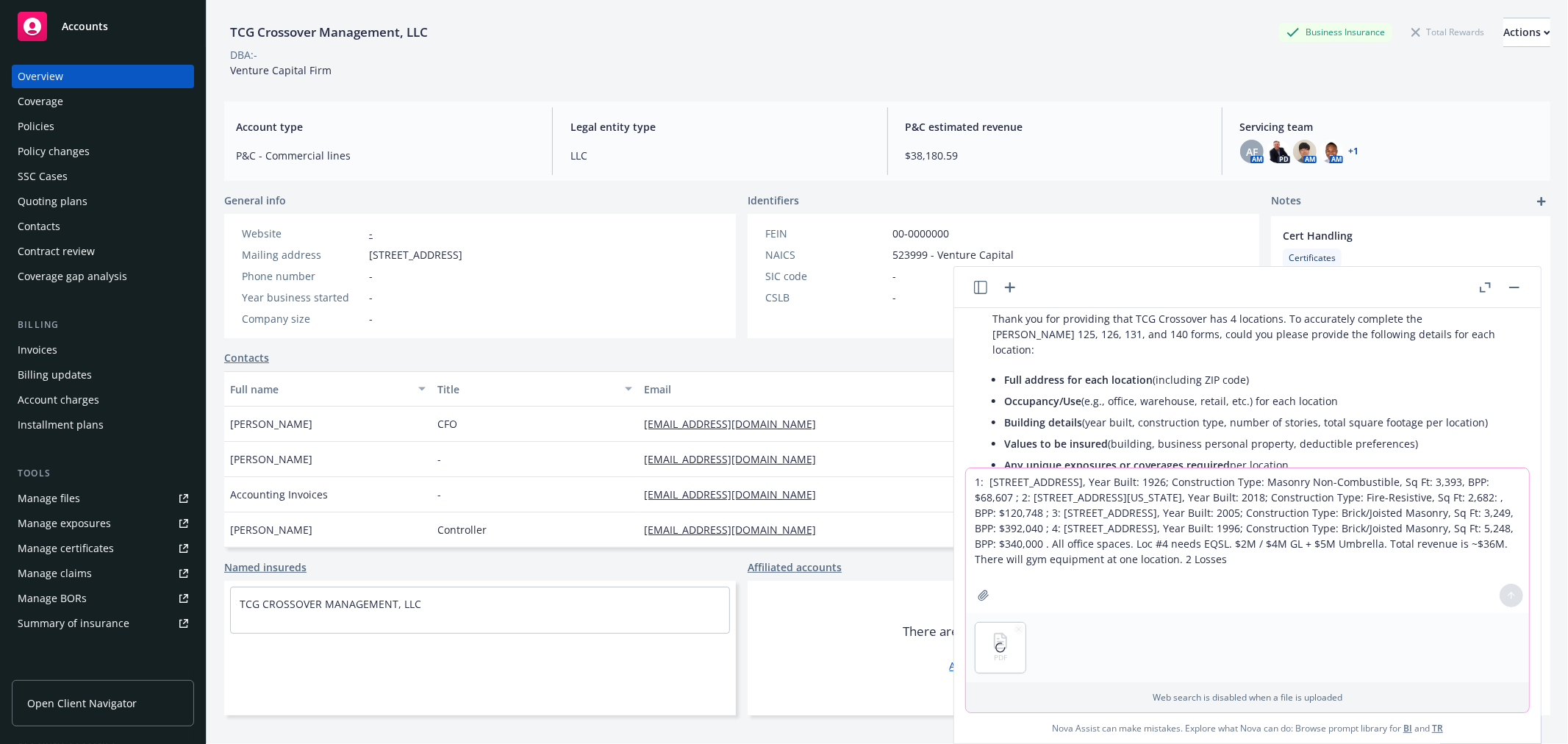
click at [1141, 582] on textarea "1: 705 HIGH ST, PALO ALTO, CA 94301, Year Built: 1926; Construction Type: Mason…" at bounding box center [1247, 541] width 563 height 145
drag, startPoint x: 1105, startPoint y: 575, endPoint x: 1159, endPoint y: 575, distance: 54.0
click at [1159, 575] on textarea "1: 705 HIGH ST, PALO ALTO, CA 94301, Year Built: 1926; Construction Type: Mason…" at bounding box center [1247, 541] width 563 height 145
type textarea "1: 705 HIGH ST, PALO ALTO, CA 94301, Year Built: 1926; Construction Type: Mason…"
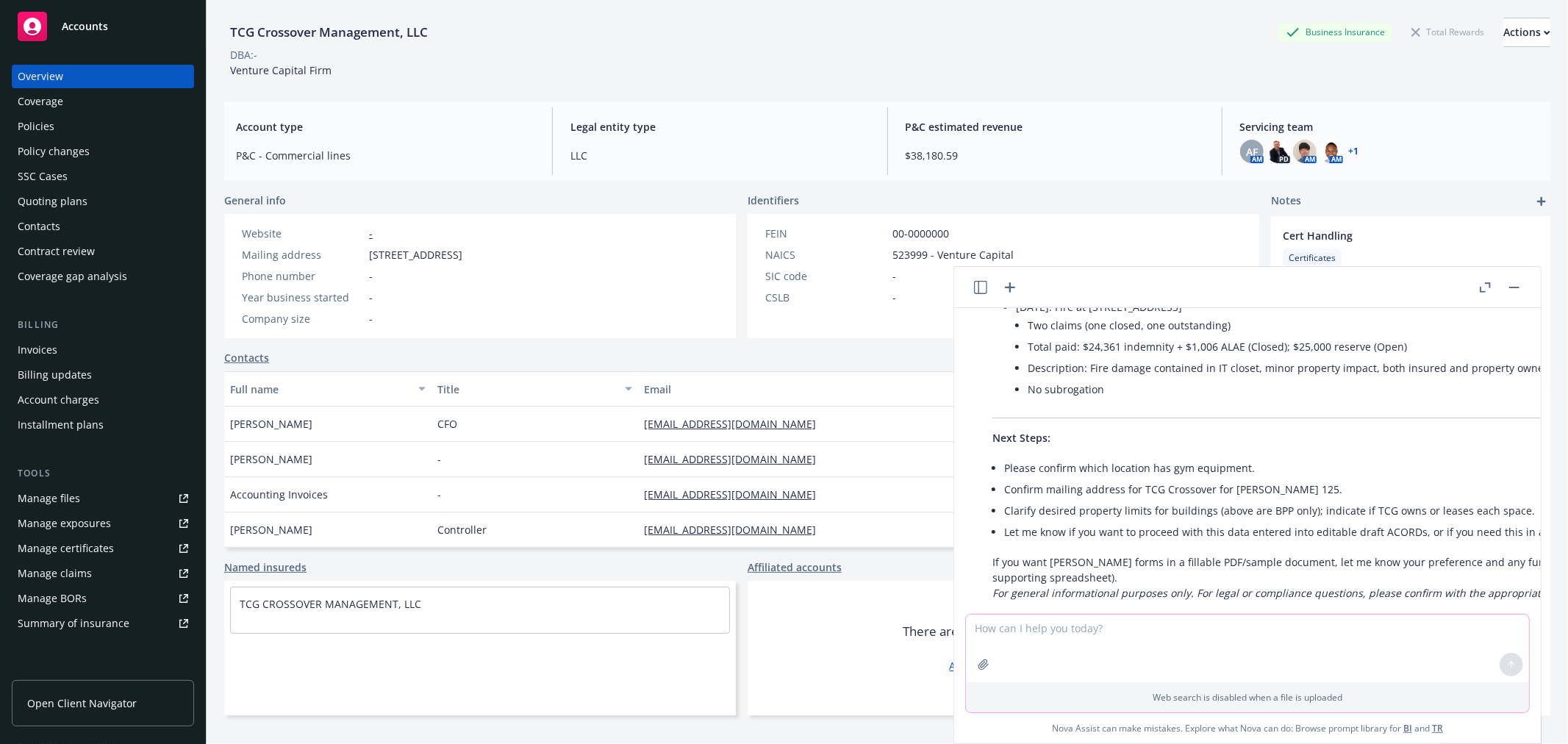
scroll to position [2455, 0]
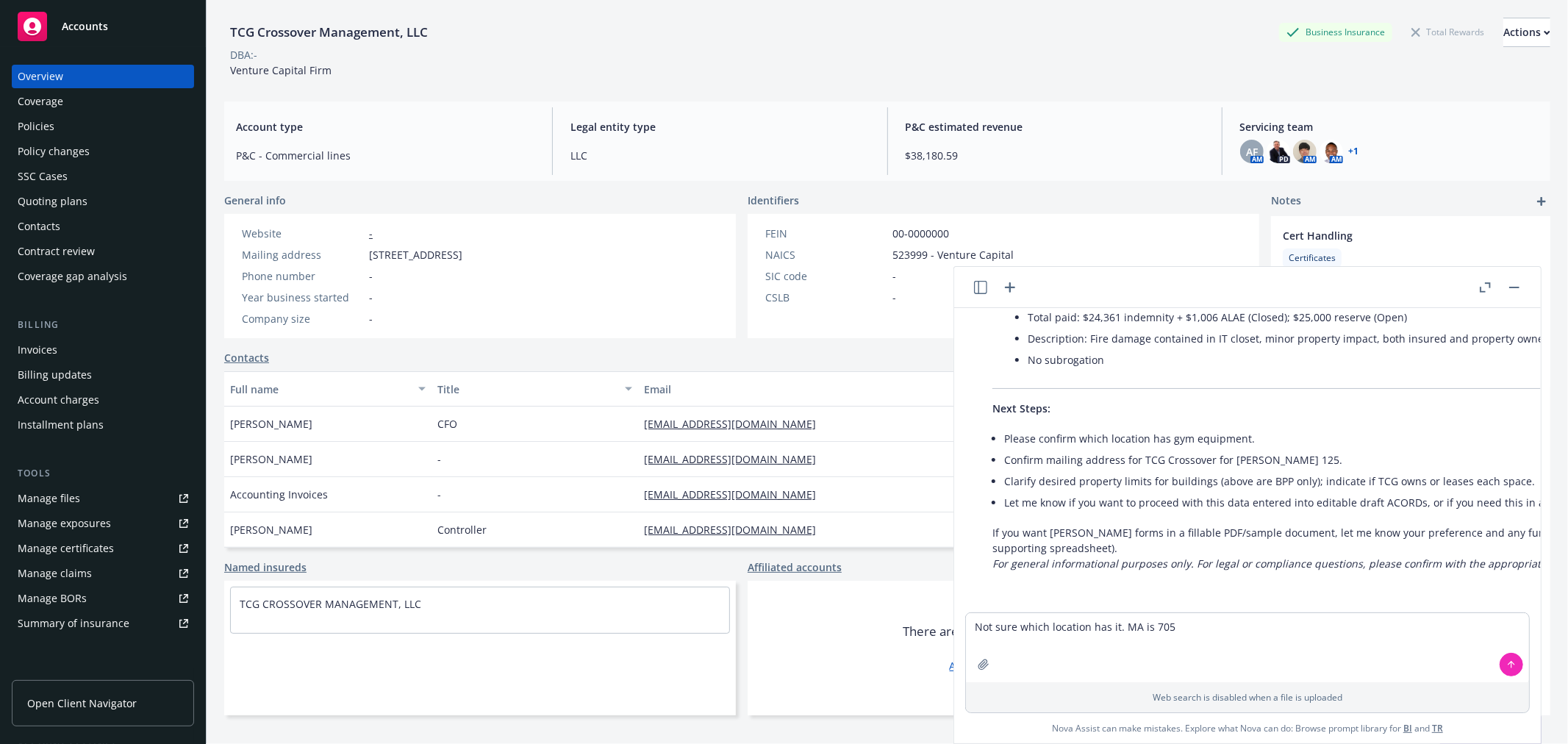
click at [463, 249] on span "705 High St, Palo Alto, CA, 94301" at bounding box center [416, 254] width 94 height 15
copy span "705 High St, Palo Alto, CA, 94301"
drag, startPoint x: 1149, startPoint y: 626, endPoint x: 1187, endPoint y: 623, distance: 38.1
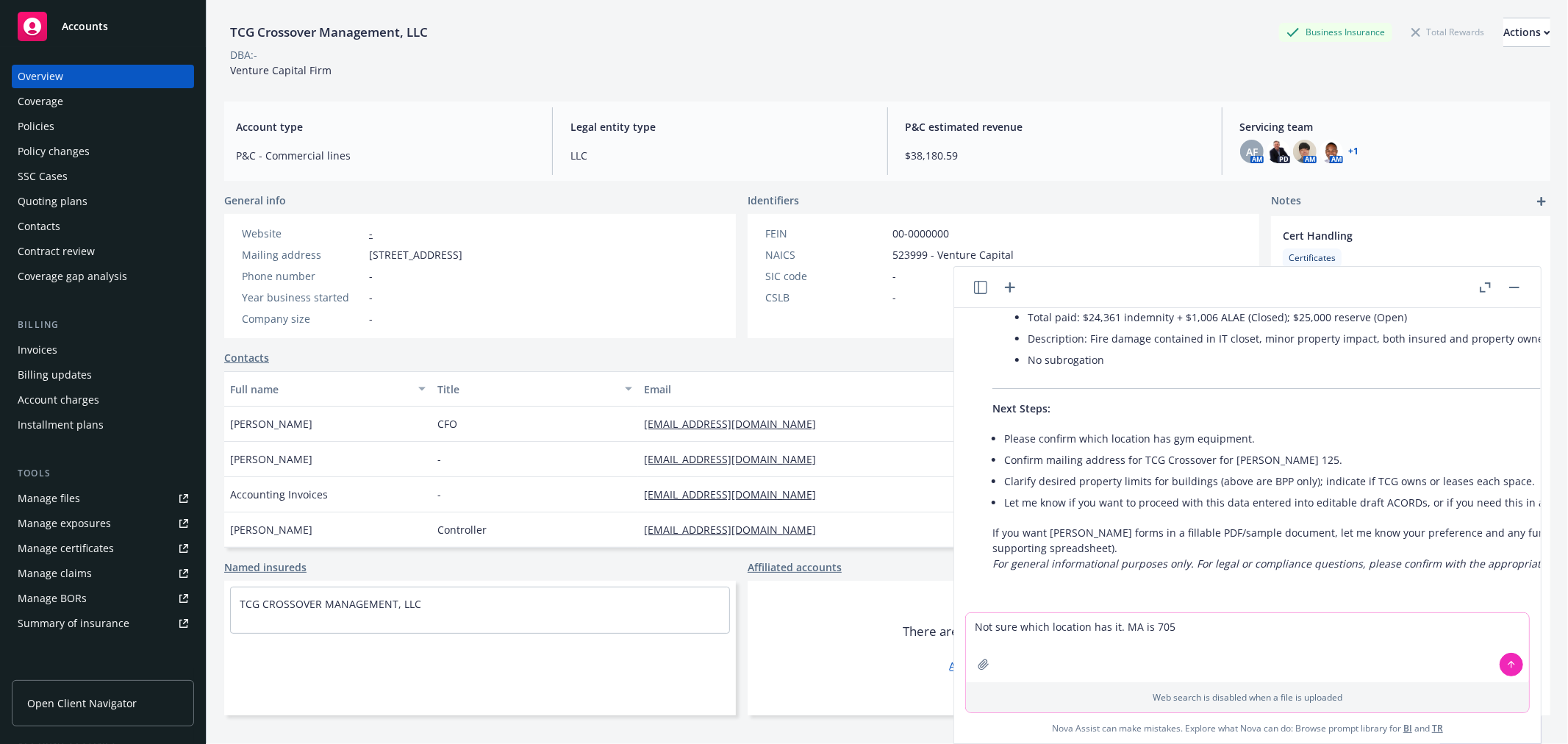
click at [1185, 623] on textarea "Not sure which location has it. MA is 705" at bounding box center [1247, 648] width 563 height 69
paste textarea "High St, Palo Alto, CA, 94301"
click at [1108, 621] on textarea "Not sure which location has it. MA is 705 High St, Palo Alto, CA, 94301" at bounding box center [1247, 648] width 563 height 69
click at [1467, 615] on textarea "Not sure which location has gym yet, will fill in myself later. MA is 705 High …" at bounding box center [1247, 648] width 563 height 69
click at [1250, 629] on textarea "Not sure which location has gym yet, will fill in myself later. MA is 705 High …" at bounding box center [1247, 648] width 563 height 69
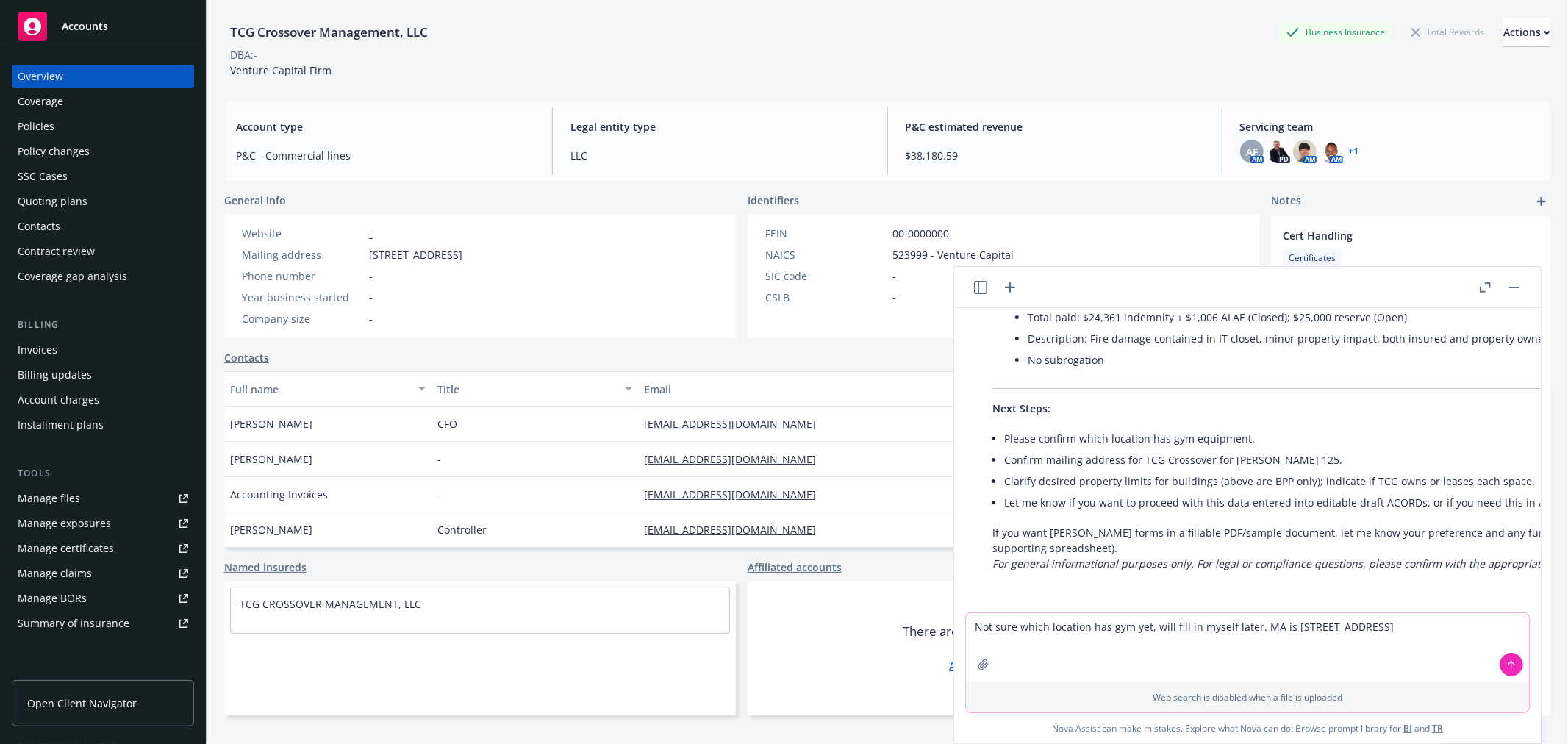
click at [1454, 624] on textarea "Not sure which location has gym yet, will fill in myself later. MA is 705 High …" at bounding box center [1247, 648] width 563 height 69
click at [1178, 622] on textarea "Not sure which location has gym yet, will fill in myself later. MA is 705 High …" at bounding box center [1247, 648] width 563 height 69
click at [1173, 622] on textarea "Not sure which location has gym yet, will fill in myself later. MA is 705 High …" at bounding box center [1247, 648] width 563 height 69
click at [1451, 614] on textarea "Not sure which location has gym yet, will fill in myself later. MA is 705 High …" at bounding box center [1247, 648] width 563 height 69
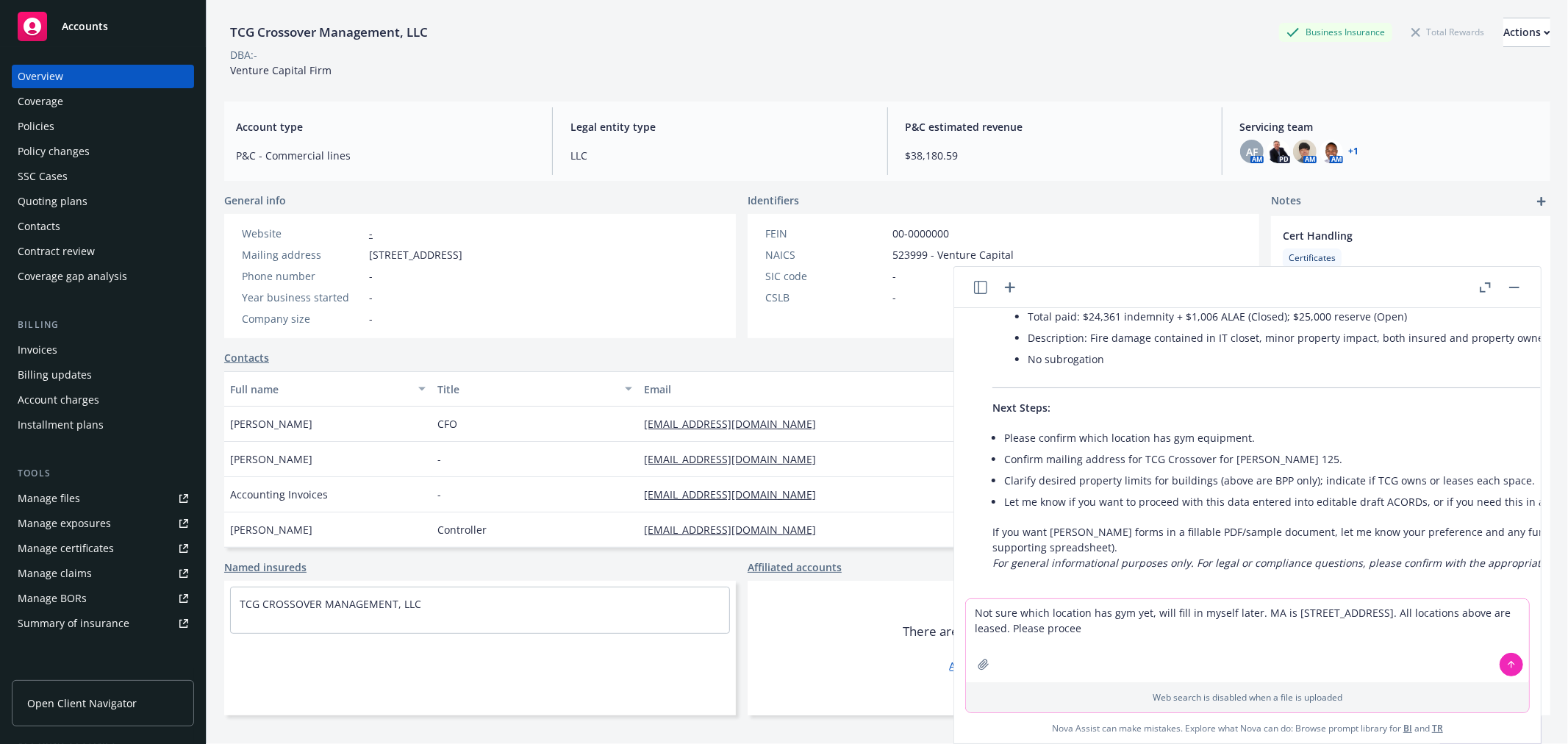
type textarea "Not sure which location has gym yet, will fill in myself later. MA is 705 High …"
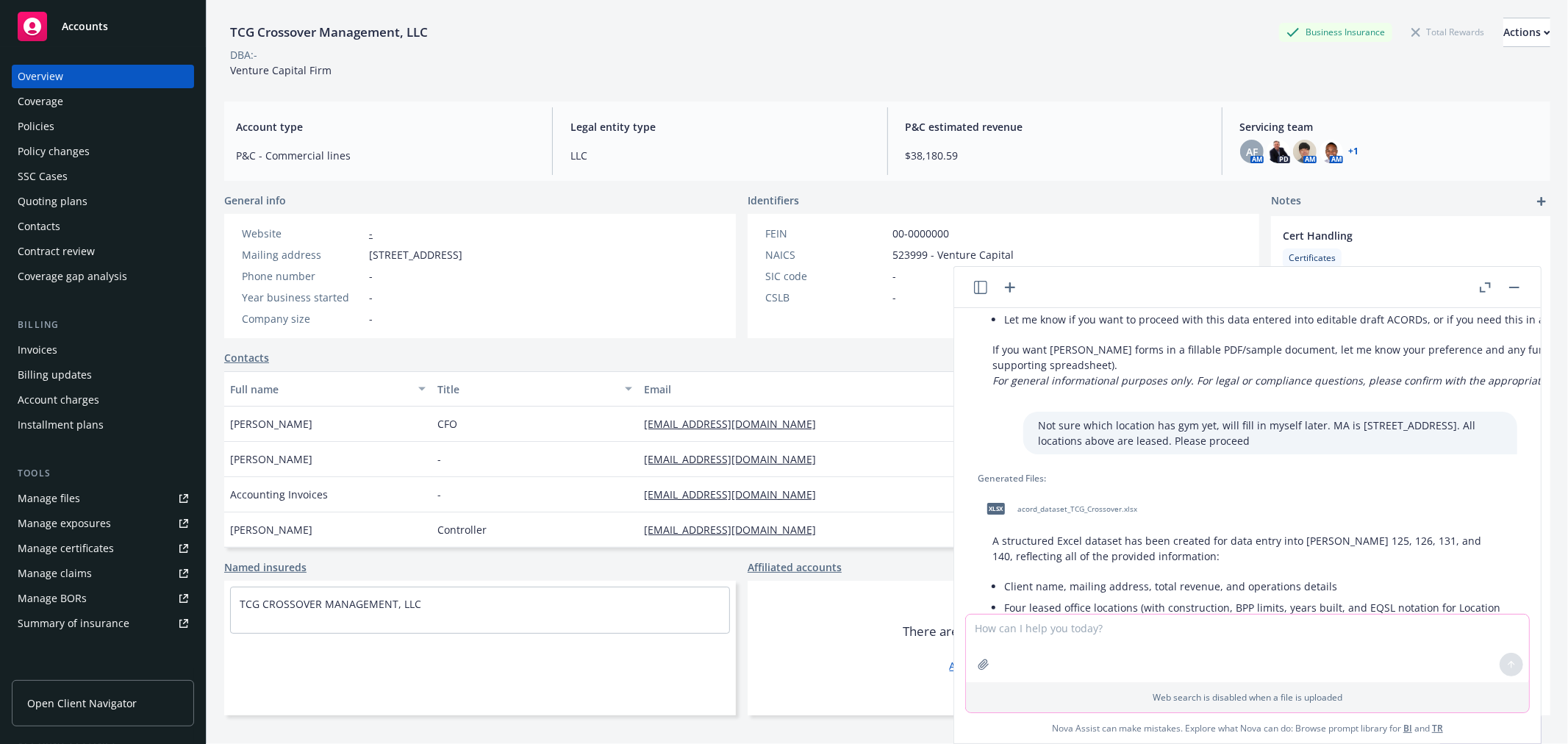
scroll to position [2635, 0]
click at [1114, 507] on span "acord_dataset_TCG_Crossover.xlsx" at bounding box center [1077, 511] width 120 height 10
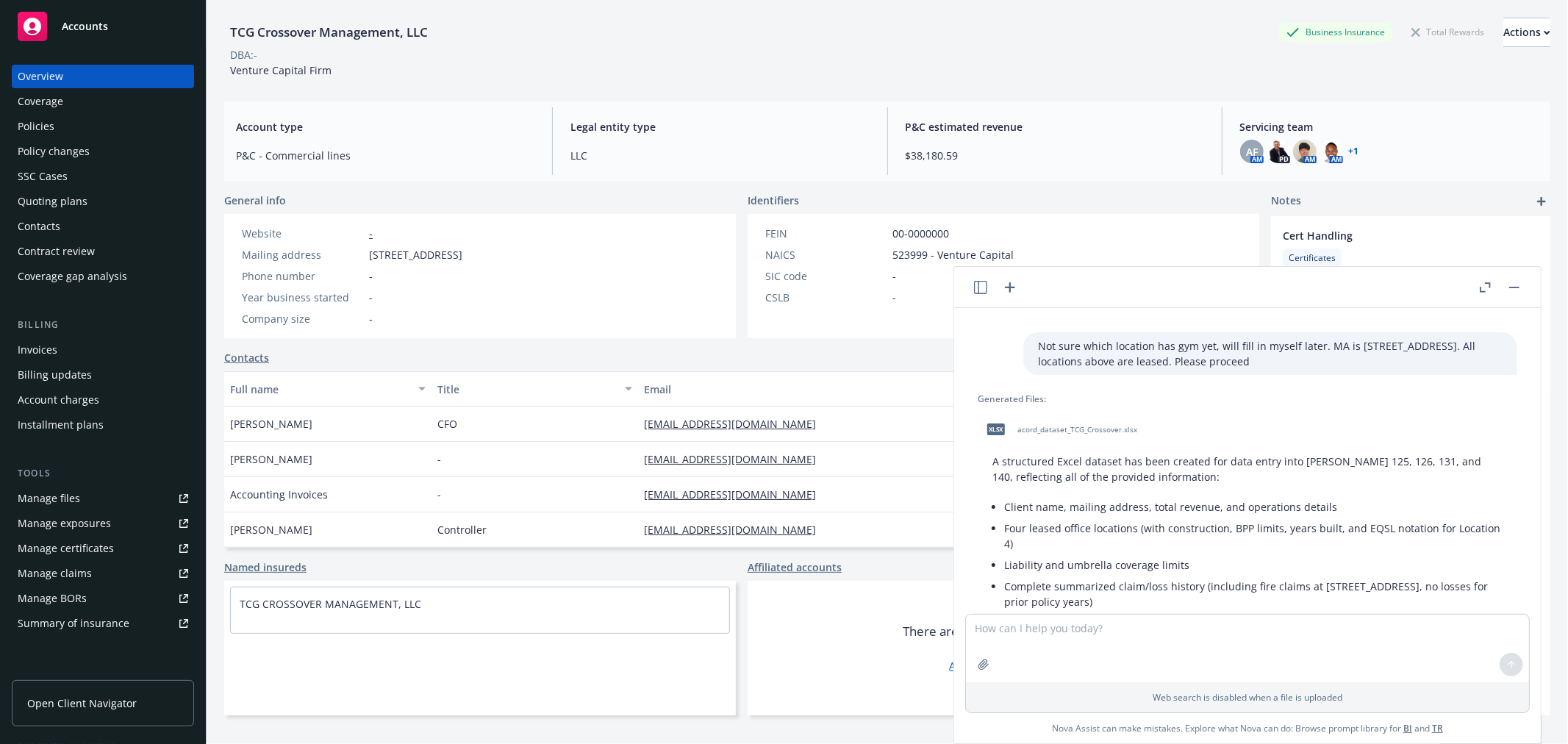
scroll to position [2798, 0]
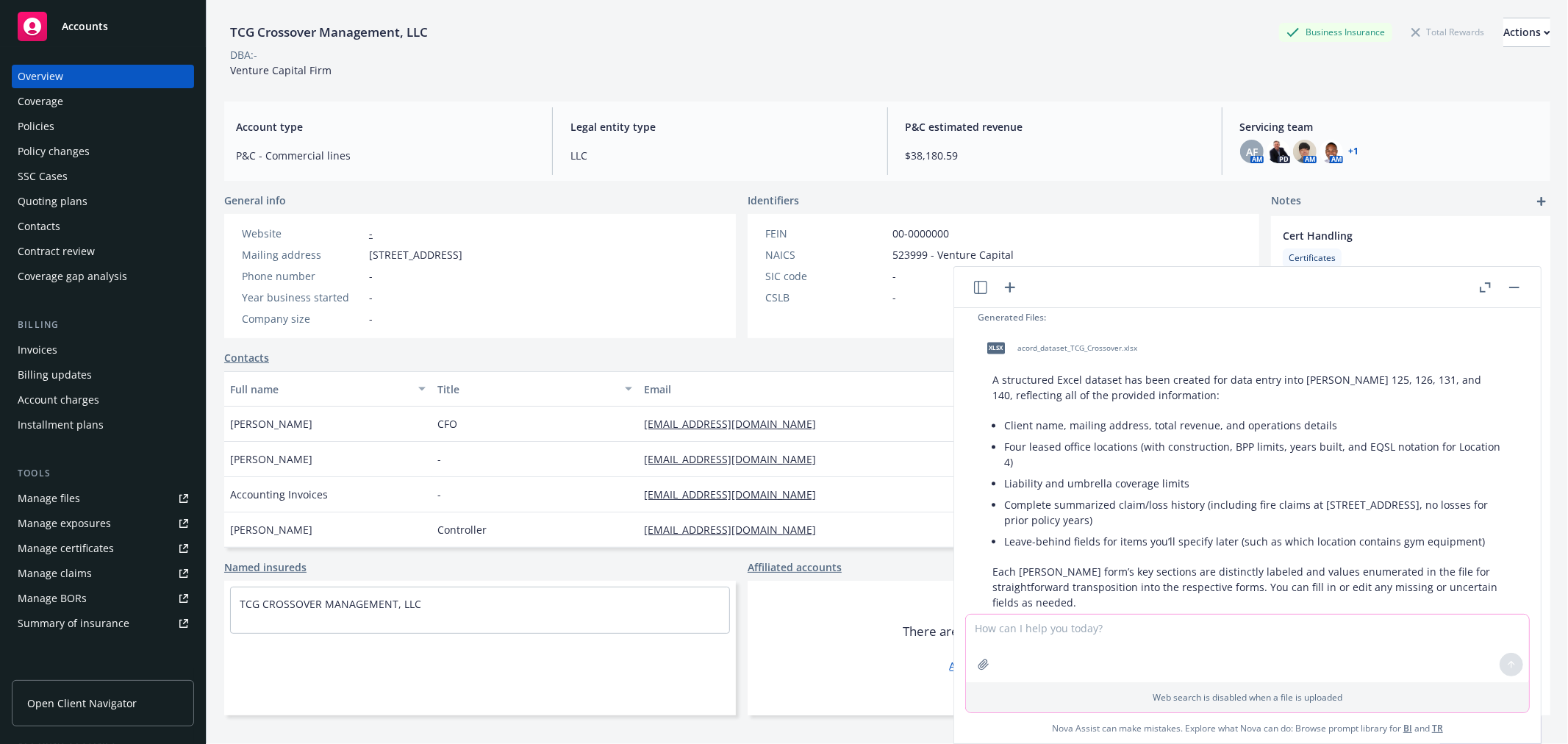
click at [1175, 642] on textarea at bounding box center [1247, 649] width 563 height 68
type textarea "I"
type textarea "Can you fill in an Acord pdf app using the info?"
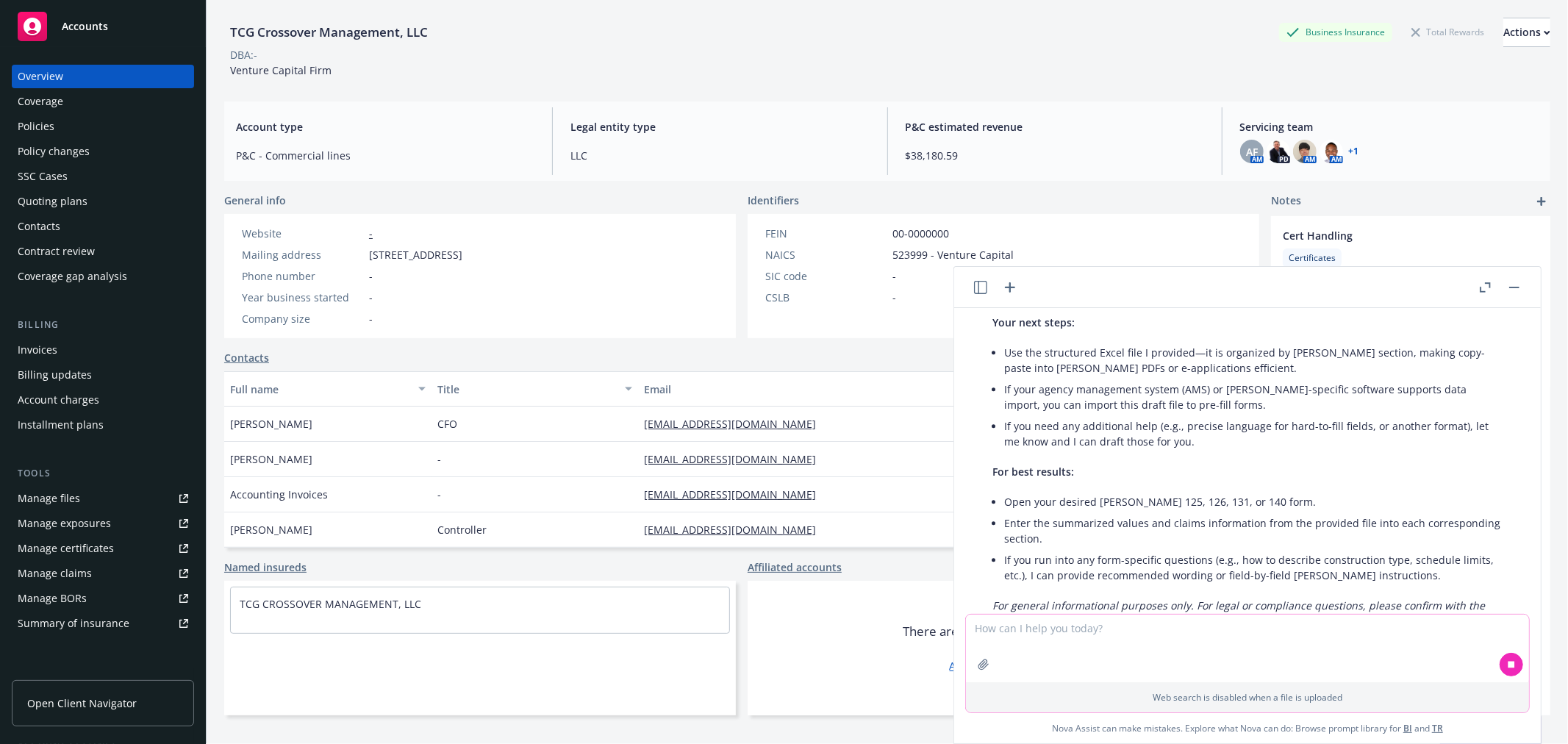
scroll to position [3354, 0]
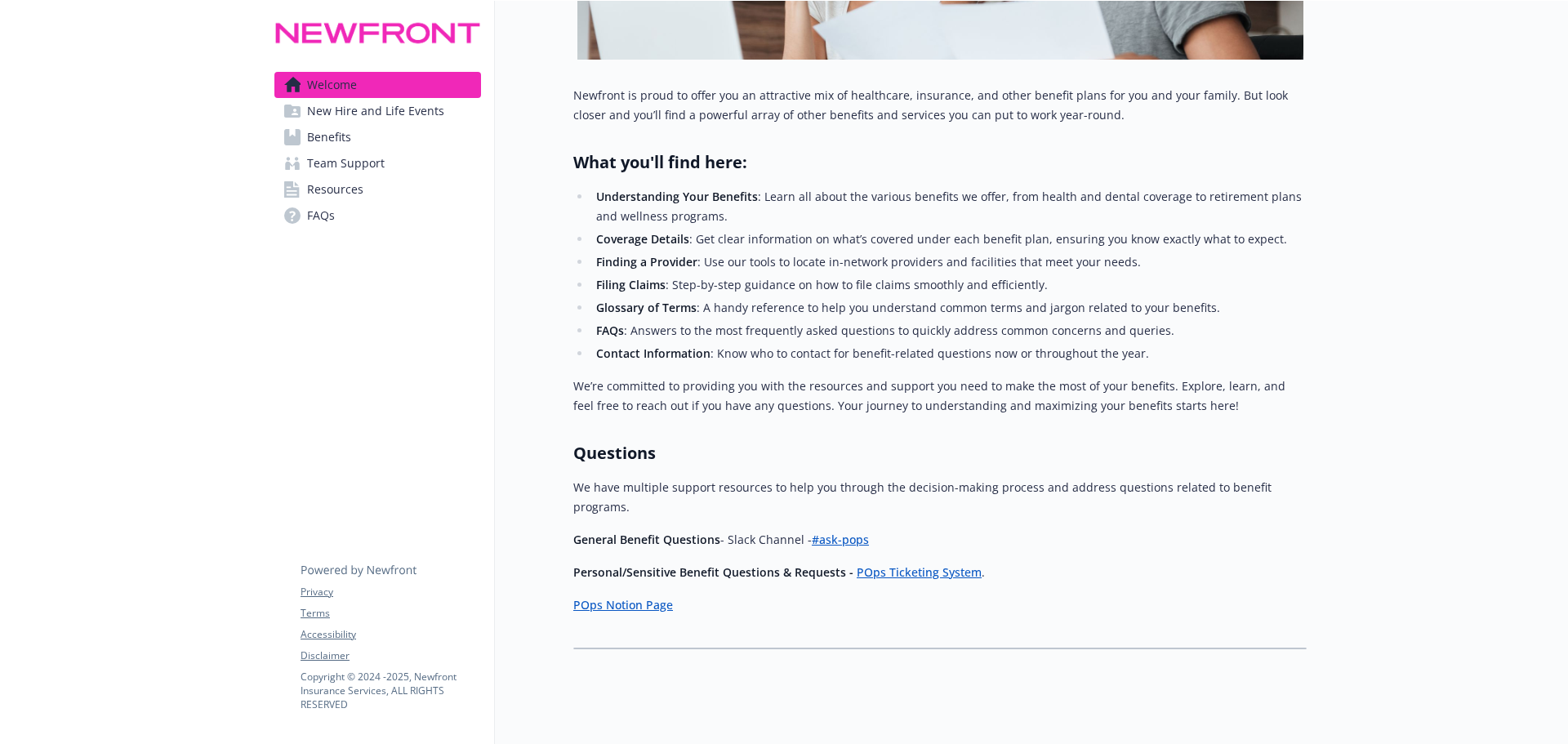
scroll to position [453, 0]
